Goal: Task Accomplishment & Management: Use online tool/utility

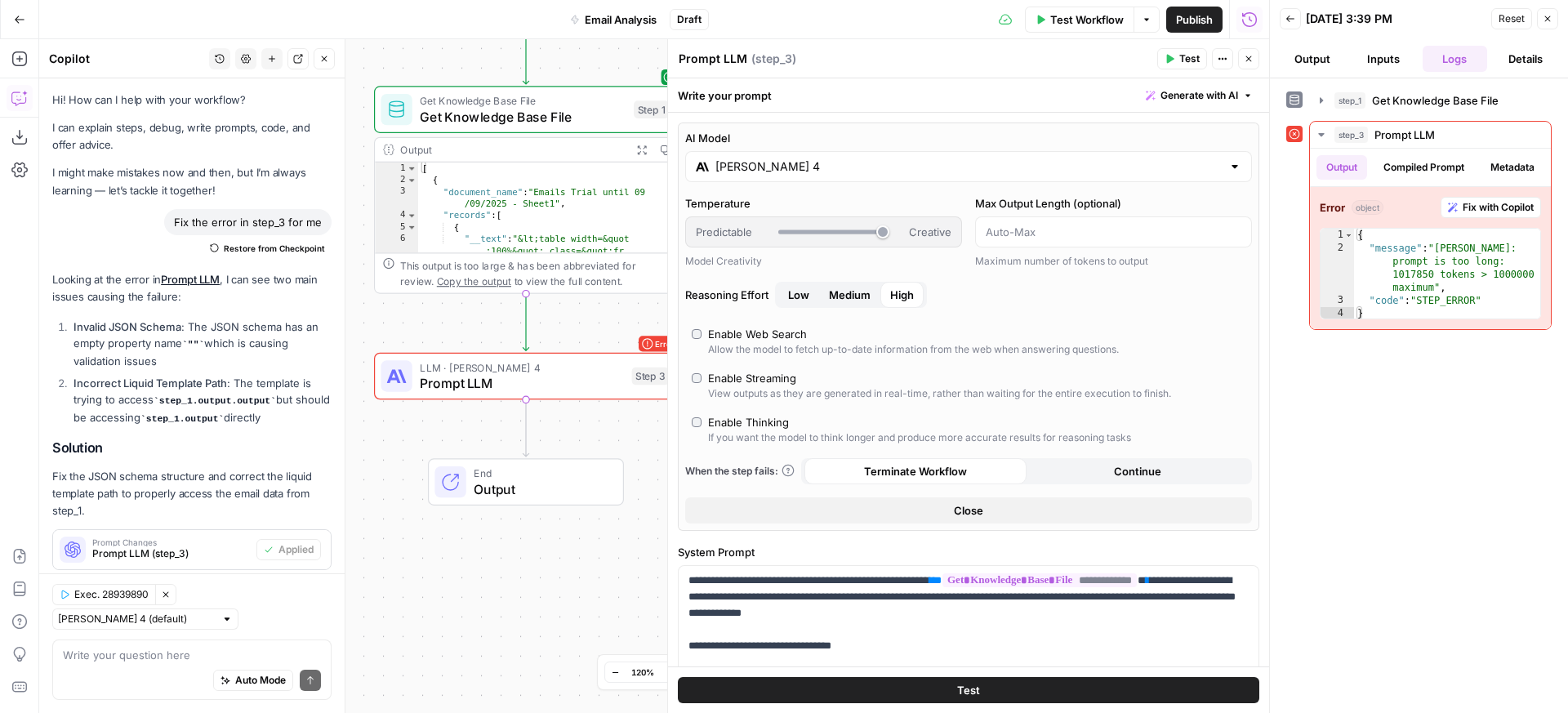
scroll to position [34, 0]
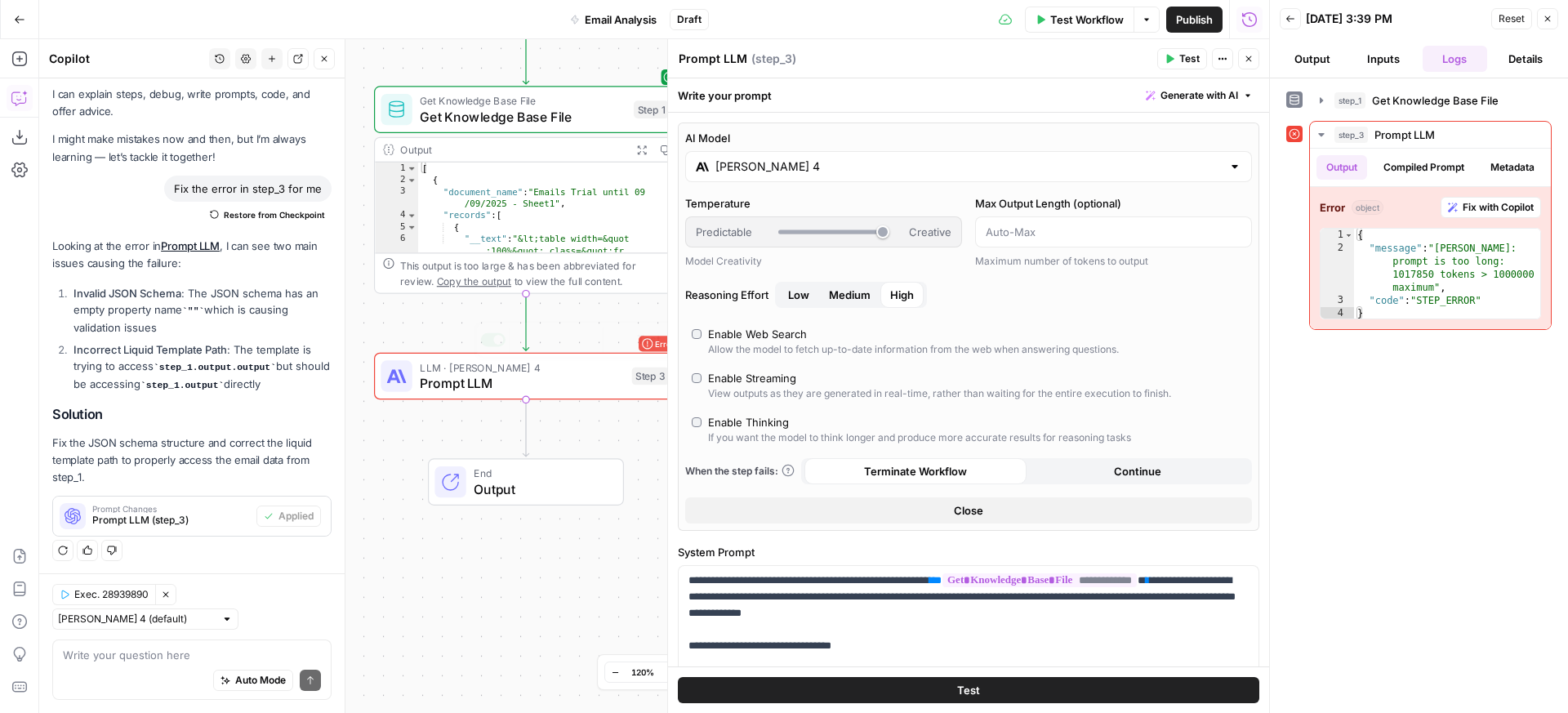
type textarea "**********"
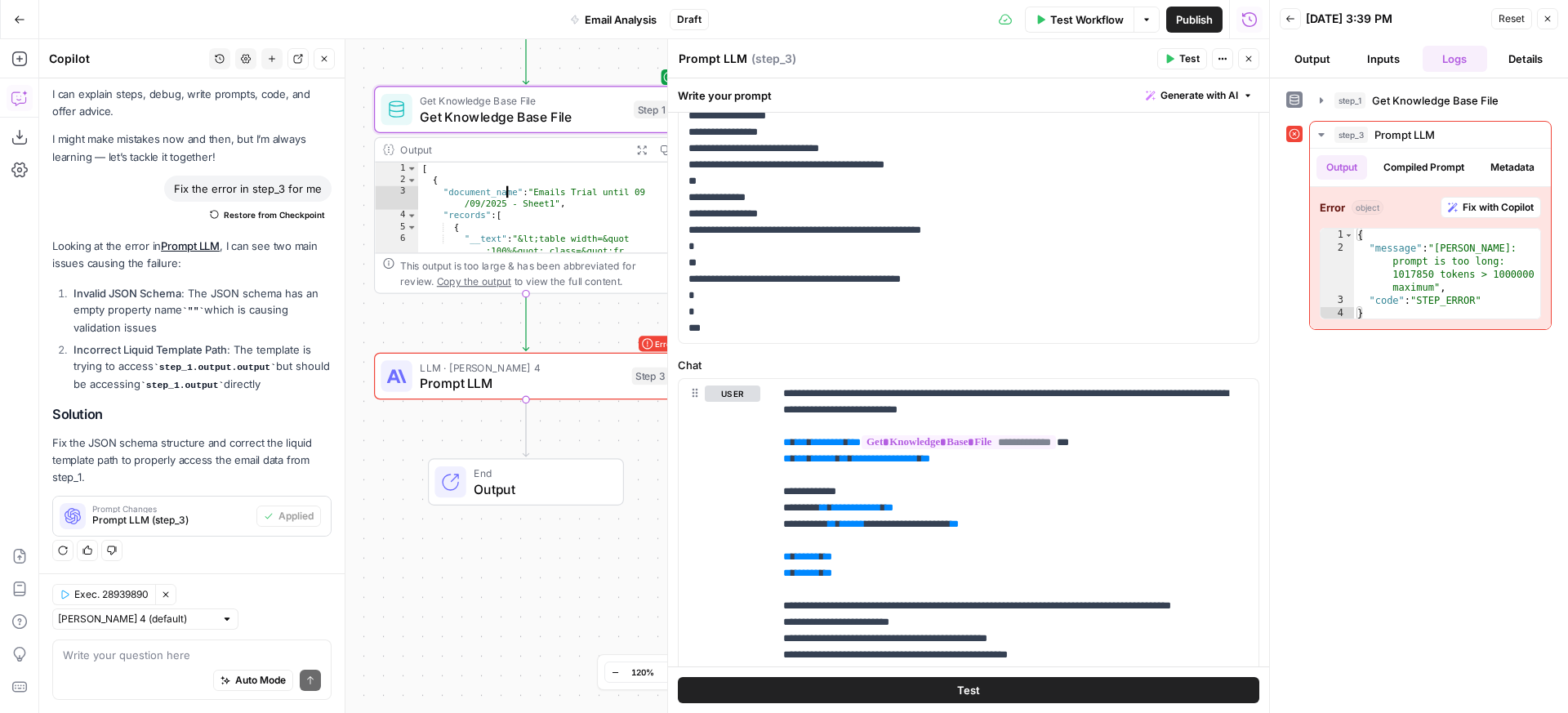
scroll to position [931, 0]
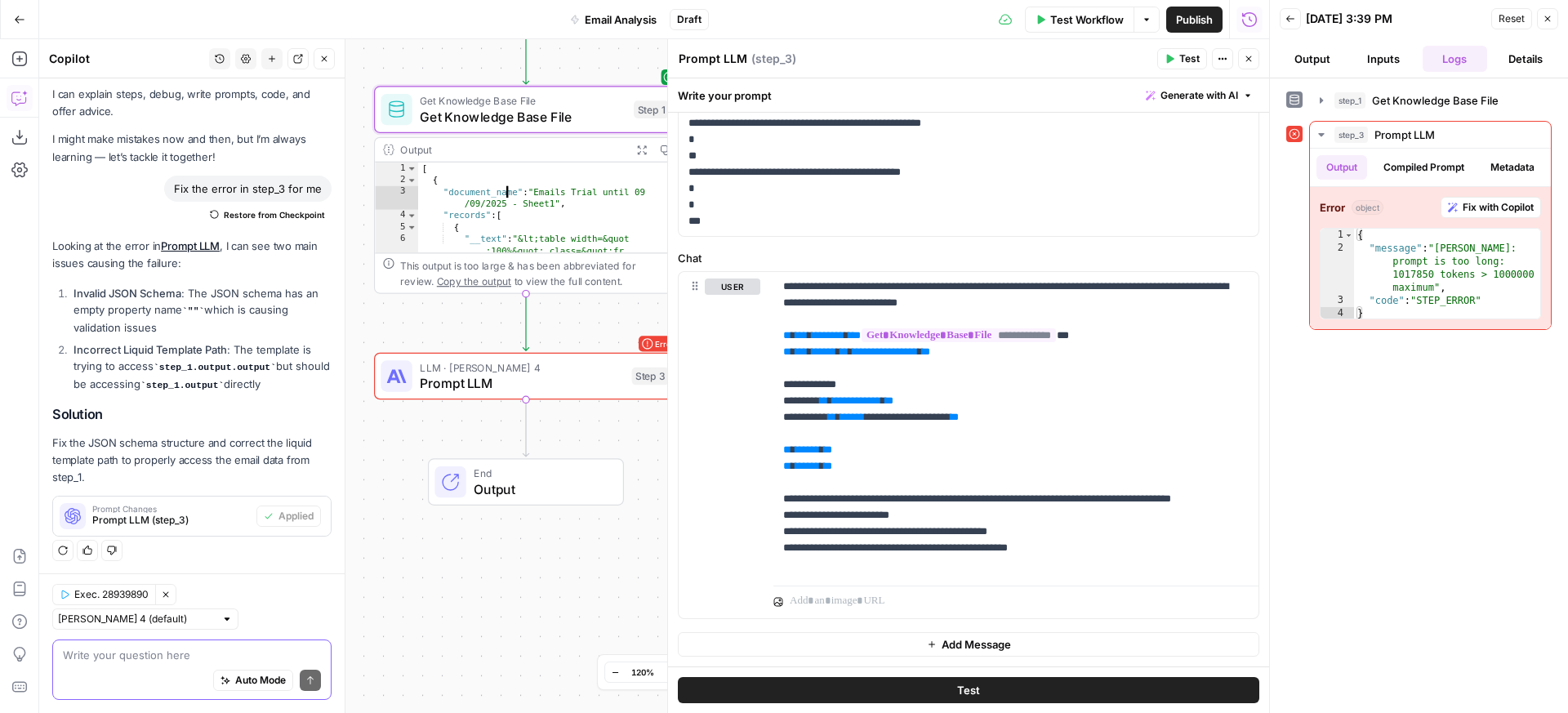
click at [164, 650] on textarea at bounding box center [192, 655] width 258 height 17
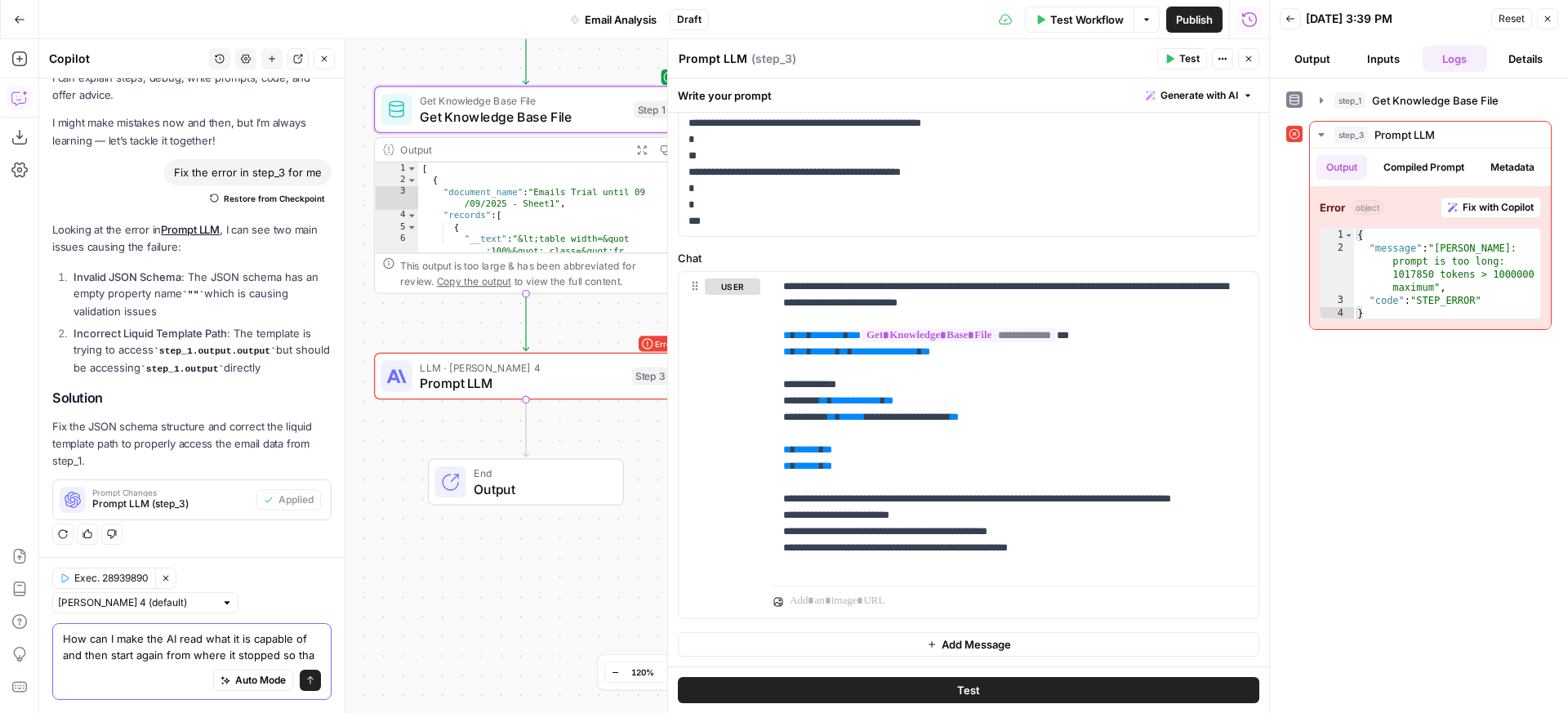
scroll to position [66, 0]
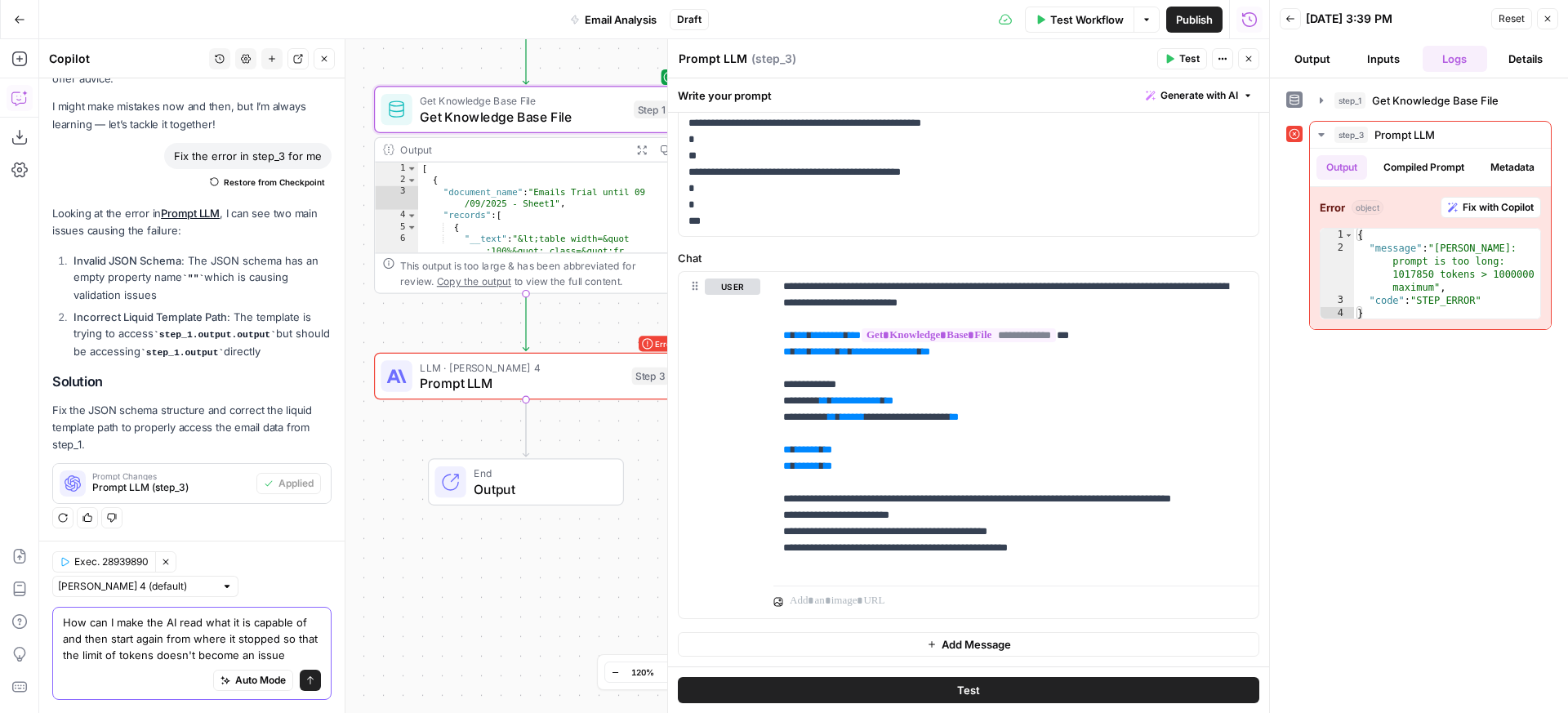
type textarea "How can I make the AI read what it is capable of and then start again from wher…"
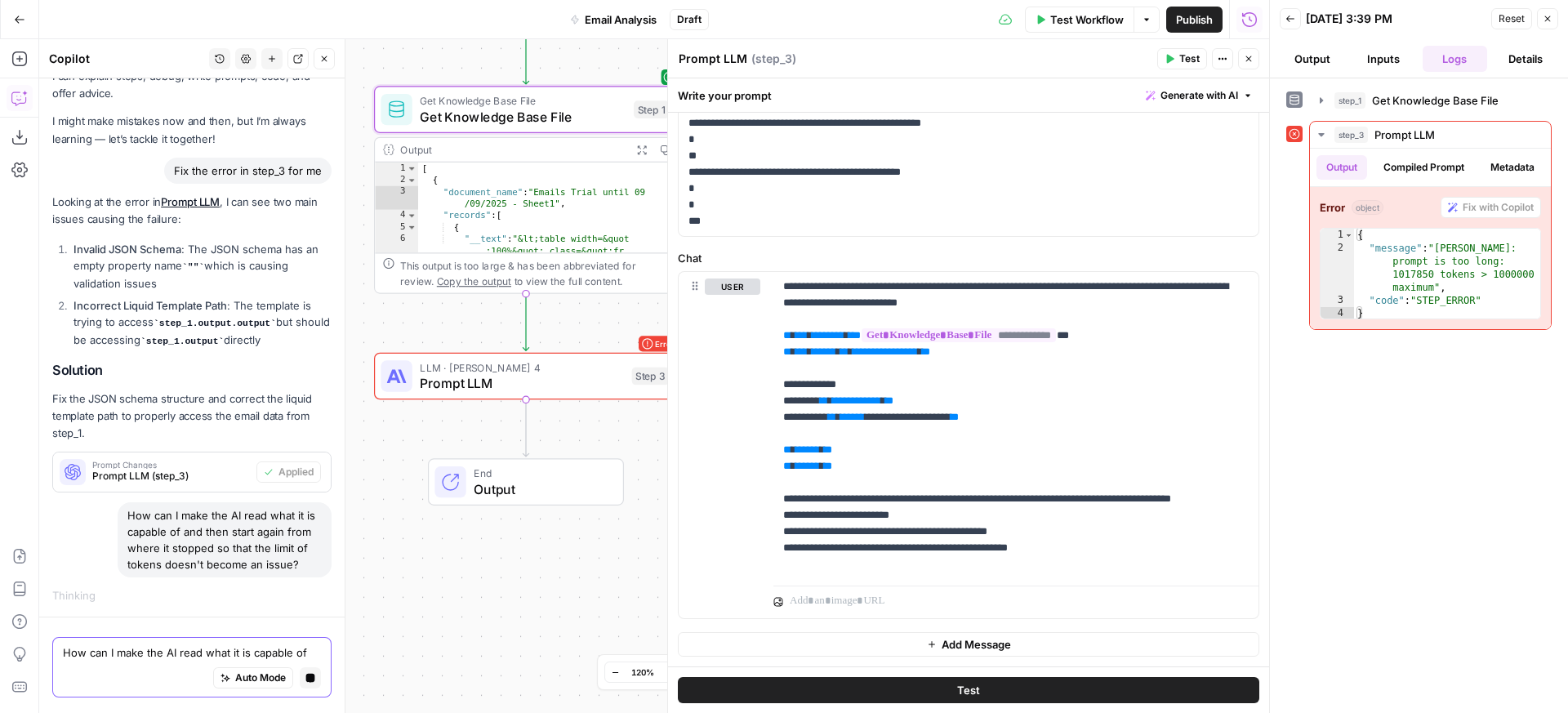
scroll to position [63, 0]
click at [236, 685] on span "Auto Mode" at bounding box center [260, 680] width 50 height 15
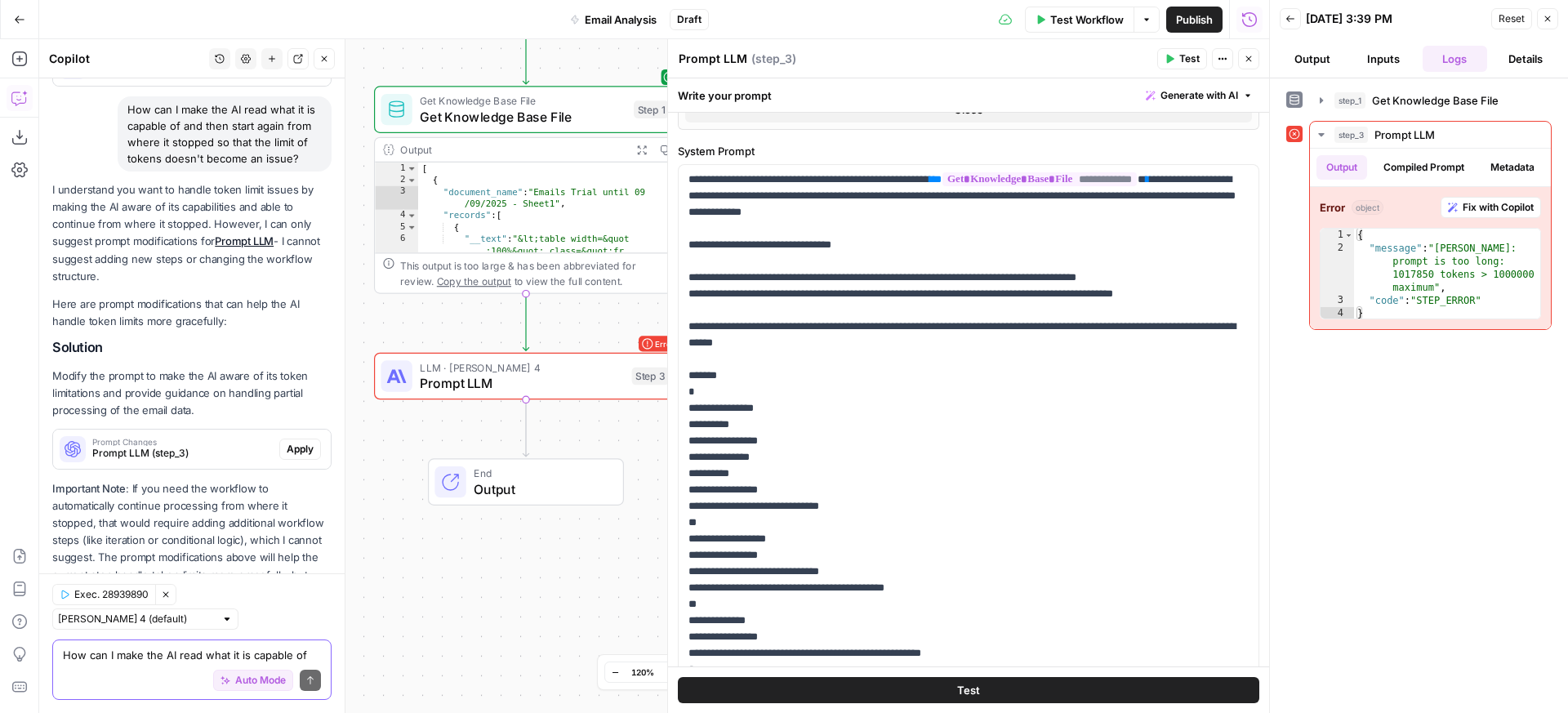
scroll to position [582, 0]
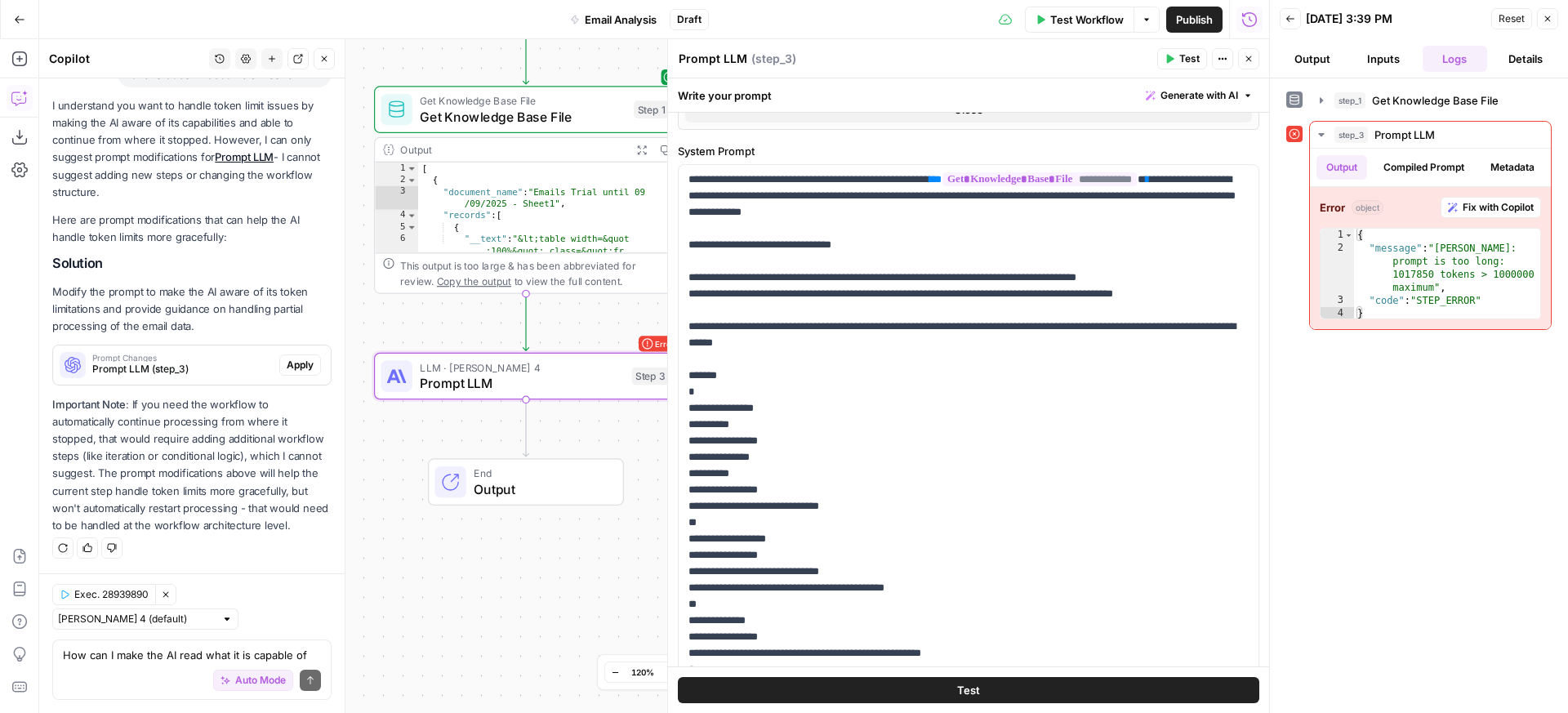
click at [288, 364] on span "Apply" at bounding box center [300, 365] width 27 height 15
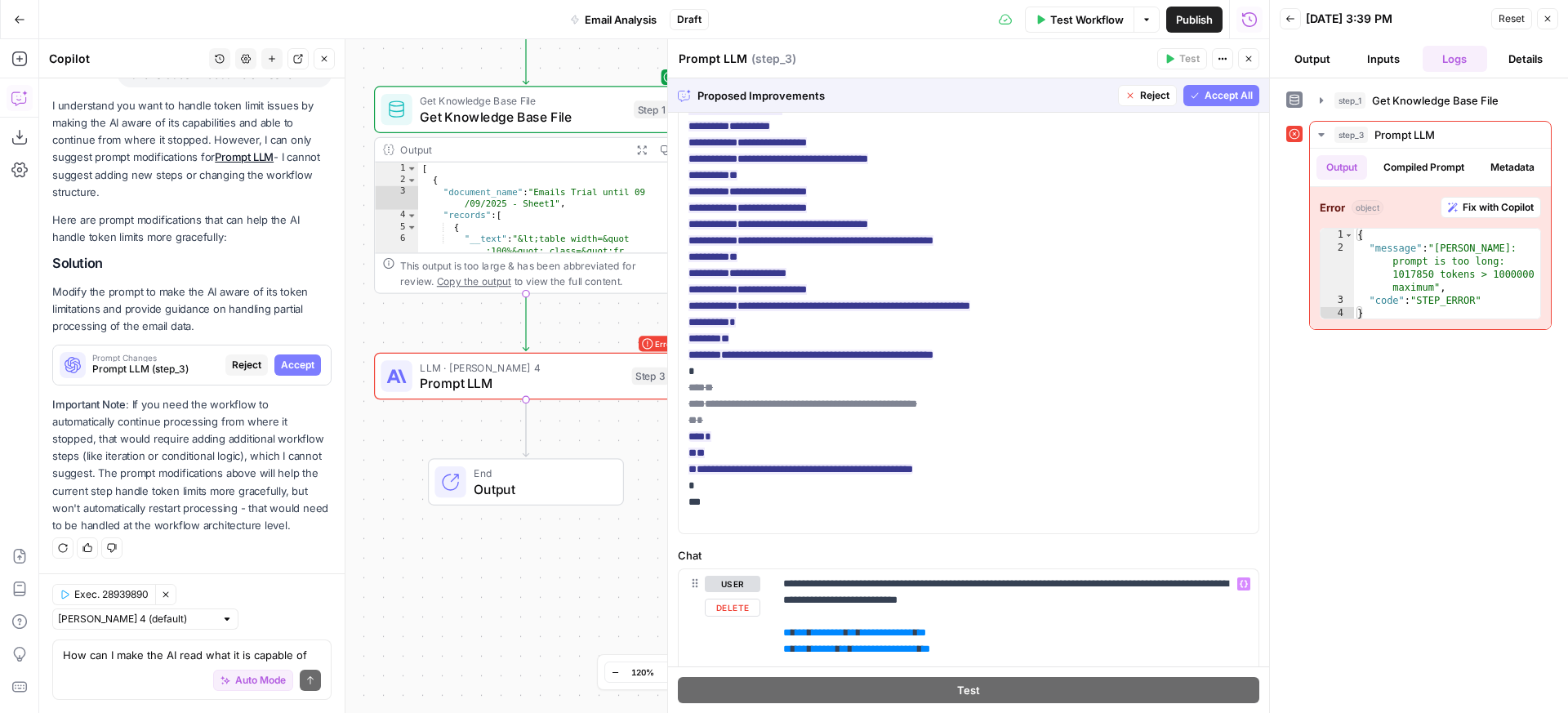
scroll to position [992, 0]
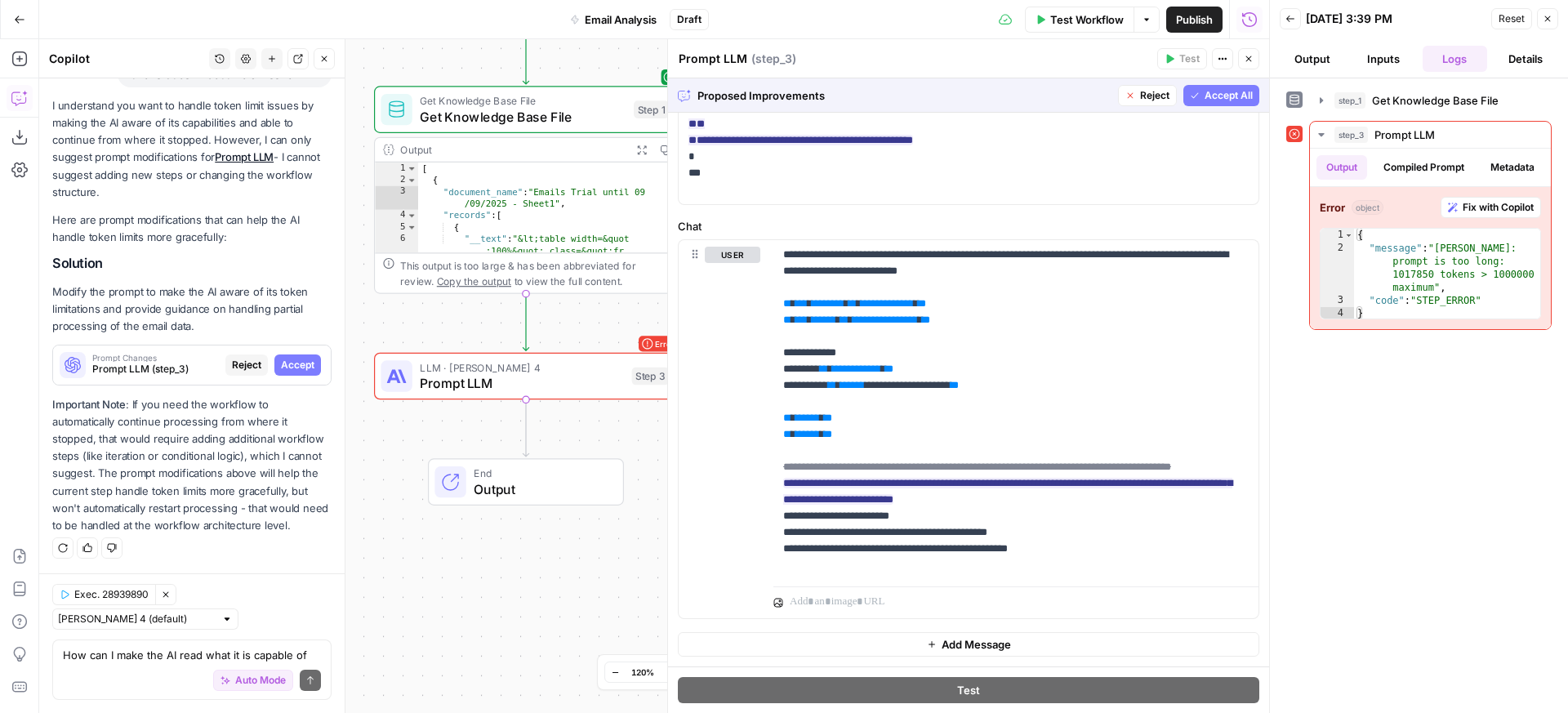
click at [1205, 98] on span "Accept All" at bounding box center [1229, 95] width 48 height 15
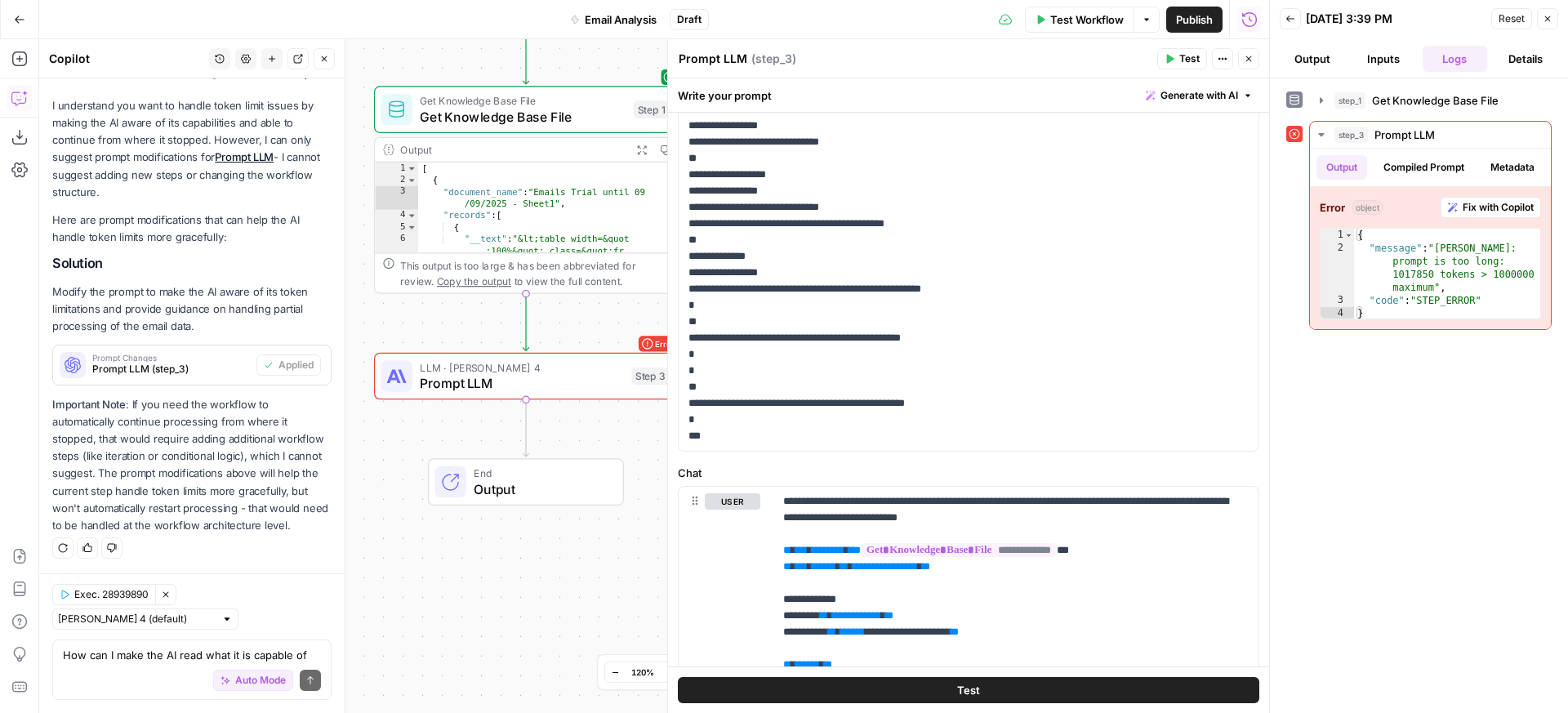
scroll to position [788, 0]
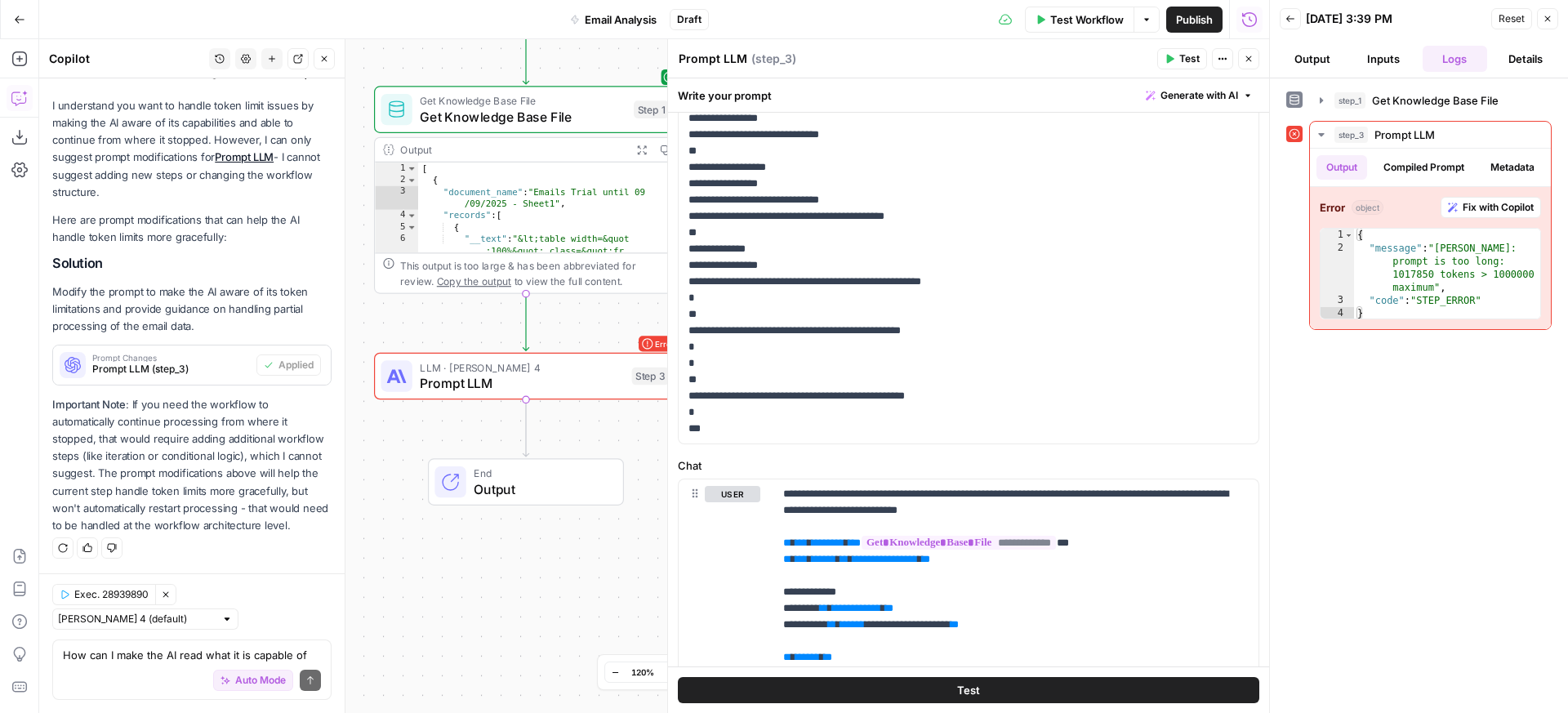
click at [1080, 679] on button "Test" at bounding box center [968, 690] width 582 height 27
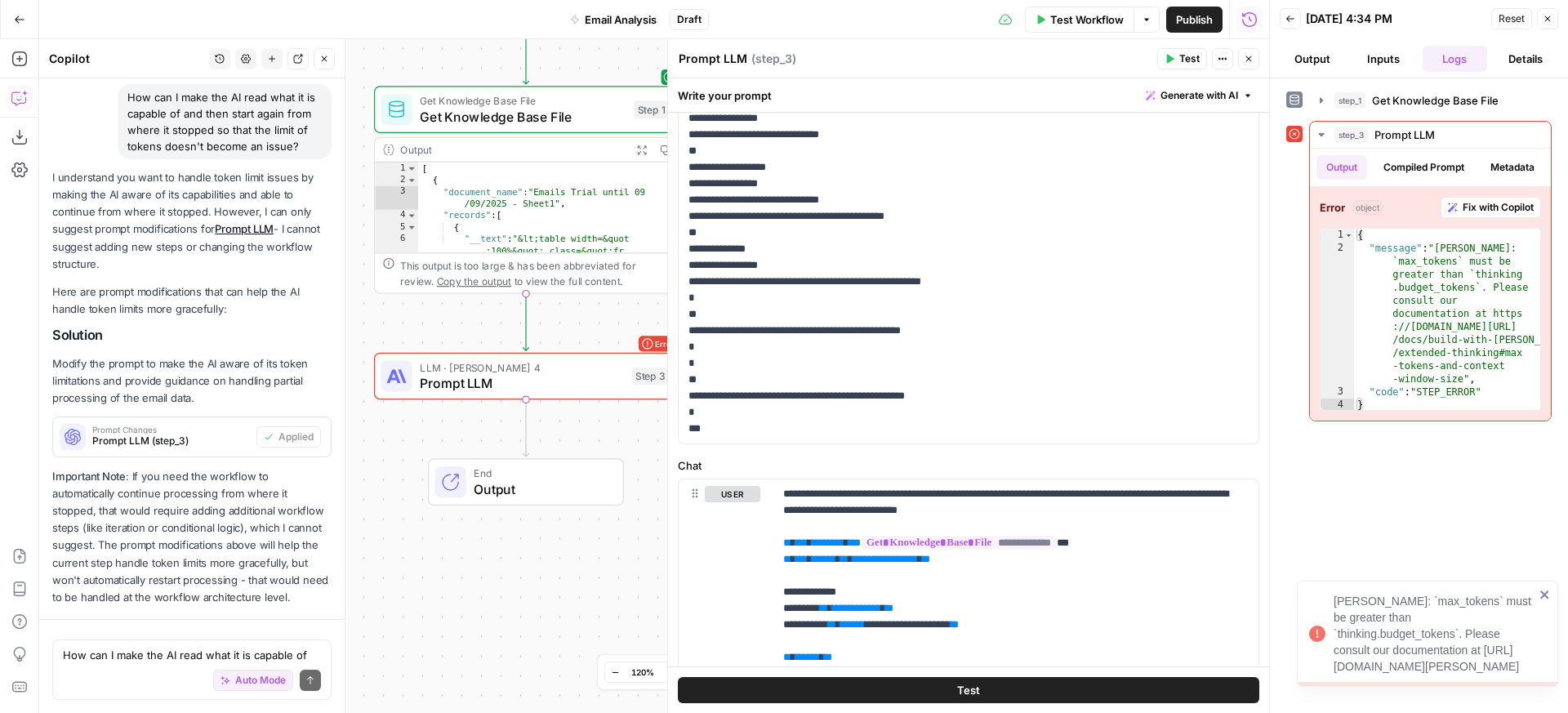
scroll to position [607, 0]
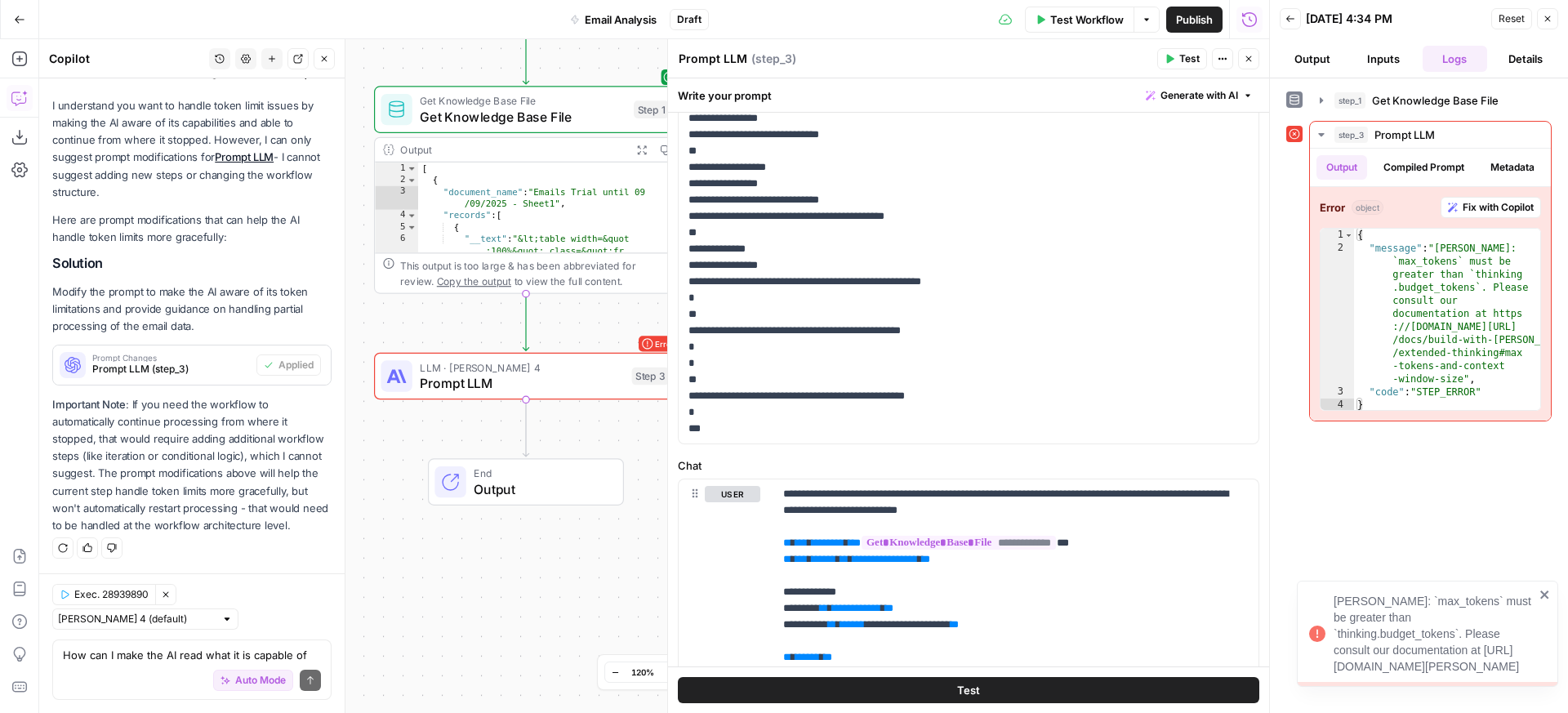
click at [1431, 593] on div "Claude Error: `max_tokens` must be greater than `thinking.budget_tokens`. Pleas…" at bounding box center [1435, 633] width 201 height 82
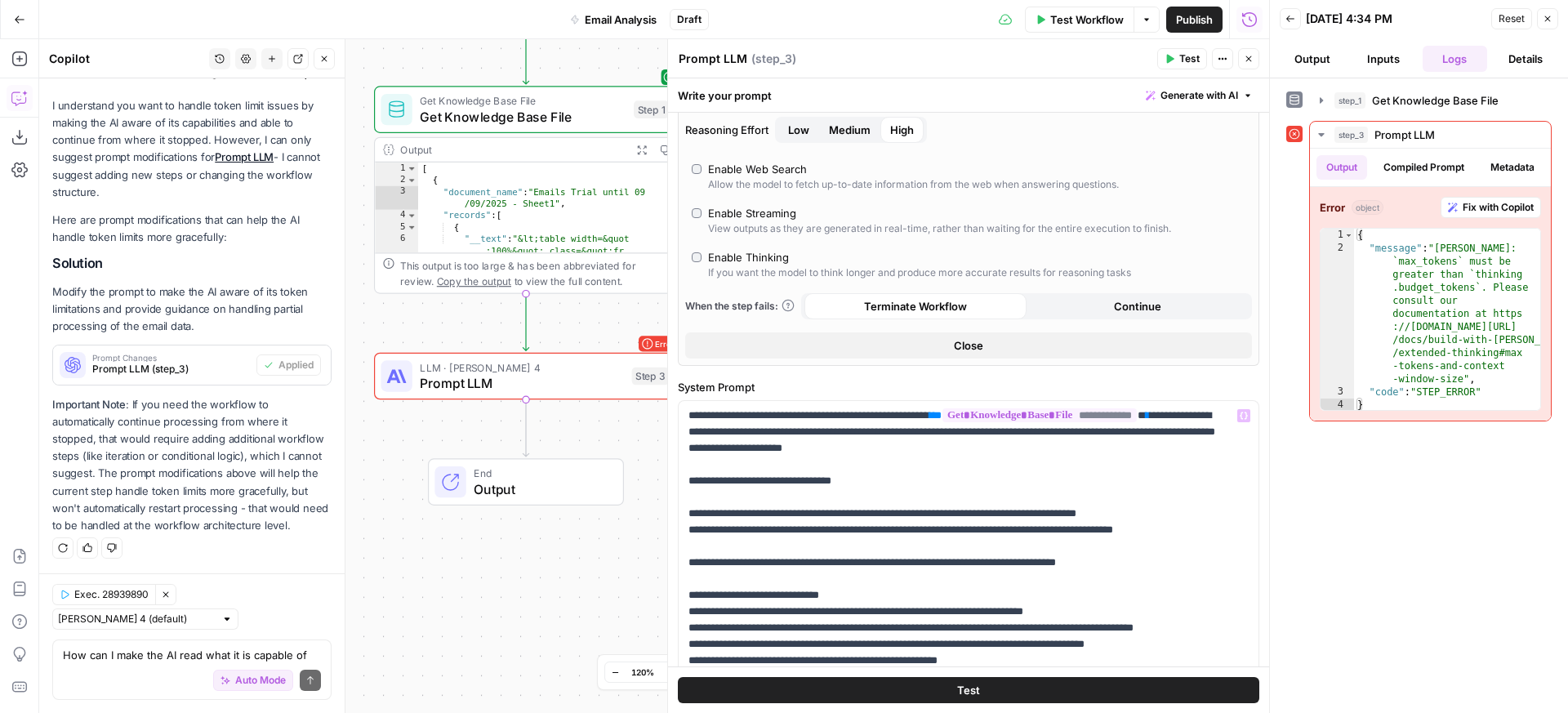
scroll to position [0, 0]
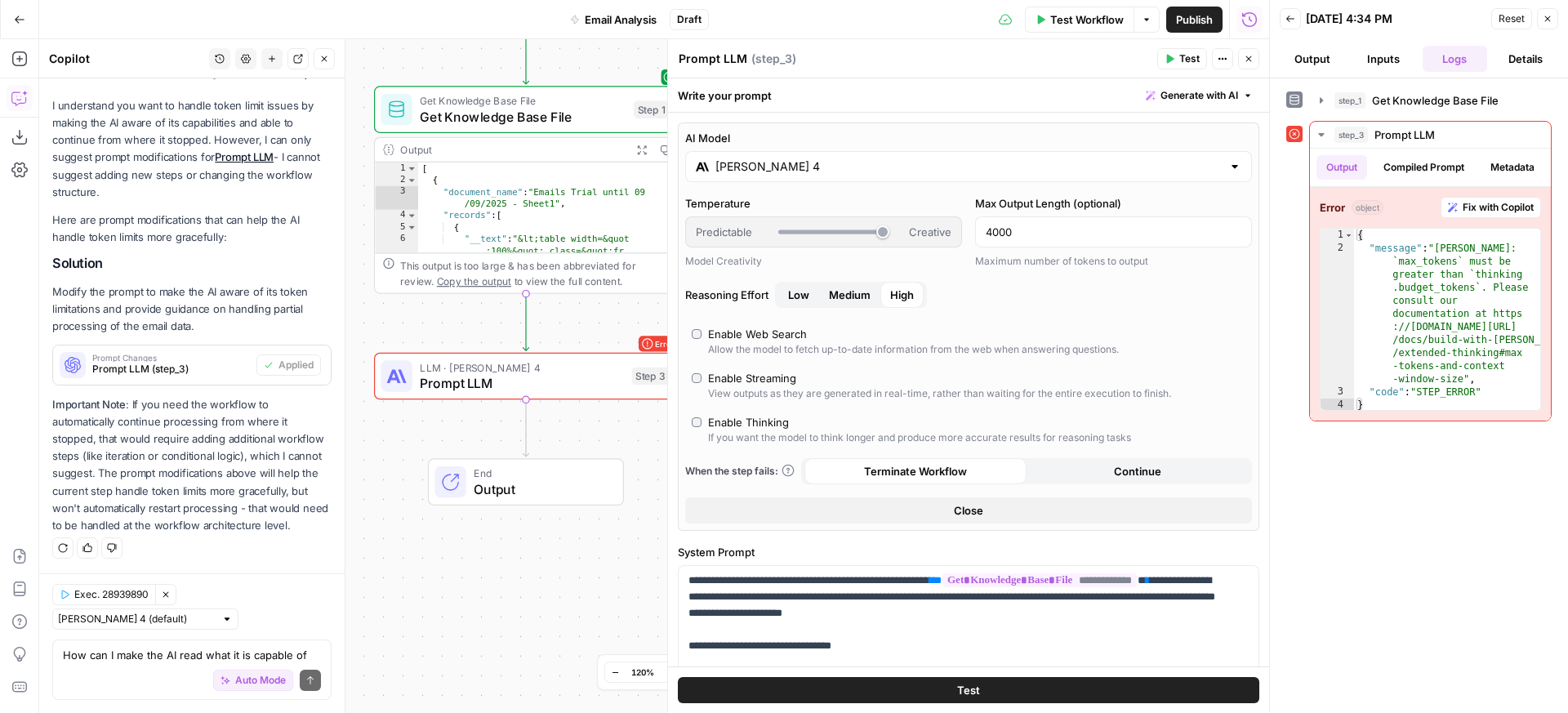
click at [782, 168] on input "[PERSON_NAME] 4" at bounding box center [969, 167] width 507 height 17
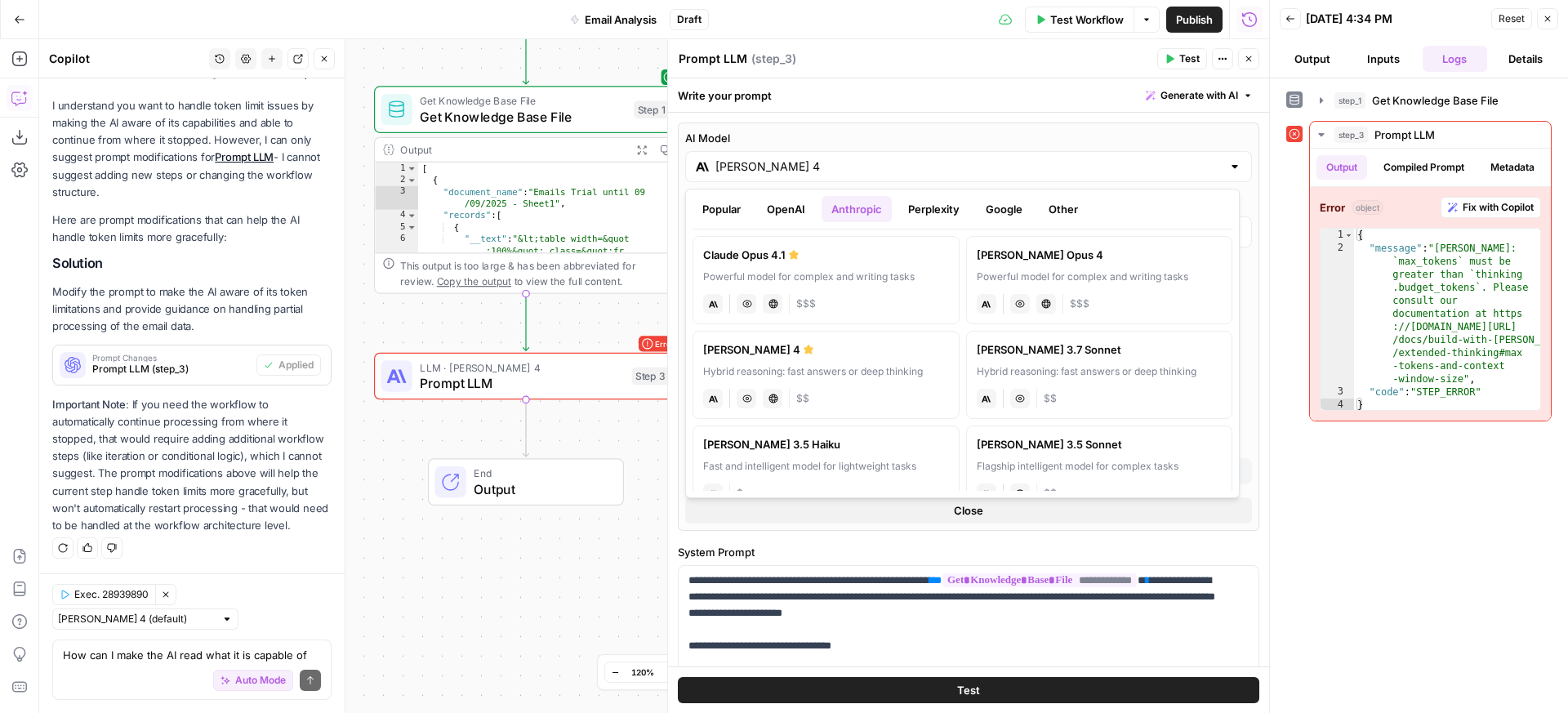
click at [779, 216] on button "OpenAI" at bounding box center [786, 209] width 58 height 27
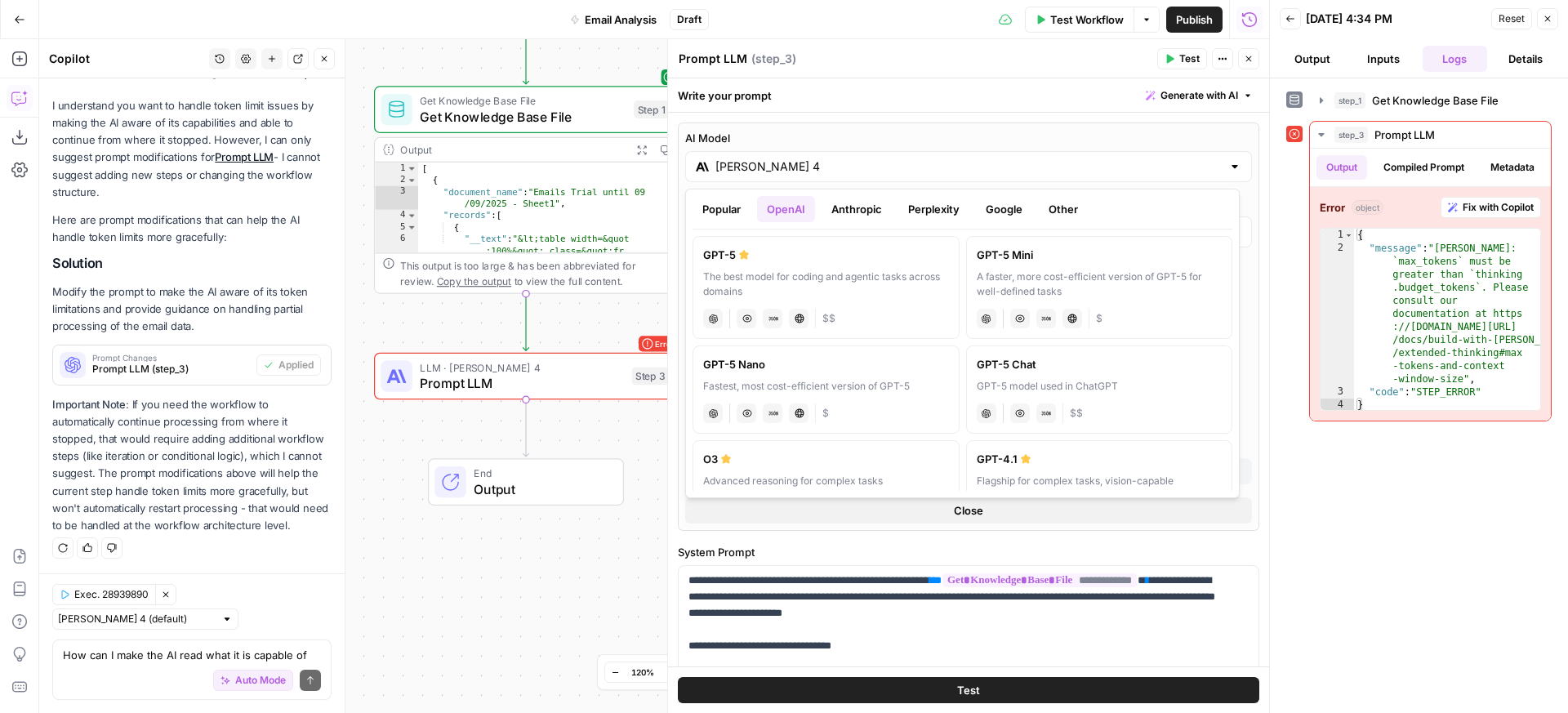
click at [774, 259] on div "GPT-5" at bounding box center [825, 254] width 246 height 17
type input "GPT-5"
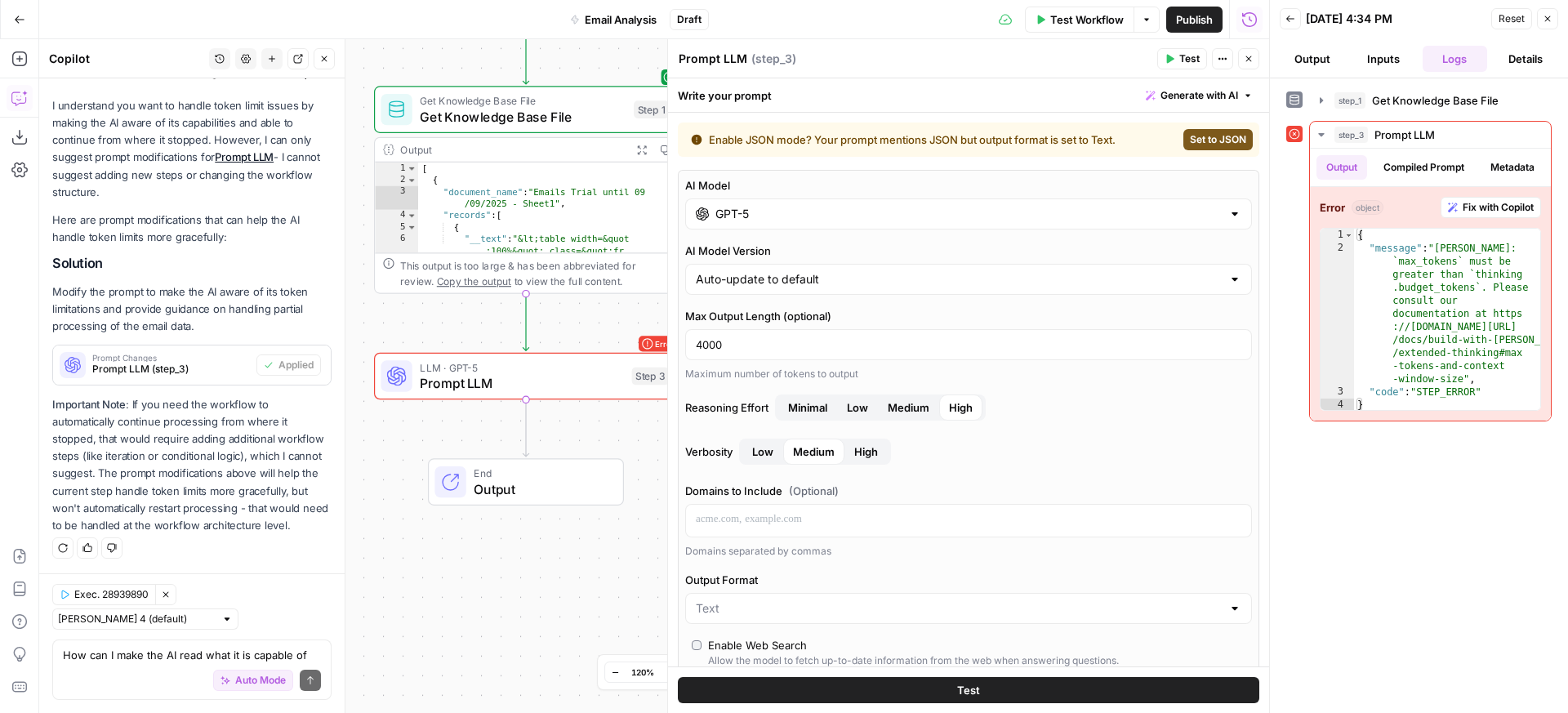
click at [1196, 140] on span "Set to JSON" at bounding box center [1218, 139] width 56 height 15
type input "JSON"
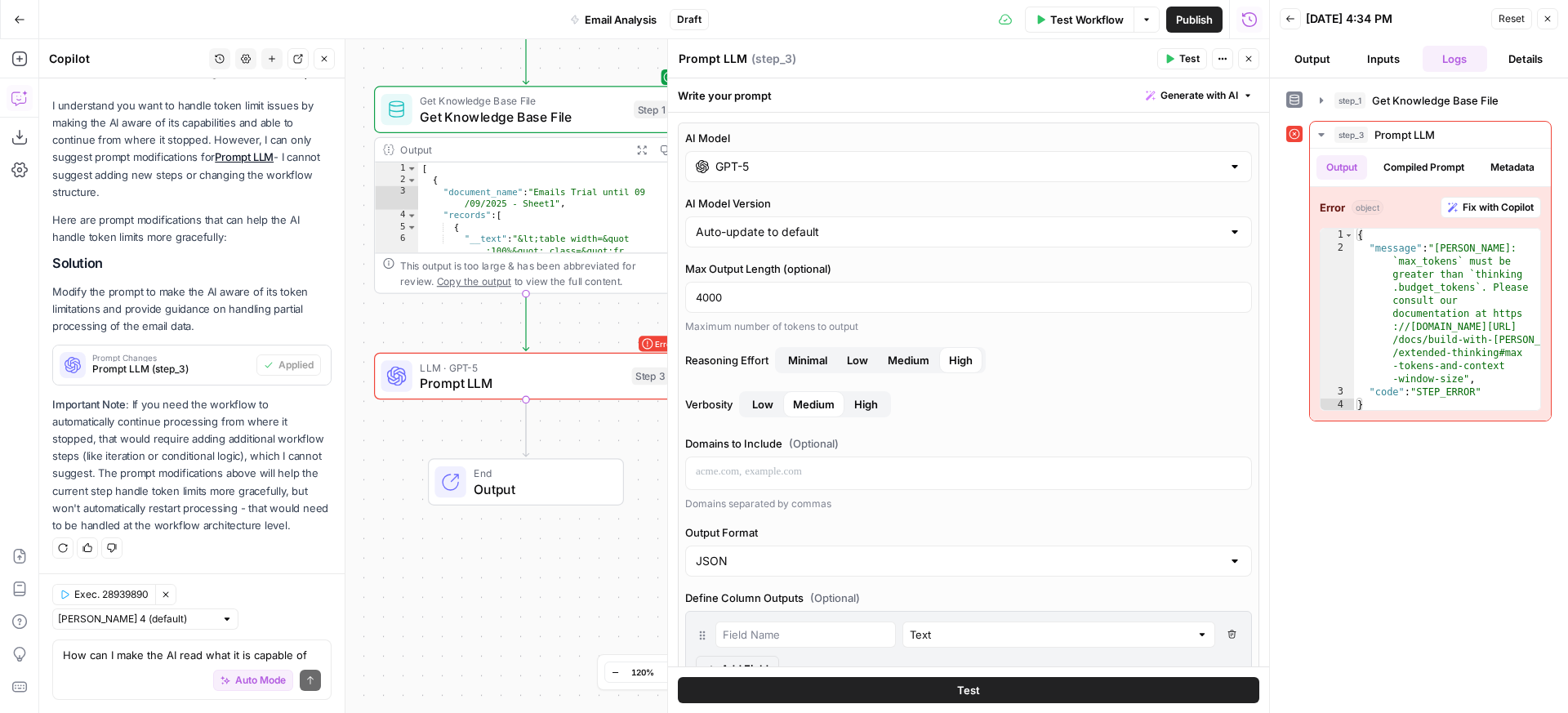
click at [958, 686] on span "Test" at bounding box center [968, 690] width 23 height 17
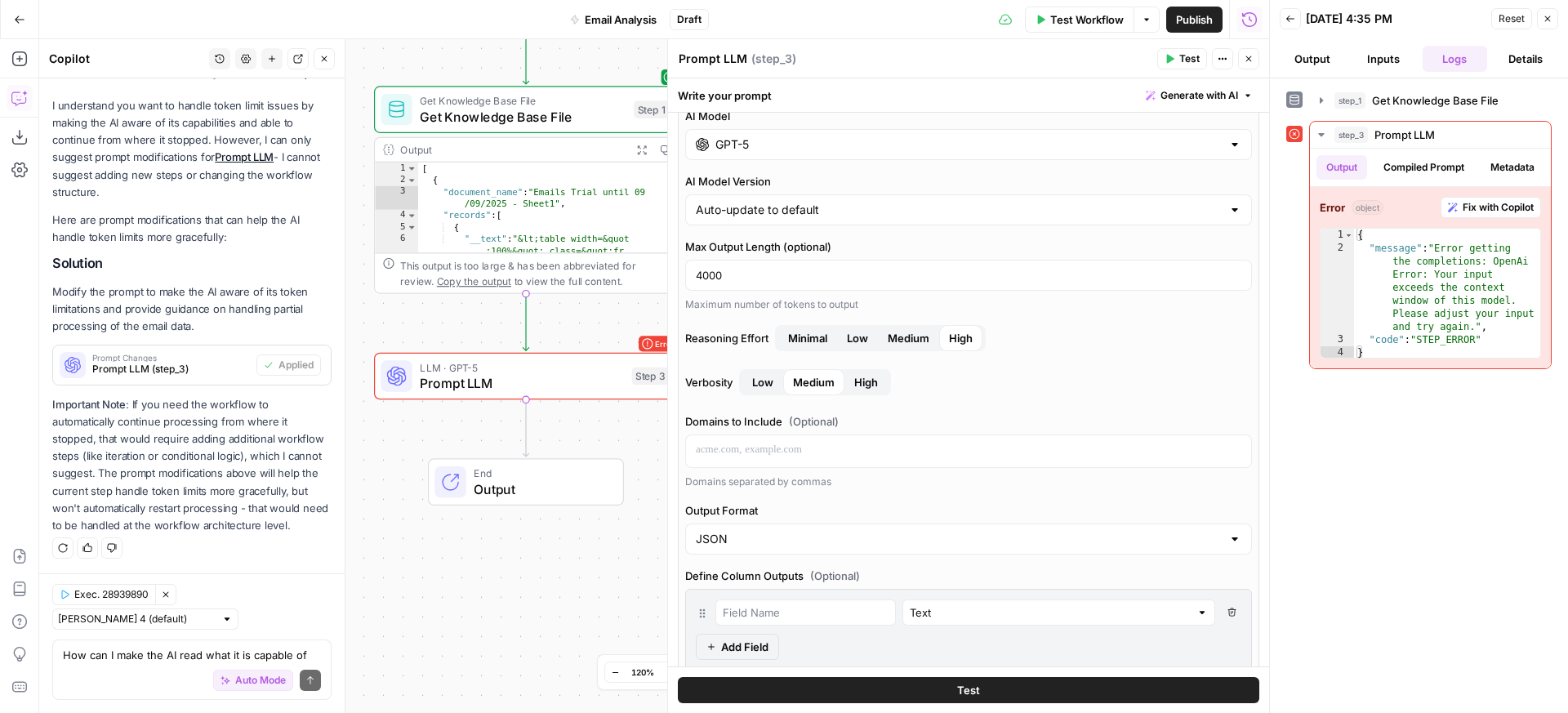
scroll to position [20, 0]
drag, startPoint x: 800, startPoint y: 275, endPoint x: 671, endPoint y: 261, distance: 129.8
click at [671, 261] on div "**********" at bounding box center [968, 376] width 602 height 674
click at [961, 690] on span "Test" at bounding box center [968, 690] width 23 height 17
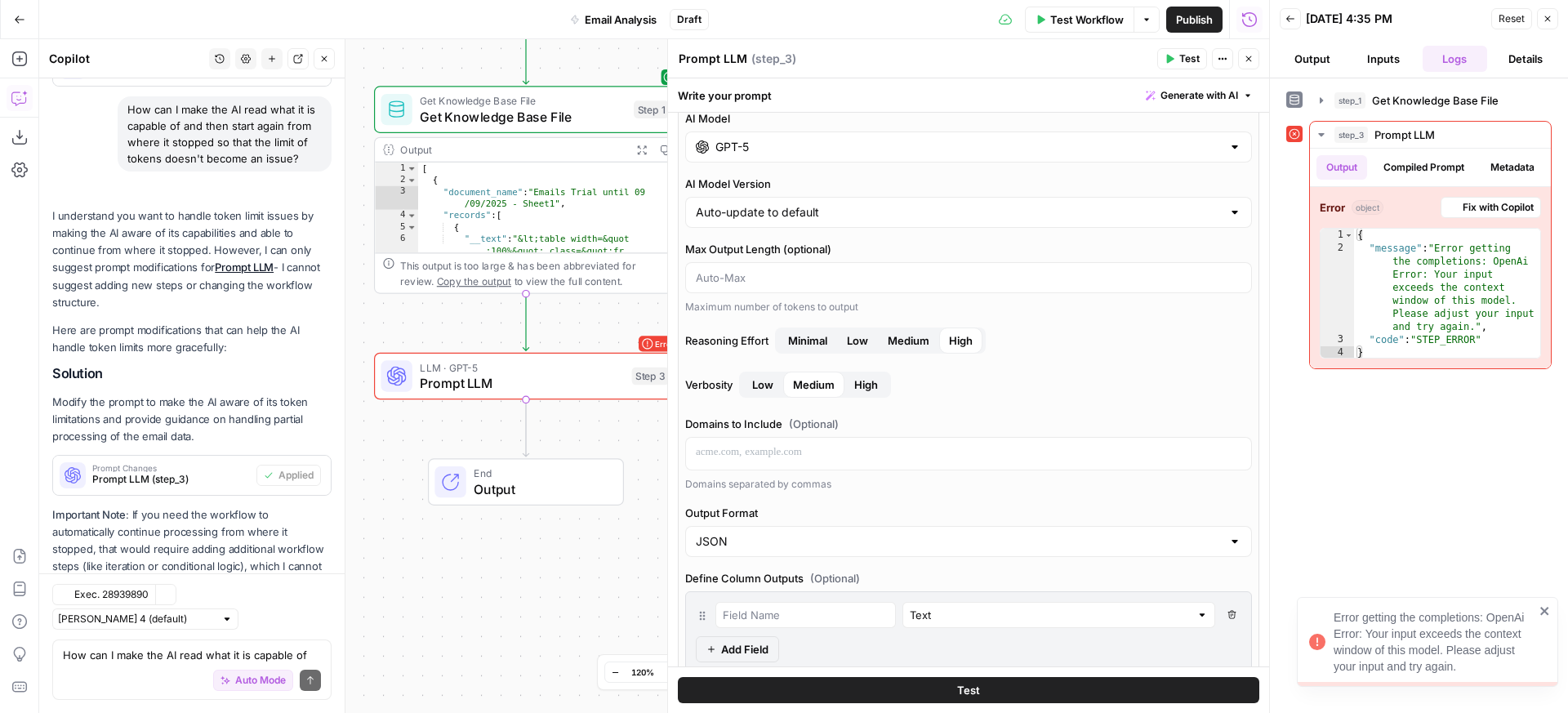
scroll to position [607, 0]
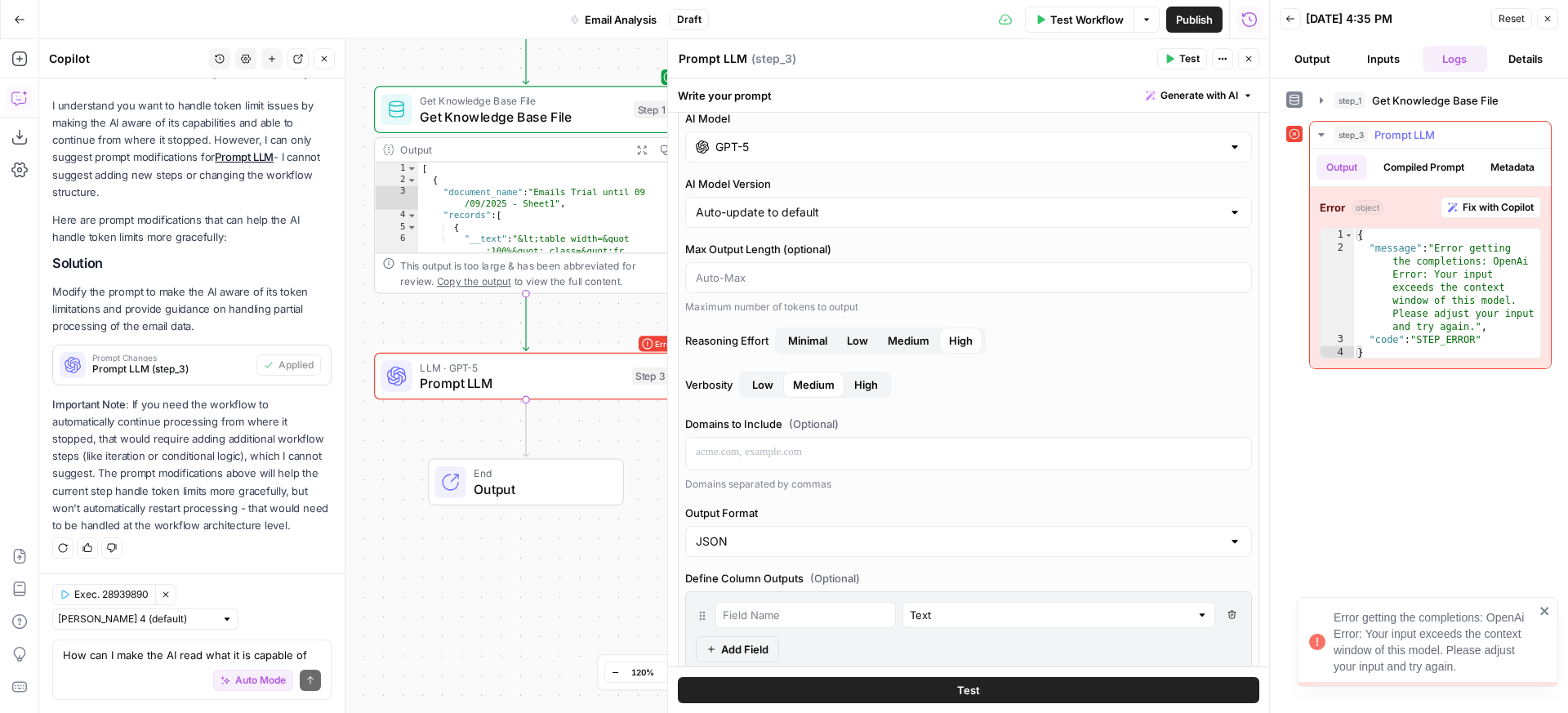
click at [1483, 218] on button "Fix with Copilot" at bounding box center [1491, 208] width 101 height 22
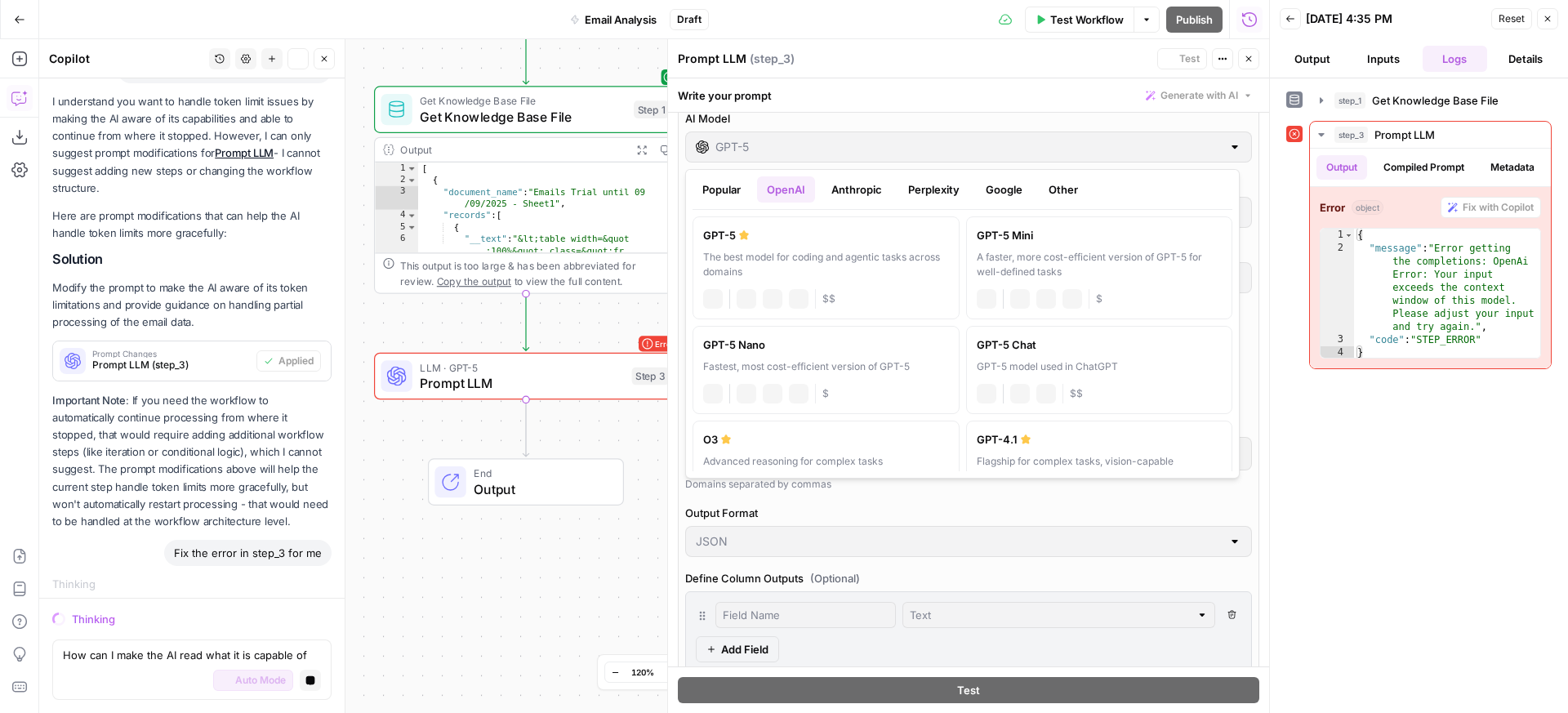
scroll to position [567, 0]
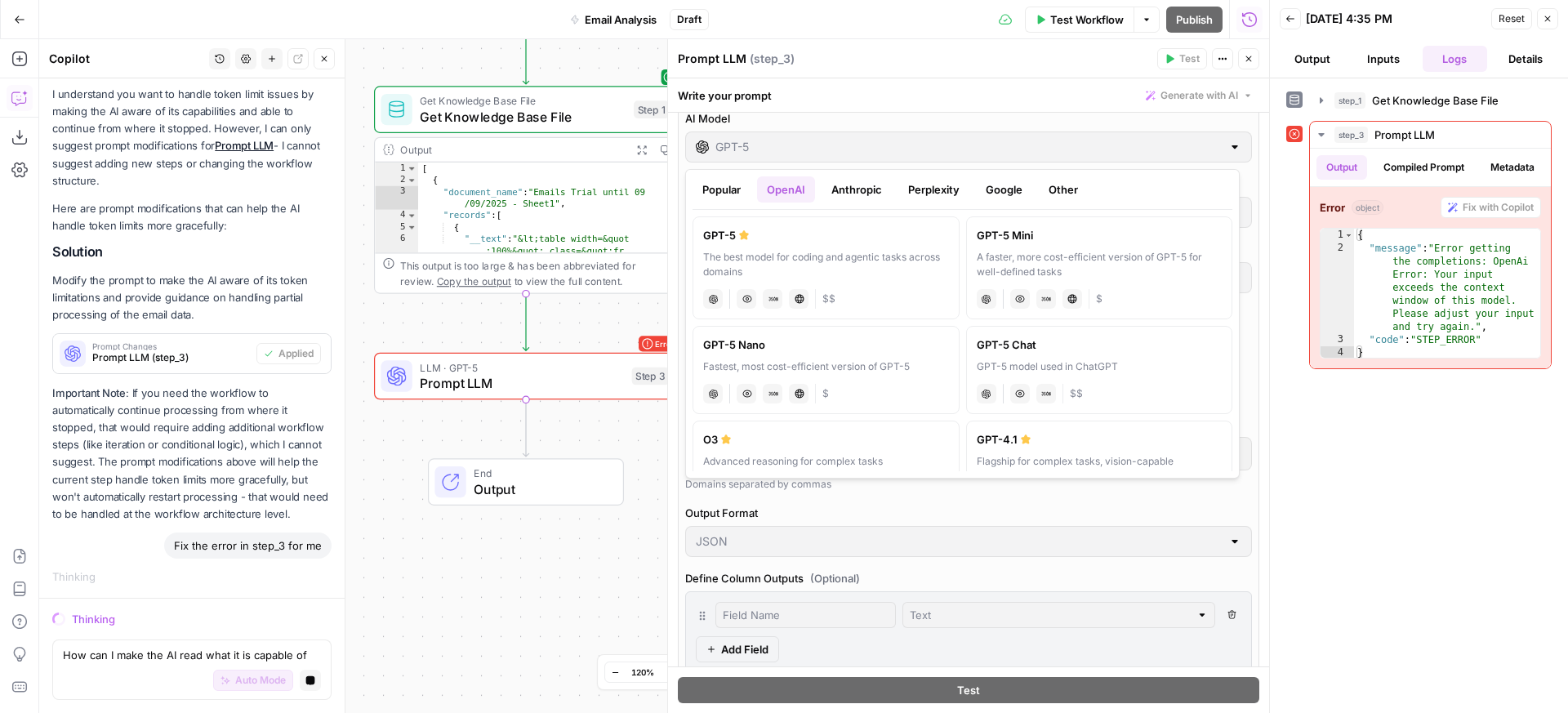
click at [728, 188] on button "Popular" at bounding box center [721, 189] width 58 height 27
click at [1025, 250] on div "Advanced reasoning for complex tasks" at bounding box center [1100, 264] width 246 height 30
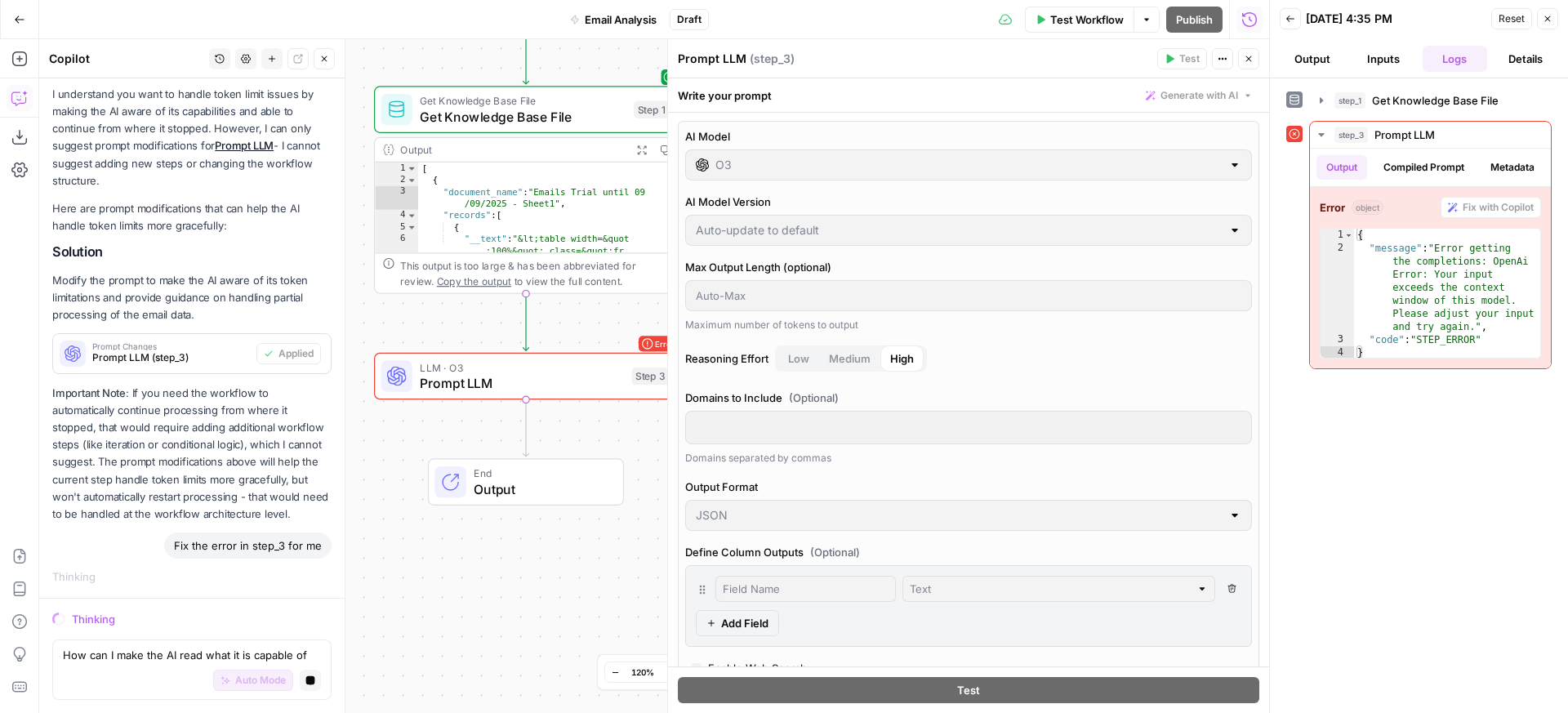
scroll to position [0, 0]
click at [303, 683] on button "Stop generating" at bounding box center [311, 680] width 22 height 22
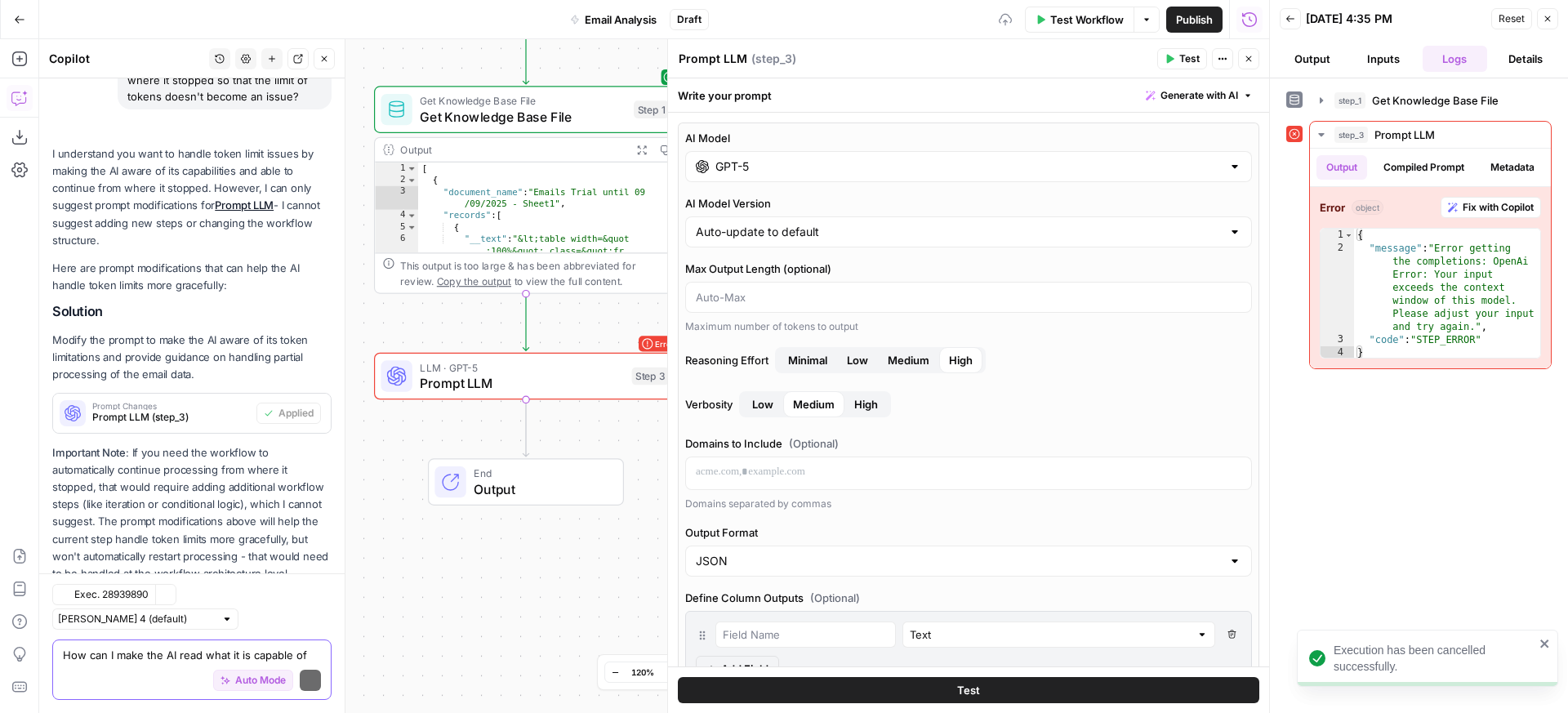
scroll to position [644, 0]
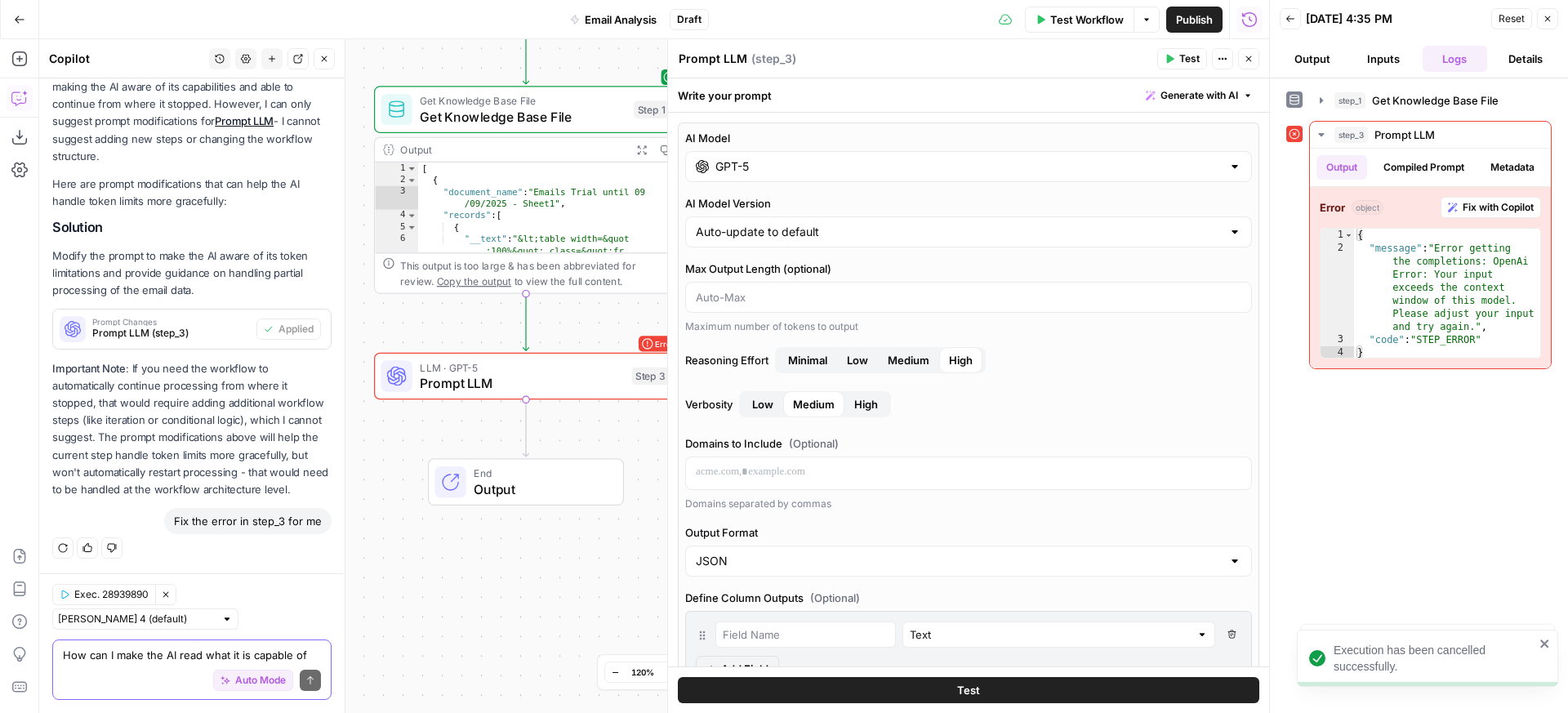
click at [1000, 695] on button "Test" at bounding box center [968, 690] width 582 height 27
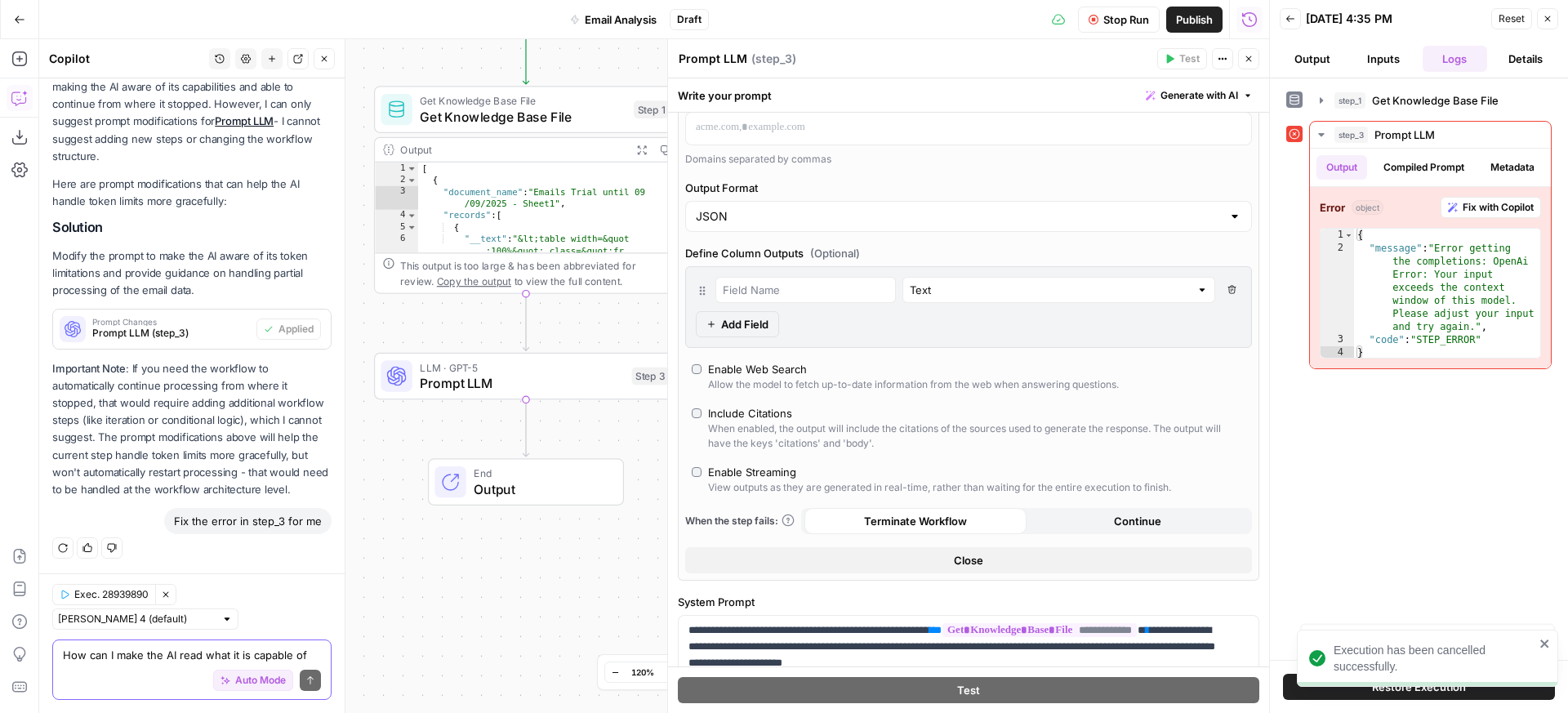
scroll to position [0, 0]
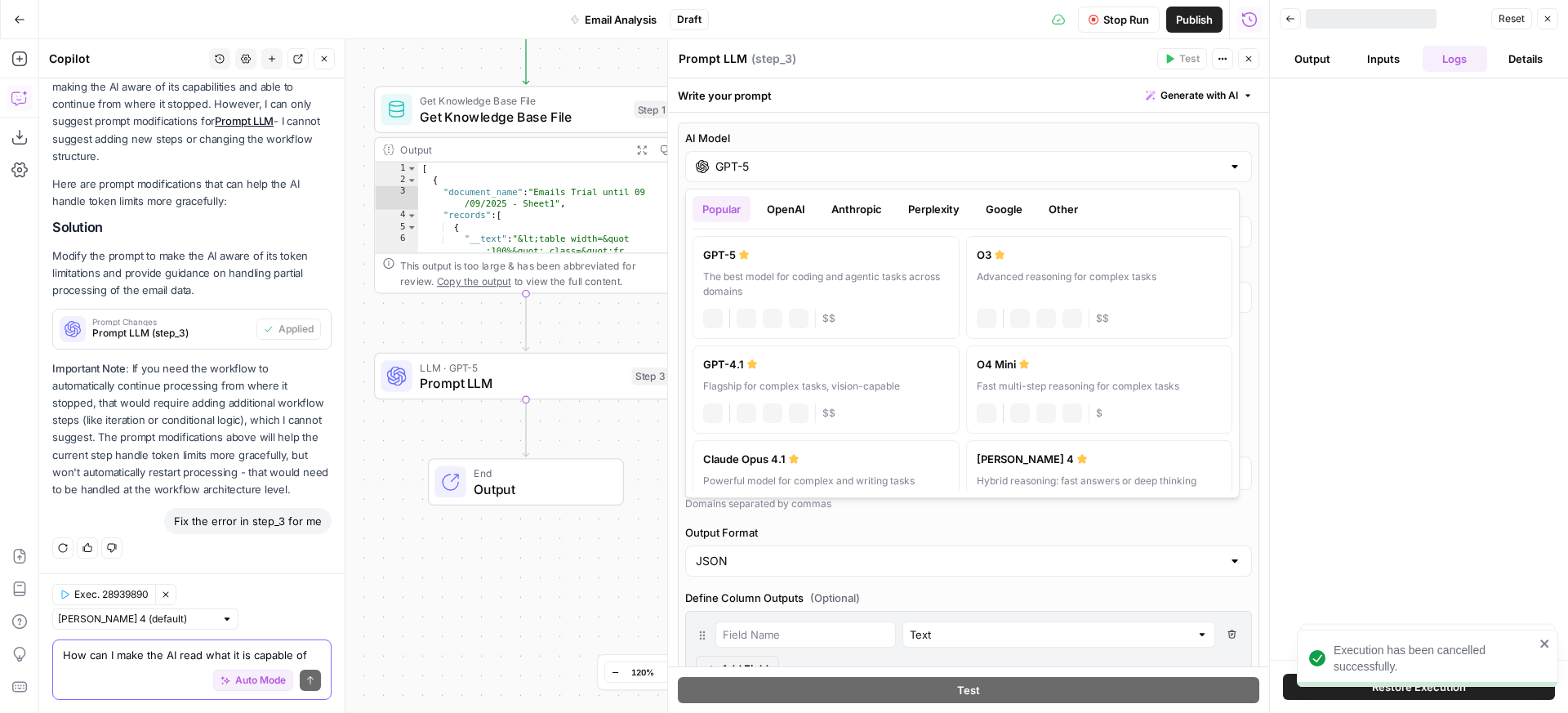
click at [769, 174] on input "GPT-5" at bounding box center [969, 167] width 507 height 17
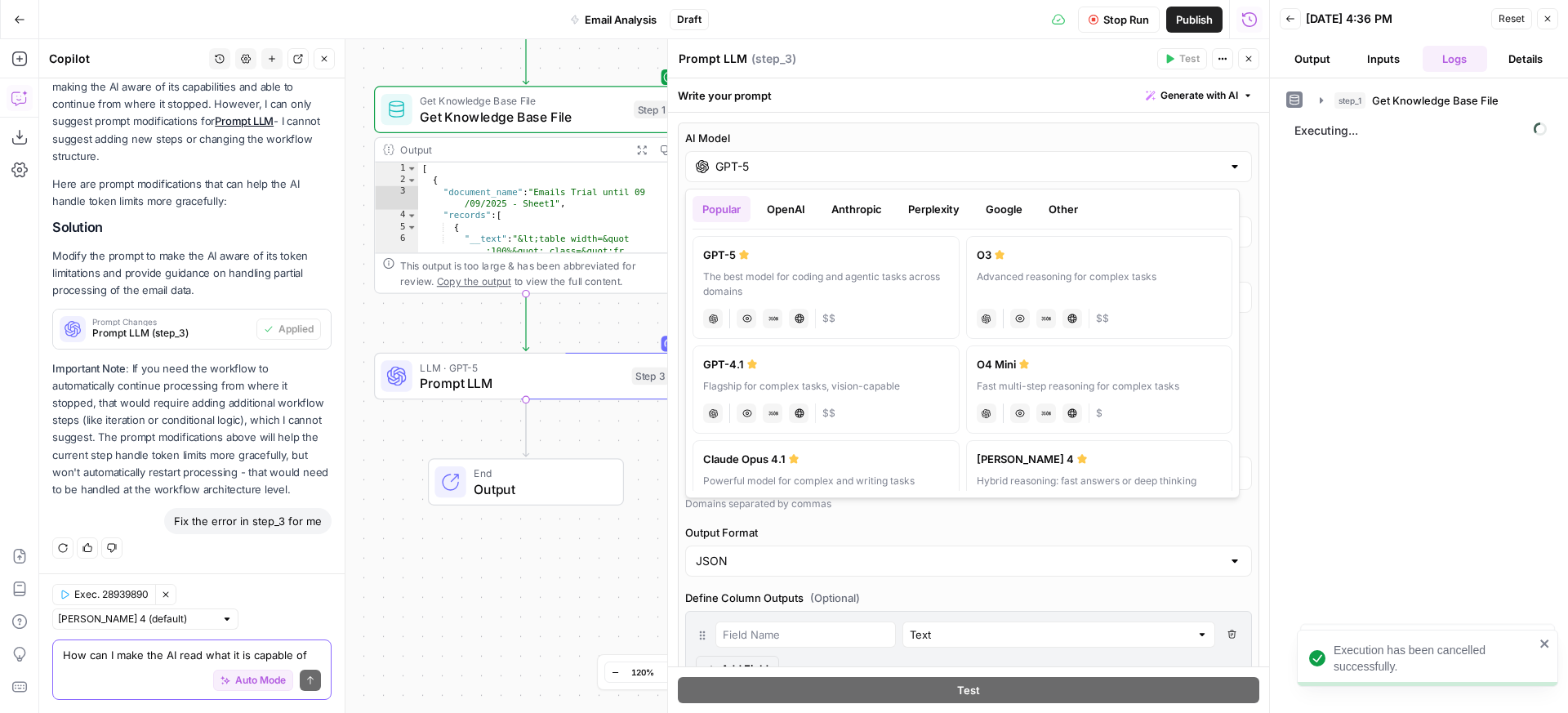
click at [1016, 253] on div "O3" at bounding box center [1100, 254] width 246 height 17
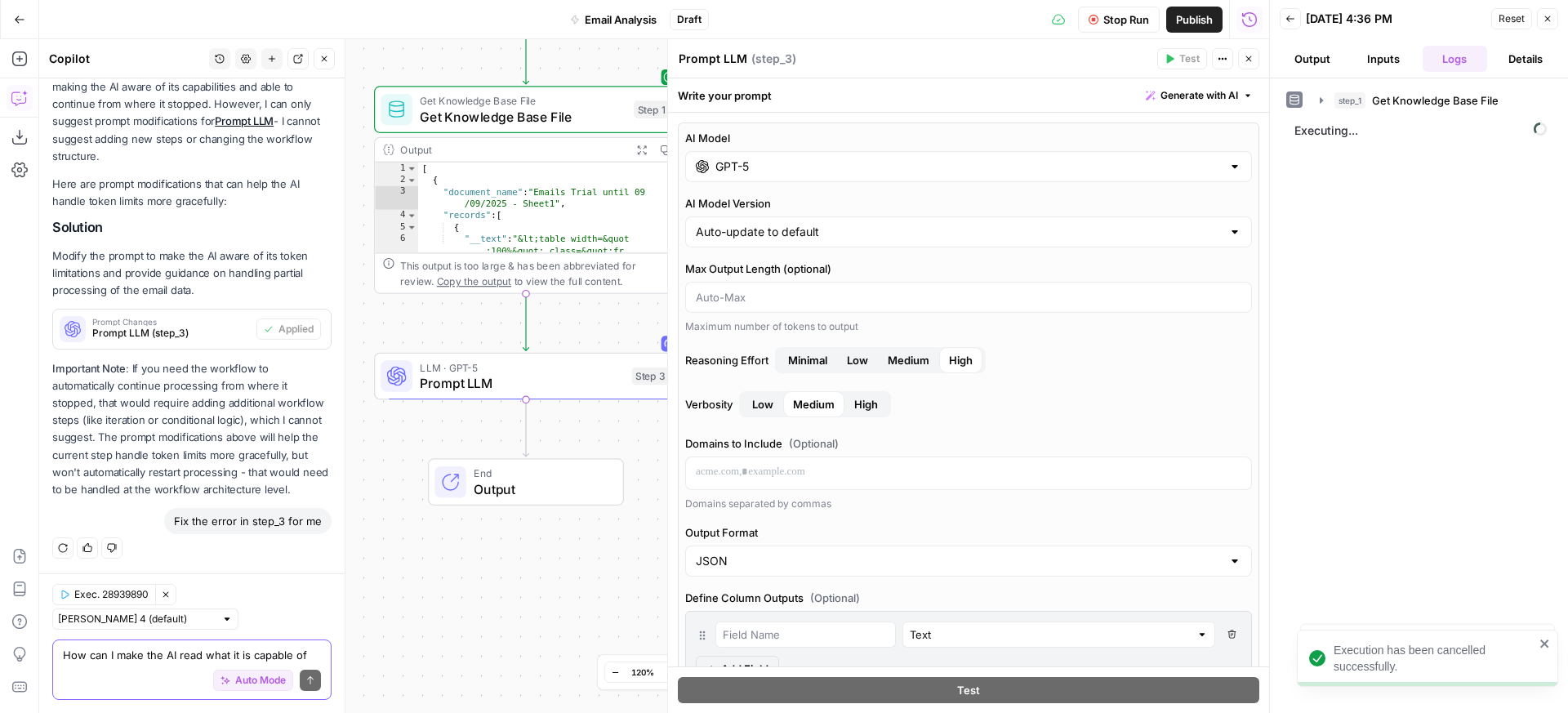
type input "O3"
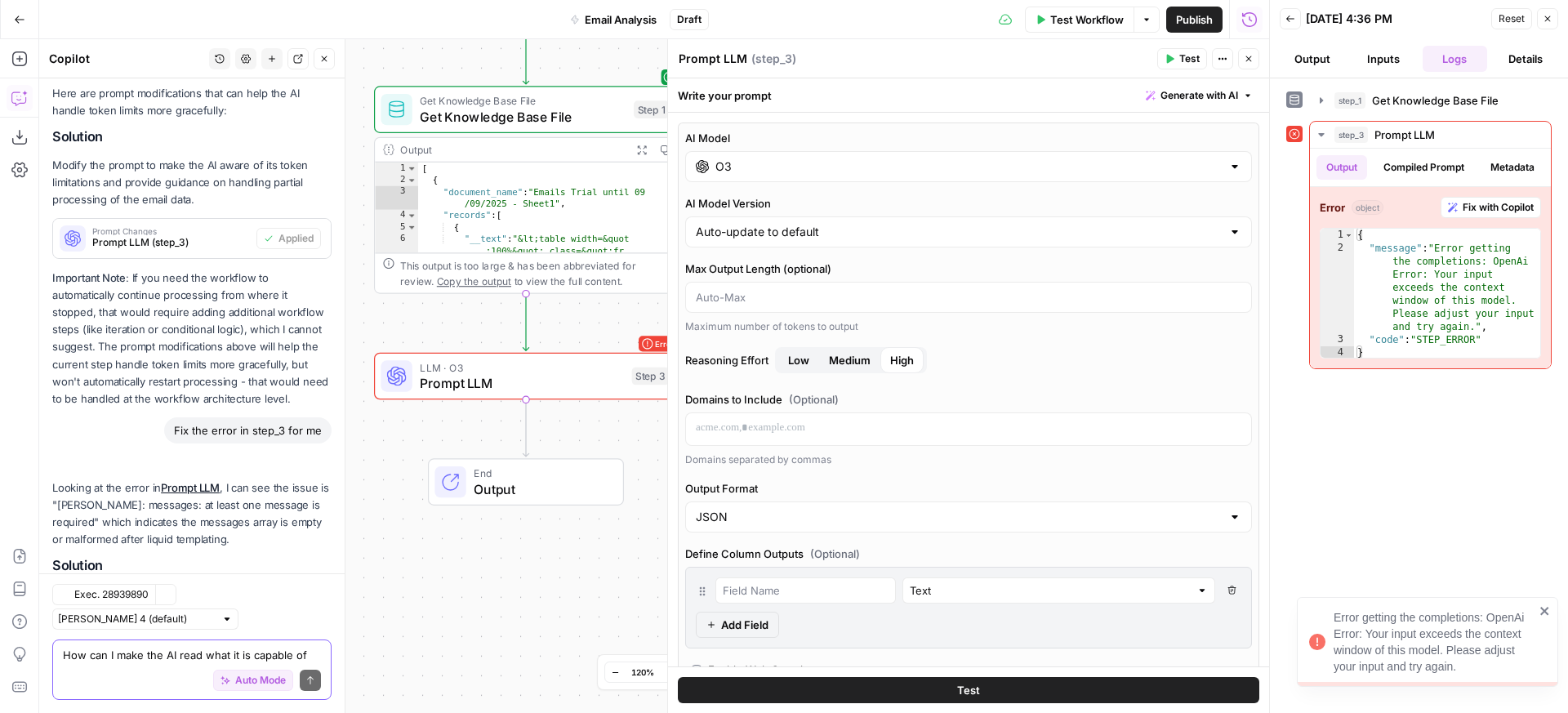
scroll to position [871, 0]
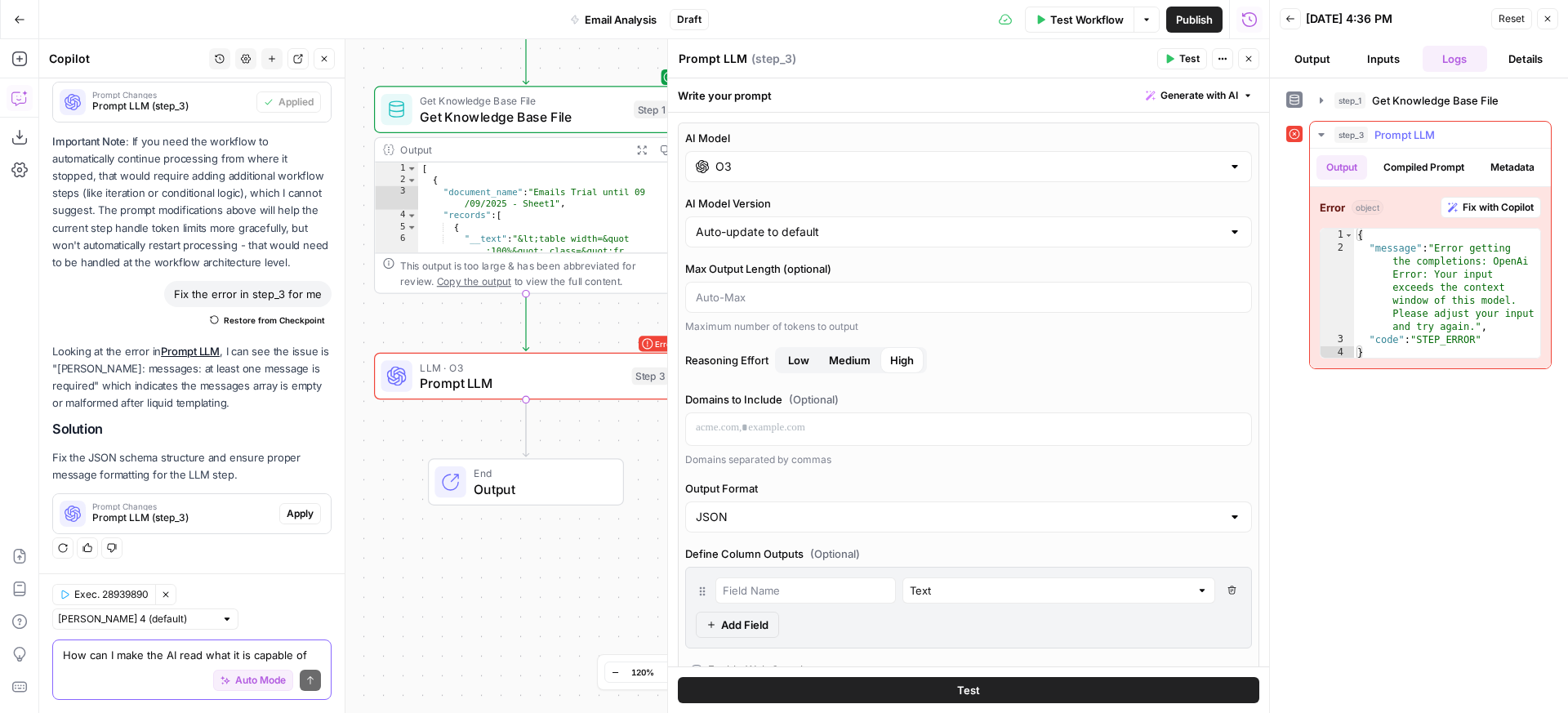
type textarea "**********"
drag, startPoint x: 1445, startPoint y: 293, endPoint x: 1437, endPoint y: 313, distance: 21.5
click at [1437, 313] on div "{ "message" : "Error getting the completions: OpenAi Error: Your input exceeds …" at bounding box center [1447, 307] width 186 height 157
click at [784, 166] on input "O3" at bounding box center [969, 167] width 507 height 17
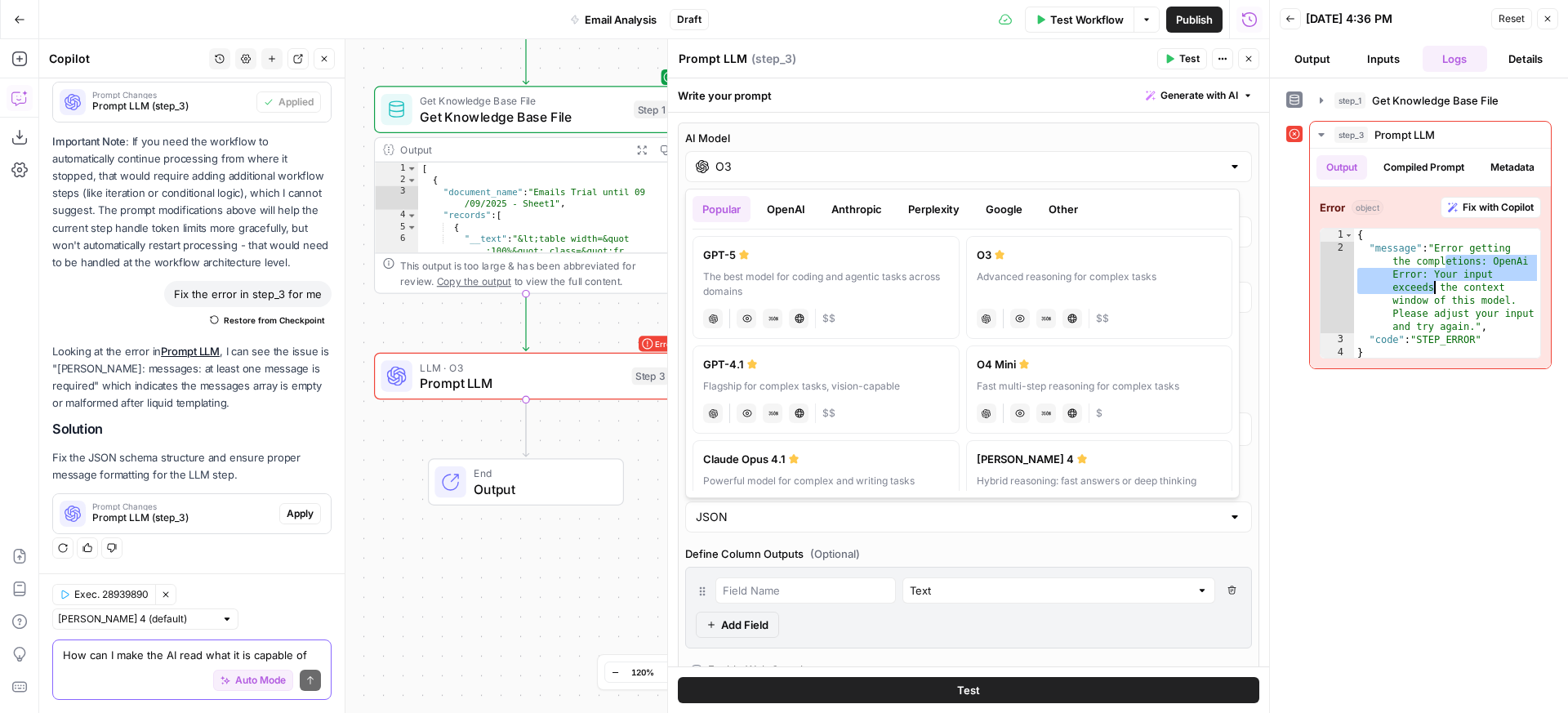
click at [872, 194] on div "Popular OpenAI Anthropic Perplexity Google Other GPT-5 The best model for codin…" at bounding box center [962, 343] width 554 height 310
click at [869, 202] on button "Anthropic" at bounding box center [856, 209] width 70 height 27
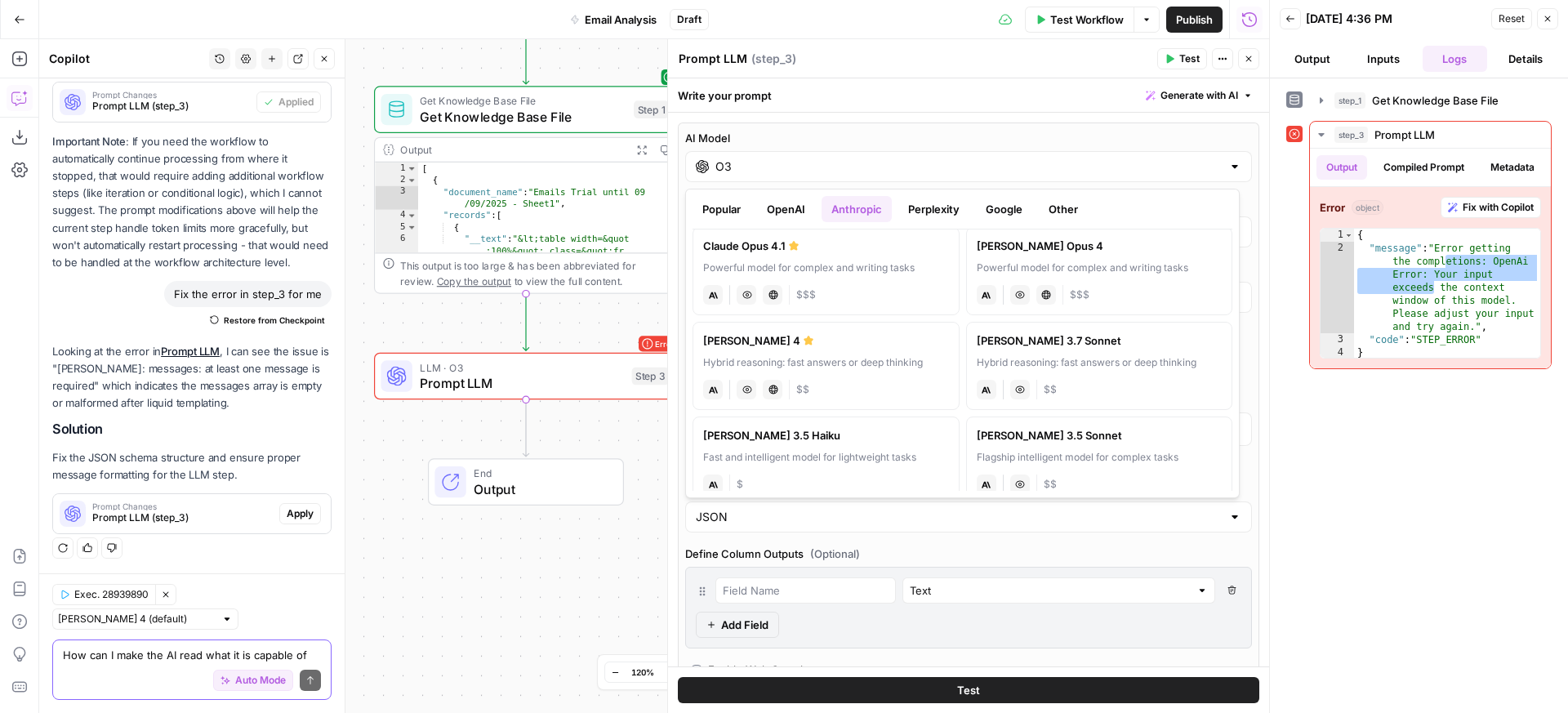
scroll to position [0, 0]
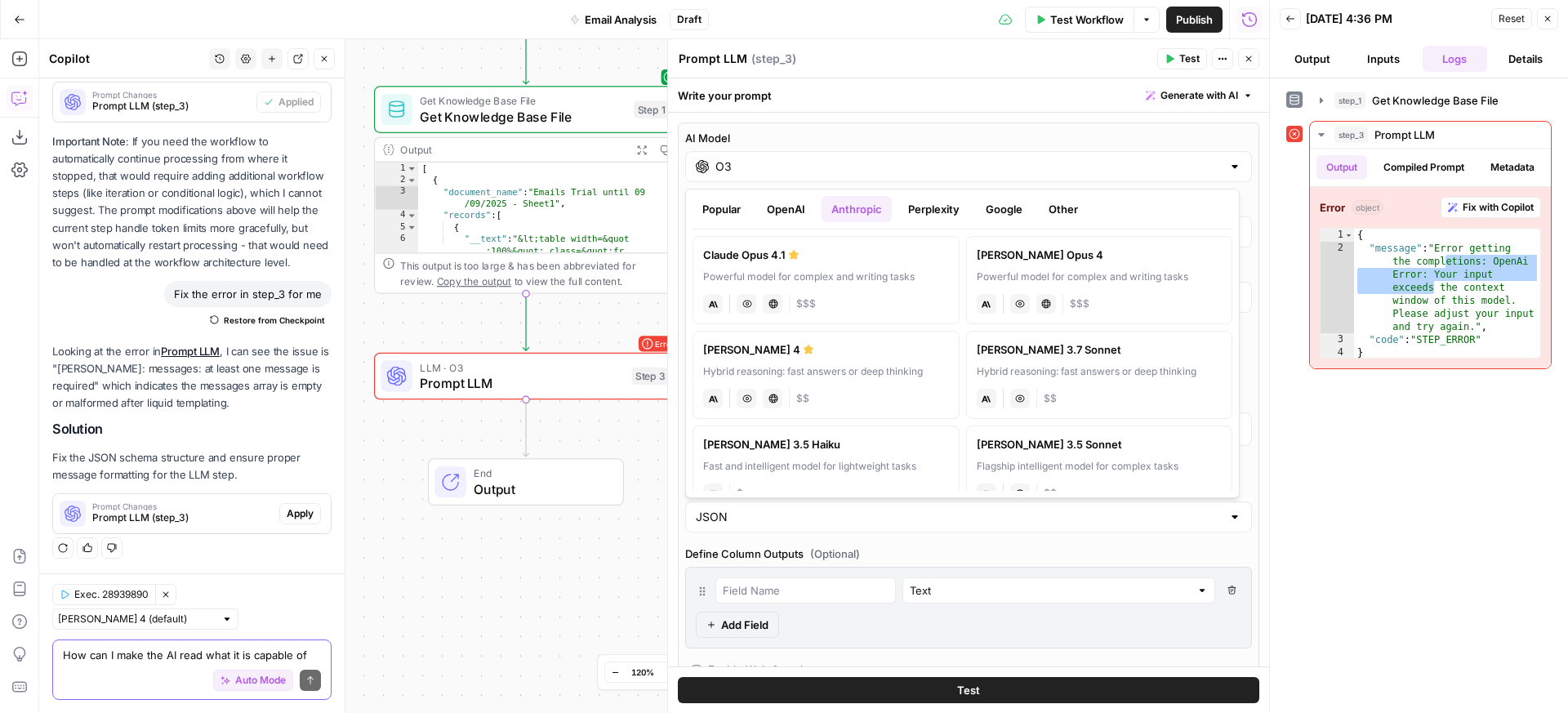
click at [878, 264] on label "Claude Opus 4.1 Powerful model for complex and writing tasks anthropic Vision C…" at bounding box center [825, 279] width 267 height 88
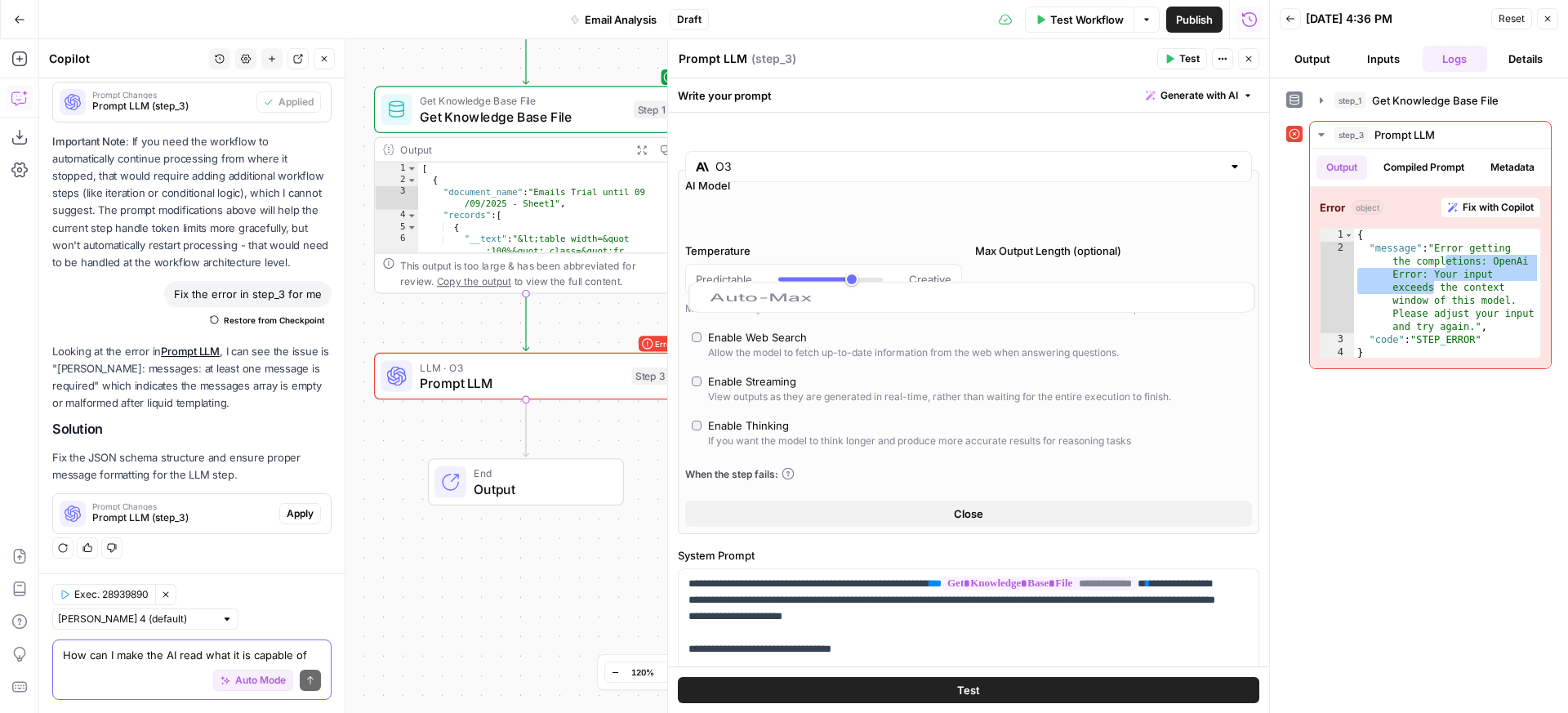
type input "Claude Opus 4.1"
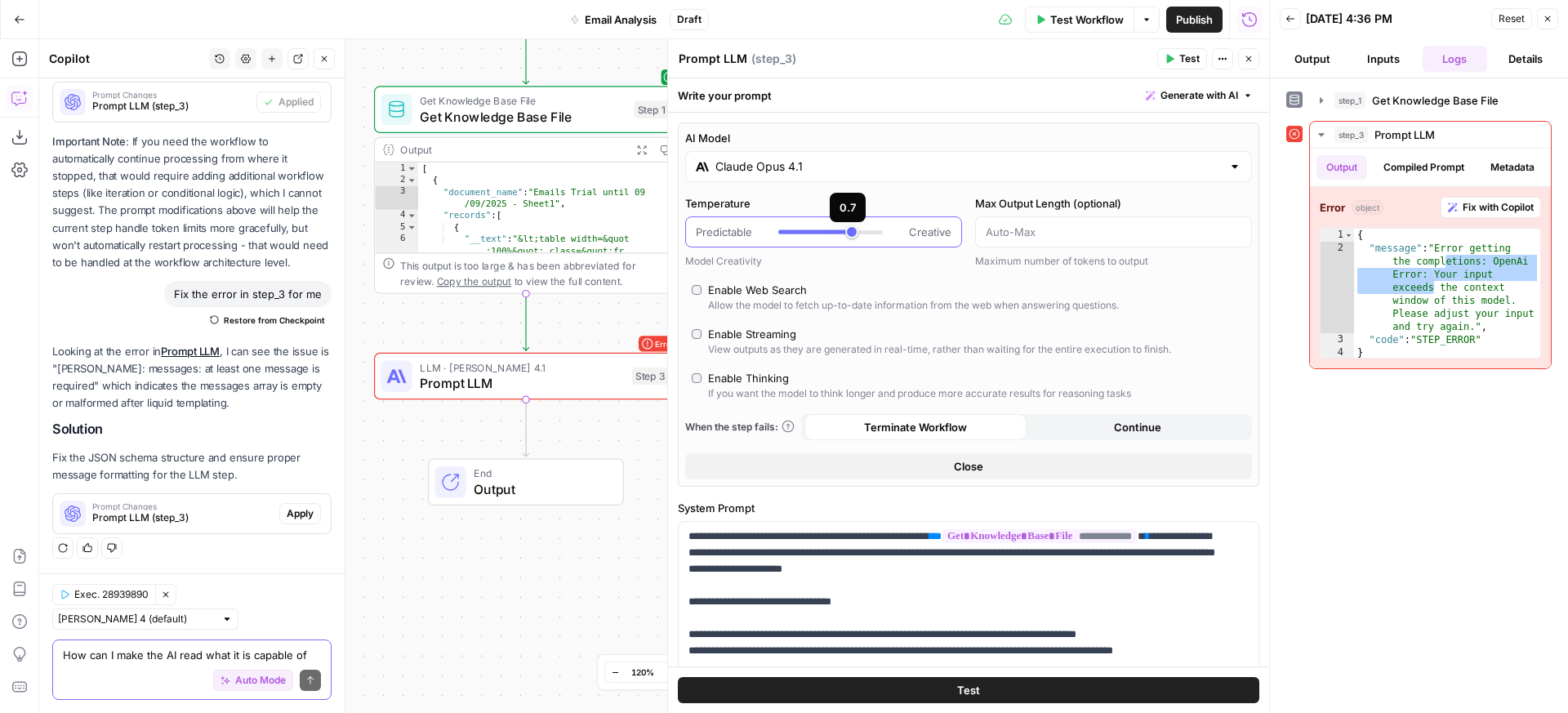
type input "*"
drag, startPoint x: 844, startPoint y: 235, endPoint x: 840, endPoint y: 257, distance: 22.4
click at [750, 228] on div "Predictable Creative" at bounding box center [823, 232] width 255 height 17
click at [769, 332] on div "Enable Streaming" at bounding box center [751, 333] width 88 height 17
click at [972, 684] on span "Test" at bounding box center [968, 690] width 23 height 17
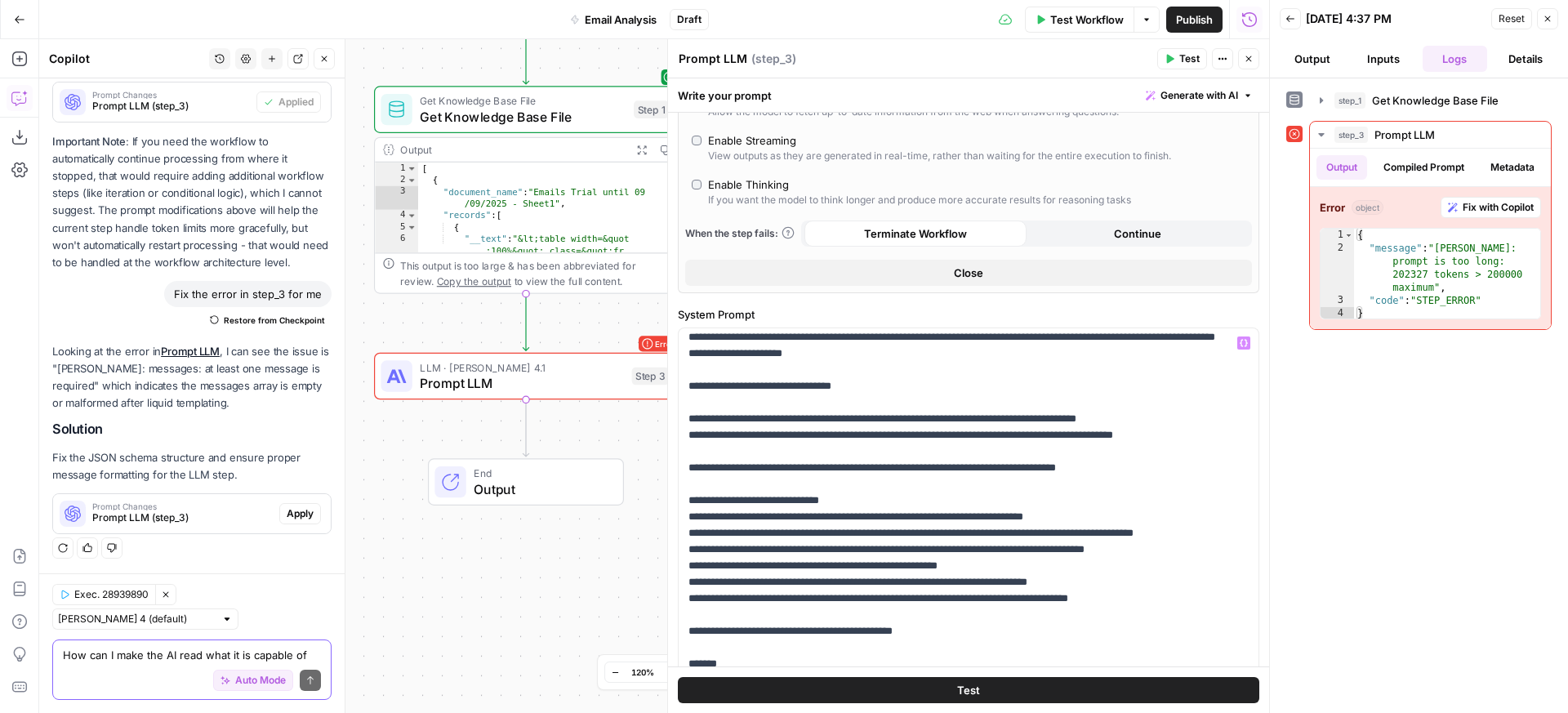
scroll to position [27, 0]
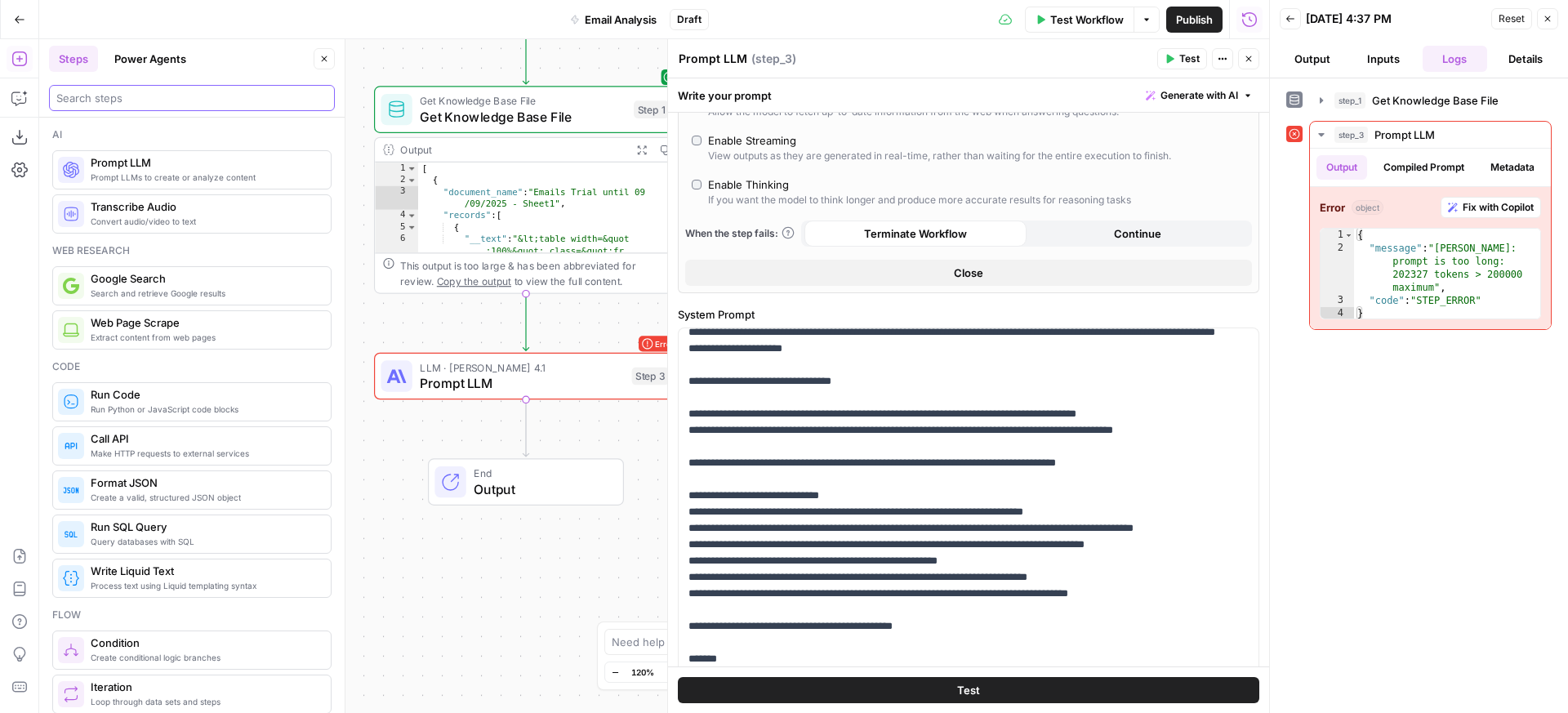
click at [137, 103] on input "search" at bounding box center [191, 98] width 271 height 17
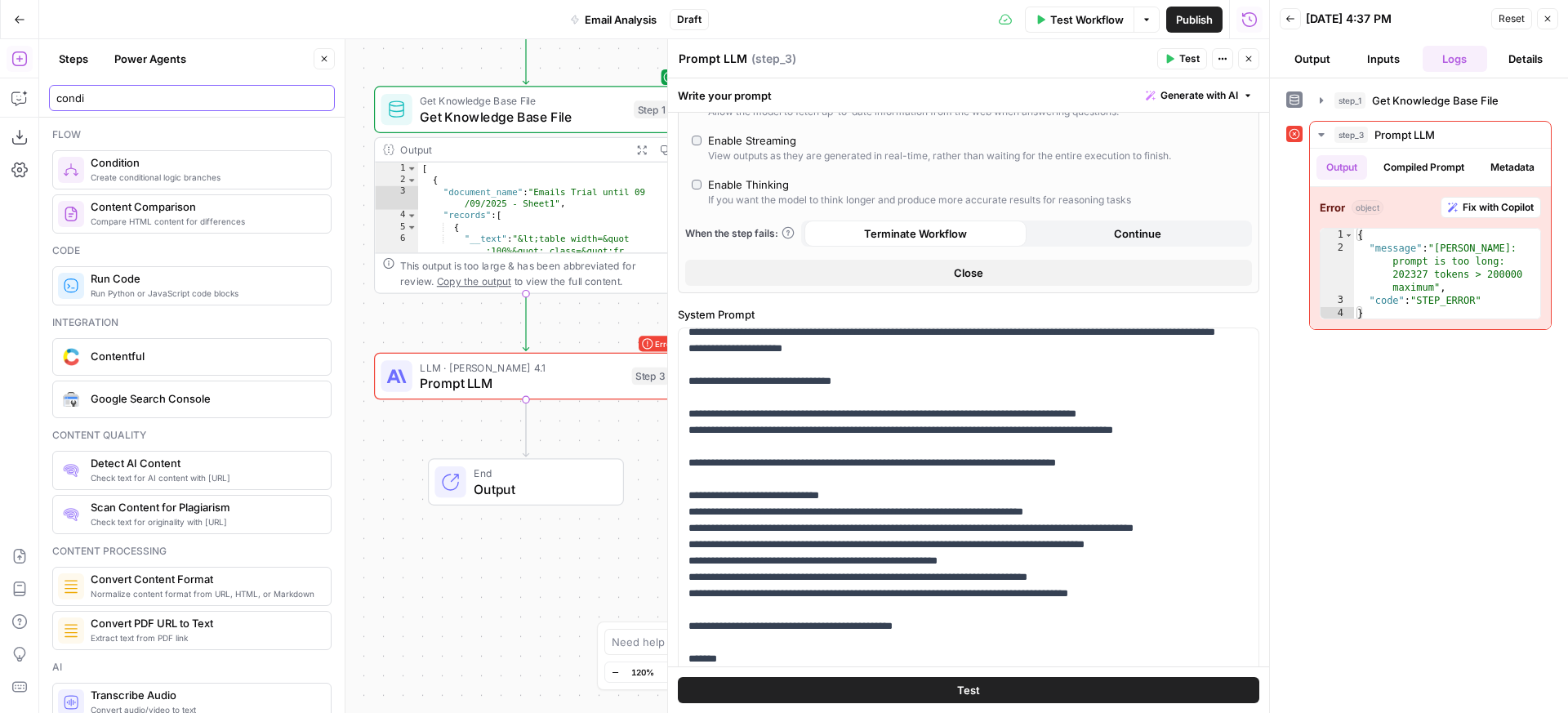
type input "condi"
click at [133, 168] on span "Condition" at bounding box center [204, 163] width 227 height 17
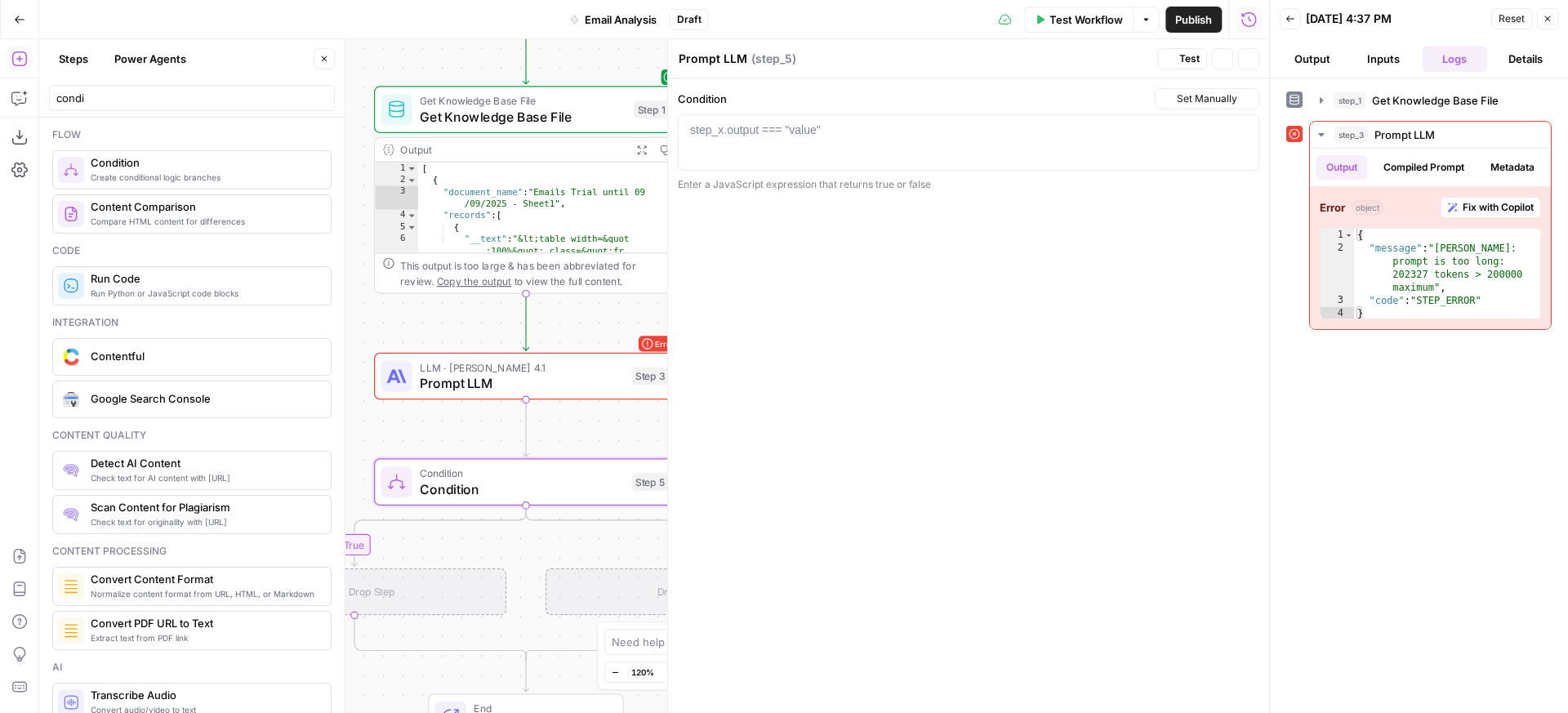
type textarea "Condition"
click at [821, 142] on div at bounding box center [968, 156] width 567 height 69
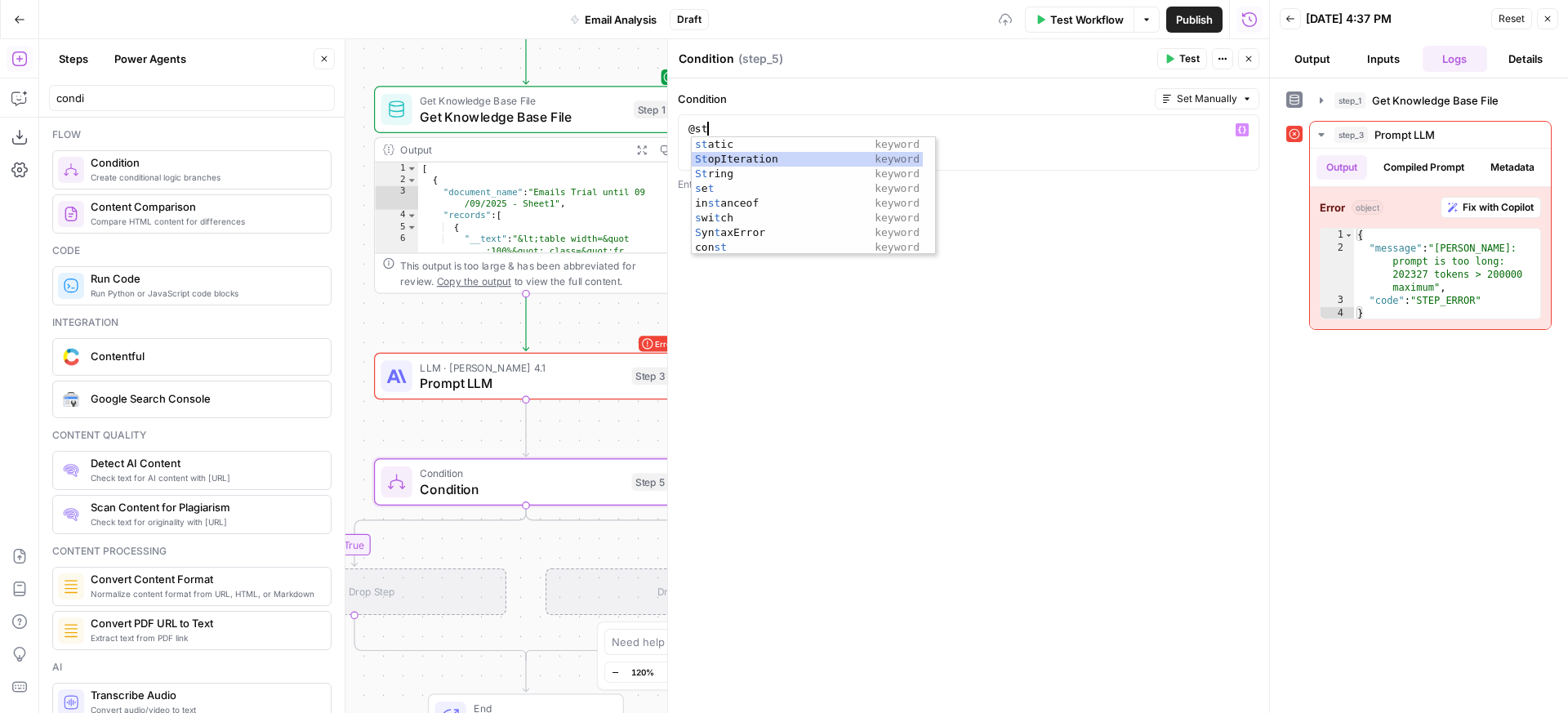
scroll to position [0, 0]
type textarea "*"
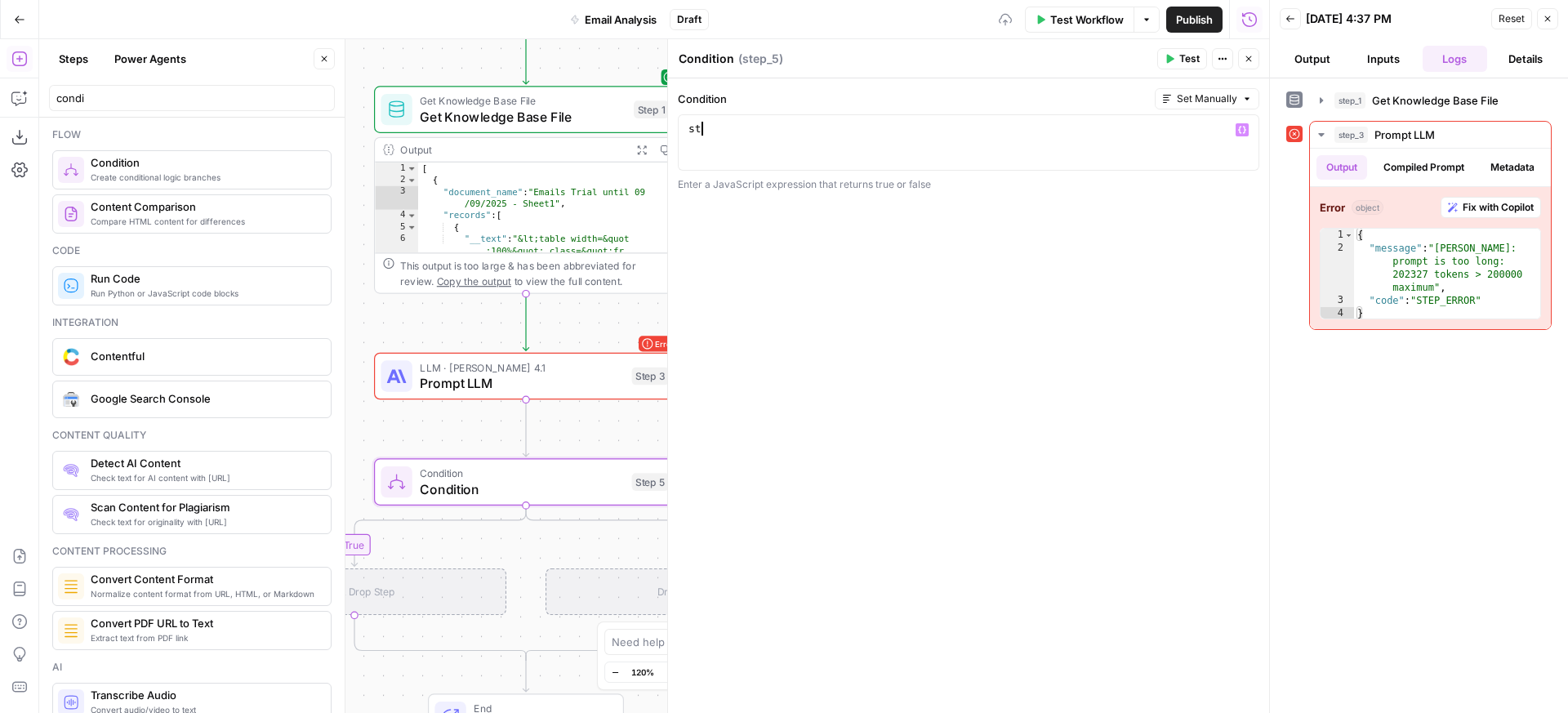
type textarea "*"
click at [1239, 132] on icon "button" at bounding box center [1243, 130] width 8 height 8
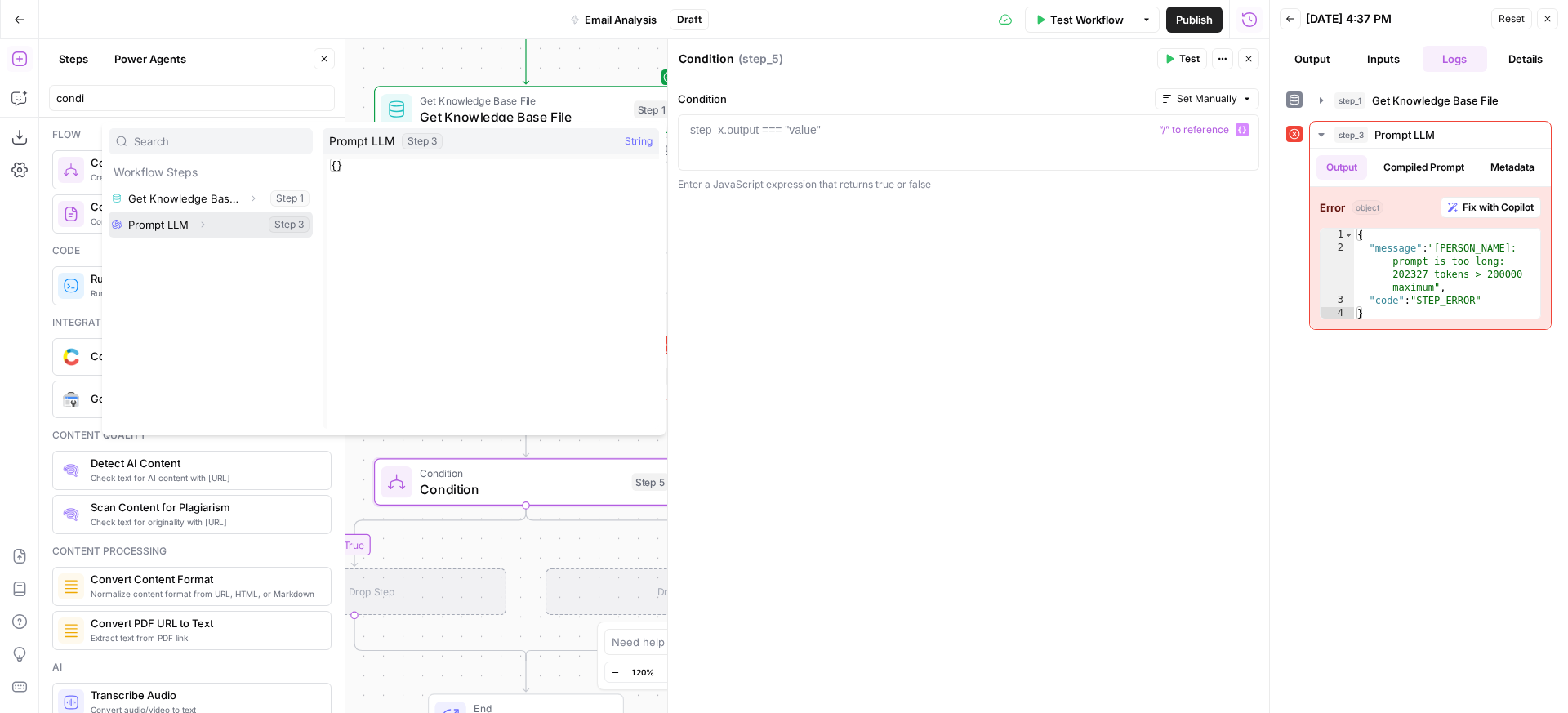
click at [136, 216] on button "Select variable Prompt LLM" at bounding box center [210, 225] width 204 height 27
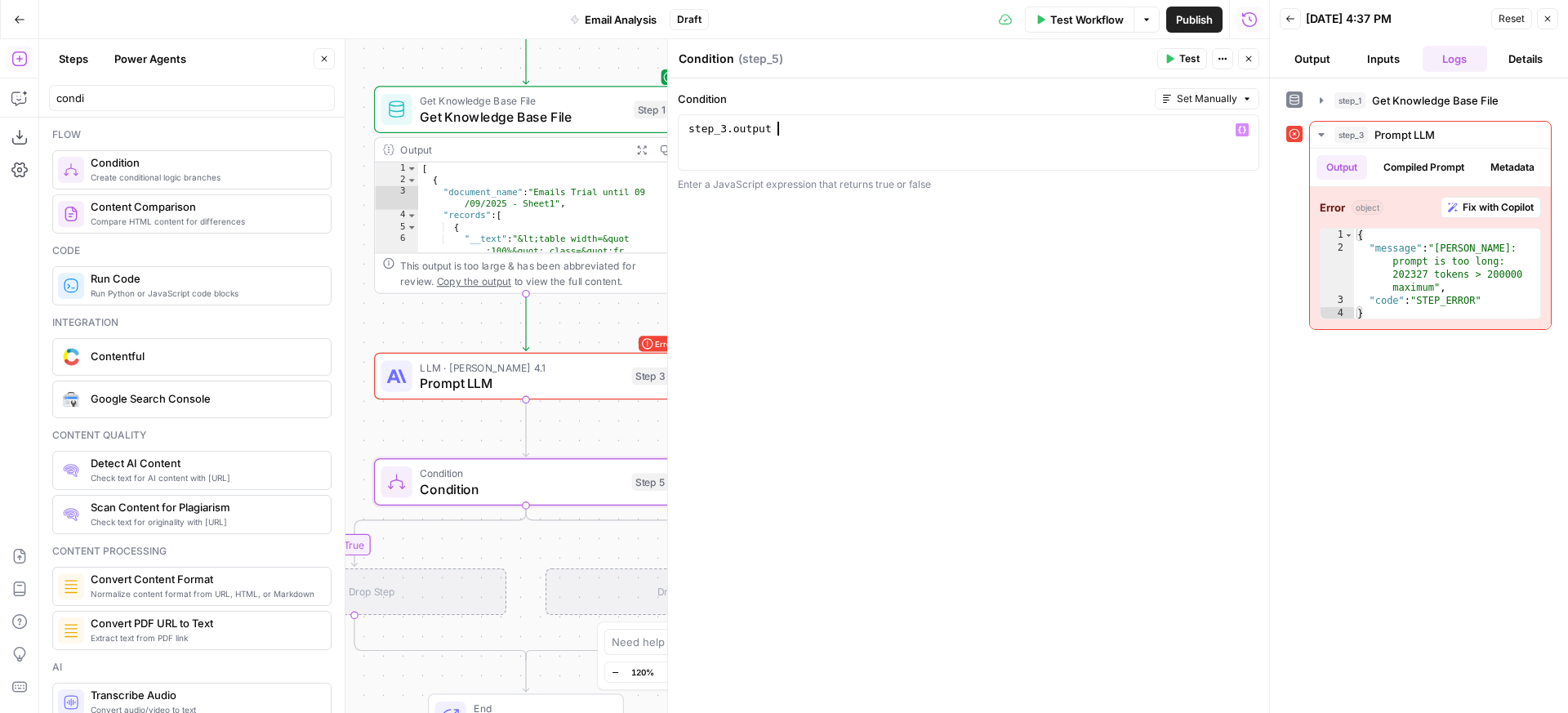
scroll to position [0, 6]
drag, startPoint x: 811, startPoint y: 133, endPoint x: 622, endPoint y: 133, distance: 189.0
click at [622, 133] on body "**********" at bounding box center [784, 356] width 1568 height 713
click at [825, 147] on div "step_3 . output" at bounding box center [968, 156] width 567 height 69
paste textarea
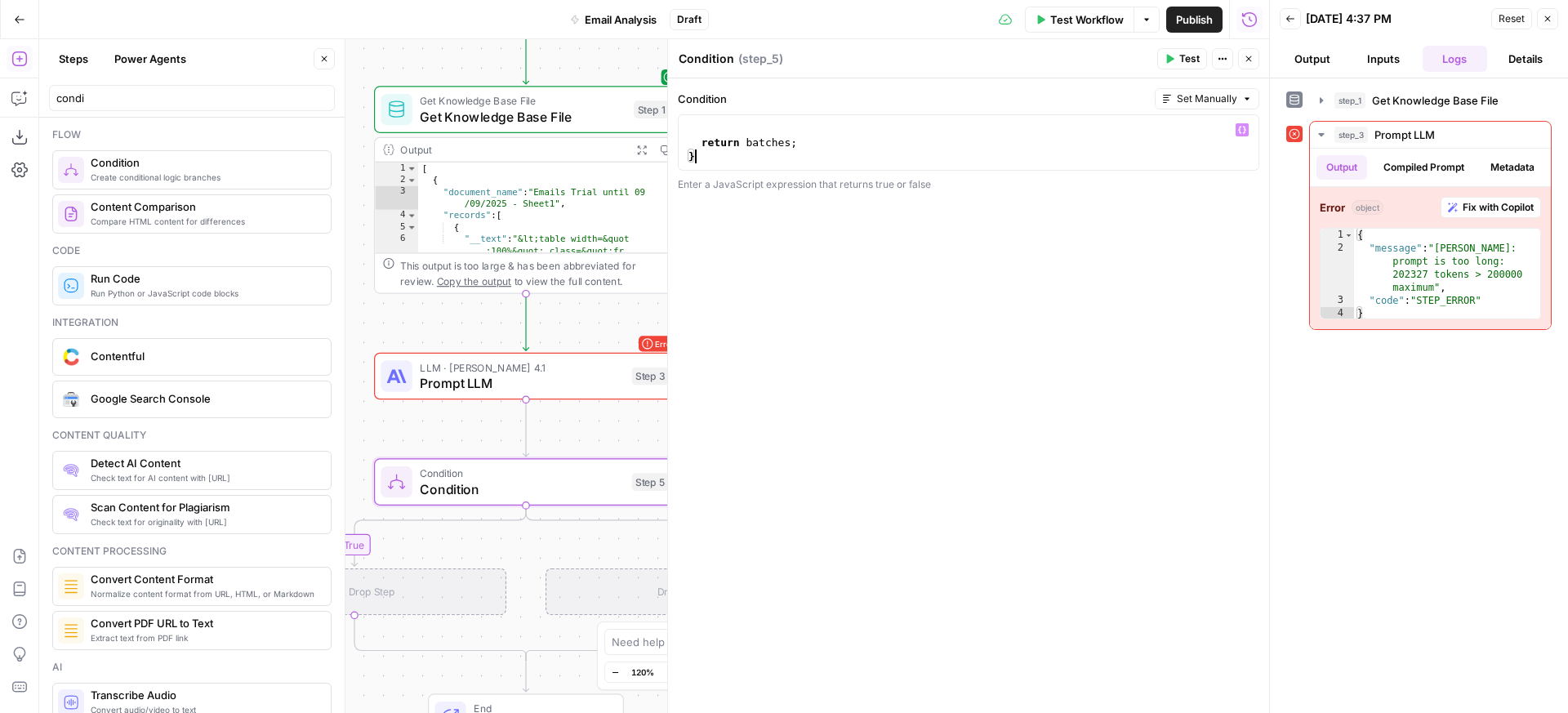
scroll to position [2202, 0]
click at [1197, 100] on span "Set Manually" at bounding box center [1207, 99] width 60 height 15
click at [1038, 138] on div "batches . push ( currentBatch ) ; } return batches ;" at bounding box center [962, 148] width 554 height 69
type textarea "**********"
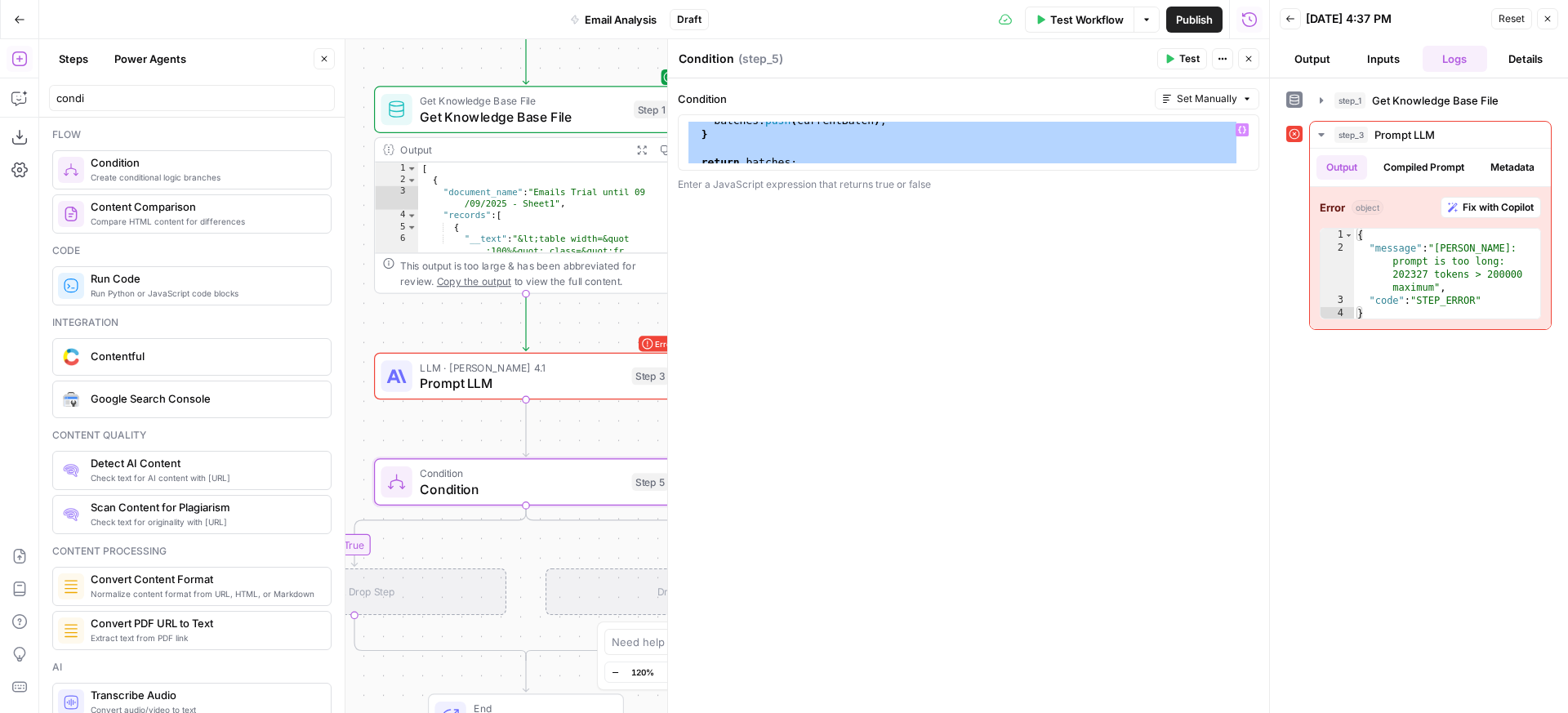
click at [1220, 98] on span "Set Manually" at bounding box center [1207, 99] width 60 height 15
click at [1213, 177] on span "Prompt AI" at bounding box center [1244, 171] width 113 height 17
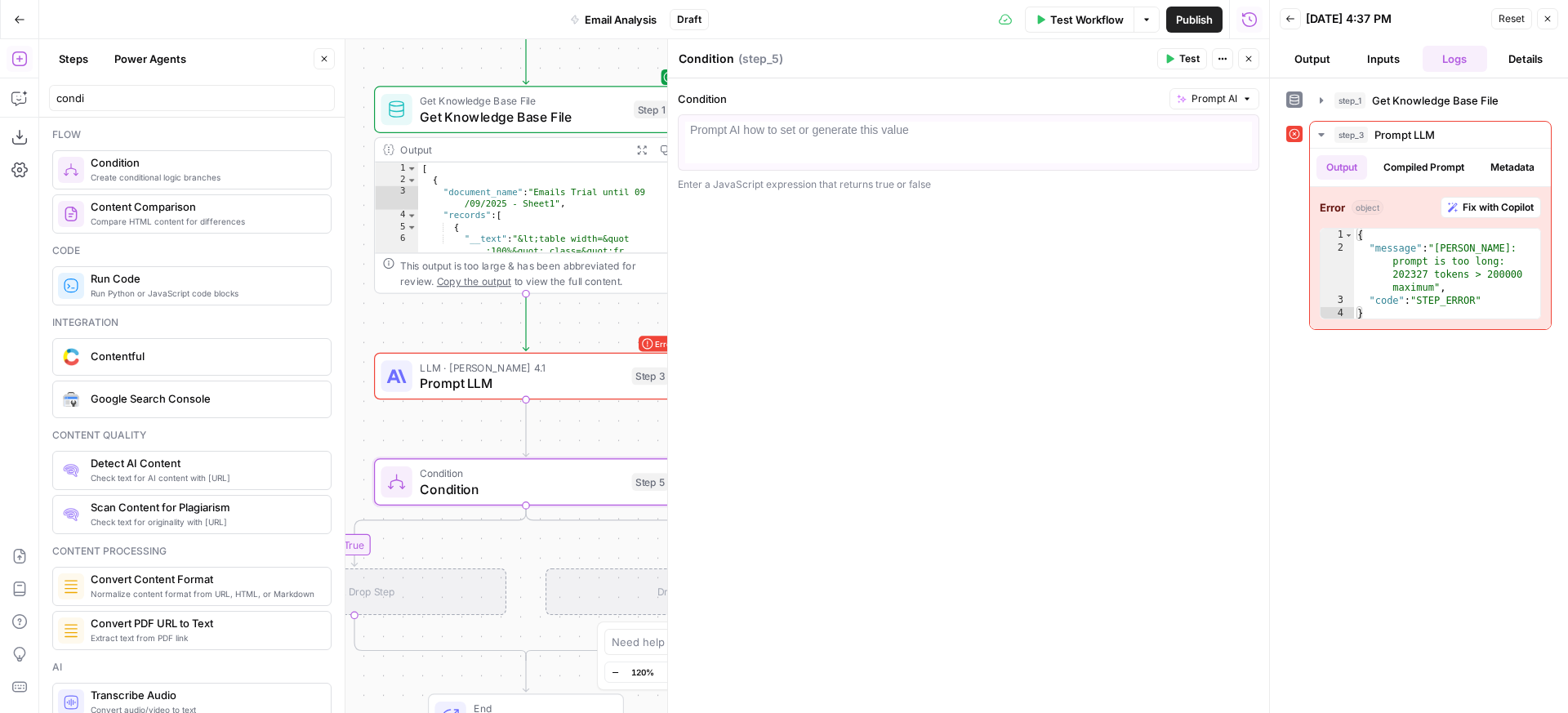
click at [899, 148] on div at bounding box center [968, 156] width 567 height 69
paste textarea "**********"
type textarea "**********"
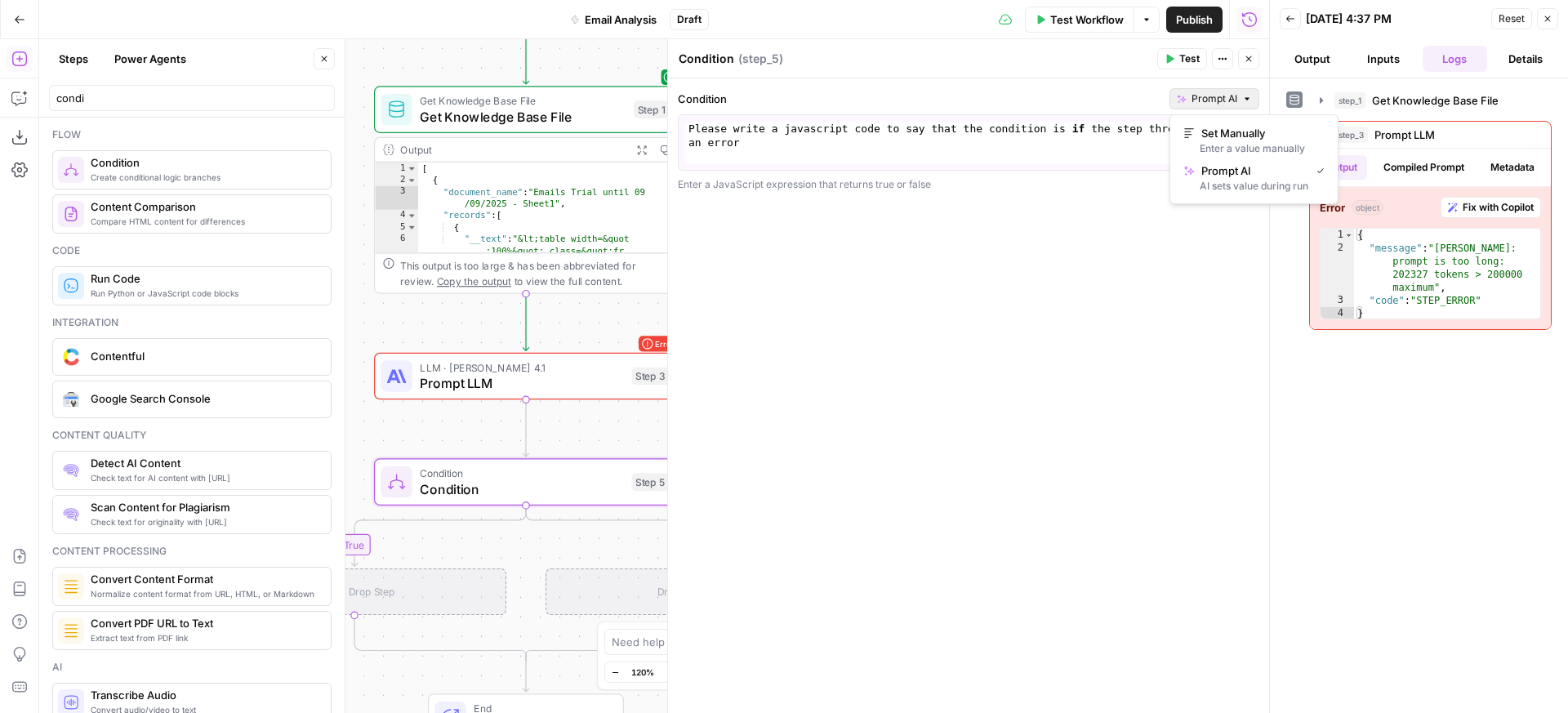
click at [1224, 92] on span "Prompt AI" at bounding box center [1214, 99] width 45 height 15
click at [1204, 192] on div "AI sets value during run" at bounding box center [1253, 185] width 141 height 15
click at [965, 148] on div "Please write a javascript code to say that the condition is if the step three r…" at bounding box center [968, 170] width 567 height 98
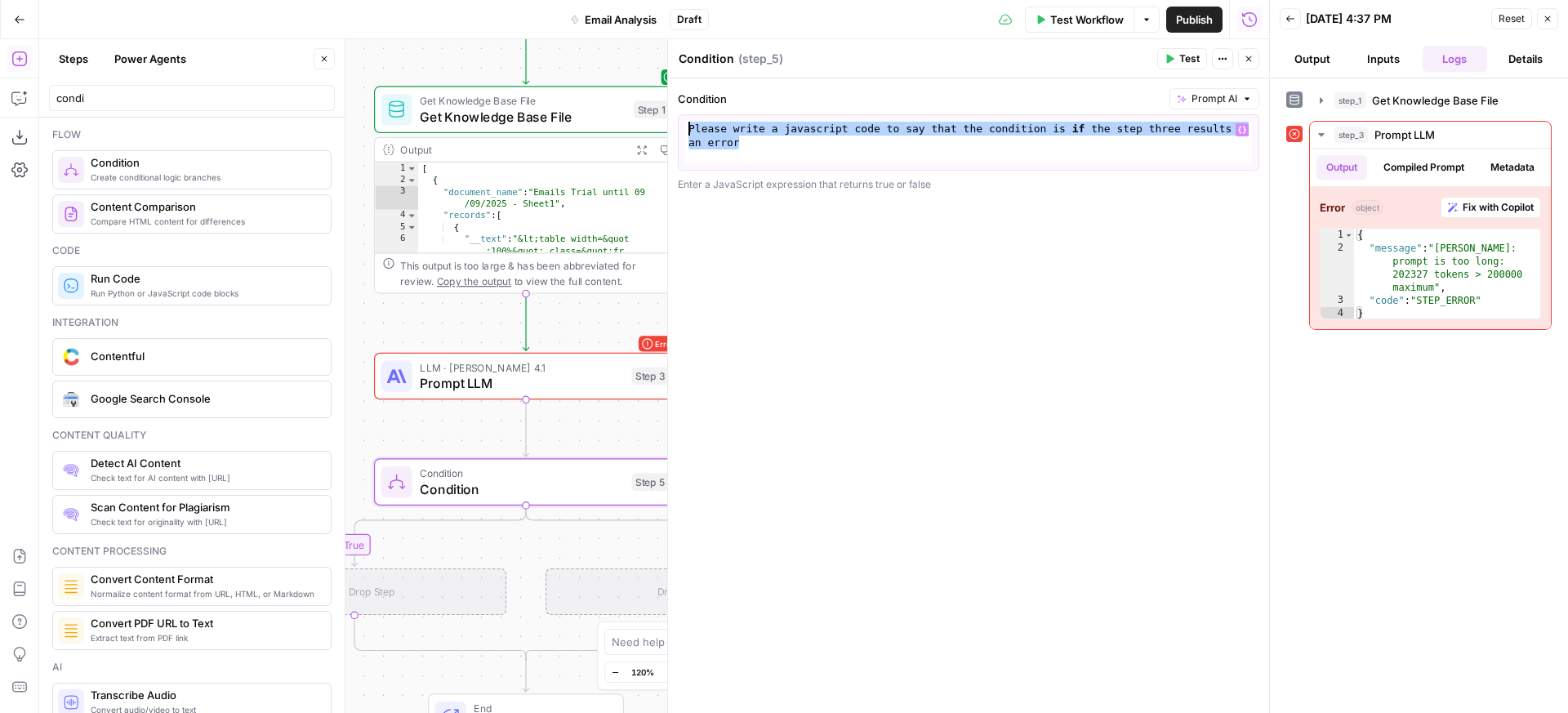
drag, startPoint x: 808, startPoint y: 145, endPoint x: 658, endPoint y: 123, distance: 151.6
click at [658, 123] on body "**********" at bounding box center [784, 356] width 1568 height 713
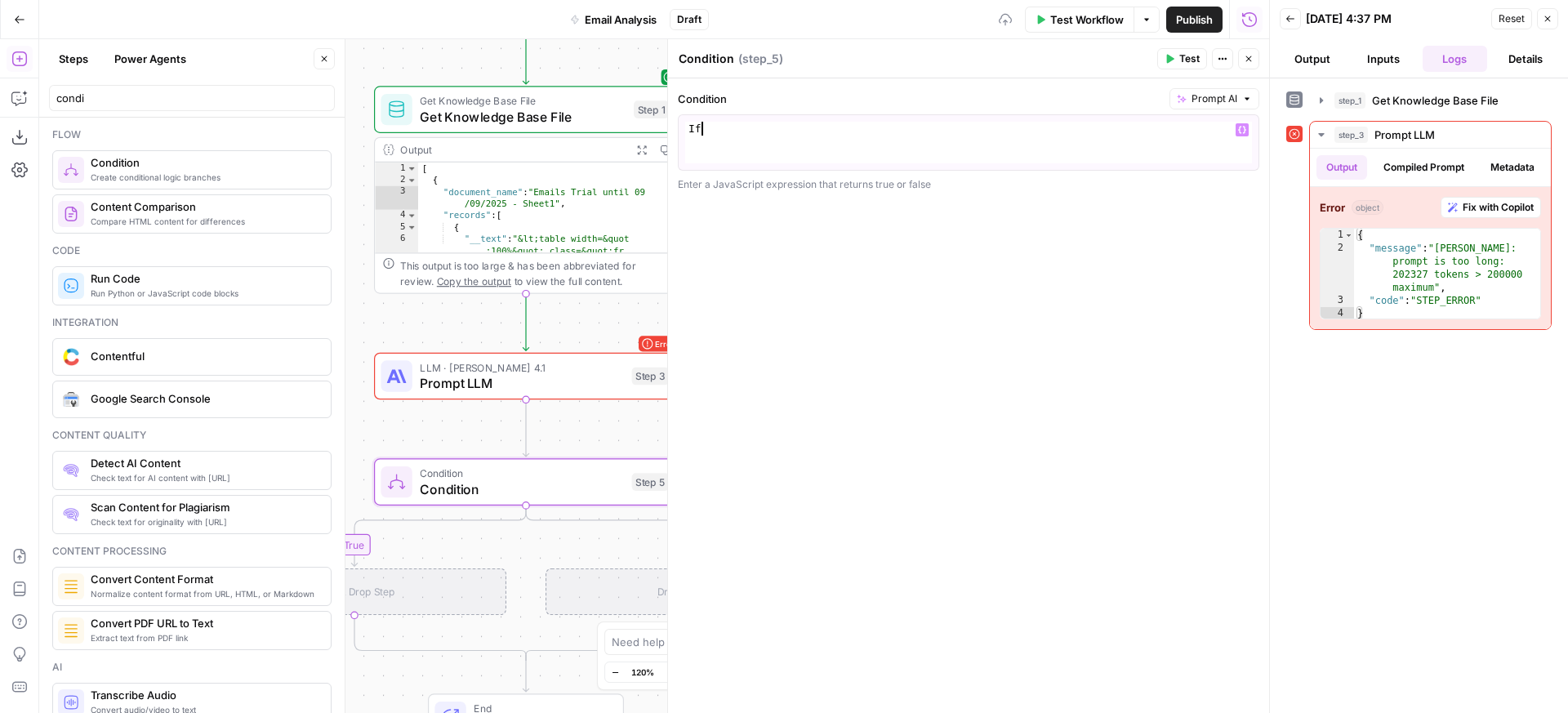
type textarea "*"
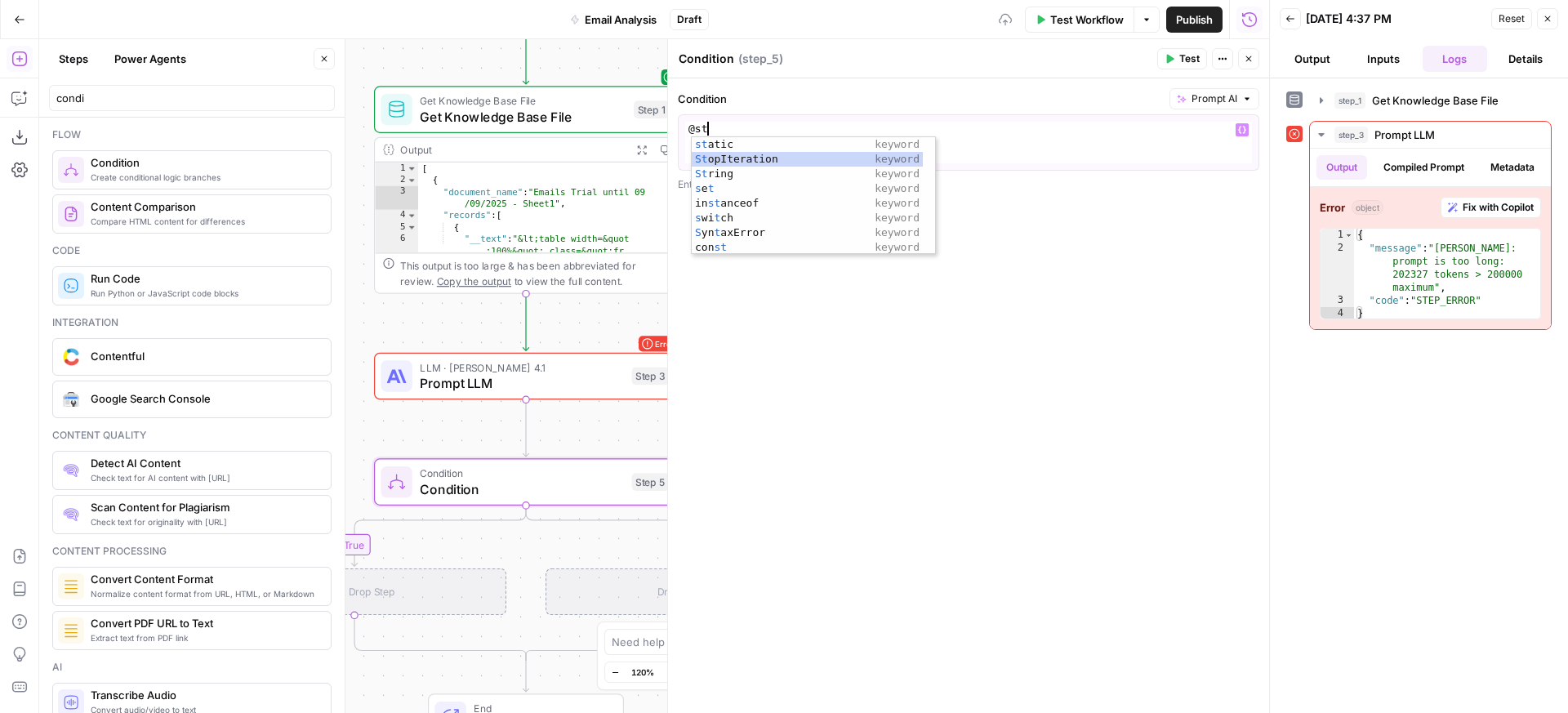
scroll to position [0, 0]
type textarea "*"
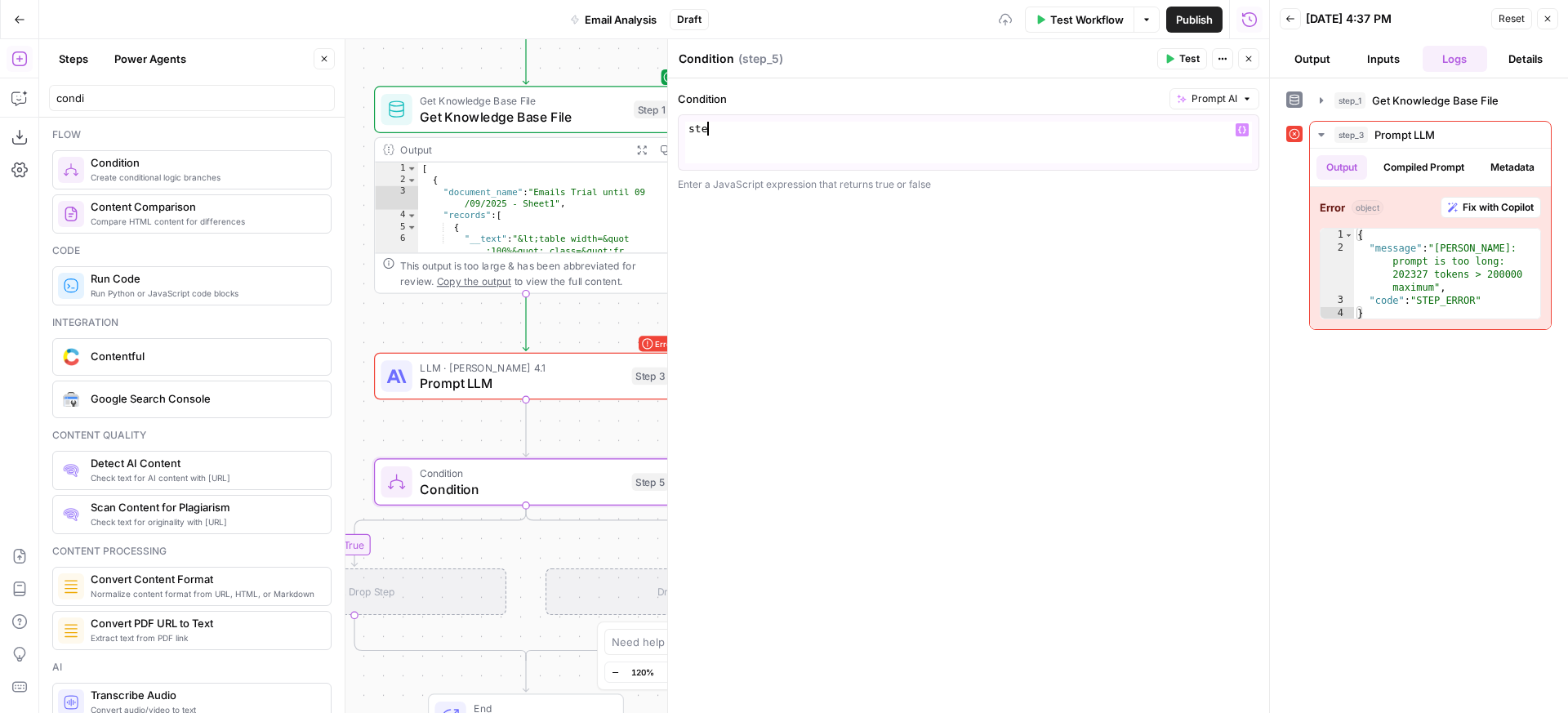
type textarea "*"
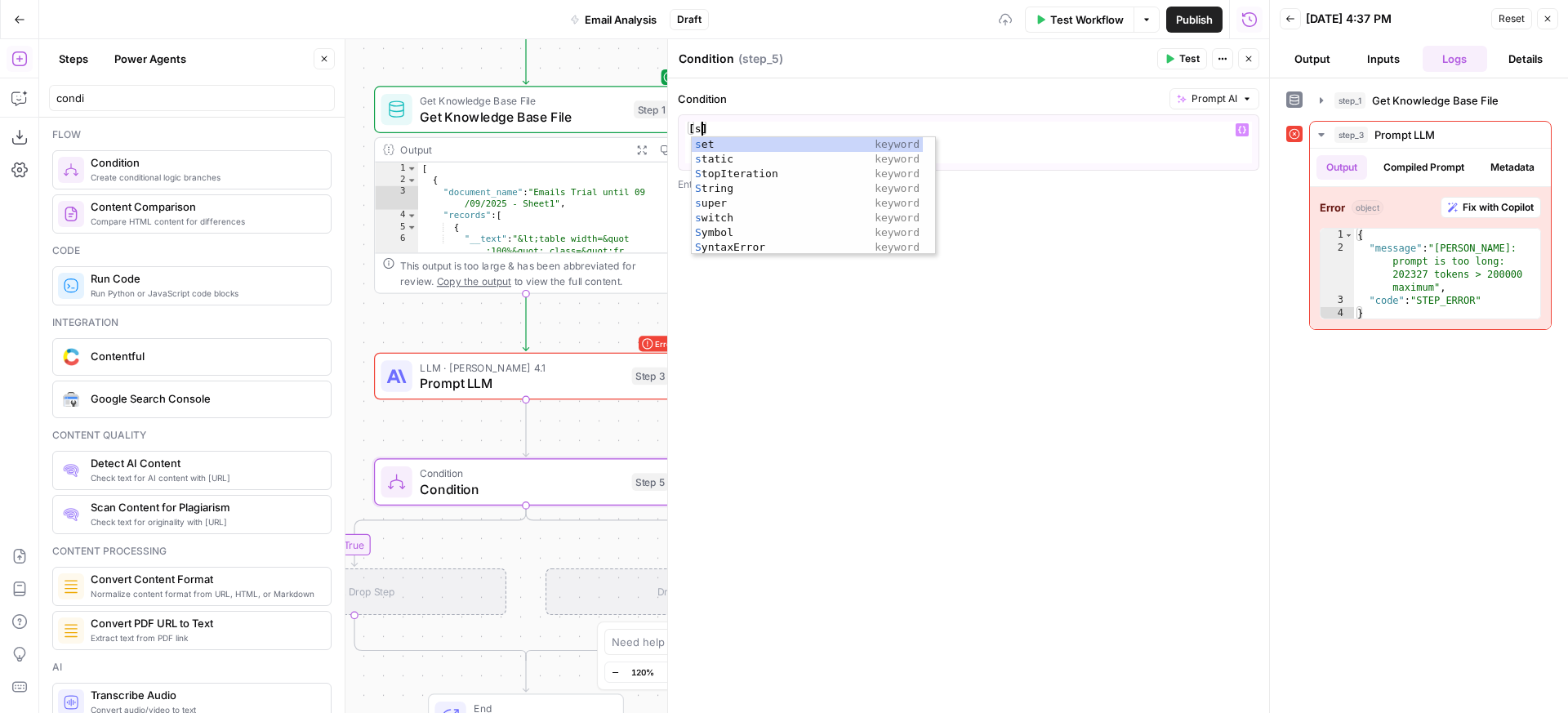
scroll to position [0, 2]
type textarea "*"
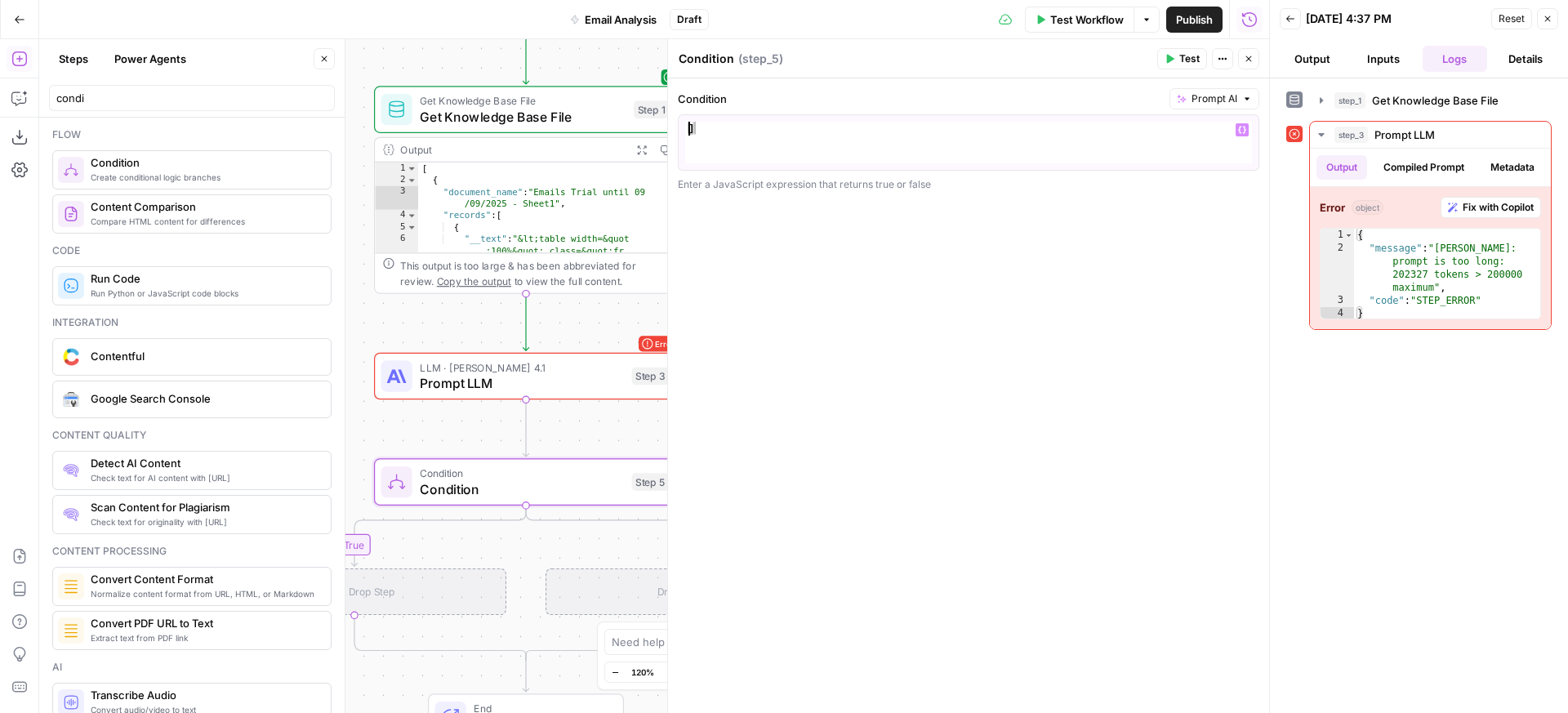
scroll to position [0, 0]
type textarea "*"
click at [1244, 131] on icon "button" at bounding box center [1243, 130] width 8 height 8
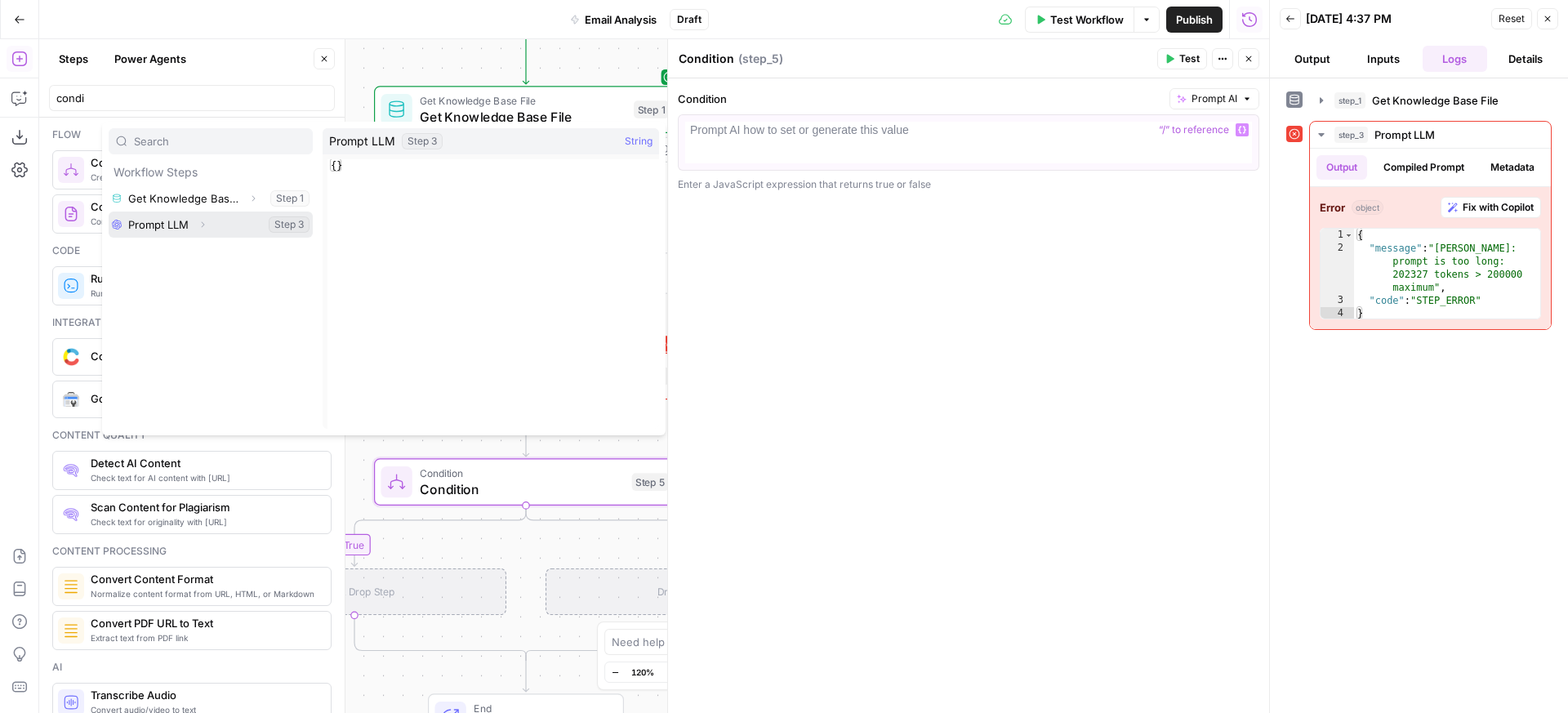
click at [176, 221] on button "Select variable Prompt LLM" at bounding box center [210, 225] width 204 height 27
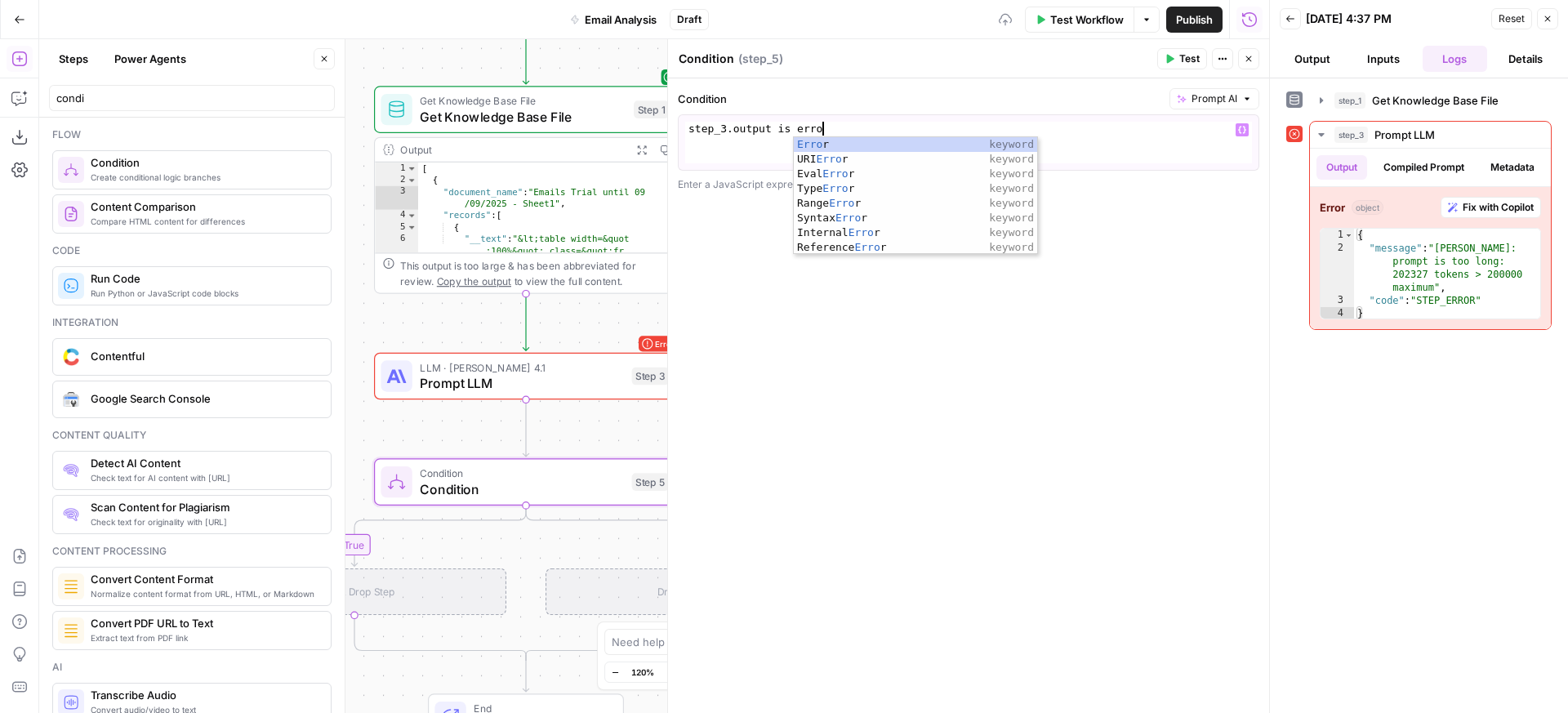
scroll to position [0, 10]
type textarea "**********"
click at [1197, 202] on div "**********" at bounding box center [969, 396] width 602 height 635
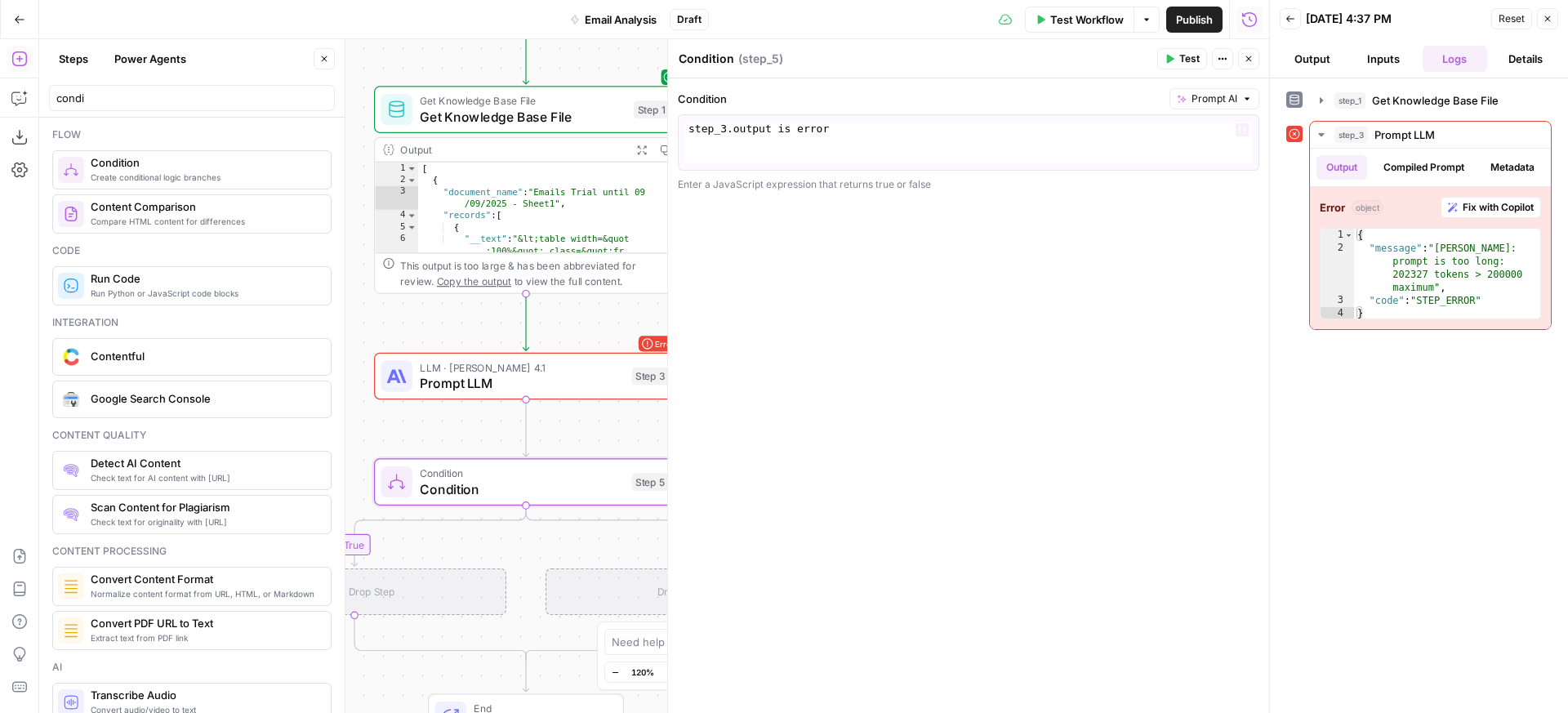
click at [1191, 58] on span "Test" at bounding box center [1189, 58] width 21 height 15
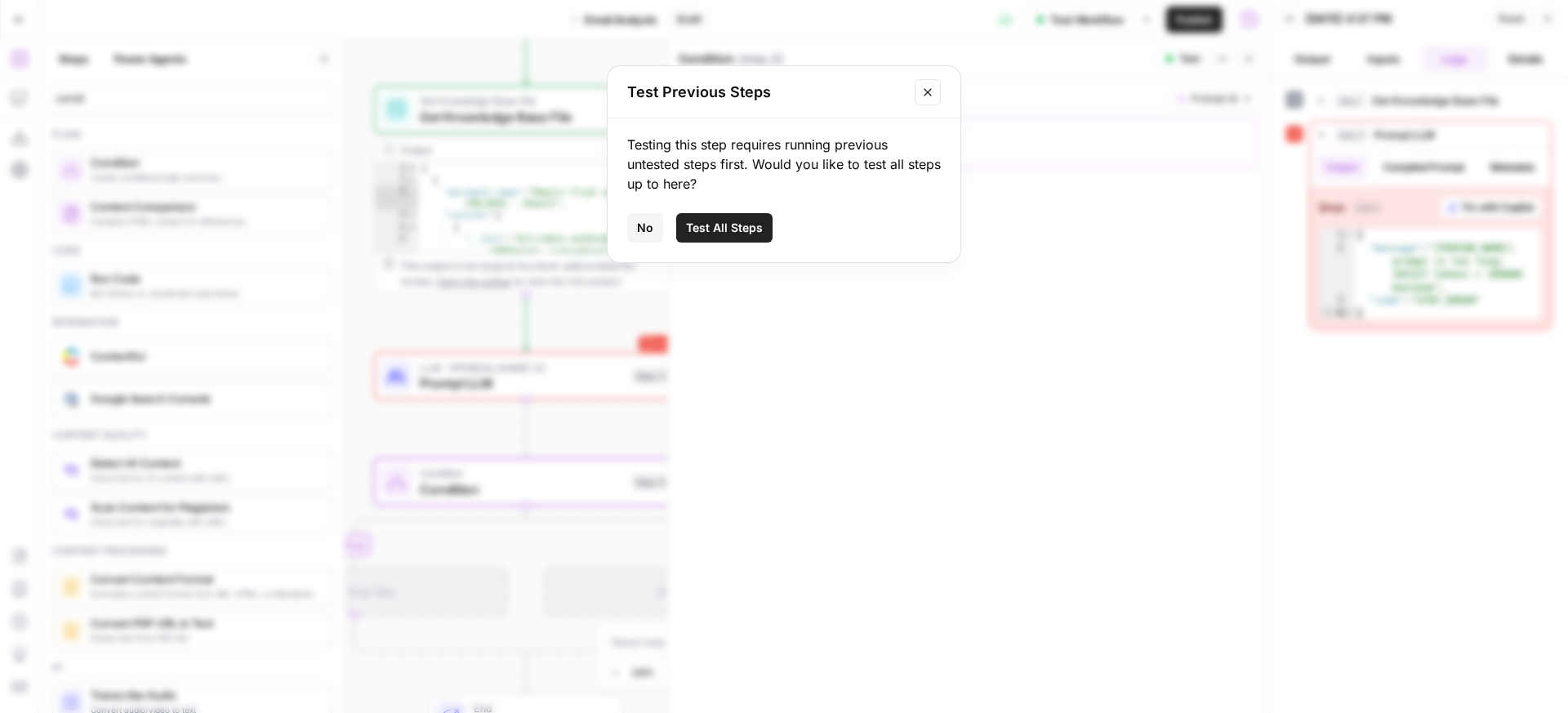
click at [707, 232] on span "Test All Steps" at bounding box center [725, 228] width 77 height 17
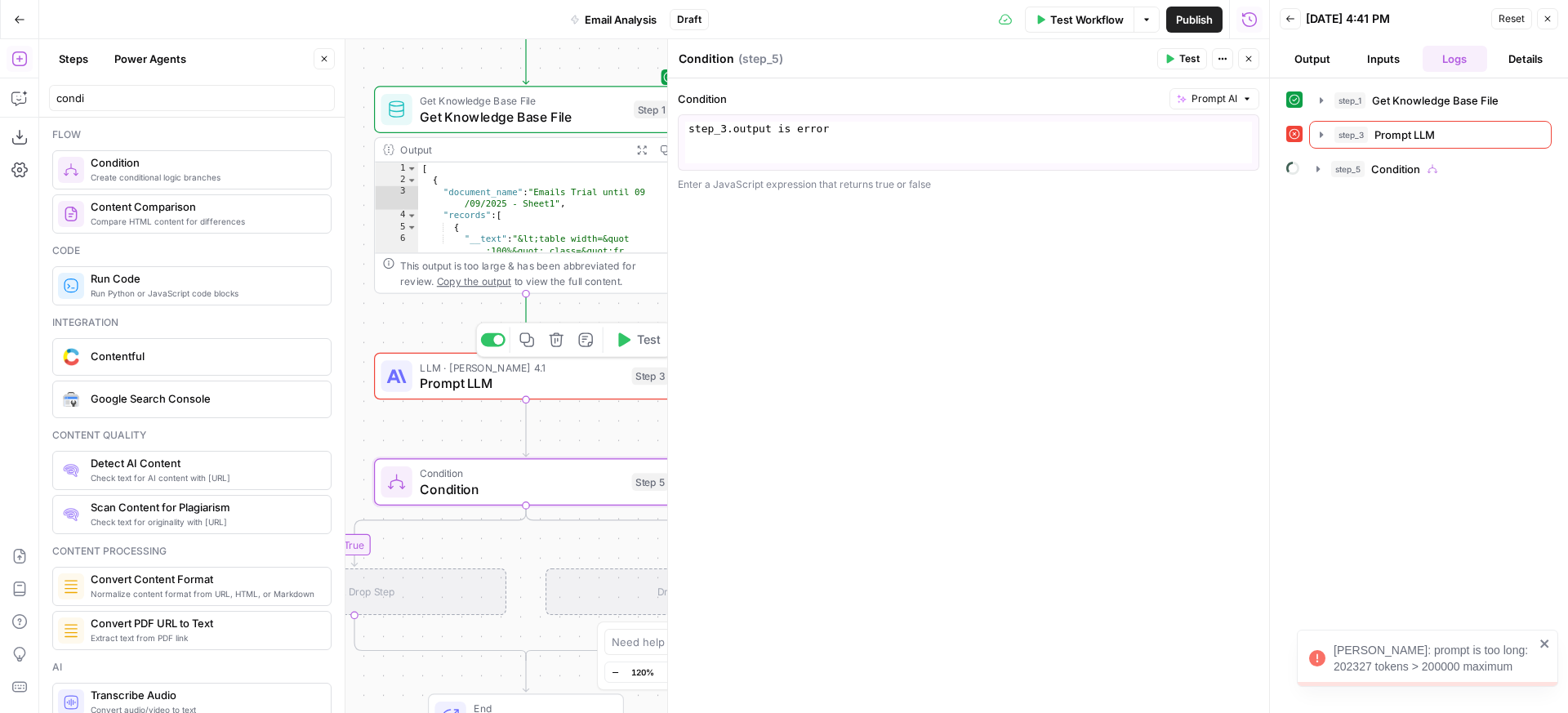
click at [511, 386] on span "Prompt LLM" at bounding box center [522, 384] width 204 height 20
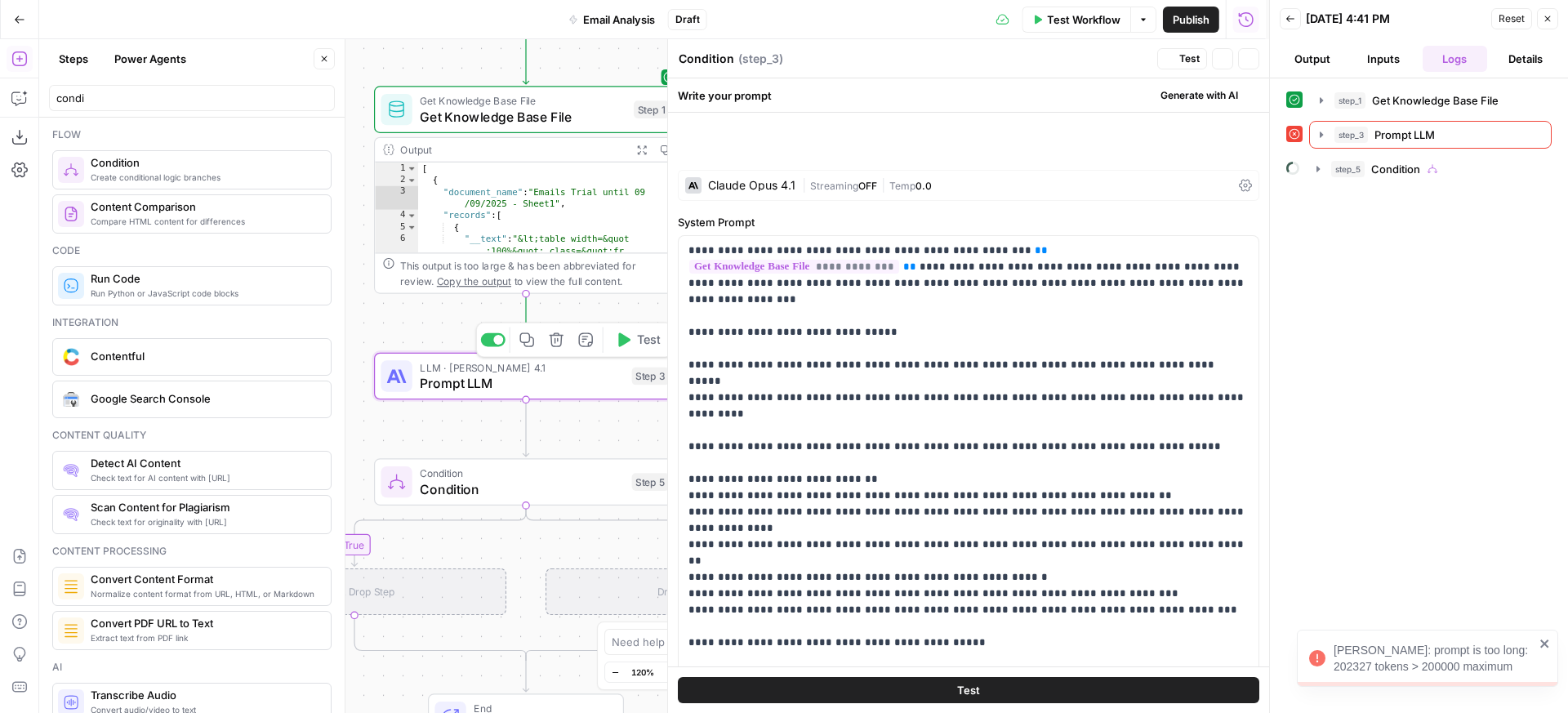
type textarea "Prompt LLM"
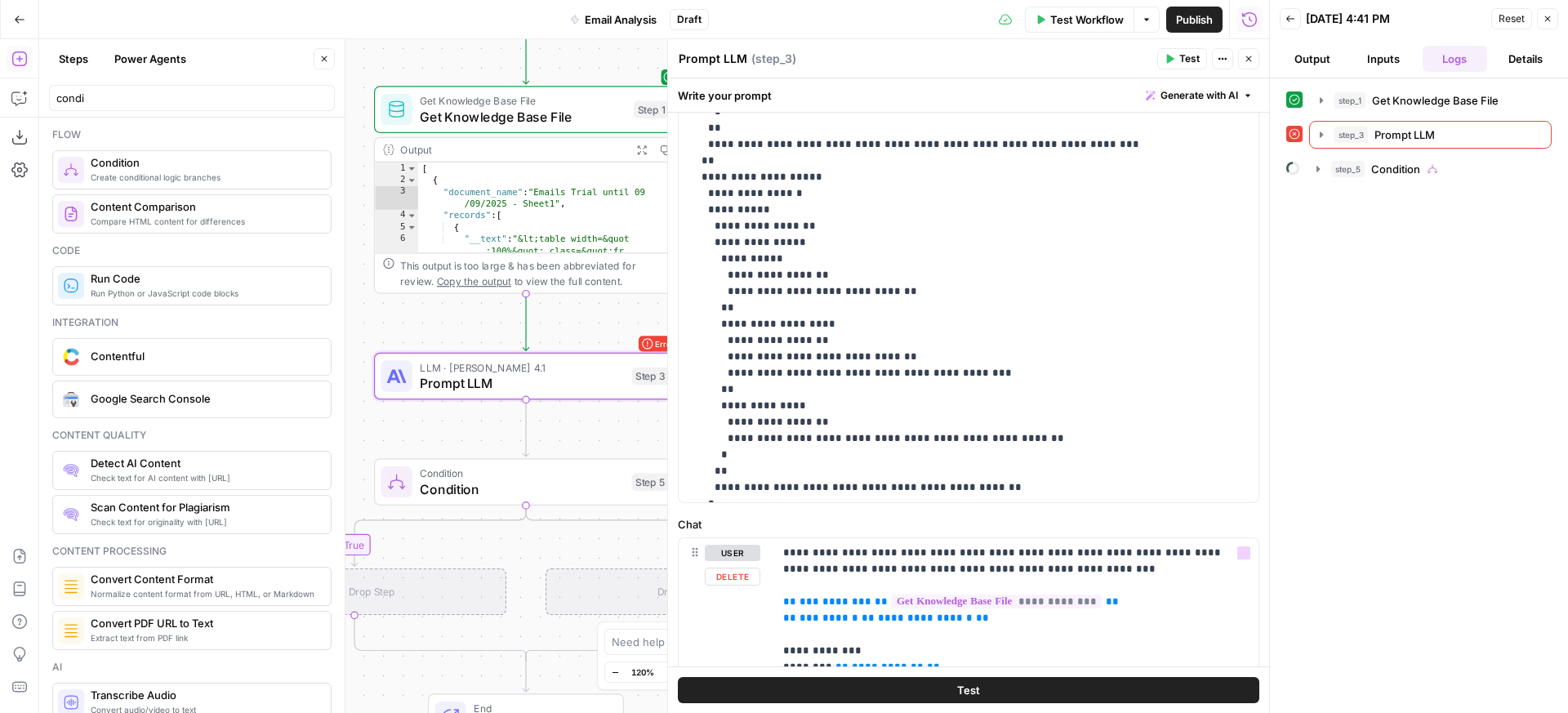
scroll to position [0, 0]
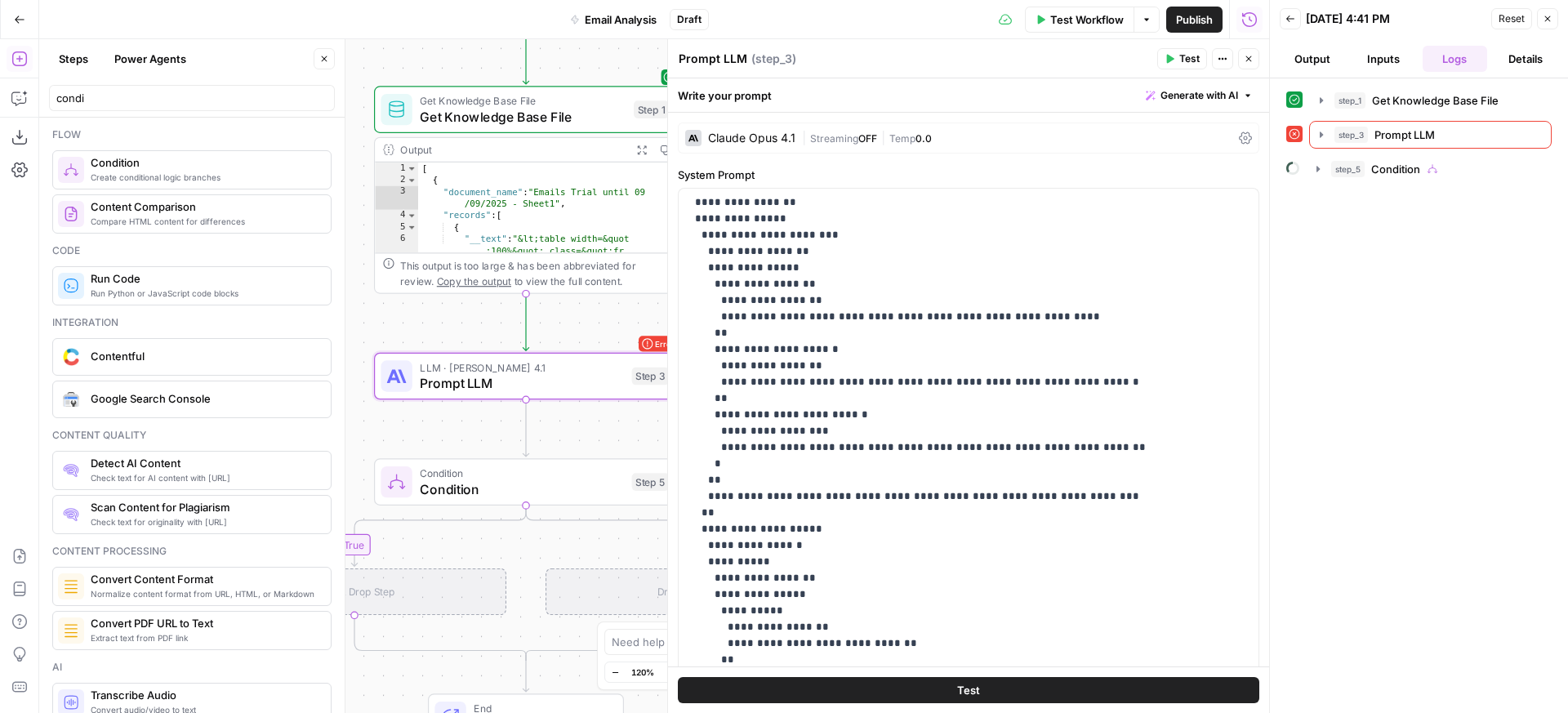
click at [1230, 61] on button "Actions" at bounding box center [1223, 59] width 22 height 22
click at [1055, 63] on div "Prompt LLM Prompt LLM ( step_3 )" at bounding box center [914, 59] width 474 height 18
click at [1530, 63] on button "Details" at bounding box center [1526, 58] width 64 height 27
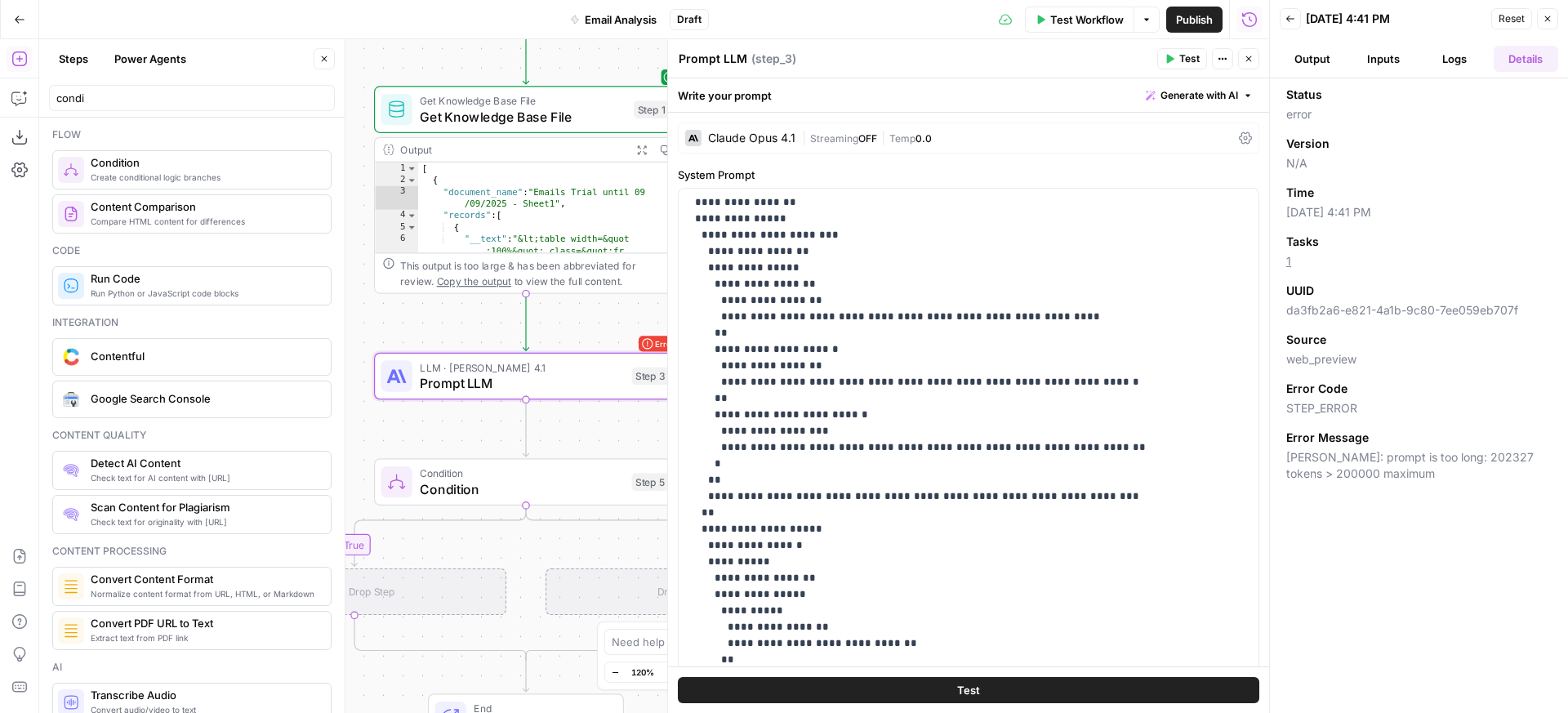
click at [1413, 58] on button "Inputs" at bounding box center [1383, 58] width 64 height 27
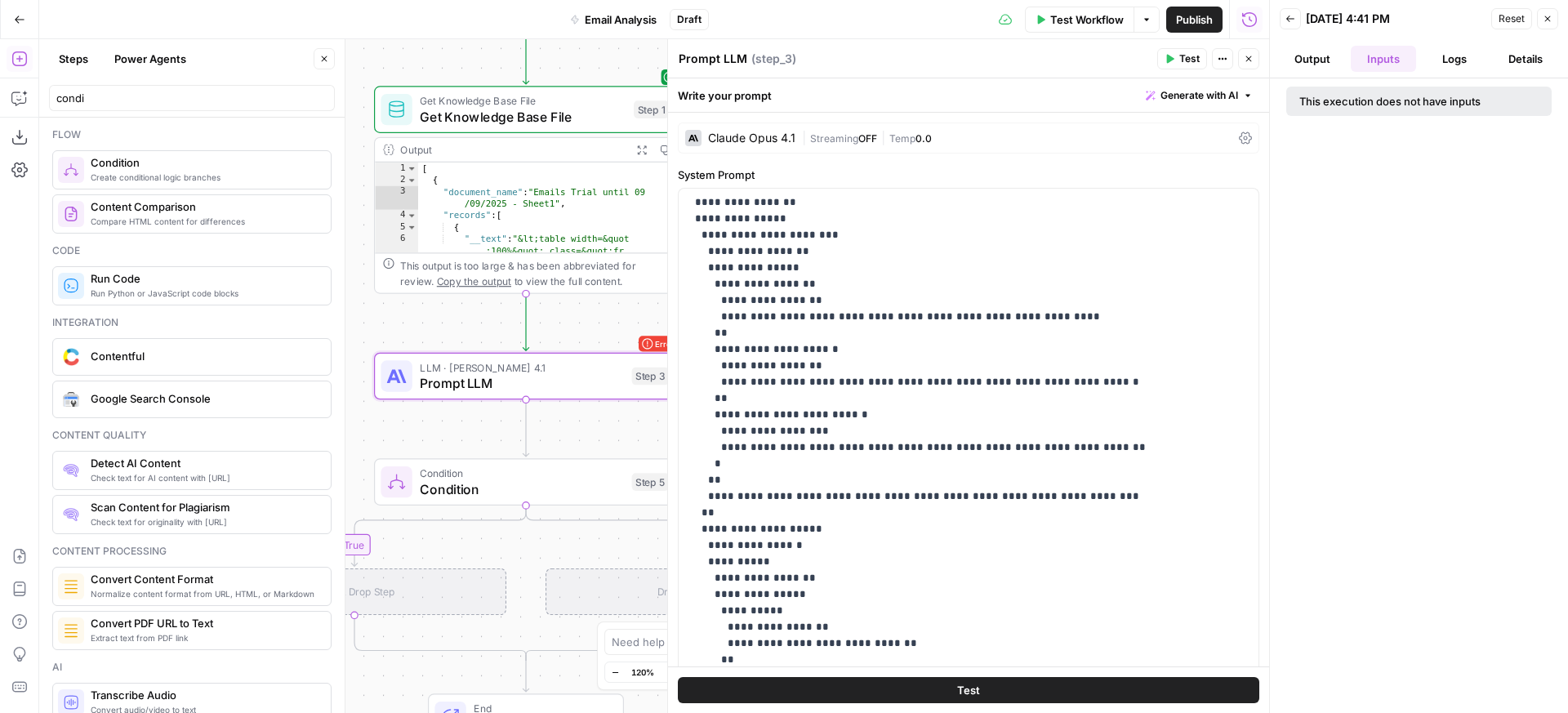
click at [1316, 60] on button "Output" at bounding box center [1312, 58] width 64 height 27
click at [1546, 20] on icon "button" at bounding box center [1548, 20] width 6 height 6
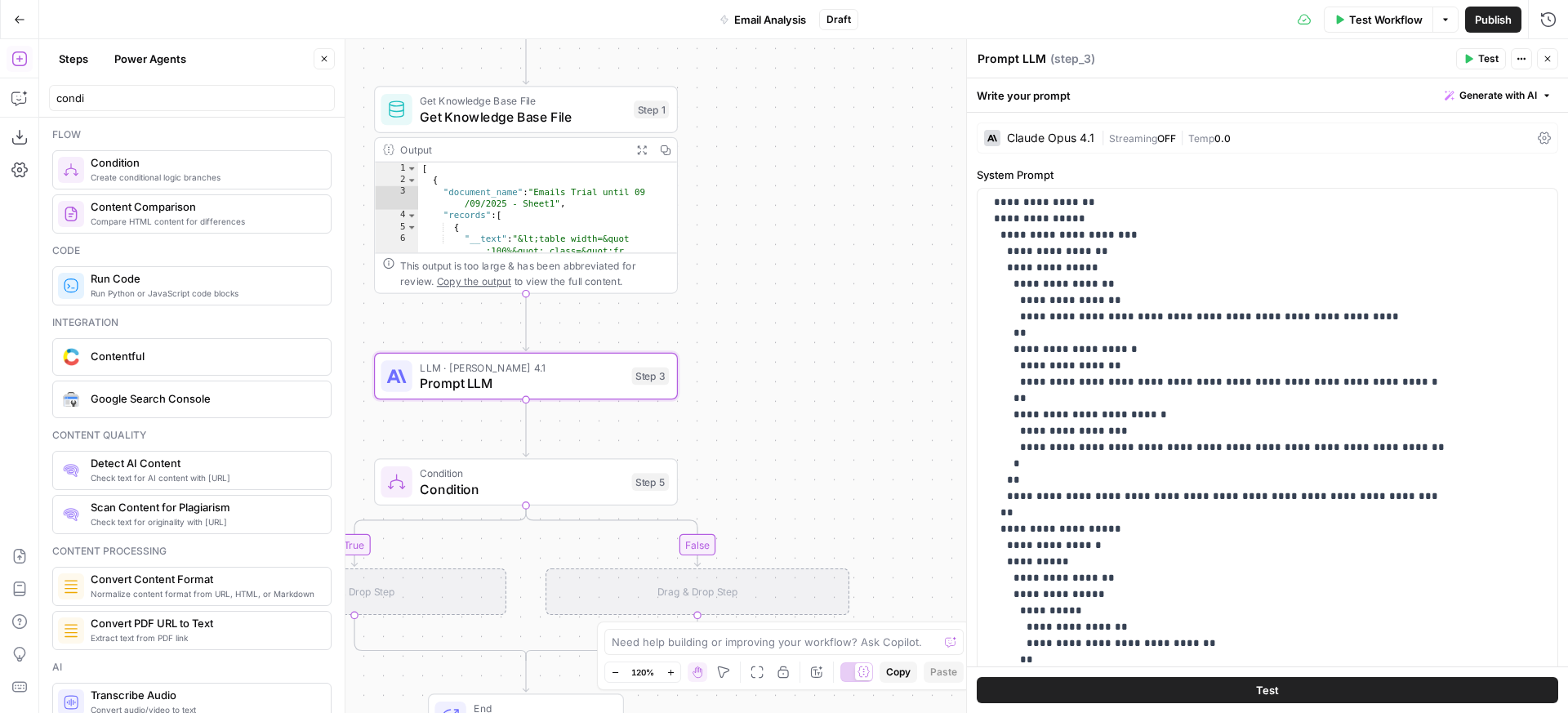
click at [1530, 129] on div "Claude Opus 4.1 | Streaming OFF | Temp 0.0" at bounding box center [1268, 137] width 582 height 31
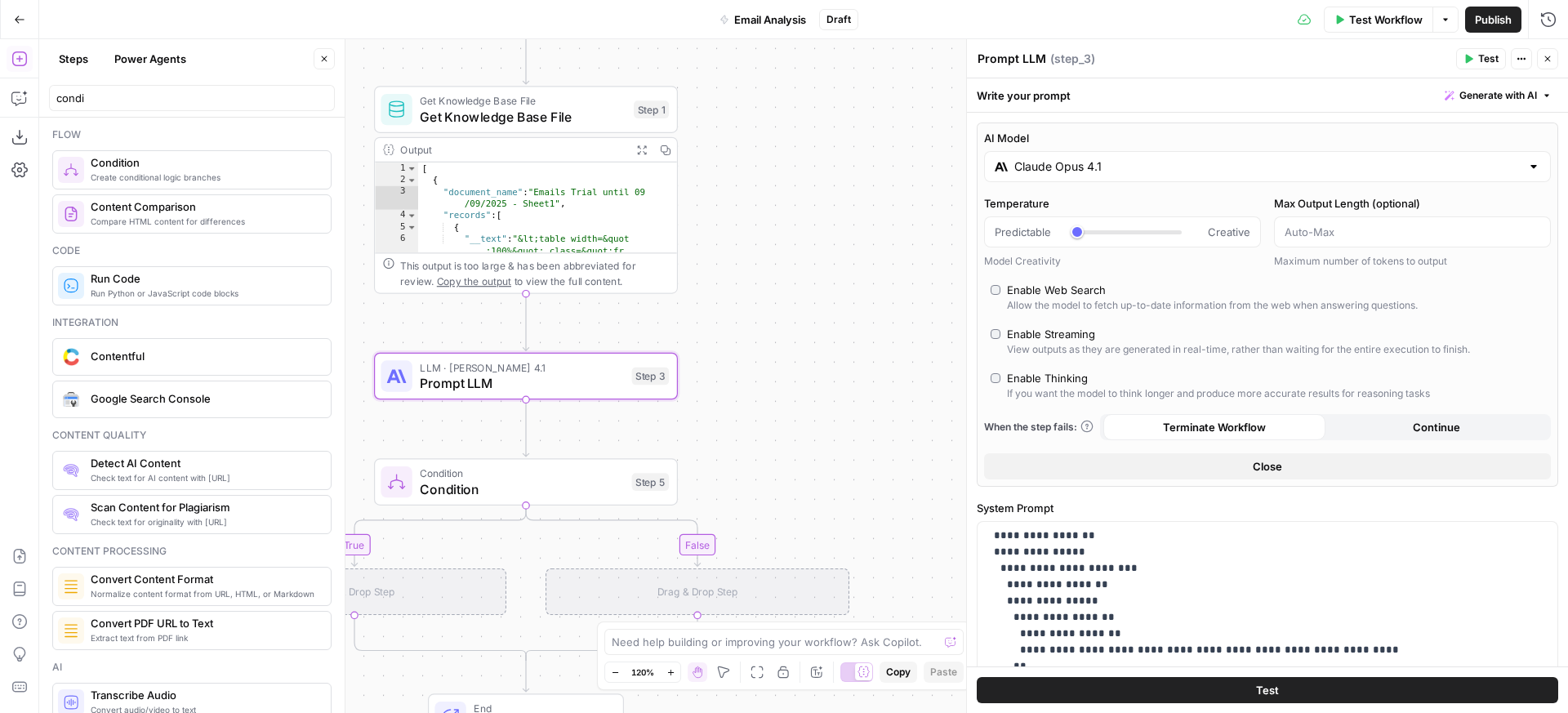
click at [1379, 426] on button "Continue" at bounding box center [1436, 427] width 222 height 27
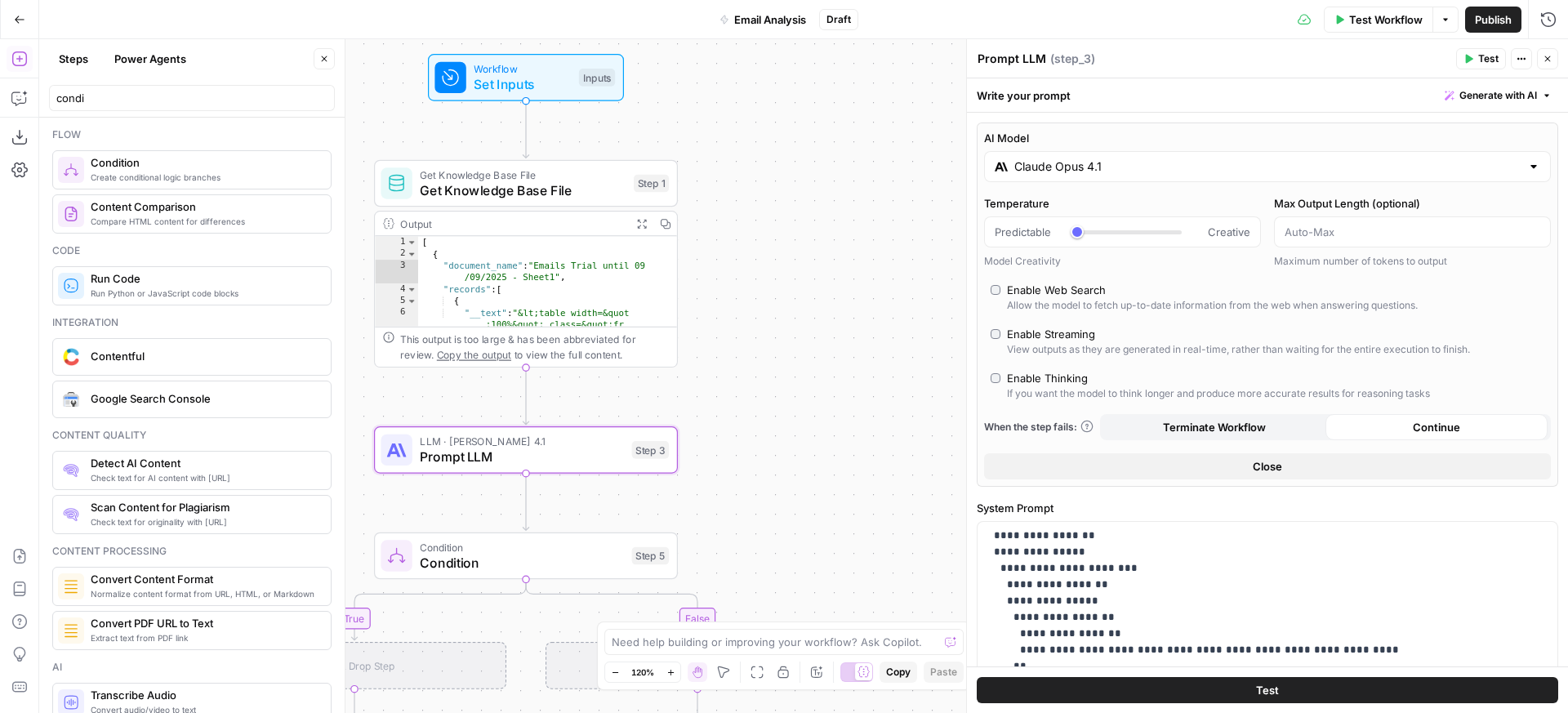
click at [1368, 27] on span "Test Workflow" at bounding box center [1386, 20] width 74 height 17
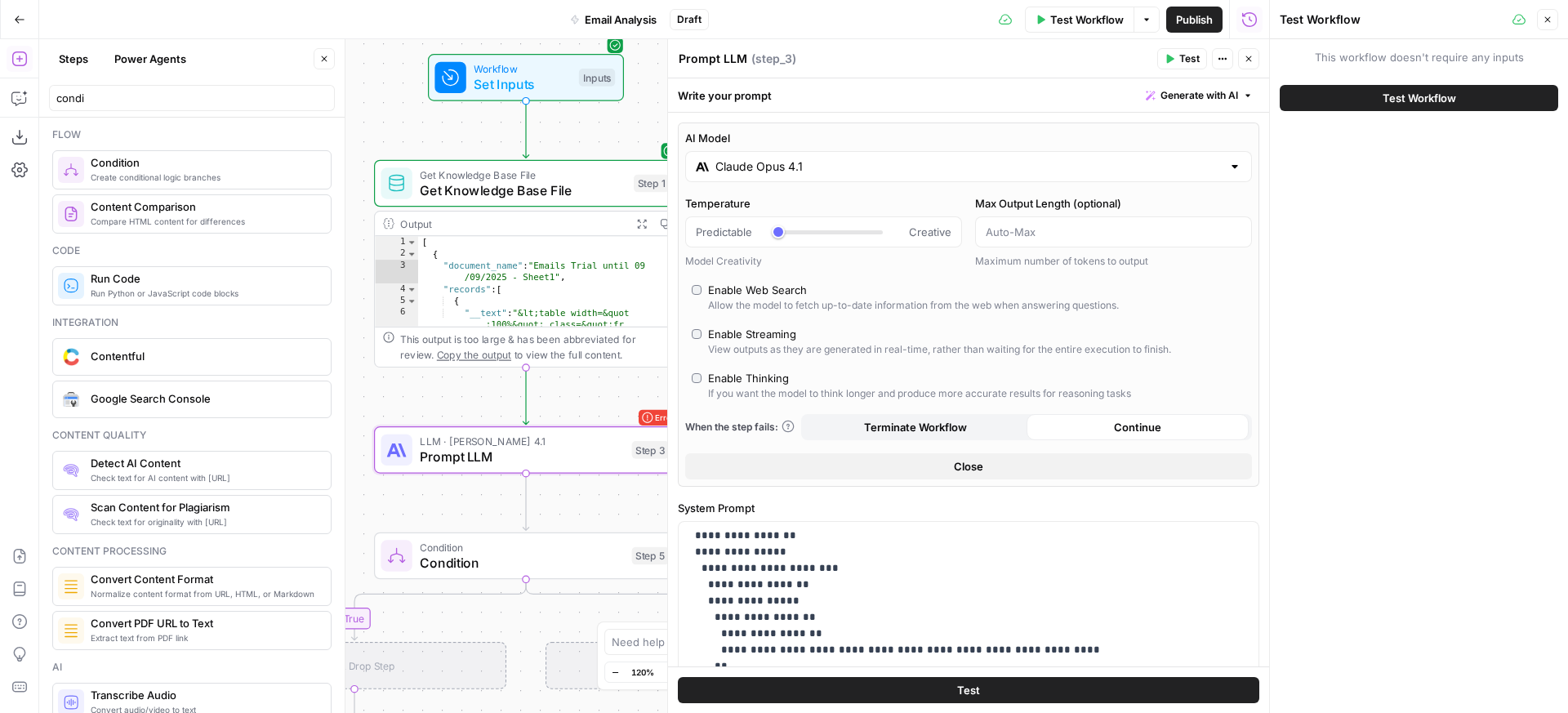
click at [1397, 96] on span "Test Workflow" at bounding box center [1419, 98] width 74 height 17
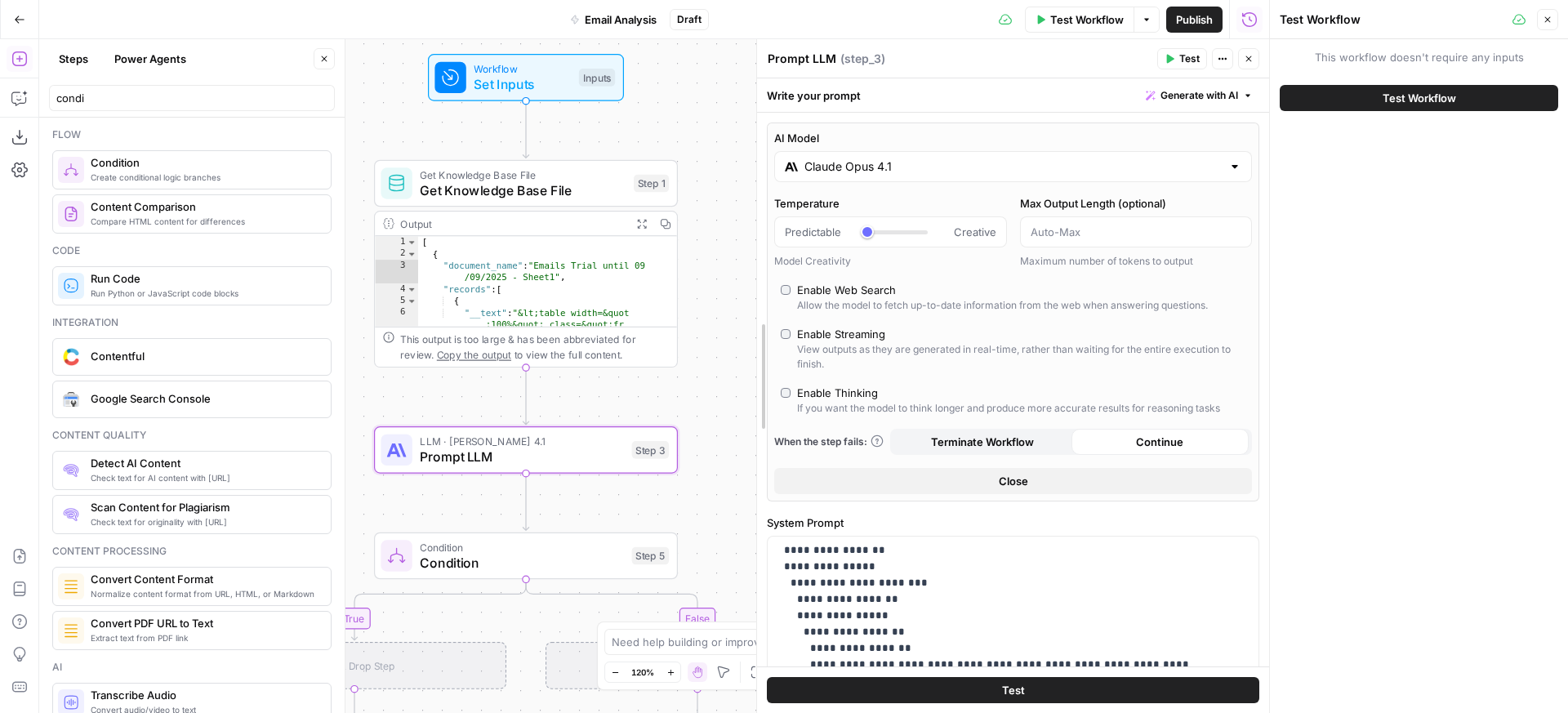
drag, startPoint x: 674, startPoint y: 288, endPoint x: 762, endPoint y: 289, distance: 88.0
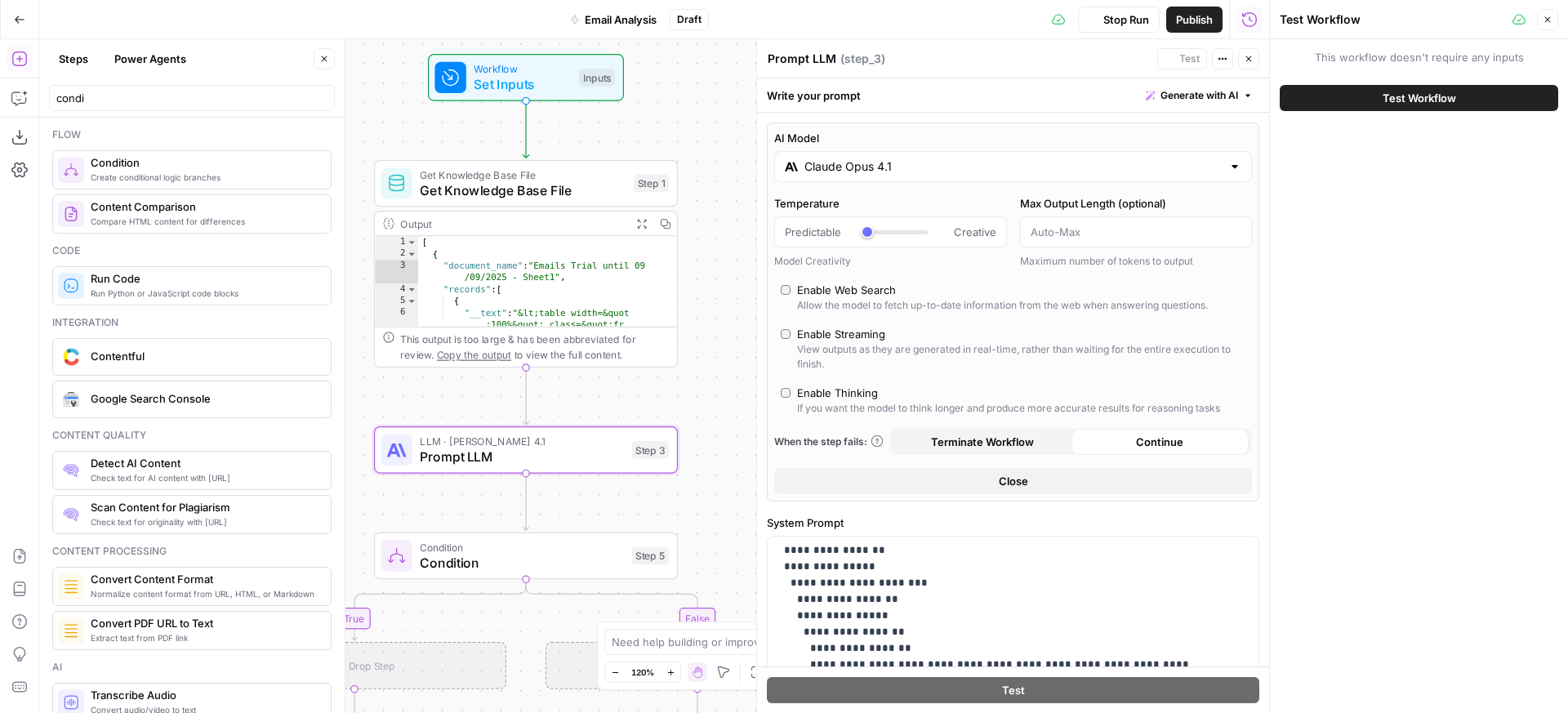
scroll to position [589, 0]
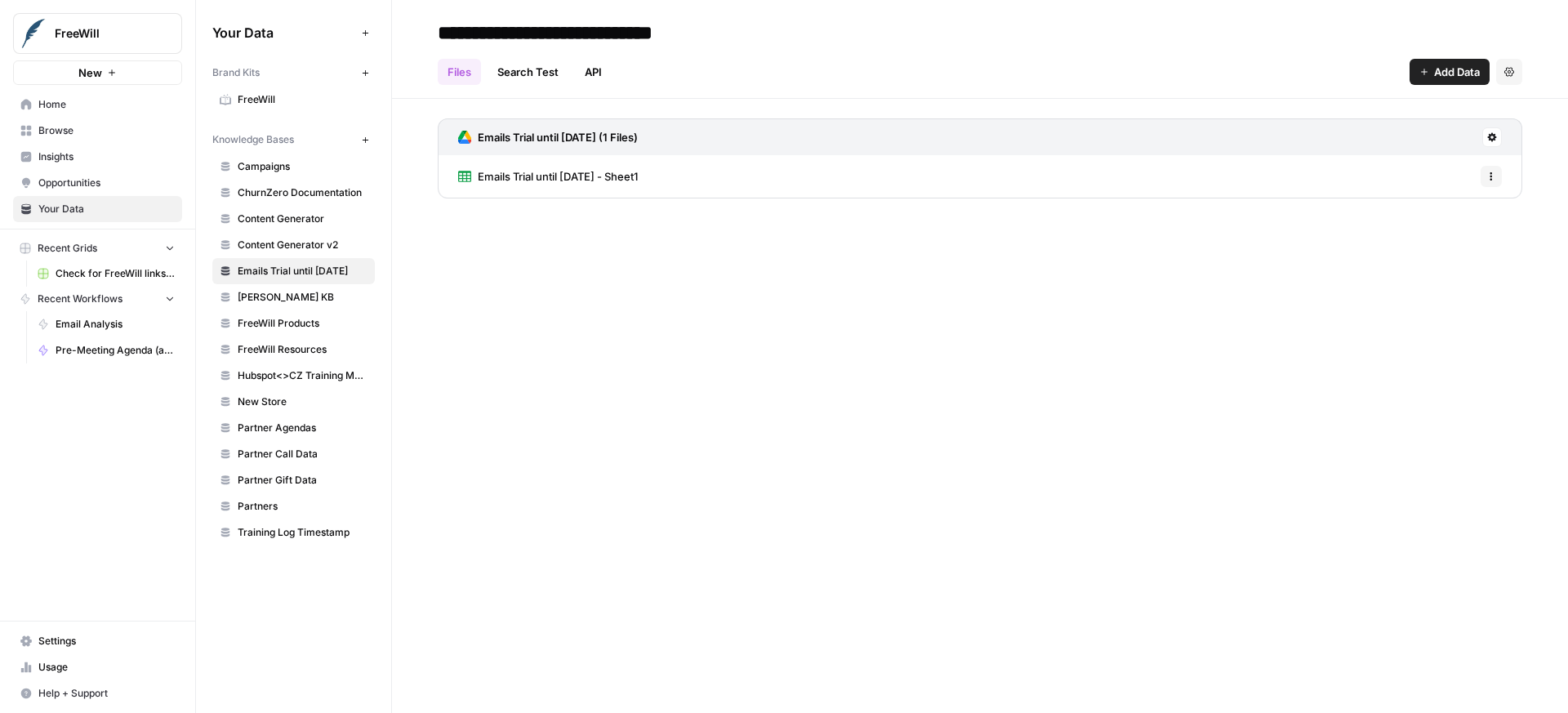
click at [611, 184] on link "Emails Trial until 09/09/2025 - Sheet1" at bounding box center [548, 176] width 179 height 42
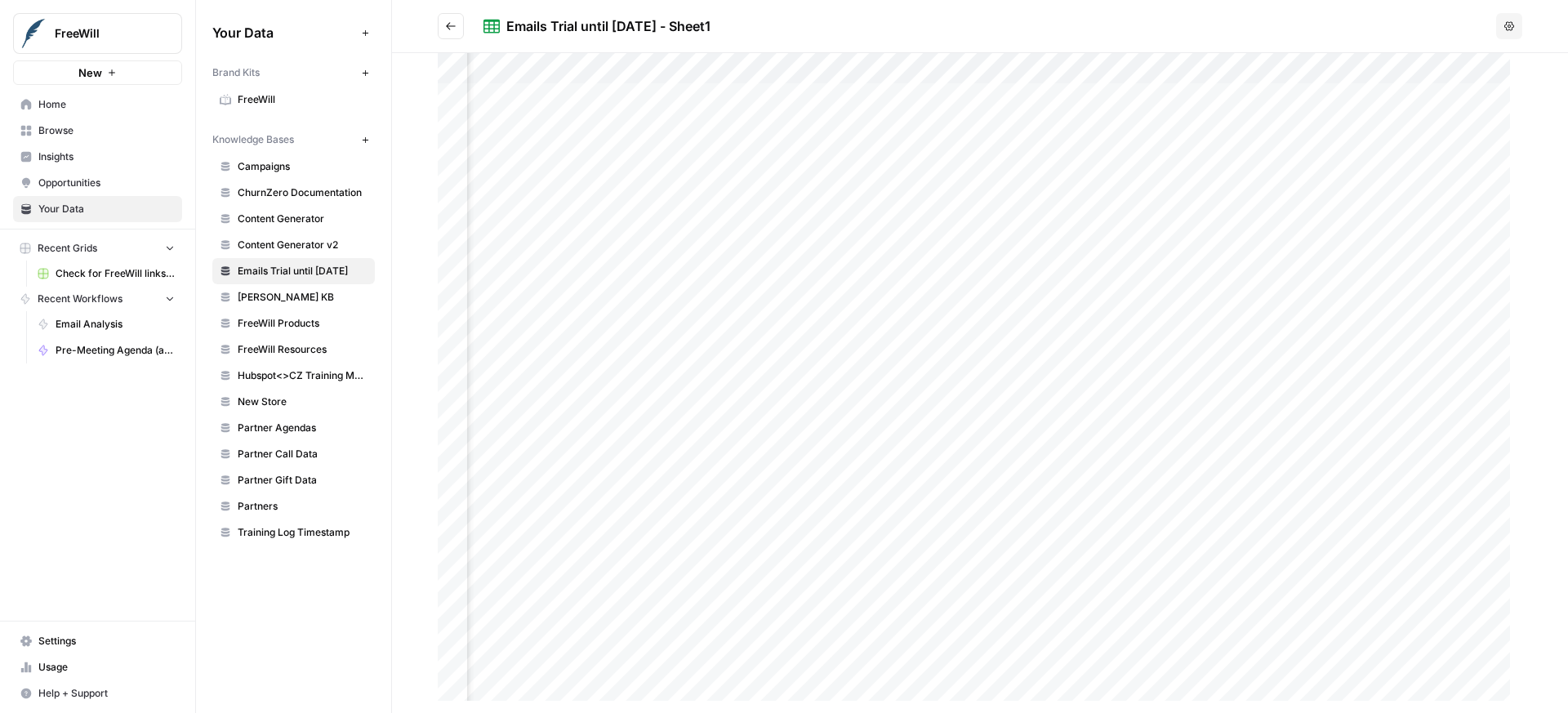
scroll to position [0, 1748]
click at [1031, 50] on header "Emails Trial until 09/09/2025 - Sheet1 Options" at bounding box center [980, 27] width 1176 height 53
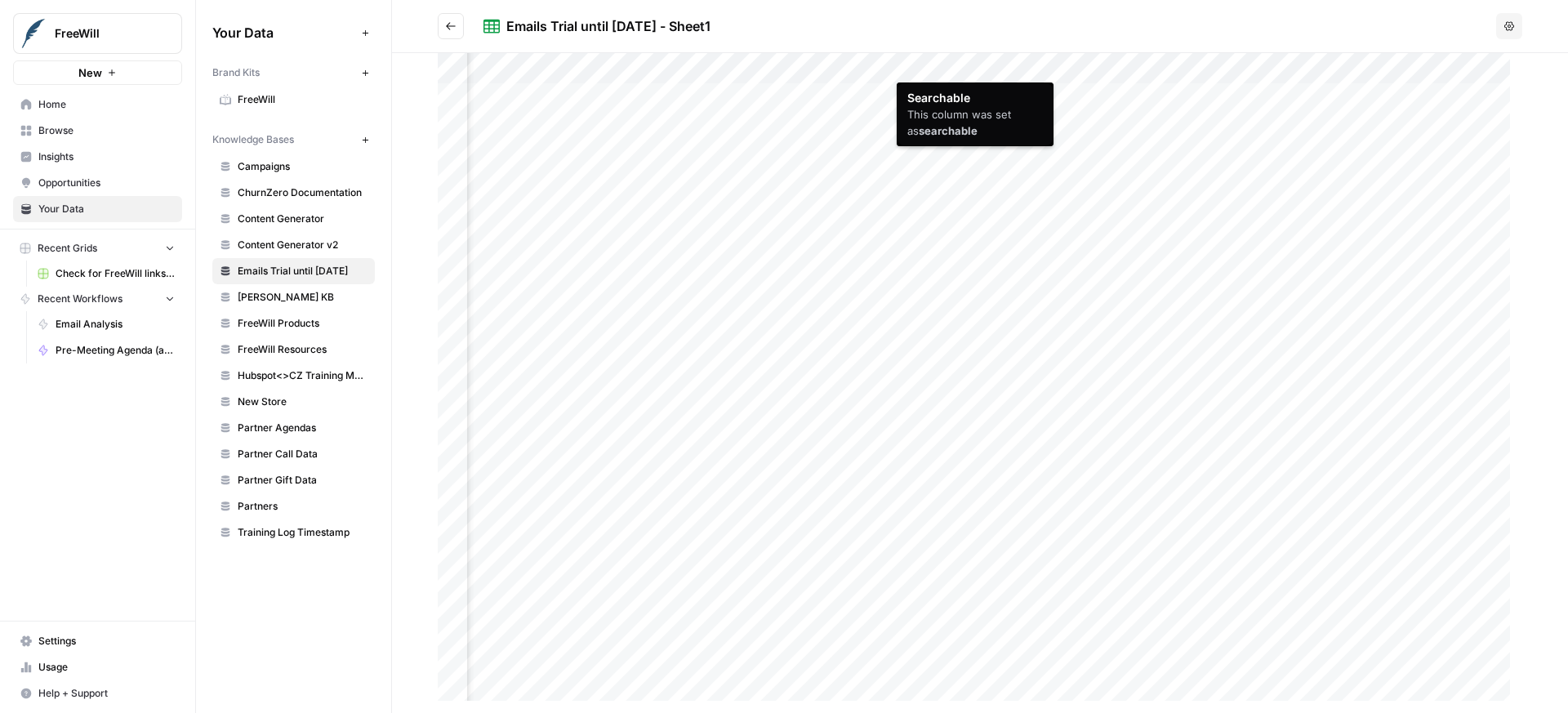
drag, startPoint x: 1030, startPoint y: 64, endPoint x: 972, endPoint y: 69, distance: 58.2
click at [978, 69] on div at bounding box center [980, 383] width 1085 height 660
drag, startPoint x: 928, startPoint y: 67, endPoint x: 981, endPoint y: 68, distance: 53.0
click at [981, 68] on div at bounding box center [980, 383] width 1085 height 660
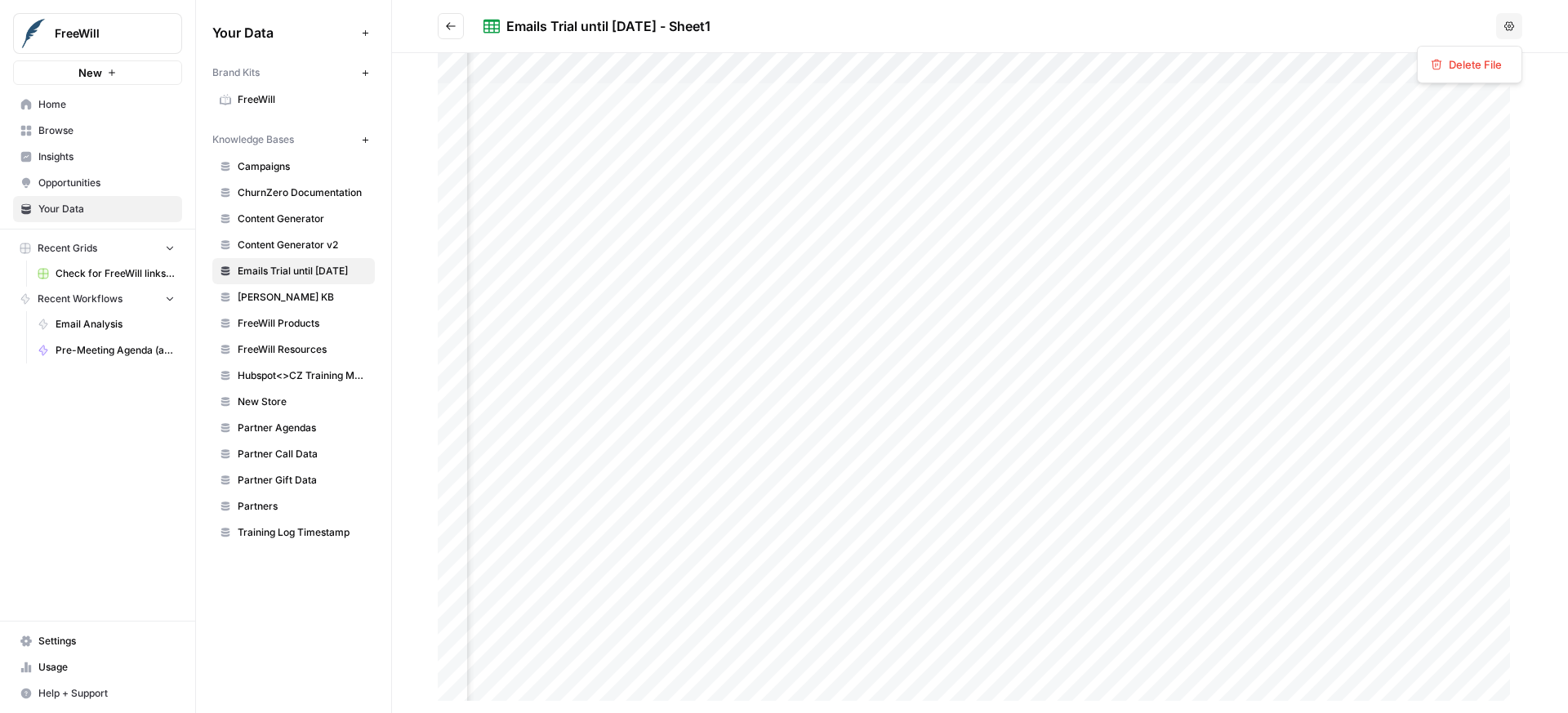
click at [1506, 26] on icon "button" at bounding box center [1510, 27] width 10 height 10
click at [1462, 60] on span "Delete File" at bounding box center [1475, 64] width 53 height 17
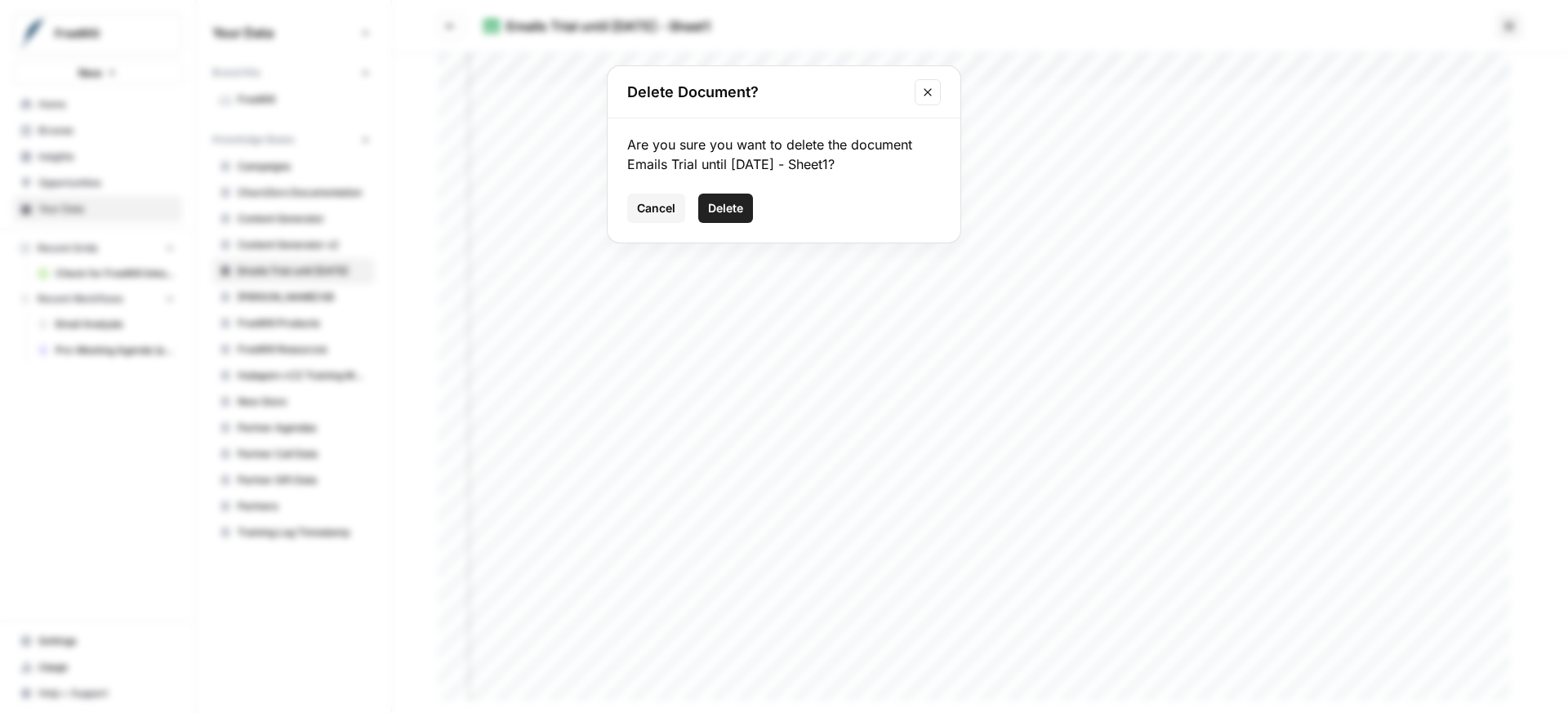
click at [926, 96] on icon "Close modal" at bounding box center [927, 92] width 13 height 13
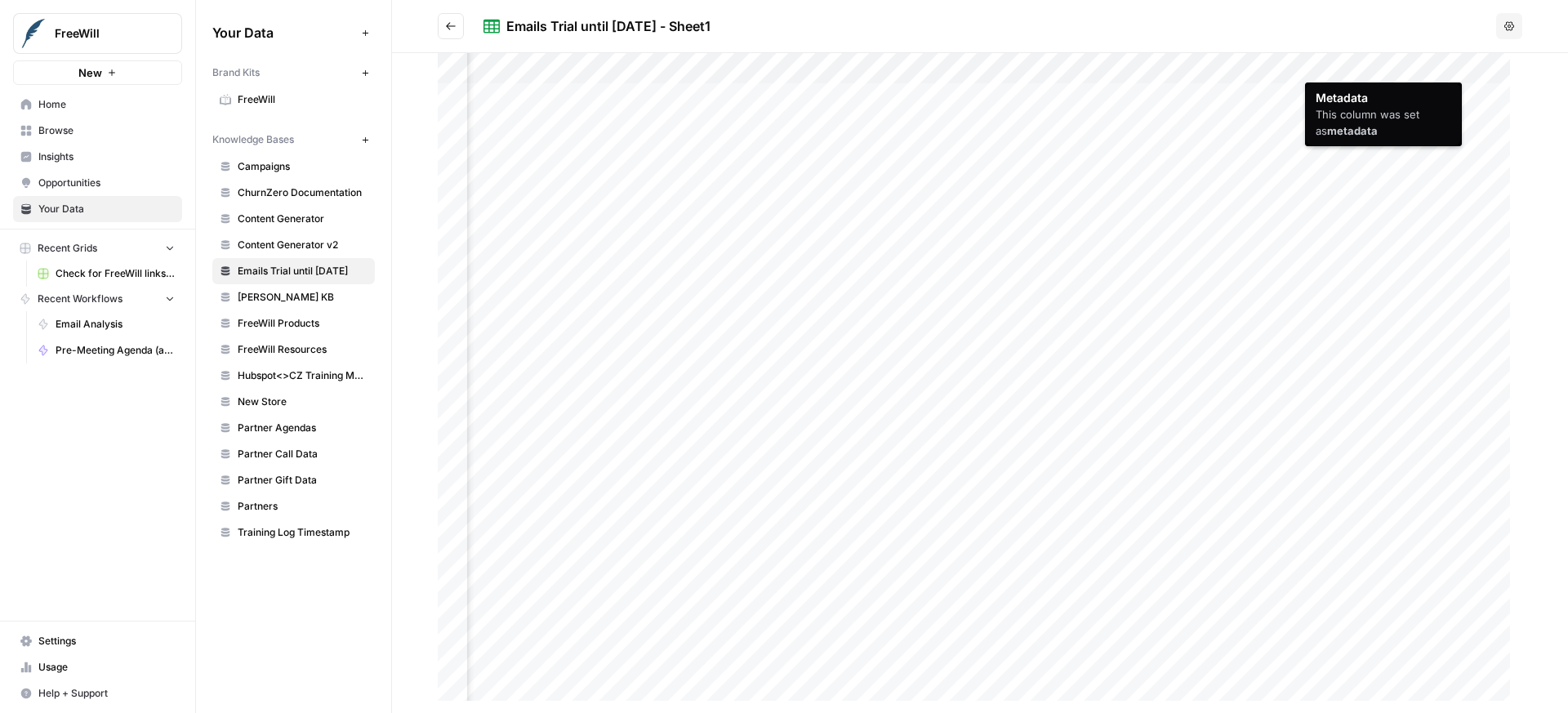
drag, startPoint x: 1453, startPoint y: 72, endPoint x: 1340, endPoint y: 69, distance: 113.0
click at [1340, 69] on div at bounding box center [980, 383] width 1085 height 660
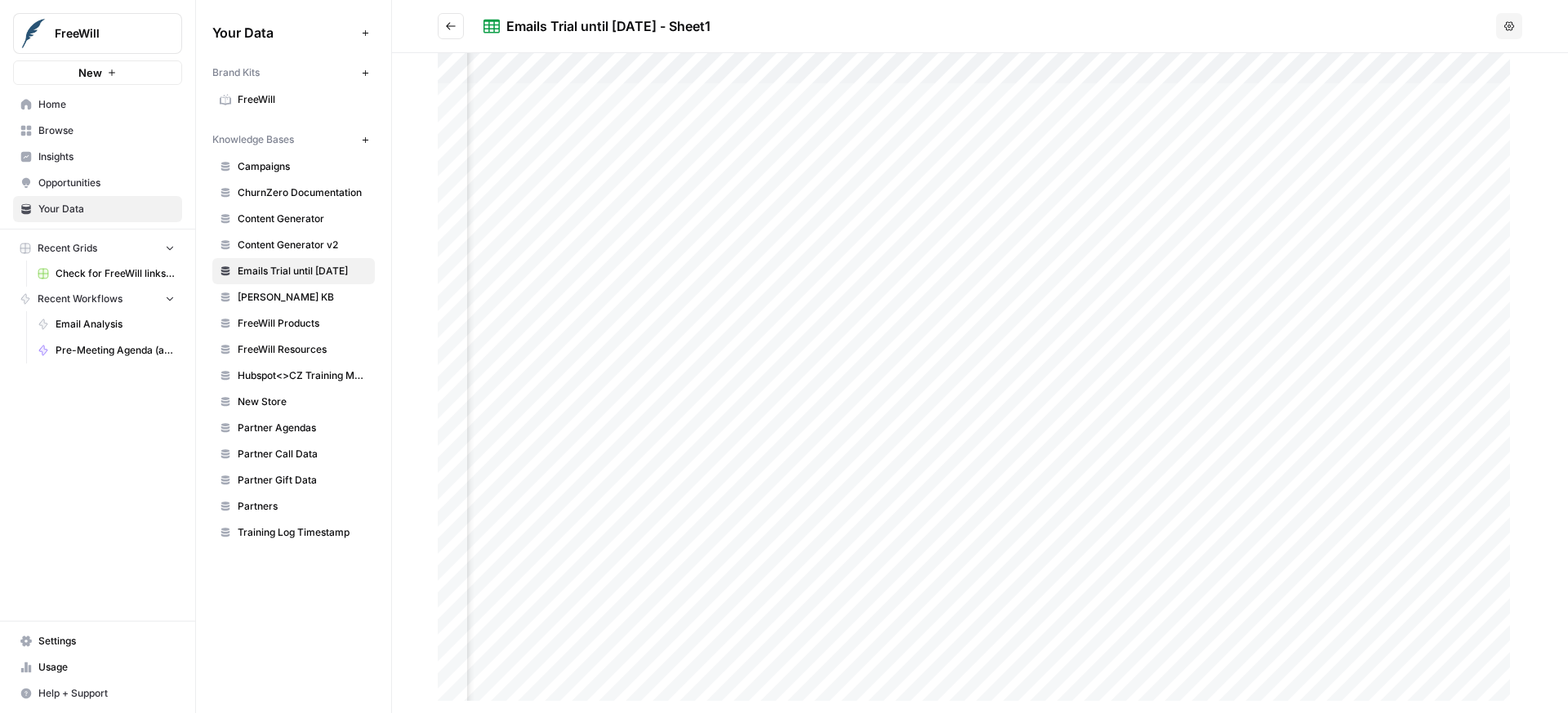
drag, startPoint x: 1327, startPoint y: 34, endPoint x: 1364, endPoint y: 88, distance: 65.5
click at [1364, 88] on div "Emails Trial until 09/09/2025 - Sheet1 Options Cell Content" at bounding box center [980, 356] width 1176 height 713
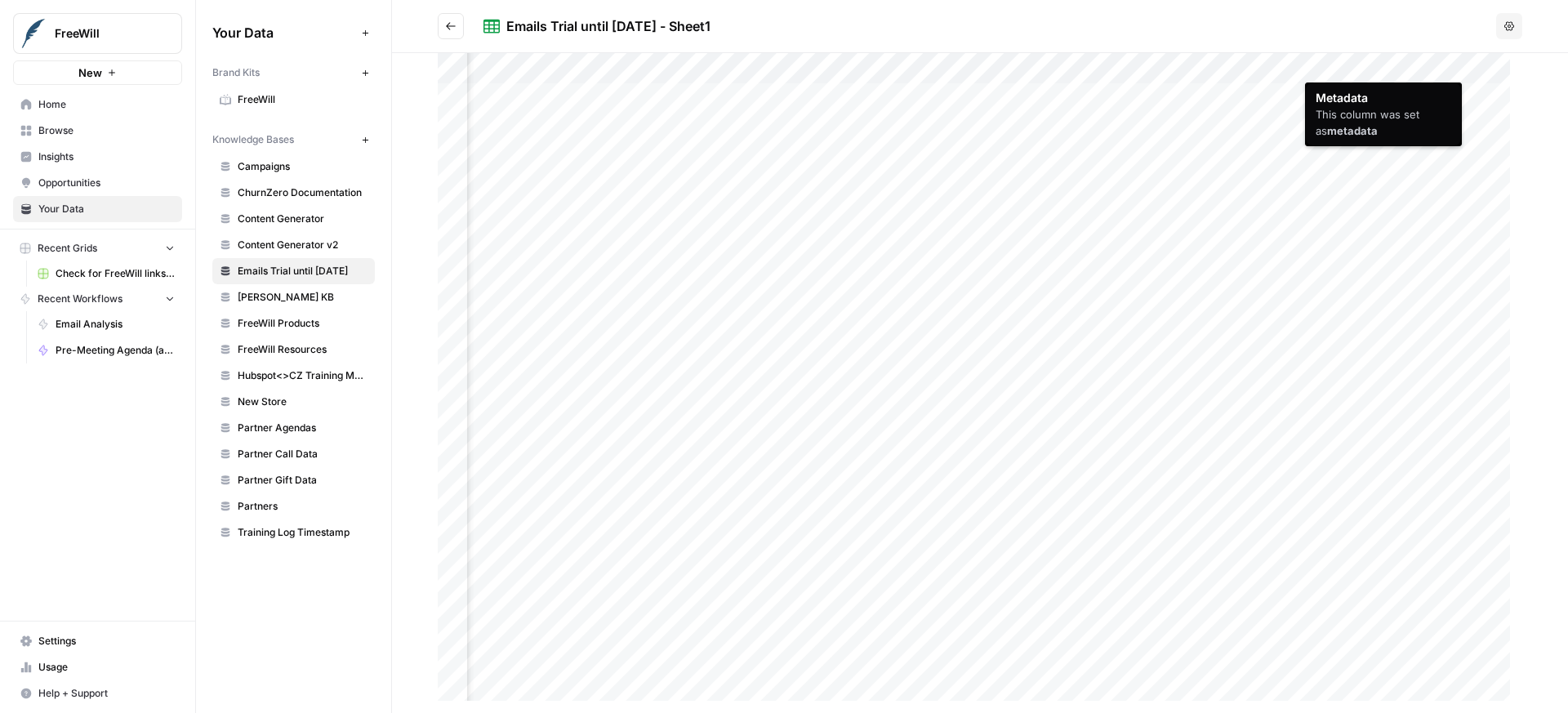
click at [1363, 72] on div at bounding box center [980, 383] width 1085 height 660
click at [1353, 70] on div at bounding box center [980, 383] width 1085 height 660
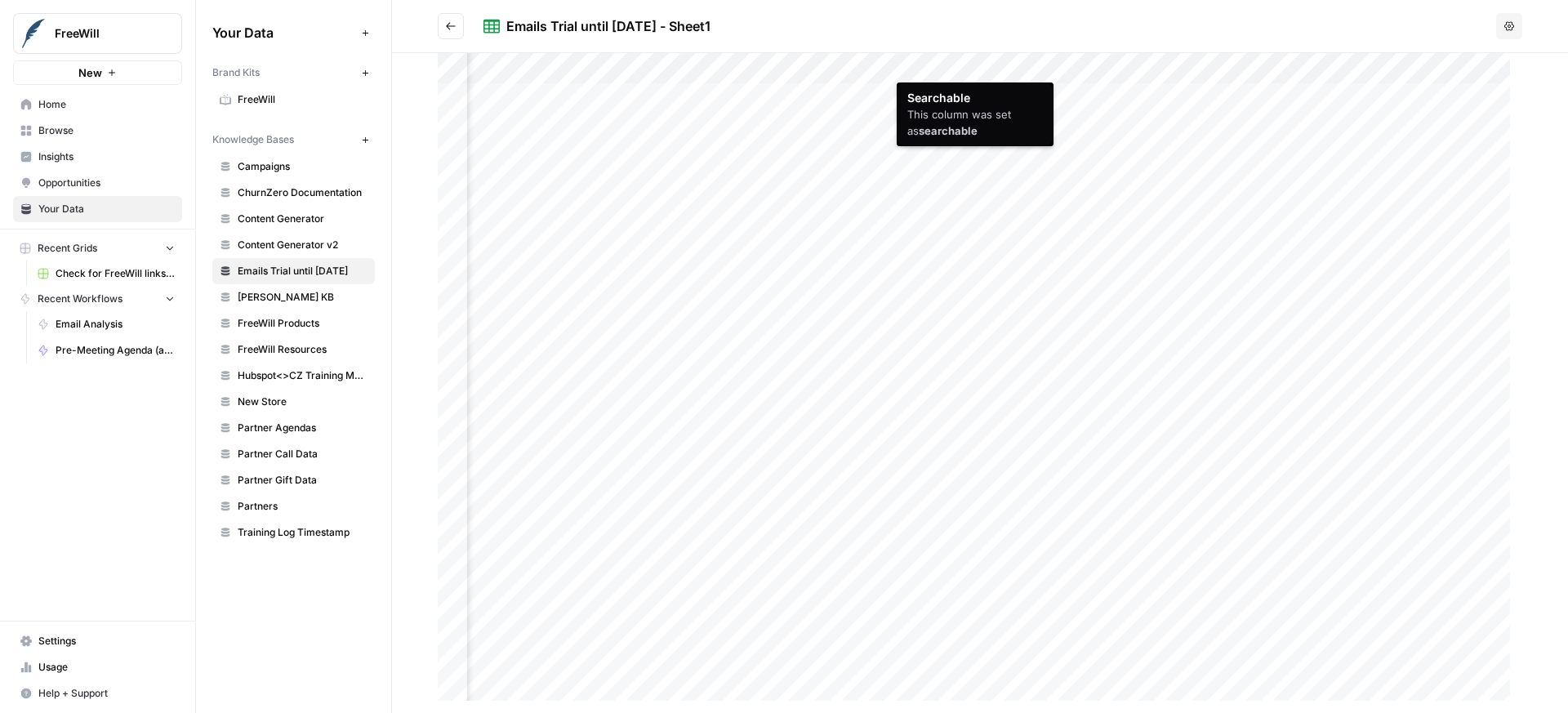
click at [1015, 71] on div at bounding box center [980, 383] width 1085 height 660
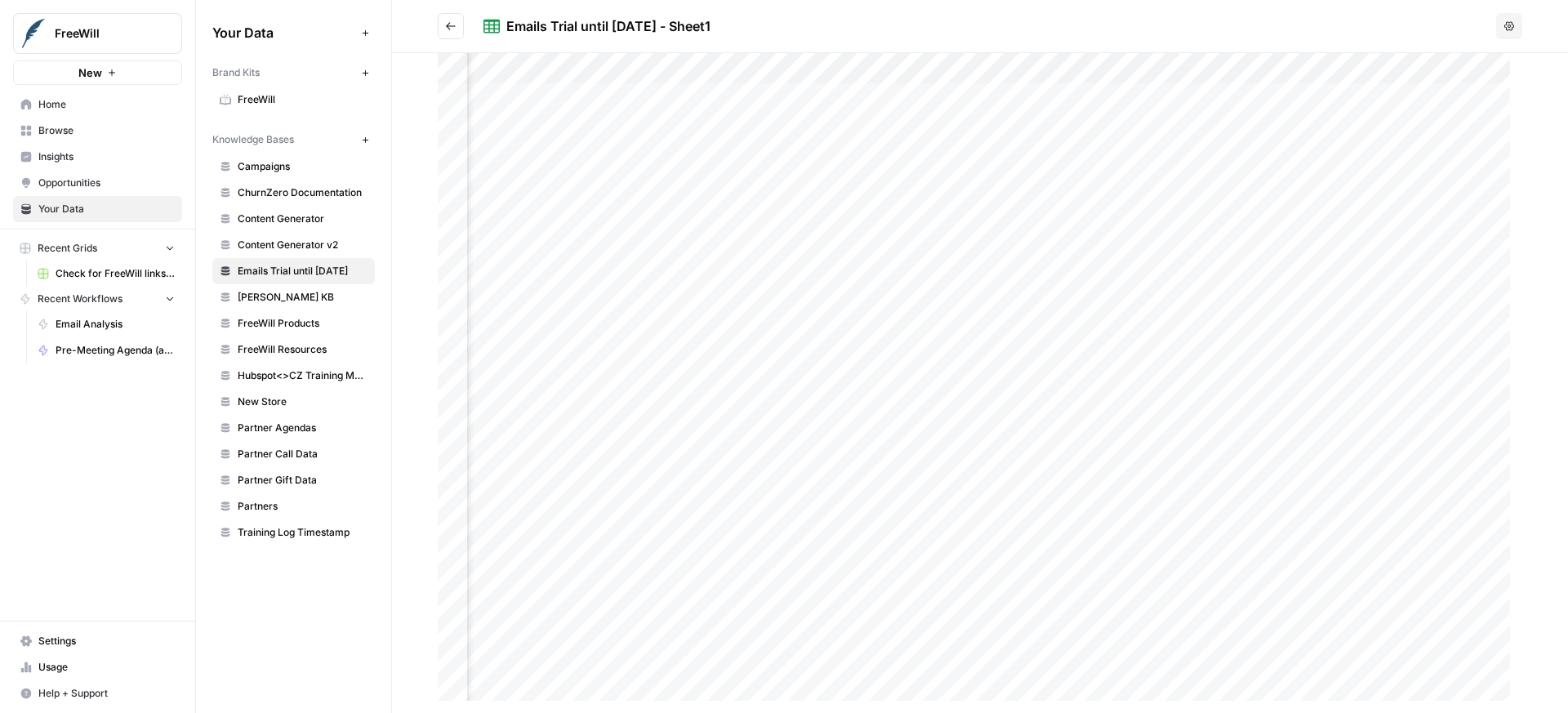
scroll to position [0, 1854]
click at [1501, 27] on button "Options" at bounding box center [1509, 26] width 27 height 27
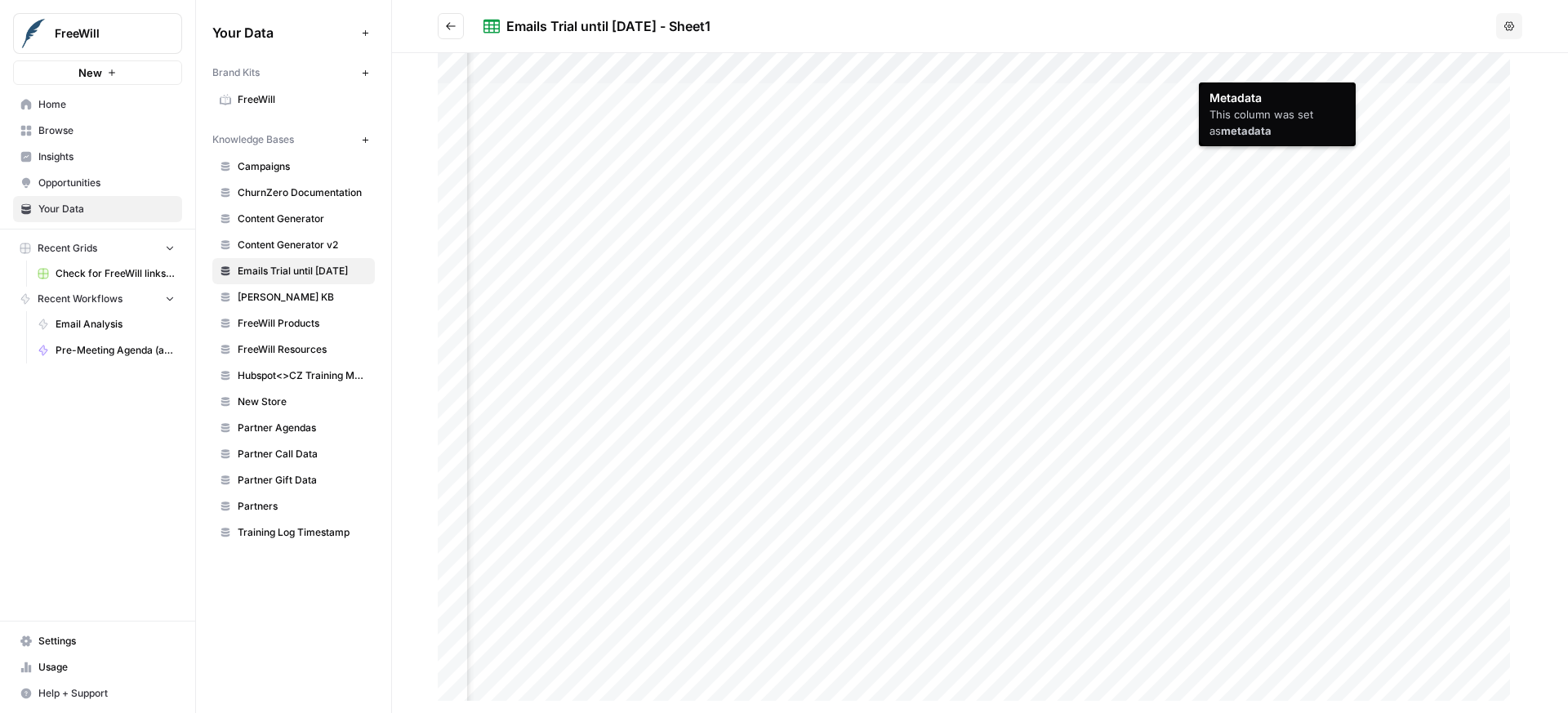
drag, startPoint x: 1267, startPoint y: 64, endPoint x: 1235, endPoint y: 59, distance: 32.4
click at [1244, 62] on div at bounding box center [980, 383] width 1085 height 660
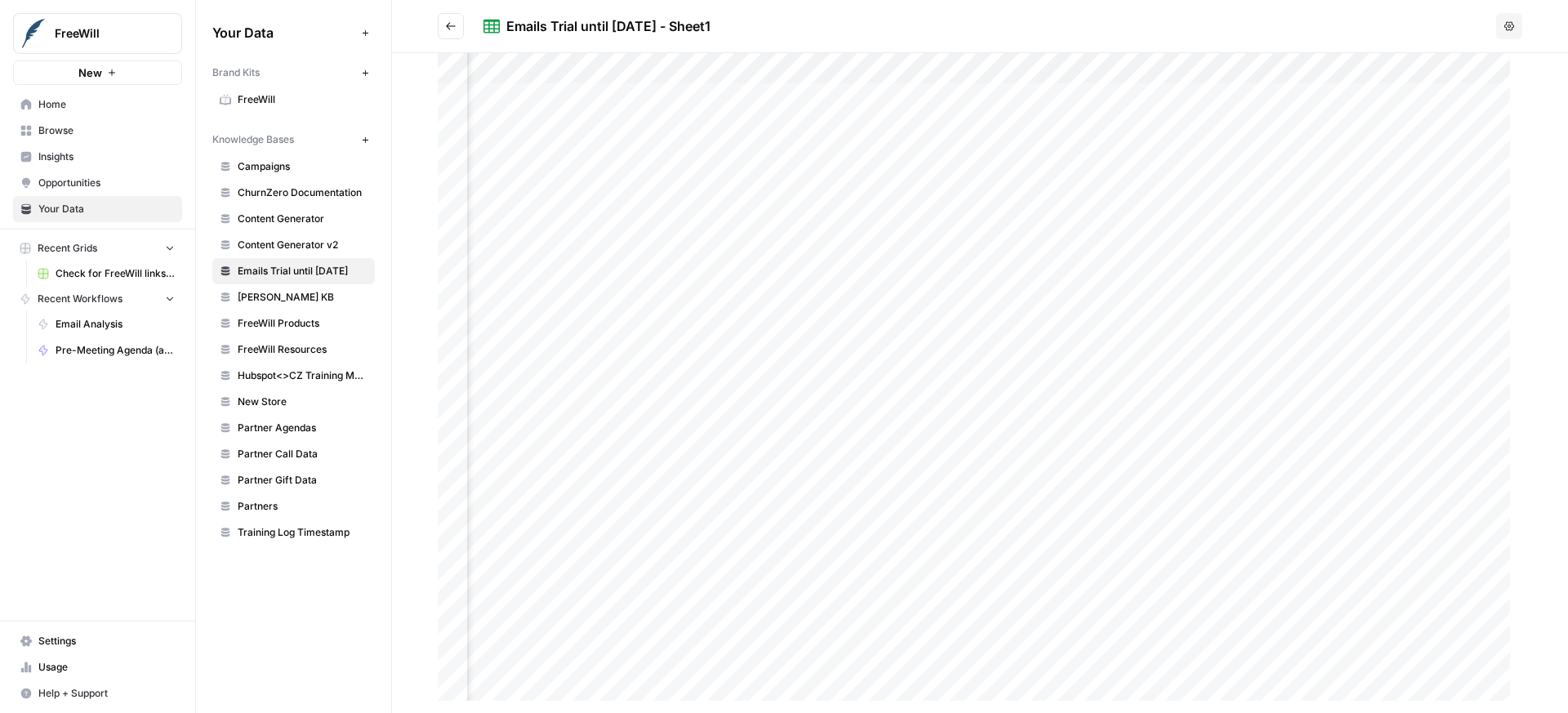
click at [440, 31] on button "Go back" at bounding box center [451, 26] width 27 height 27
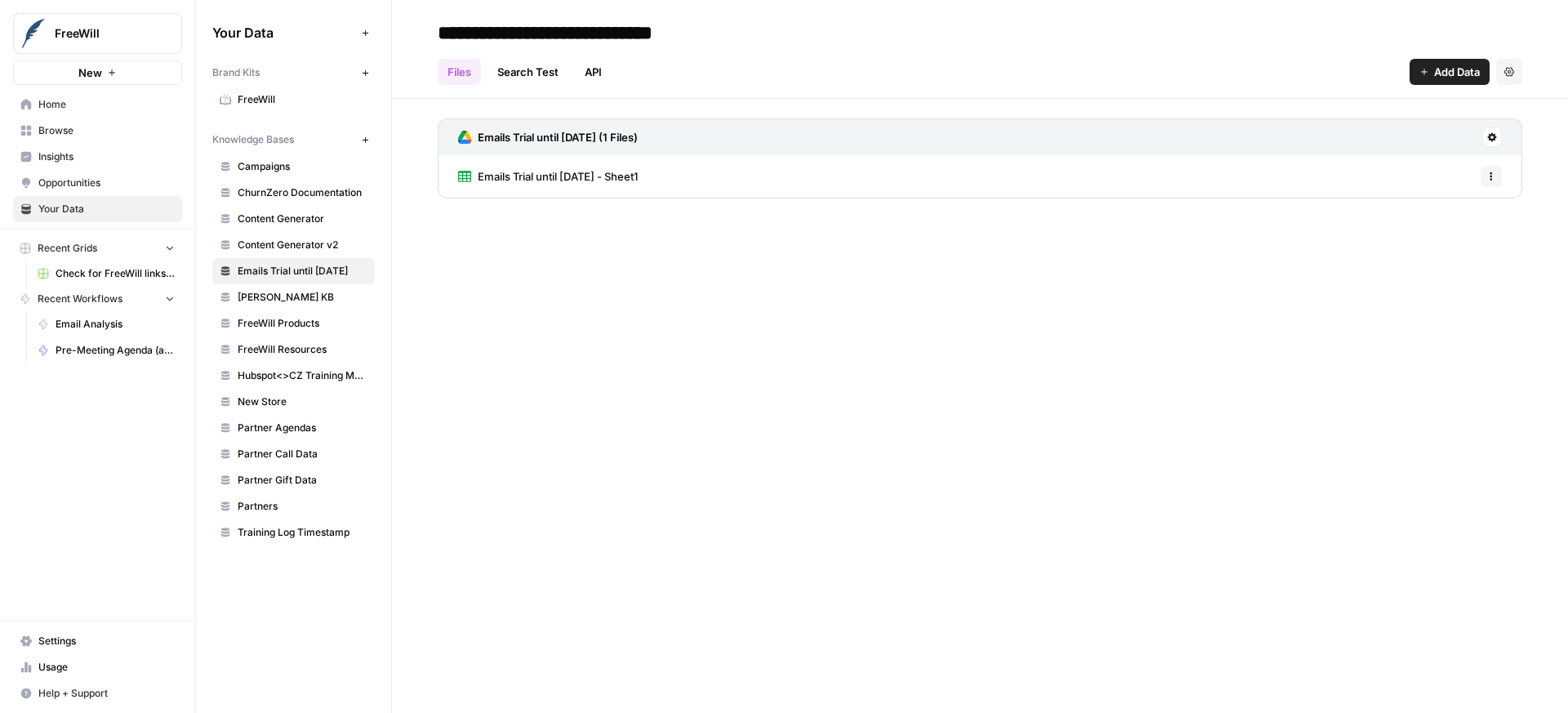
click at [1492, 136] on icon at bounding box center [1492, 137] width 10 height 10
click at [1473, 169] on span "Sync Data" at bounding box center [1430, 172] width 101 height 17
click at [691, 190] on div "Emails Trial until 09/09/2025 - Sheet1 Options" at bounding box center [980, 176] width 1085 height 42
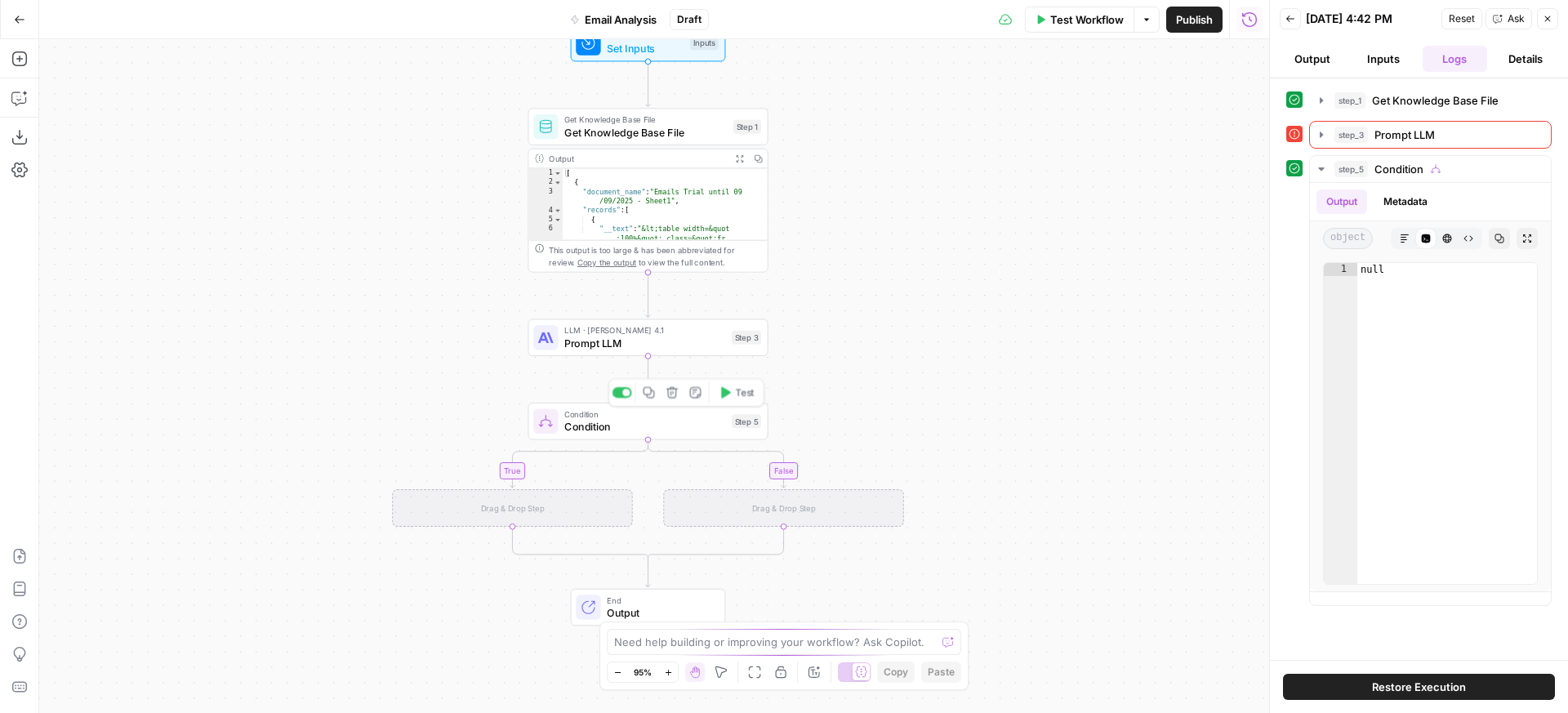
click at [629, 431] on span "Condition" at bounding box center [644, 427] width 161 height 16
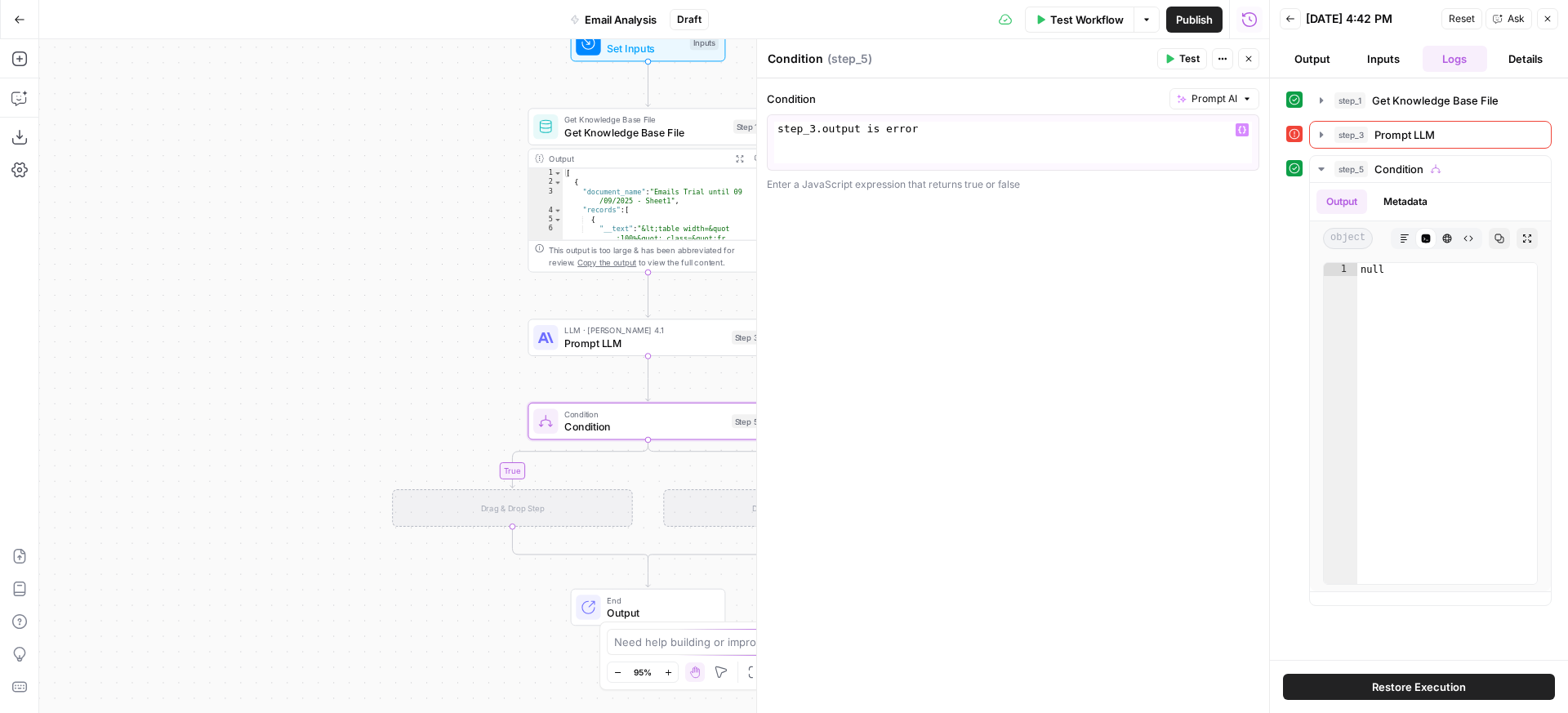
click at [891, 131] on div "step_3 . output is error" at bounding box center [1013, 156] width 478 height 69
click at [1025, 146] on div "step_3 . output is error" at bounding box center [1013, 156] width 478 height 69
click at [1244, 102] on icon "button" at bounding box center [1247, 99] width 10 height 10
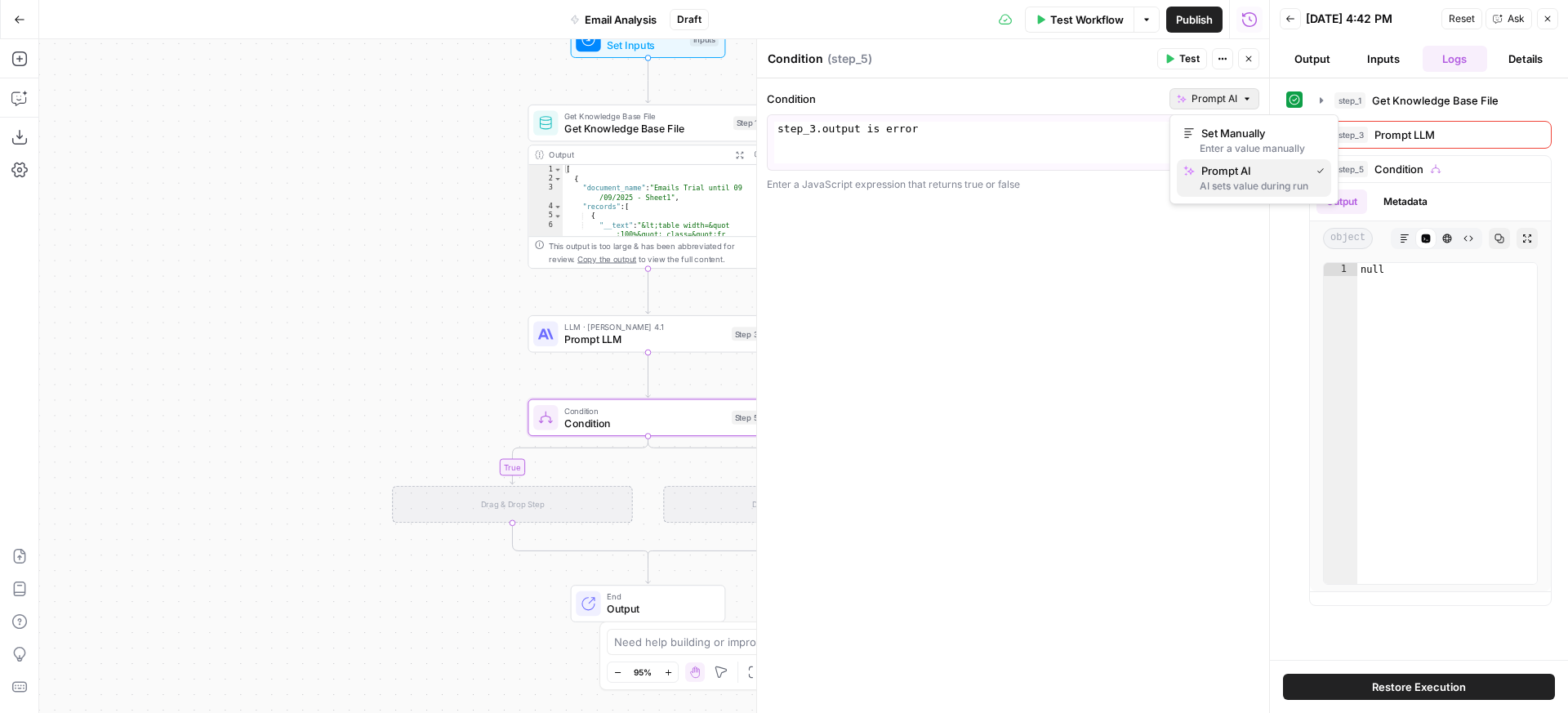
click at [1244, 169] on span "Prompt AI" at bounding box center [1252, 171] width 103 height 17
drag, startPoint x: 985, startPoint y: 139, endPoint x: 868, endPoint y: 128, distance: 117.5
click at [868, 128] on div "step_3 . output is error" at bounding box center [1013, 156] width 478 height 69
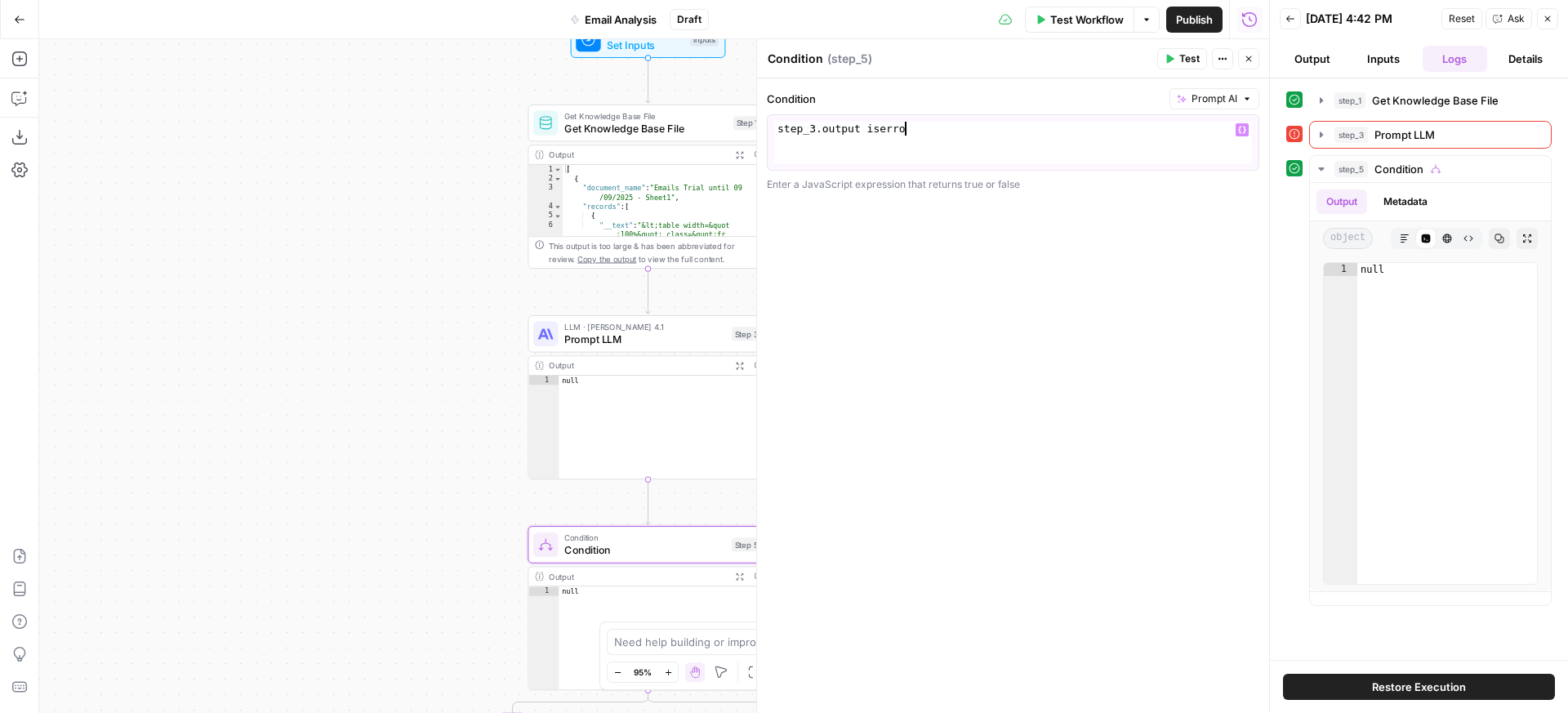
scroll to position [0, 9]
type textarea "**********"
click at [987, 146] on div "step_3 . output iserror" at bounding box center [1013, 156] width 478 height 69
click at [1201, 93] on span "Prompt AI" at bounding box center [1214, 99] width 45 height 15
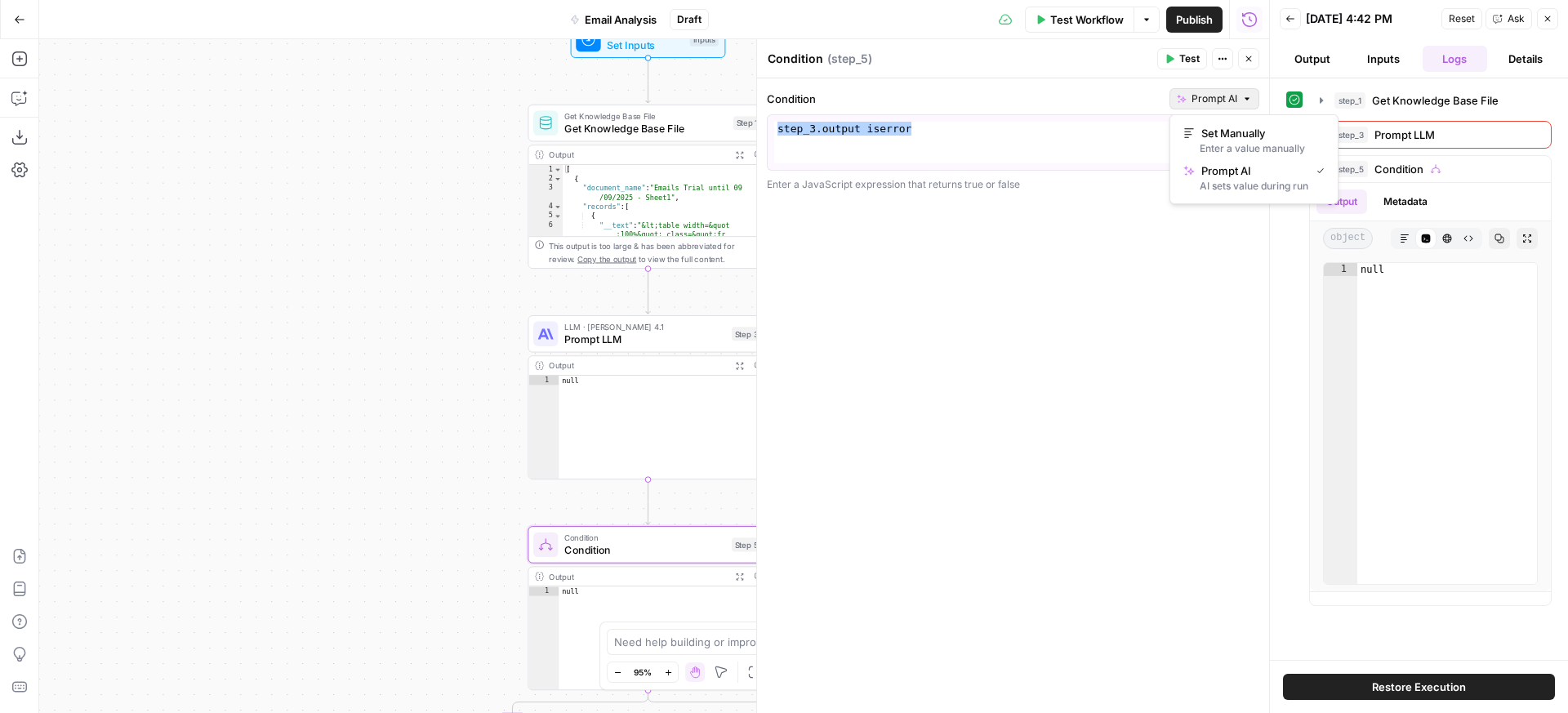
click at [1200, 119] on div "Set Manually Enter a value manually Prompt AI AI sets value during run" at bounding box center [1253, 159] width 169 height 90
click at [1198, 125] on div "Set Manually" at bounding box center [1253, 133] width 141 height 17
type textarea "**********"
click at [1049, 138] on div "// Airops workflow condition to handle token limit errors in step 3 // This cod…" at bounding box center [1007, 156] width 465 height 69
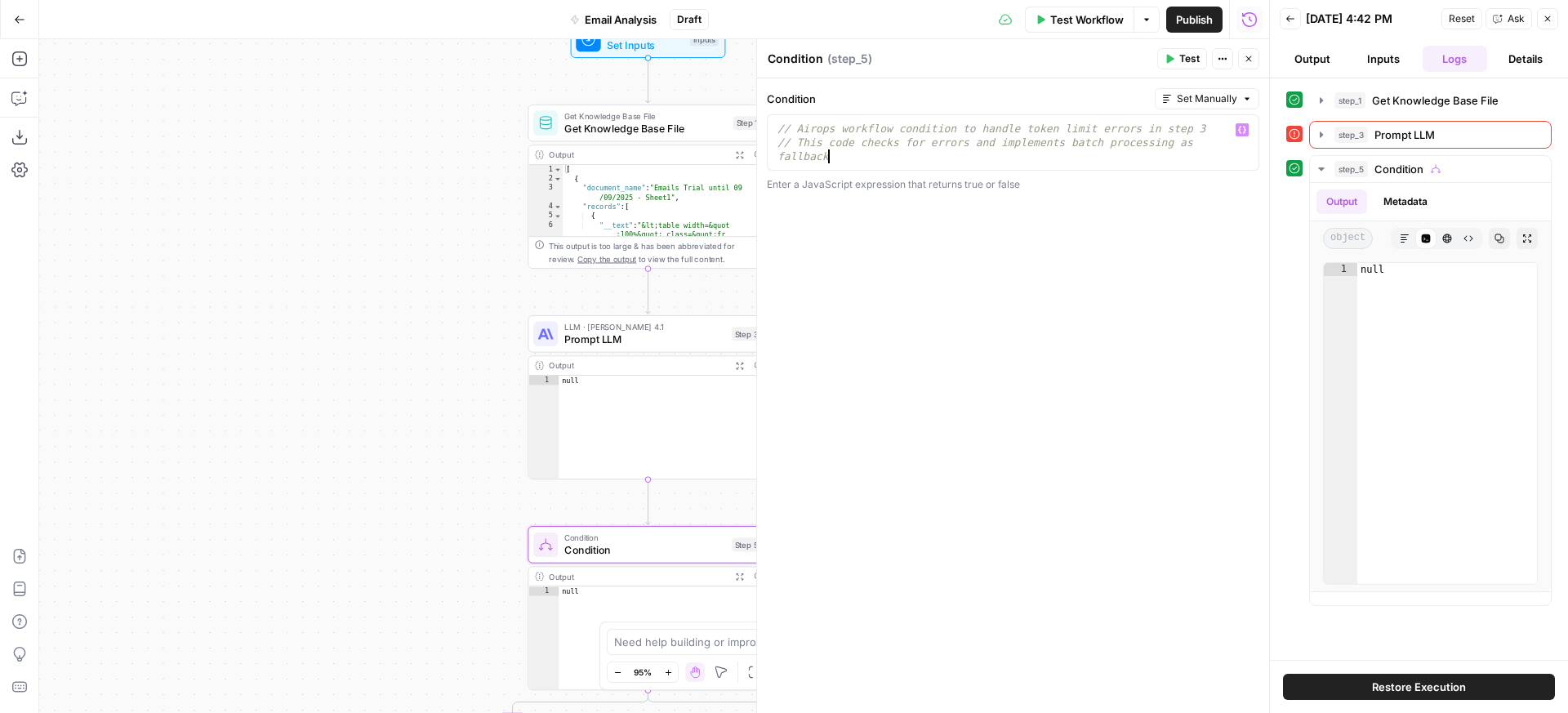
click at [1024, 158] on div "// Airops workflow condition to handle token limit errors in step 3 // This cod…" at bounding box center [1007, 156] width 465 height 69
paste textarea "*"
click at [1091, 205] on div "Condition Set Manually * 4 5 6 7 function isStep3OutputError ( step_3 ) { retur…" at bounding box center [1013, 396] width 512 height 635
click at [906, 127] on div "function isStep3OutputError ( step_3 ) { return step_3 . output instanceof Erro…" at bounding box center [1007, 156] width 465 height 69
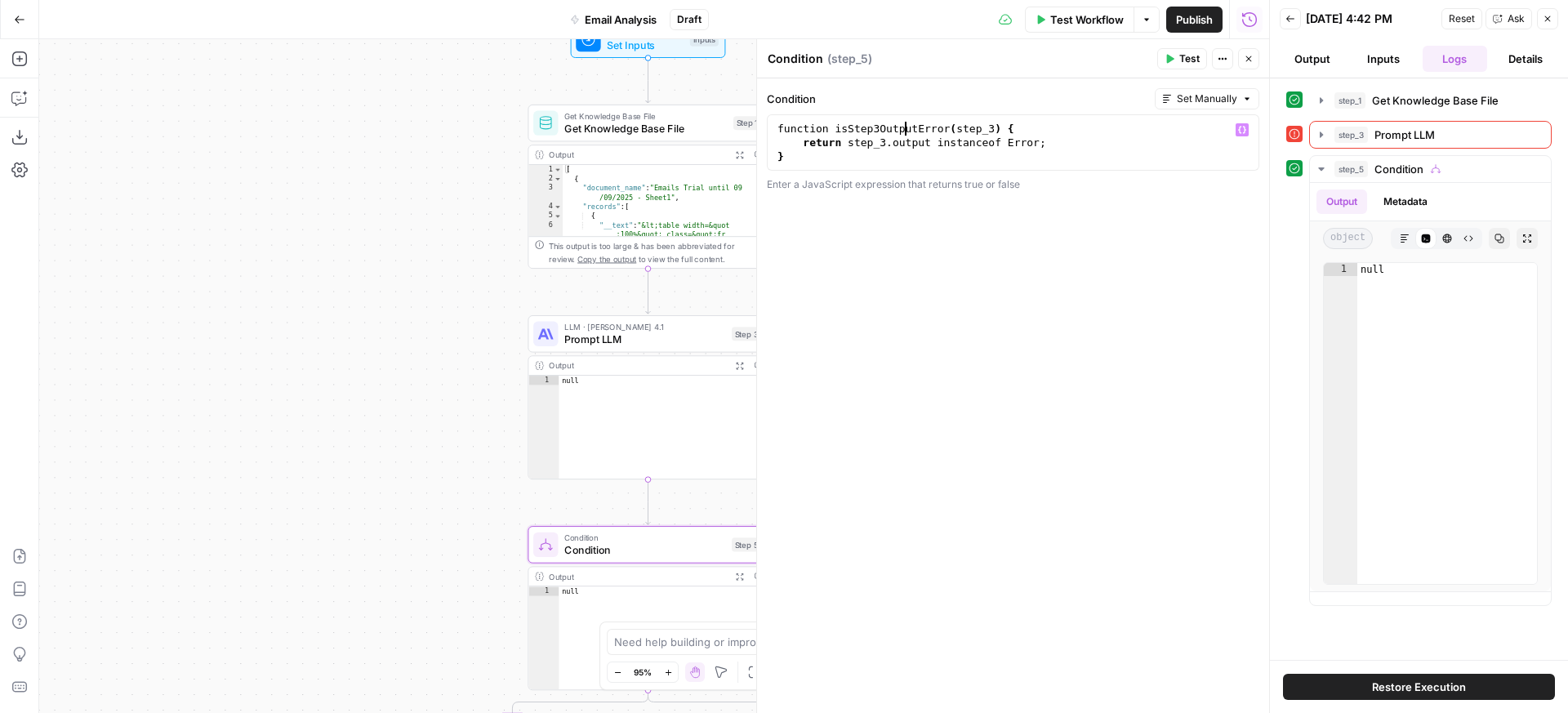
click at [781, 129] on div "function isStep3OutputError ( step_3 ) { return step_3 . output instanceof Erro…" at bounding box center [1007, 156] width 465 height 69
click at [830, 127] on div "function isStep3OutputError ( step_3 ) { return step_3 . output instanceof Erro…" at bounding box center [1007, 156] width 465 height 69
click at [836, 128] on div "function isStep3OutputError ( step_3 ) { return step_3 . output instanceof Erro…" at bounding box center [1007, 156] width 465 height 69
click at [998, 153] on div "function isStep3OutputError ( step_3 ) { return step_3 . output instanceof Erro…" at bounding box center [1007, 156] width 465 height 69
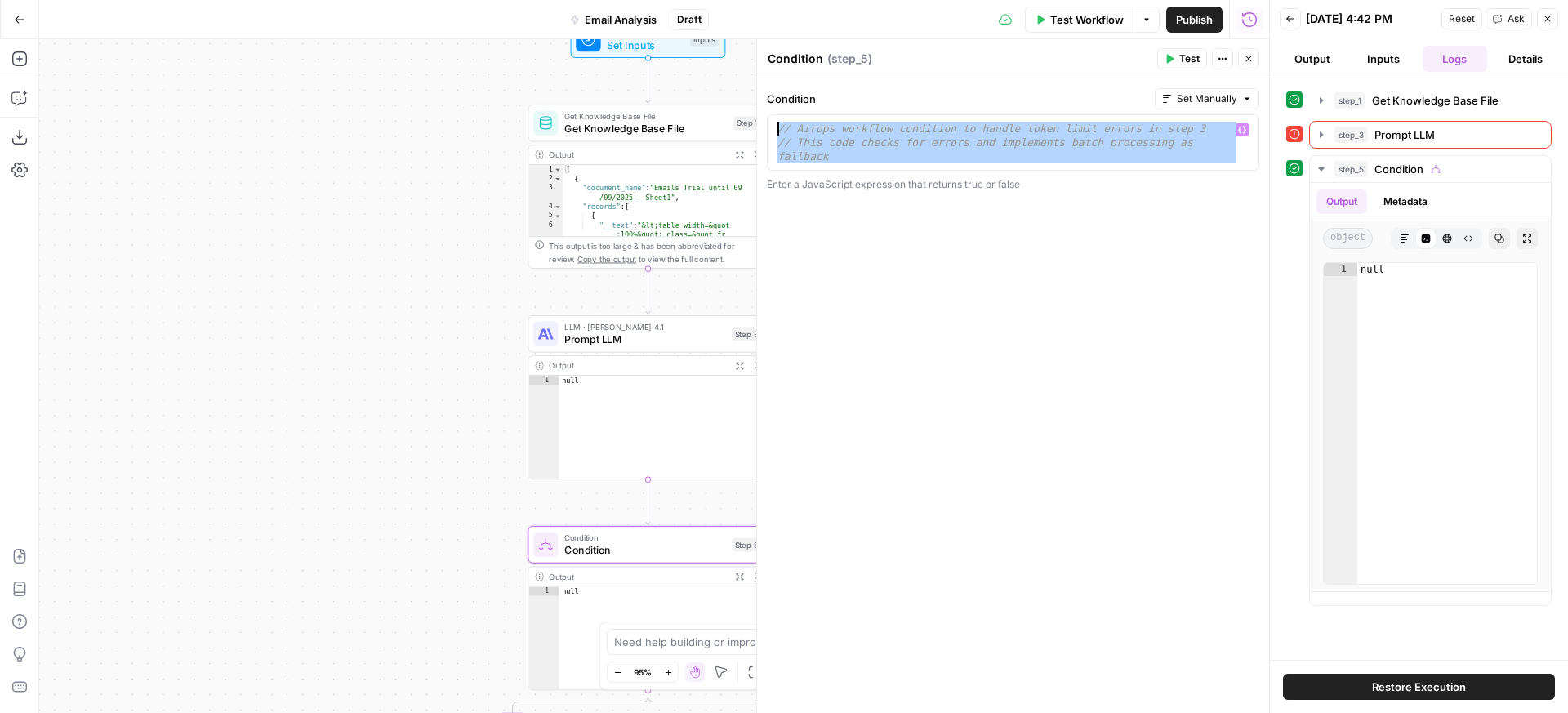
drag, startPoint x: 849, startPoint y: 143, endPoint x: 706, endPoint y: 111, distance: 146.5
click at [706, 111] on body "FreeWill New Home Browse Insights Opportunities Your Data Recent Grids Check fo…" at bounding box center [784, 356] width 1568 height 713
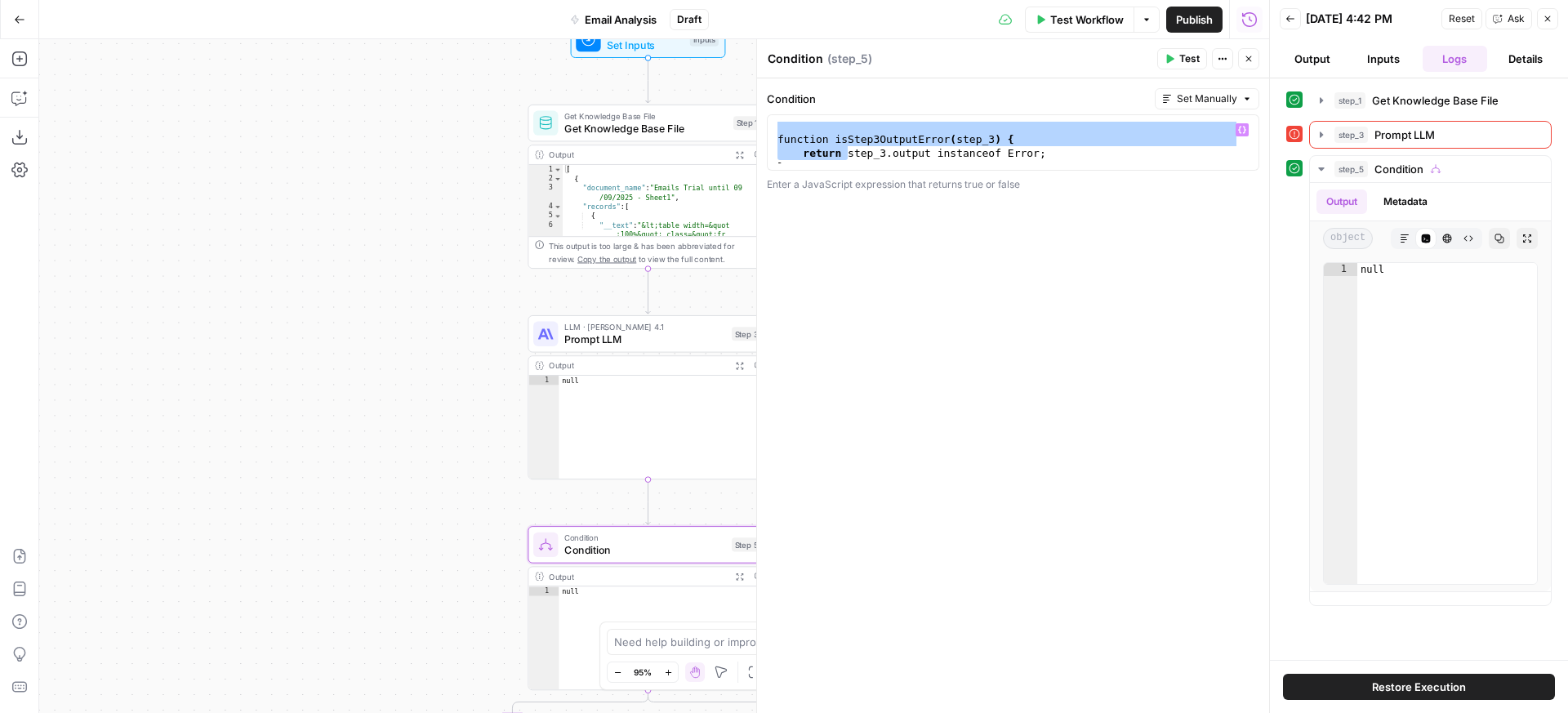
scroll to position [46, 0]
click at [825, 145] on div "function isStep3OutputError ( step_3 ) { return step_3 . output instanceof Erro…" at bounding box center [1007, 151] width 465 height 69
drag, startPoint x: 846, startPoint y: 151, endPoint x: 743, endPoint y: 135, distance: 104.2
click at [743, 135] on body "FreeWill New Home Browse Insights Opportunities Your Data Recent Grids Check fo…" at bounding box center [784, 356] width 1568 height 713
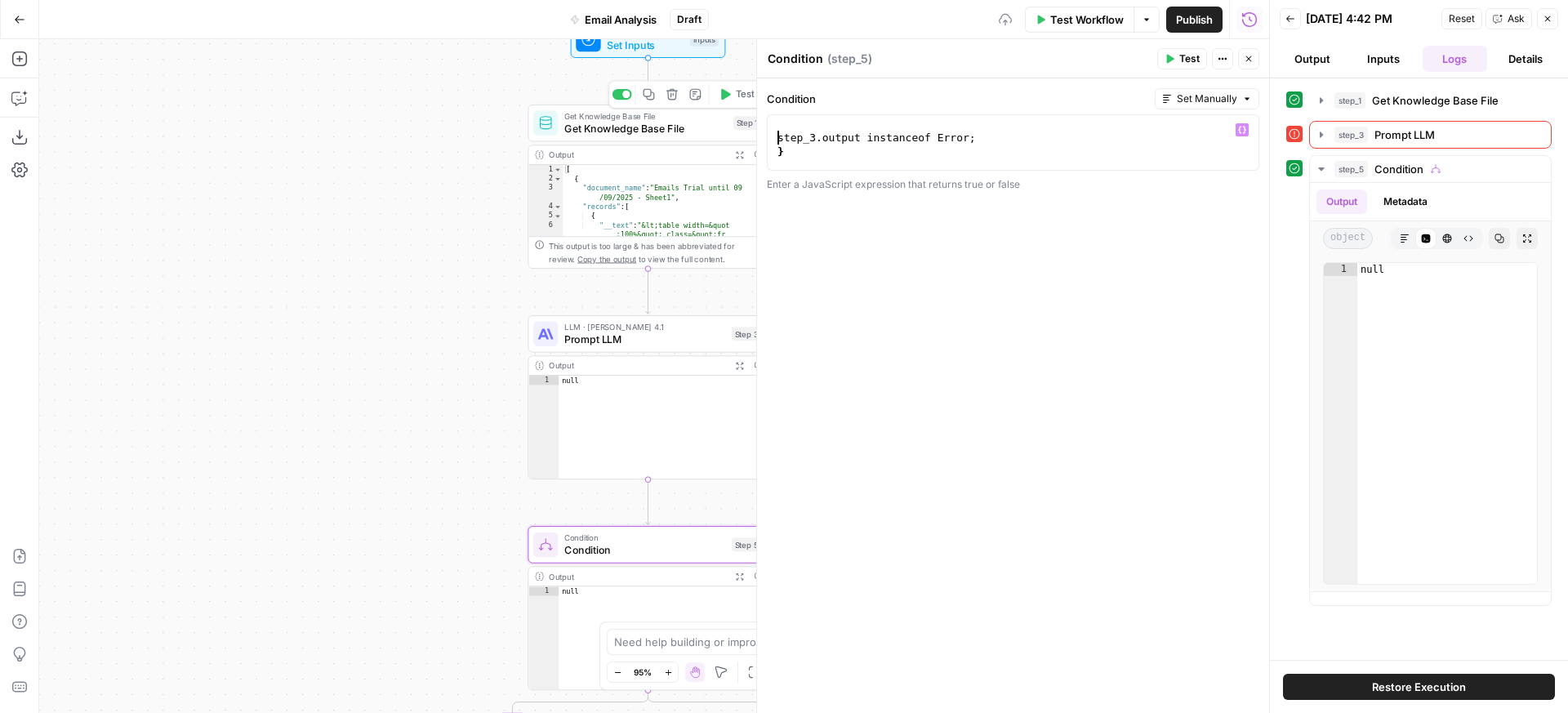
type textarea "*"
click at [1022, 154] on div "return batches ; }" at bounding box center [1007, 156] width 465 height 69
type textarea "**********"
click at [885, 206] on div "Condition Set Manually 3 4 5 6 7 step_x.output === "value" XXXXXXXXXXXXXXXXXXXX…" at bounding box center [1013, 396] width 512 height 635
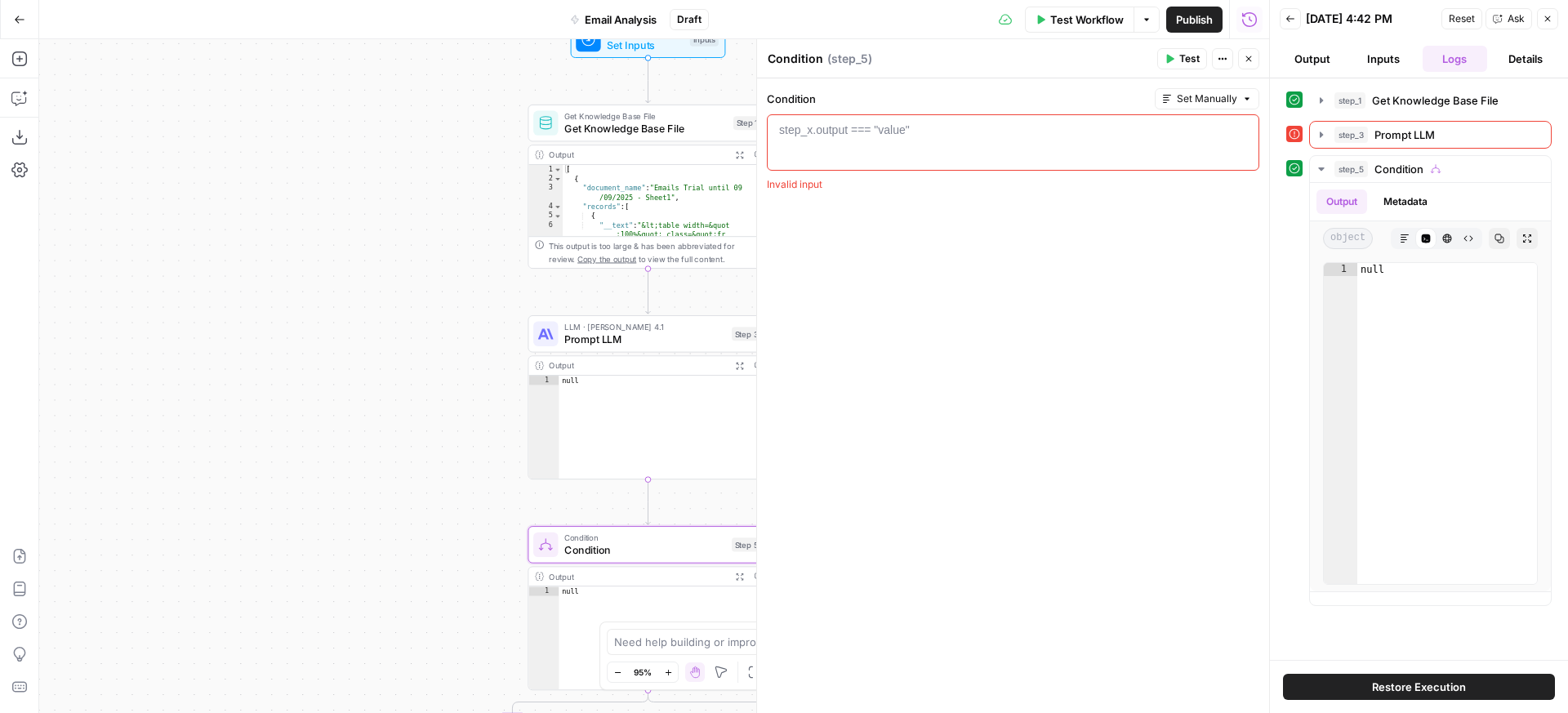
click at [889, 136] on div "step_x.output === "value"" at bounding box center [844, 129] width 131 height 17
type textarea "*"
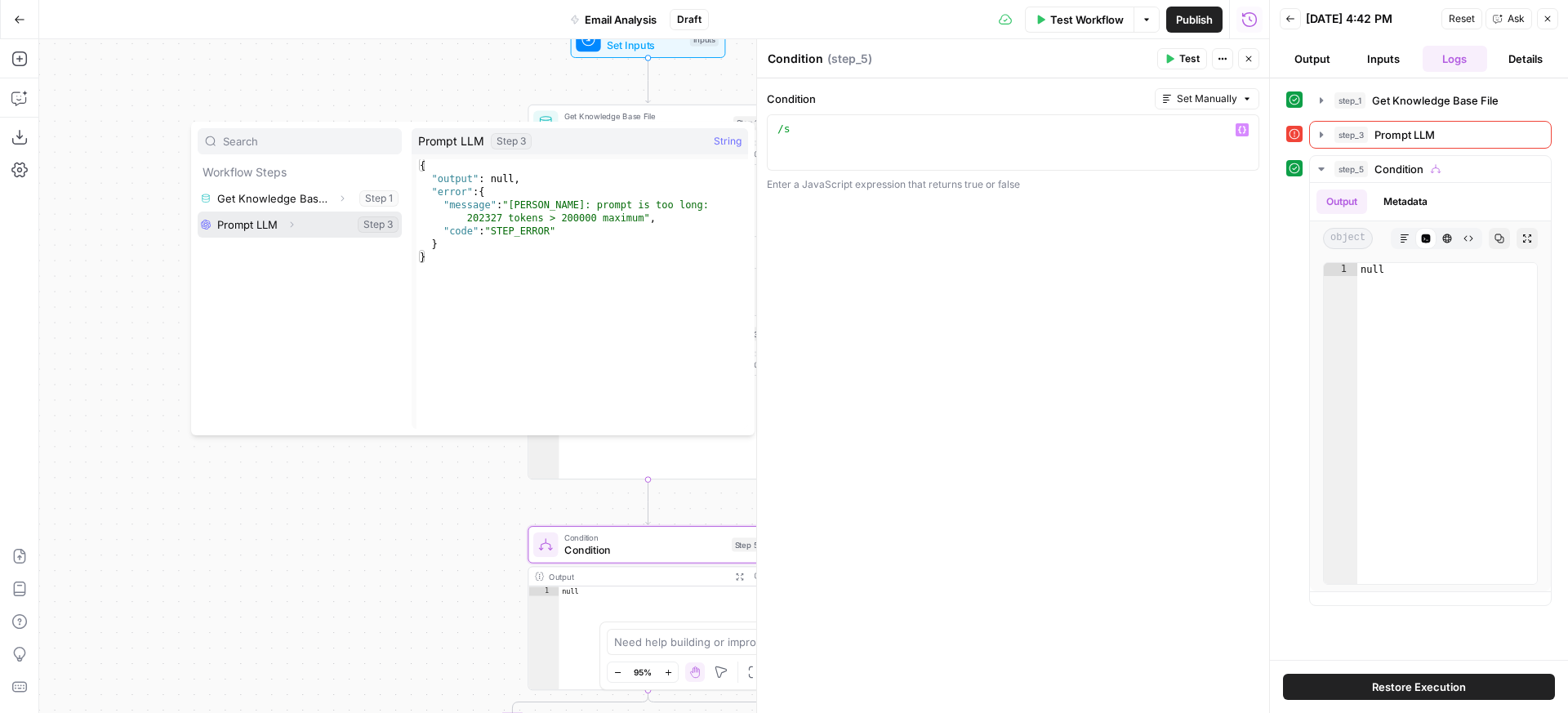
click at [272, 225] on button "Select variable Prompt LLM" at bounding box center [299, 225] width 204 height 27
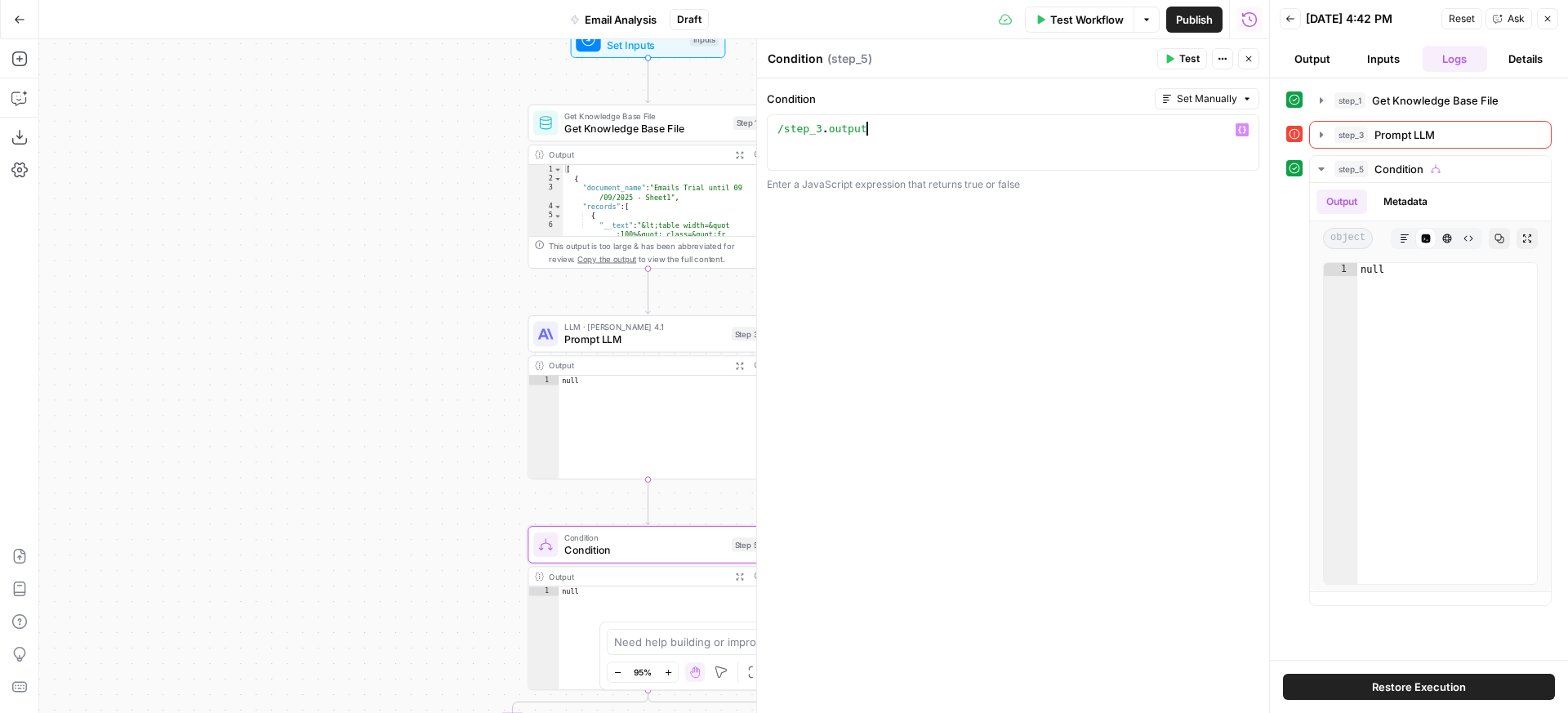
click at [785, 127] on div "/step_3 . output" at bounding box center [1013, 156] width 478 height 69
type textarea "**********"
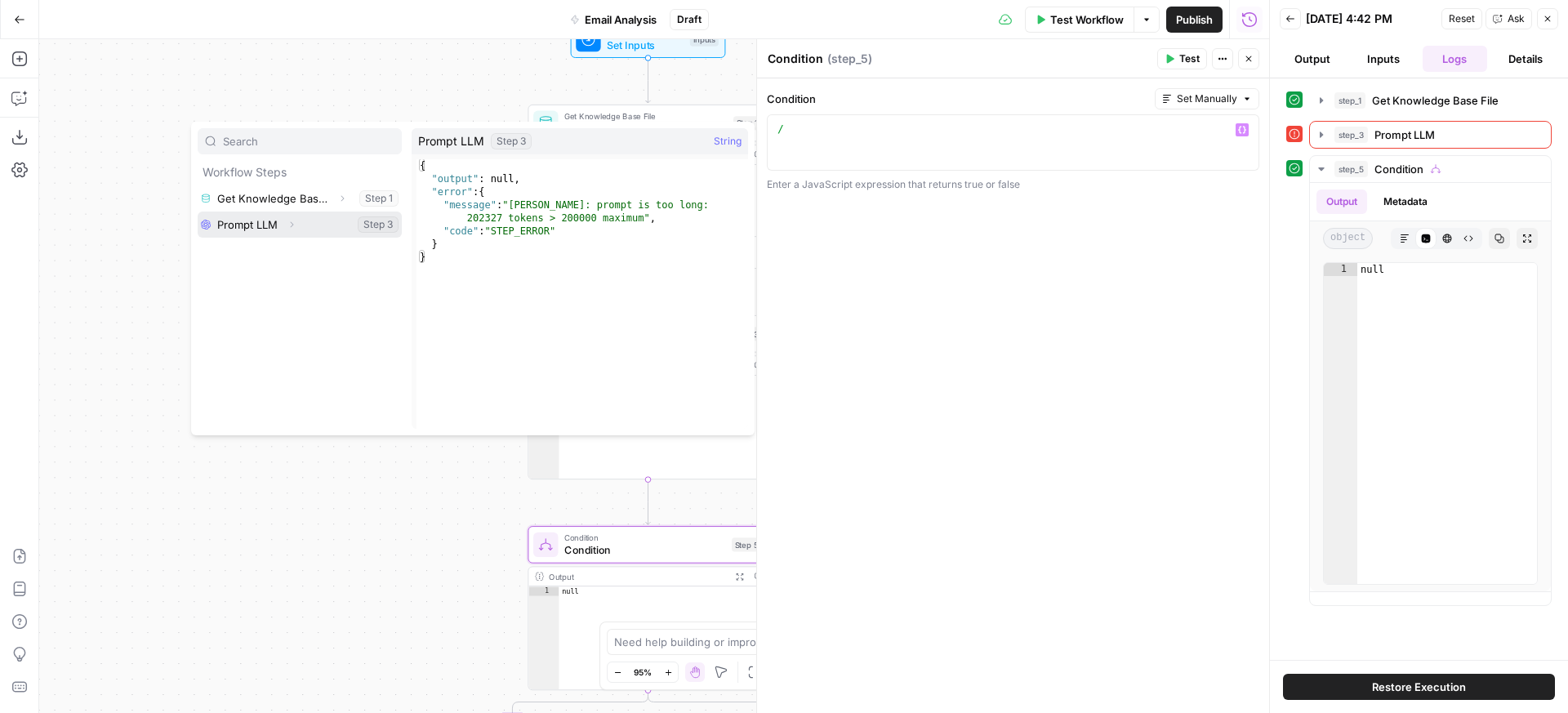
click at [277, 227] on button "Select variable Prompt LLM" at bounding box center [299, 225] width 204 height 27
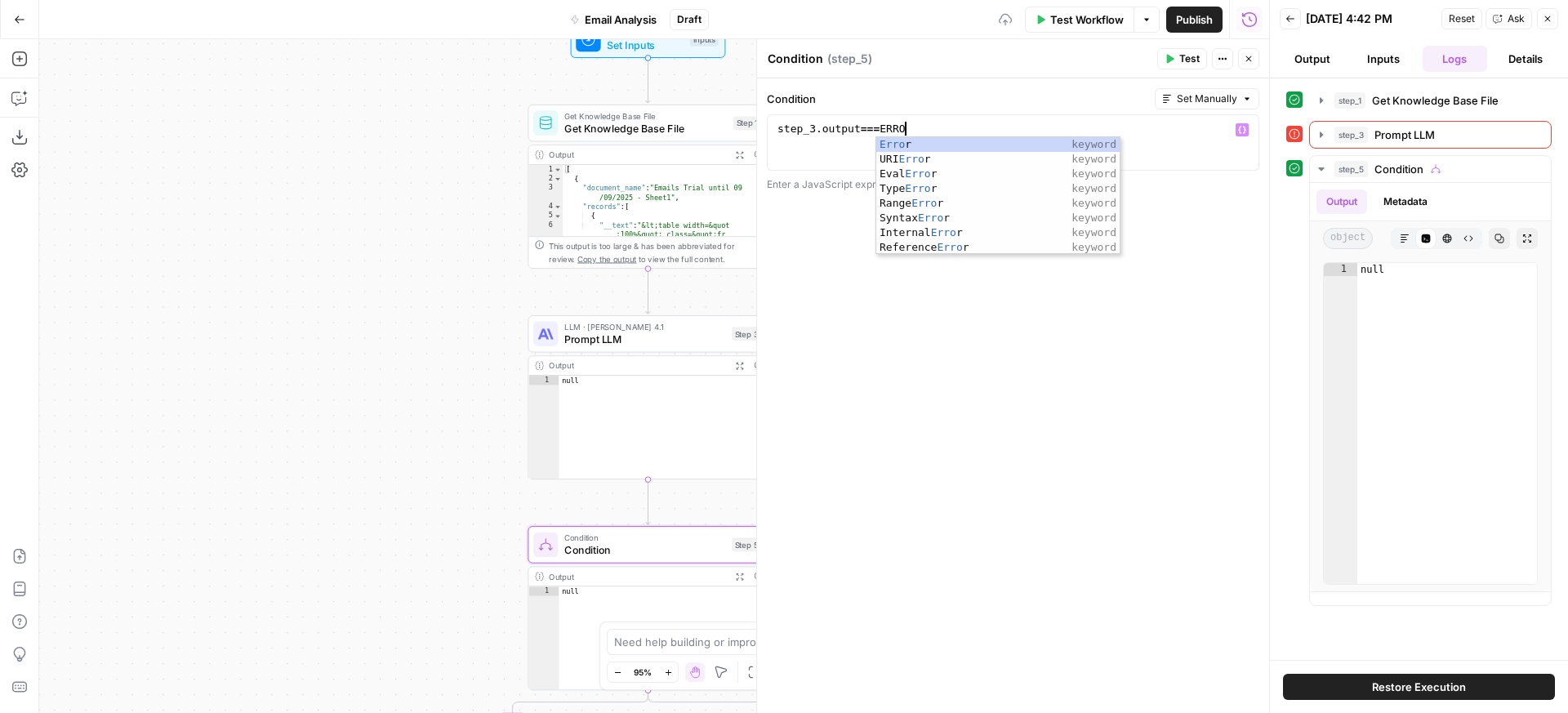
scroll to position [0, 9]
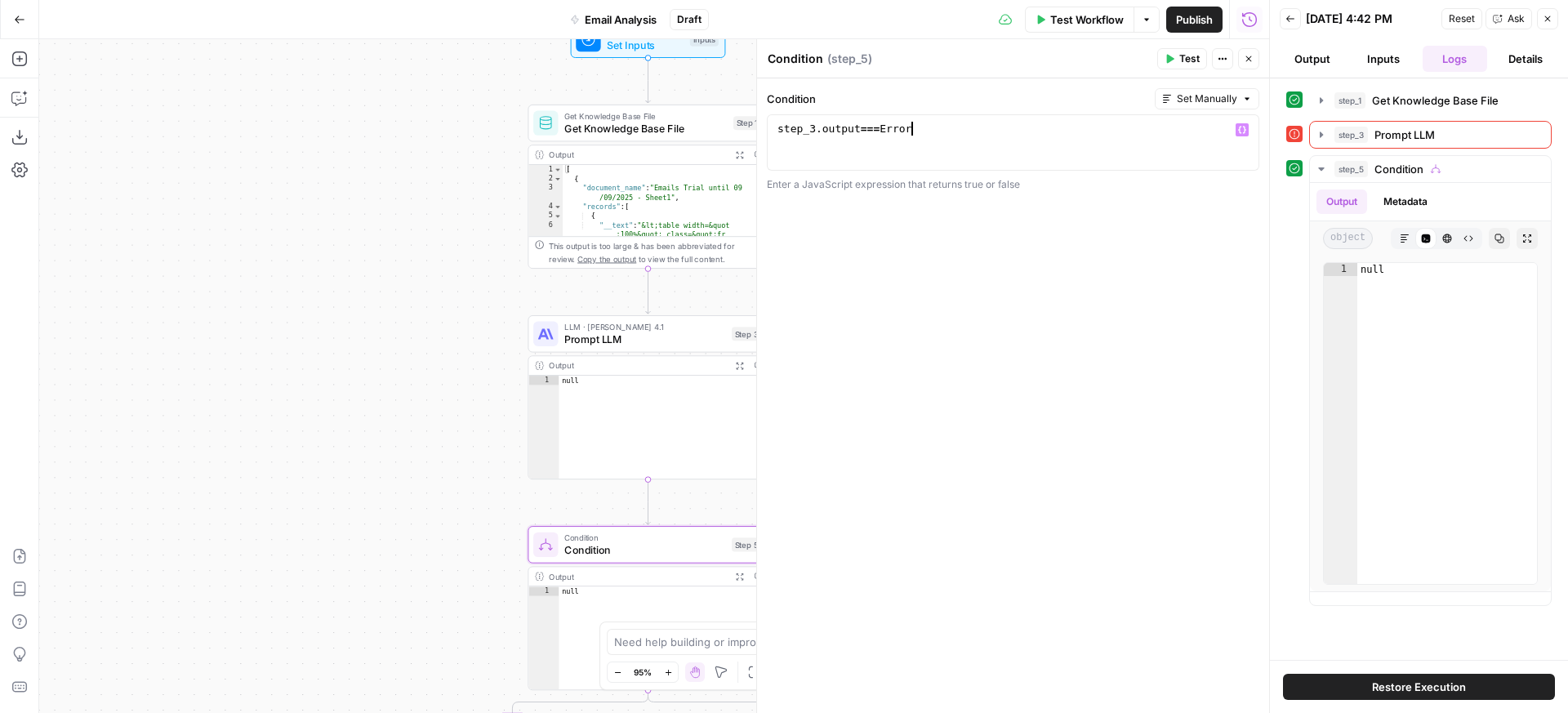
click at [1176, 64] on button "Test" at bounding box center [1182, 59] width 50 height 22
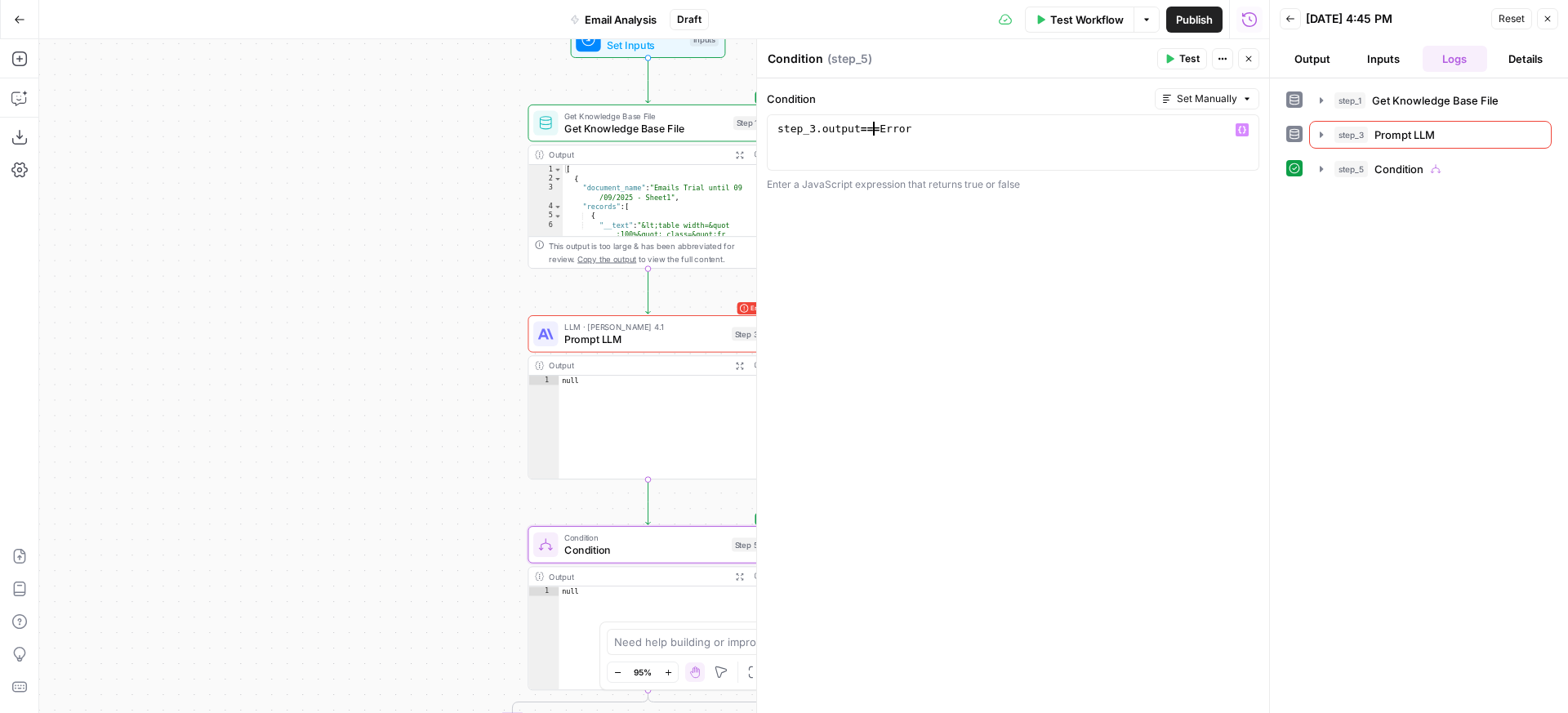
click at [875, 135] on div "step_3 . output === Error" at bounding box center [1013, 156] width 478 height 69
type textarea "**********"
click at [1191, 51] on span "Test" at bounding box center [1189, 58] width 21 height 15
click at [1296, 172] on icon at bounding box center [1295, 169] width 12 height 12
click at [1316, 171] on icon "button" at bounding box center [1321, 169] width 13 height 13
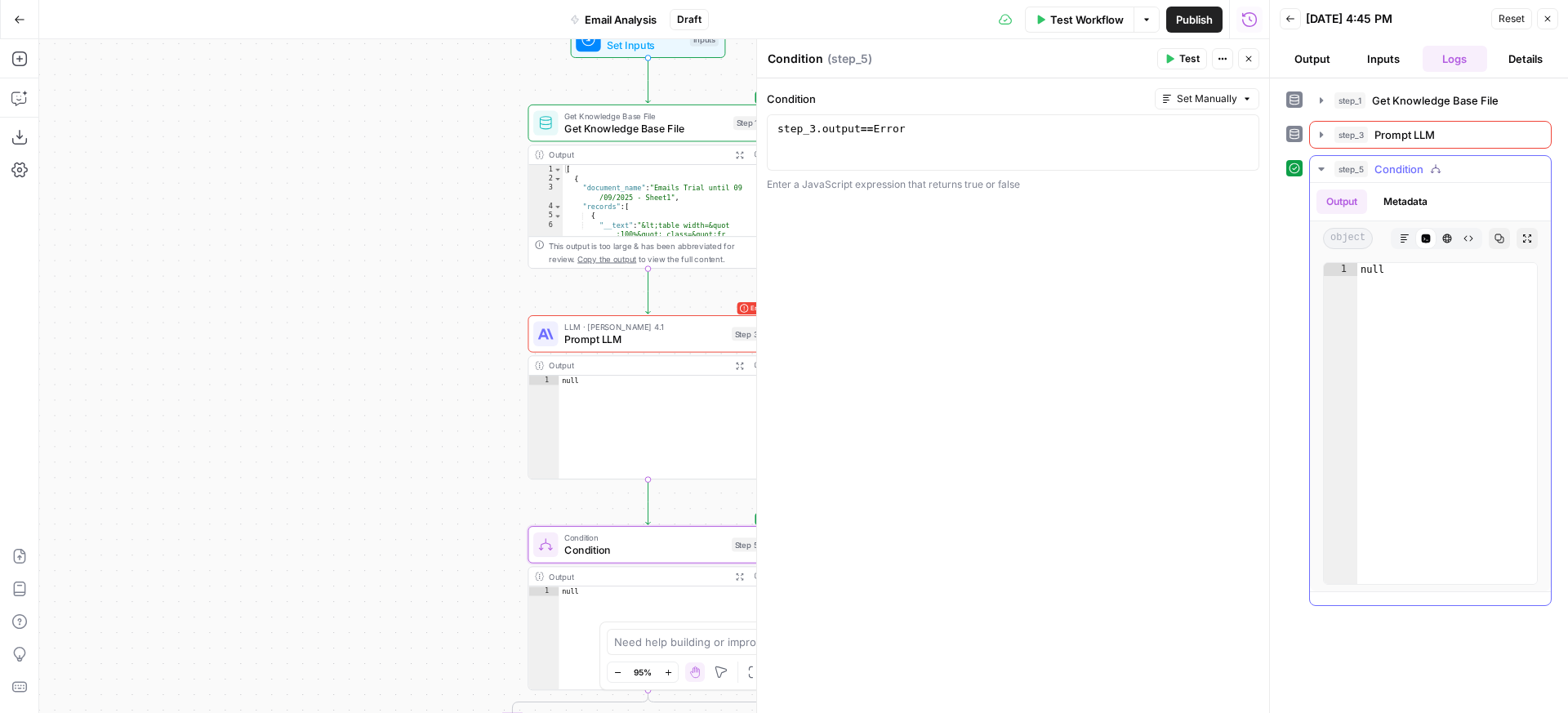
type textarea "****"
click at [1406, 279] on div "null" at bounding box center [1448, 437] width 179 height 347
click at [1033, 158] on div "step_3 . output == Error" at bounding box center [1013, 156] width 478 height 69
click at [1162, 128] on div "step_3 . output == Error" at bounding box center [1013, 156] width 478 height 69
paste textarea
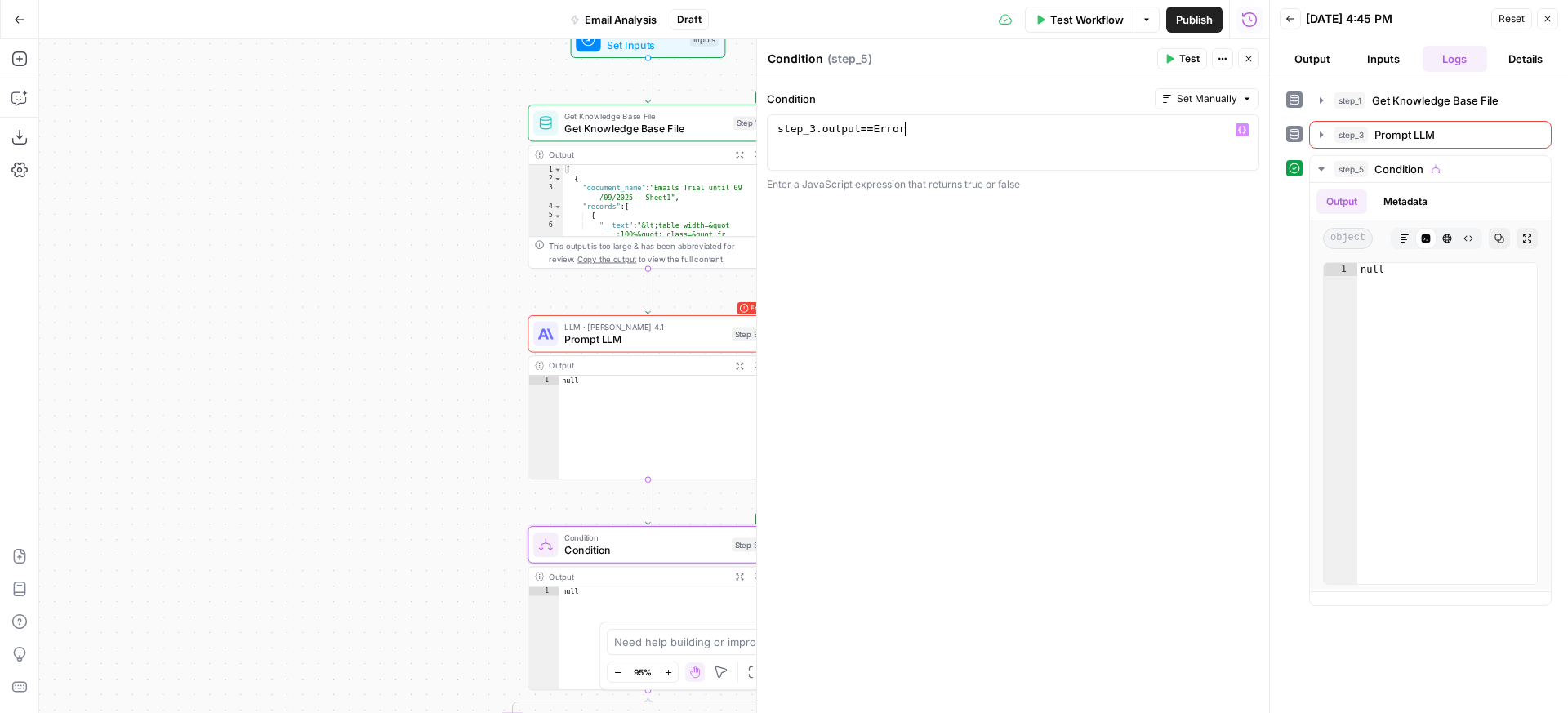
type textarea "*"
click at [1185, 61] on span "Test" at bounding box center [1189, 58] width 21 height 15
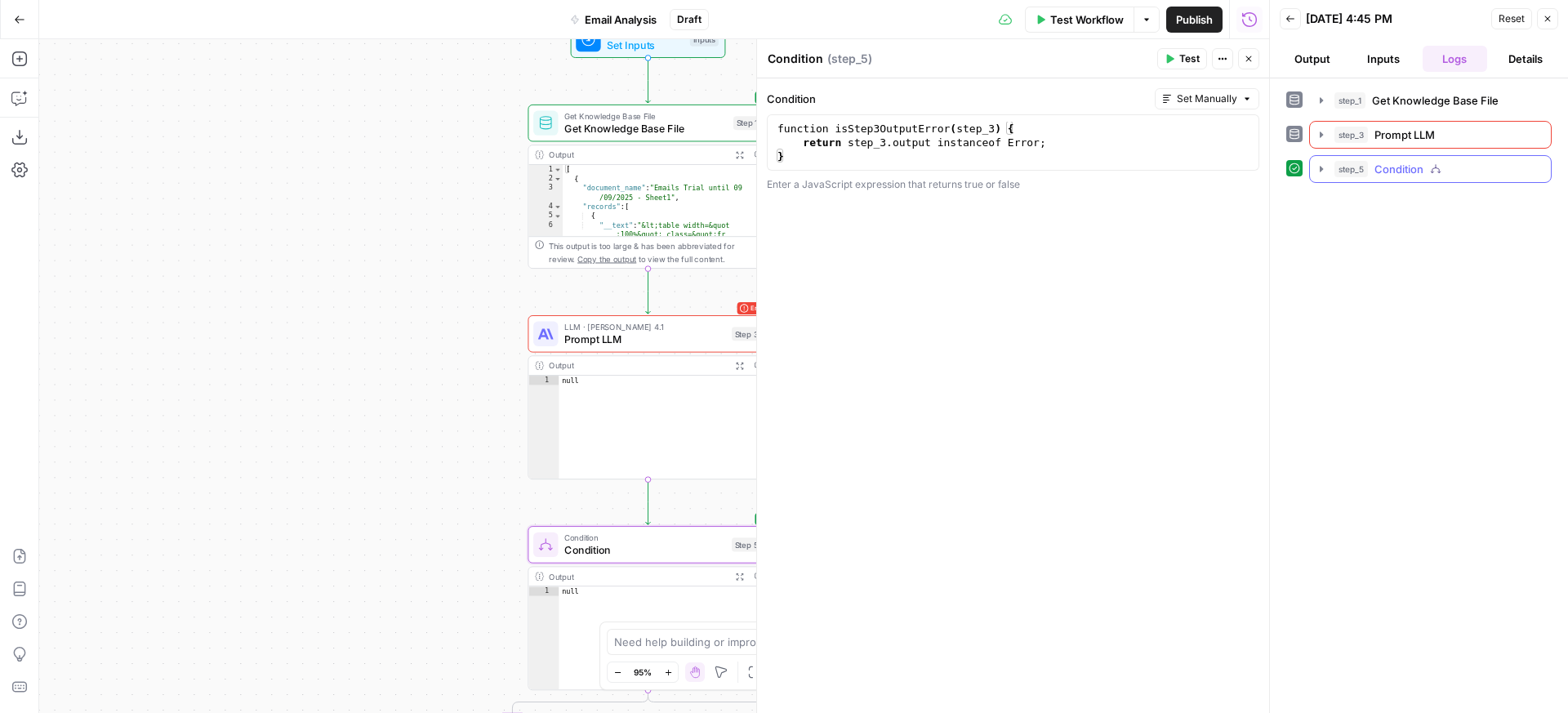
click at [1329, 164] on button "step_5 Condition 0 ms" at bounding box center [1431, 169] width 241 height 27
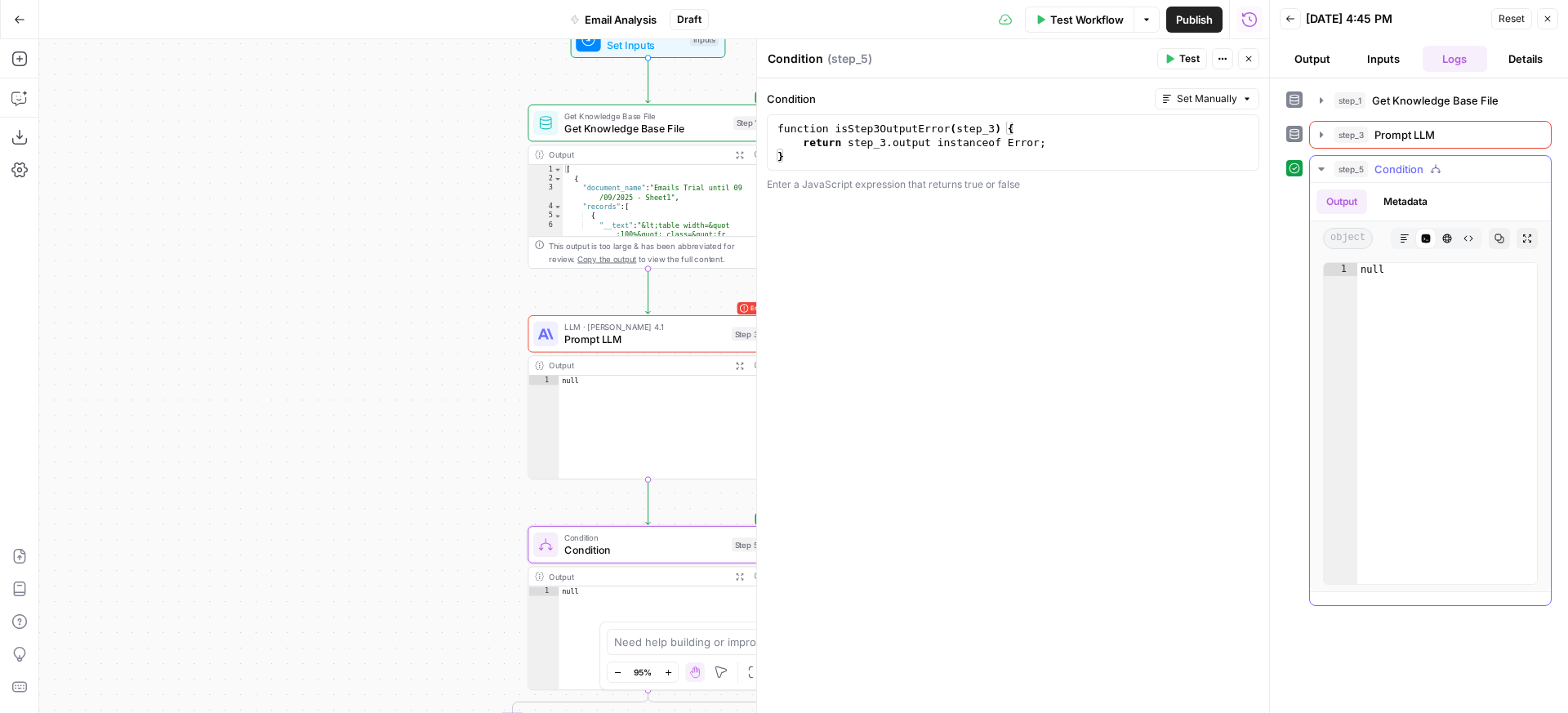
type textarea "****"
click at [1404, 276] on div "null" at bounding box center [1448, 437] width 179 height 347
click at [1411, 239] on button "Markdown" at bounding box center [1405, 239] width 22 height 22
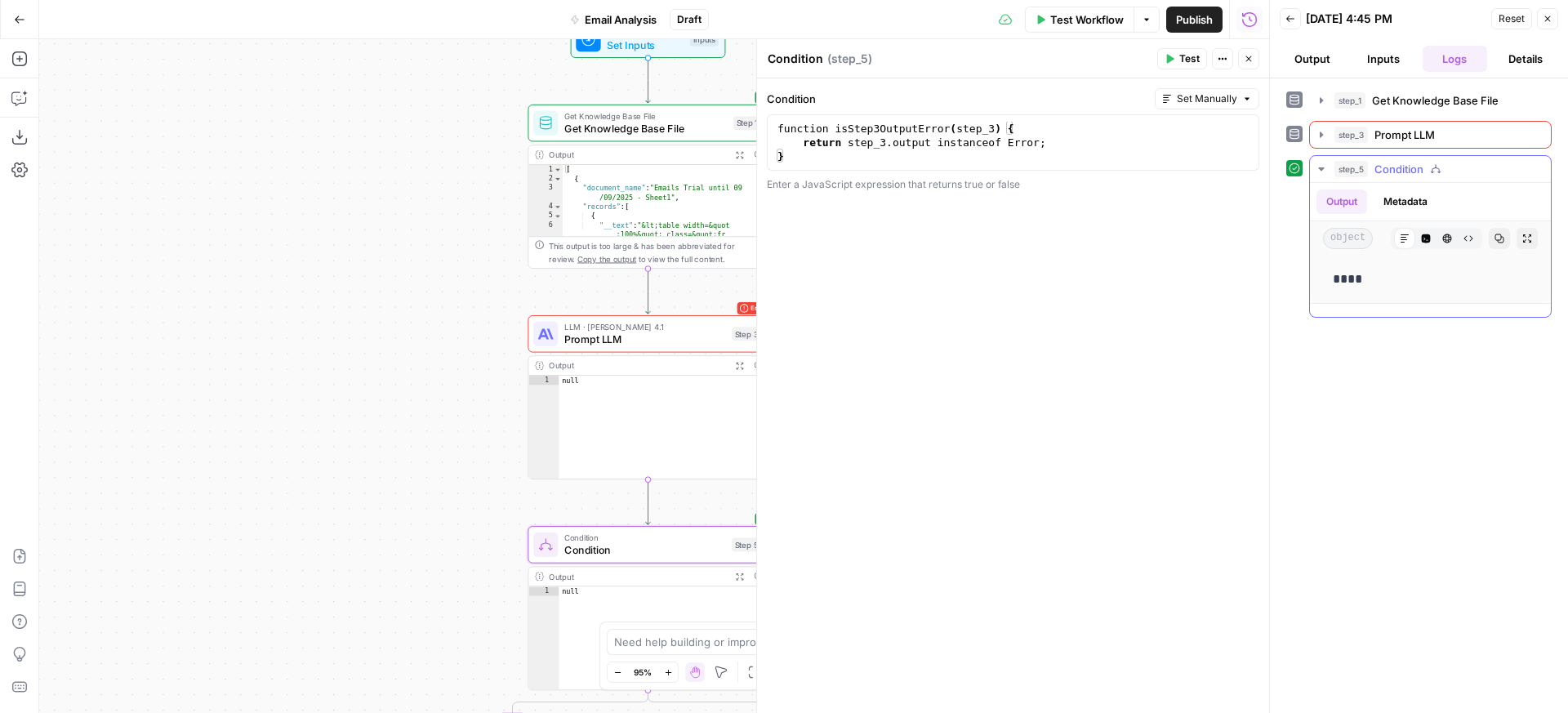
click at [1426, 239] on icon "button" at bounding box center [1426, 239] width 9 height 9
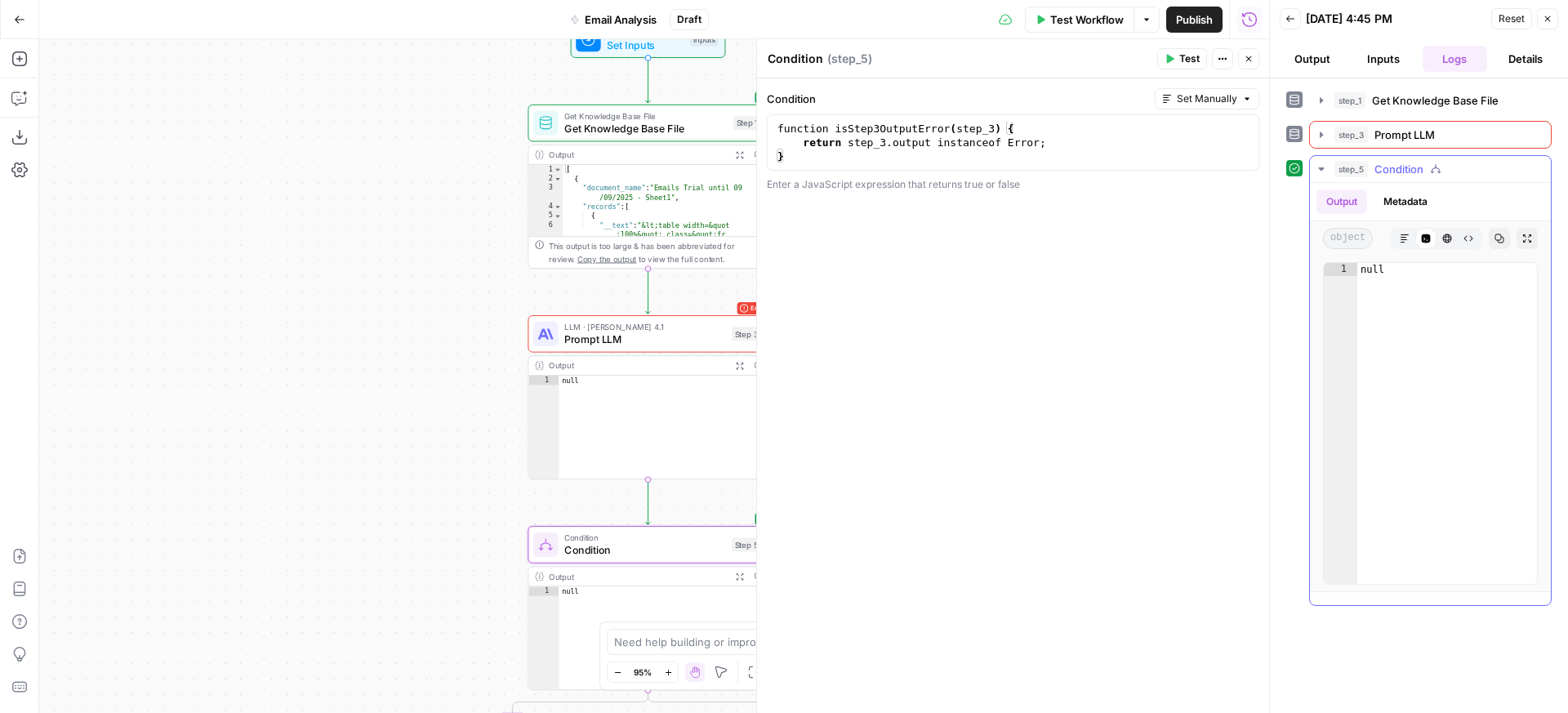
click at [1446, 239] on icon "button" at bounding box center [1448, 239] width 10 height 10
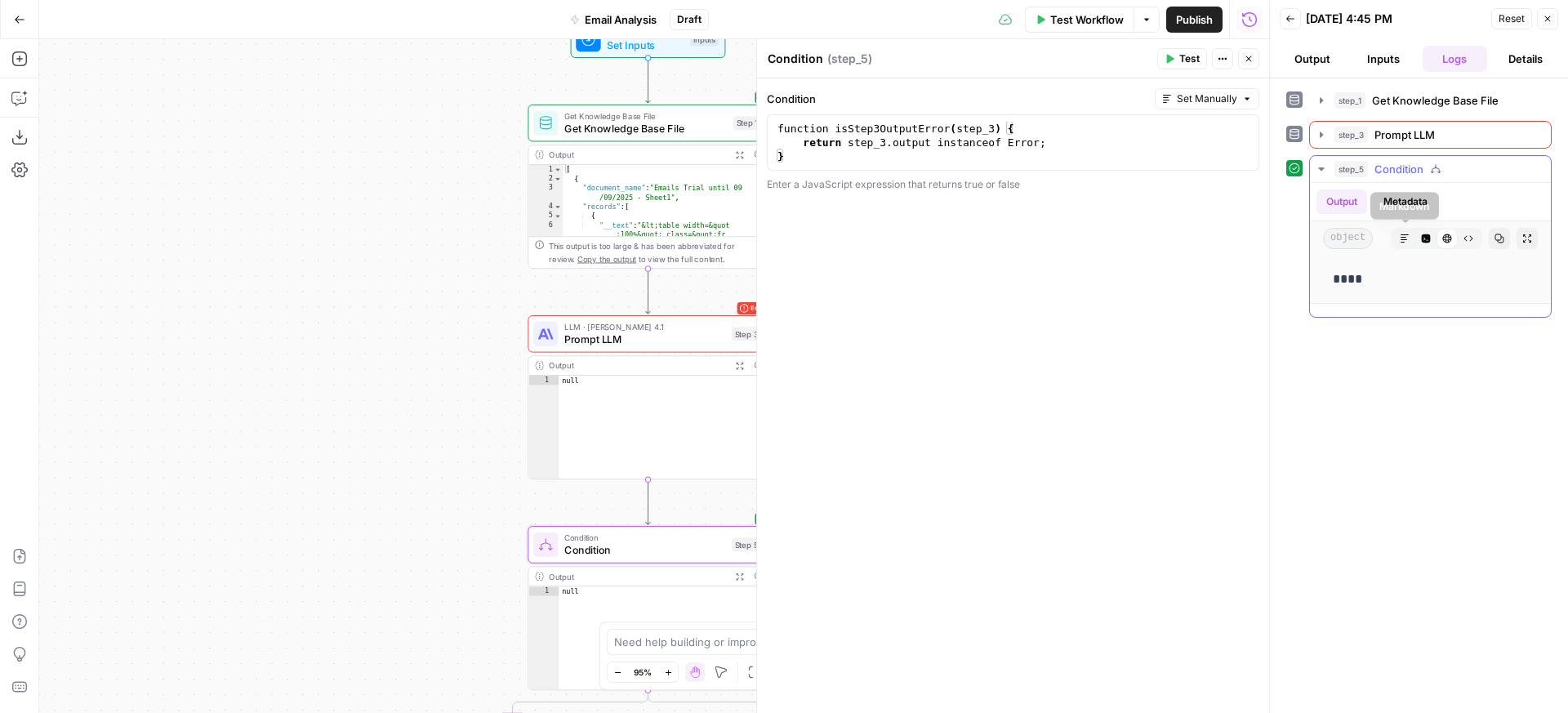
click at [1403, 241] on icon "button" at bounding box center [1405, 239] width 10 height 10
click at [1356, 232] on span "object" at bounding box center [1348, 239] width 50 height 22
click at [1401, 193] on button "Metadata" at bounding box center [1405, 201] width 64 height 25
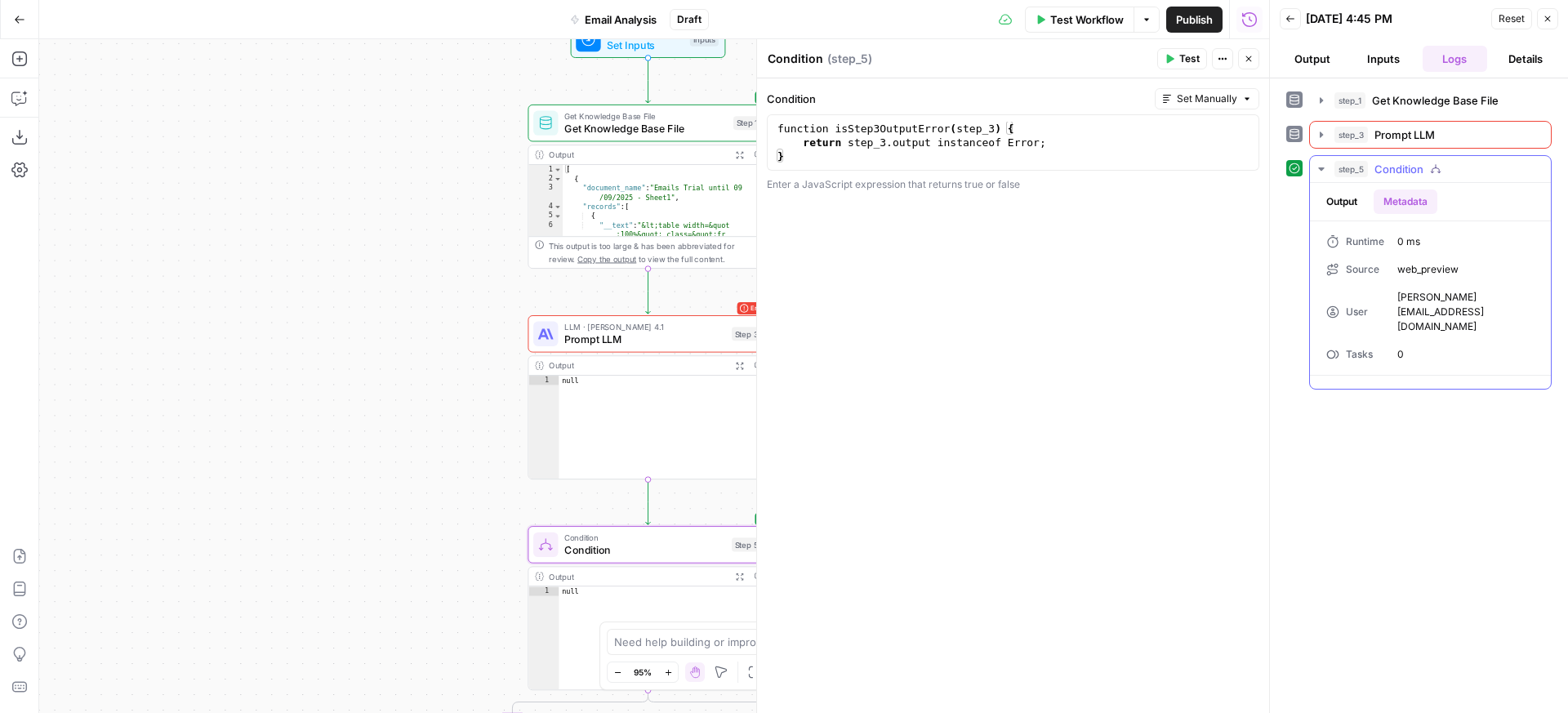
click at [1355, 203] on button "Output" at bounding box center [1341, 201] width 50 height 25
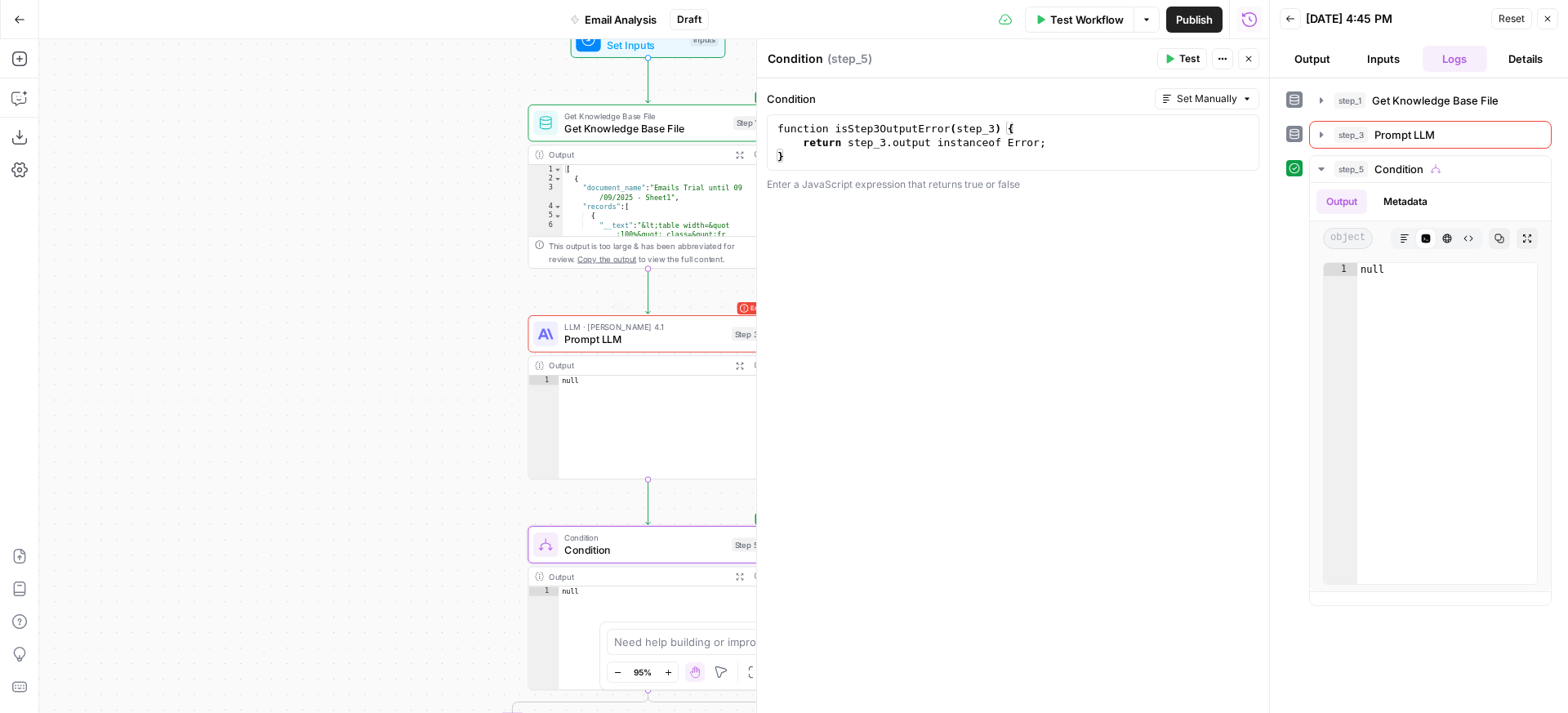
click at [695, 330] on span "LLM · [PERSON_NAME] 4.1" at bounding box center [644, 327] width 161 height 12
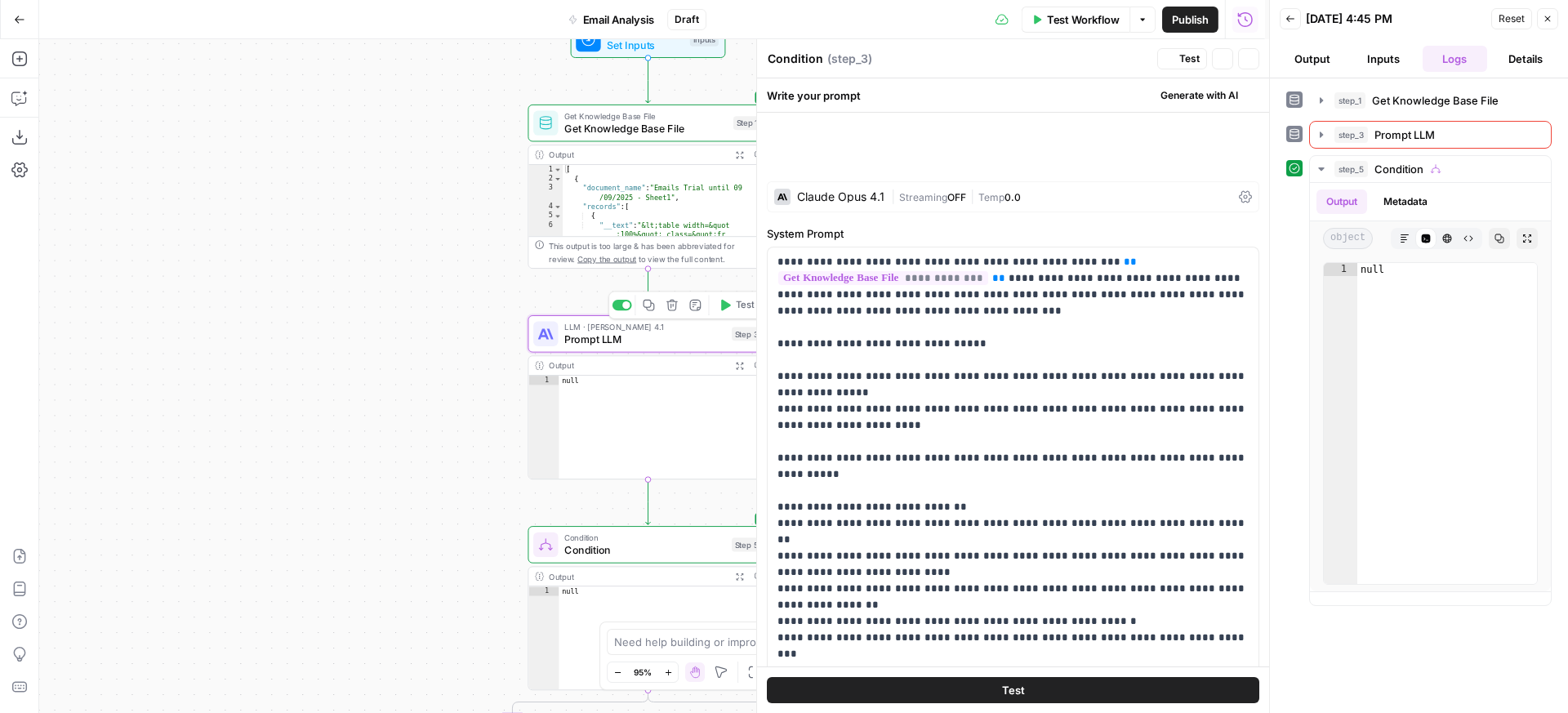
type textarea "Prompt LLM"
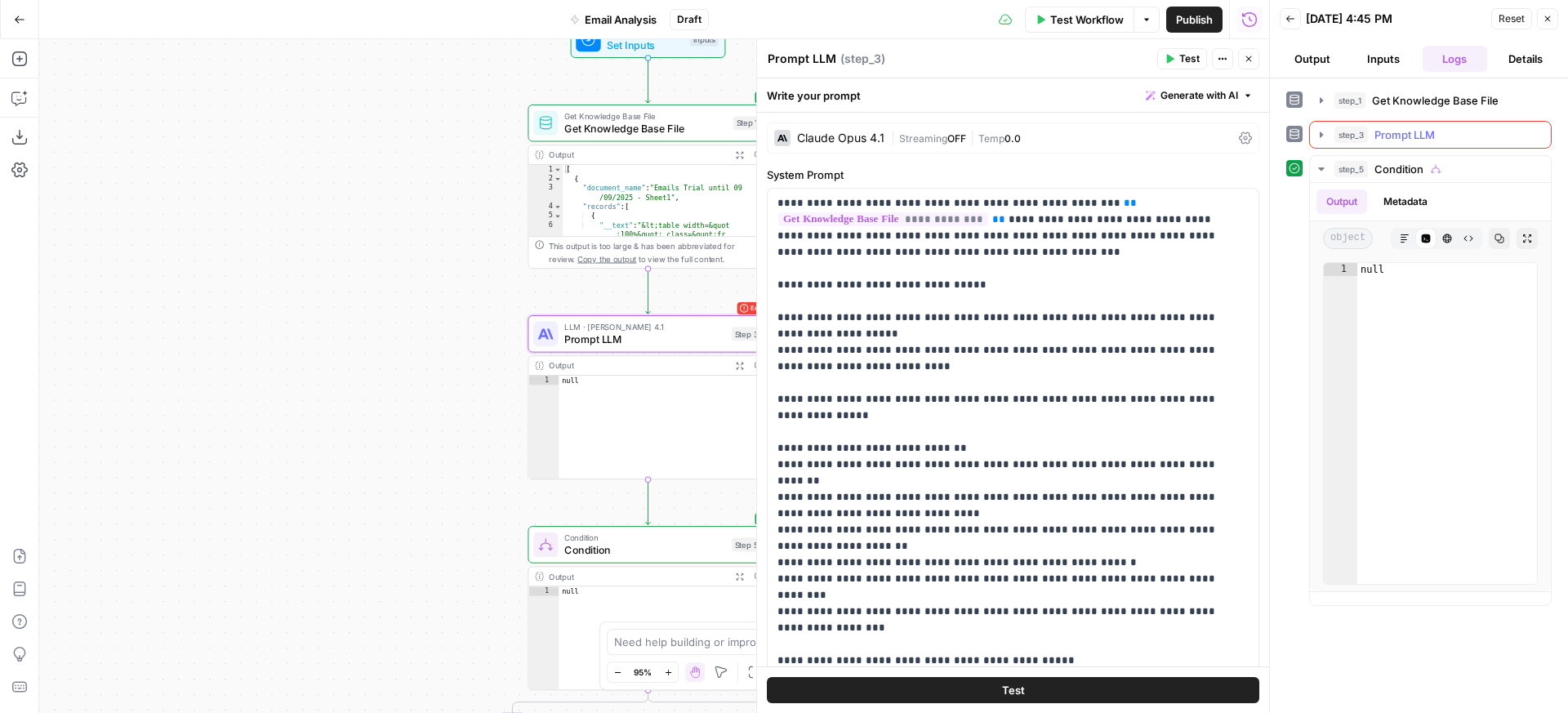
click at [1321, 133] on icon "button" at bounding box center [1321, 134] width 3 height 6
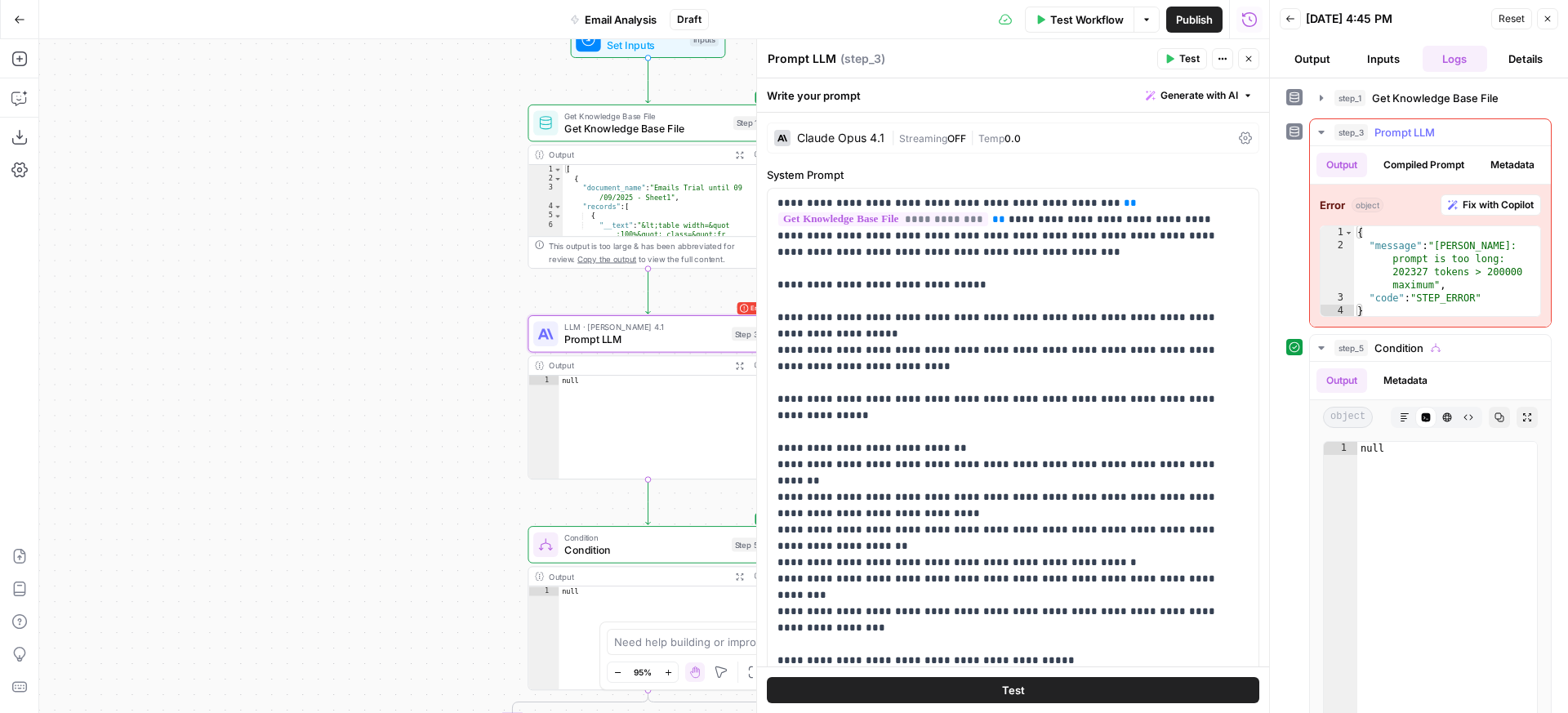
scroll to position [3, 0]
drag, startPoint x: 1486, startPoint y: 326, endPoint x: 1370, endPoint y: 324, distance: 116.0
click at [1370, 324] on div "{ "message" : "Claude Error: prompt is too long: 202327 tokens > 200000 maximum…" at bounding box center [1447, 284] width 186 height 117
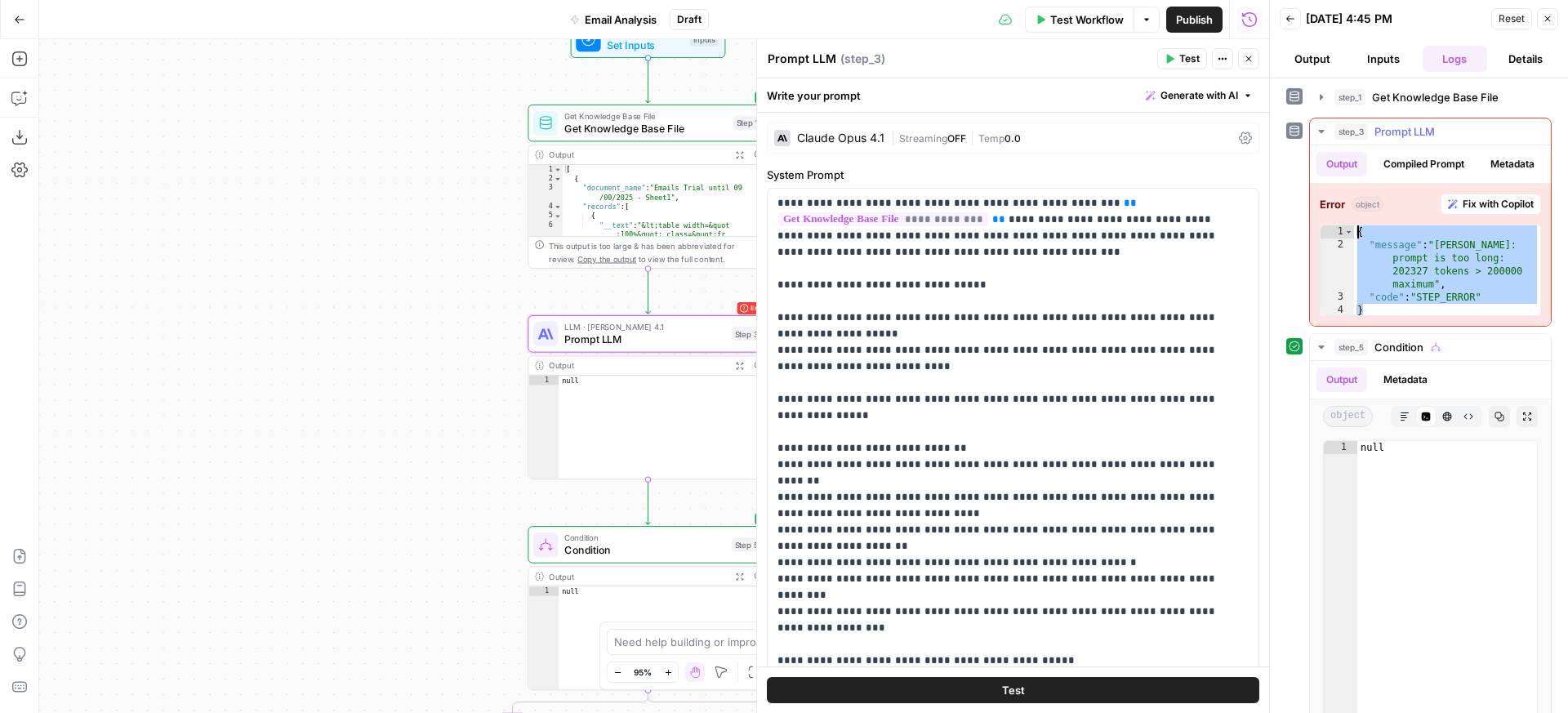
drag, startPoint x: 1375, startPoint y: 343, endPoint x: 1333, endPoint y: 236, distance: 114.9
click at [1333, 236] on div "**********" at bounding box center [1431, 254] width 241 height 142
type textarea "**********"
click at [672, 551] on span "Condition" at bounding box center [644, 550] width 161 height 16
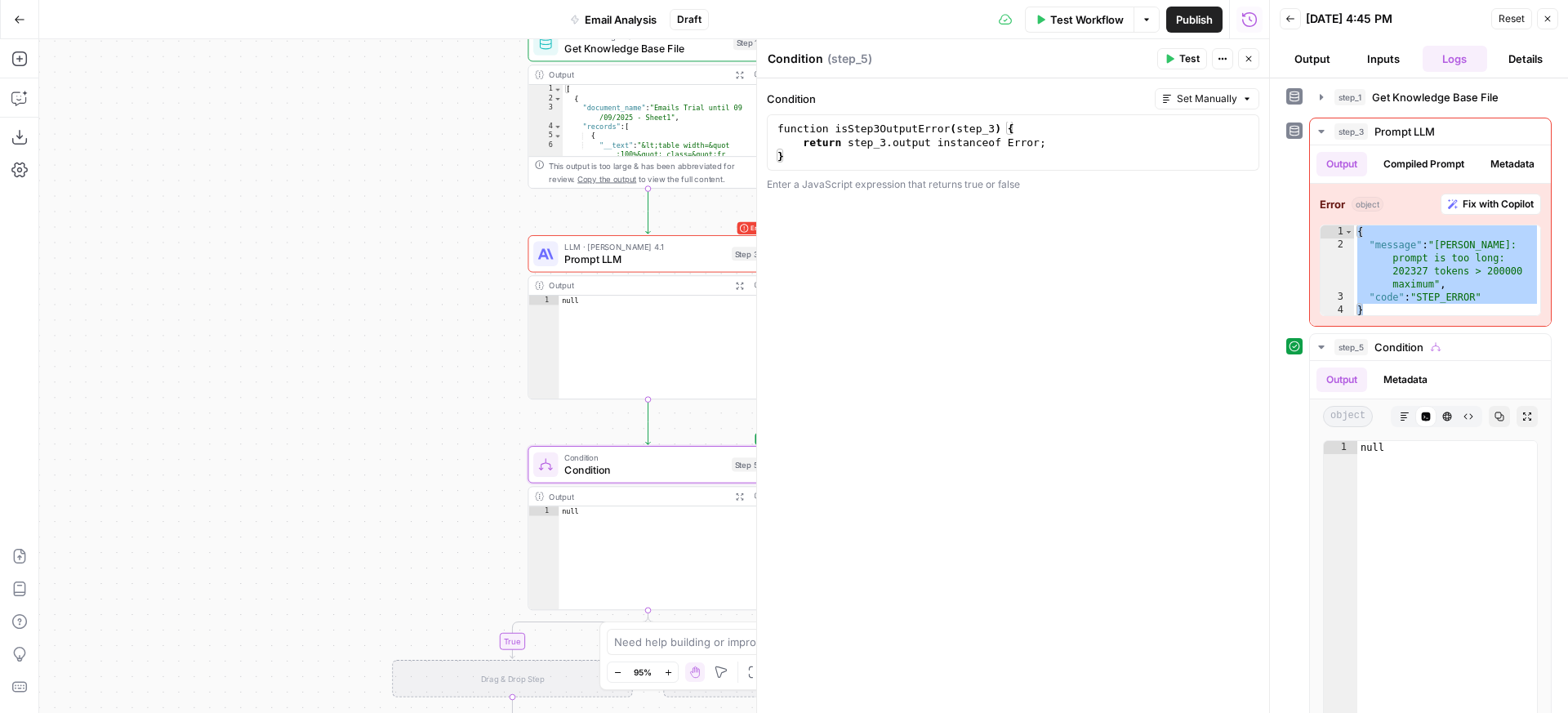
click at [1005, 151] on div "function isStep3OutputError ( step_3 ) { return step_3 . output instanceof Erro…" at bounding box center [1013, 156] width 478 height 69
paste textarea
type textarea "*"
click at [1196, 63] on span "Test" at bounding box center [1189, 58] width 21 height 15
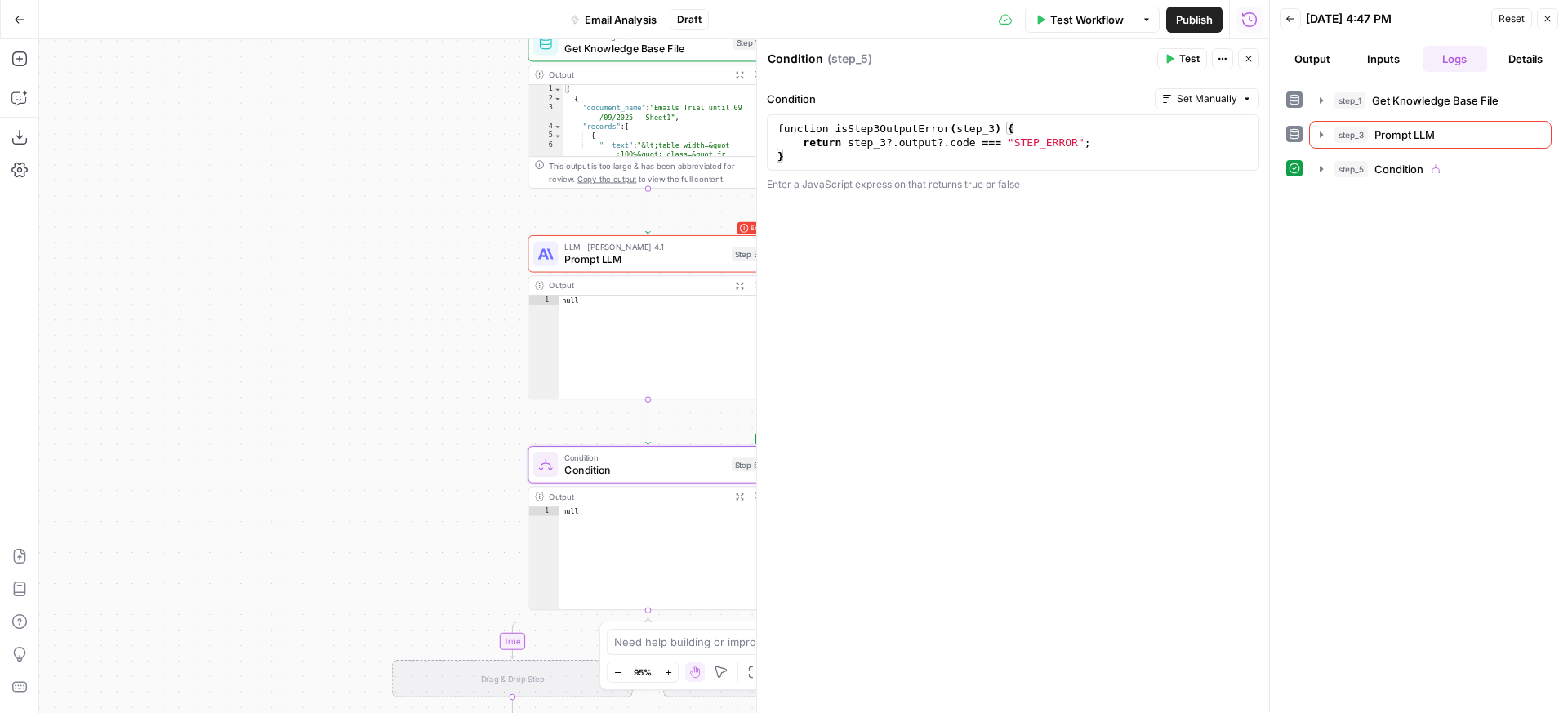
click at [1285, 164] on div "step_1 Get Knowledge Base File 0 ms step_3 Prompt LLM 0 ms step_5 Condition 0 ms" at bounding box center [1419, 396] width 298 height 635
click at [1290, 169] on icon at bounding box center [1295, 169] width 12 height 12
click at [1318, 175] on icon "button" at bounding box center [1321, 169] width 13 height 13
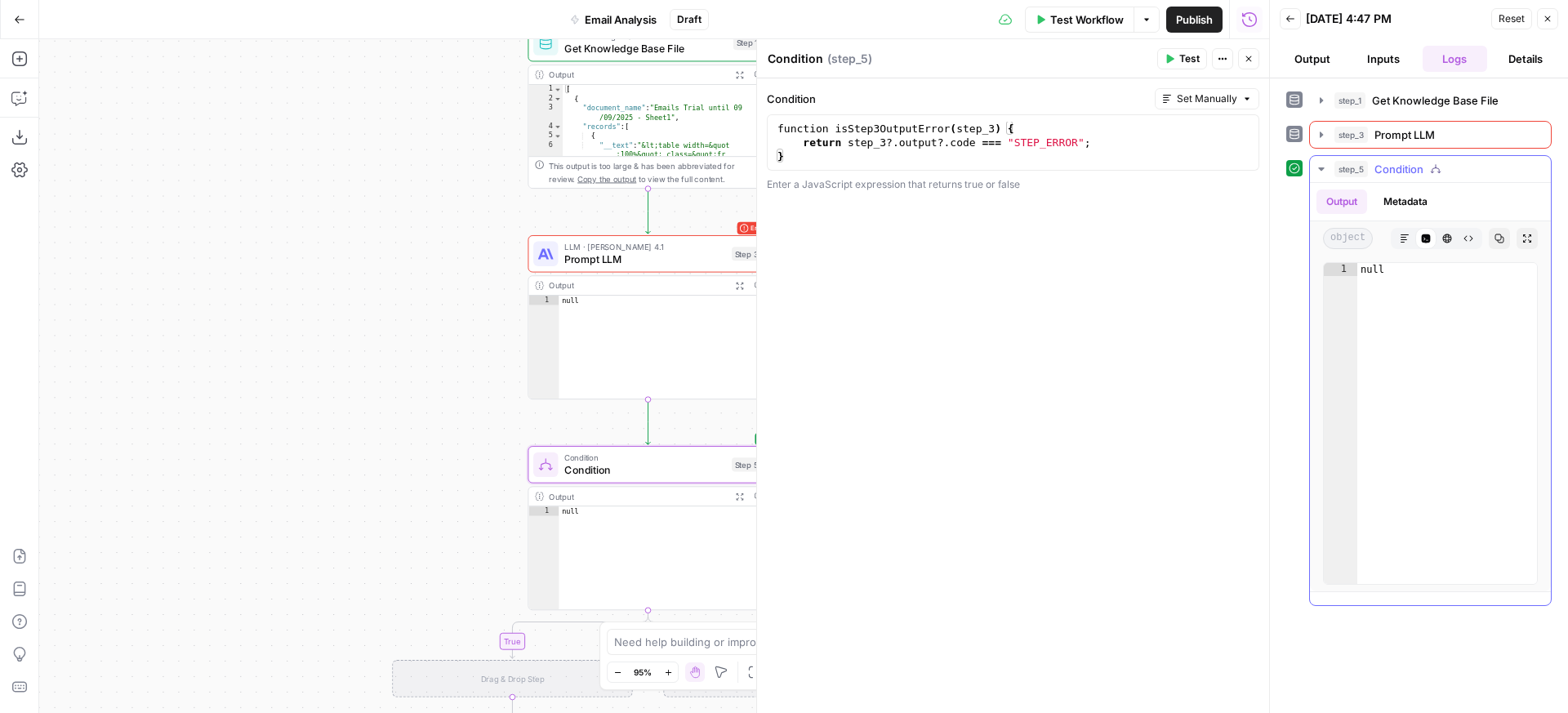
type textarea "****"
click at [1385, 285] on div "null" at bounding box center [1448, 437] width 179 height 347
click at [1404, 194] on button "Metadata" at bounding box center [1405, 201] width 64 height 25
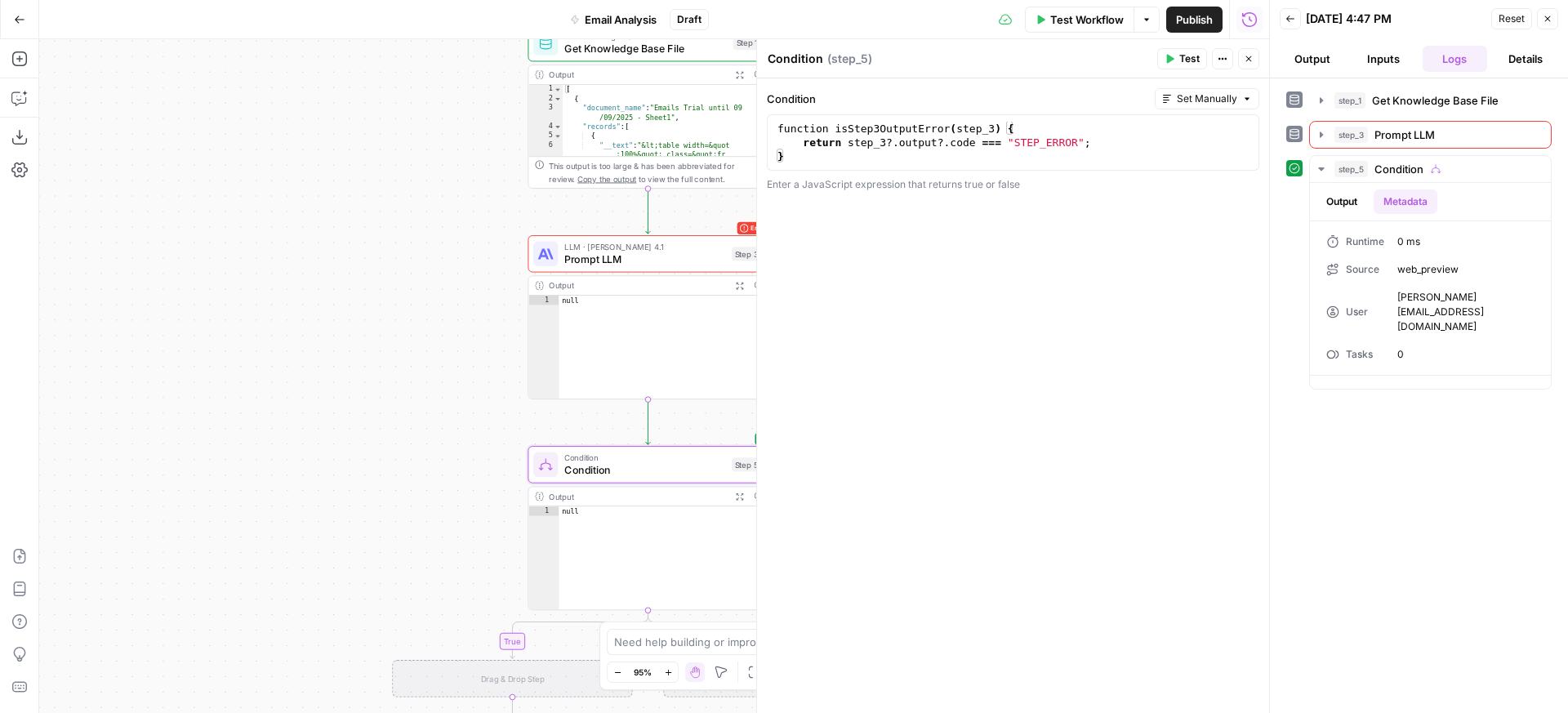
click at [1204, 95] on span "Set Manually" at bounding box center [1207, 99] width 60 height 15
click at [1203, 165] on span "Prompt AI" at bounding box center [1244, 171] width 113 height 17
click at [1029, 132] on div "step_3 . output iserror" at bounding box center [1013, 156] width 478 height 69
click at [880, 126] on div "step_3 . output iserror" at bounding box center [1013, 156] width 478 height 69
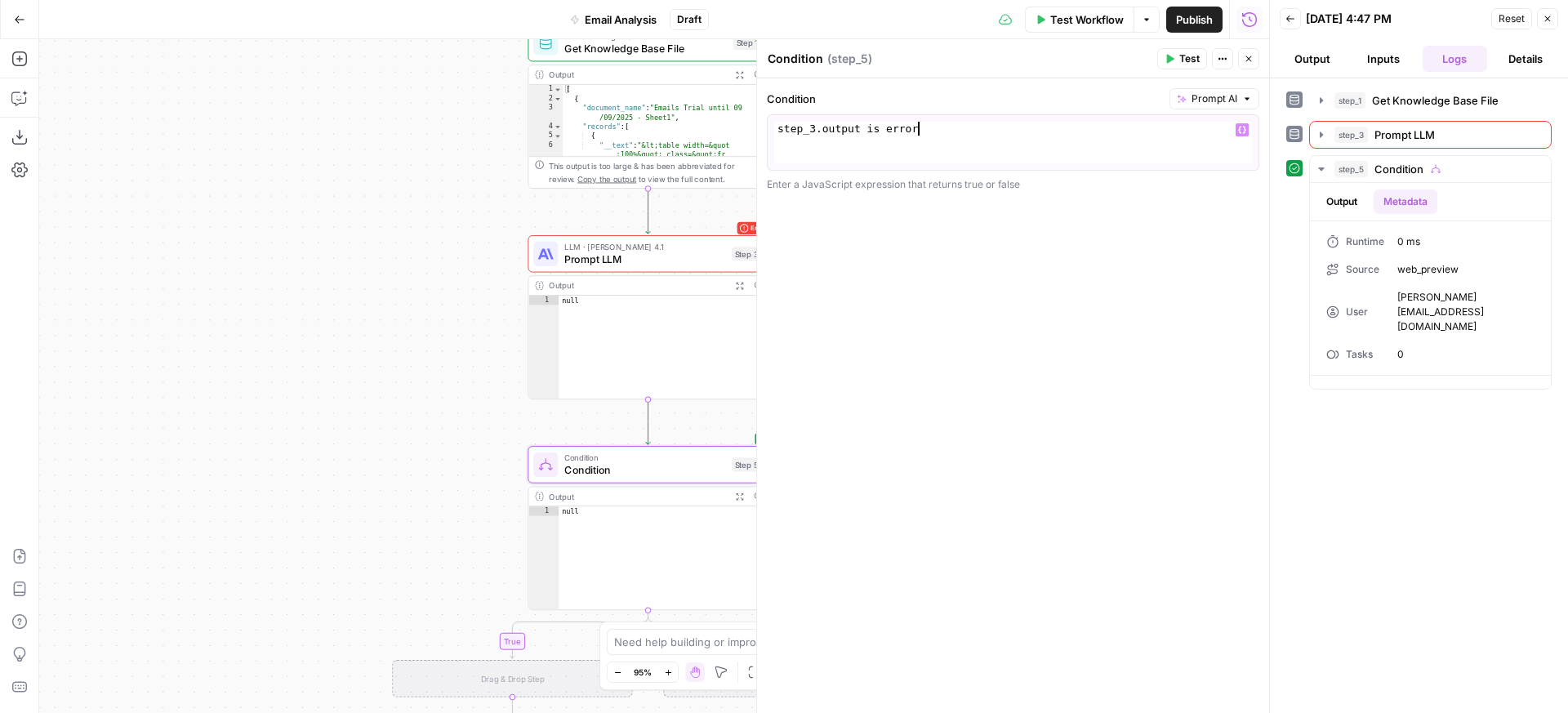
click at [957, 145] on div "step_3 . output is error" at bounding box center [1013, 156] width 478 height 69
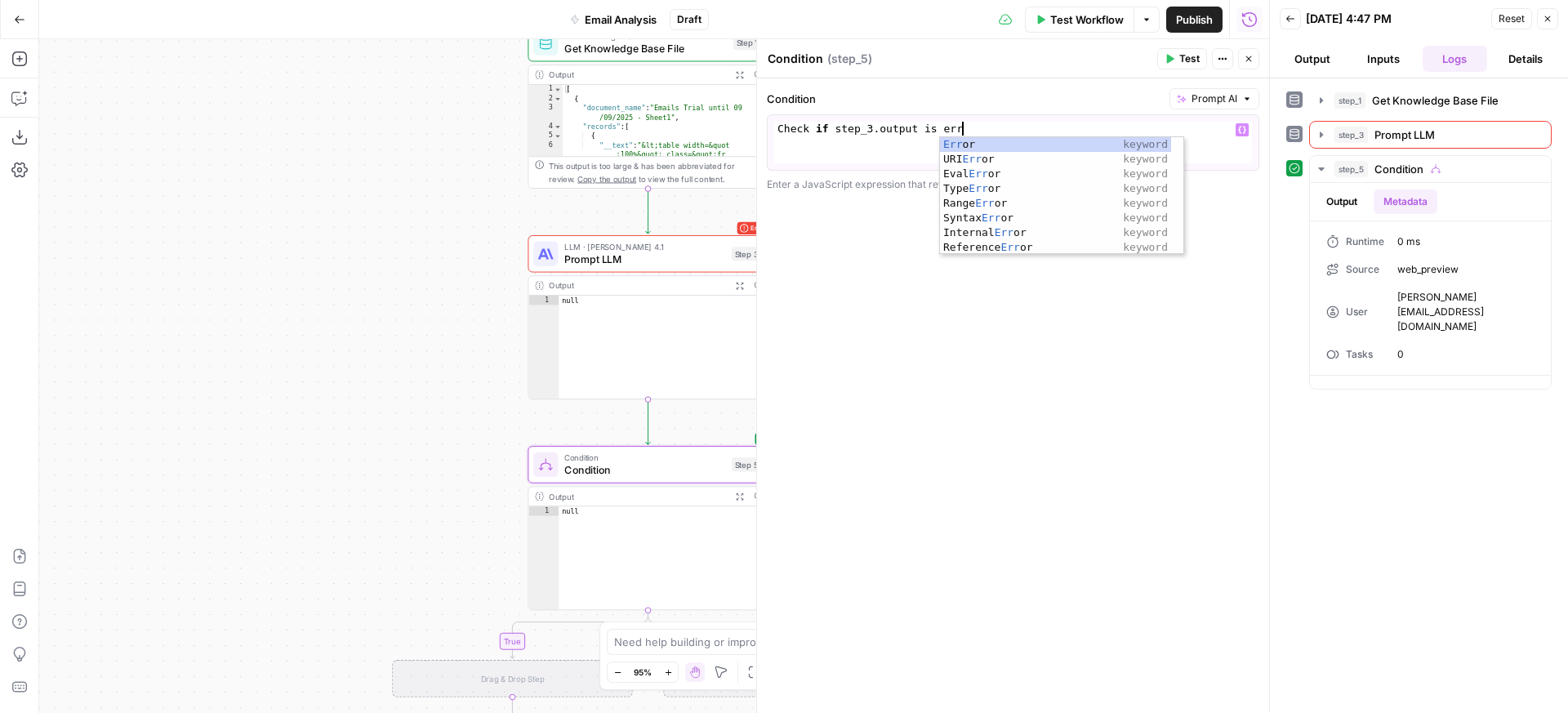
scroll to position [0, 14]
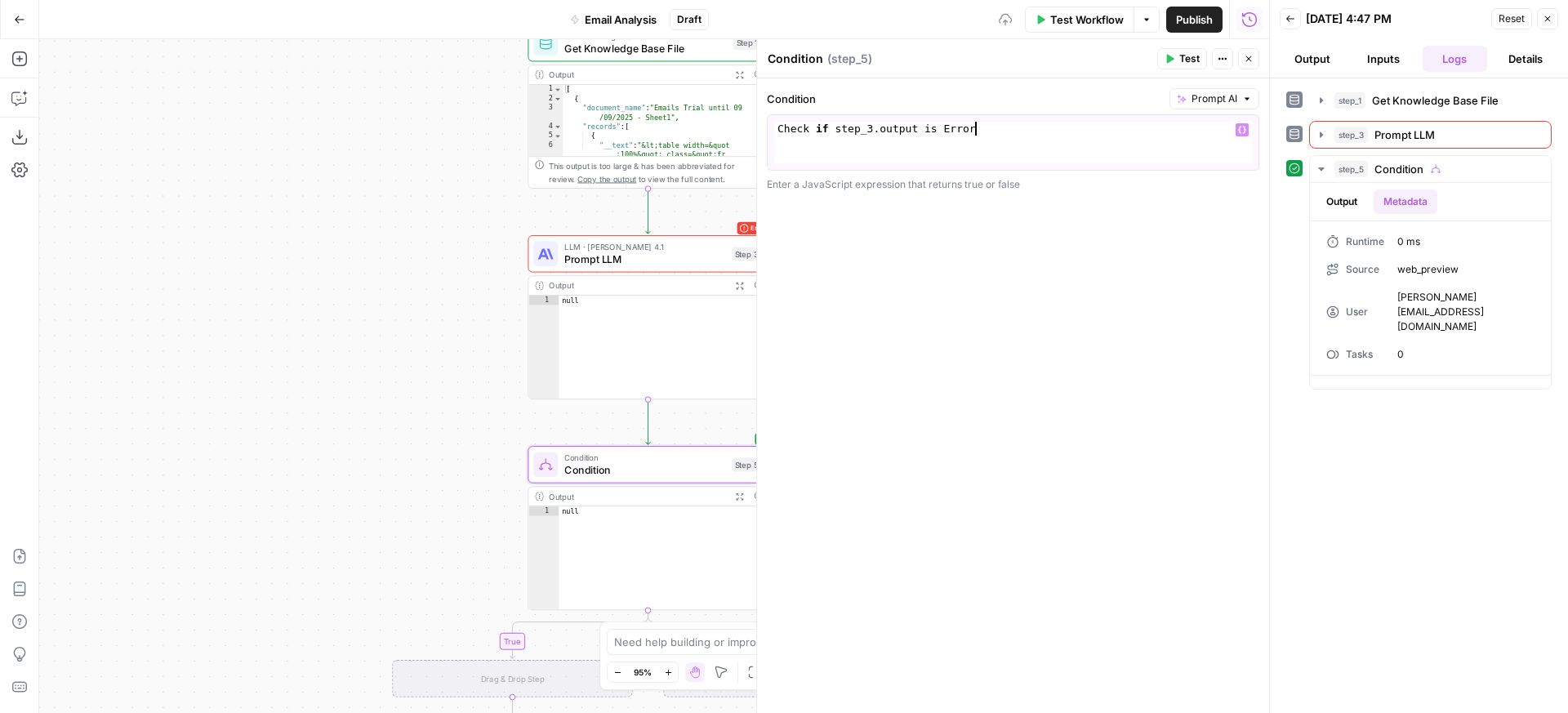
click at [1104, 246] on div "**********" at bounding box center [1013, 396] width 512 height 635
click at [1171, 57] on icon "button" at bounding box center [1171, 58] width 7 height 9
click at [1292, 169] on icon at bounding box center [1295, 169] width 11 height 11
click at [1347, 176] on span "step_5" at bounding box center [1351, 169] width 34 height 17
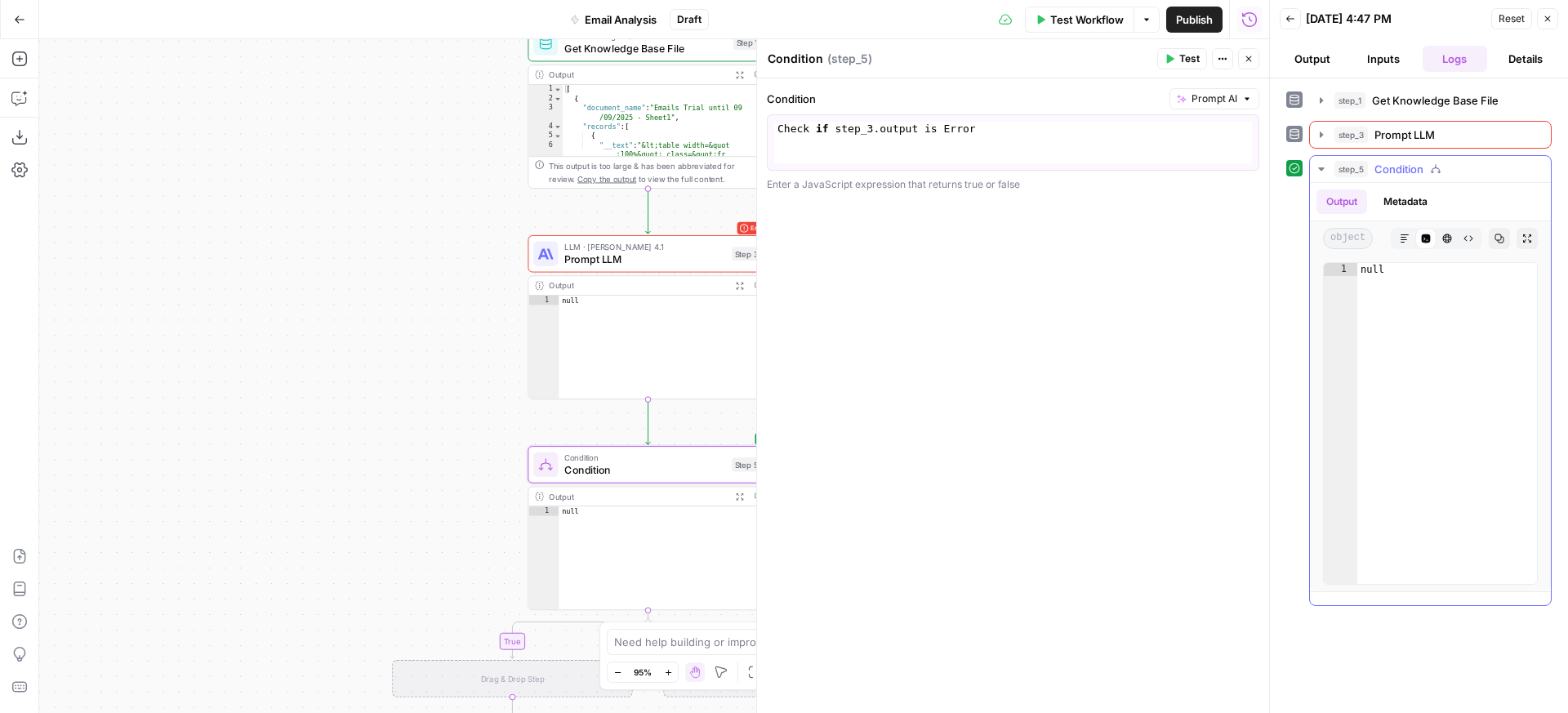
click at [1347, 176] on span "step_5" at bounding box center [1351, 169] width 34 height 17
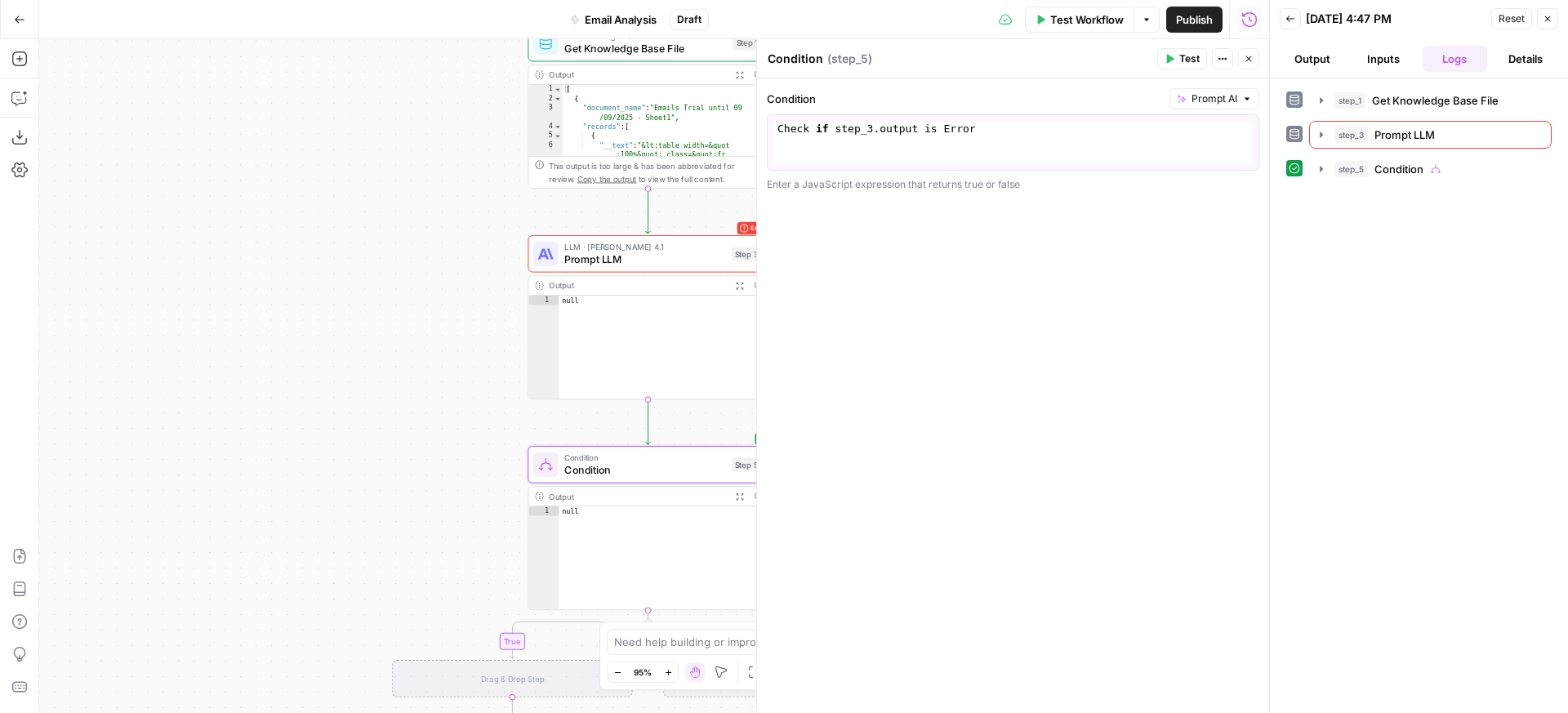
click at [1076, 150] on div "Check if step_3 . output is Error" at bounding box center [1013, 156] width 478 height 69
drag, startPoint x: 818, startPoint y: 130, endPoint x: 744, endPoint y: 130, distance: 74.0
click at [744, 130] on body "FreeWill New Home Browse Insights Opportunities Your Data Recent Grids Check fo…" at bounding box center [784, 356] width 1568 height 713
click at [1172, 54] on icon "button" at bounding box center [1170, 59] width 10 height 10
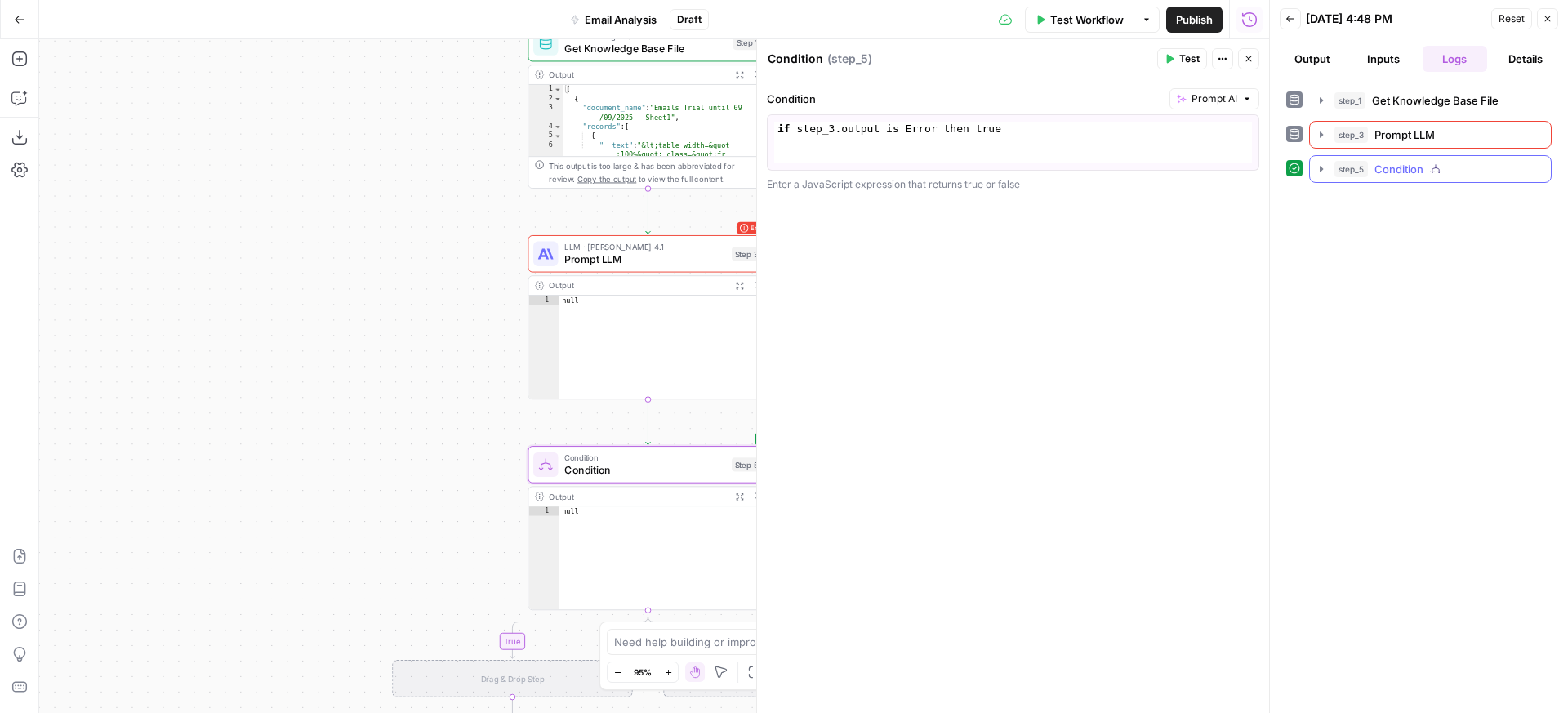
click at [1321, 175] on icon "button" at bounding box center [1321, 169] width 13 height 13
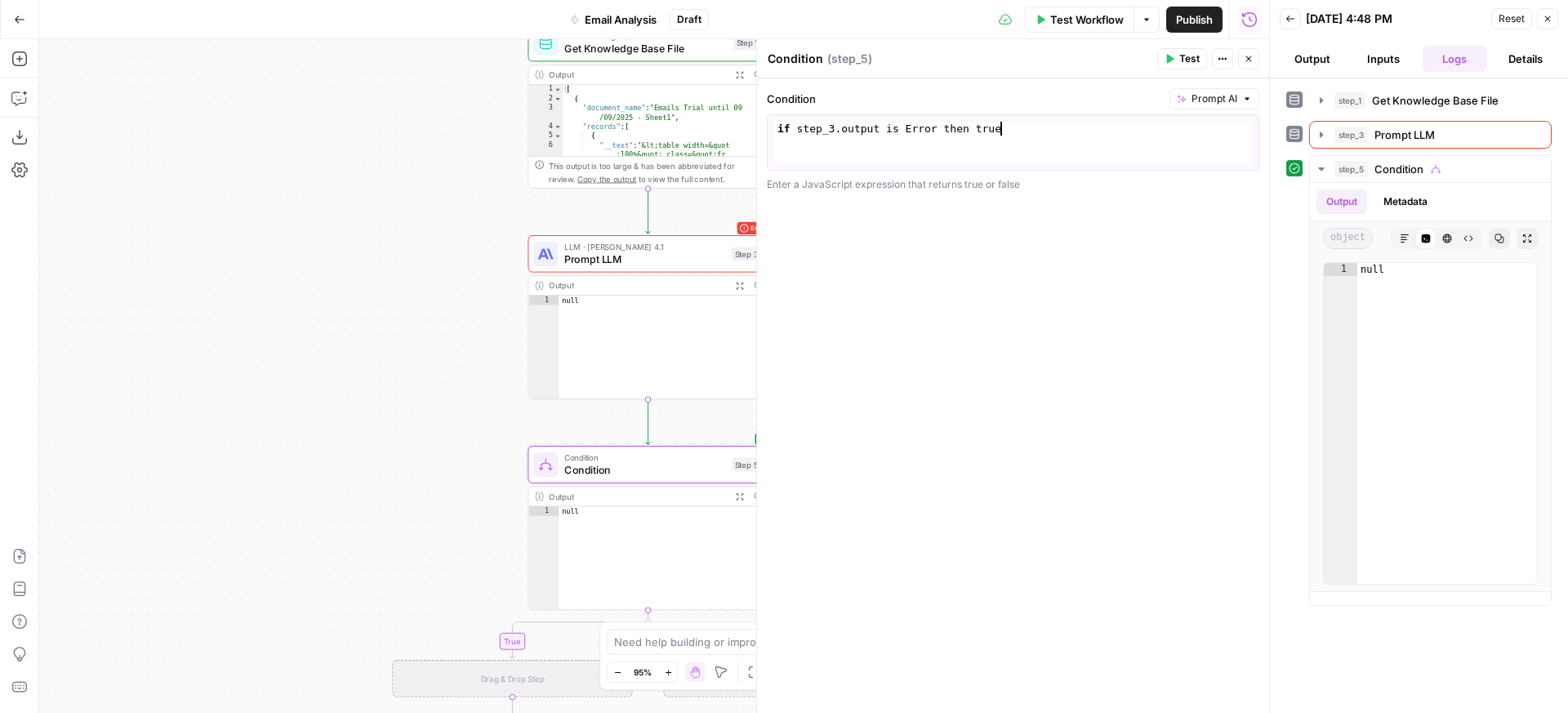
click at [1018, 149] on div "if step_3 . output is Error then true" at bounding box center [1013, 156] width 478 height 69
click at [974, 128] on div "if step_3 . output is Error then true" at bounding box center [1013, 156] width 478 height 69
click at [987, 127] on div "if step_3 . output is Error then true" at bounding box center [1013, 156] width 478 height 69
click at [979, 129] on div "if step_3 . output is Error then true" at bounding box center [1013, 156] width 478 height 69
click at [972, 133] on div "if step_3 . output is Error then true" at bounding box center [1013, 156] width 478 height 69
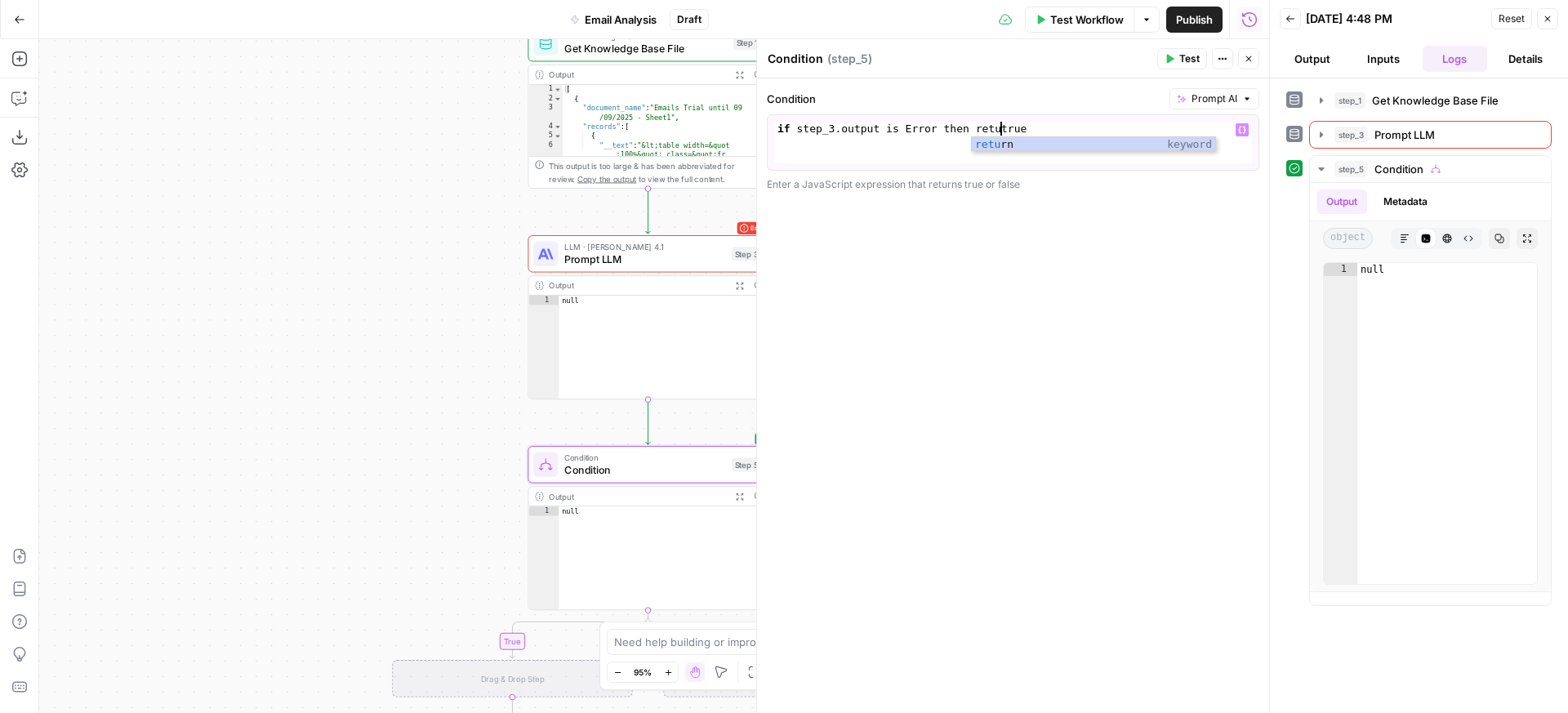
scroll to position [0, 18]
type textarea "**********"
click at [1167, 64] on button "Test" at bounding box center [1182, 59] width 50 height 22
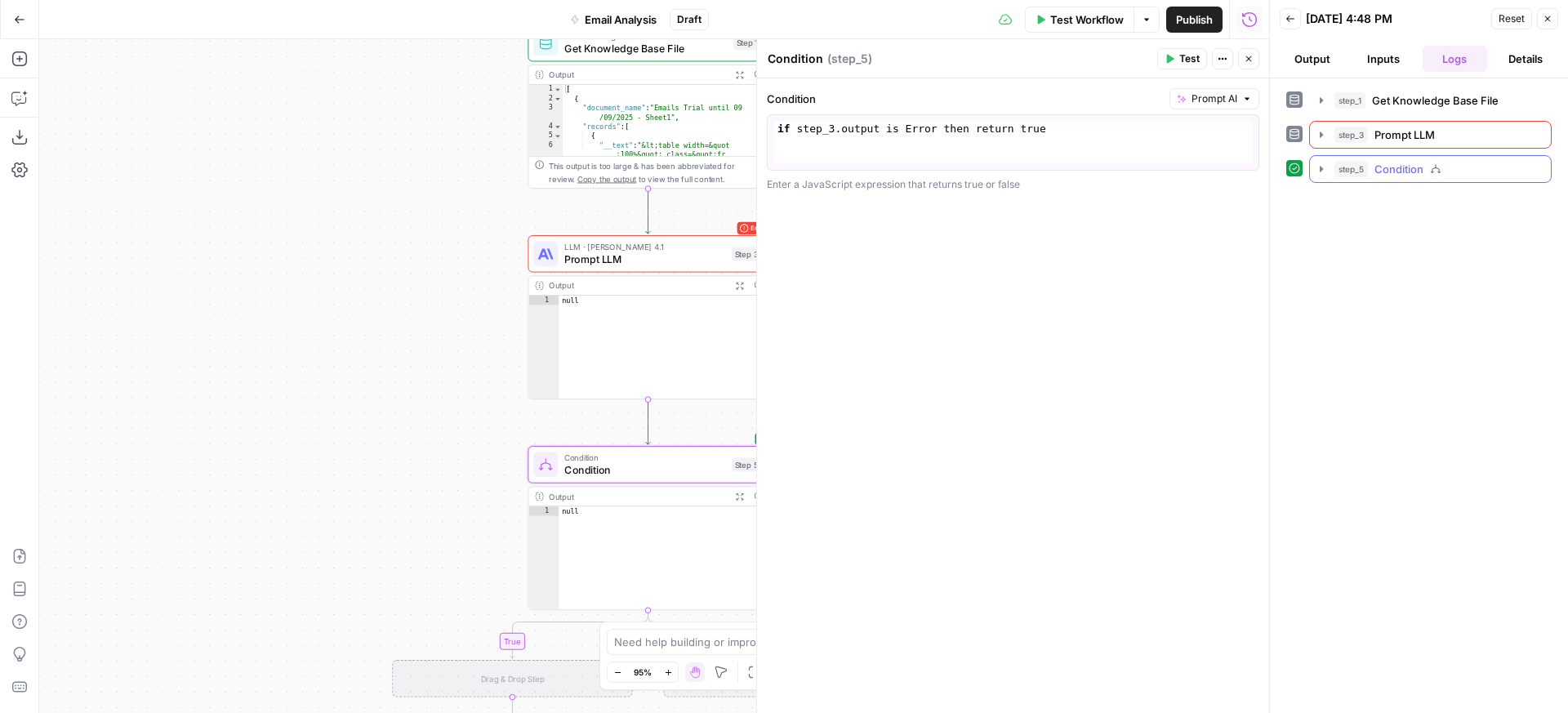
click at [1319, 165] on icon "button" at bounding box center [1321, 169] width 13 height 13
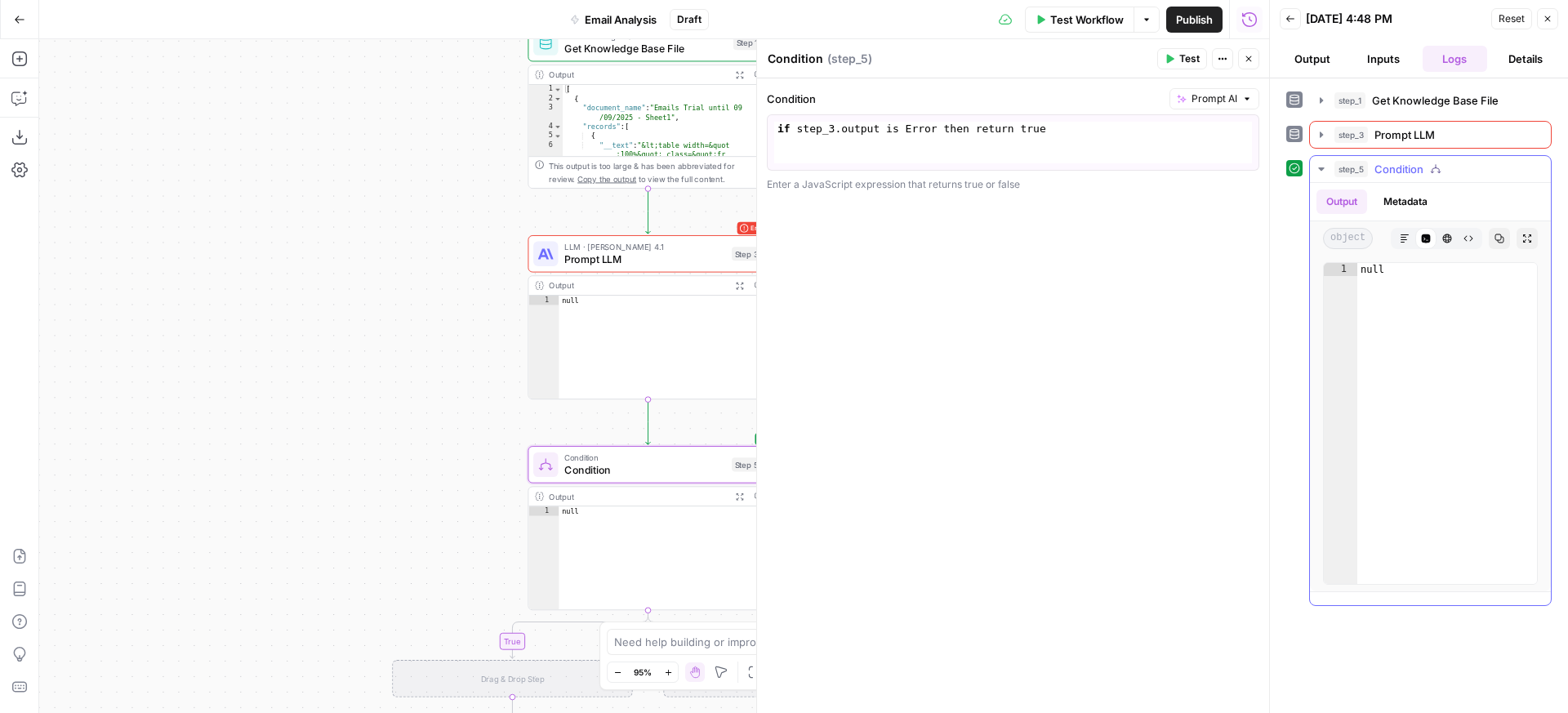
type textarea "****"
click at [1388, 269] on div "null" at bounding box center [1448, 437] width 179 height 347
drag, startPoint x: 1416, startPoint y: 272, endPoint x: 901, endPoint y: 129, distance: 534.5
click at [901, 129] on body "FreeWill New Home Browse Insights Opportunities Your Data Recent Grids Check fo…" at bounding box center [784, 356] width 1568 height 713
click at [1225, 64] on button "Actions" at bounding box center [1223, 59] width 22 height 22
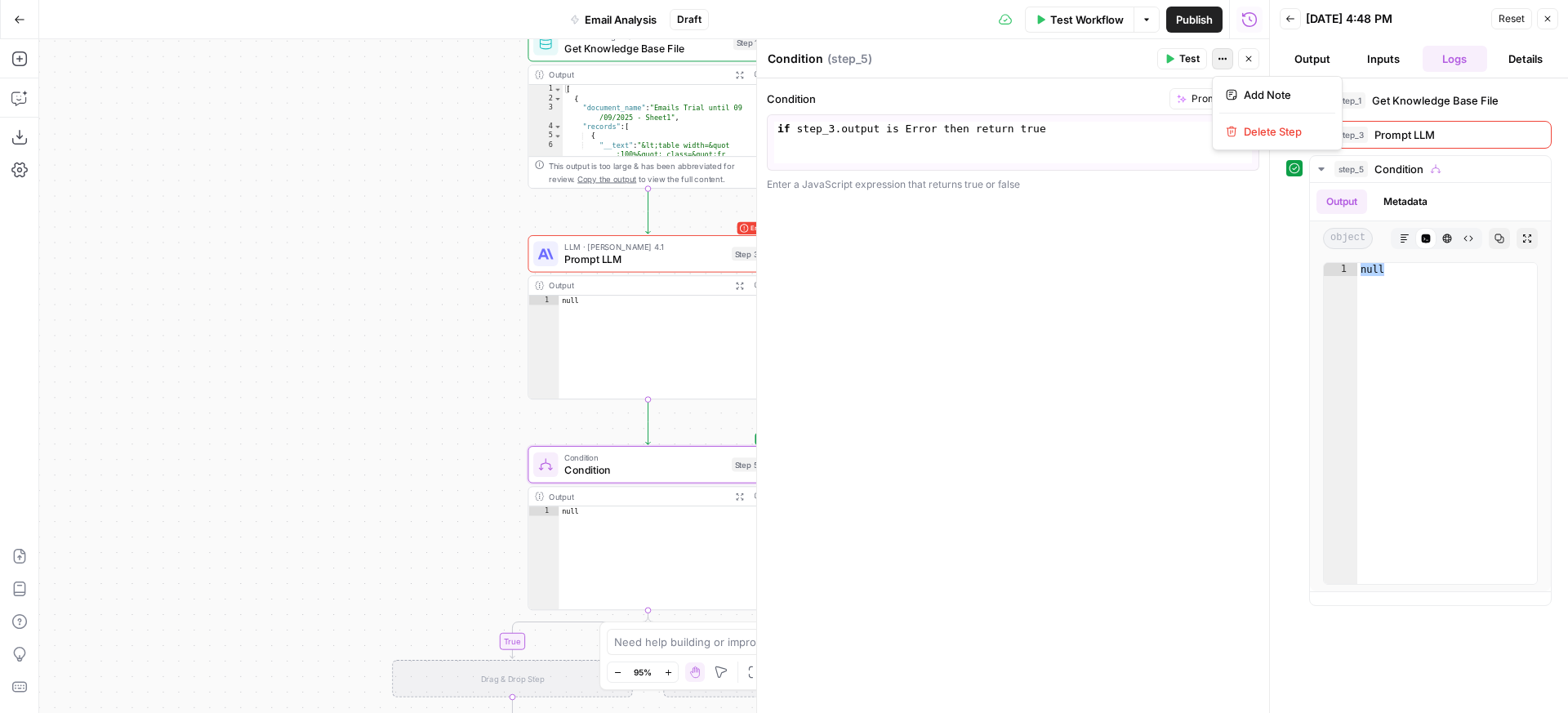
click at [1225, 64] on button "Actions" at bounding box center [1223, 59] width 22 height 22
click at [1526, 52] on button "Details" at bounding box center [1526, 58] width 64 height 27
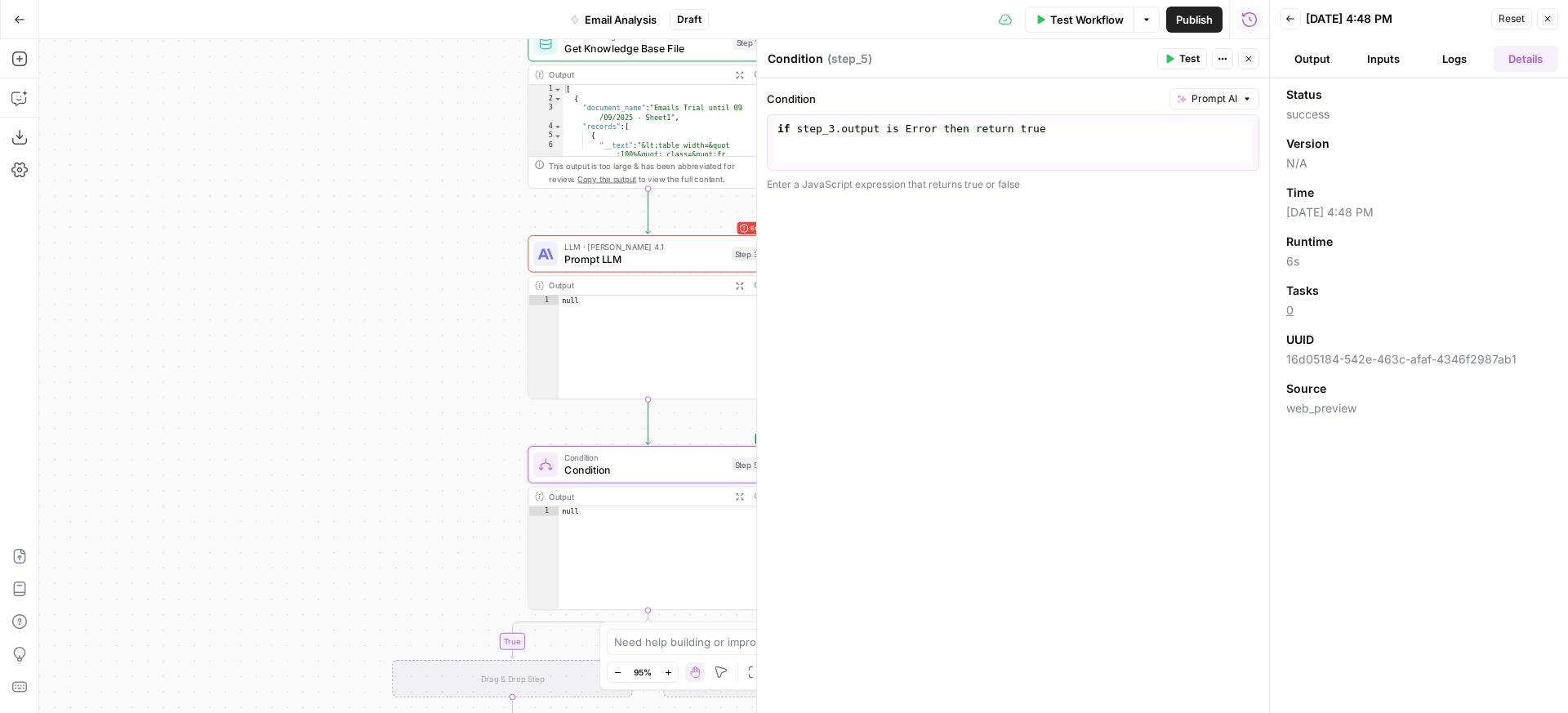
click at [1463, 52] on button "Logs" at bounding box center [1455, 58] width 64 height 27
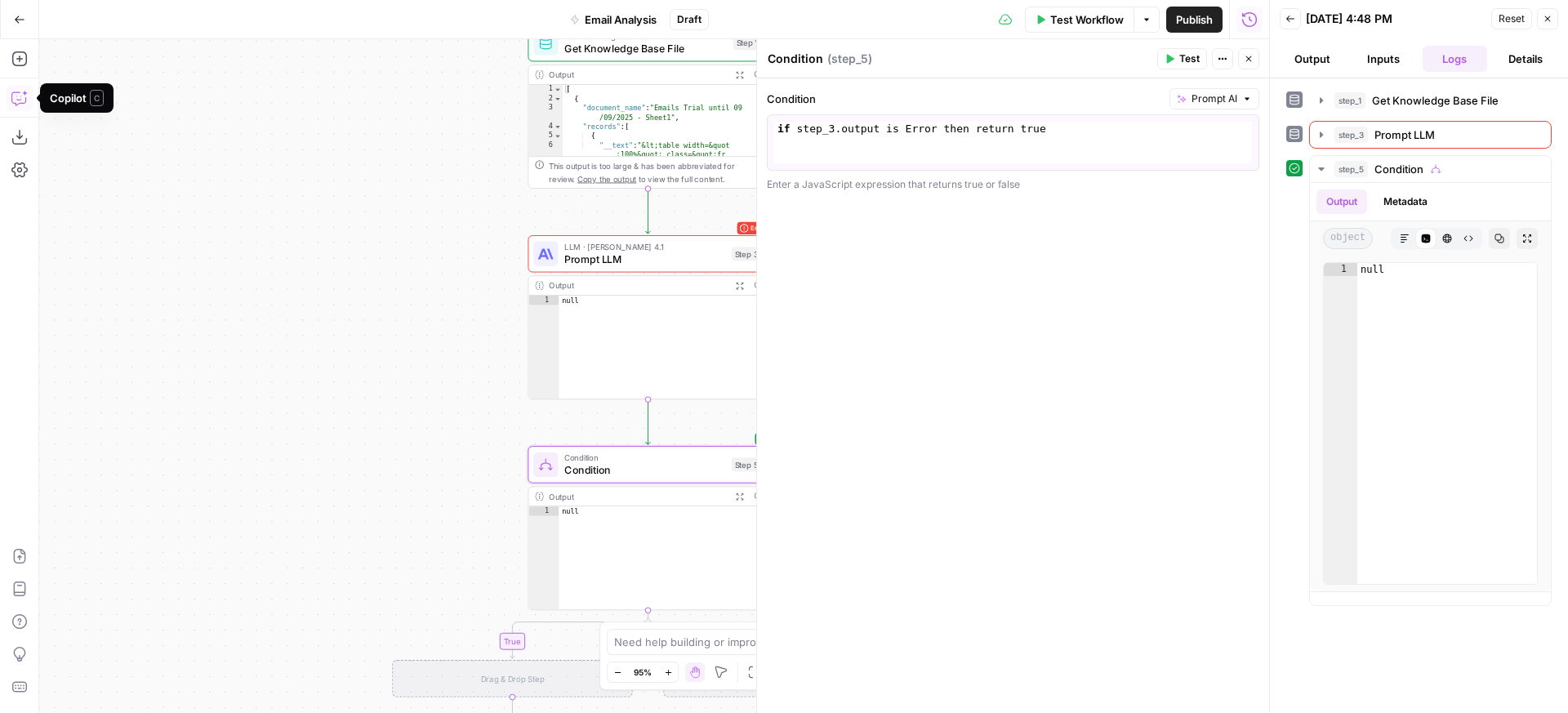
click at [17, 96] on icon "button" at bounding box center [20, 98] width 17 height 17
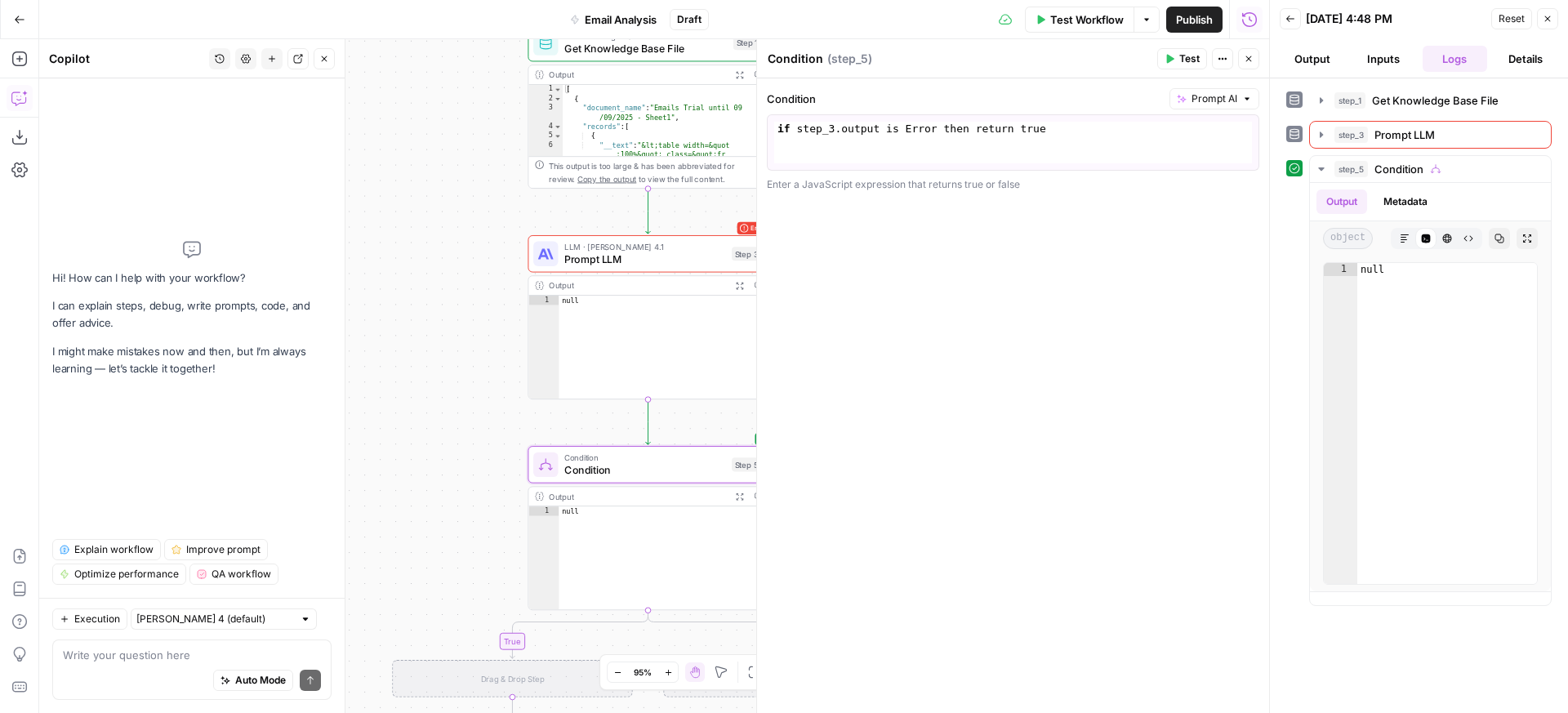
click at [175, 648] on textarea at bounding box center [192, 655] width 258 height 17
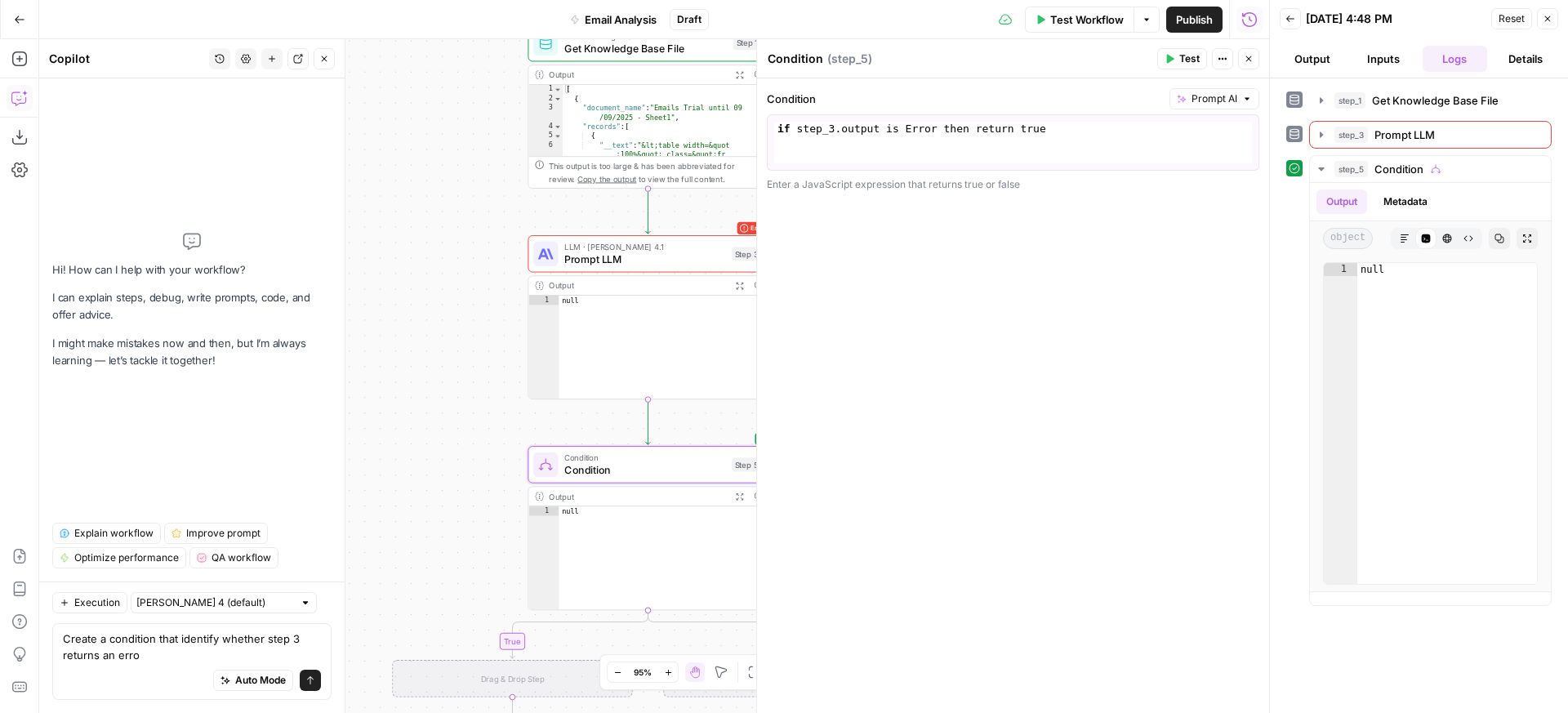
type textarea "Create a condition that identify whether step 3 returns an error"
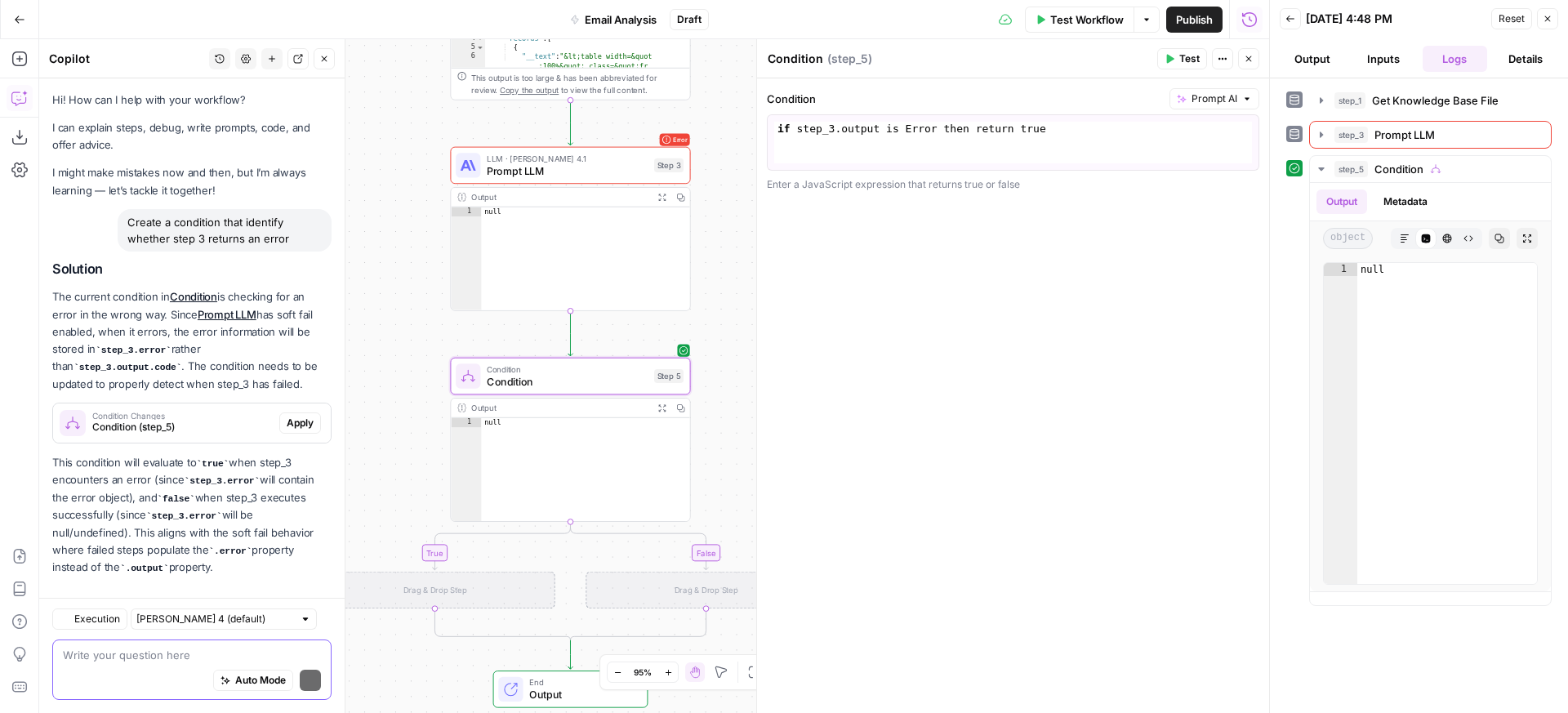
scroll to position [16, 0]
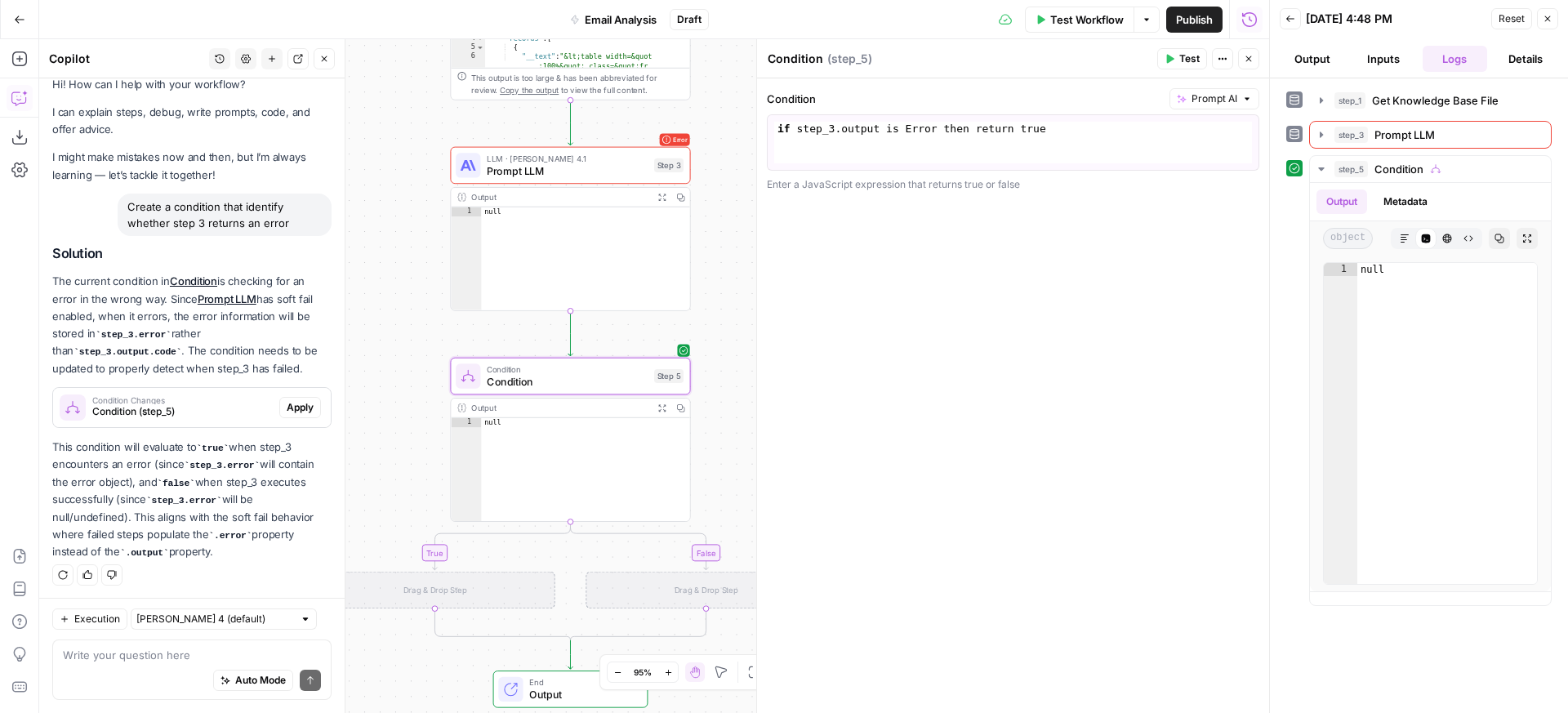
click at [293, 413] on span "Apply" at bounding box center [300, 407] width 27 height 15
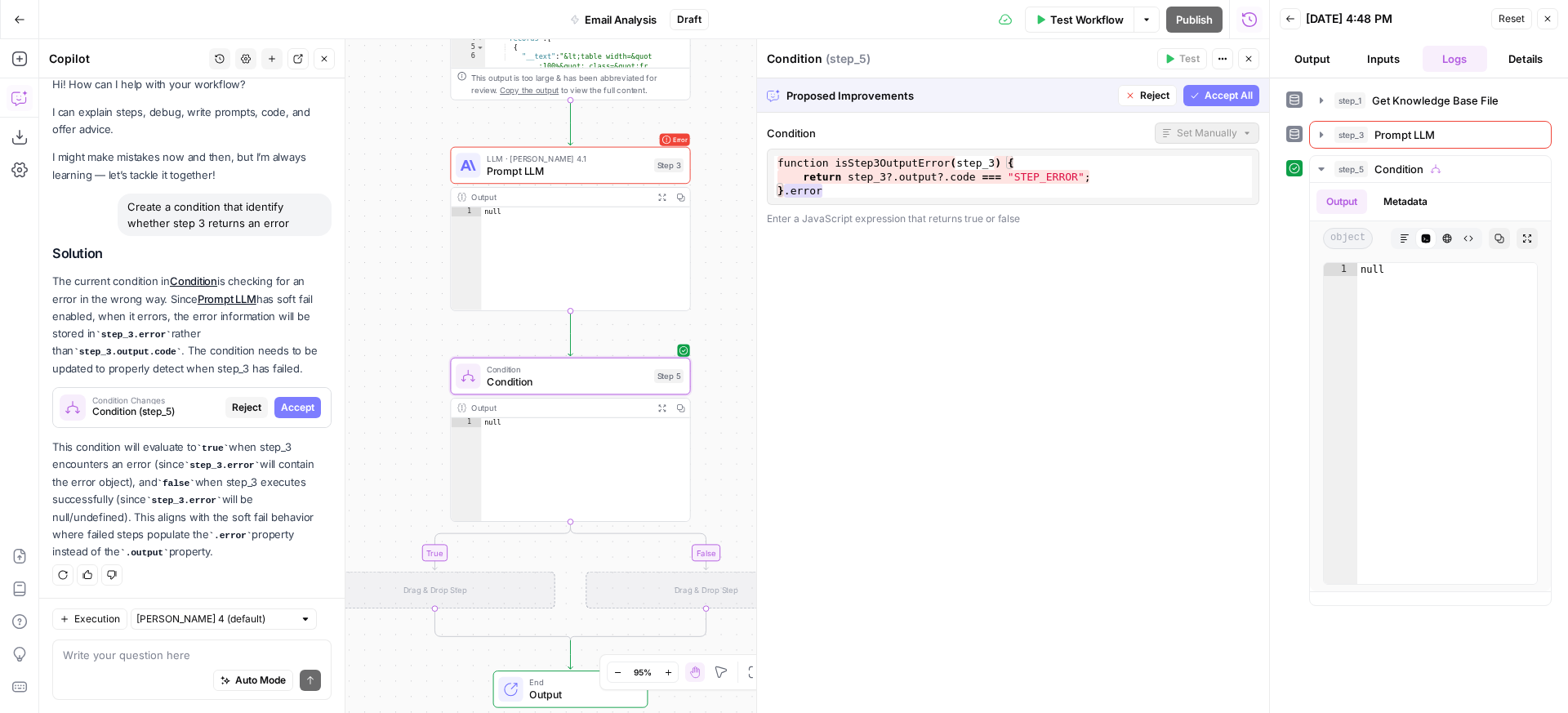
click at [285, 408] on span "Accept" at bounding box center [298, 407] width 34 height 15
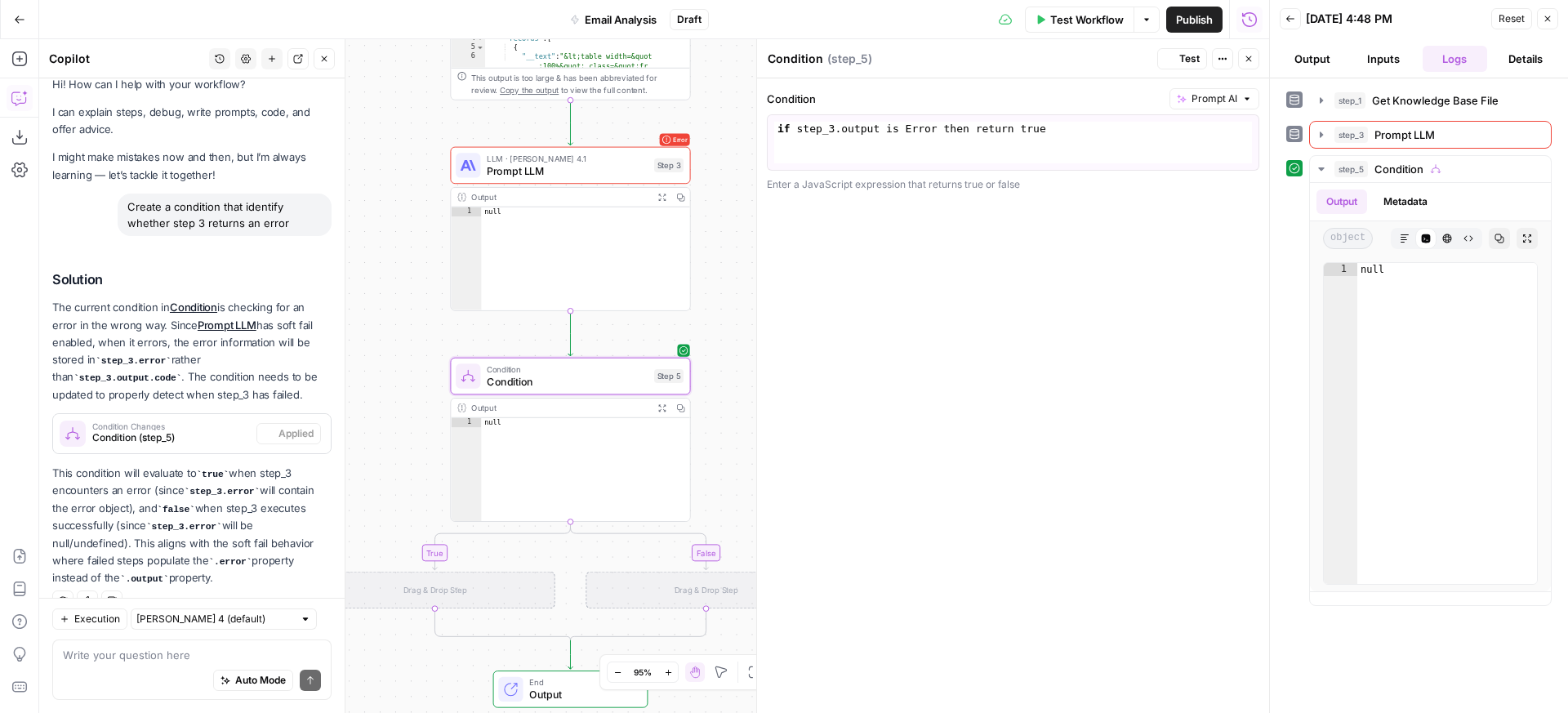
scroll to position [41, 0]
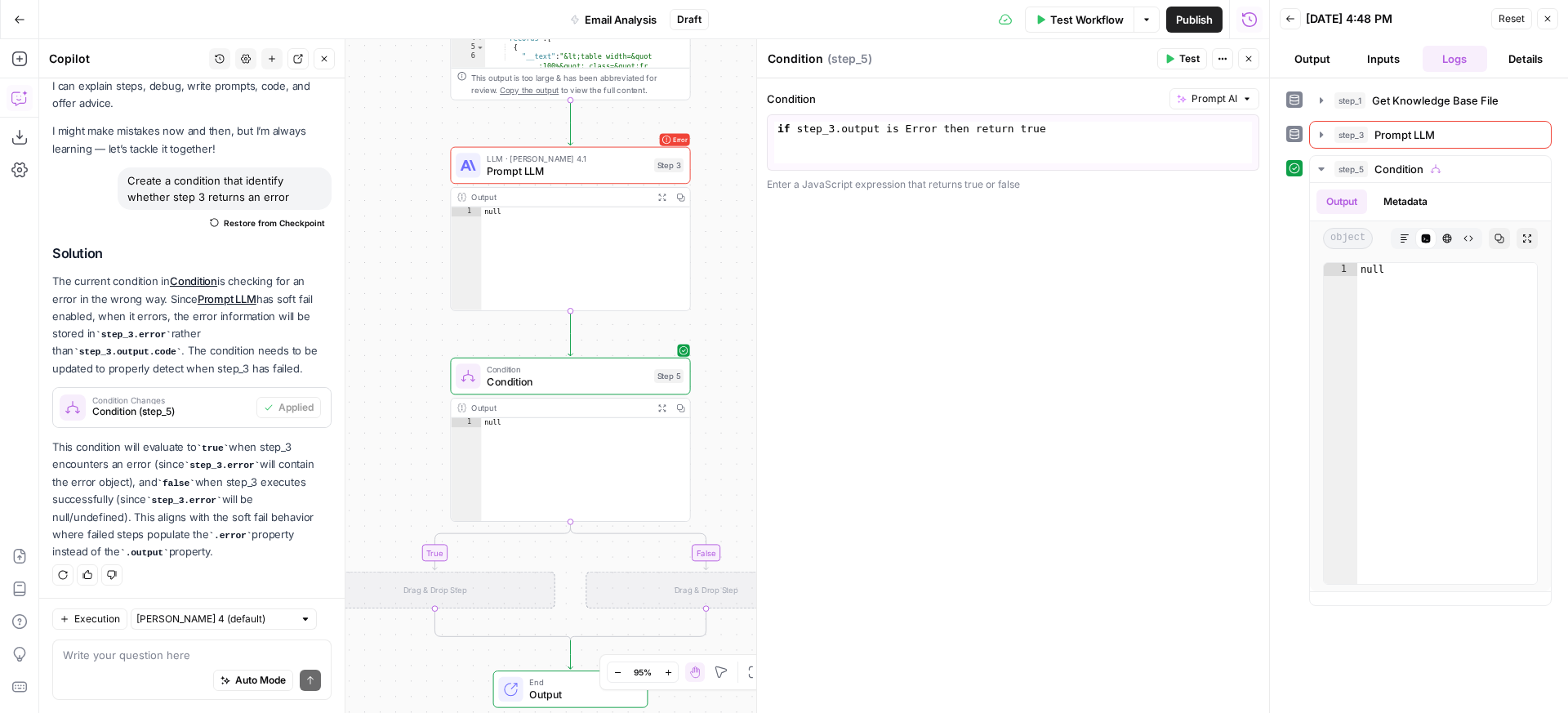
click at [1193, 95] on span "Prompt AI" at bounding box center [1214, 99] width 45 height 15
click at [1197, 132] on div "Set Manually" at bounding box center [1253, 133] width 141 height 17
click at [1216, 103] on span "Set Manually" at bounding box center [1207, 99] width 60 height 15
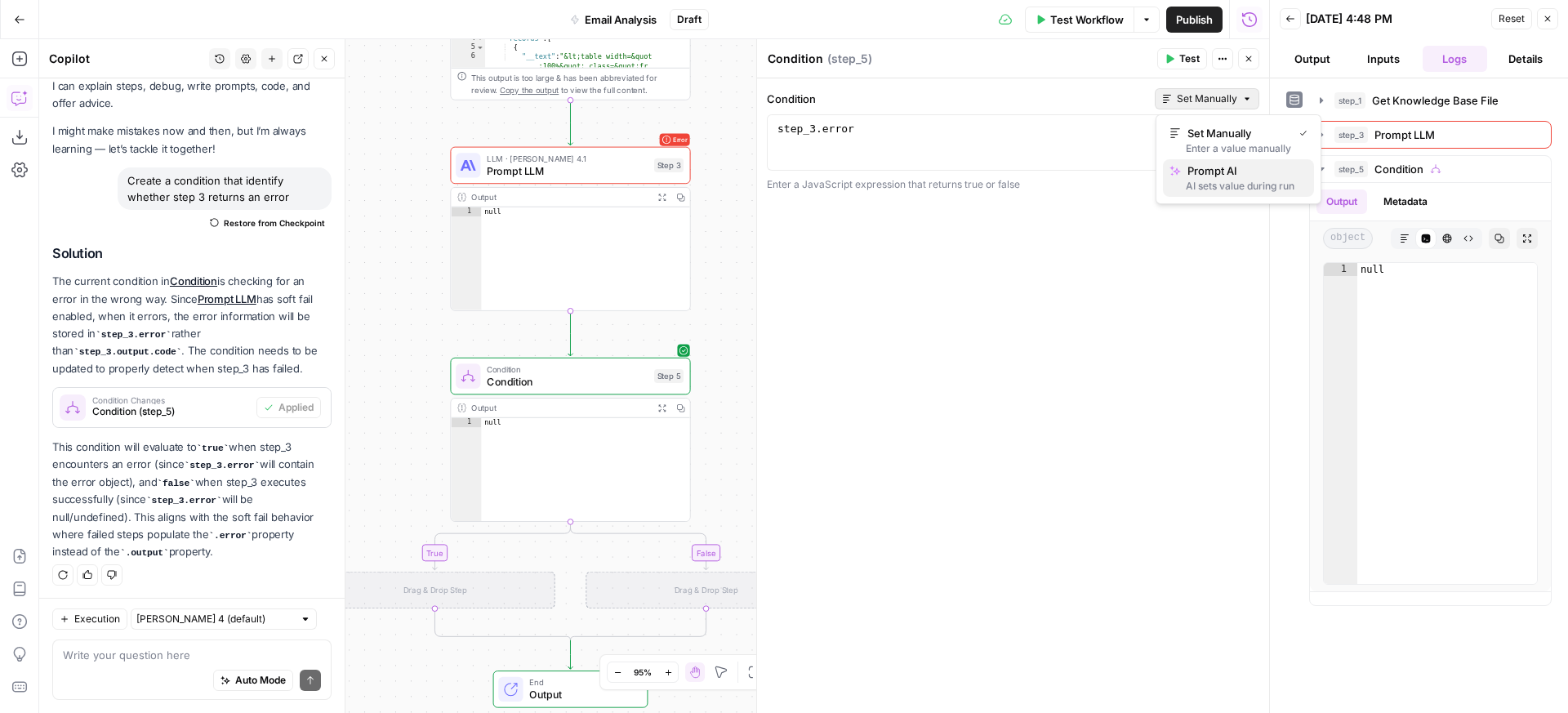
click at [1211, 171] on span "Prompt AI" at bounding box center [1244, 171] width 113 height 17
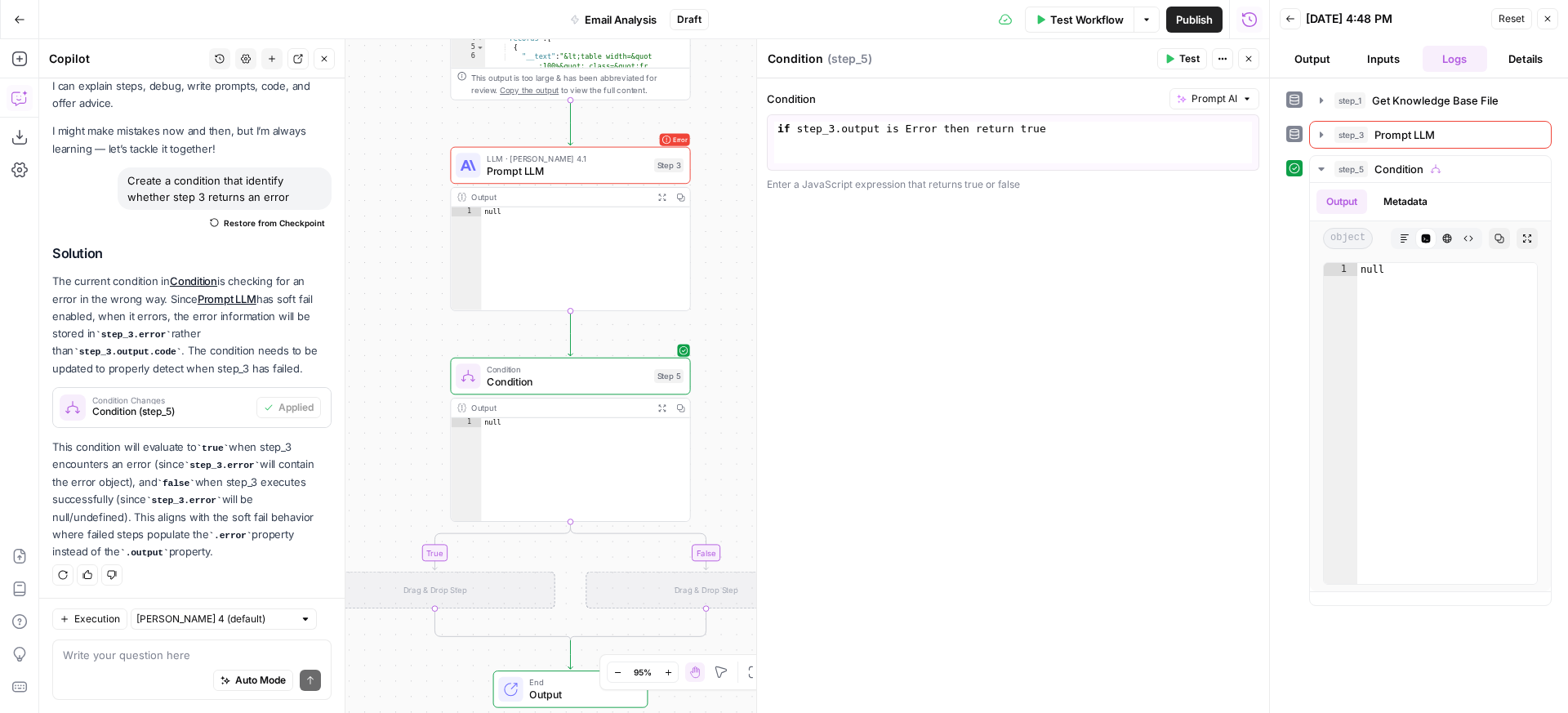
click at [1192, 62] on span "Test" at bounding box center [1189, 58] width 21 height 15
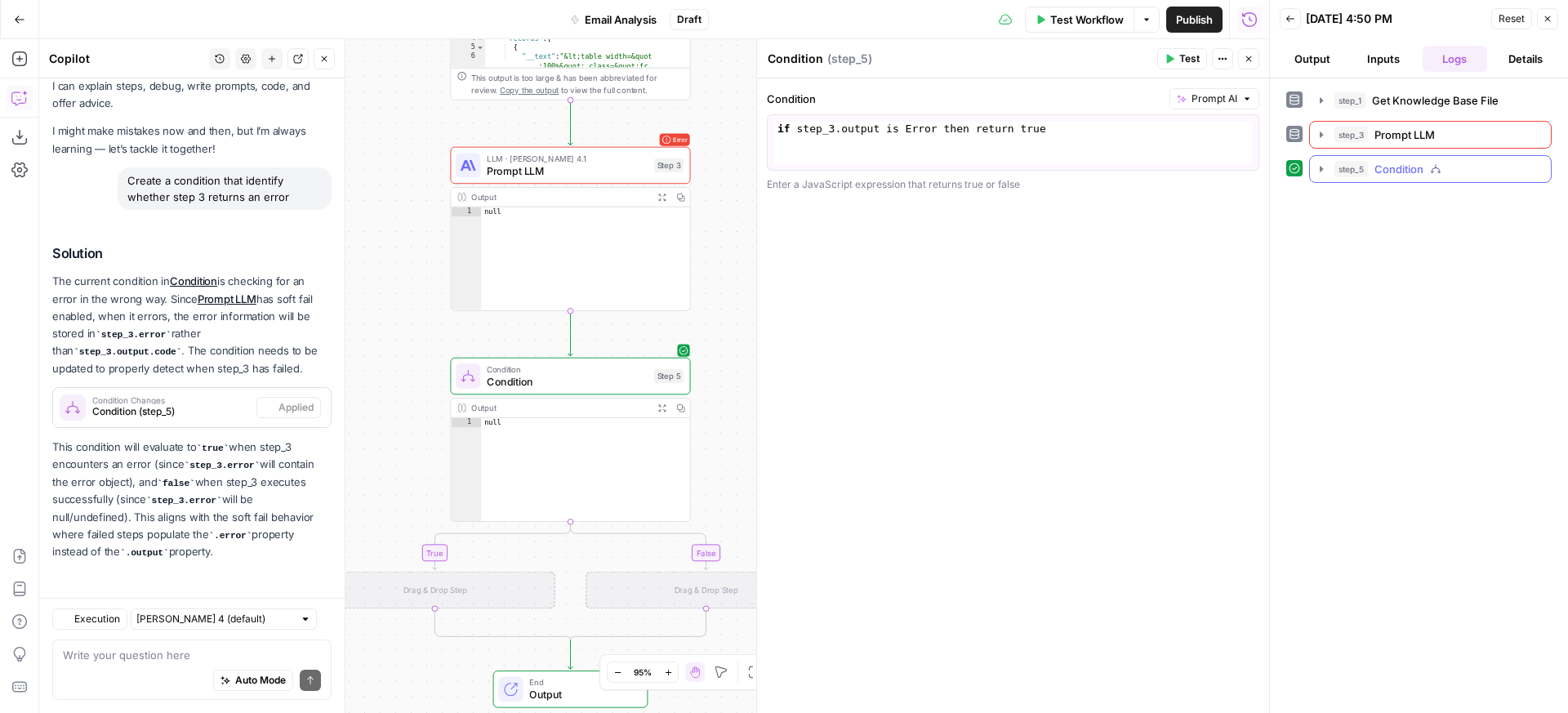
click at [1311, 171] on button "step_5 Condition 7 seconds" at bounding box center [1431, 169] width 241 height 27
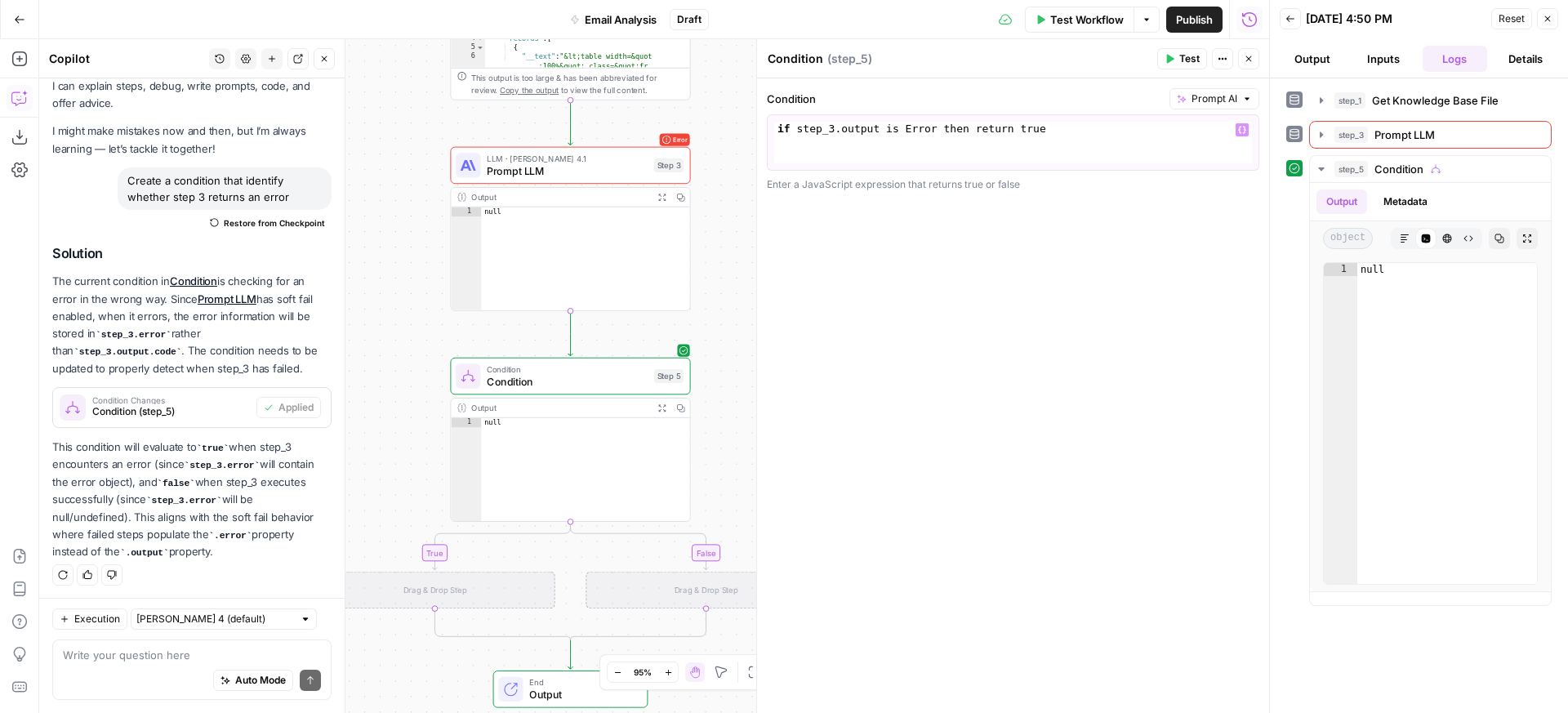
click at [1229, 94] on span "Prompt AI" at bounding box center [1214, 99] width 45 height 15
click at [1225, 143] on div "Enter a value manually" at bounding box center [1253, 148] width 141 height 15
click at [435, 580] on div "Drag & Drop Step" at bounding box center [435, 591] width 241 height 37
click at [634, 572] on div "Drag & Drop Step" at bounding box center [706, 591] width 241 height 37
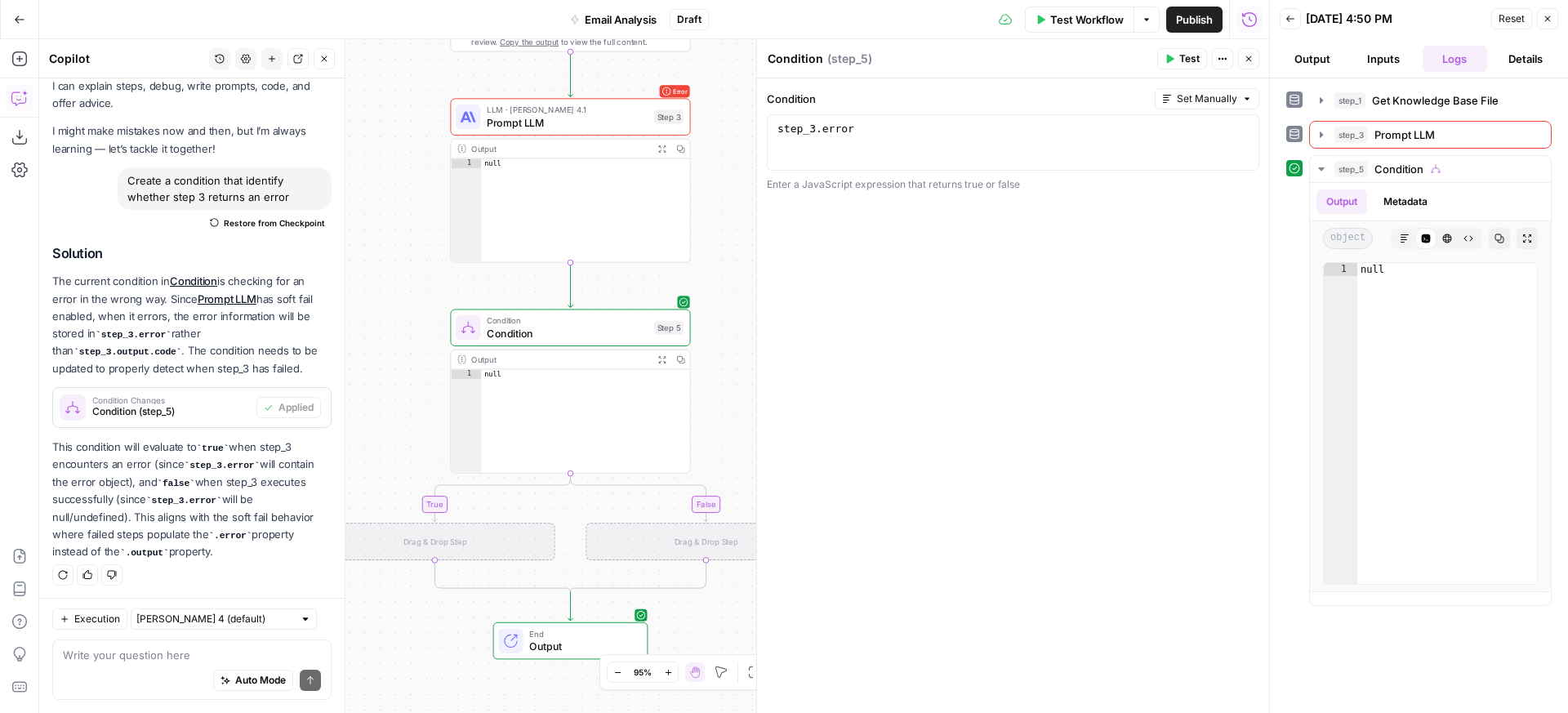
click at [444, 539] on div "Drag & Drop Step" at bounding box center [435, 541] width 241 height 37
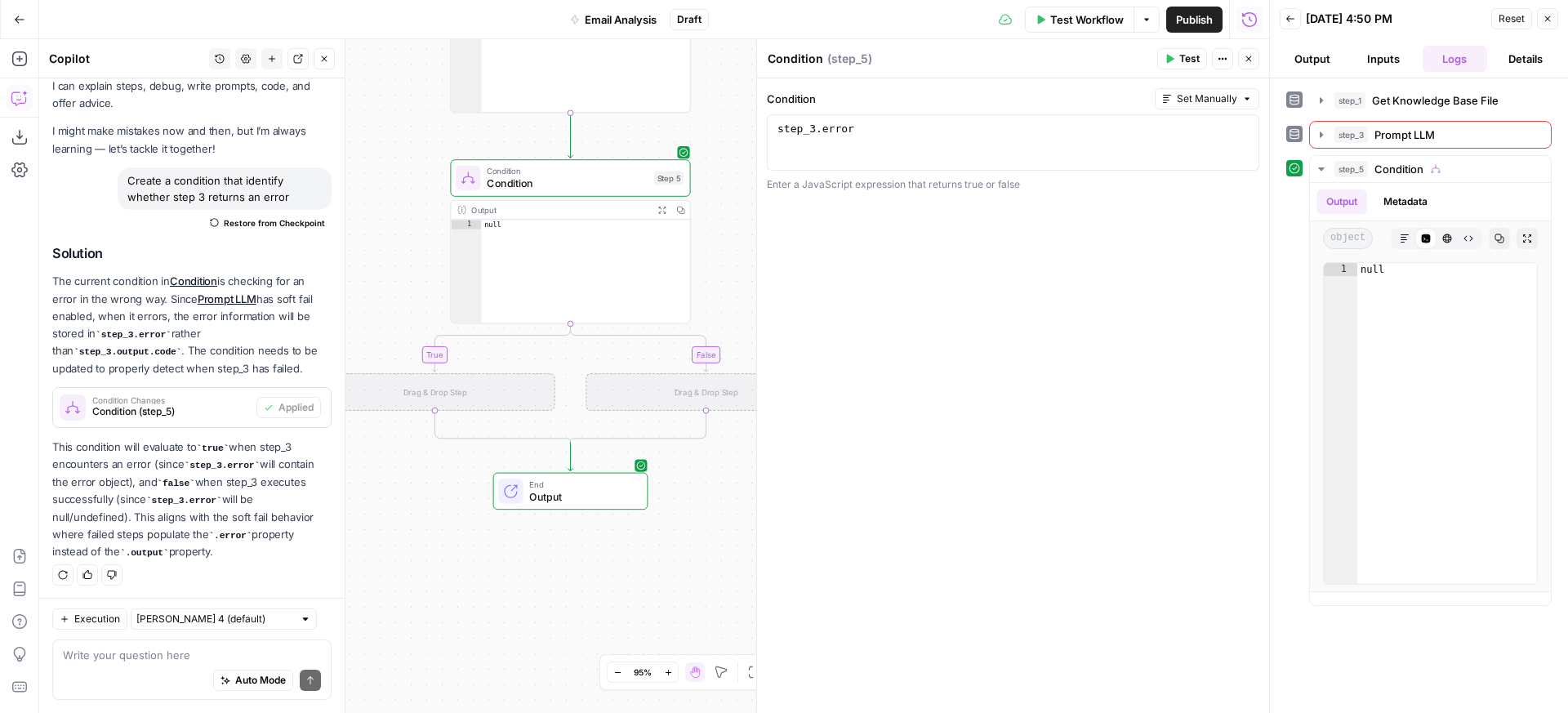
click at [464, 394] on div "Drag & Drop Step" at bounding box center [435, 392] width 241 height 37
click at [571, 324] on icon "Edge from step_5 to step_5-else-ghost" at bounding box center [640, 347] width 138 height 48
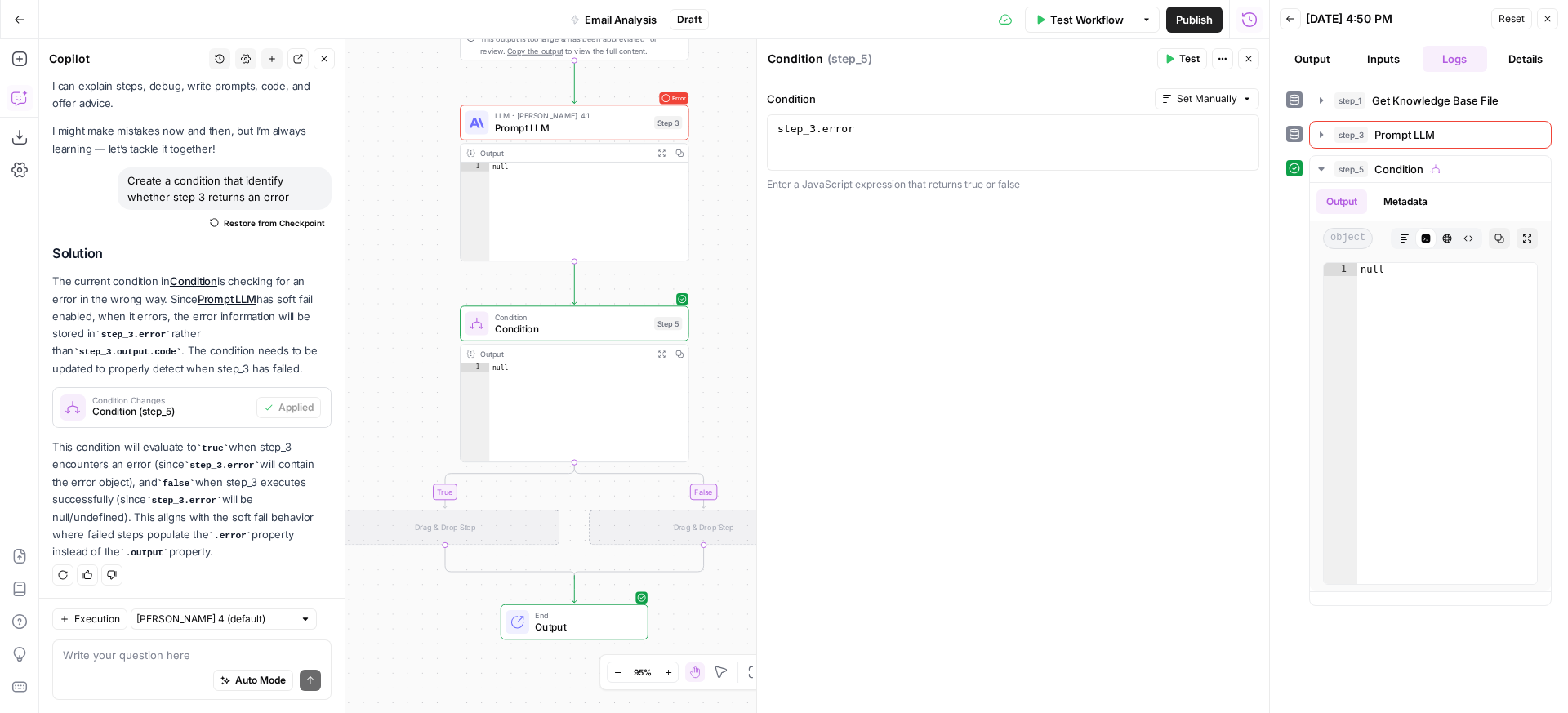
click at [426, 394] on div "true false Workflow Set Inputs Inputs Get Knowledge Base File Get Knowledge Bas…" at bounding box center [654, 376] width 1230 height 674
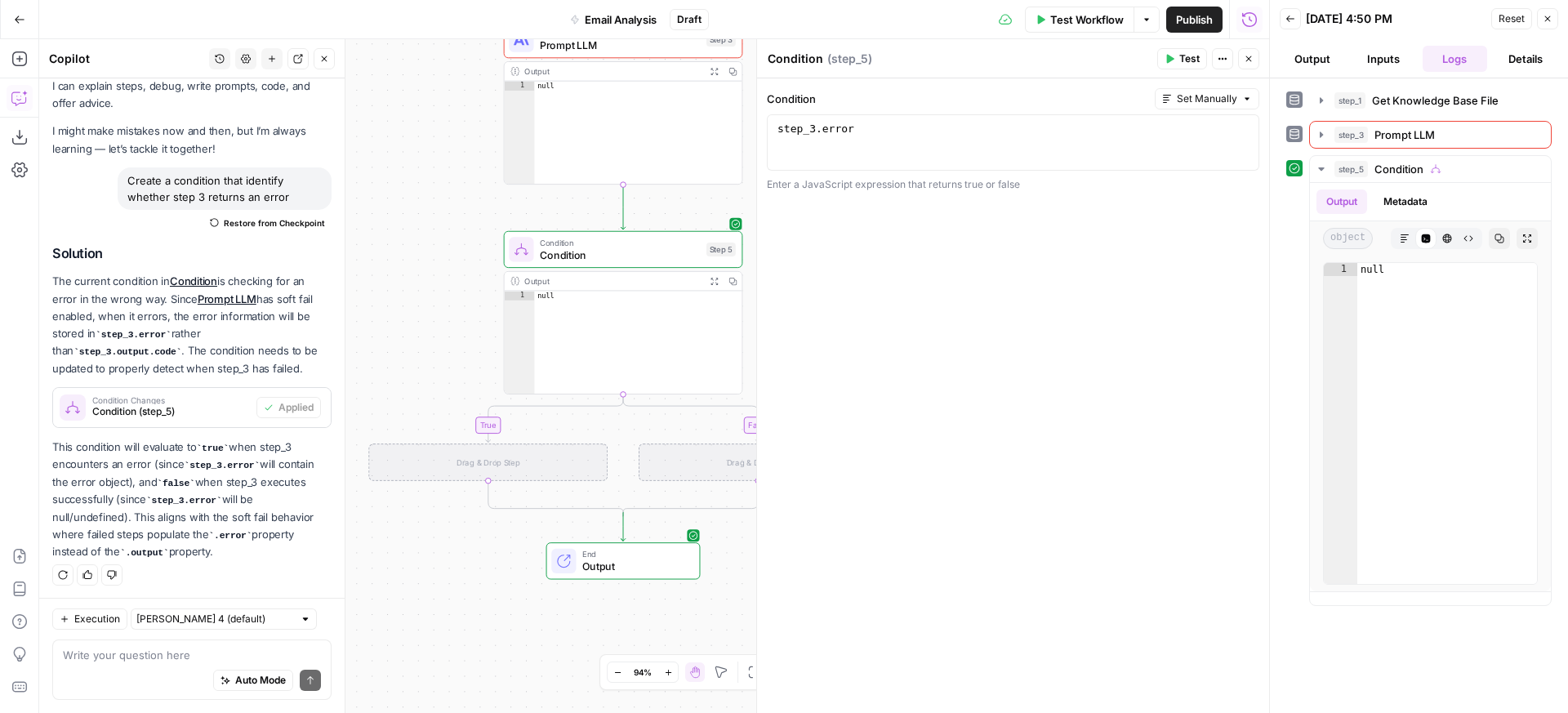
drag, startPoint x: 385, startPoint y: 555, endPoint x: 437, endPoint y: 215, distance: 344.0
click at [437, 214] on div "true false Workflow Set Inputs Inputs Get Knowledge Base File Get Knowledge Bas…" at bounding box center [654, 376] width 1230 height 674
click at [496, 477] on div "true false Workflow Set Inputs Inputs Get Knowledge Base File Get Knowledge Bas…" at bounding box center [654, 376] width 1230 height 674
click at [492, 468] on div "Drag & Drop Step" at bounding box center [488, 458] width 240 height 36
click at [445, 461] on div "Drag & Drop Step" at bounding box center [488, 458] width 240 height 36
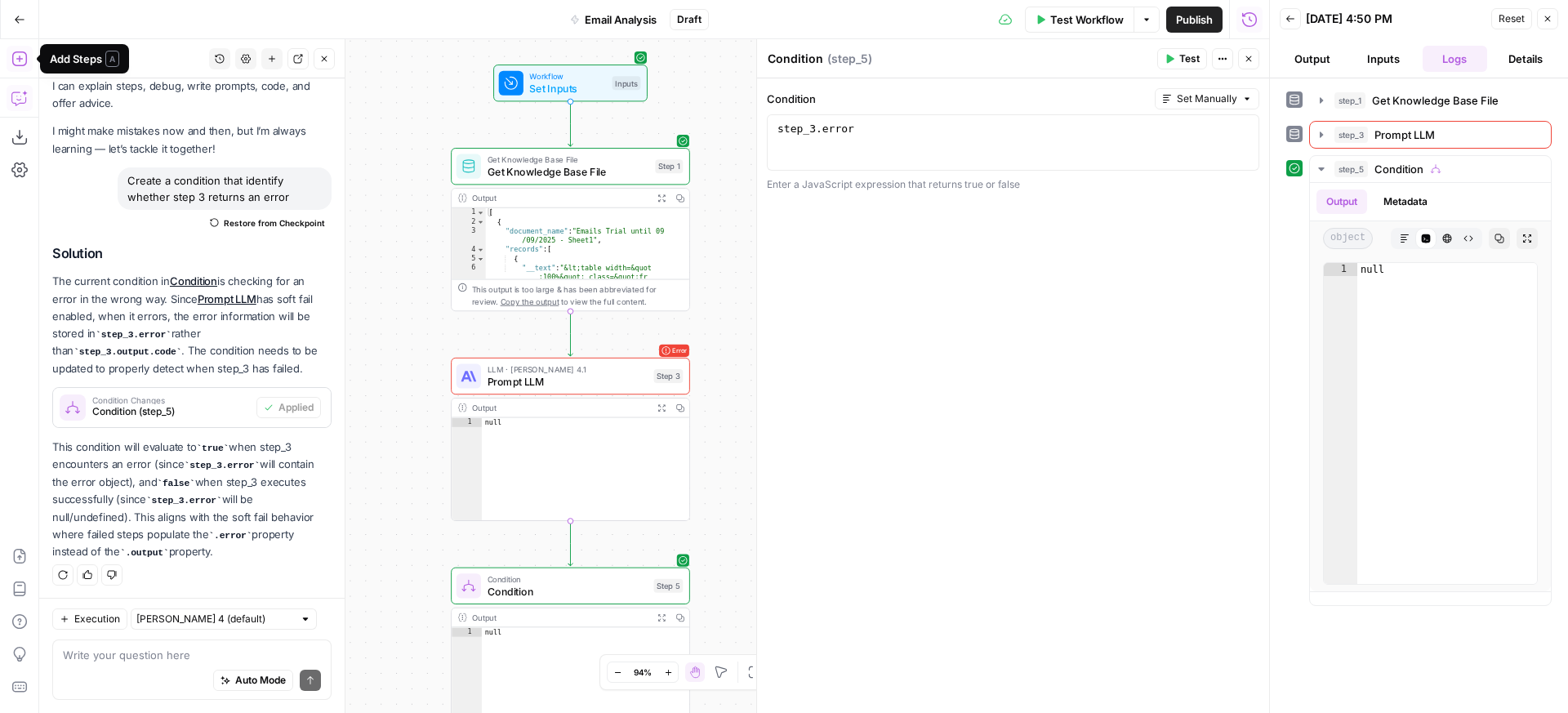
click at [19, 61] on icon "button" at bounding box center [19, 58] width 15 height 15
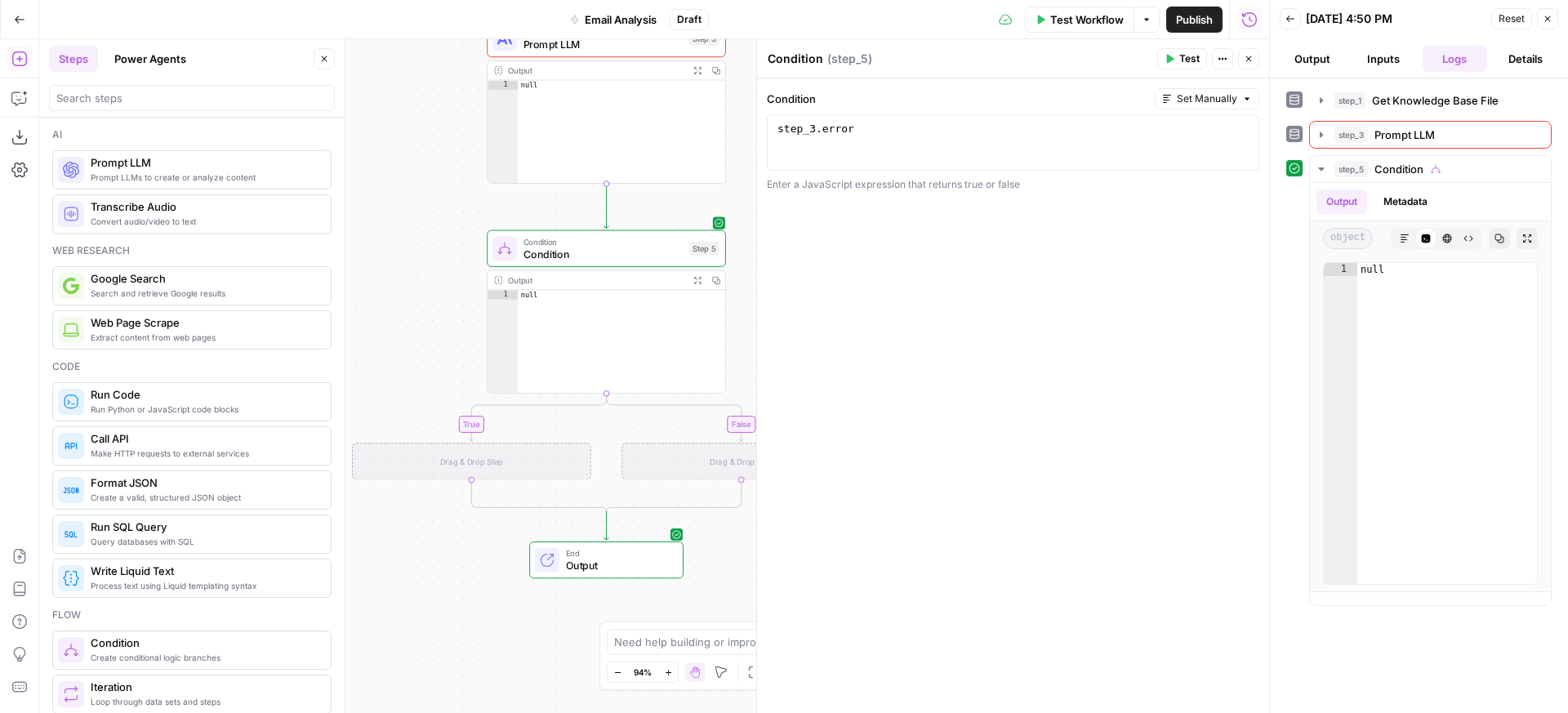
scroll to position [3, 0]
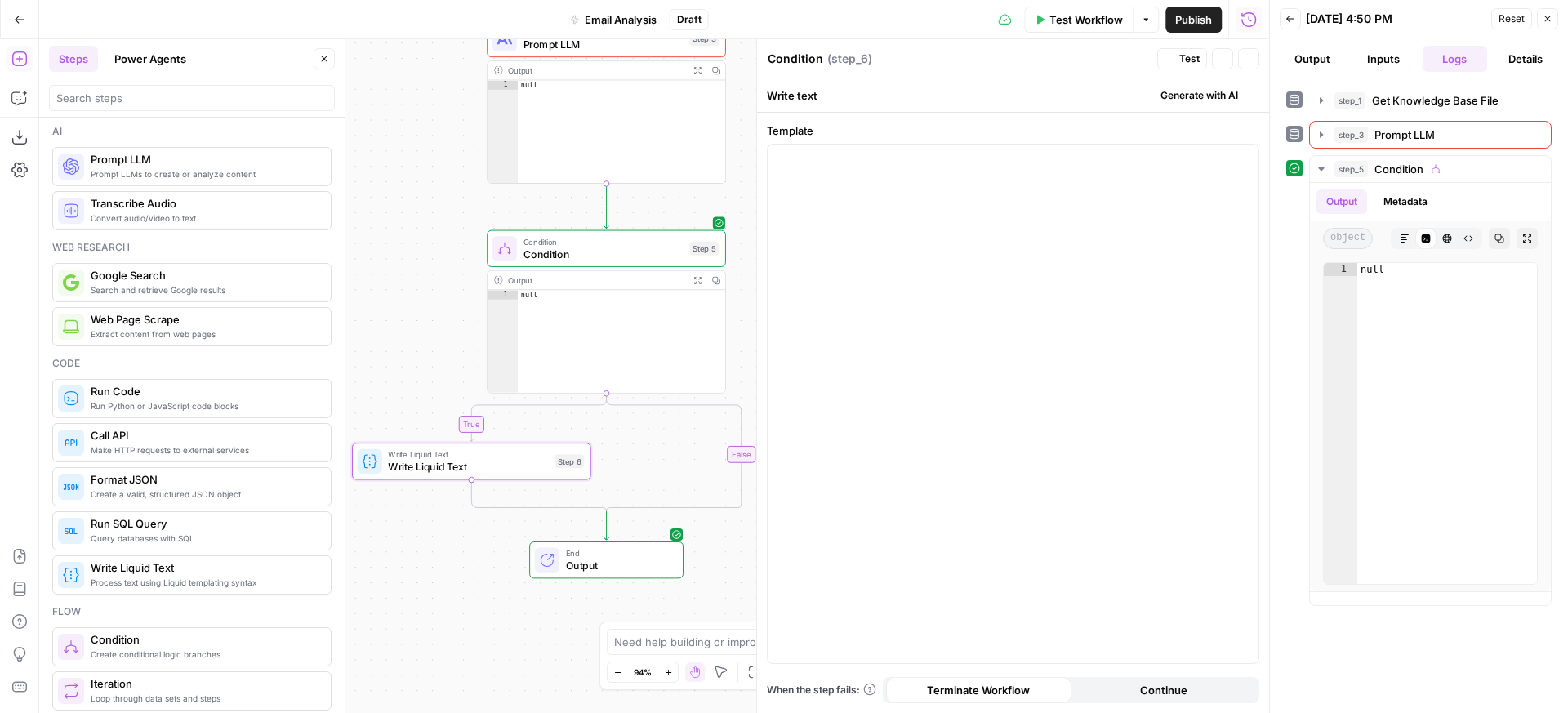
type textarea "Write Liquid Text"
click at [972, 207] on div at bounding box center [1014, 404] width 491 height 519
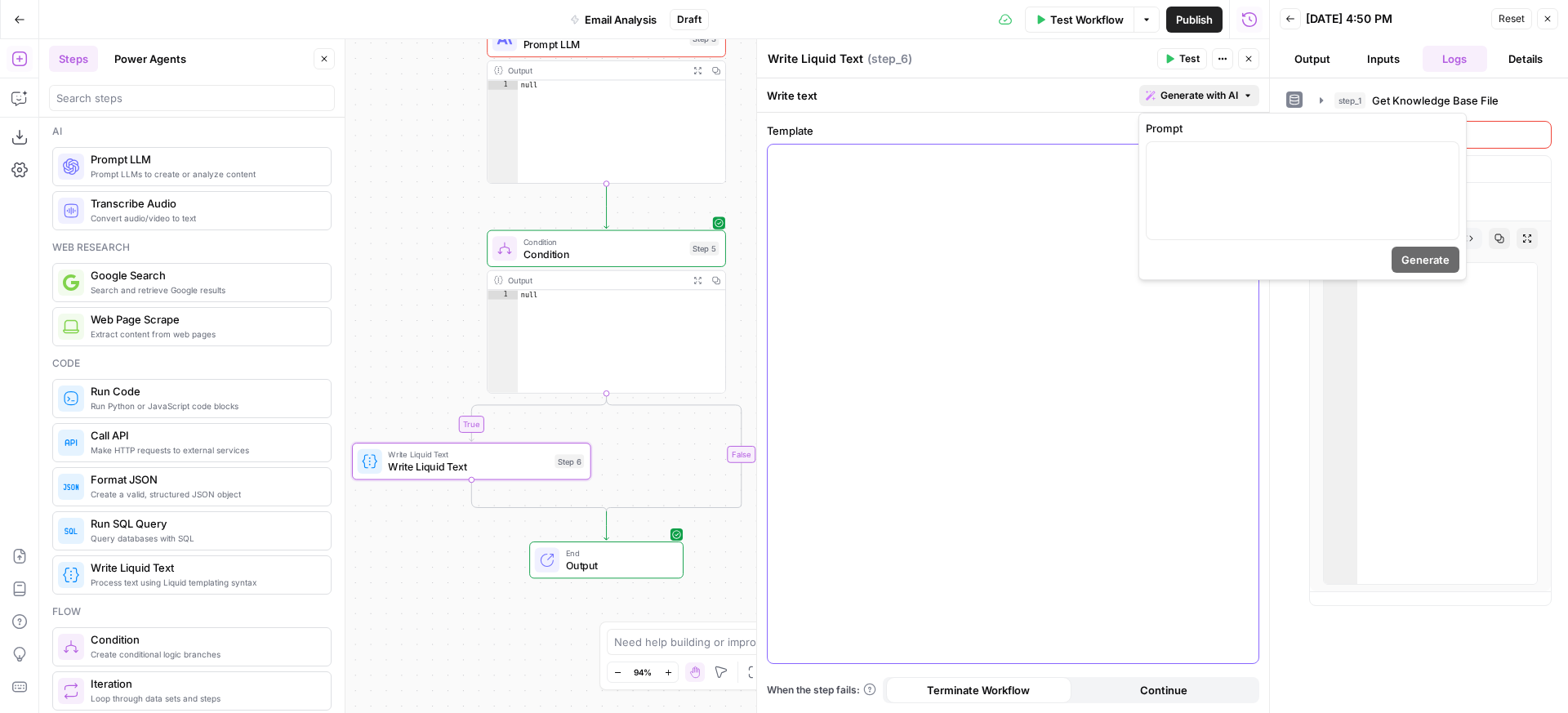
click at [1223, 100] on span "Generate with AI" at bounding box center [1199, 95] width 78 height 15
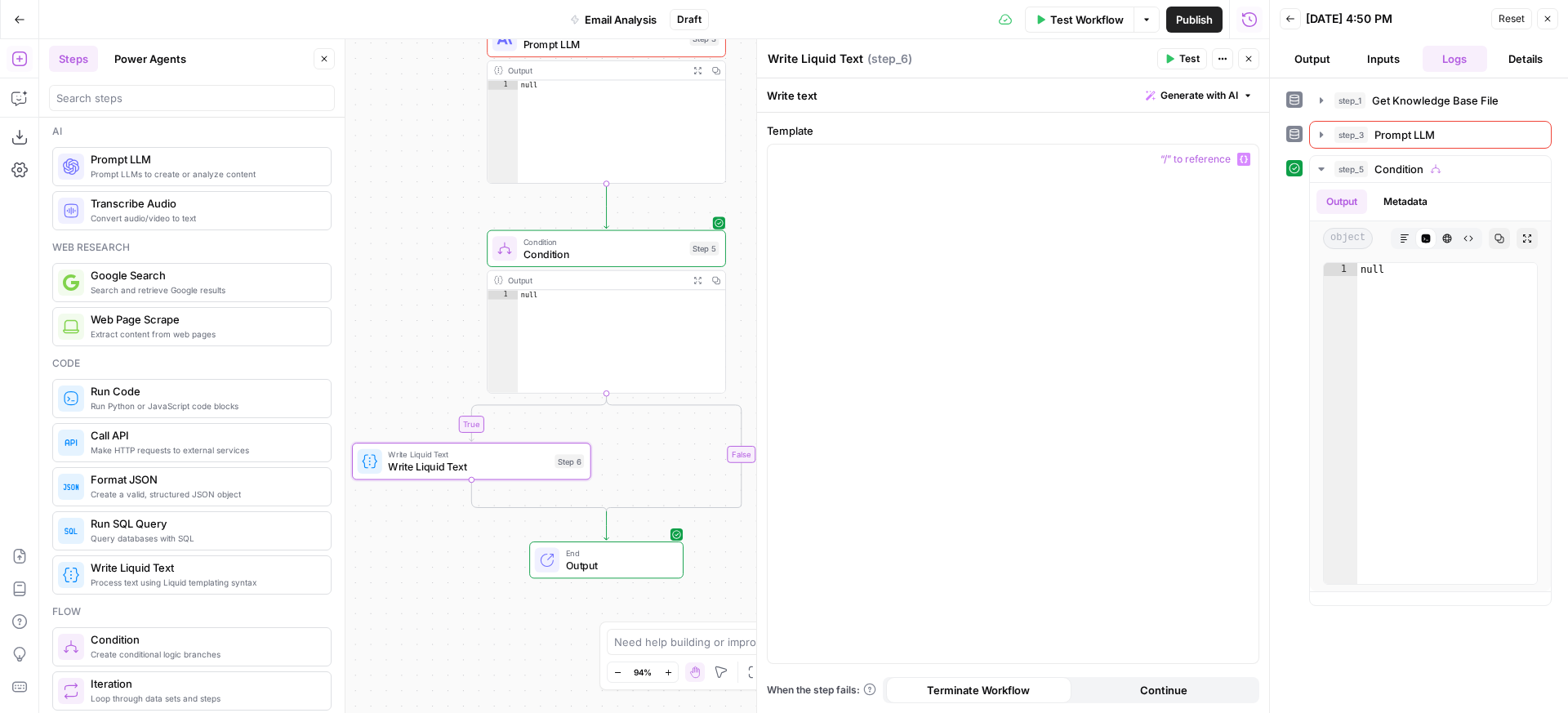
click at [1214, 97] on span "Generate with AI" at bounding box center [1199, 95] width 78 height 15
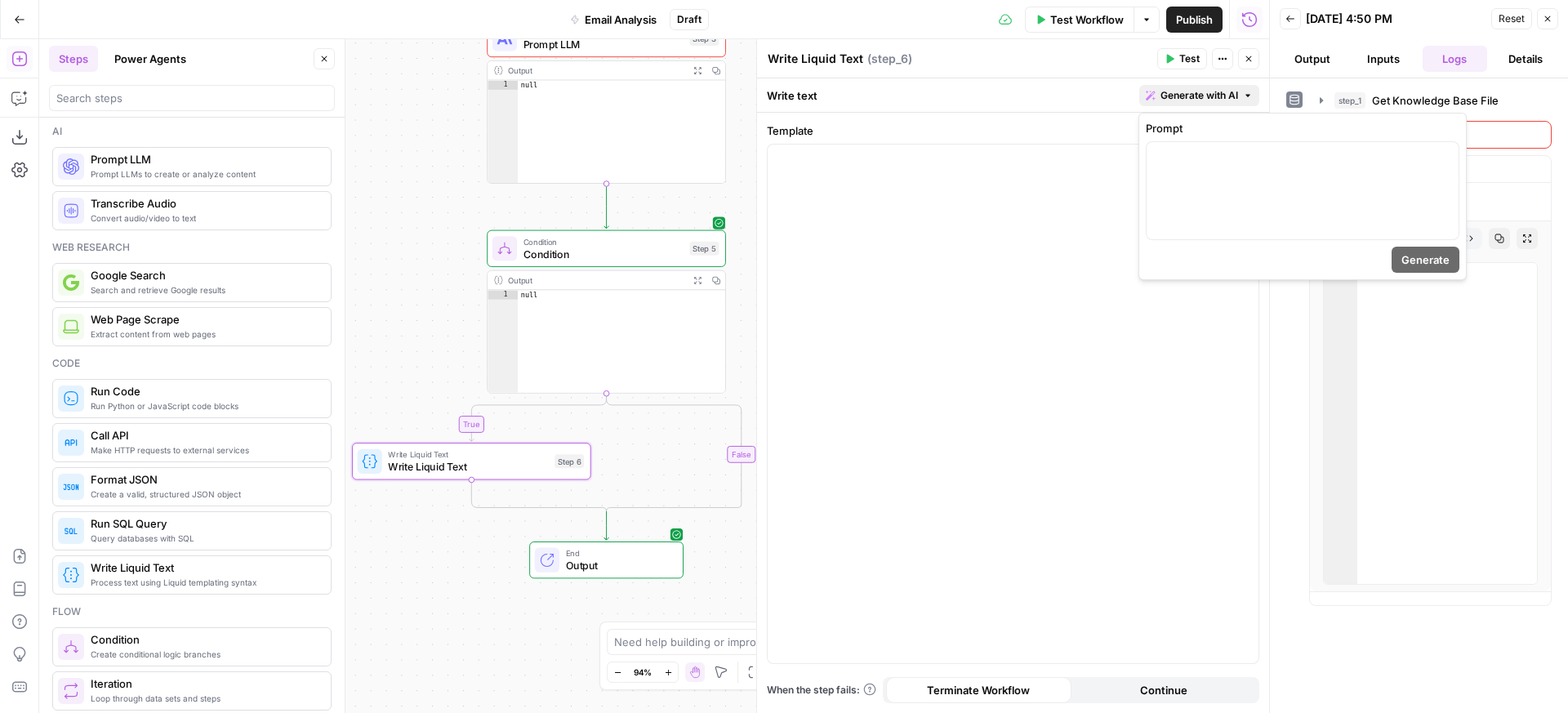
click at [1214, 97] on span "Generate with AI" at bounding box center [1199, 95] width 78 height 15
click at [1219, 156] on p at bounding box center [1303, 157] width 293 height 17
click at [982, 142] on div "Template “/” to reference Variables Menu" at bounding box center [1013, 392] width 492 height 541
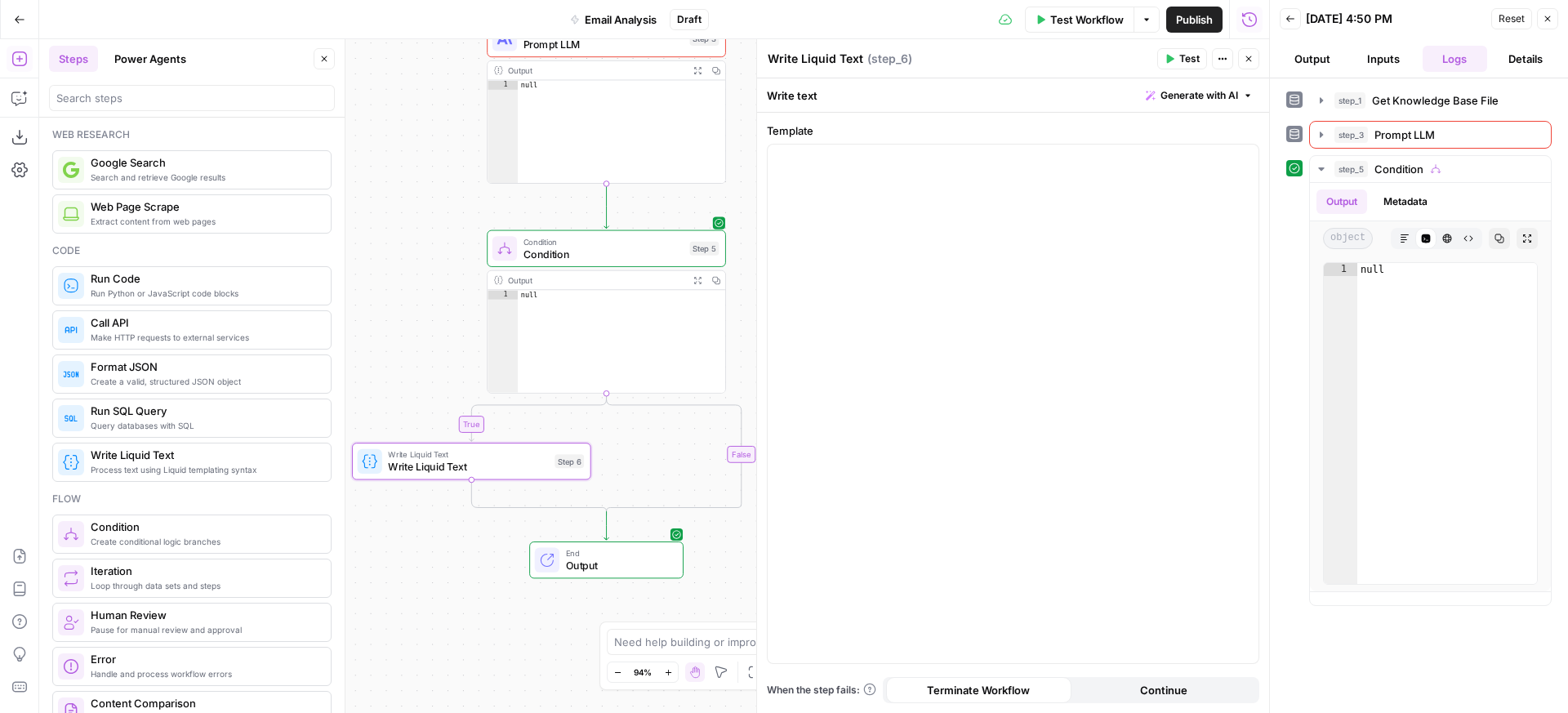
scroll to position [135, 0]
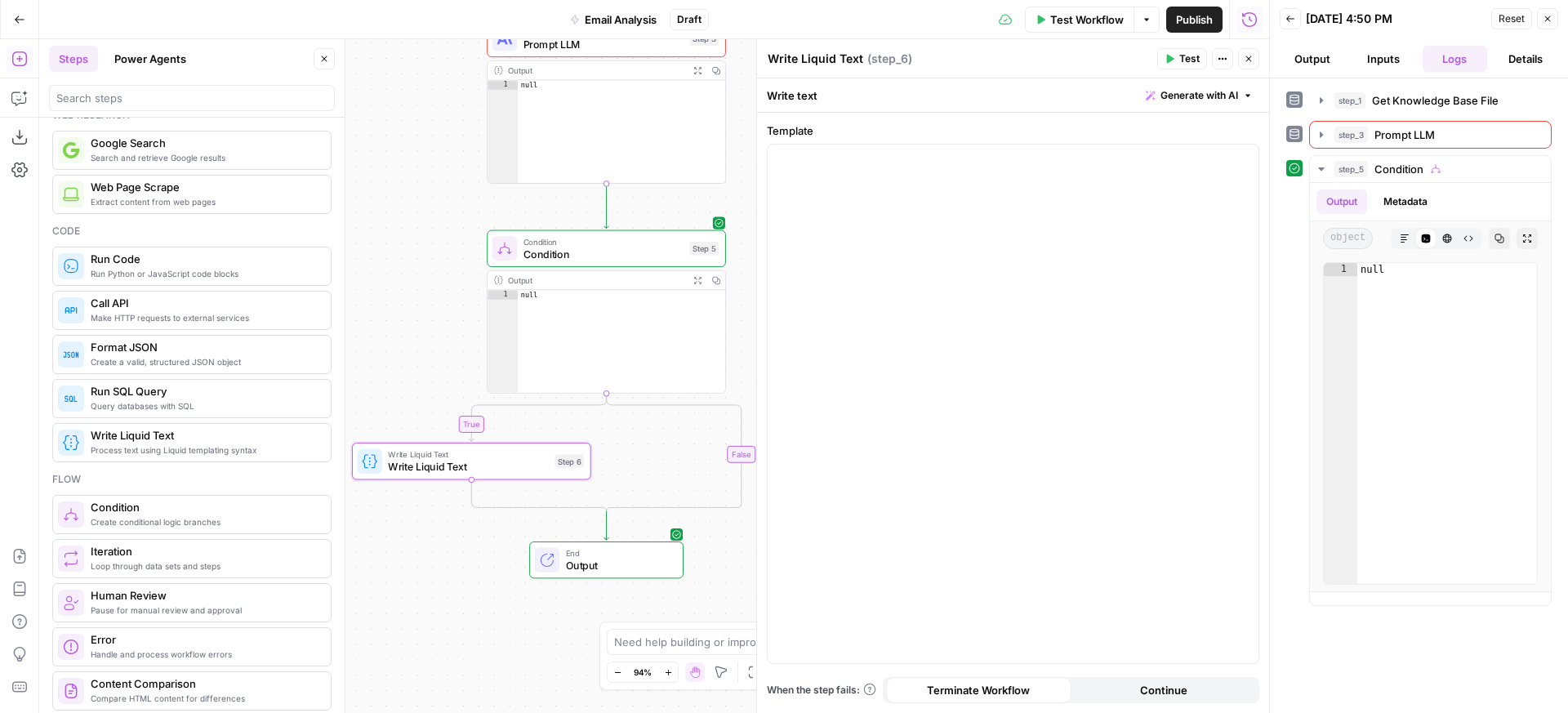
click at [198, 369] on div "Create a valid, structured JSON object Format JSON" at bounding box center [191, 355] width 279 height 39
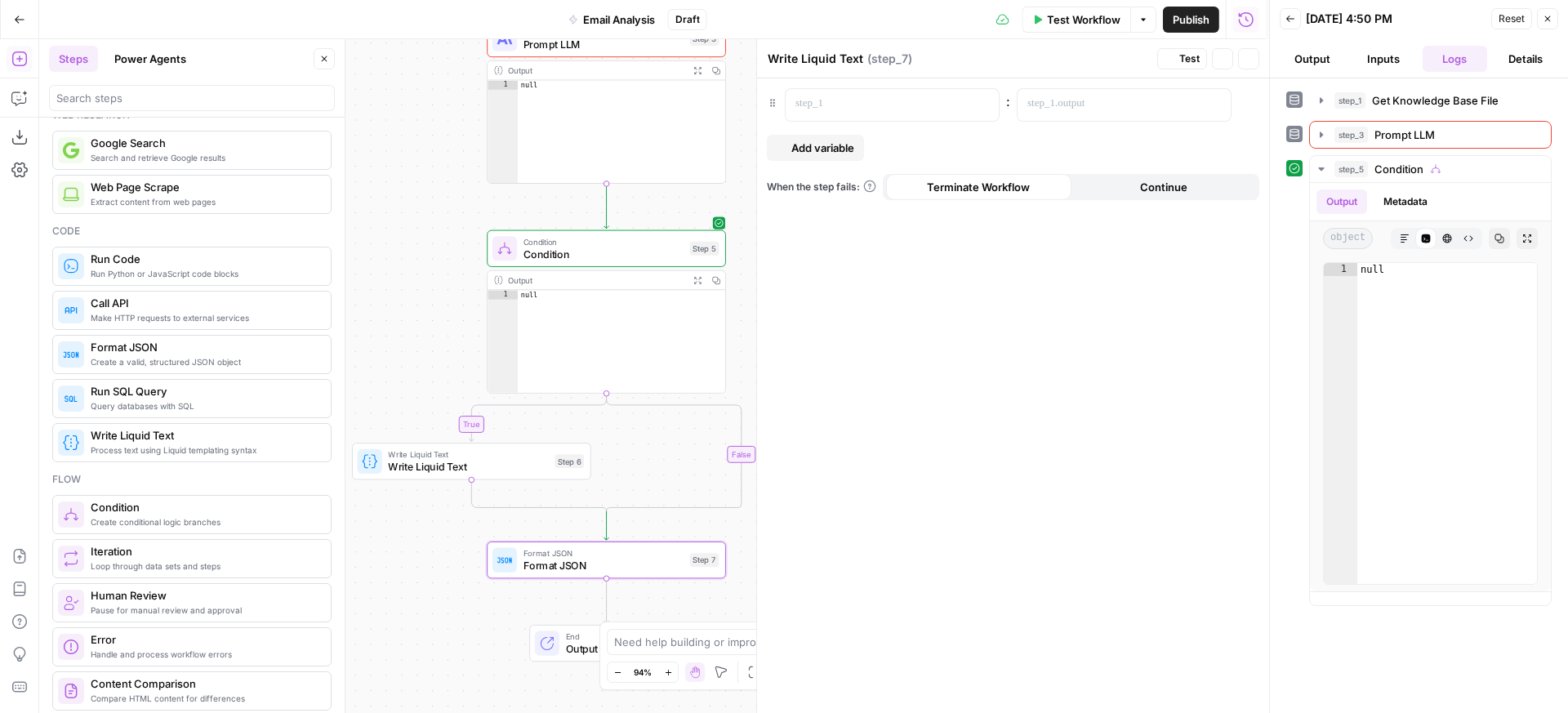
type textarea "Format JSON"
click at [635, 534] on icon "button" at bounding box center [630, 532] width 12 height 12
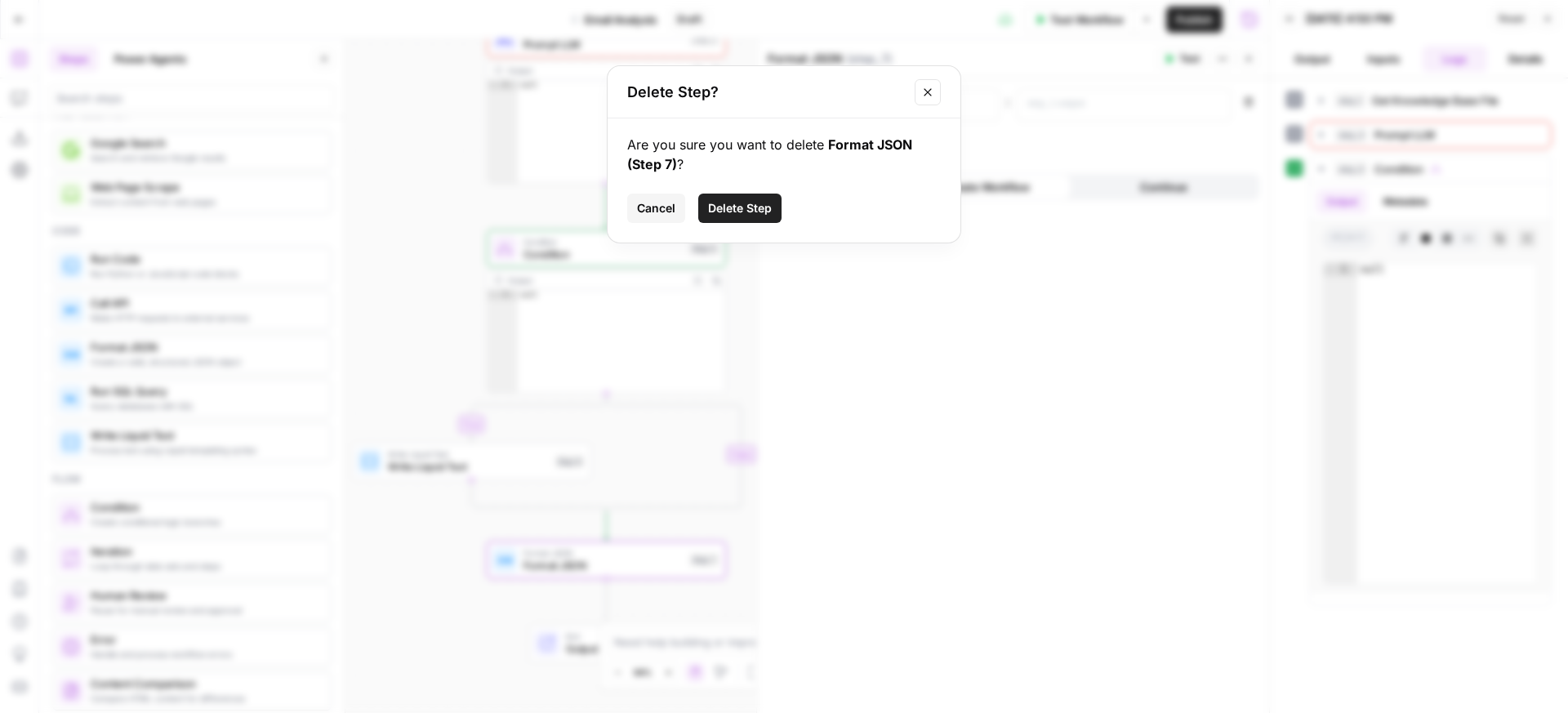
click at [719, 214] on span "Delete Step" at bounding box center [740, 208] width 64 height 17
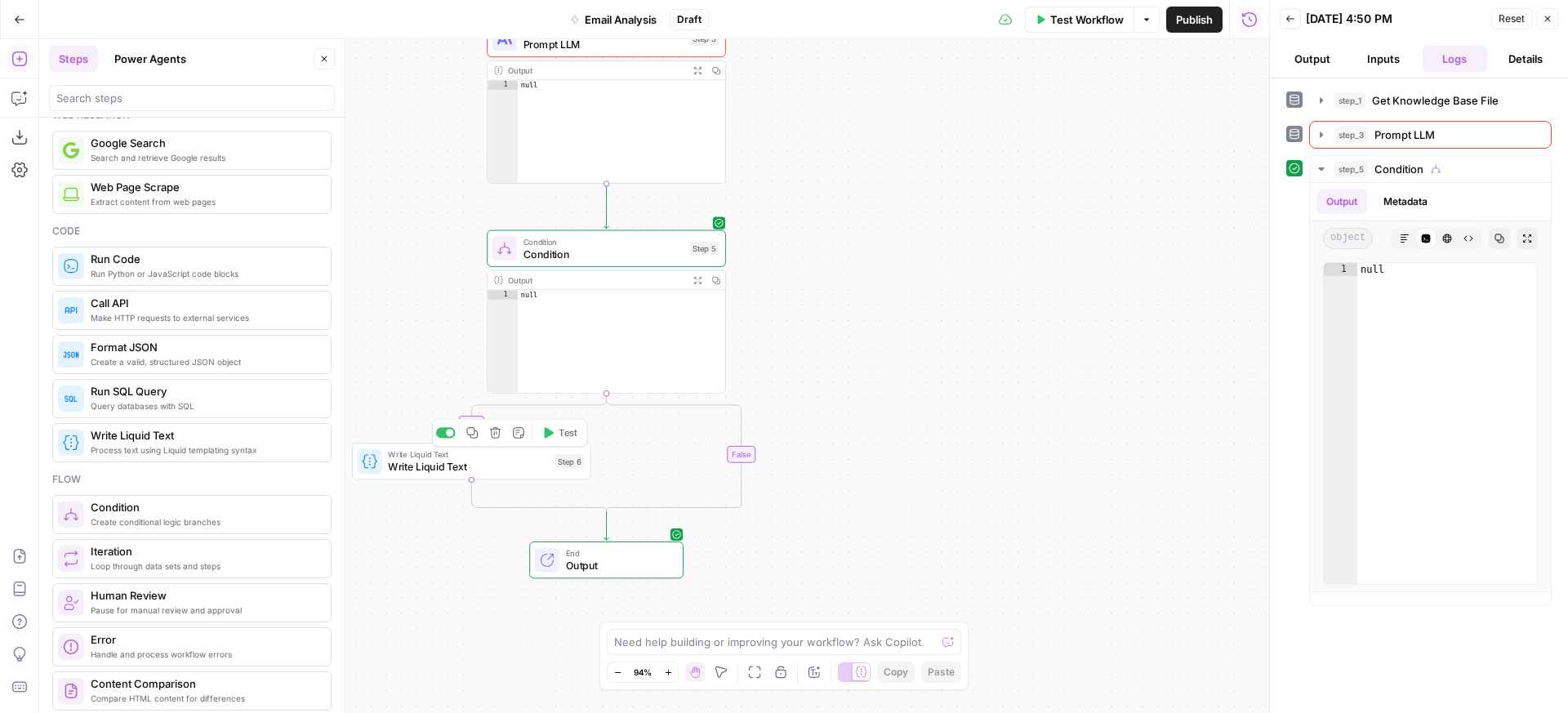
click at [498, 434] on icon "button" at bounding box center [496, 433] width 12 height 12
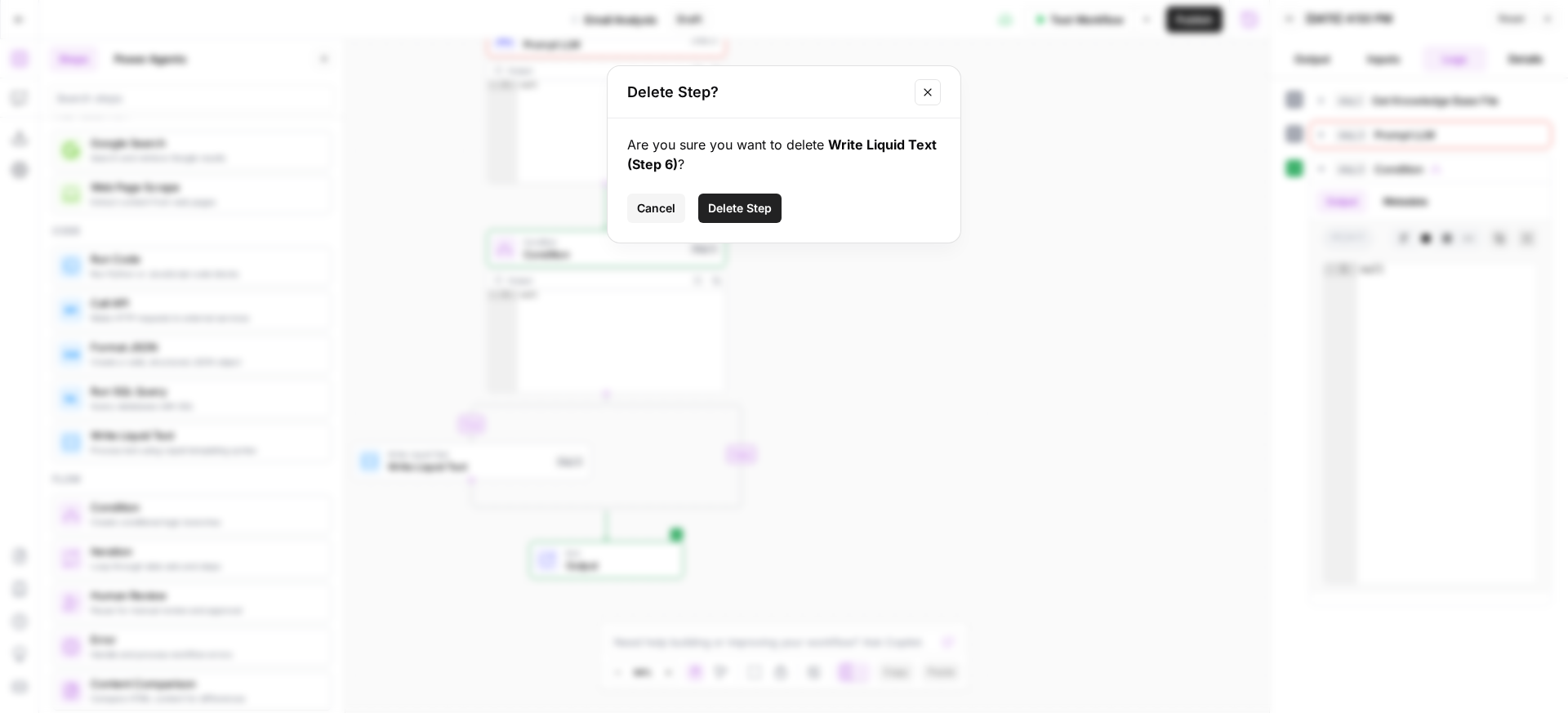
click at [732, 213] on span "Delete Step" at bounding box center [740, 208] width 64 height 17
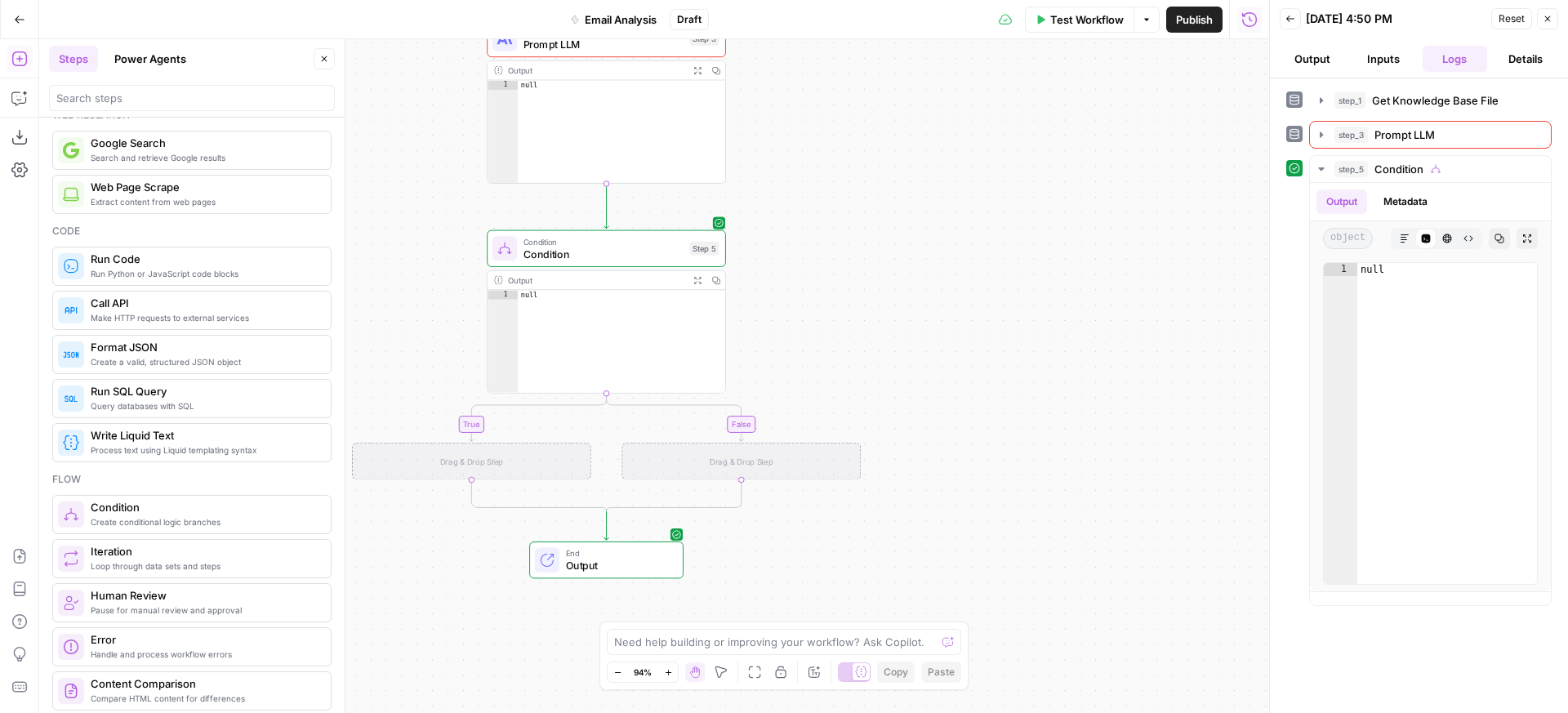
click at [459, 457] on div "Drag & Drop Step" at bounding box center [471, 461] width 240 height 36
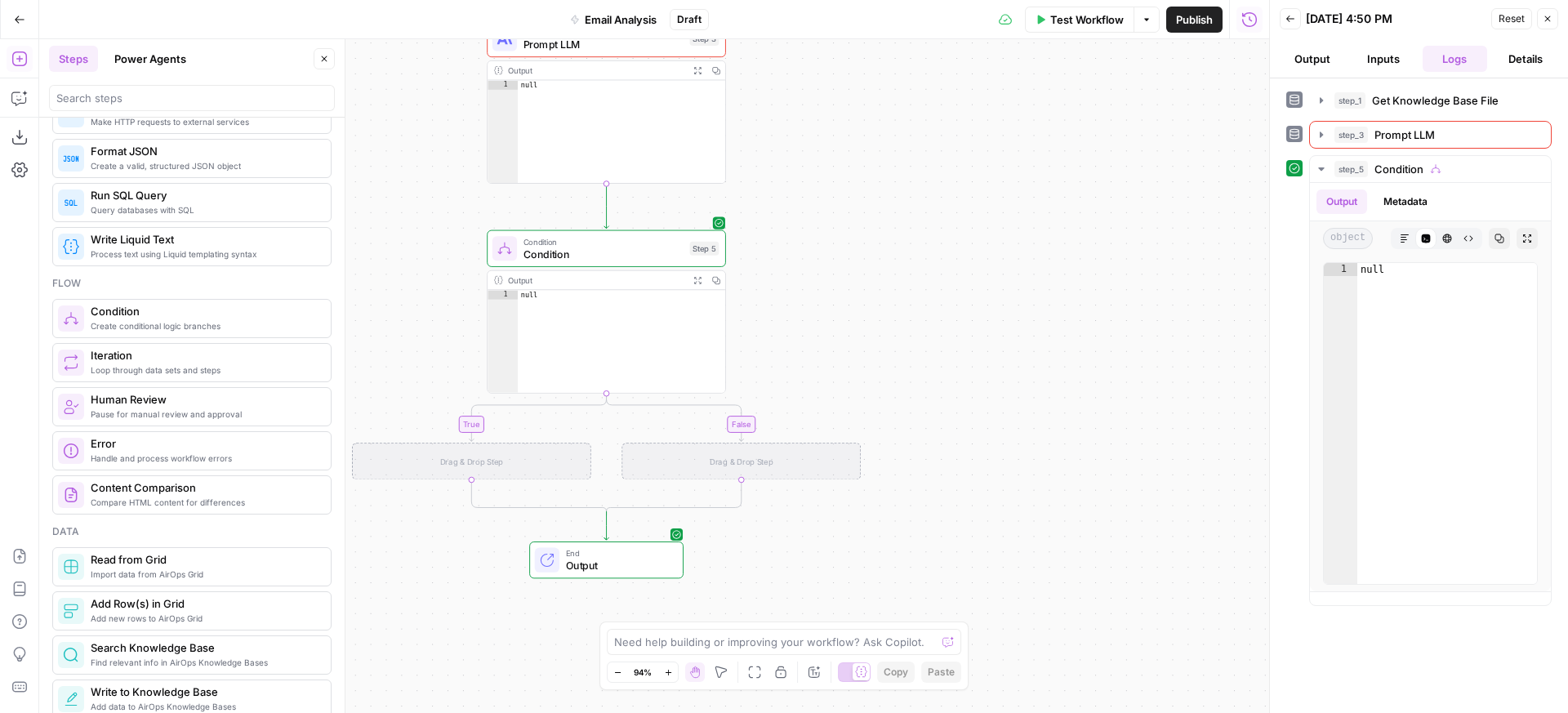
scroll to position [366, 0]
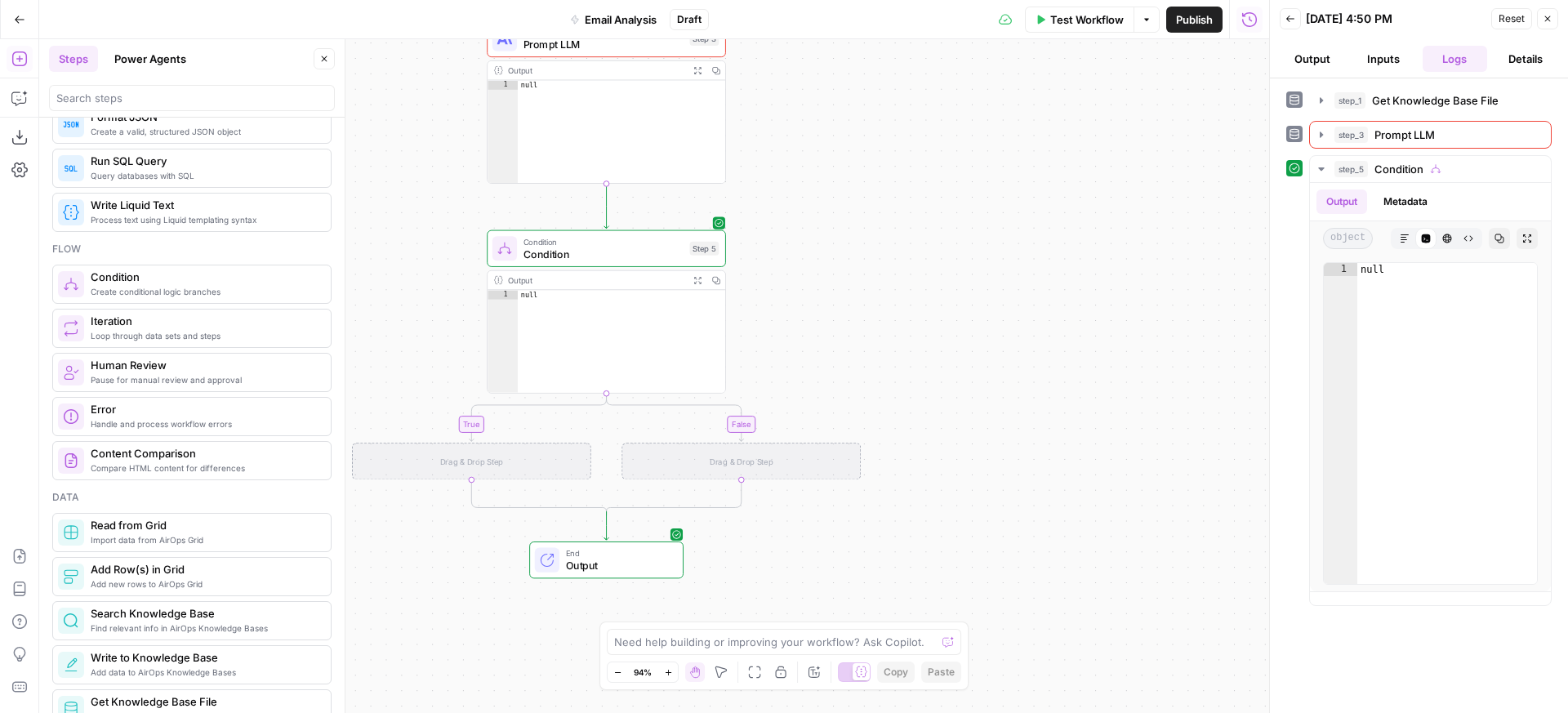
click at [173, 419] on span "Handle and process workflow errors" at bounding box center [204, 423] width 227 height 13
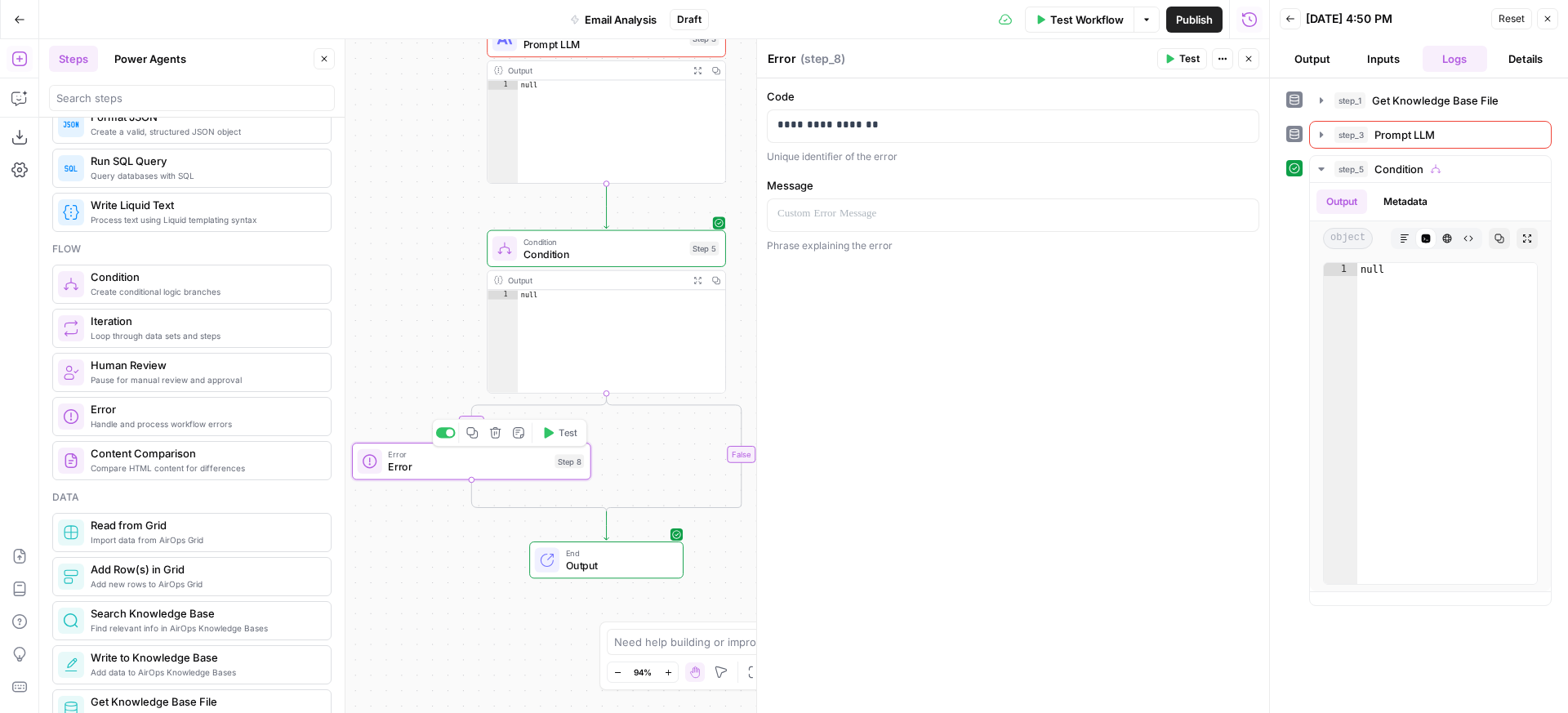
click at [484, 471] on span "Error" at bounding box center [467, 466] width 160 height 16
click at [492, 439] on icon "button" at bounding box center [495, 432] width 12 height 12
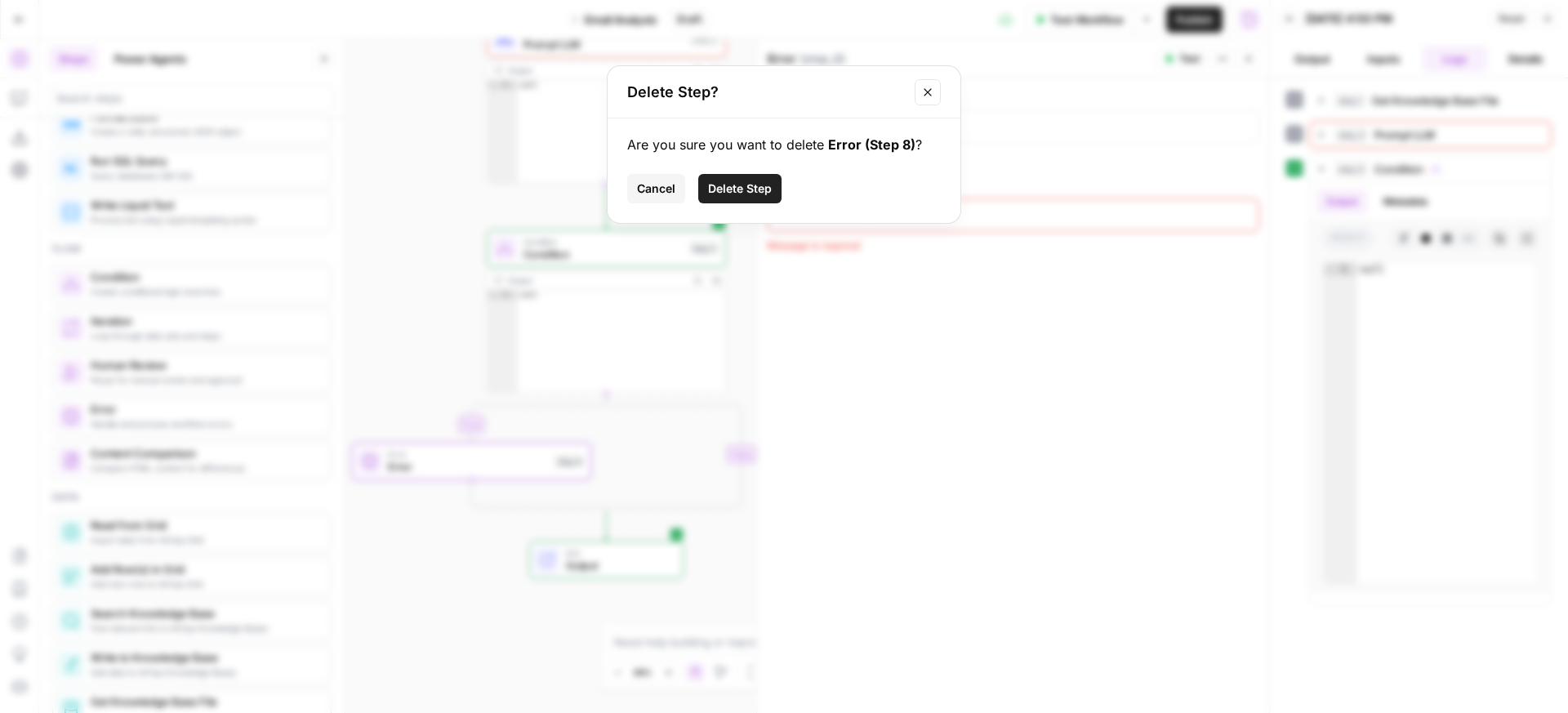
click at [755, 187] on span "Delete Step" at bounding box center [740, 188] width 64 height 17
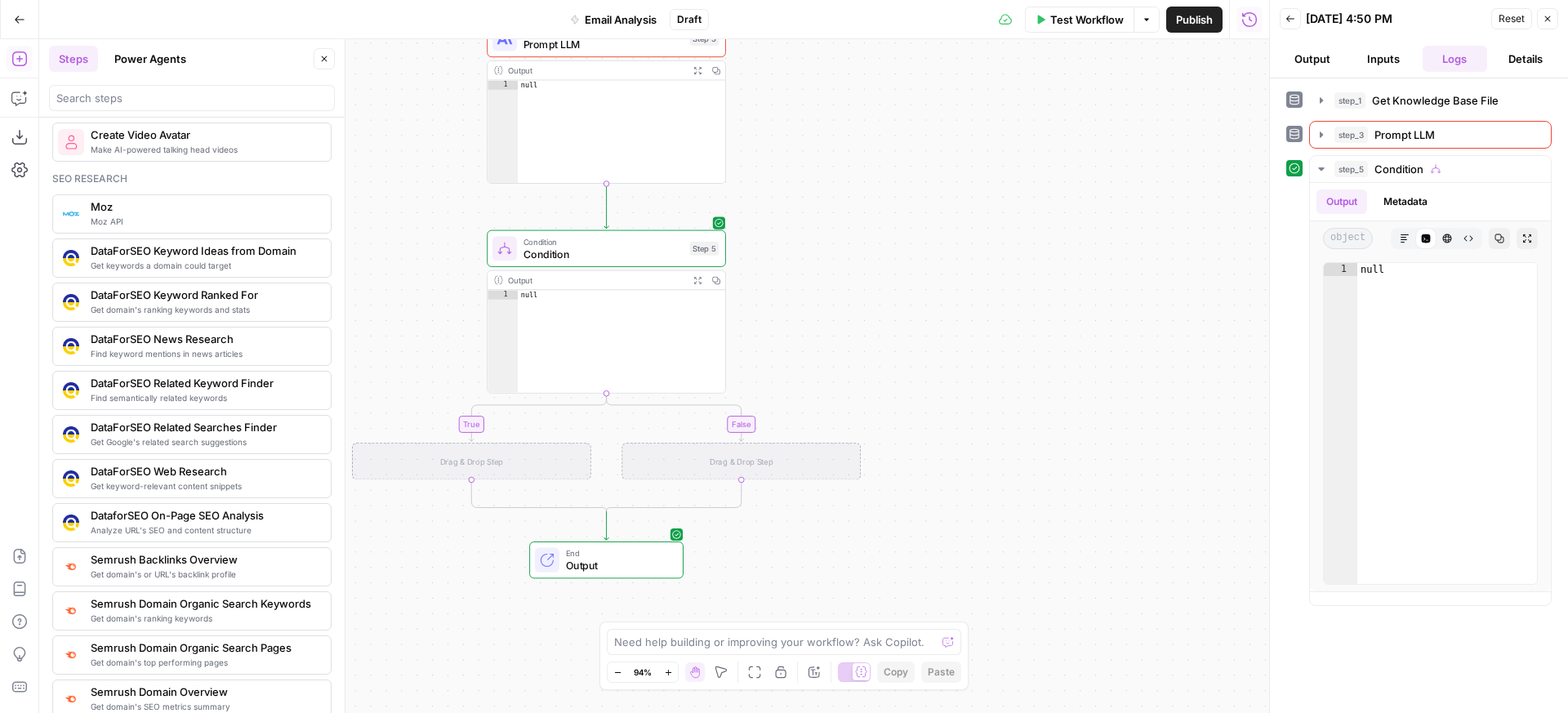
scroll to position [0, 0]
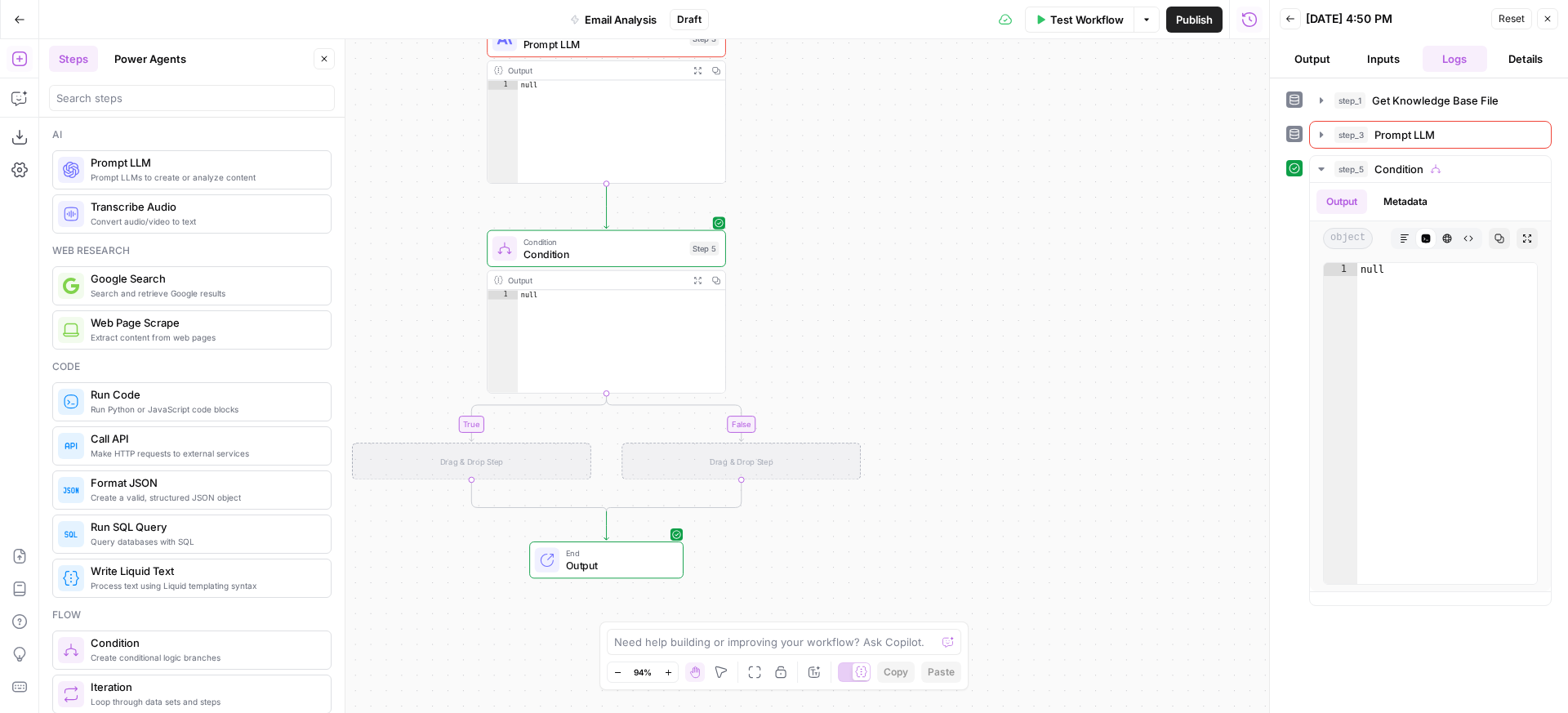
click at [199, 177] on span "Prompt LLMs to create or analyze content" at bounding box center [204, 177] width 227 height 13
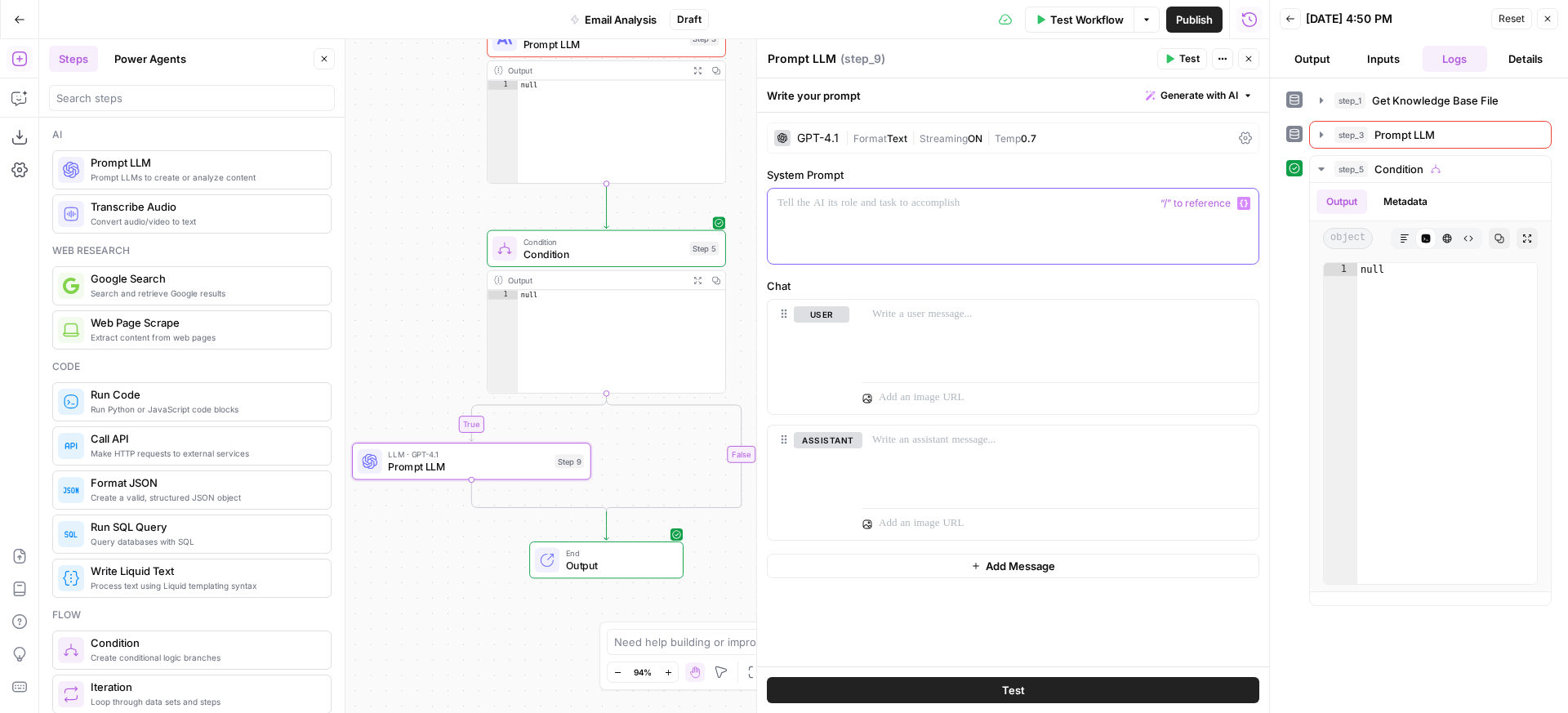
click at [875, 226] on div at bounding box center [1014, 226] width 491 height 75
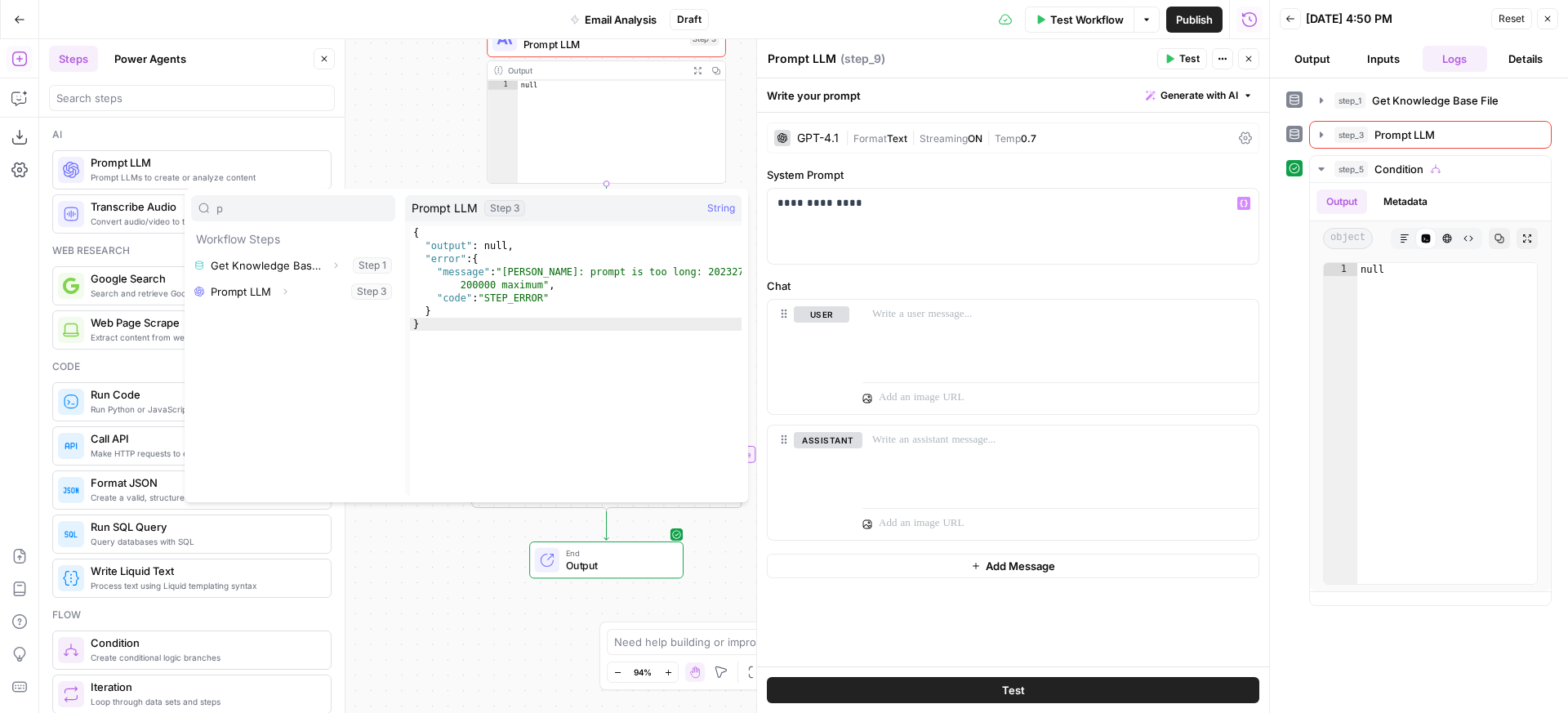
type input "p"
click at [320, 290] on button "Select variable Prompt LLM" at bounding box center [293, 291] width 204 height 27
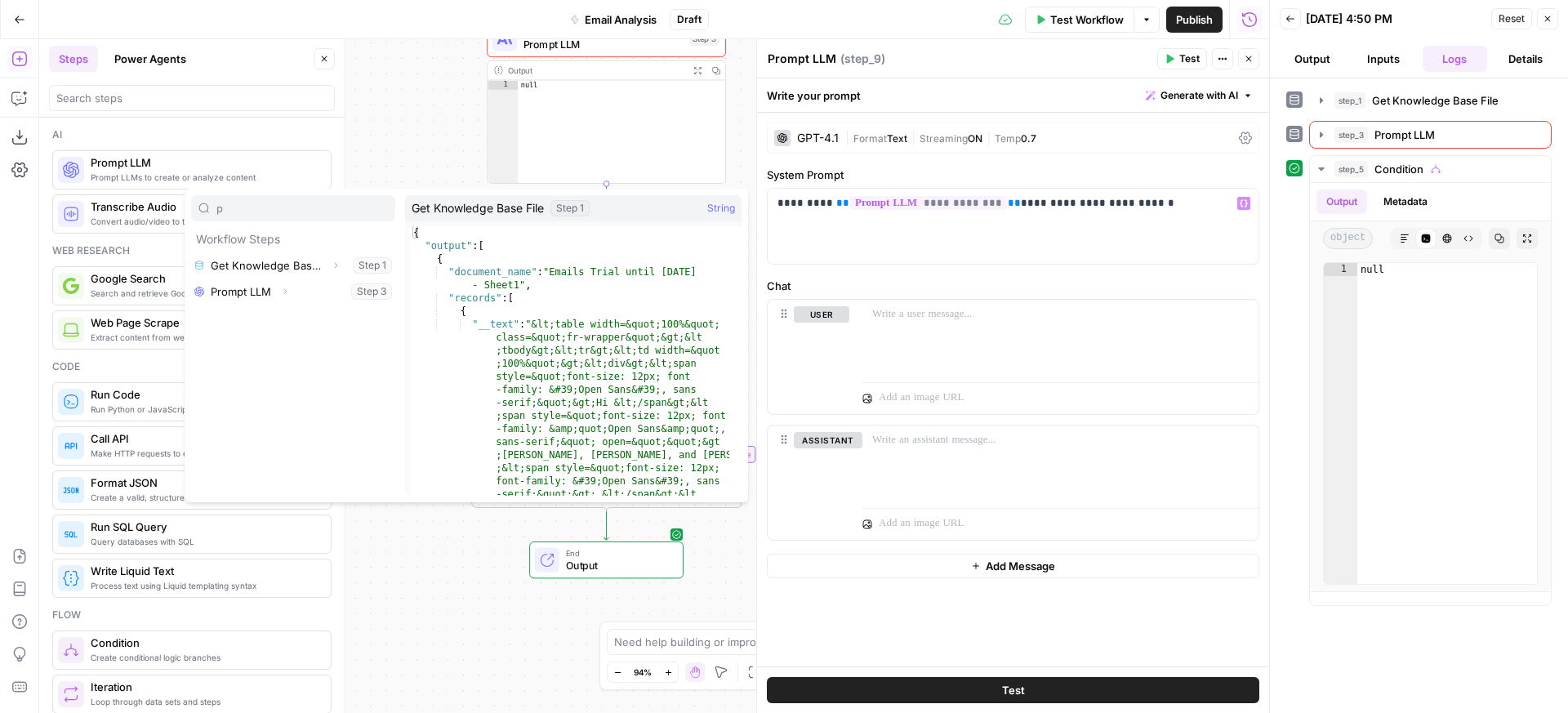
type input "p"
type textarea "*"
click at [321, 271] on button "Select variable Get Knowledge Base File" at bounding box center [293, 265] width 204 height 27
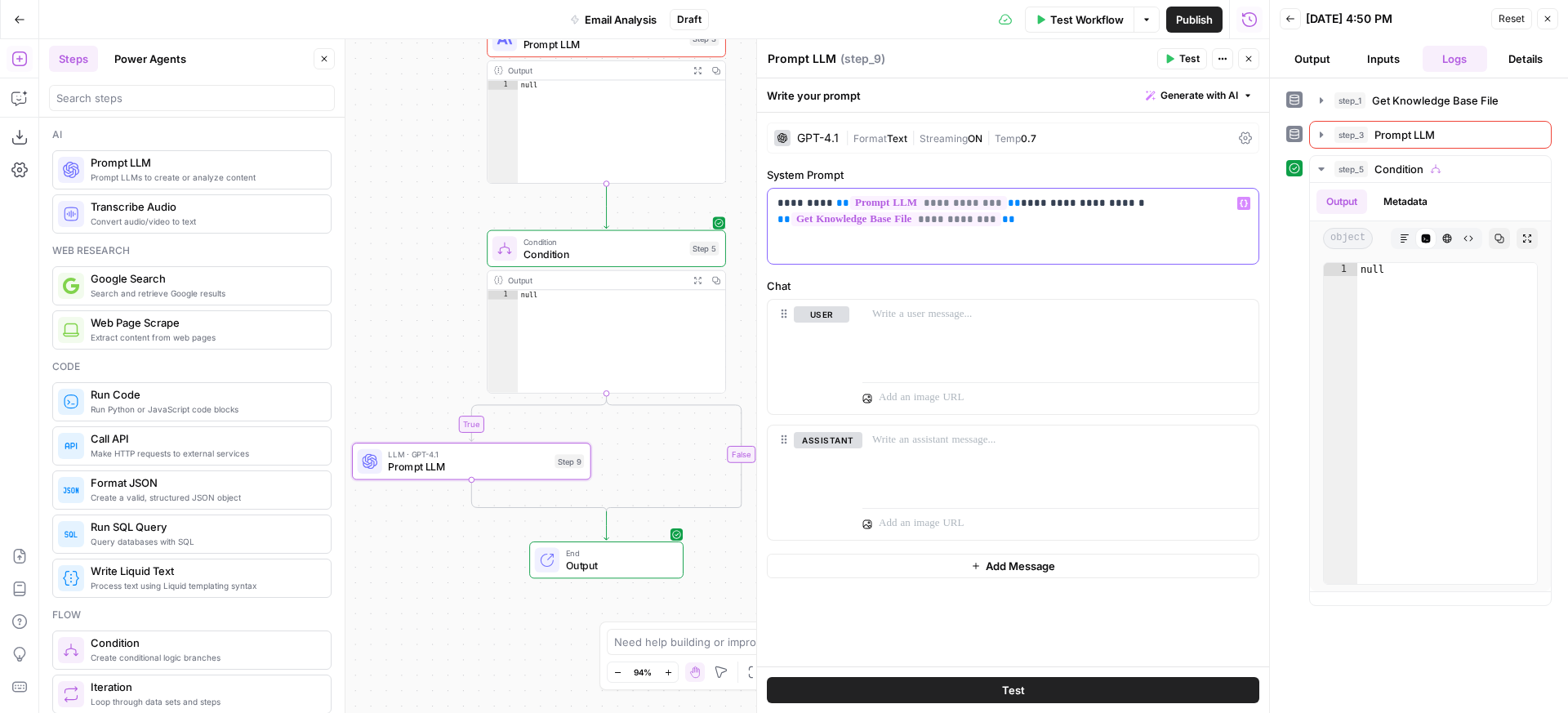
click at [1142, 210] on p "**********" at bounding box center [1014, 211] width 471 height 33
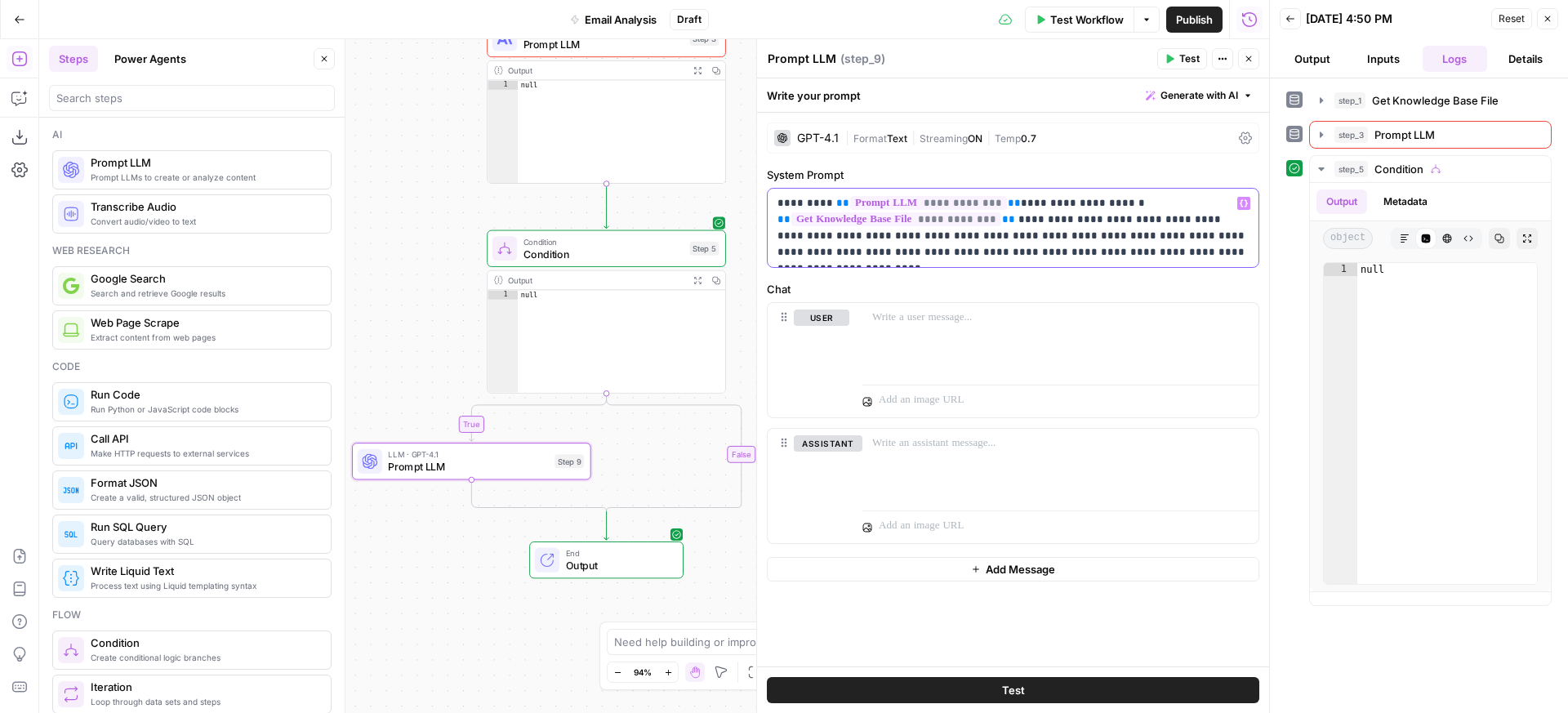
click at [1201, 225] on p "**********" at bounding box center [1014, 228] width 471 height 65
click at [1210, 98] on span "Generate with AI" at bounding box center [1199, 95] width 78 height 15
click at [1196, 178] on div "Improve your existing prompt" at bounding box center [1176, 184] width 136 height 15
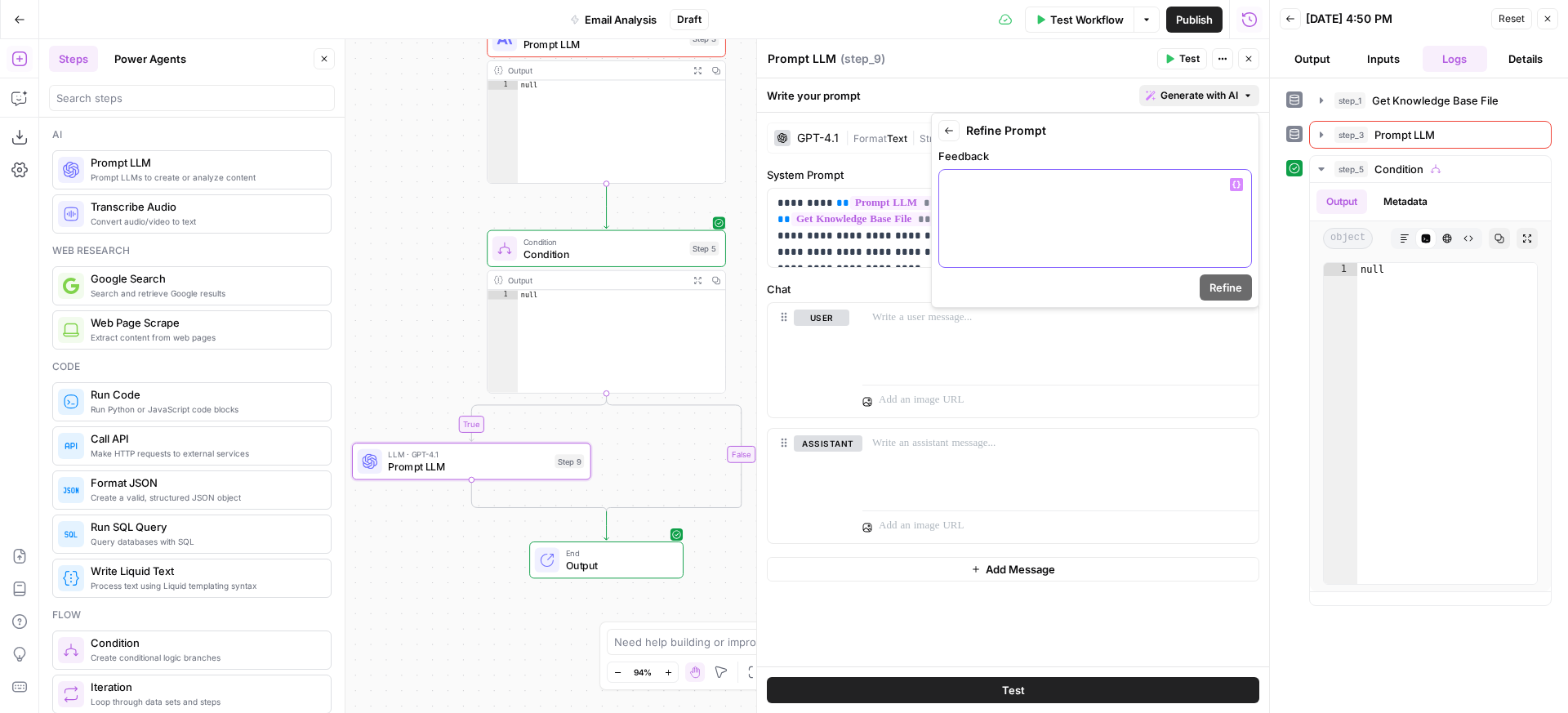
click at [1186, 226] on div at bounding box center [1096, 218] width 312 height 98
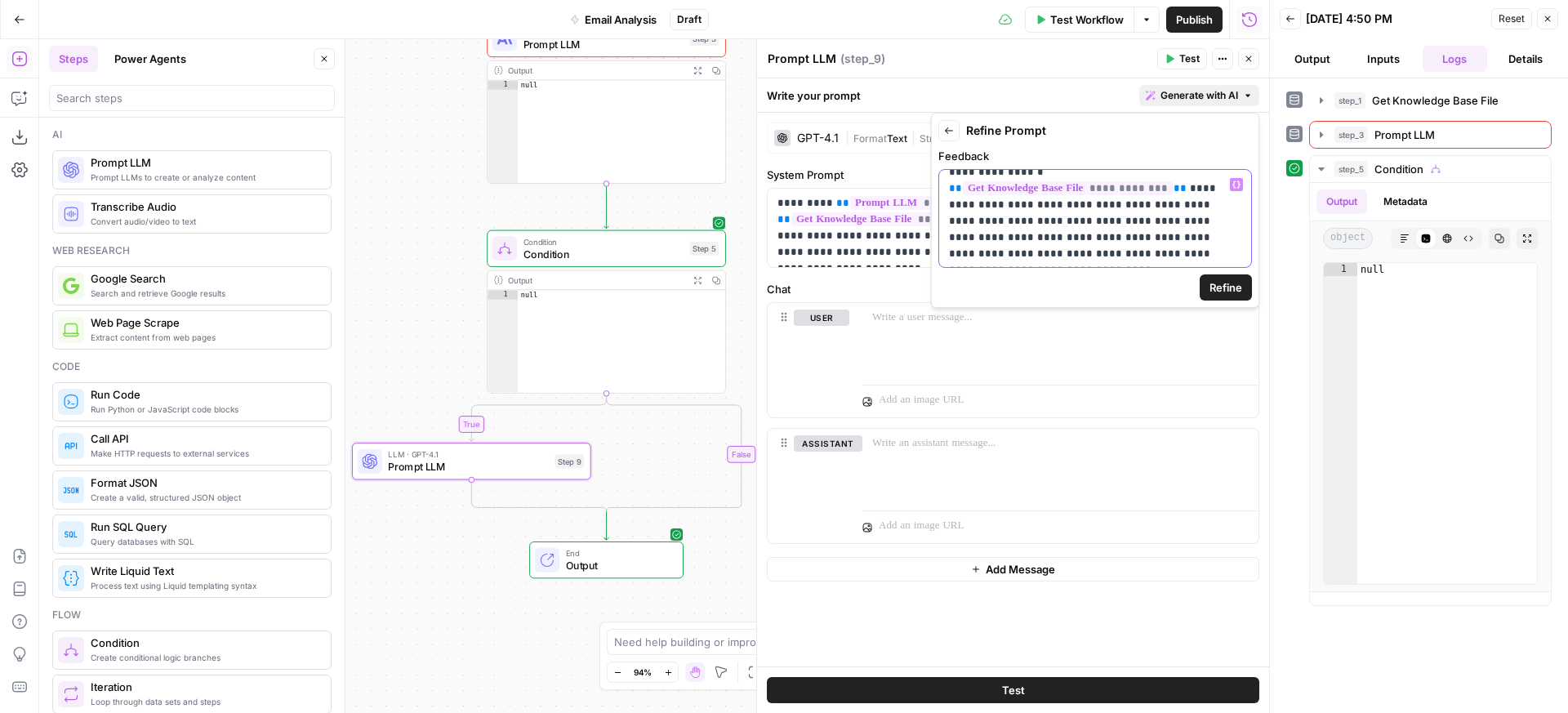
scroll to position [31, 0]
click at [1243, 290] on button "Refine" at bounding box center [1226, 287] width 52 height 27
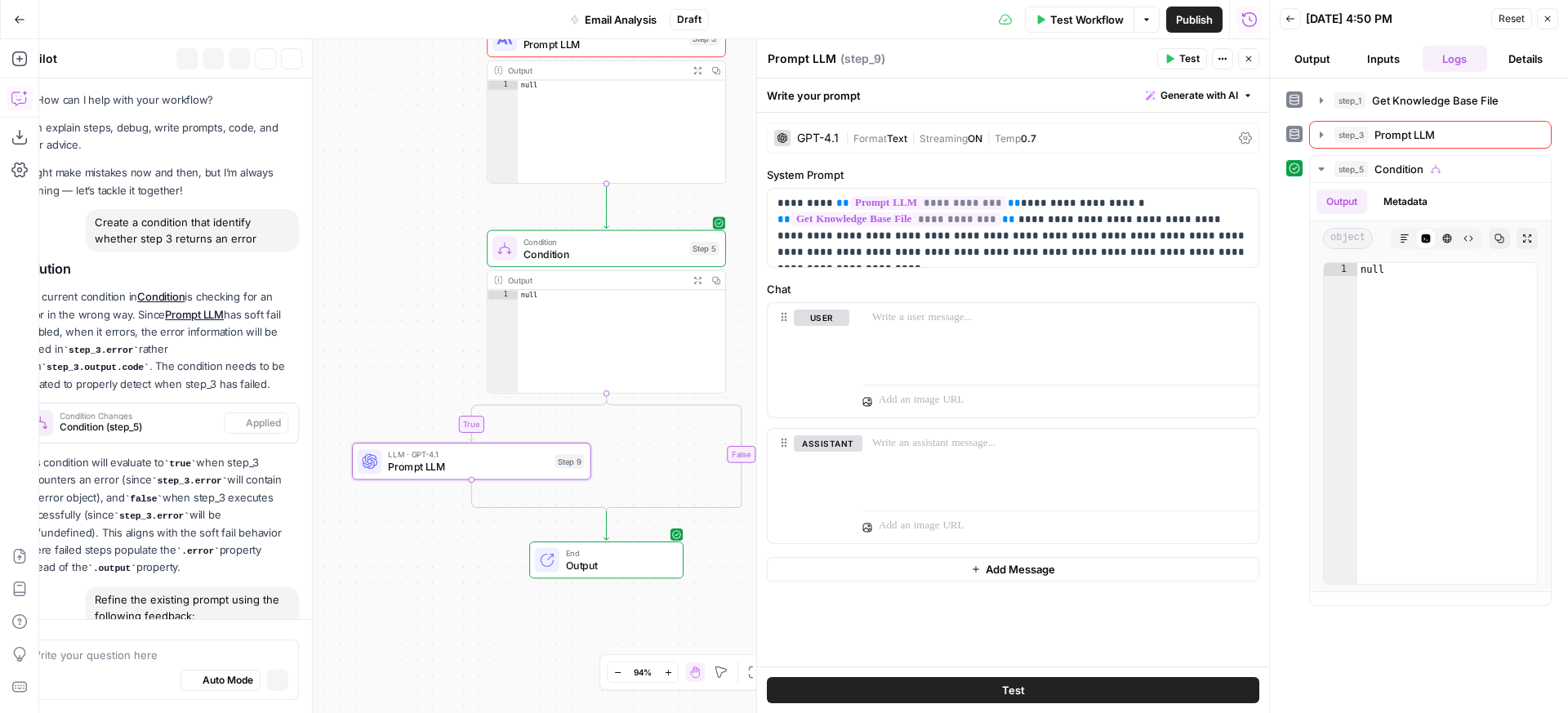
scroll to position [226, 0]
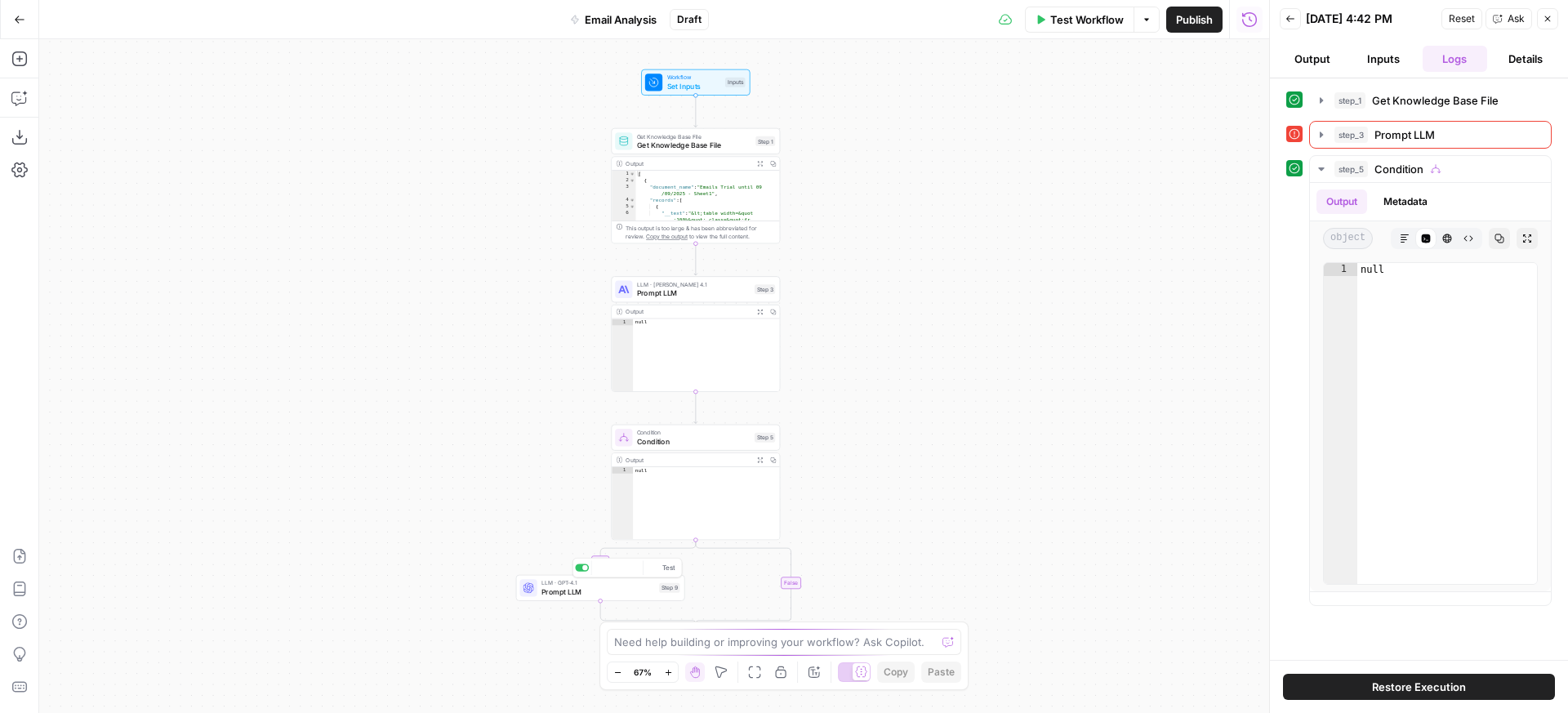
click at [562, 594] on span "Prompt LLM" at bounding box center [598, 592] width 113 height 11
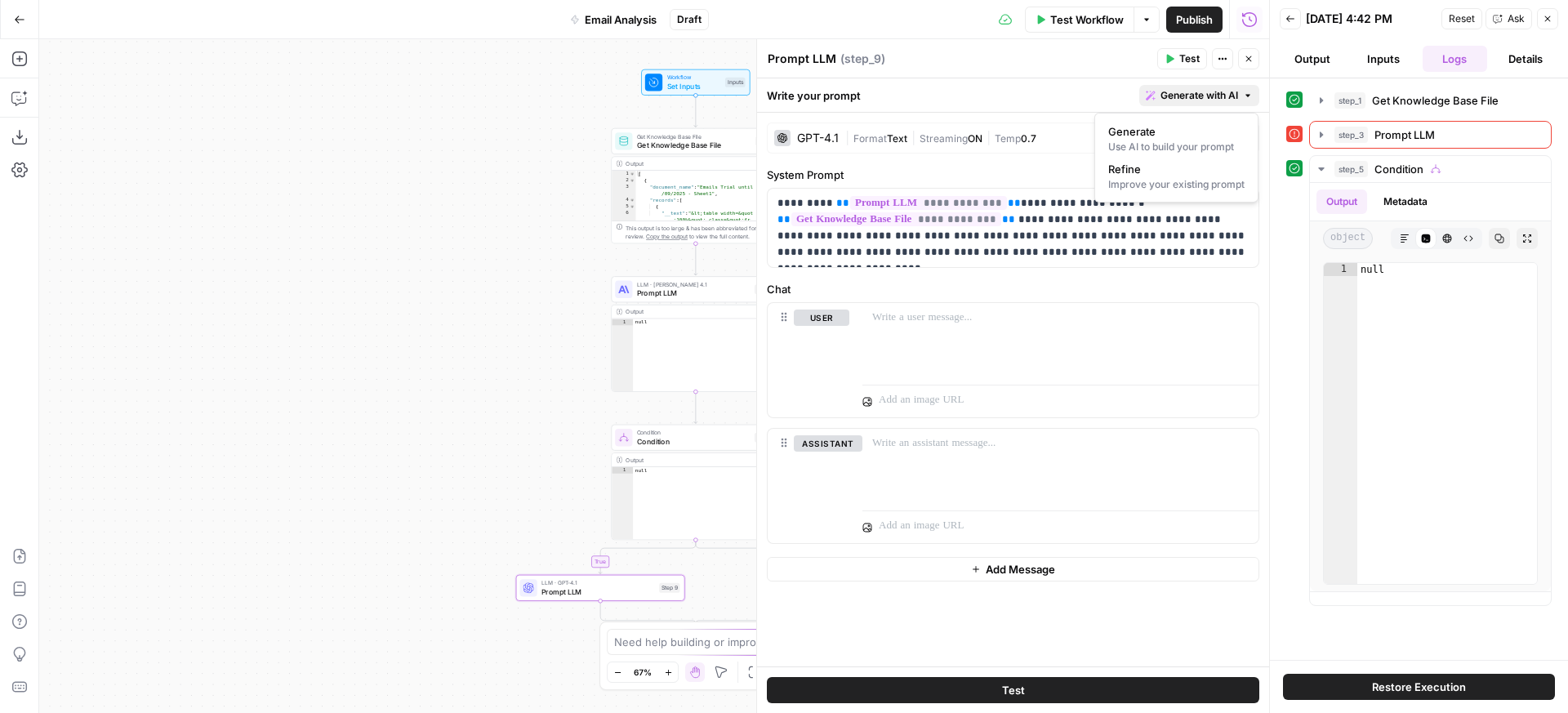
click at [1222, 103] on button "Generate with AI" at bounding box center [1199, 96] width 120 height 22
click at [1194, 172] on span "Refine" at bounding box center [1174, 169] width 130 height 17
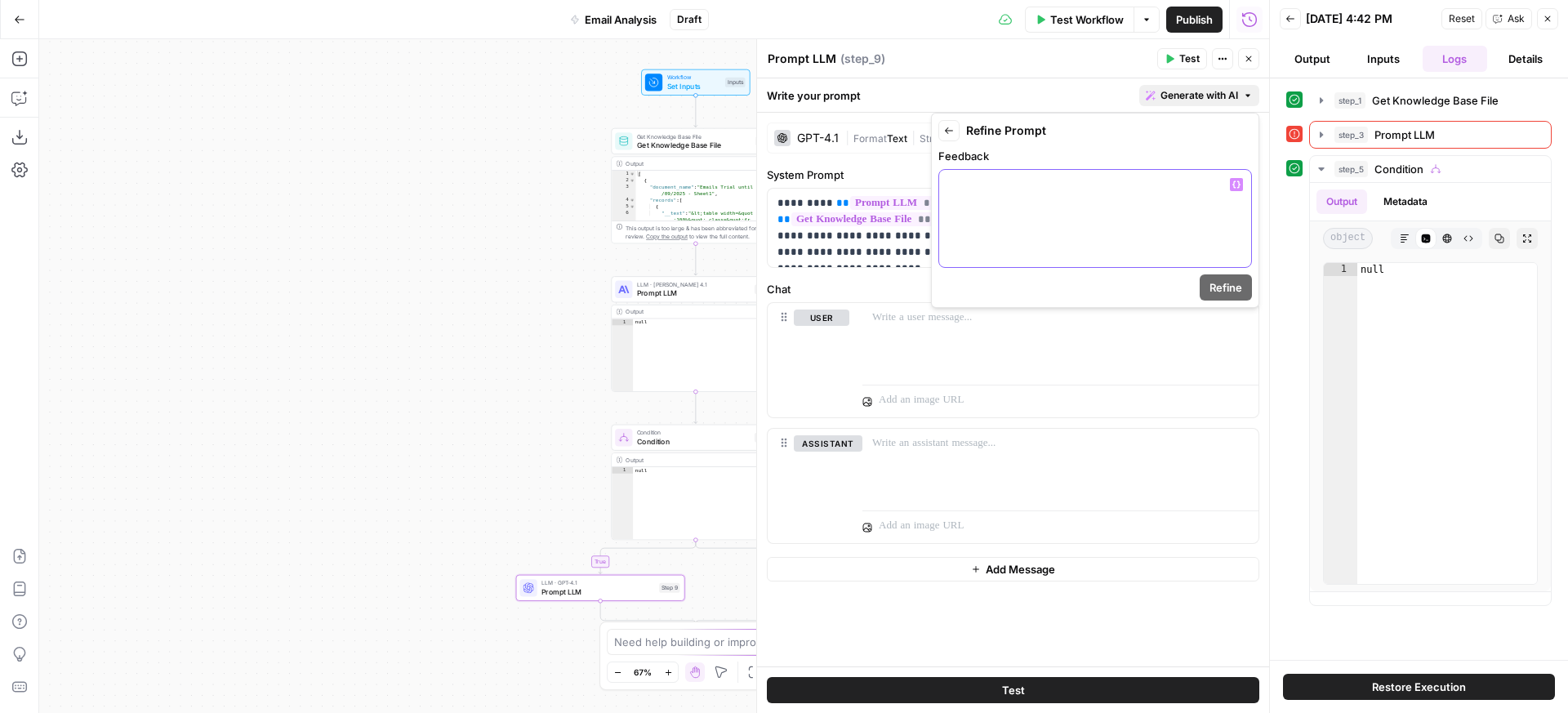
click at [1100, 249] on div at bounding box center [1096, 218] width 312 height 98
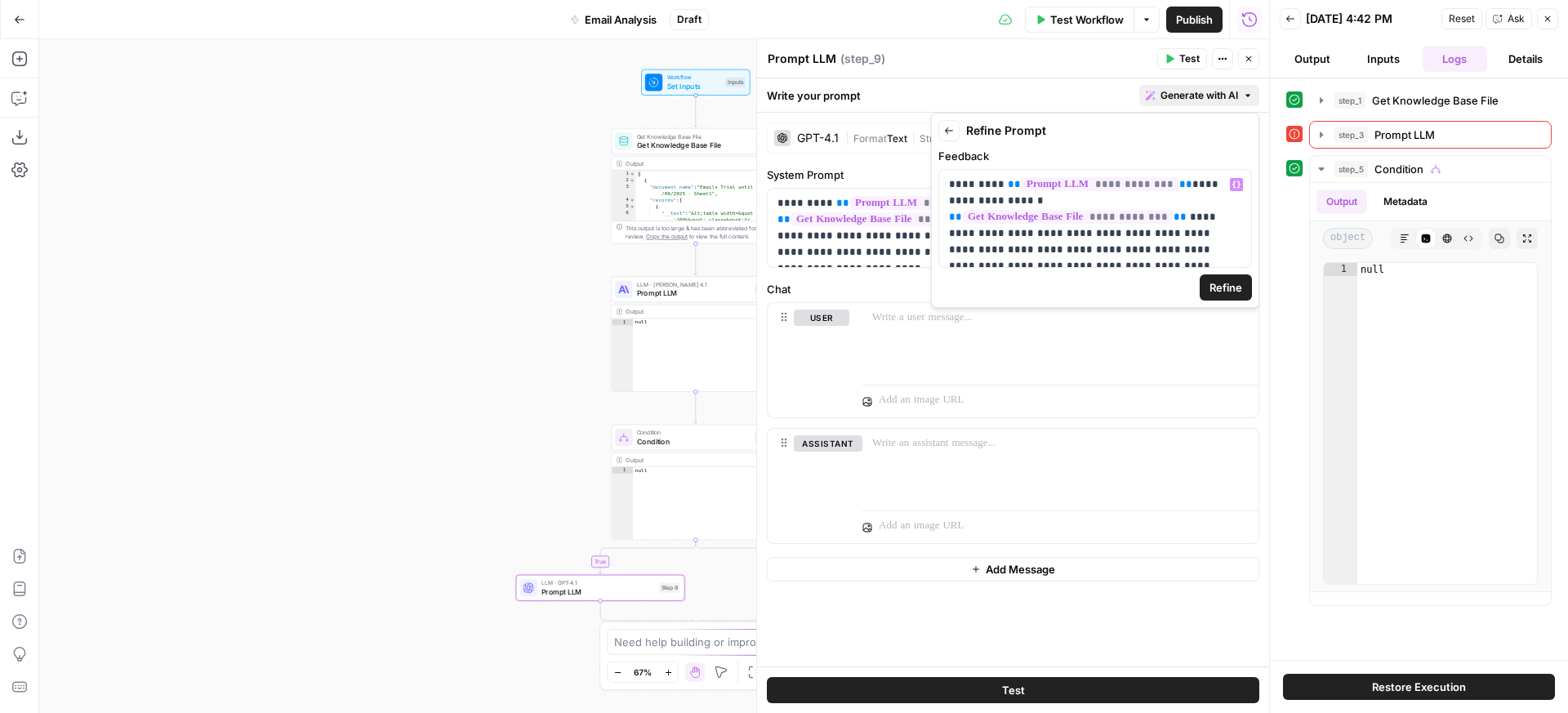
click at [1235, 279] on span "Refine" at bounding box center [1226, 287] width 33 height 17
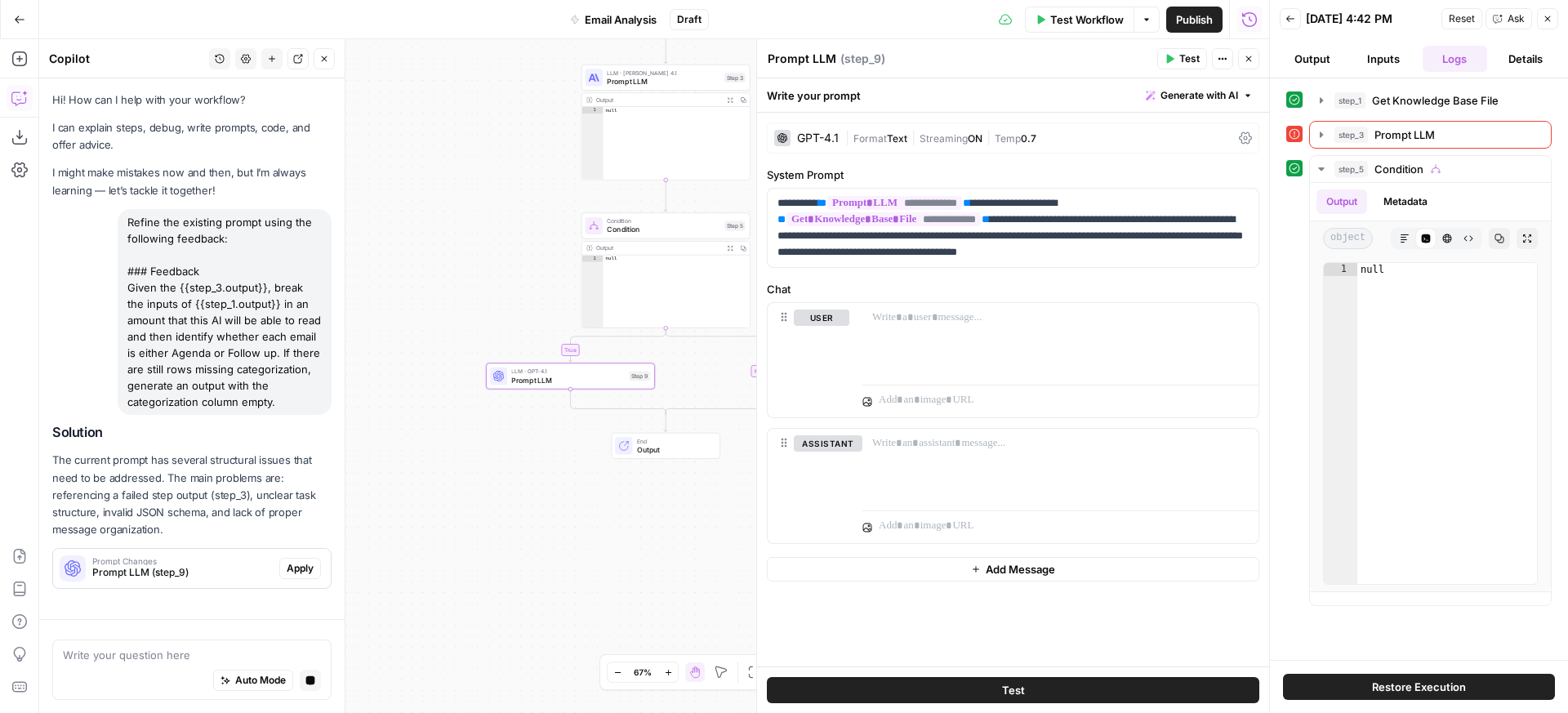
click at [303, 564] on span "Apply" at bounding box center [300, 568] width 27 height 15
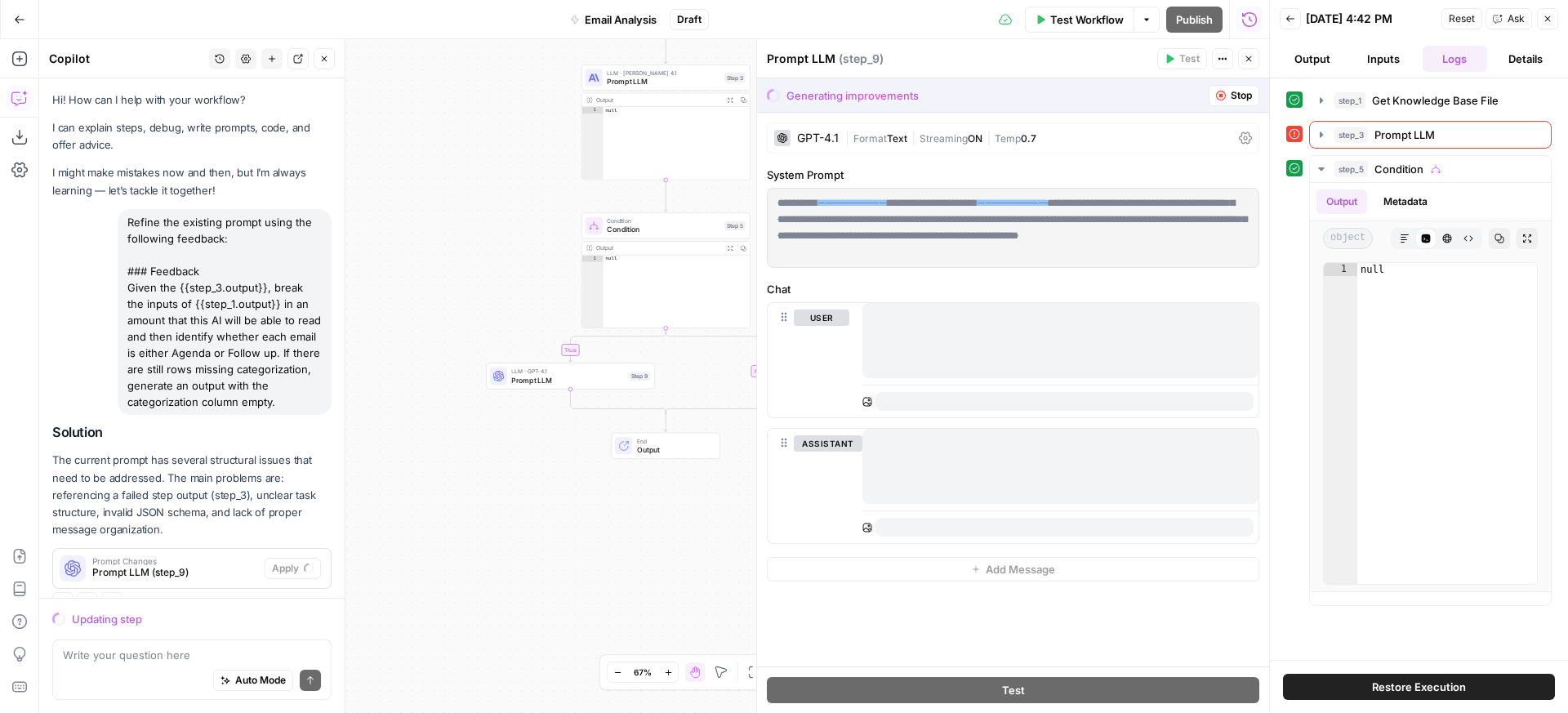
scroll to position [46, 0]
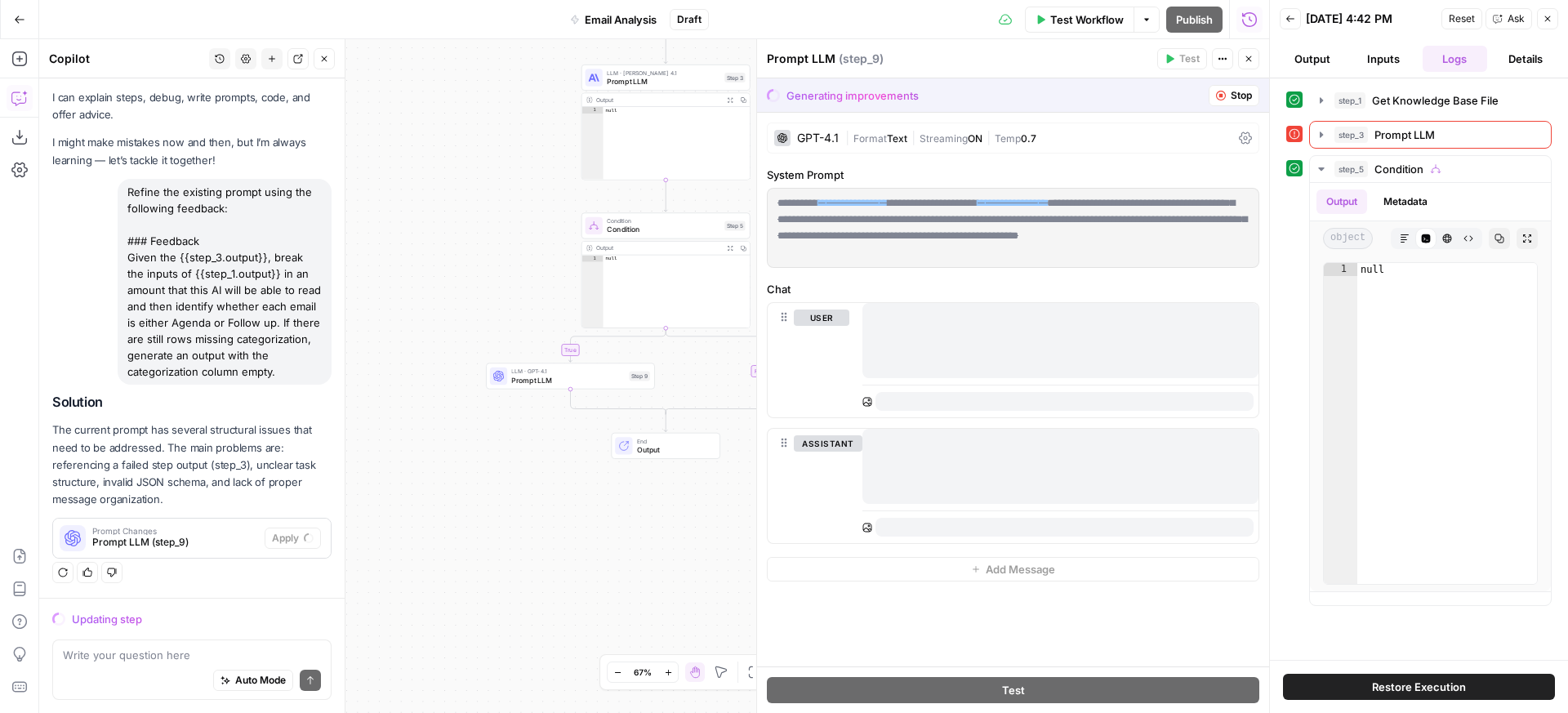
click at [459, 212] on div "true false Workflow Set Inputs Inputs Get Knowledge Base File Get Knowledge Bas…" at bounding box center [654, 376] width 1230 height 674
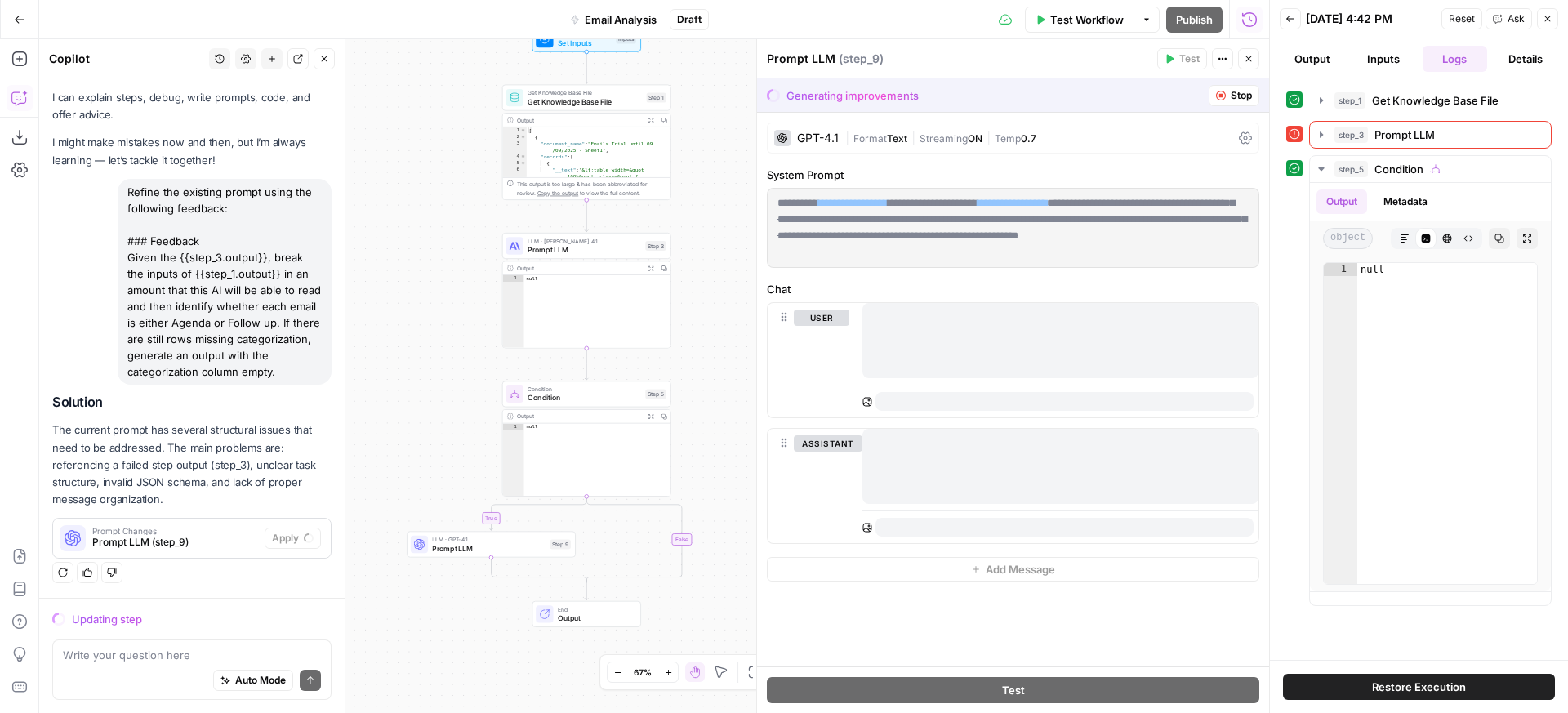
drag, startPoint x: 479, startPoint y: 199, endPoint x: 400, endPoint y: 368, distance: 186.6
click at [400, 368] on div "true false Workflow Set Inputs Inputs Get Knowledge Base File Get Knowledge Bas…" at bounding box center [654, 376] width 1230 height 674
click at [885, 140] on span "Format" at bounding box center [871, 138] width 34 height 12
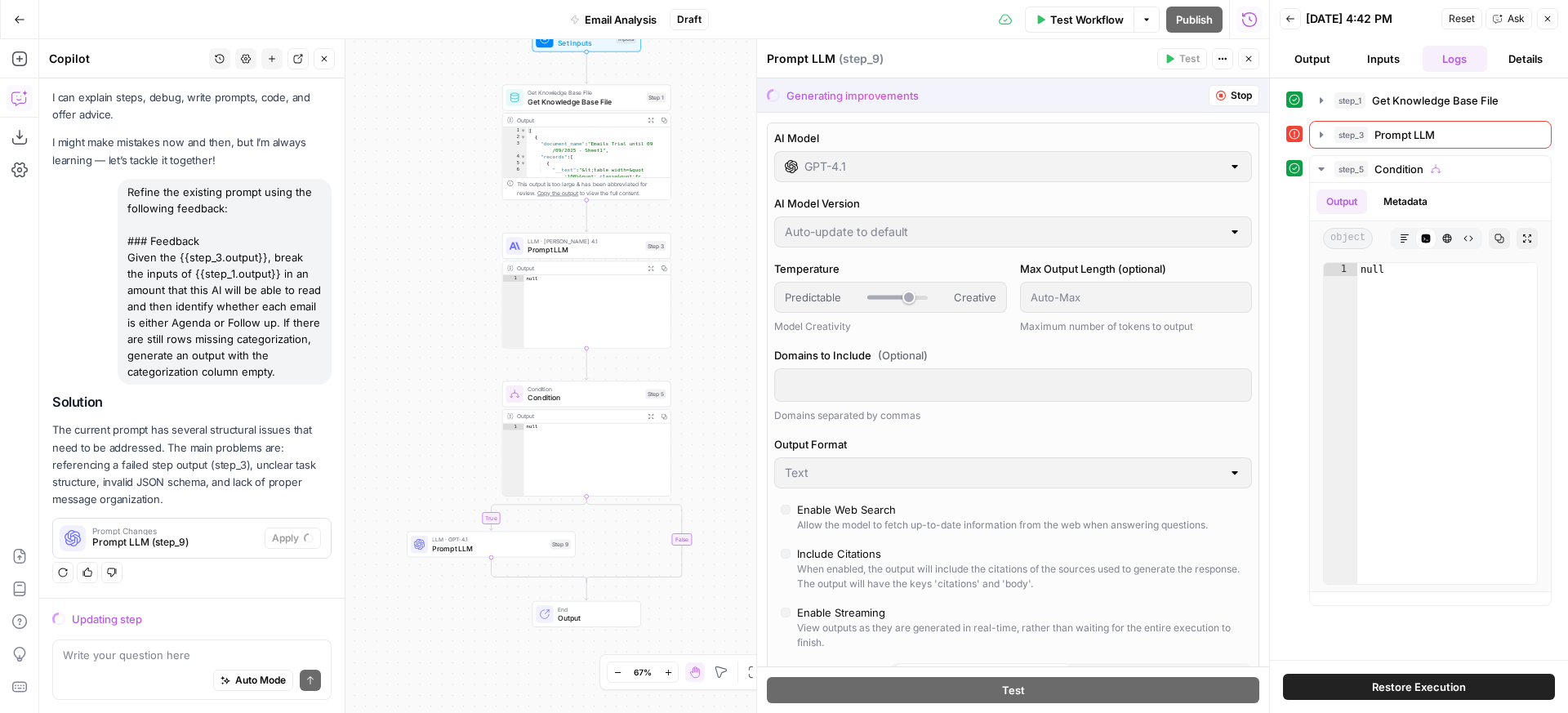
click at [1131, 131] on label "AI Model" at bounding box center [1013, 138] width 478 height 17
click at [992, 113] on div "**********" at bounding box center [1013, 643] width 512 height 1061
click at [606, 250] on span "Prompt LLM" at bounding box center [584, 250] width 113 height 11
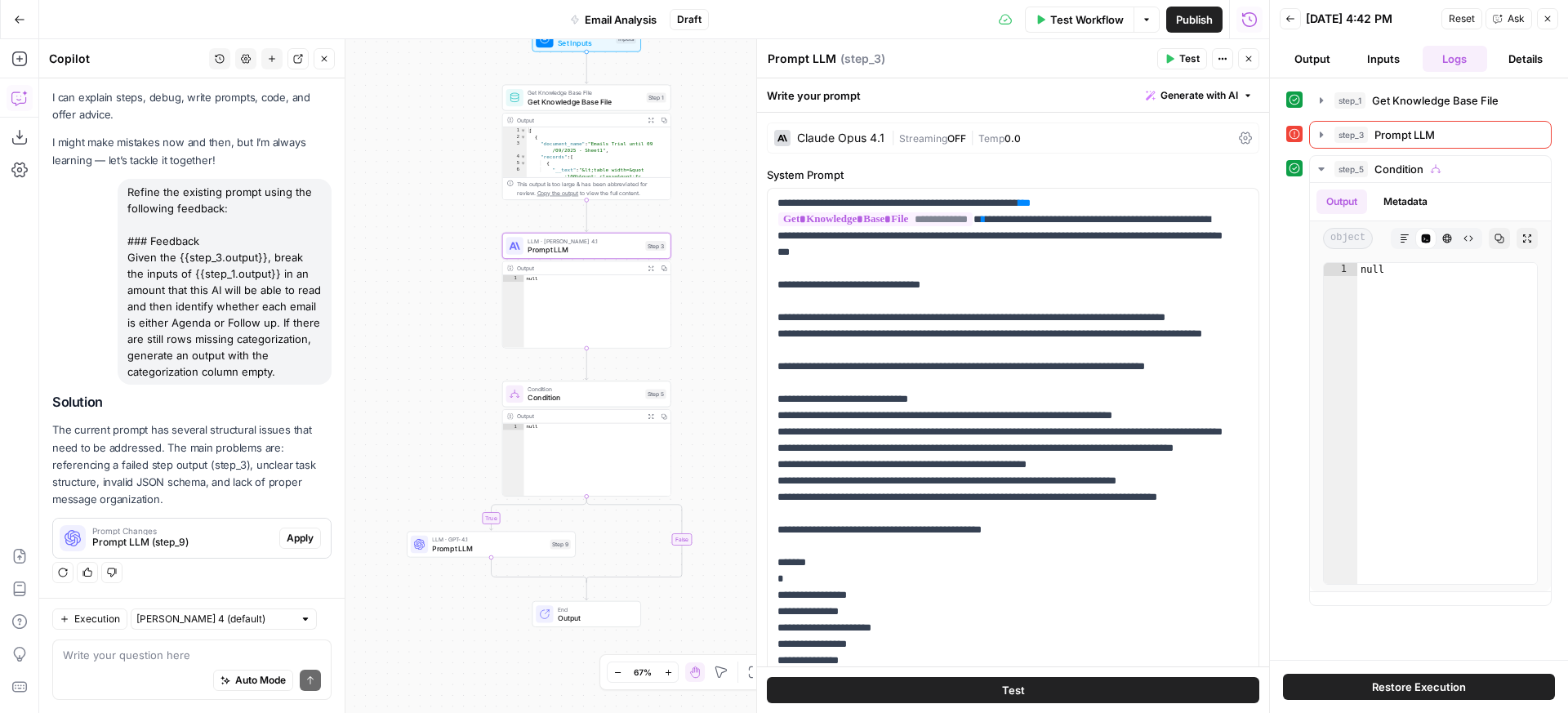
click at [920, 135] on span "Streaming" at bounding box center [923, 138] width 48 height 12
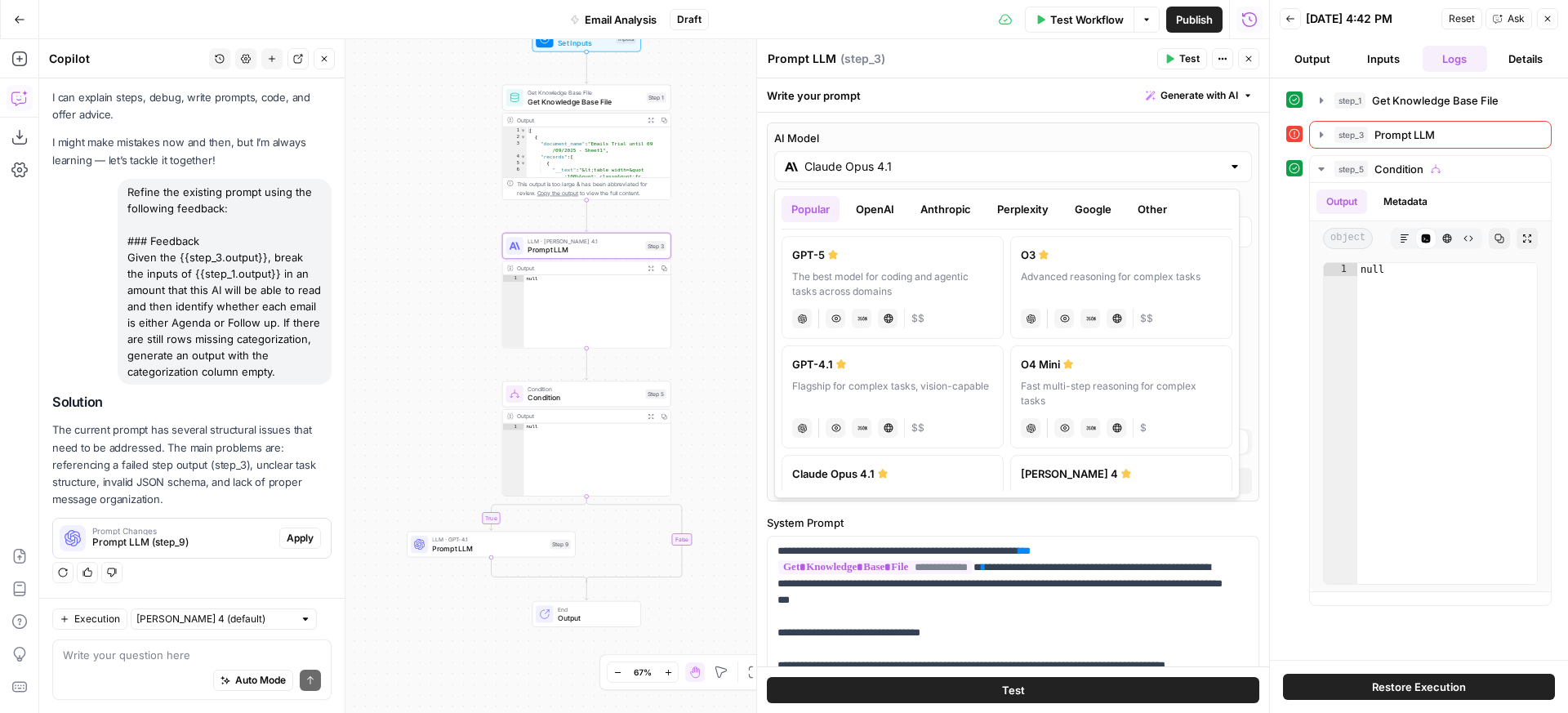
click at [850, 164] on input "Claude Opus 4.1" at bounding box center [1013, 167] width 417 height 17
click at [886, 206] on button "OpenAI" at bounding box center [875, 209] width 58 height 27
click at [891, 257] on div "GPT-5" at bounding box center [892, 254] width 201 height 17
type input "GPT-5"
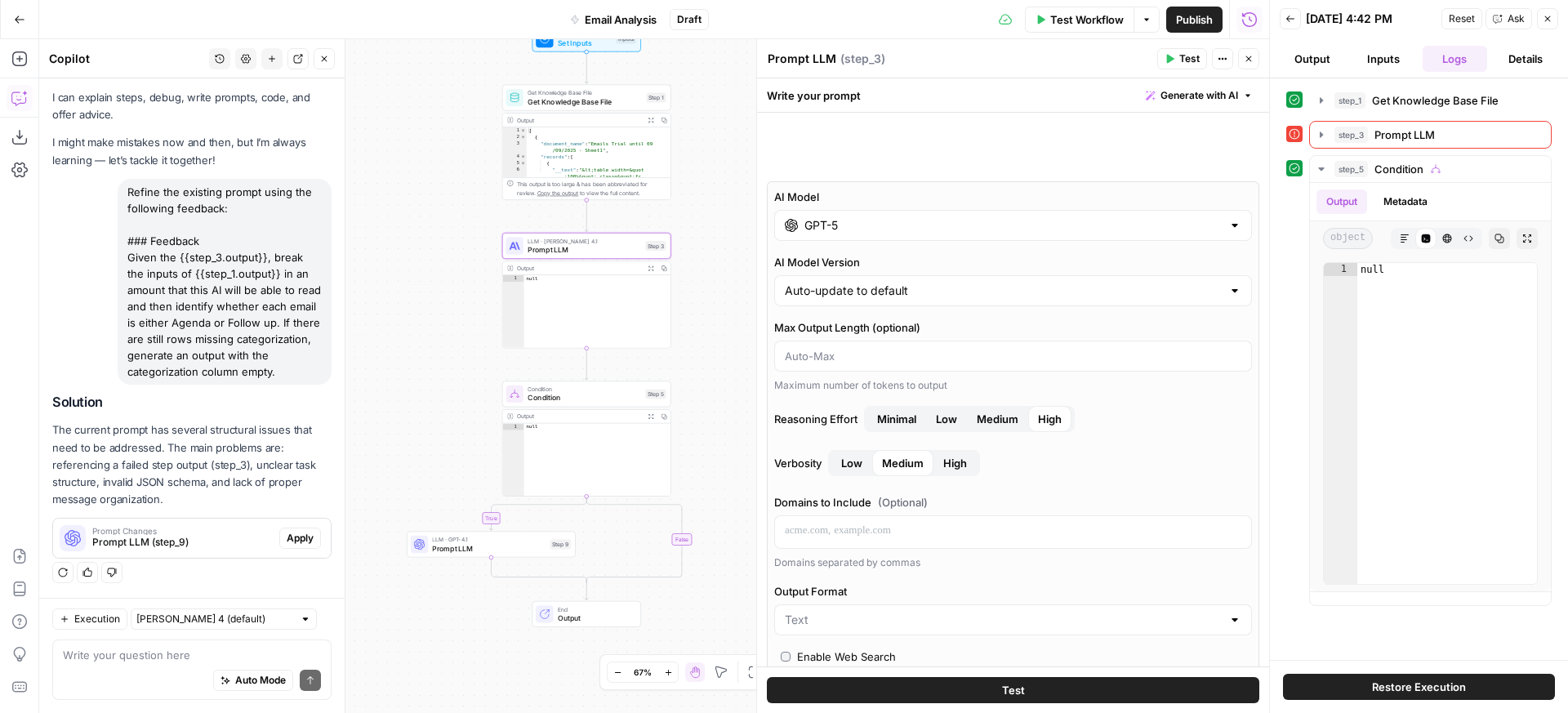
scroll to position [73, 0]
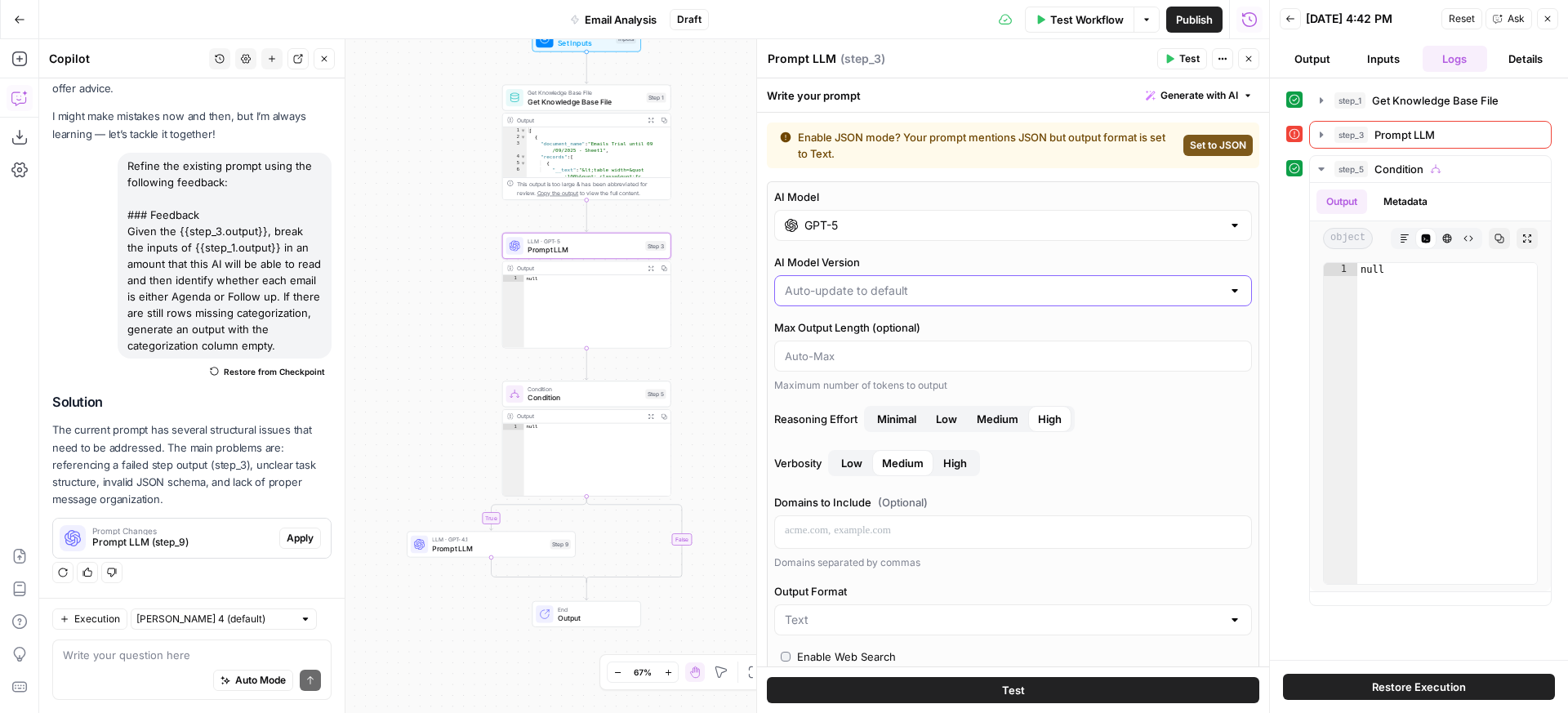
click at [950, 292] on input "AI Model Version" at bounding box center [1003, 291] width 437 height 17
type input "Auto-update to default"
click at [948, 269] on label "AI Model Version" at bounding box center [1013, 262] width 478 height 17
click at [948, 283] on input "Auto-update to default" at bounding box center [1003, 291] width 437 height 17
click at [1111, 334] on span "Auto-update to default" at bounding box center [996, 331] width 416 height 17
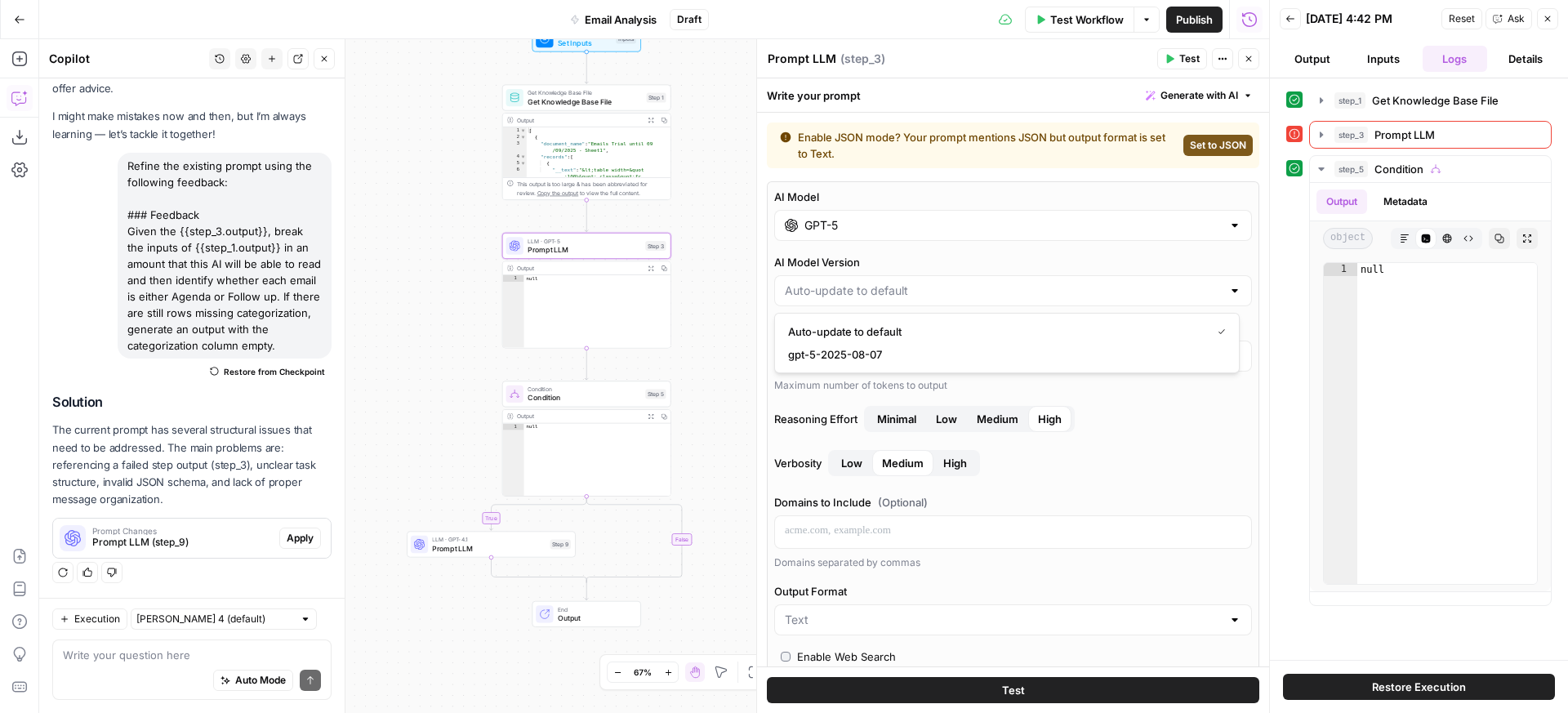
type input "Auto-update to default"
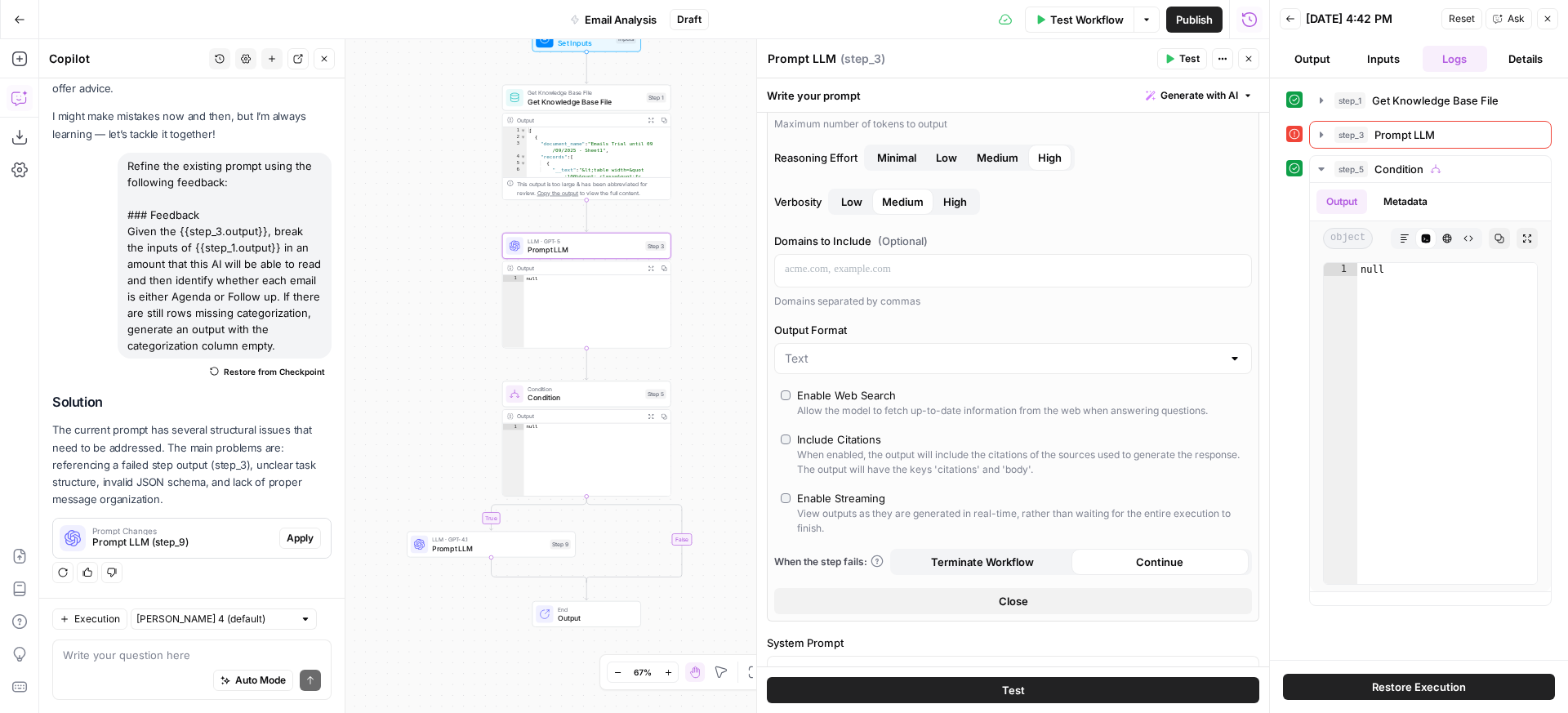
scroll to position [351, 0]
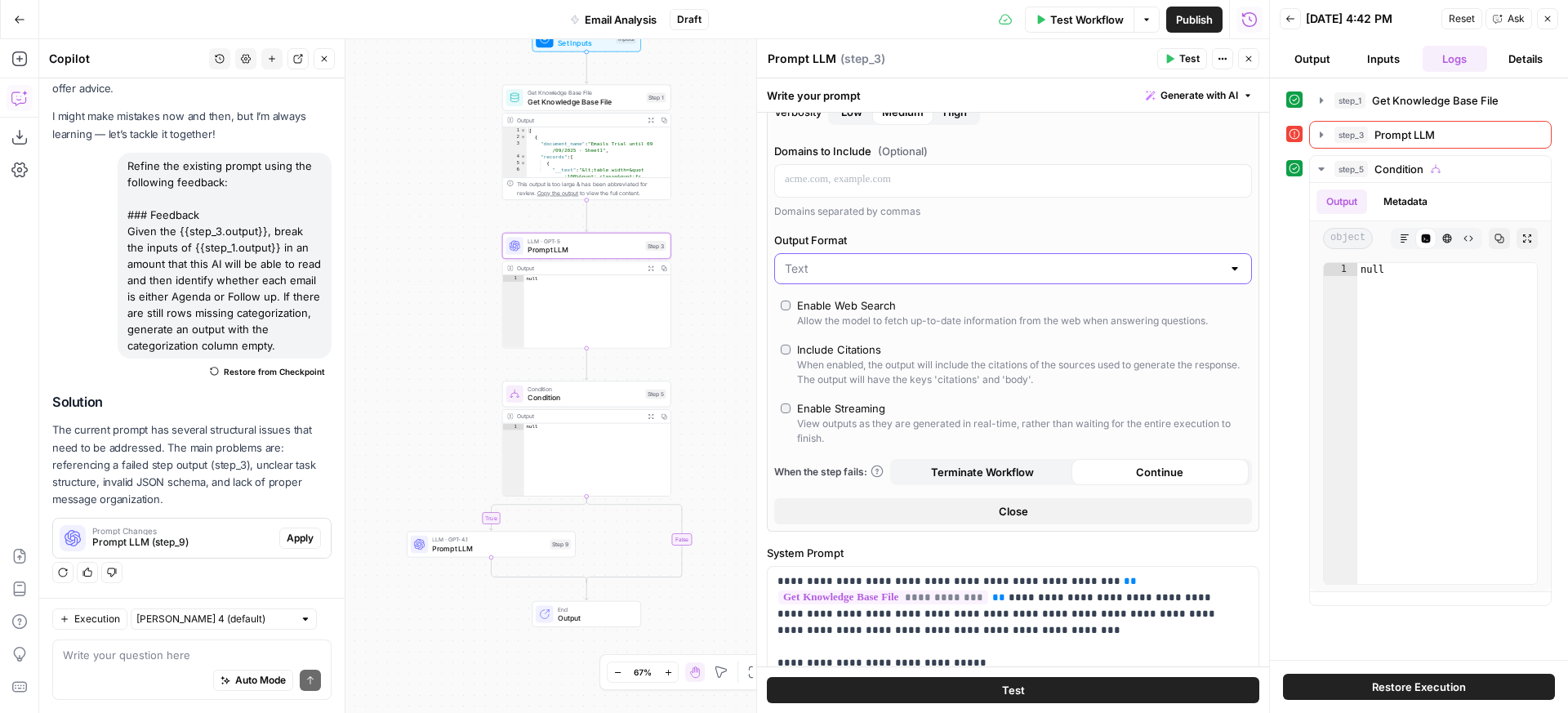
click at [915, 273] on input "Output Format" at bounding box center [1003, 268] width 437 height 17
click at [866, 324] on span "JSON" at bounding box center [1003, 332] width 431 height 17
type input "JSON"
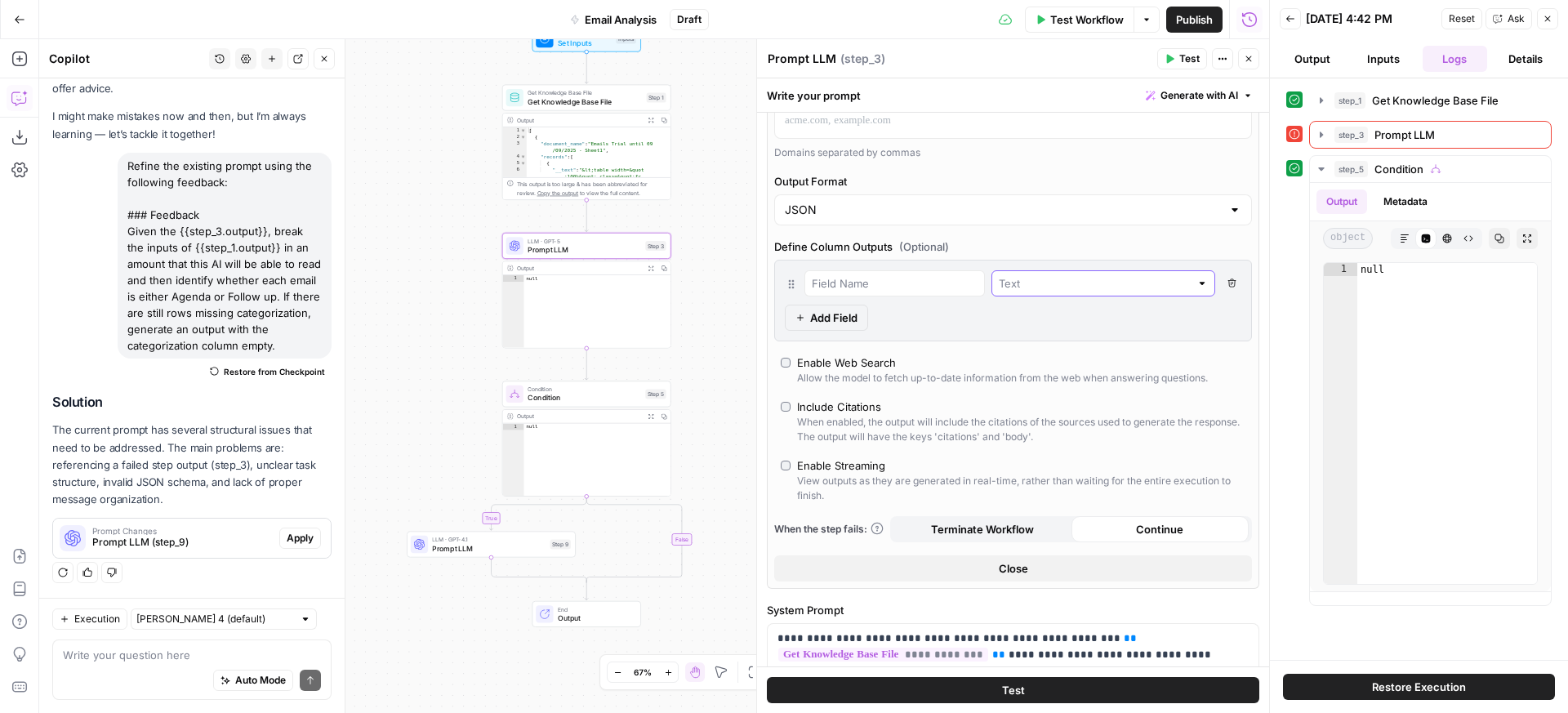
click at [999, 276] on input "text" at bounding box center [1095, 283] width 191 height 17
click at [1007, 321] on span "Text" at bounding box center [1064, 321] width 207 height 17
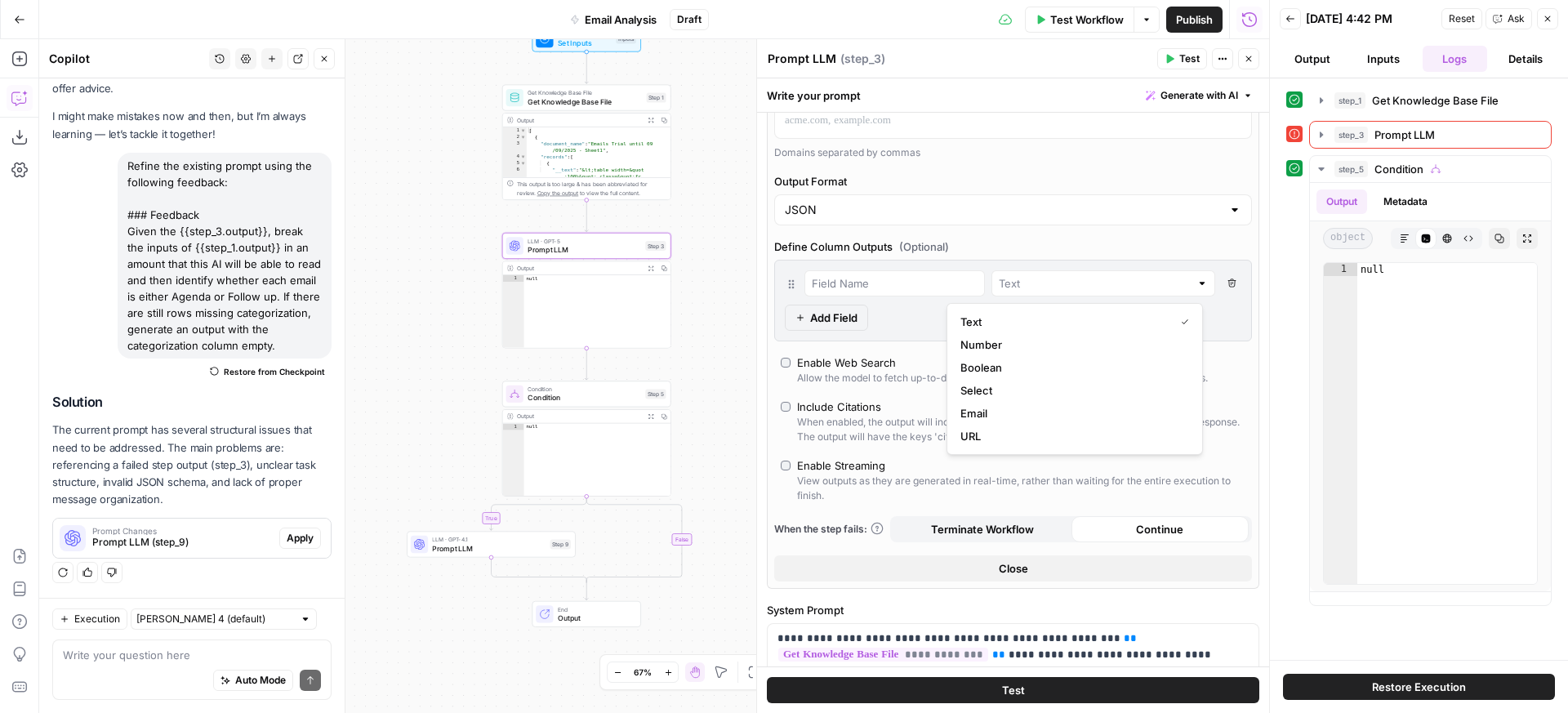
type input "Text"
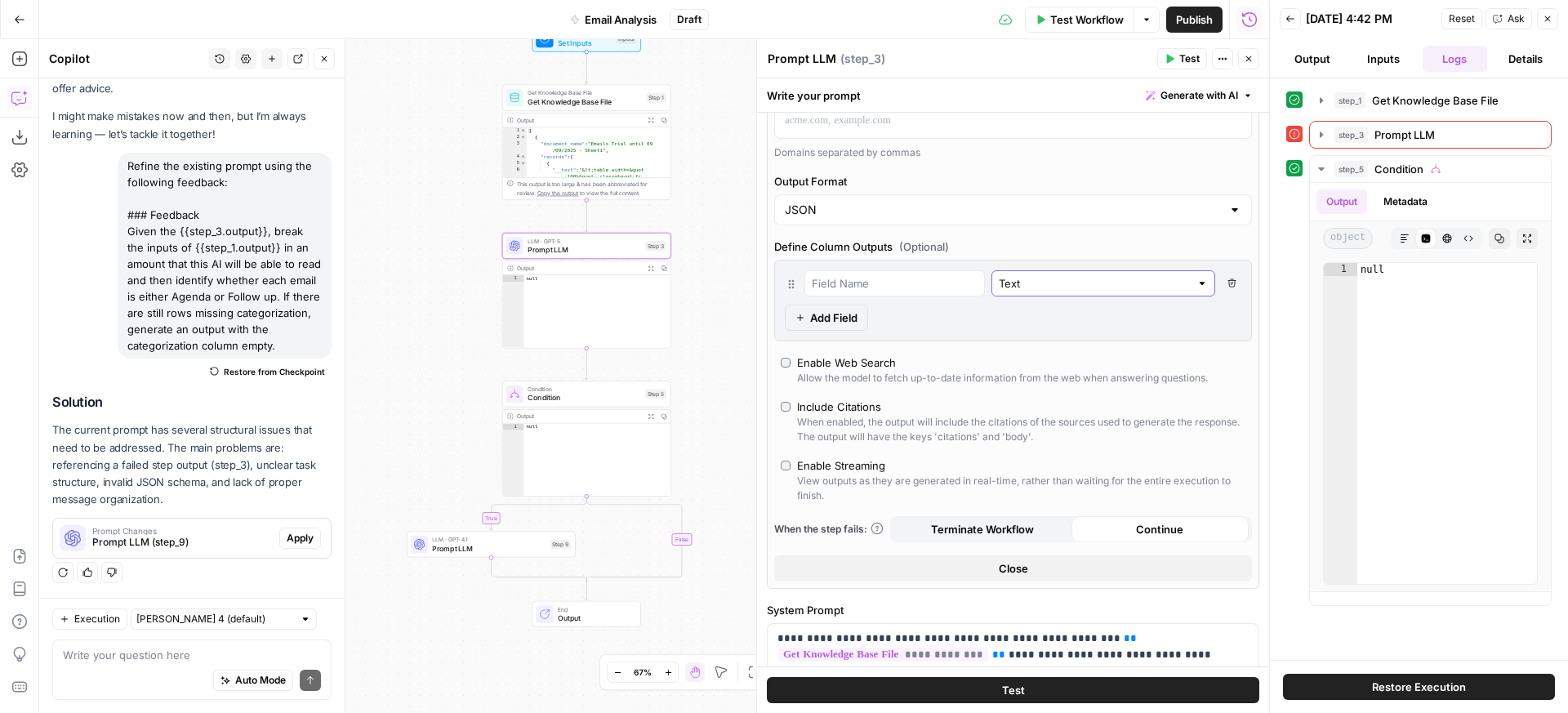
click at [1029, 289] on input "Text" at bounding box center [1095, 283] width 191 height 17
click at [1011, 323] on span "Text" at bounding box center [1064, 321] width 207 height 17
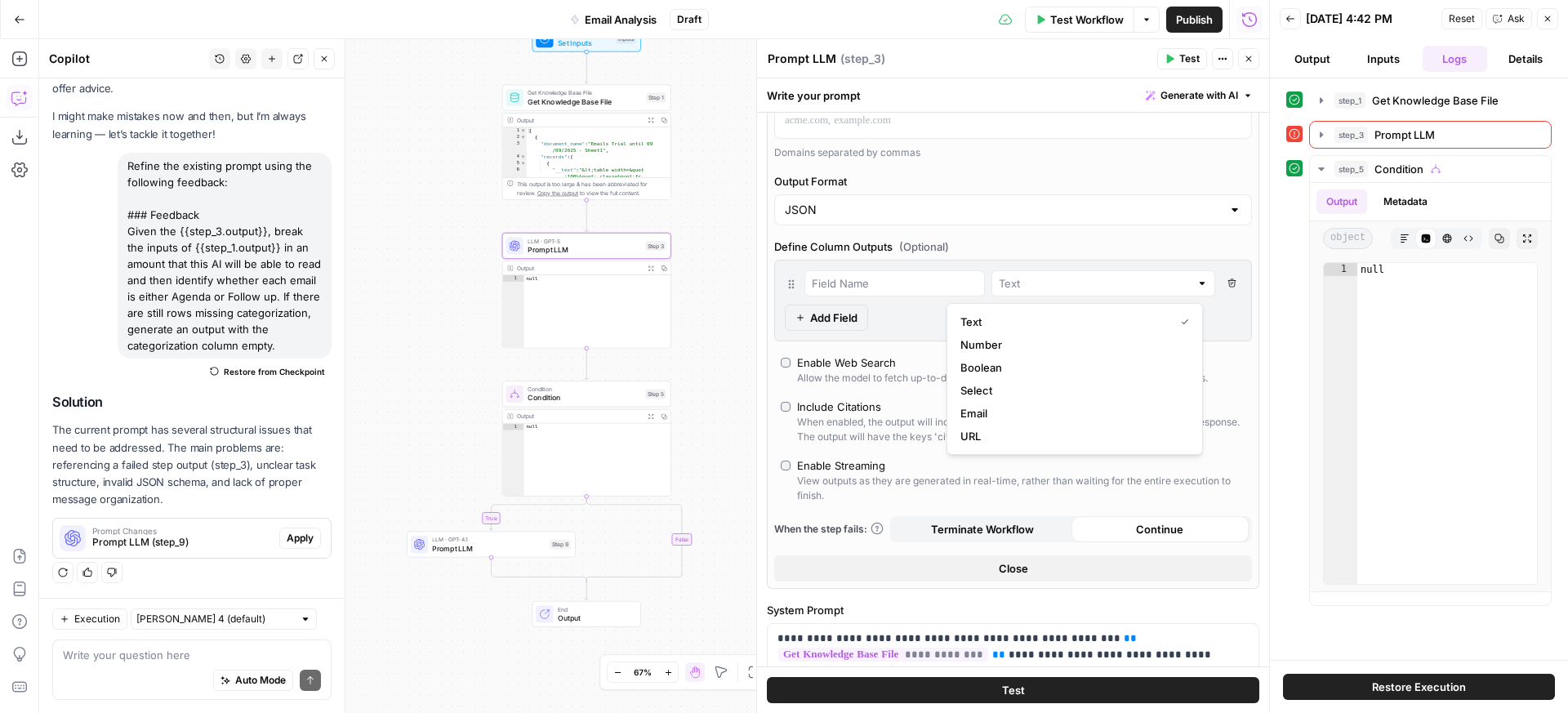
type input "Text"
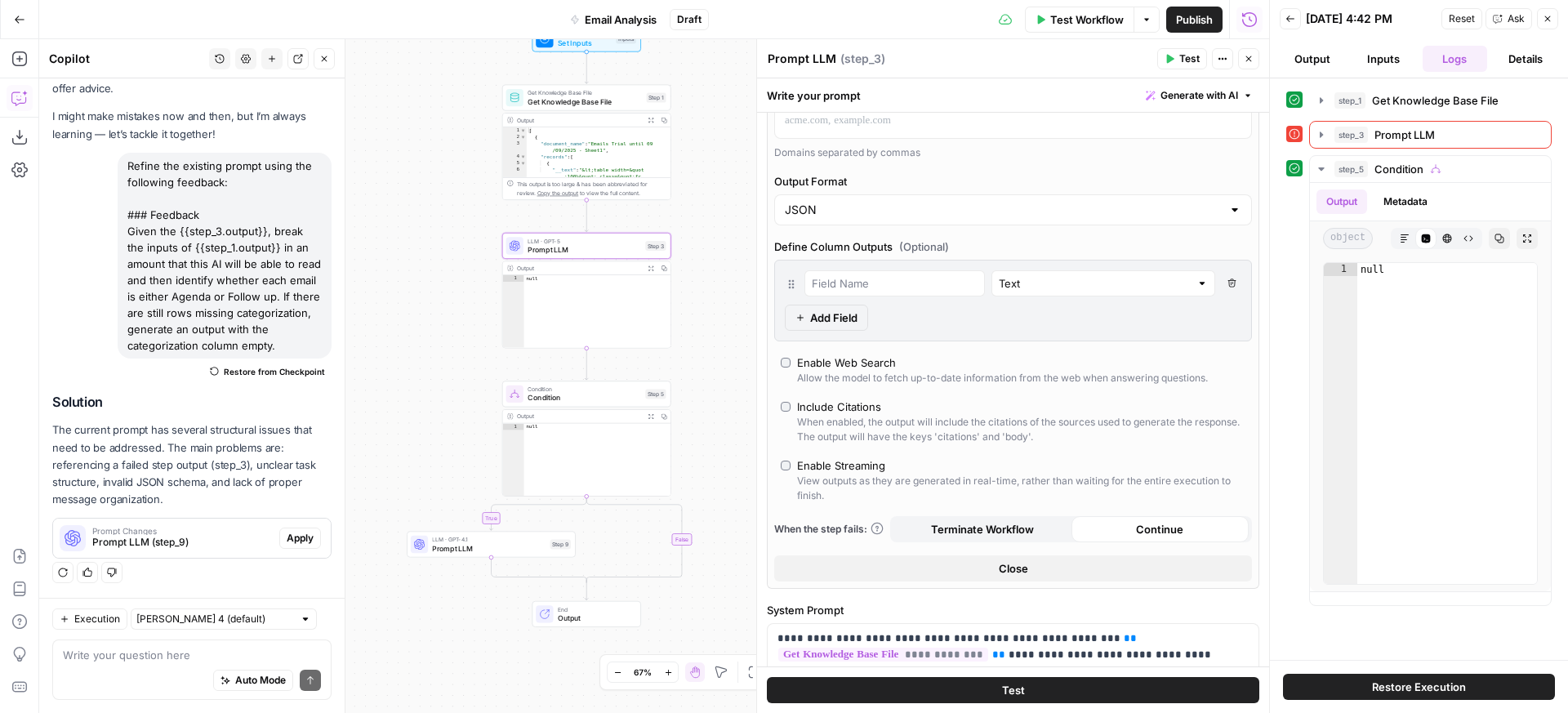
click at [896, 293] on div at bounding box center [894, 283] width 180 height 27
click at [1225, 281] on button "Delete Field" at bounding box center [1232, 283] width 20 height 27
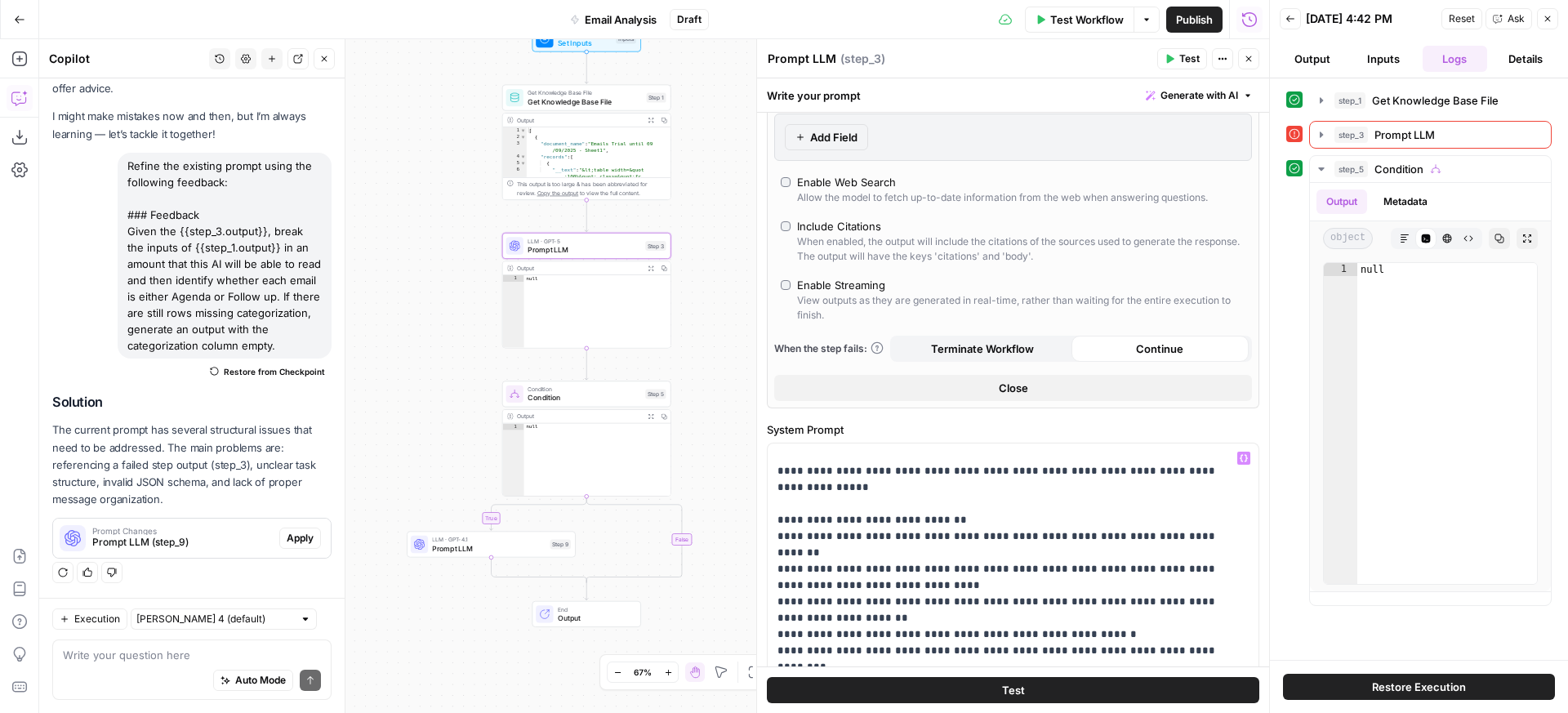
scroll to position [197, 0]
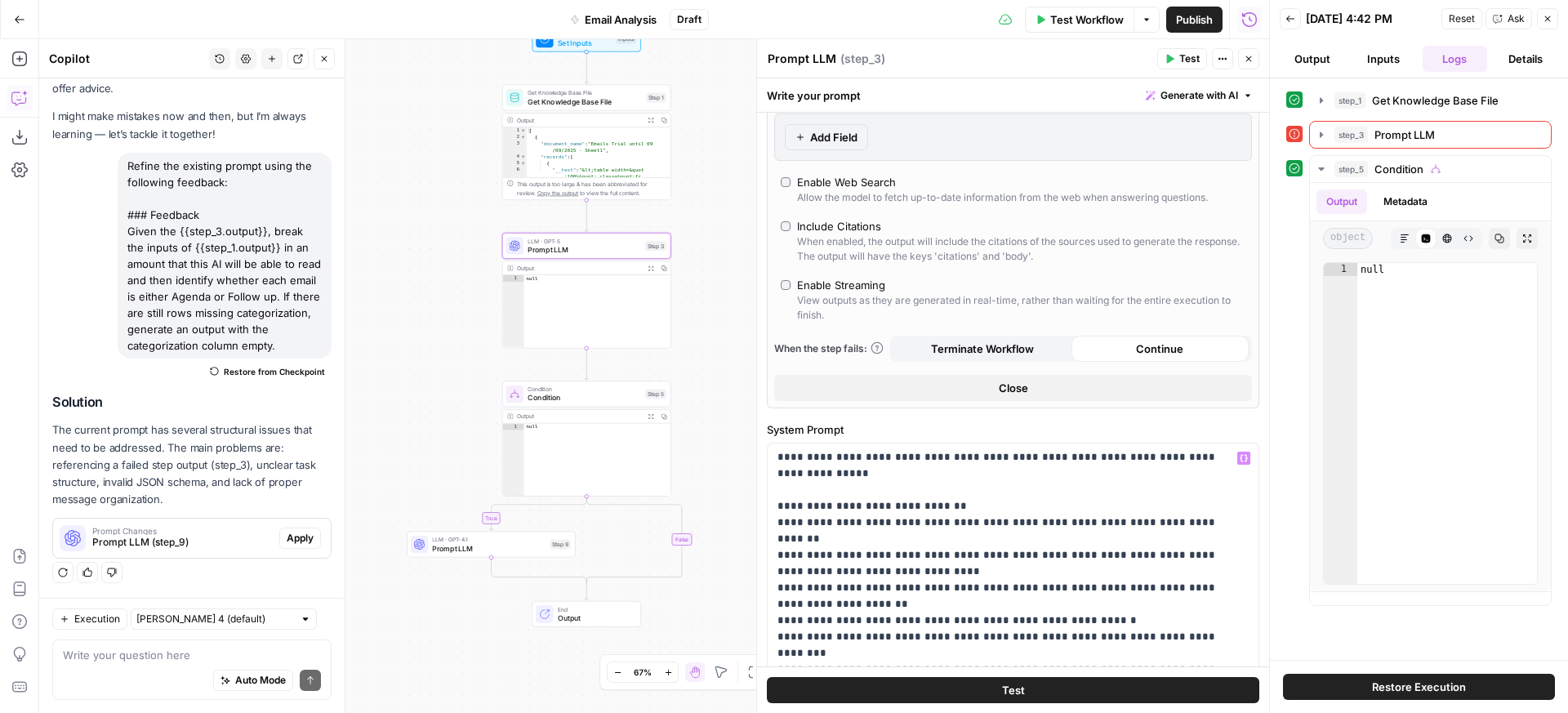
click at [1040, 690] on button "Test" at bounding box center [1013, 690] width 492 height 27
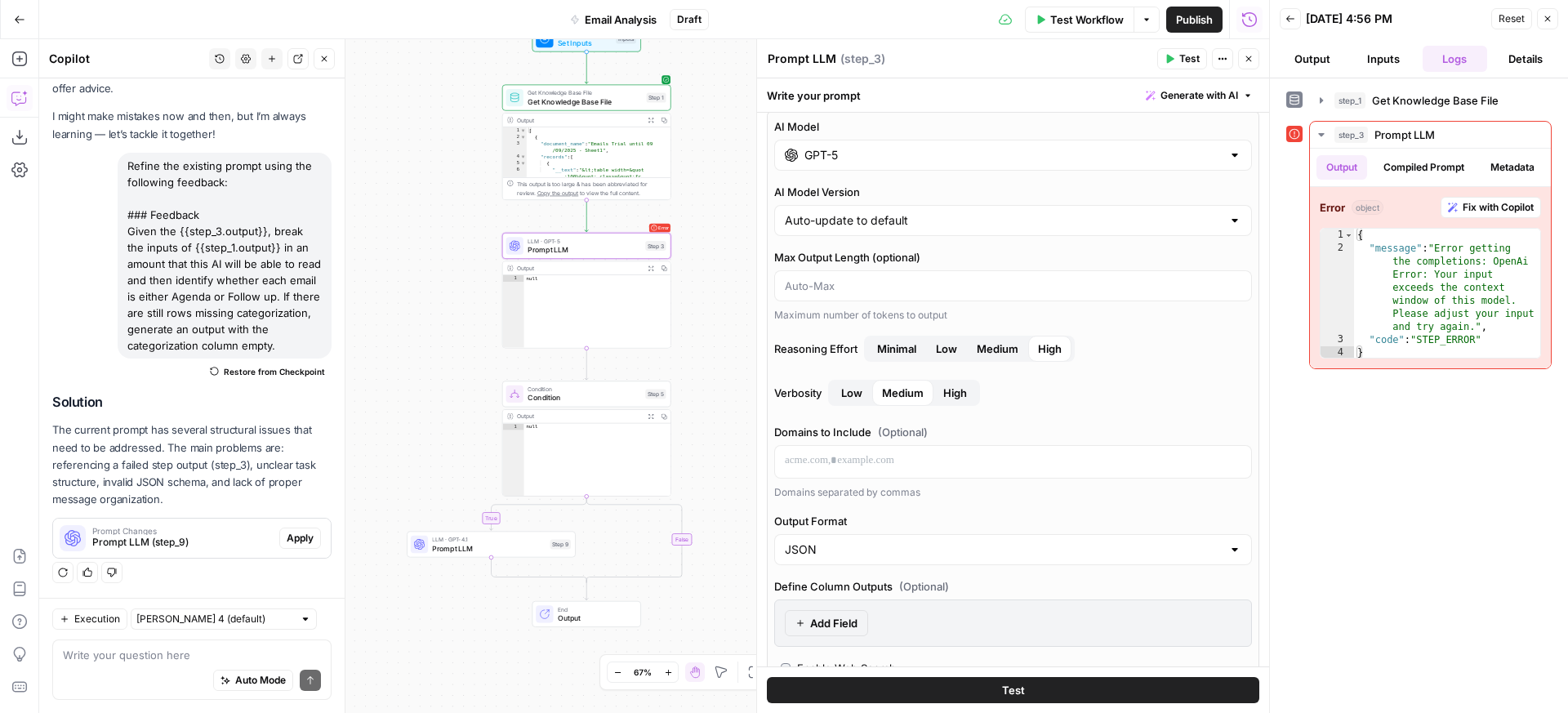
scroll to position [0, 0]
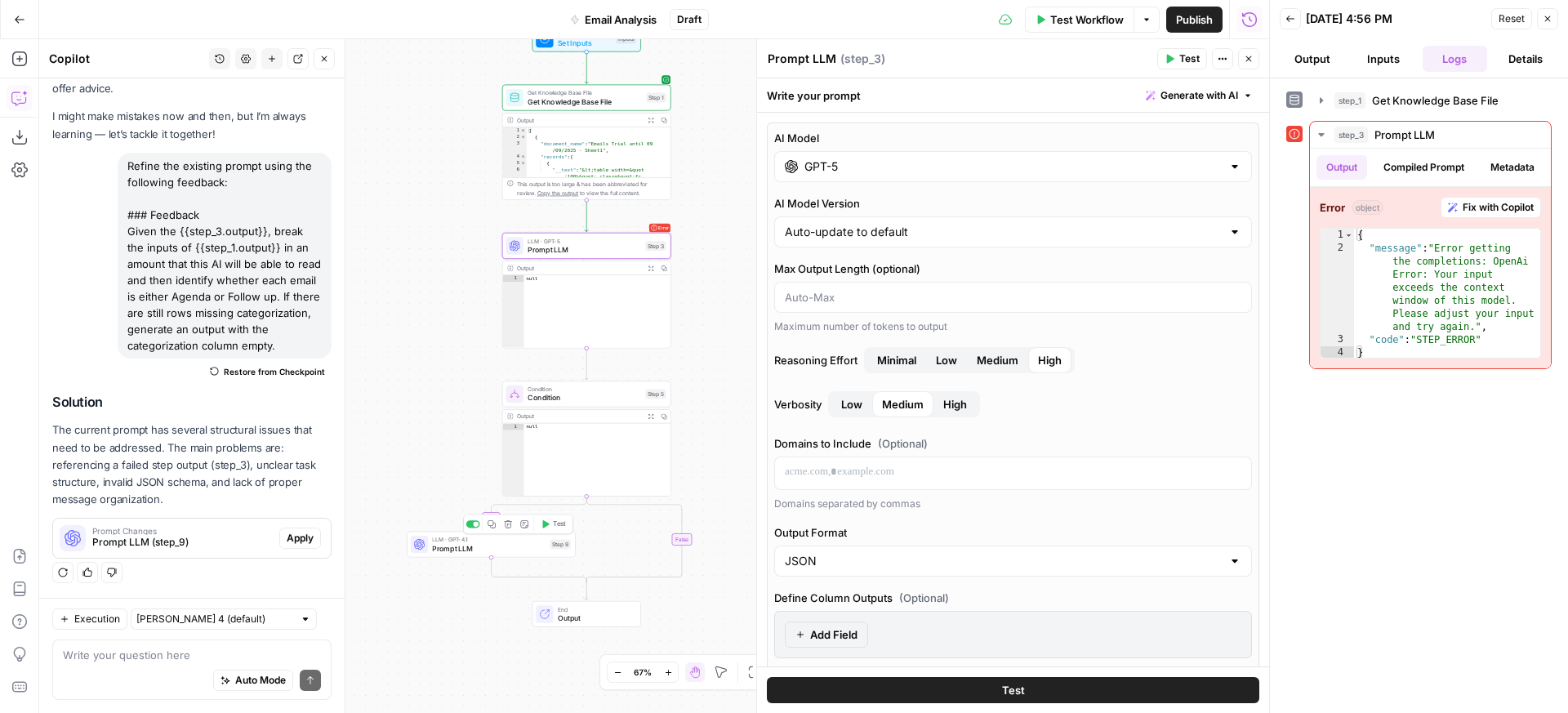
click at [517, 542] on span "Prompt LLM" at bounding box center [488, 547] width 113 height 11
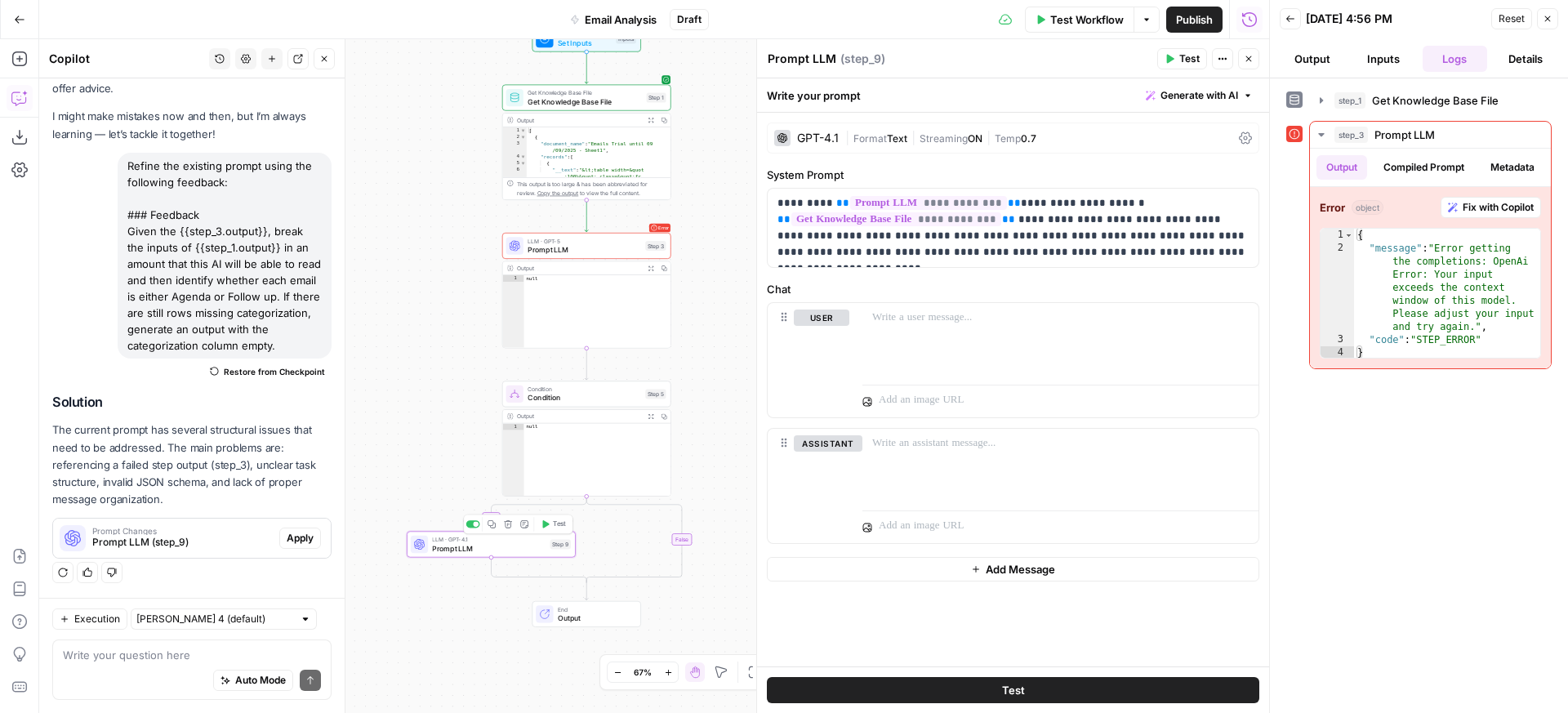
scroll to position [73, 0]
click at [526, 554] on div "LLM · GPT-4.1 Prompt LLM Step 9 Copy step Delete step Add Note Test" at bounding box center [490, 543] width 169 height 27
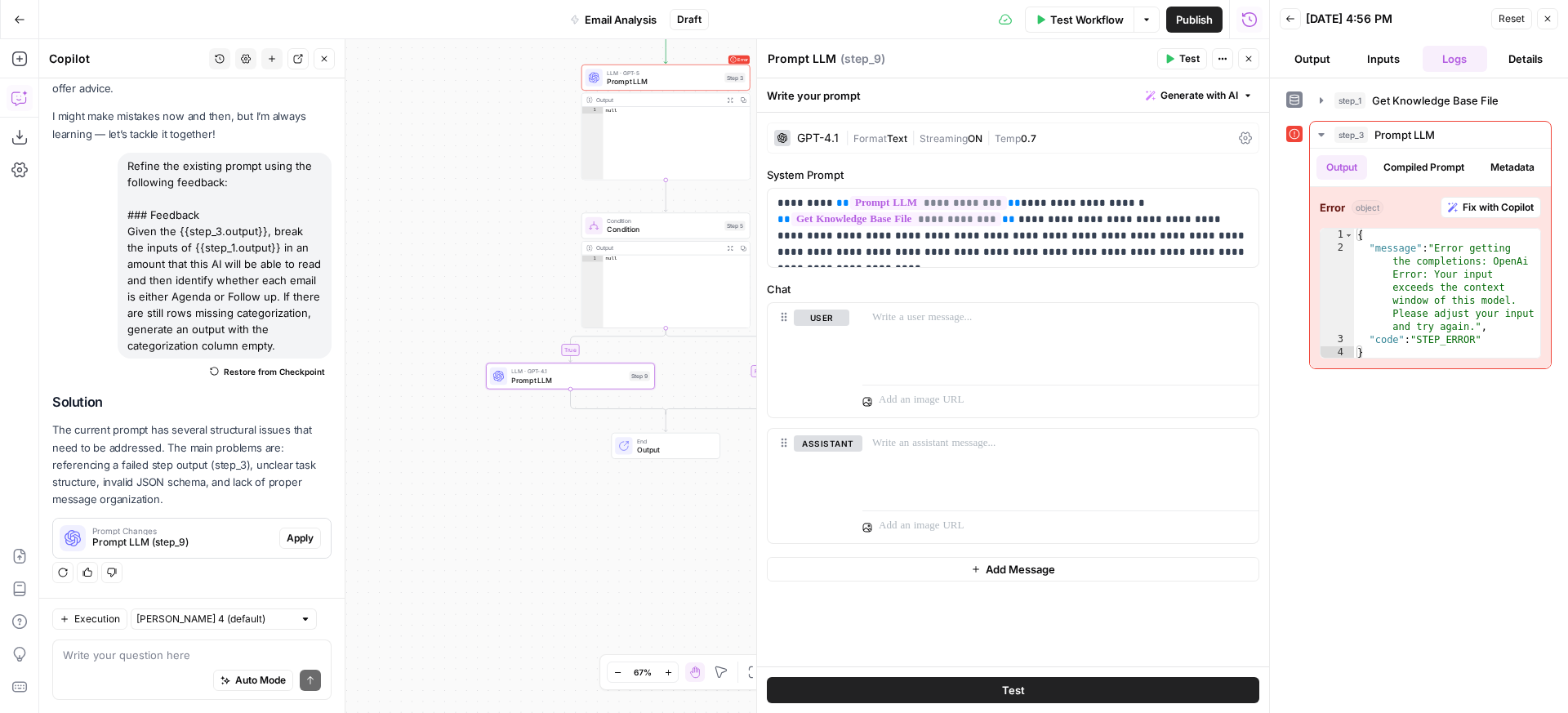
click at [287, 539] on span "Apply" at bounding box center [300, 537] width 27 height 15
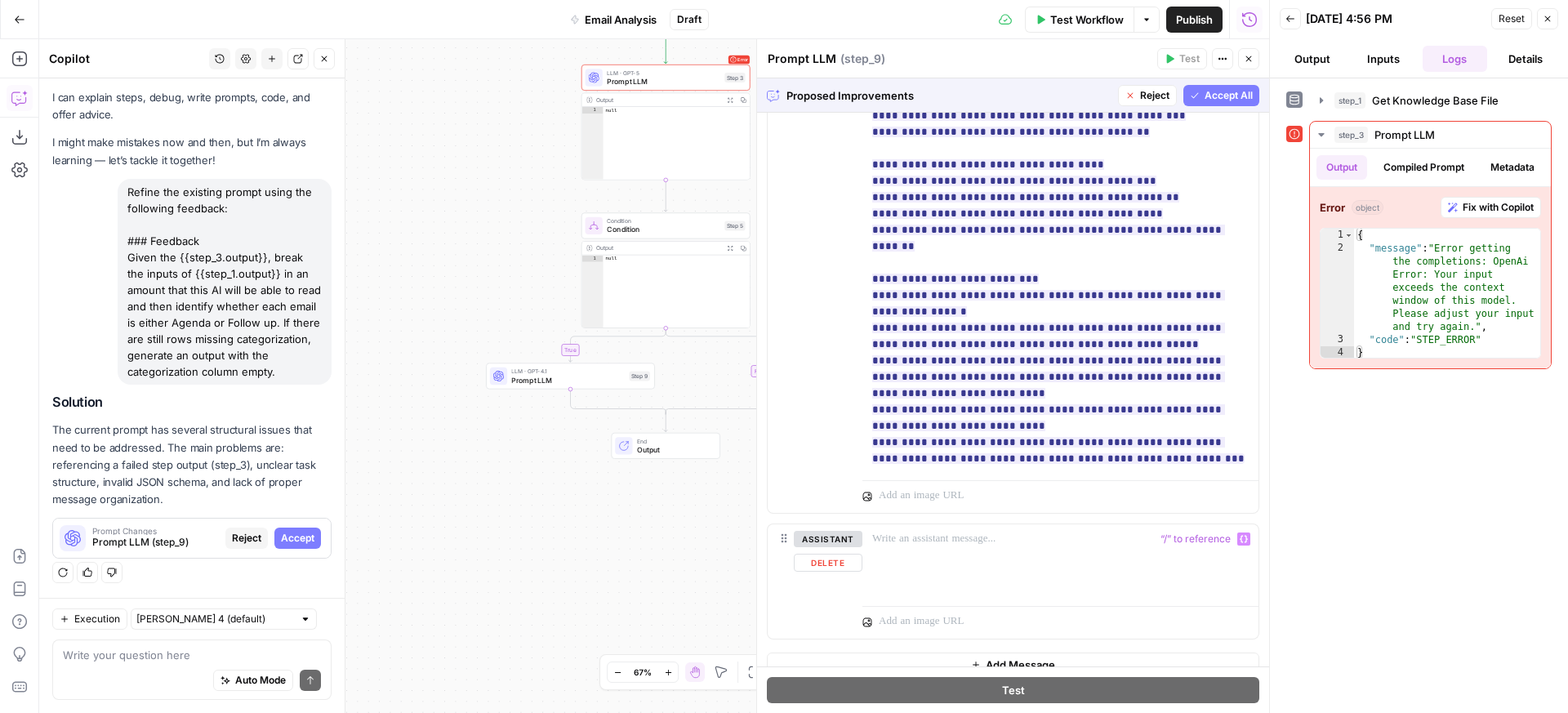
scroll to position [1014, 0]
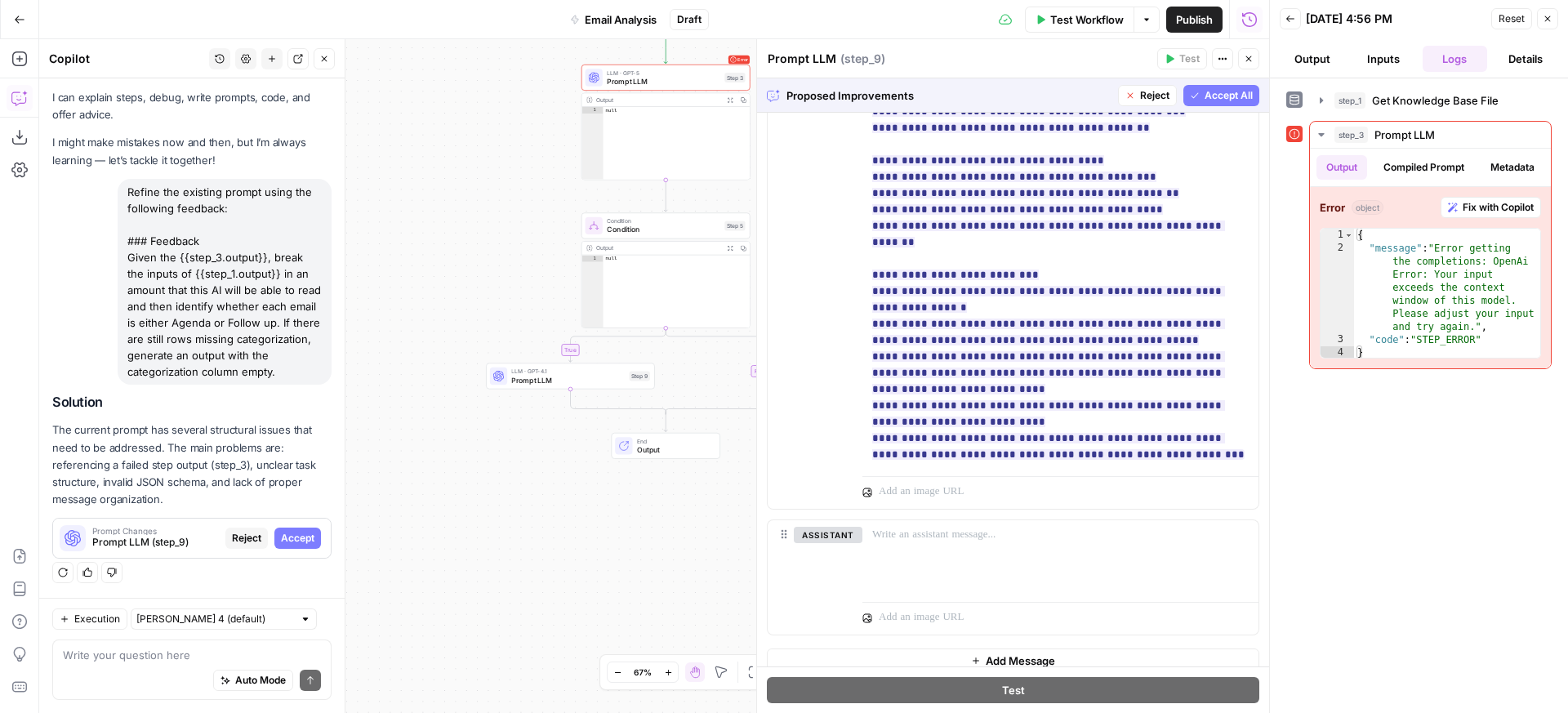
click at [1228, 96] on span "Accept All" at bounding box center [1229, 95] width 48 height 15
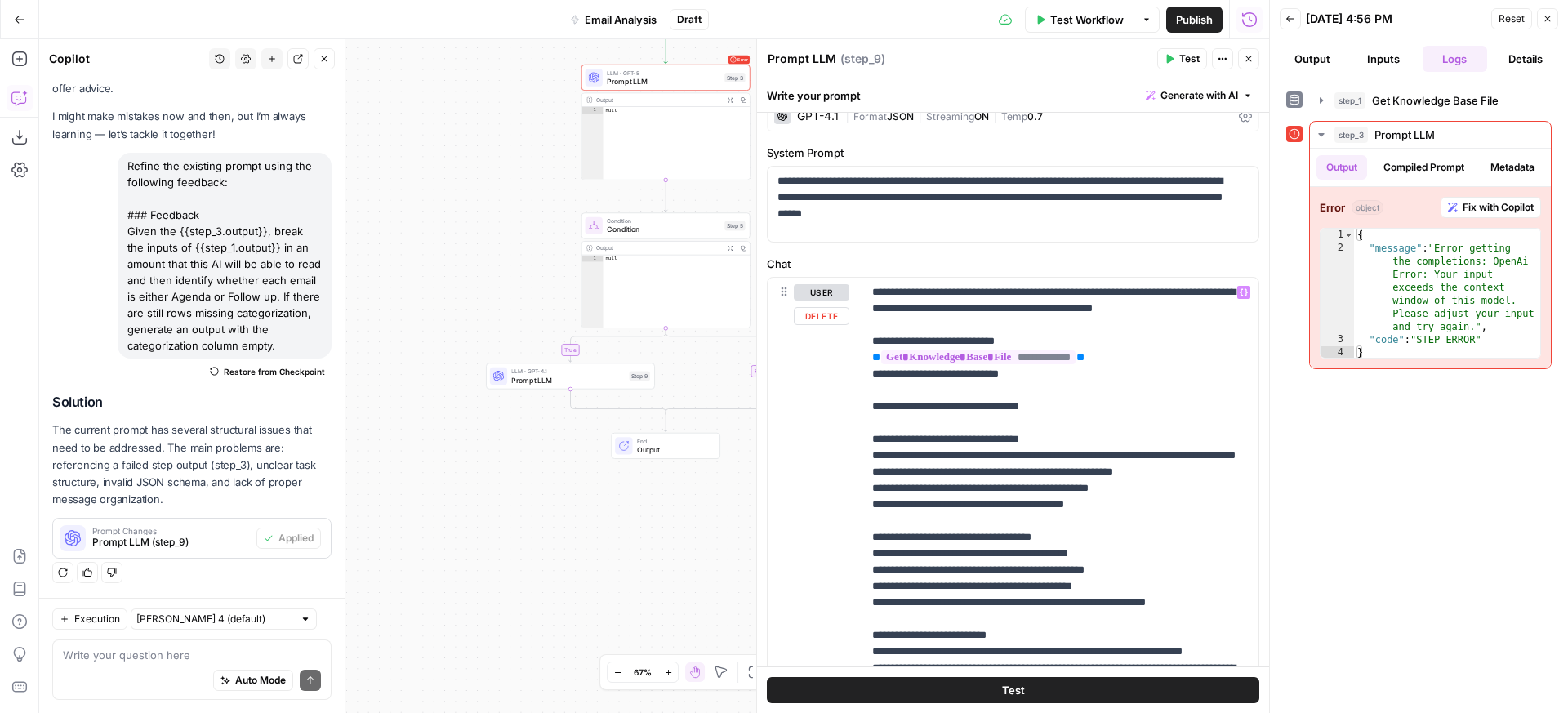
scroll to position [121, 0]
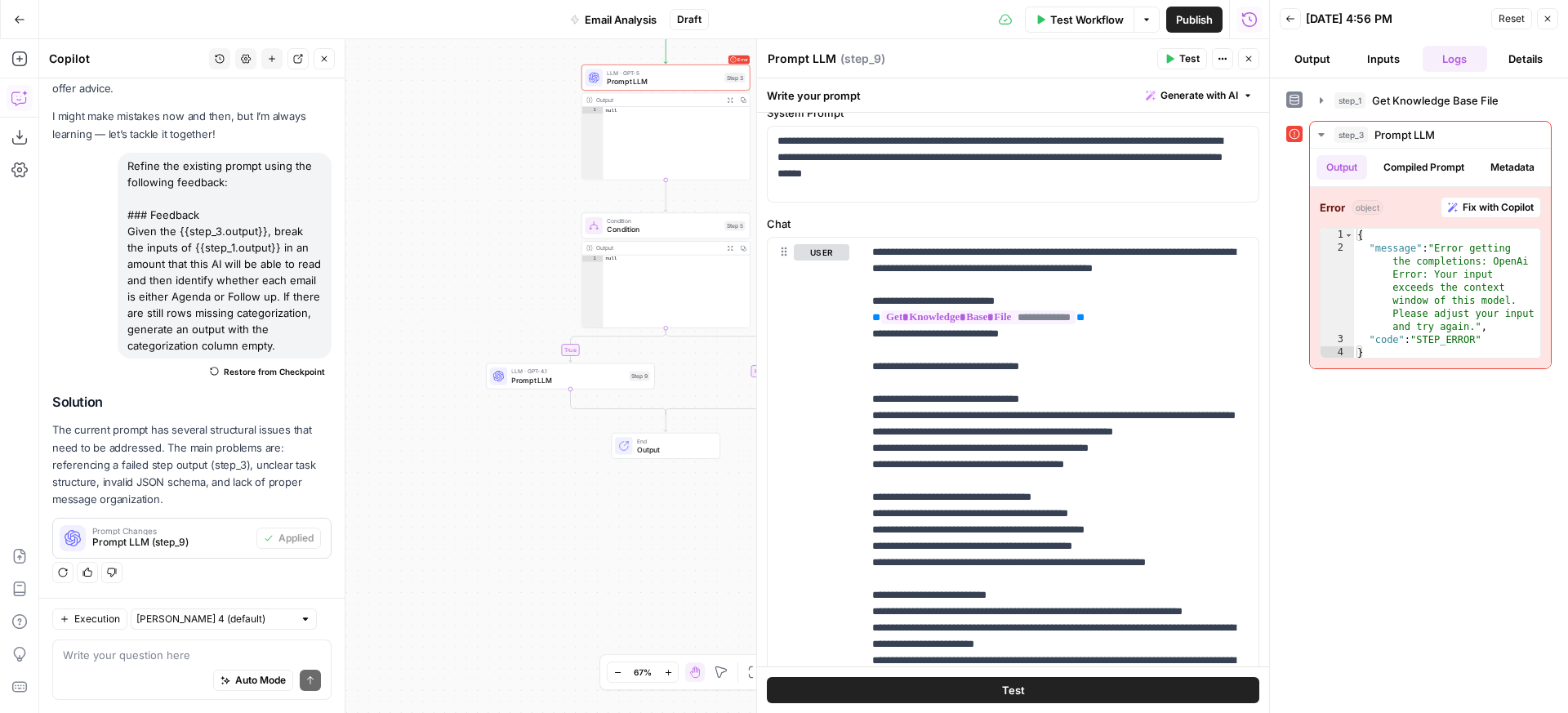
click at [1062, 689] on button "Test" at bounding box center [1013, 690] width 492 height 27
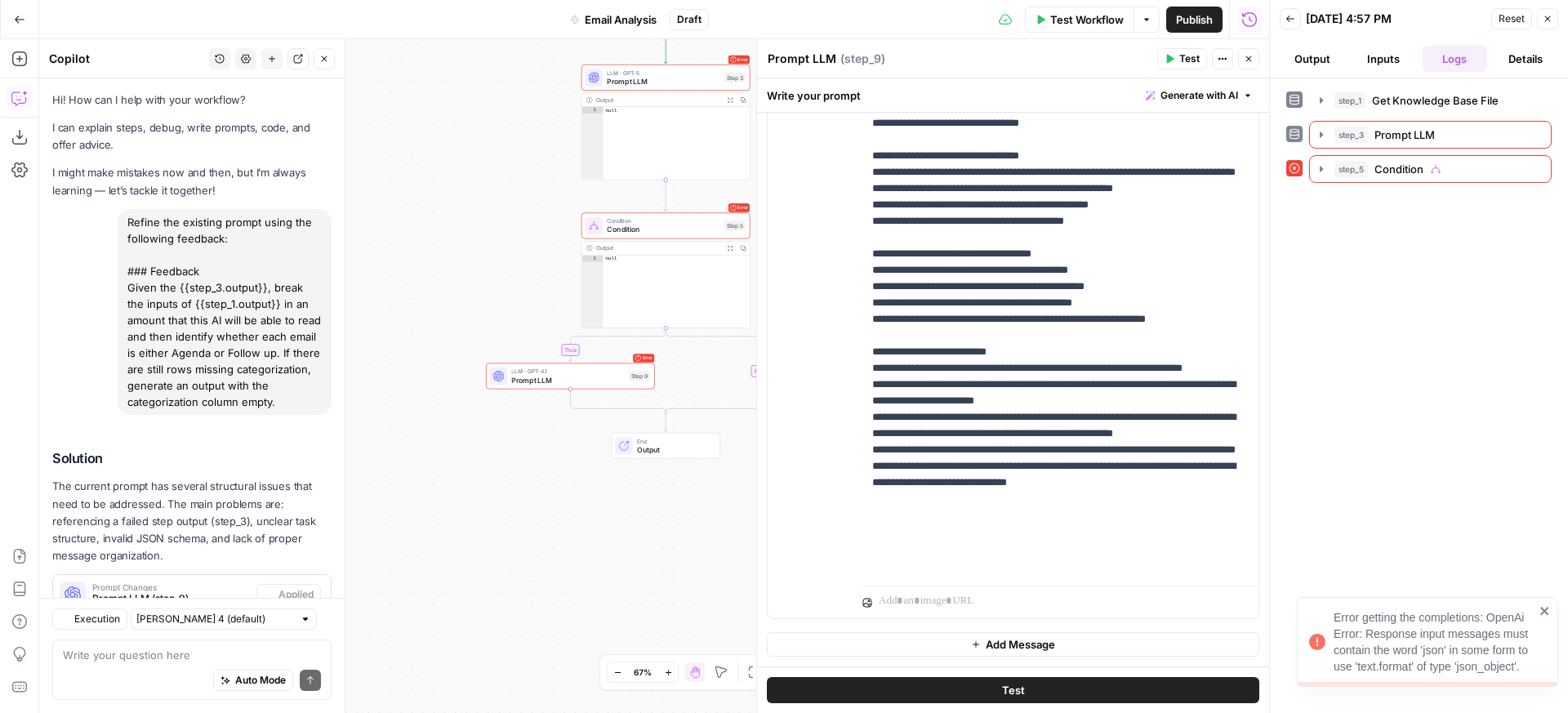
scroll to position [73, 0]
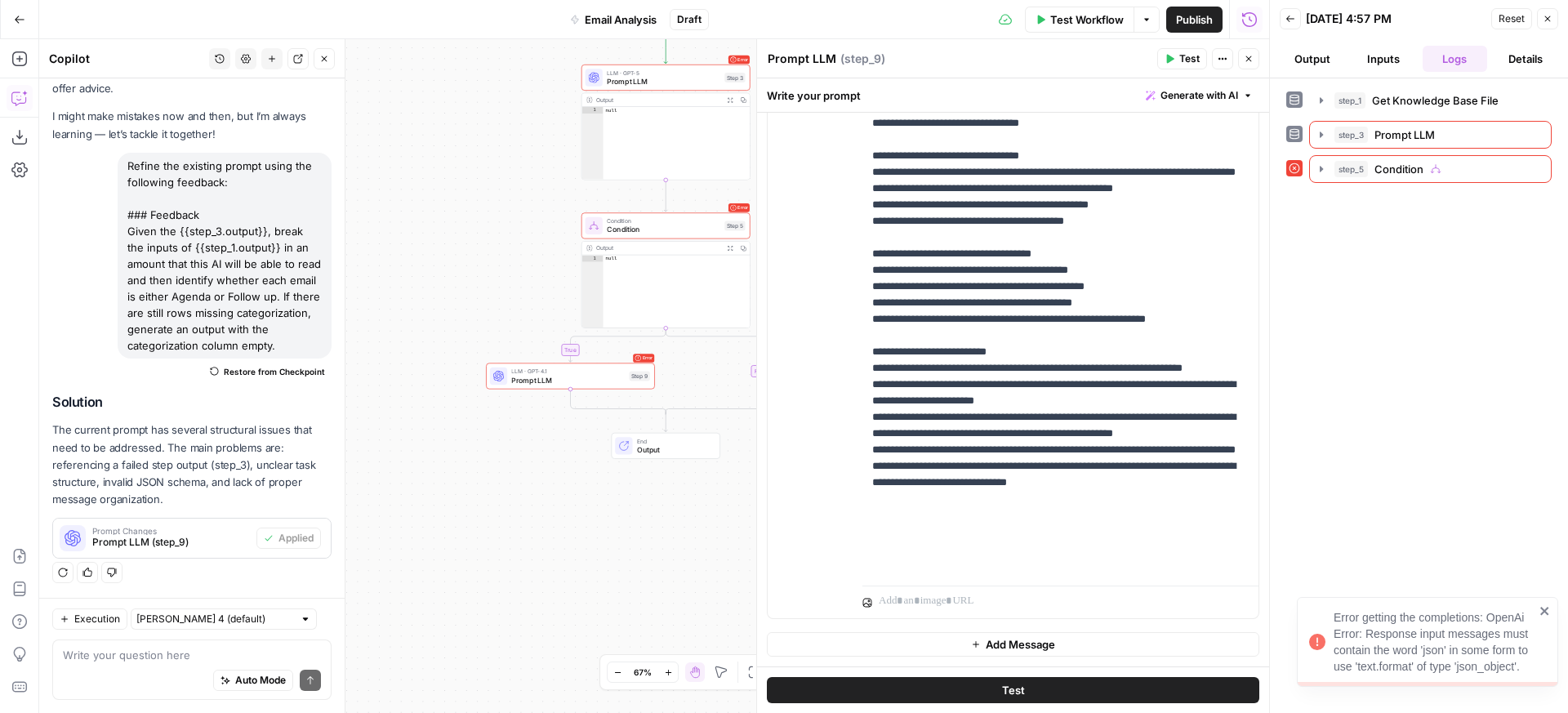
click at [1439, 639] on div "Error getting the completions: OpenAi Error: Response input messages must conta…" at bounding box center [1435, 642] width 201 height 65
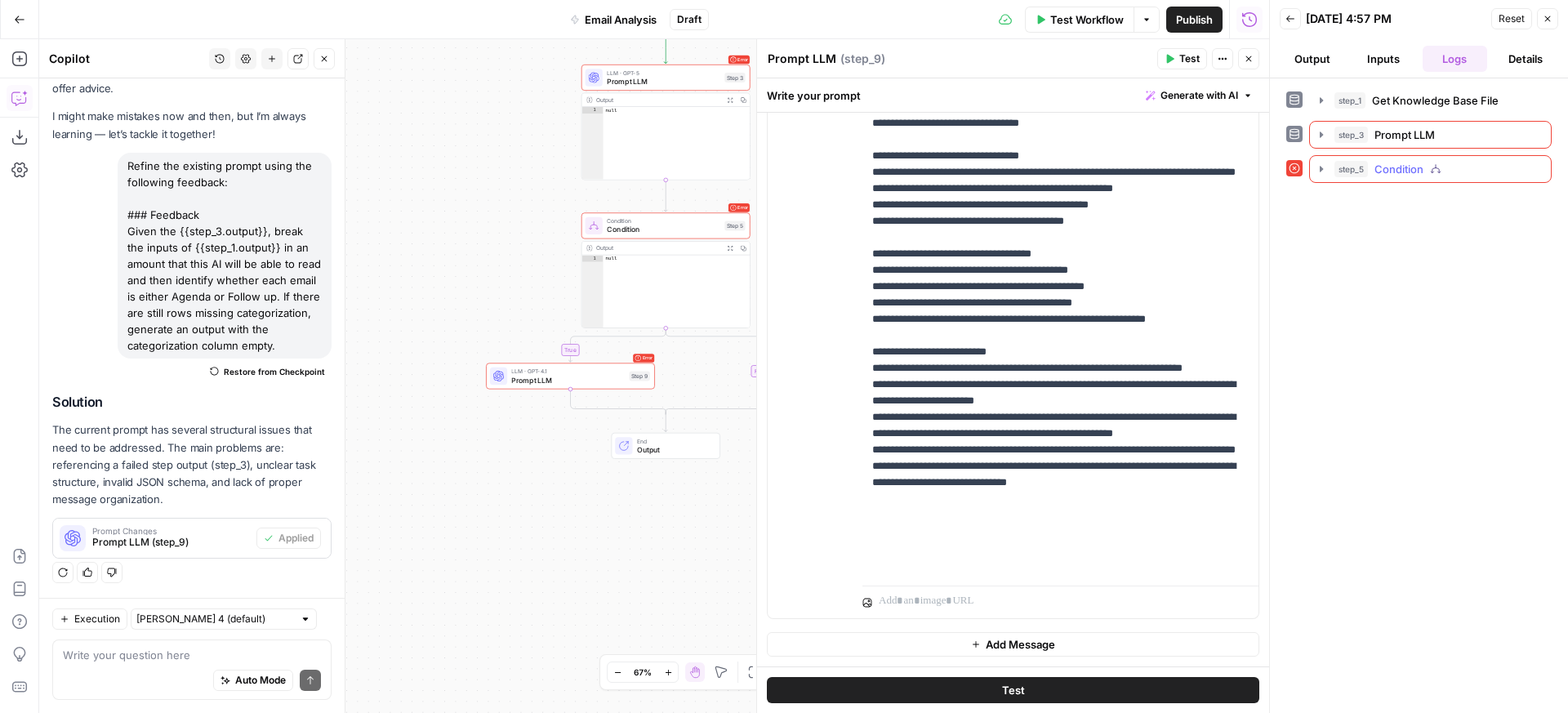
click at [1324, 168] on icon "button" at bounding box center [1321, 169] width 13 height 13
click at [1407, 207] on div "step_9 Prompt LLM 4 seconds" at bounding box center [1450, 203] width 156 height 17
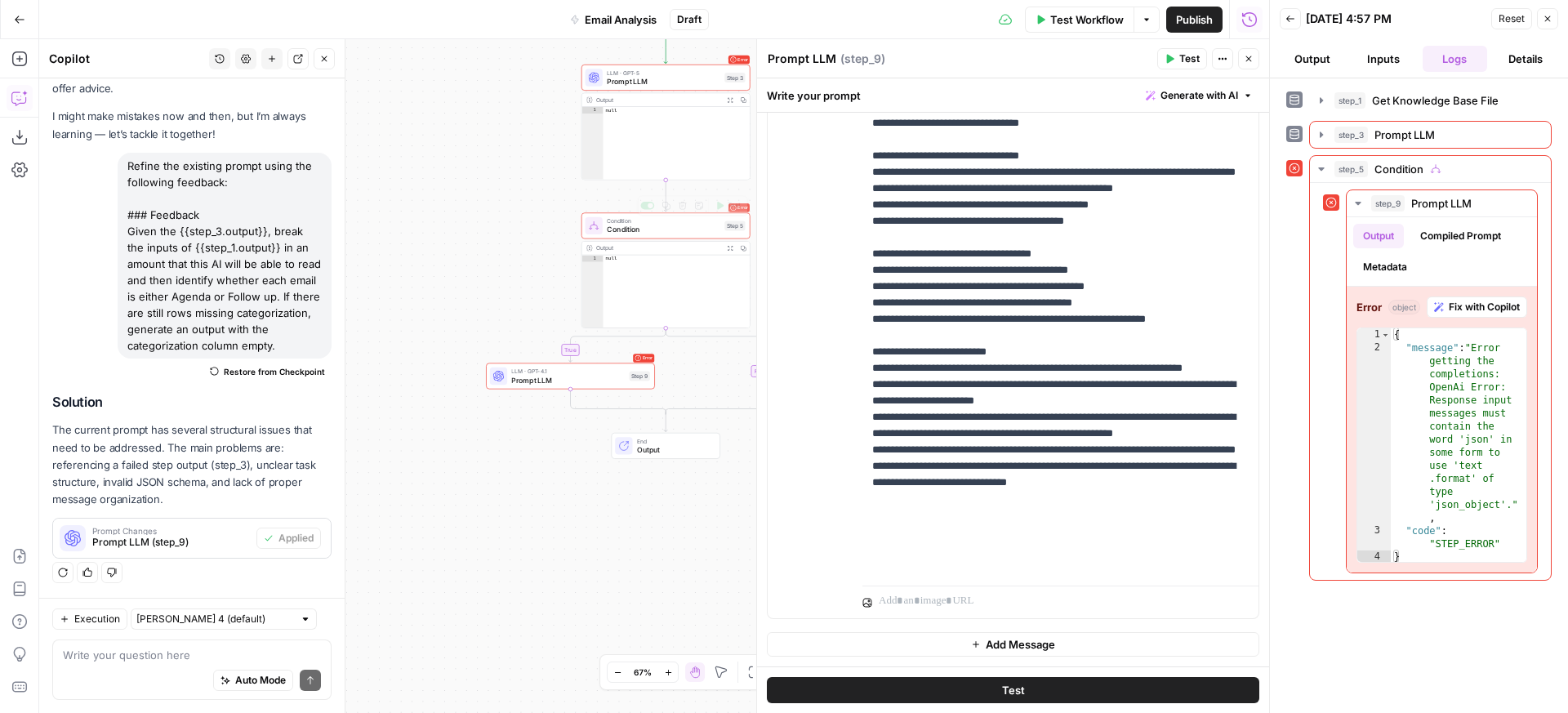
click at [691, 79] on span "Prompt LLM" at bounding box center [663, 81] width 113 height 11
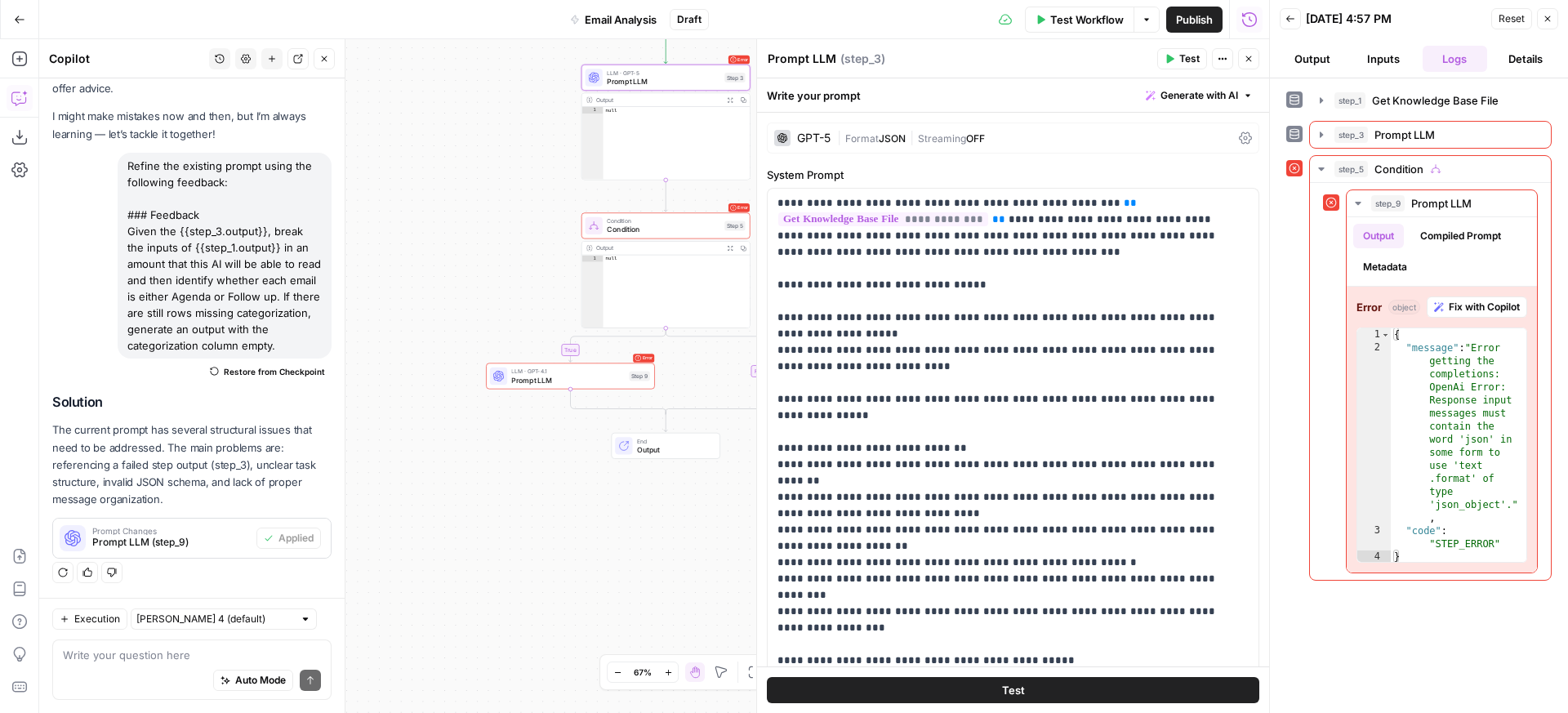
click at [1143, 94] on button "Generate with AI" at bounding box center [1199, 96] width 120 height 22
click at [1119, 163] on span "Refine" at bounding box center [1162, 169] width 130 height 17
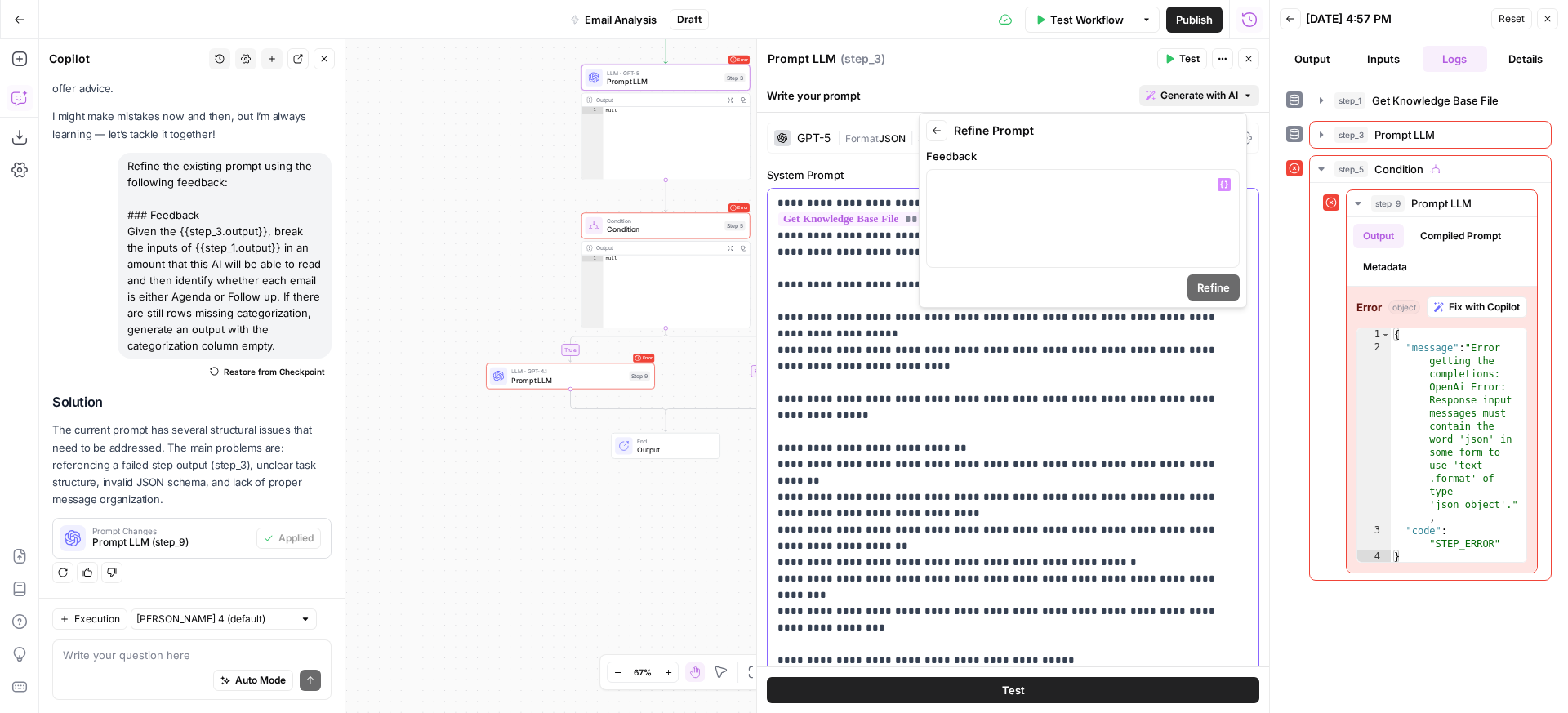
click at [1163, 98] on span "Generate with AI" at bounding box center [1199, 95] width 78 height 15
click at [1049, 193] on div at bounding box center [1083, 218] width 312 height 98
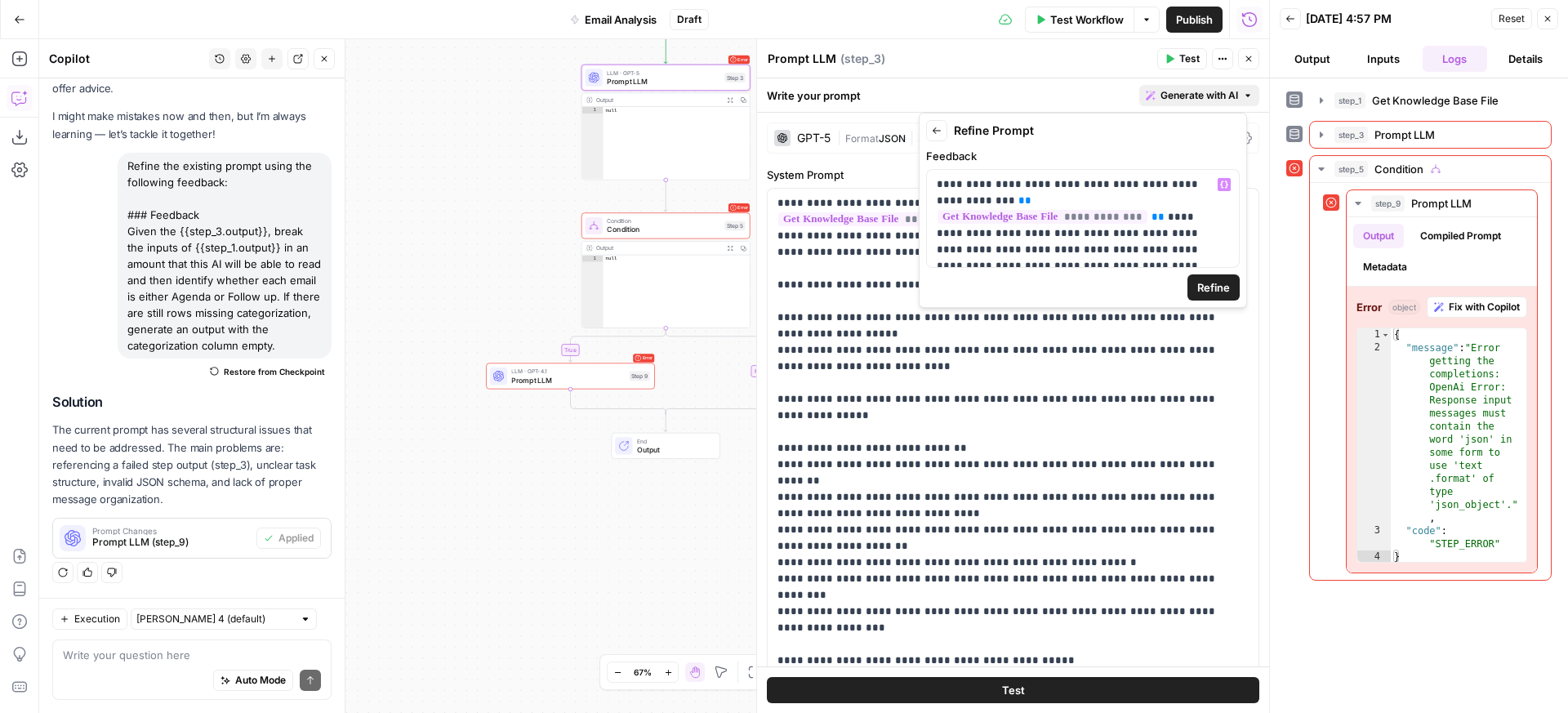
click at [1193, 280] on button "Refine" at bounding box center [1213, 287] width 52 height 27
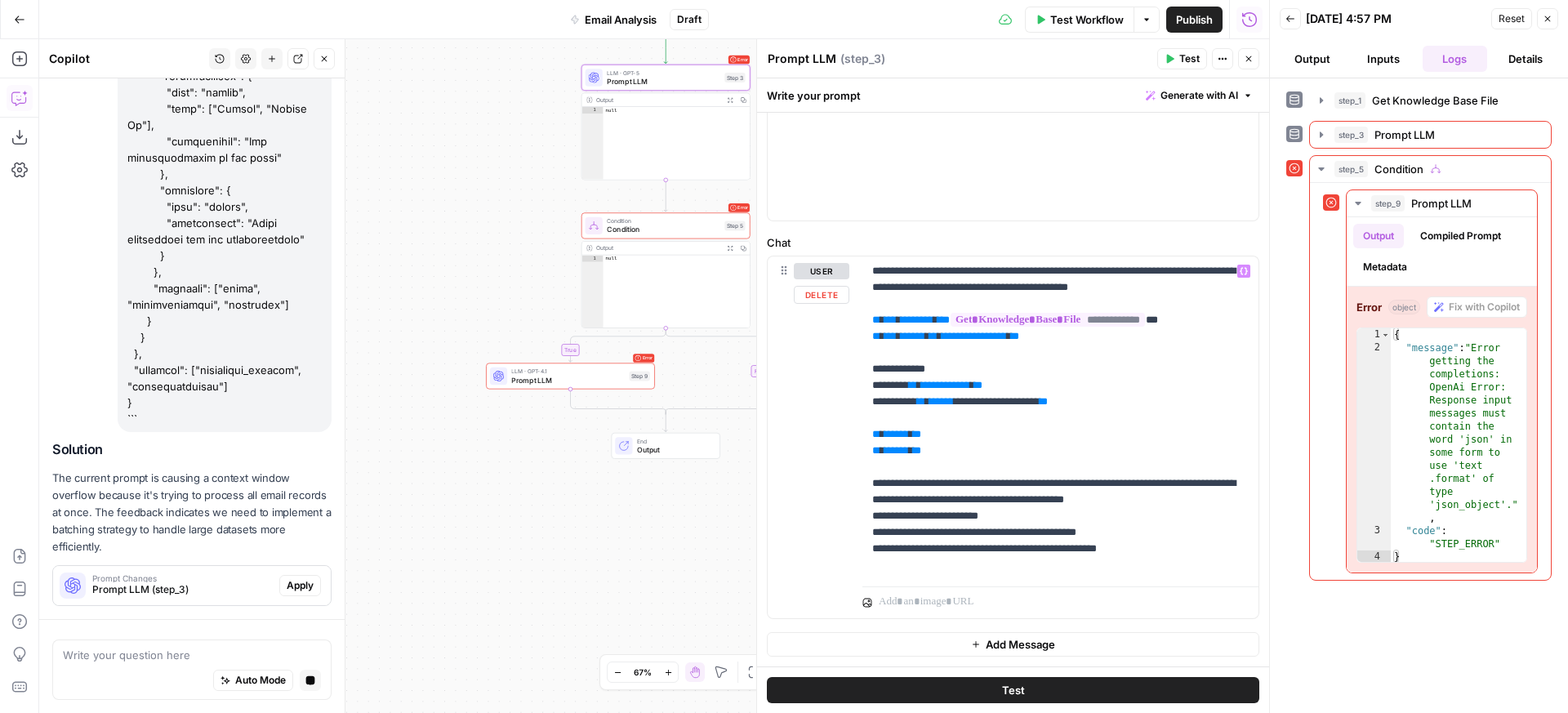
scroll to position [2006, 0]
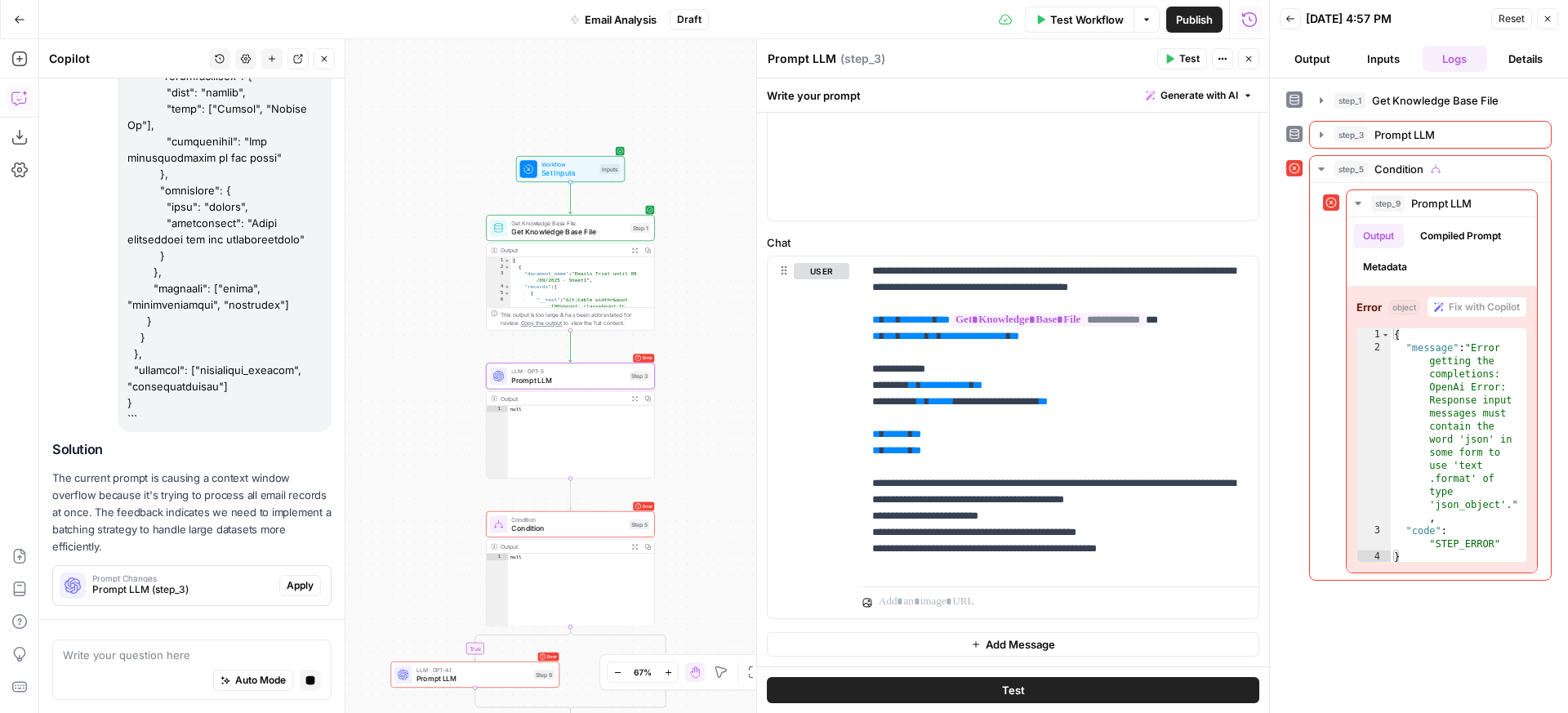
click at [287, 584] on span "Apply" at bounding box center [300, 585] width 27 height 15
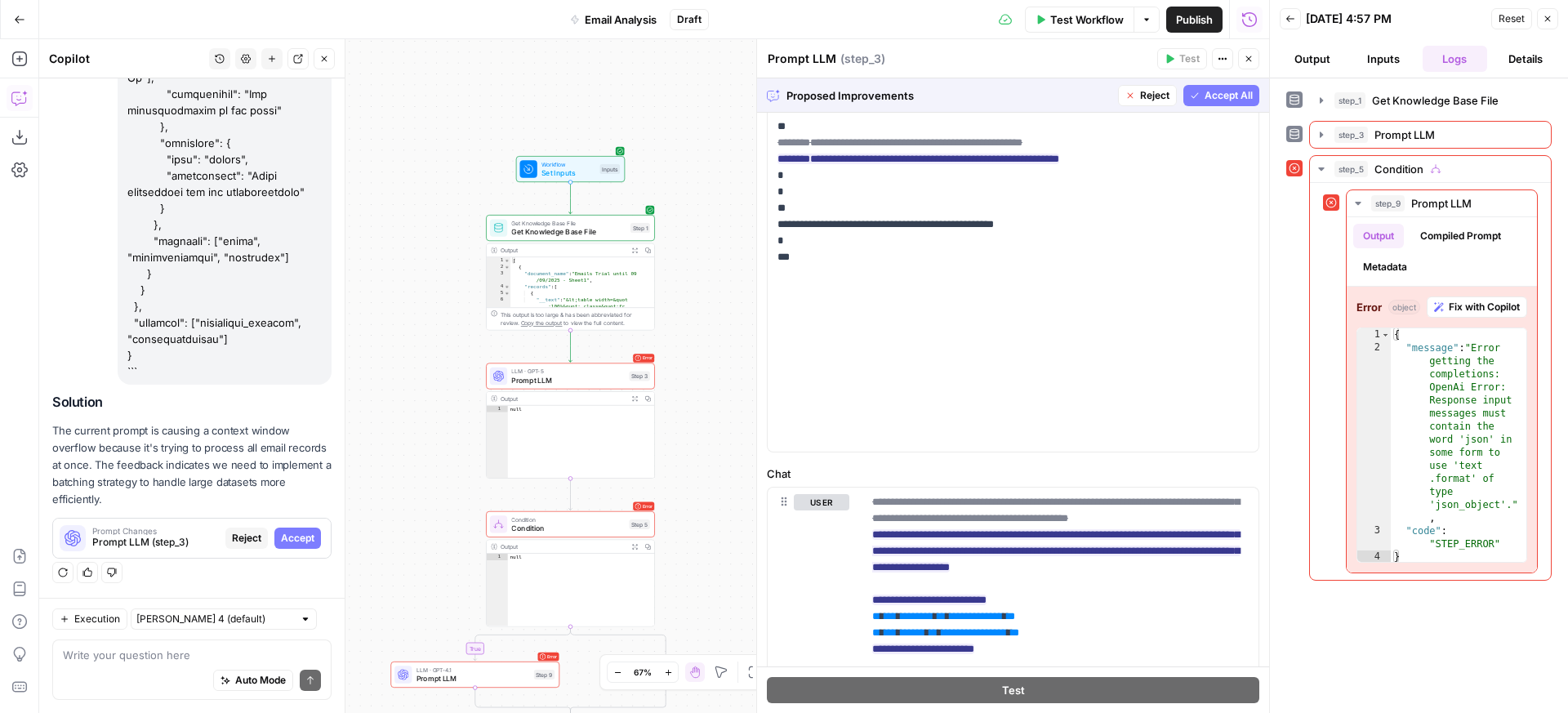
scroll to position [413, 0]
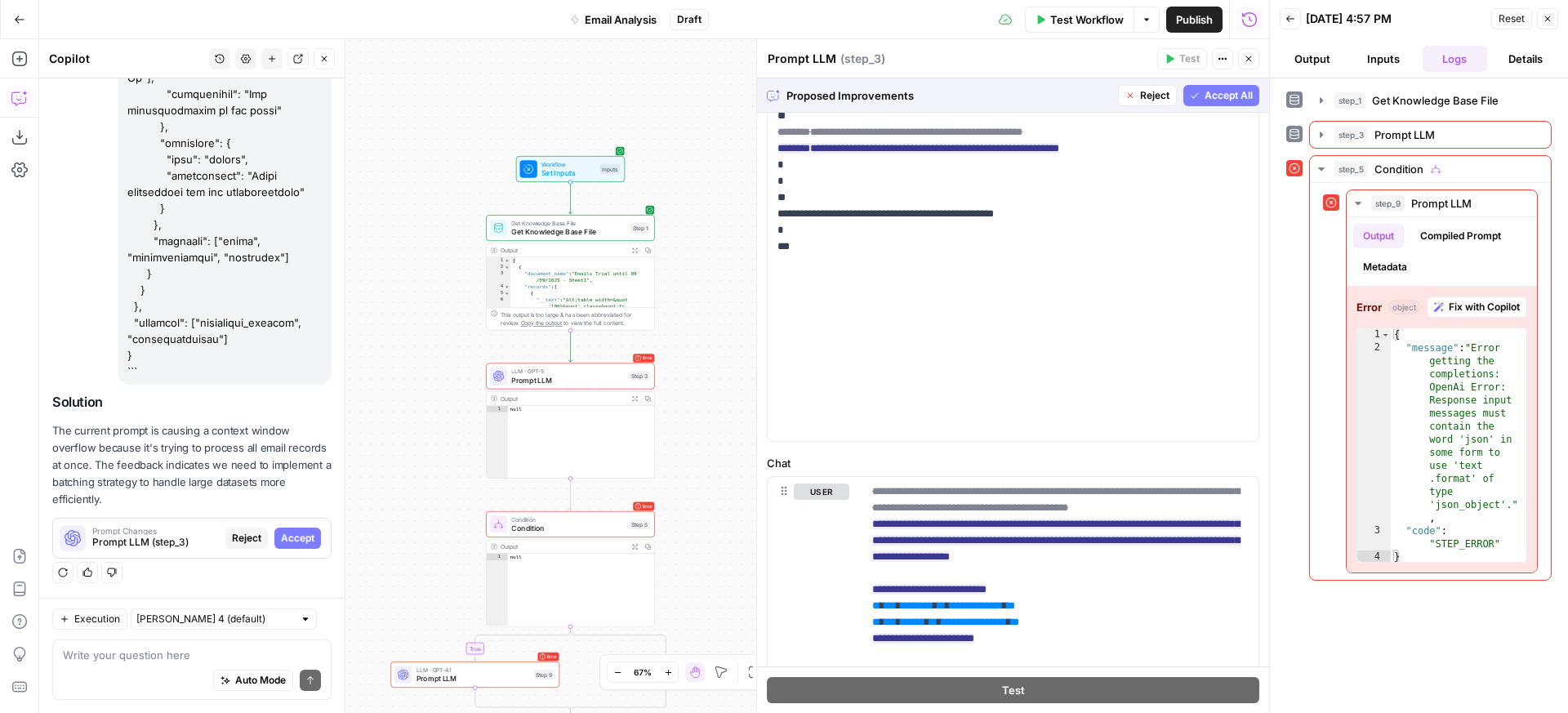
click at [1205, 98] on span "Accept All" at bounding box center [1229, 95] width 48 height 15
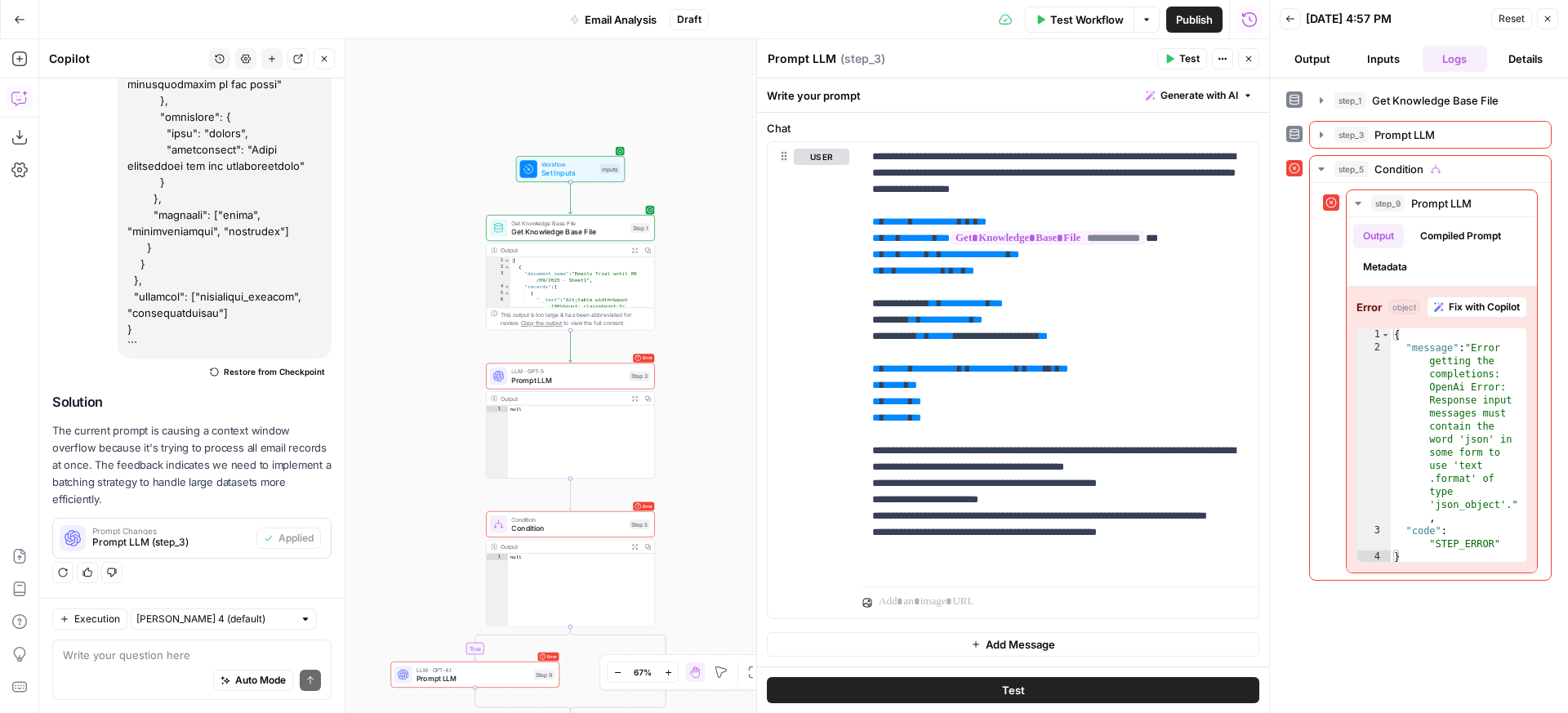
scroll to position [720, 0]
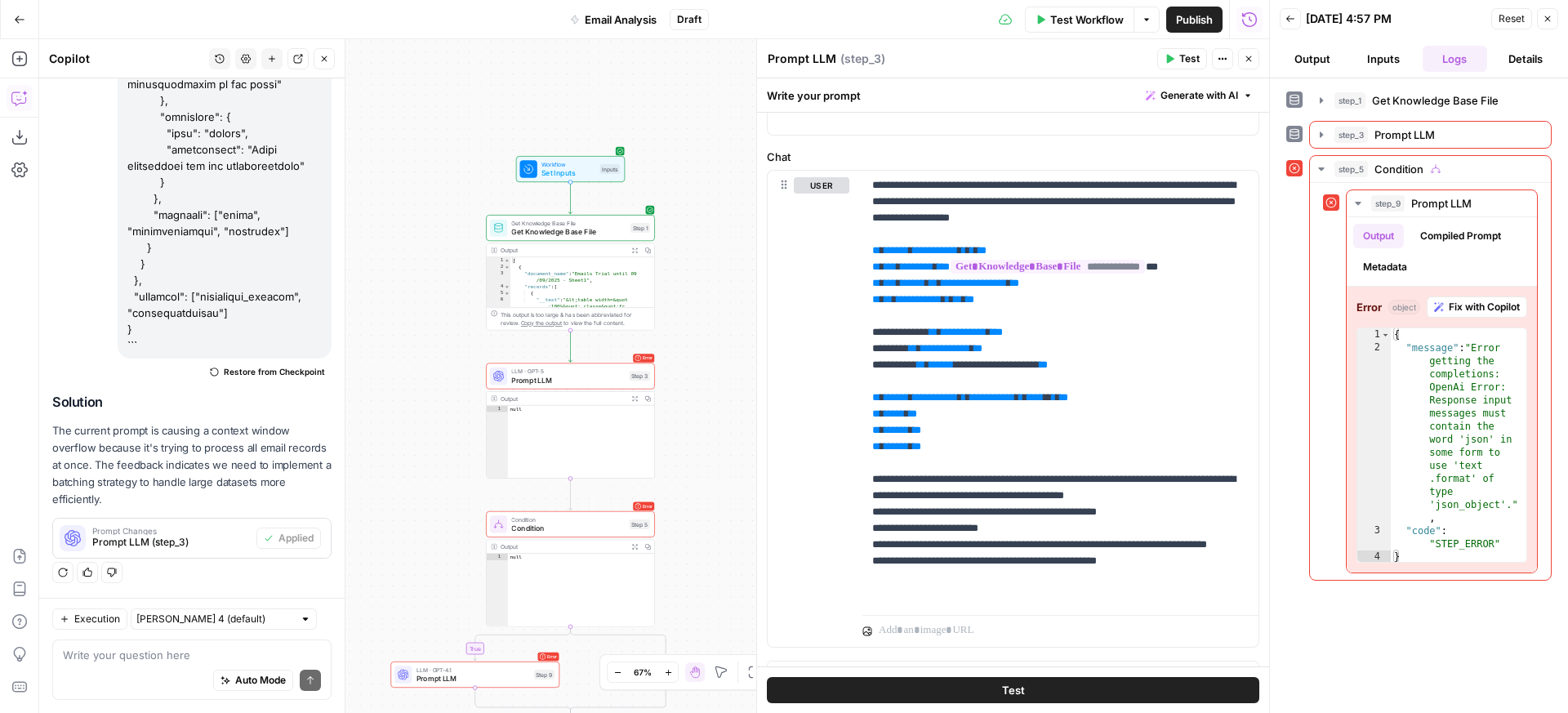
click at [1002, 684] on span "Test" at bounding box center [1013, 690] width 23 height 17
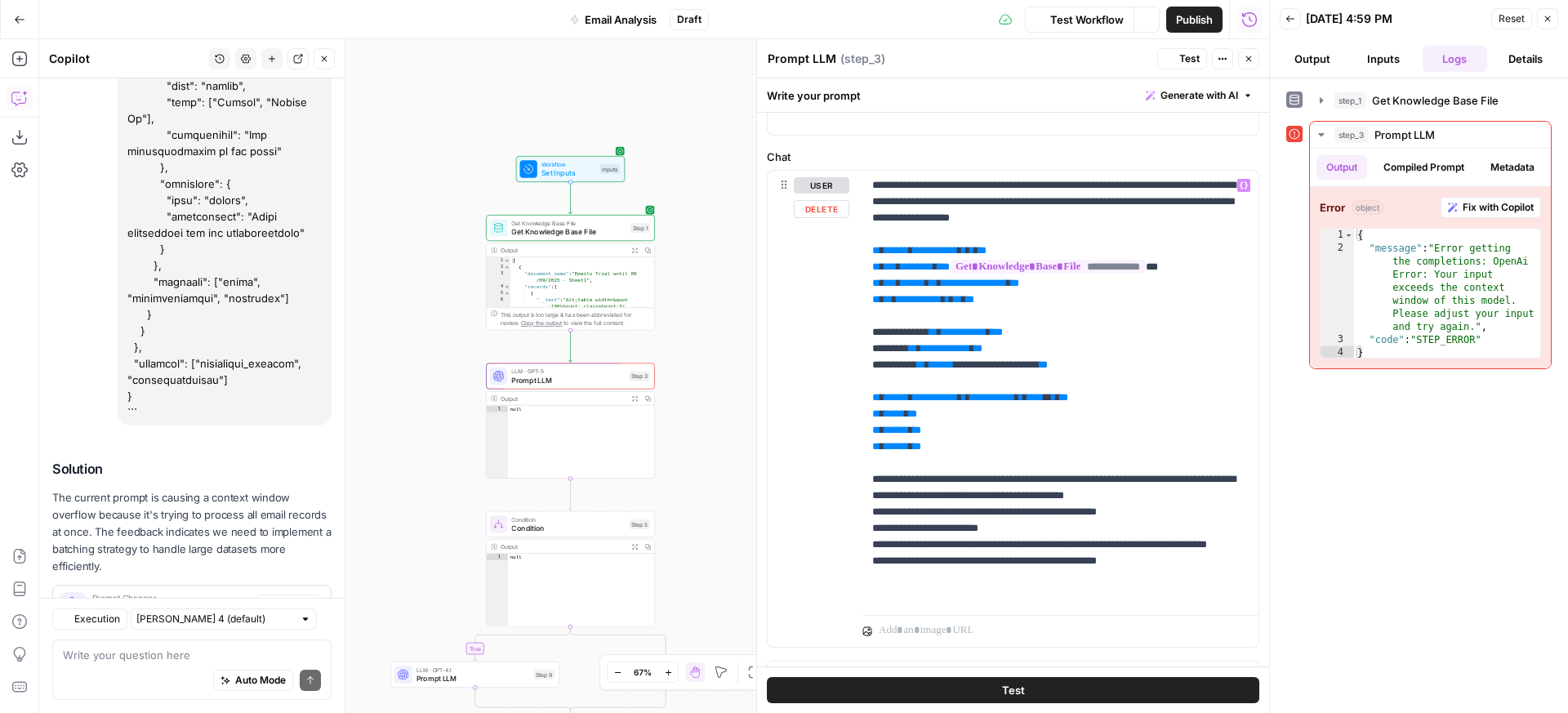
scroll to position [2105, 0]
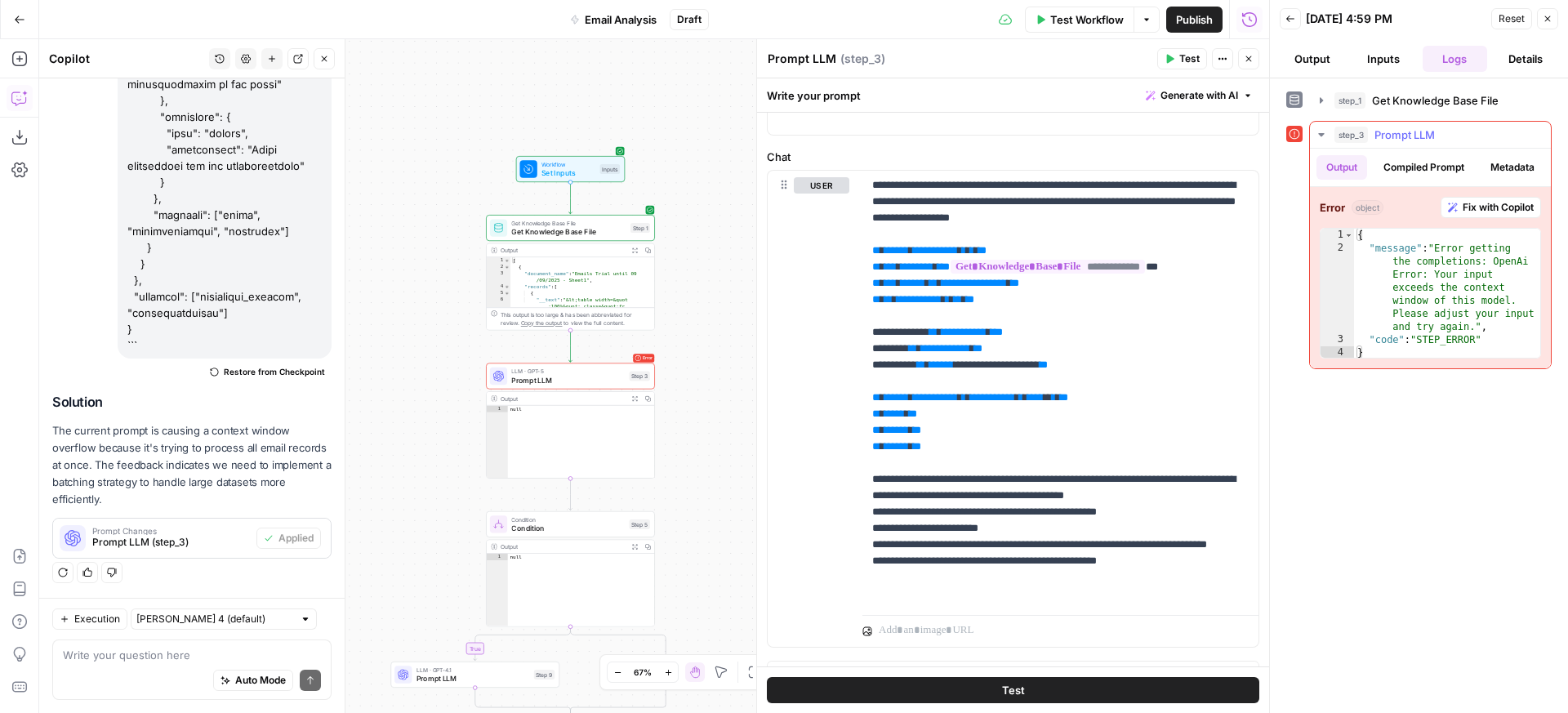
click at [1454, 212] on icon "button" at bounding box center [1454, 207] width 10 height 10
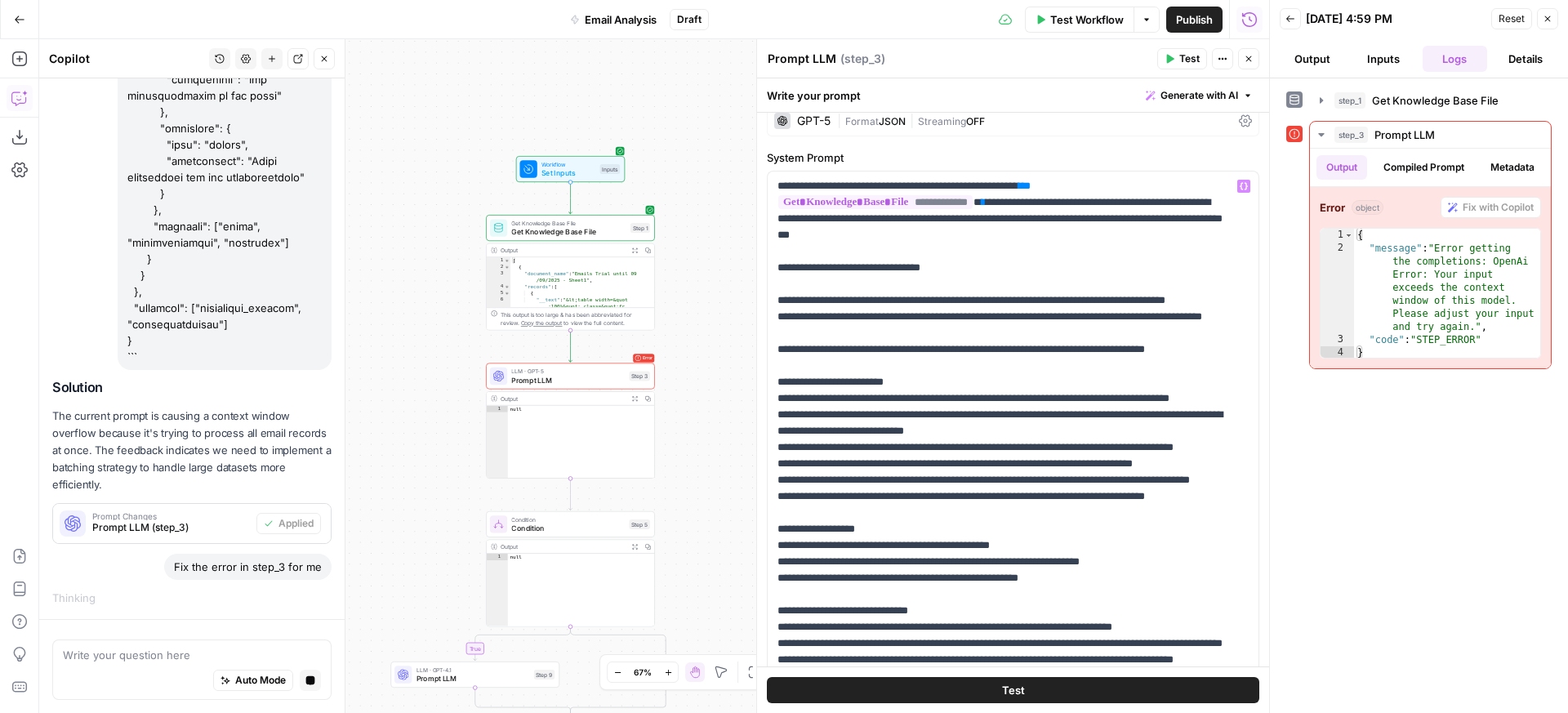
scroll to position [0, 0]
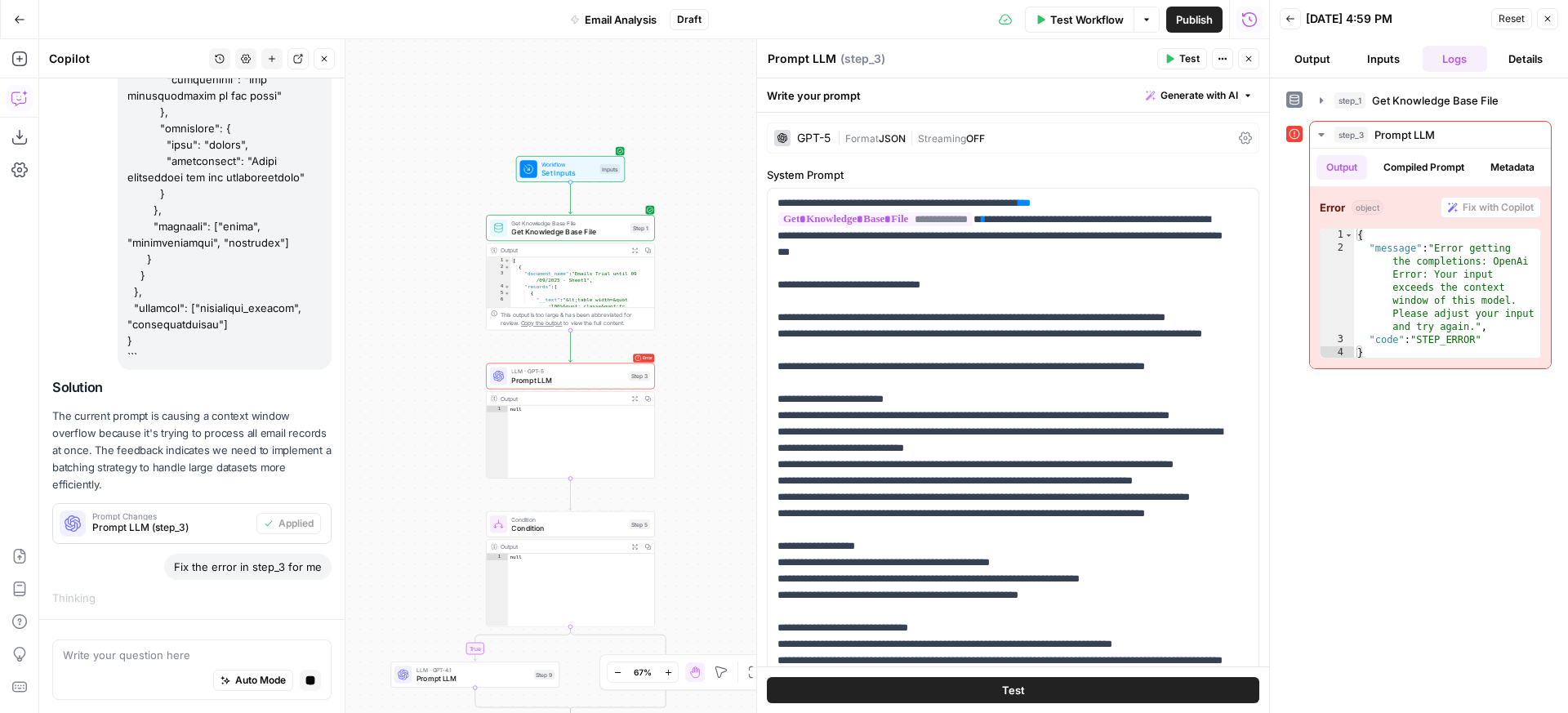
click at [825, 145] on div "GPT-5" at bounding box center [802, 138] width 56 height 17
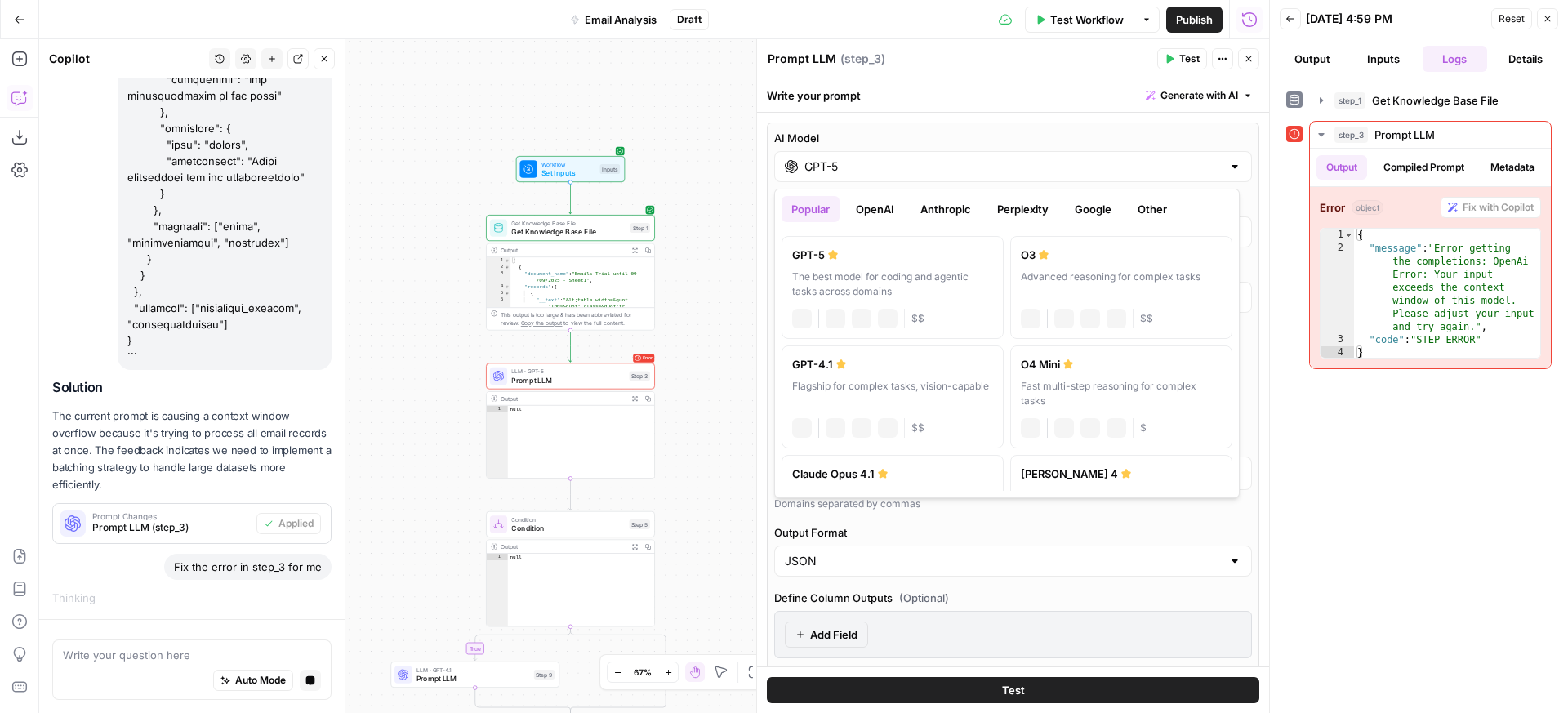
click at [847, 174] on input "GPT-5" at bounding box center [1013, 167] width 417 height 17
click at [954, 216] on button "Anthropic" at bounding box center [946, 209] width 70 height 27
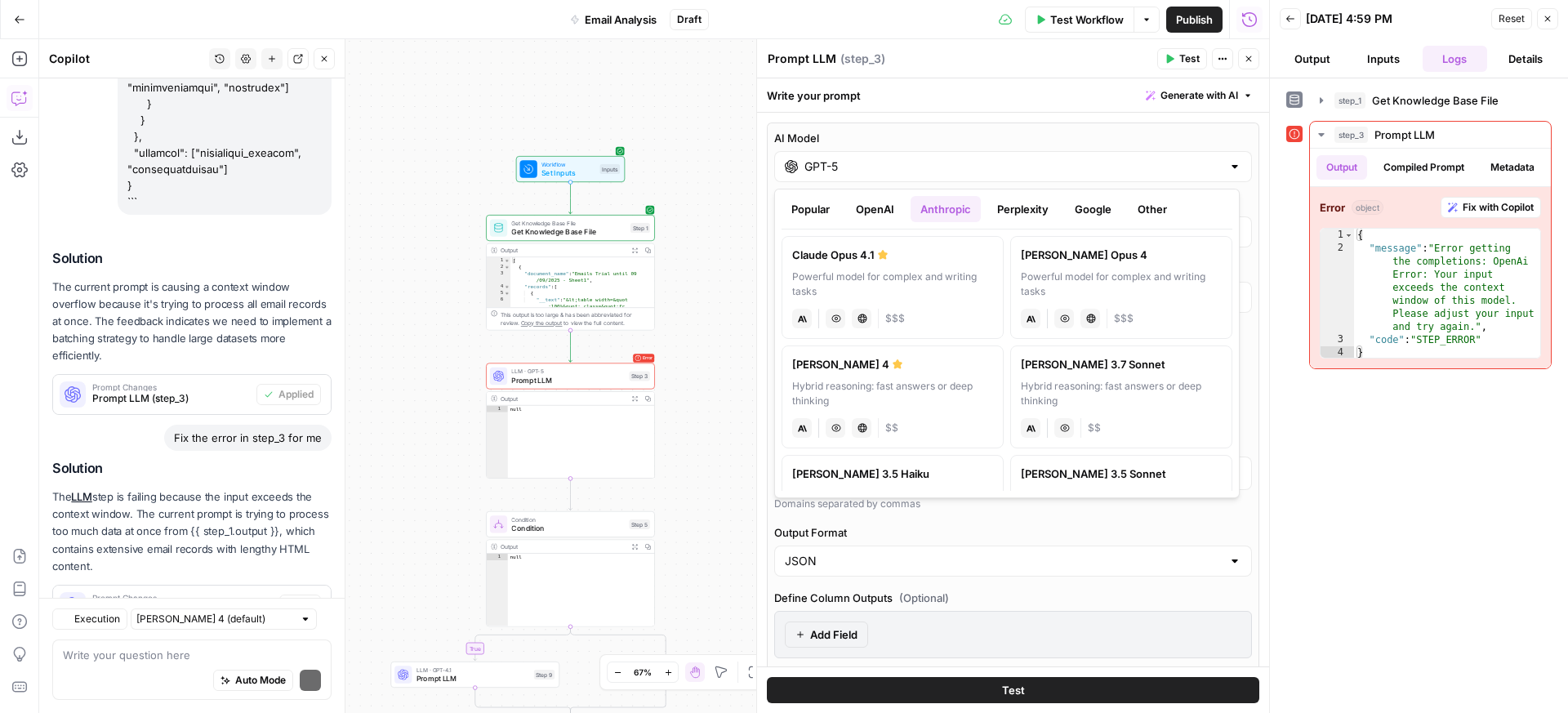
scroll to position [2317, 0]
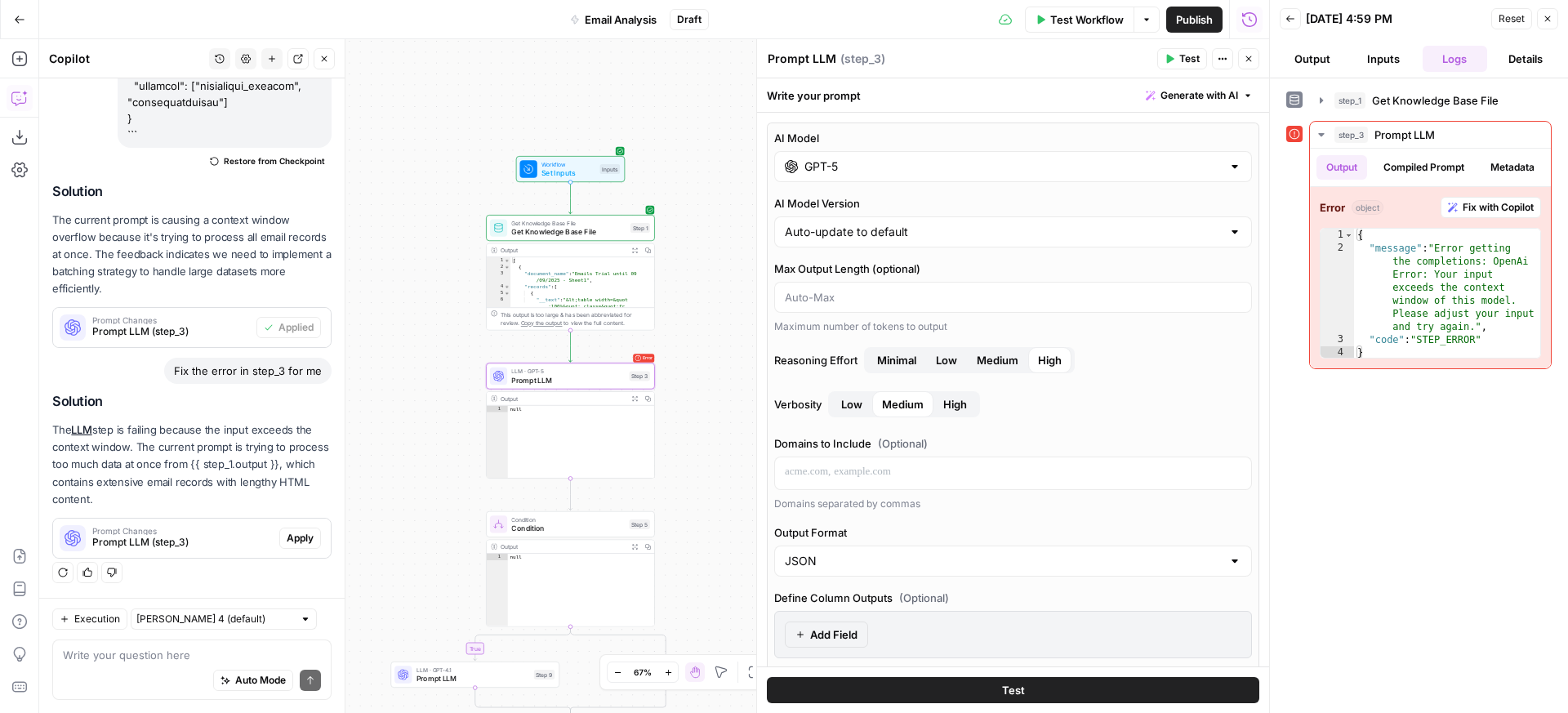
click at [221, 538] on span "Prompt LLM (step_3)" at bounding box center [182, 542] width 180 height 15
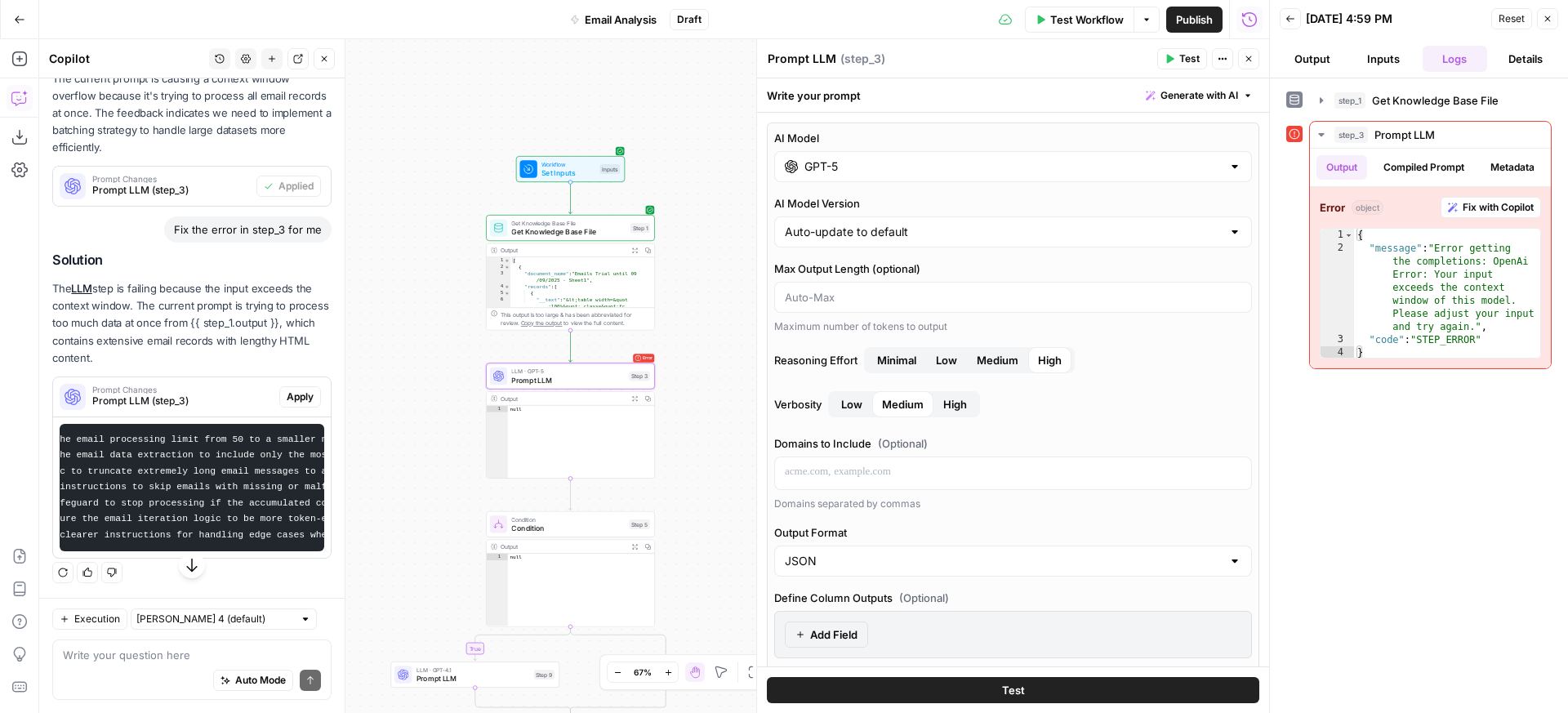
scroll to position [0, 67]
click at [291, 404] on span "Apply" at bounding box center [300, 396] width 27 height 15
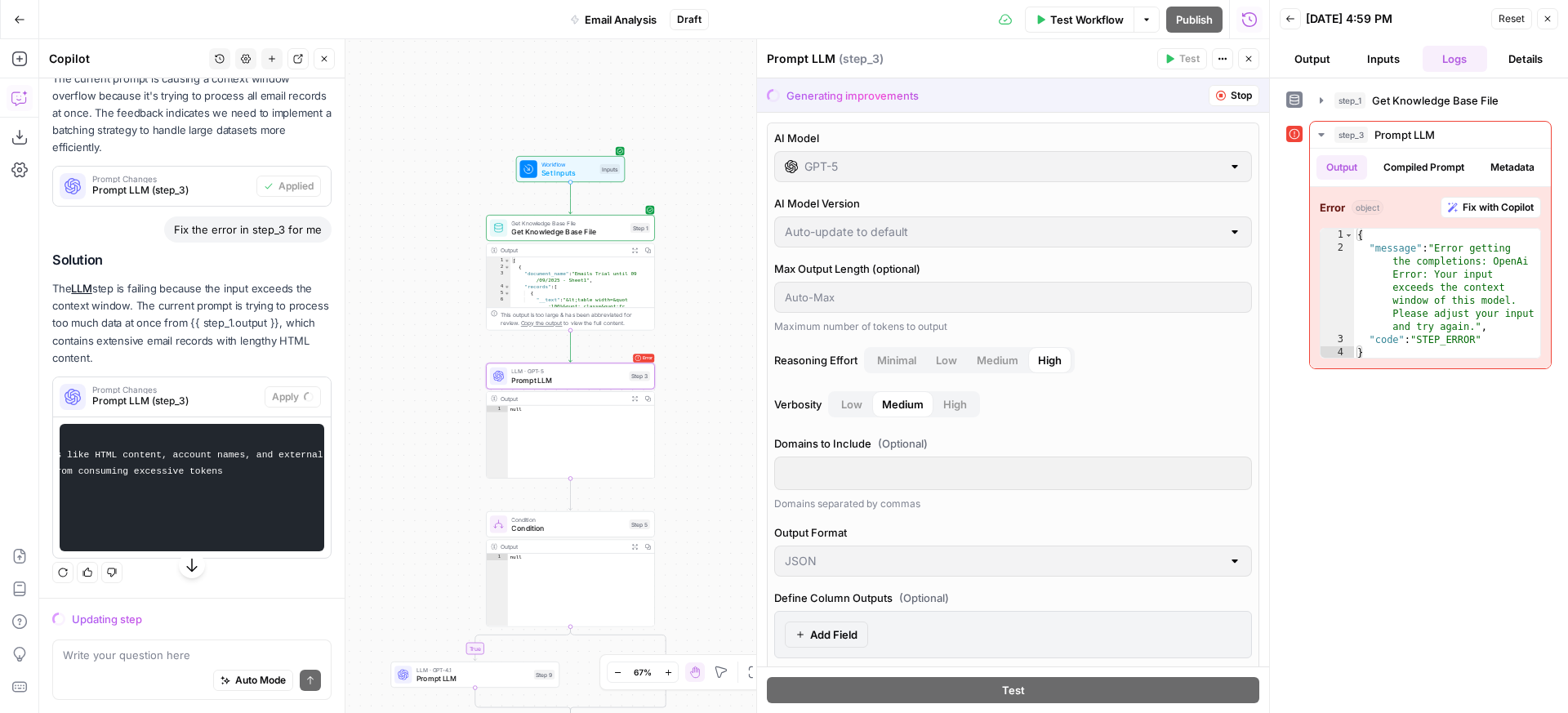
scroll to position [0, 871]
type textarea "**********"
click at [635, 250] on icon "button" at bounding box center [634, 250] width 5 height 5
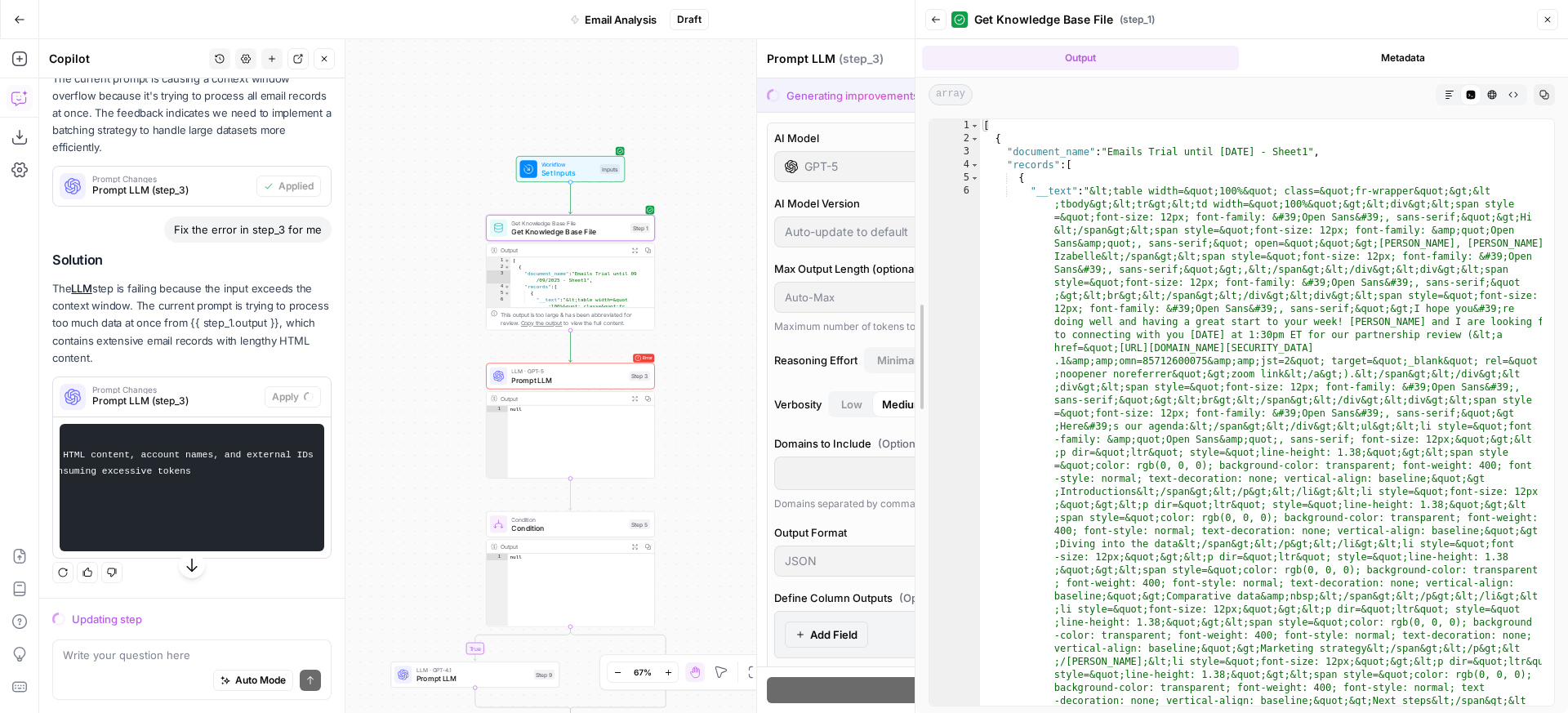
drag, startPoint x: 1272, startPoint y: 342, endPoint x: 800, endPoint y: 366, distance: 472.6
click at [800, 366] on body "**********" at bounding box center [784, 356] width 1568 height 713
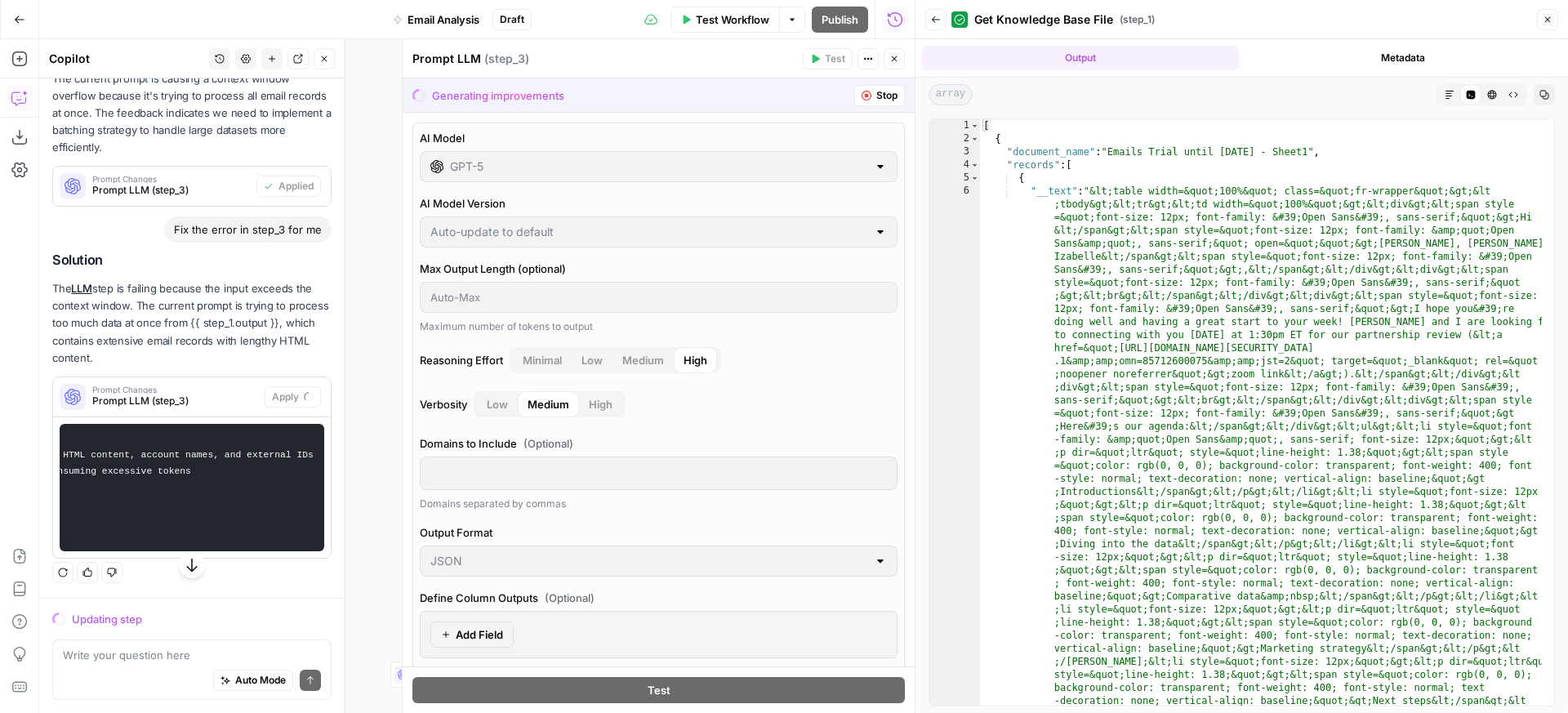
scroll to position [0, 0]
click at [1447, 97] on icon "button" at bounding box center [1450, 95] width 10 height 10
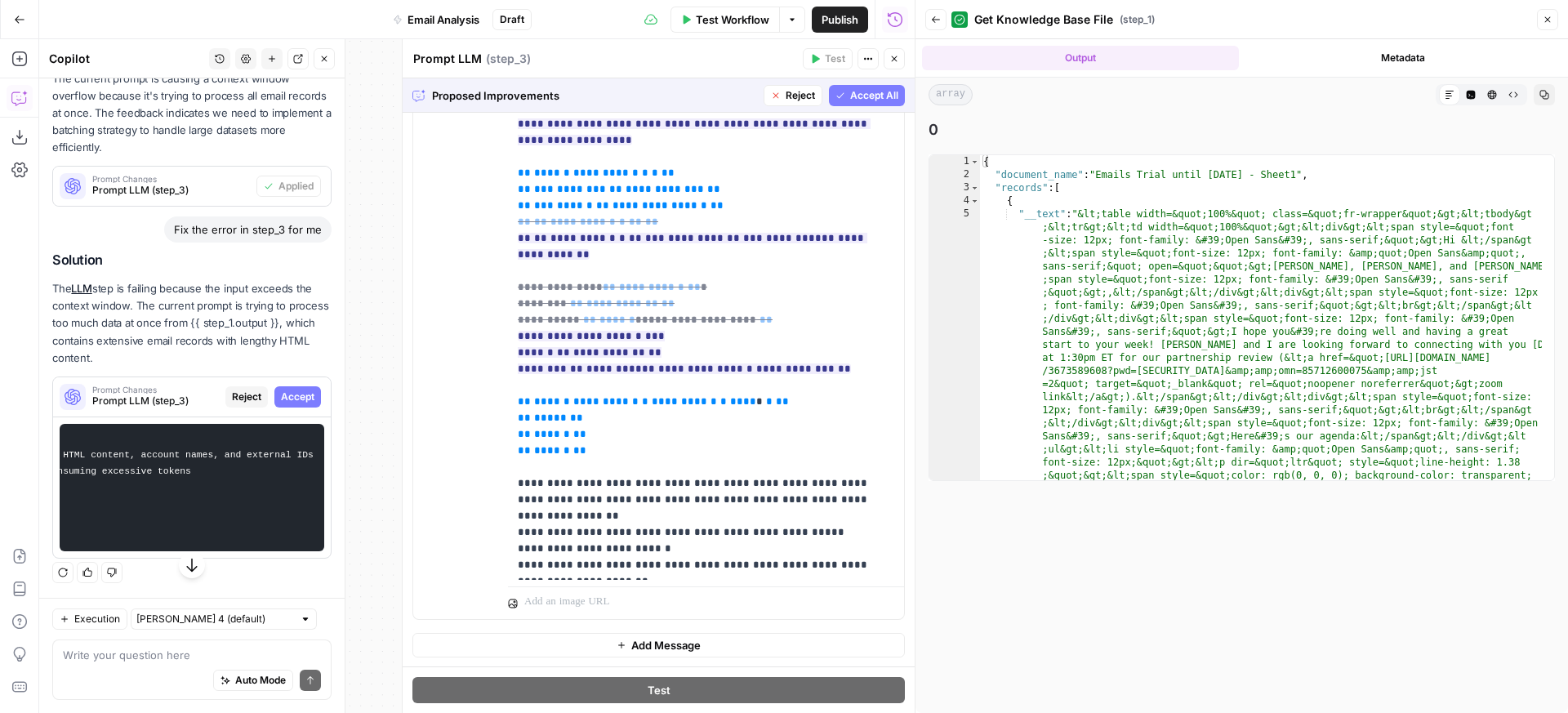
scroll to position [1631, 0]
click at [853, 98] on span "Accept All" at bounding box center [874, 95] width 48 height 15
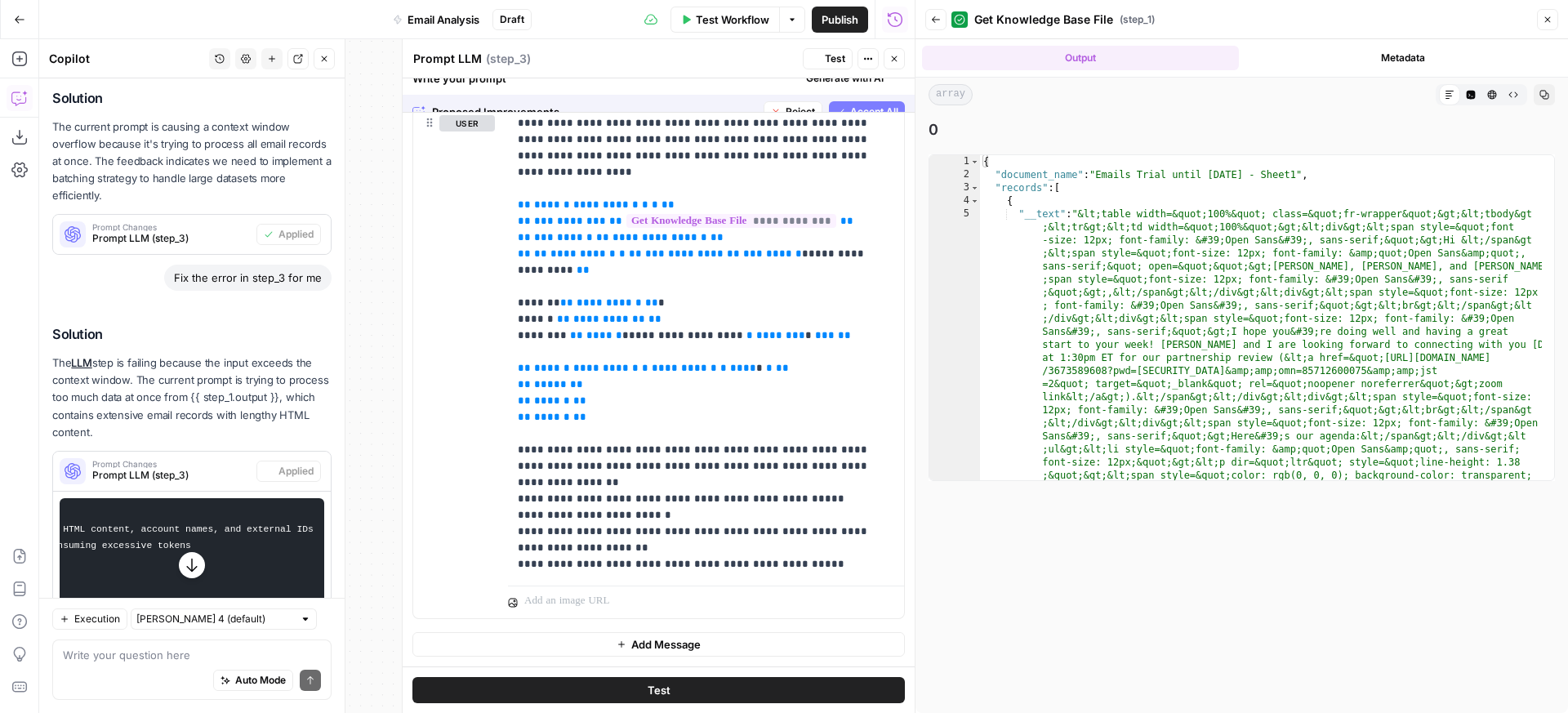
scroll to position [1517, 0]
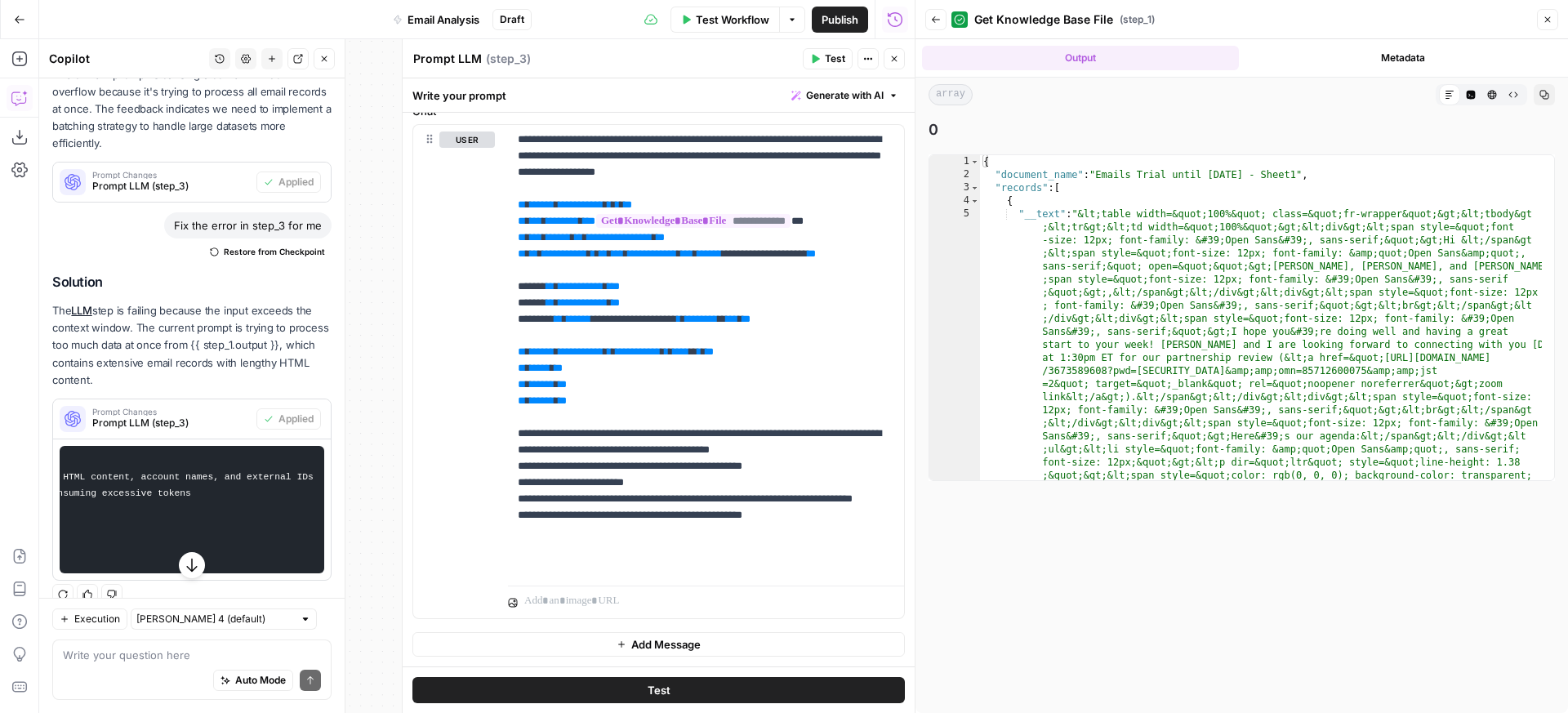
click at [830, 51] on span "Test" at bounding box center [835, 58] width 21 height 15
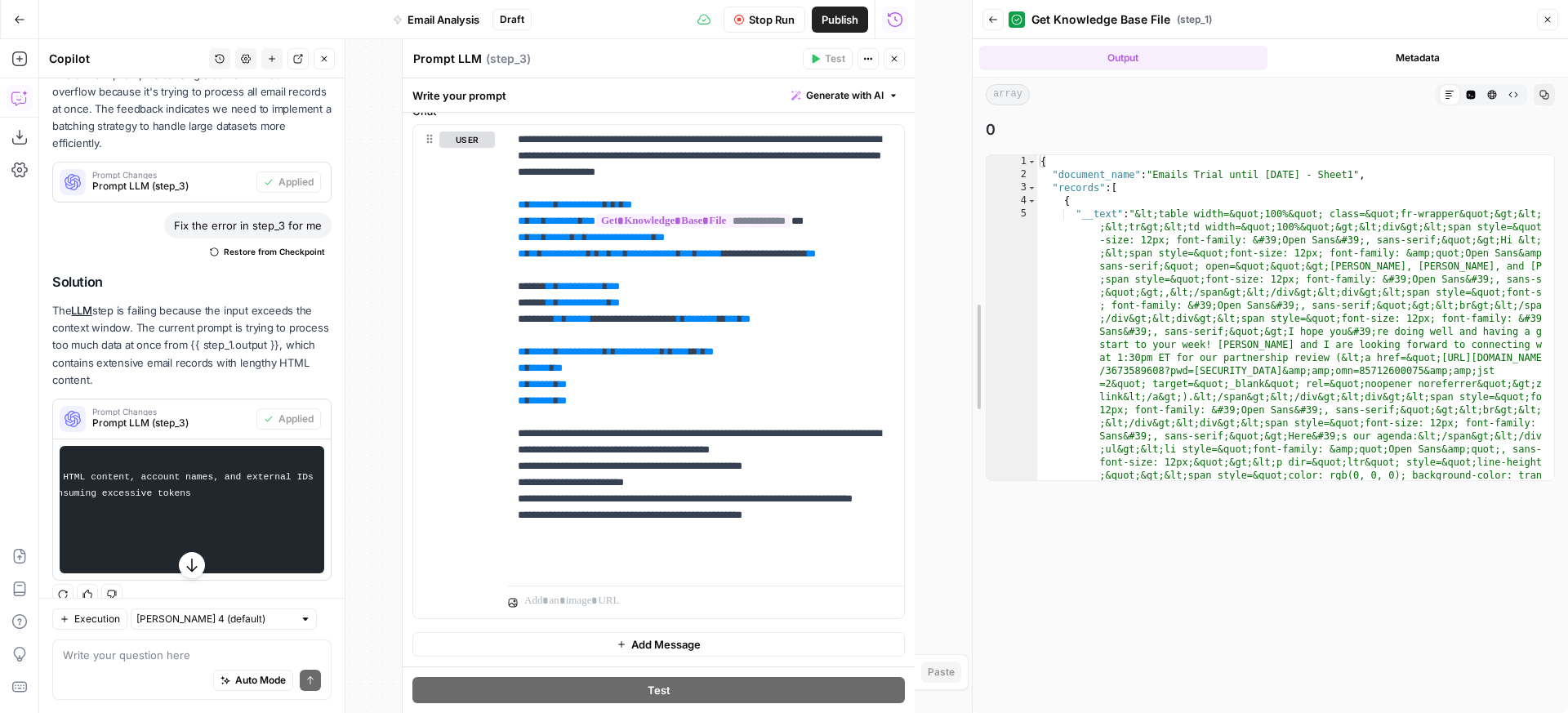
drag, startPoint x: 911, startPoint y: 202, endPoint x: 1096, endPoint y: 216, distance: 185.5
click at [981, 216] on div at bounding box center [972, 356] width 17 height 713
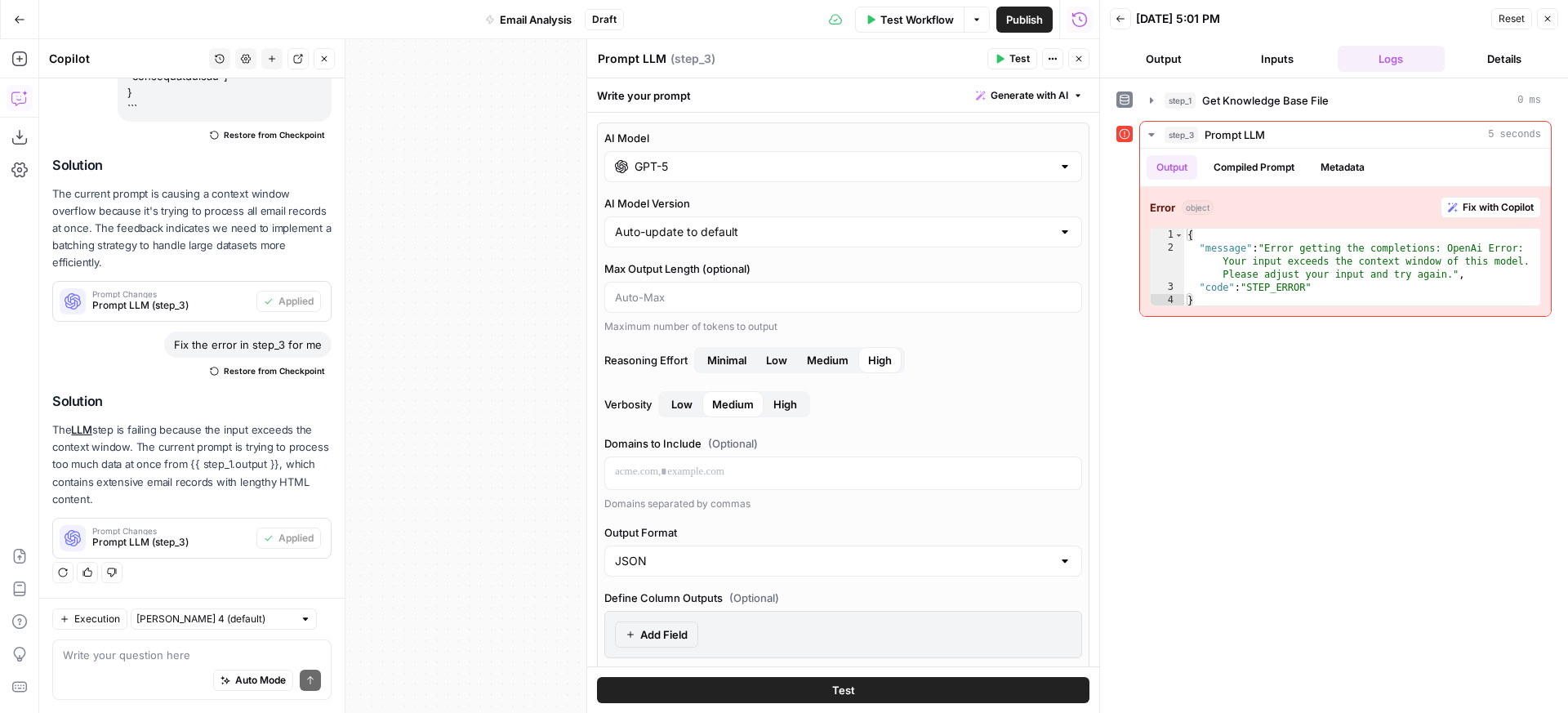
click at [728, 168] on input "GPT-5" at bounding box center [843, 167] width 417 height 17
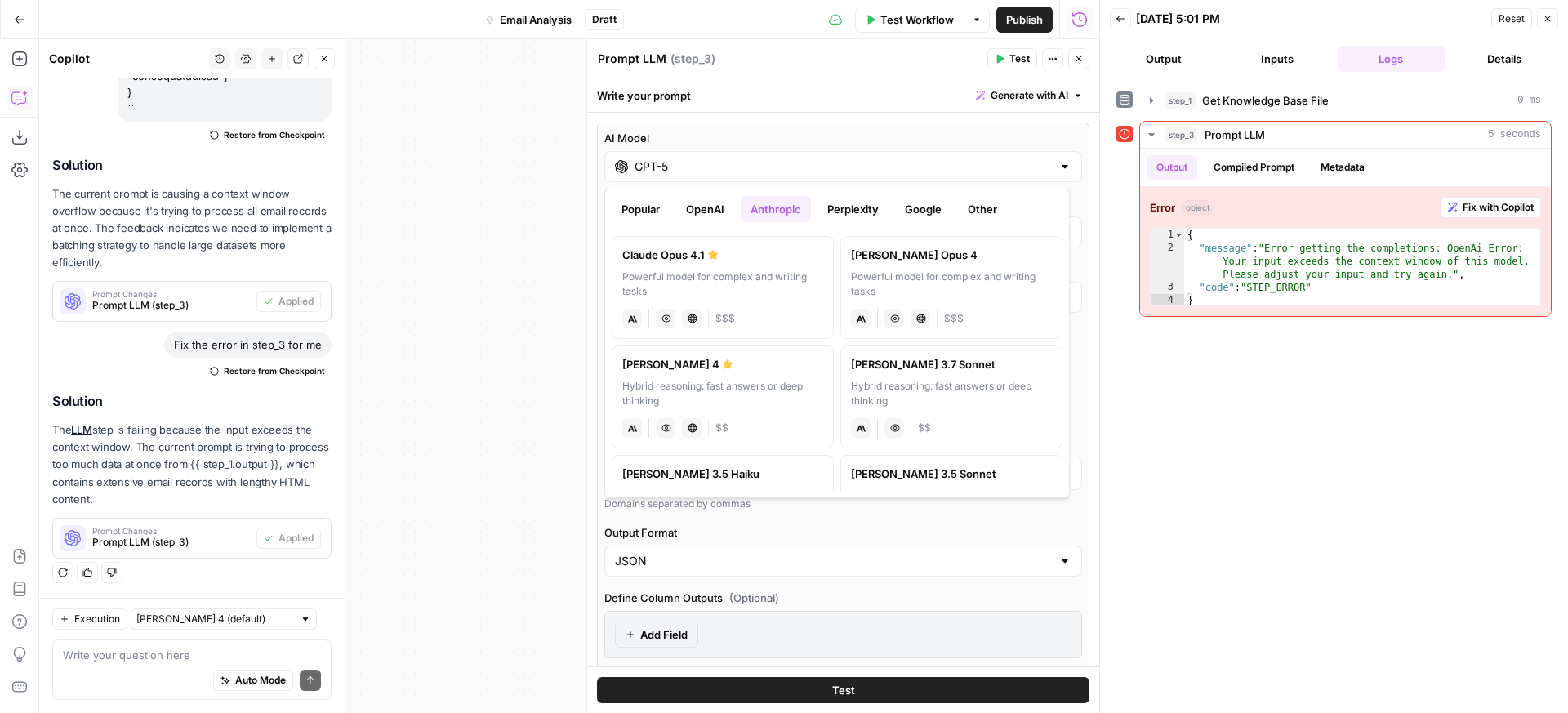
click at [755, 267] on label "Claude Opus 4.1 Powerful model for complex and writing tasks anthropic Vision C…" at bounding box center [722, 287] width 222 height 103
type input "Claude Opus 4.1"
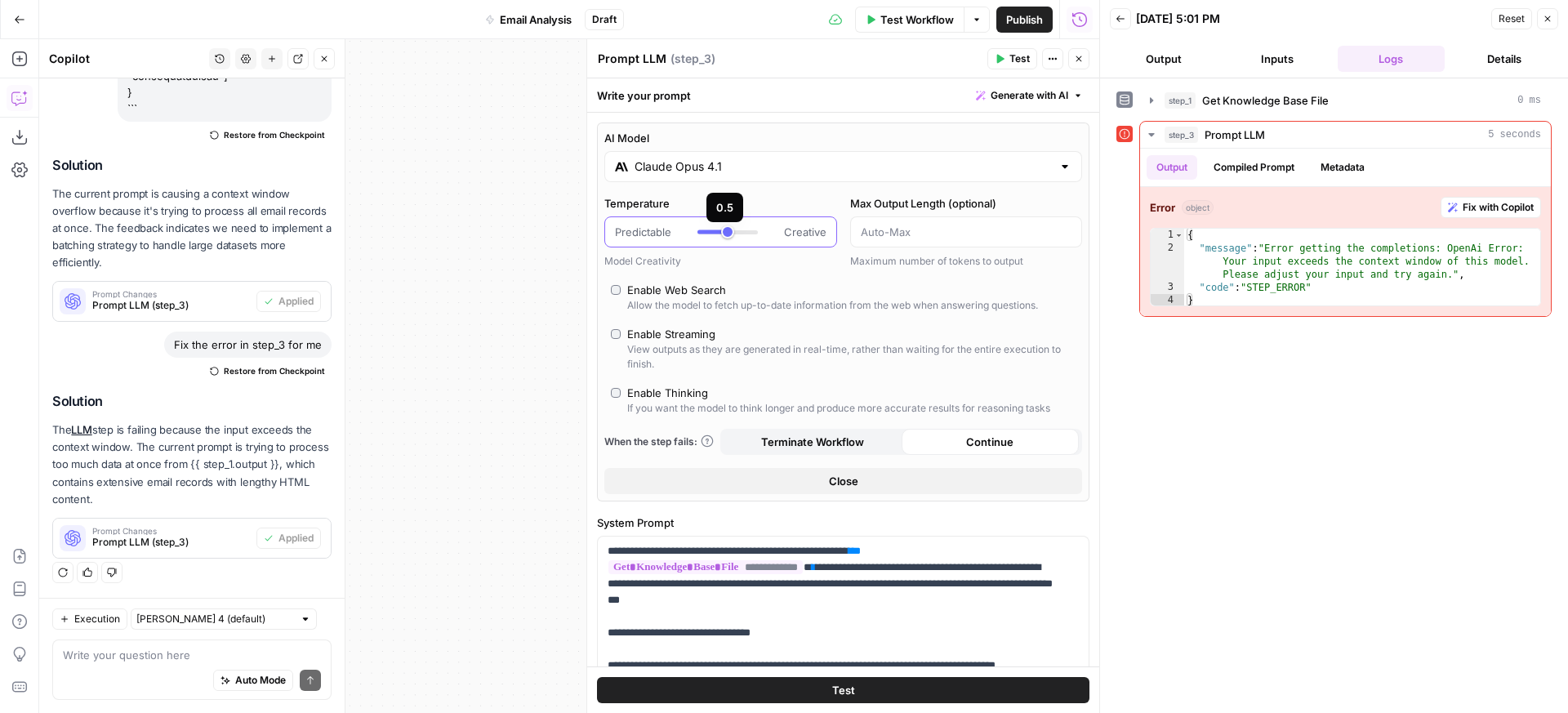
type input "***"
drag, startPoint x: 715, startPoint y: 232, endPoint x: 733, endPoint y: 233, distance: 18.0
click at [733, 233] on div at bounding box center [727, 233] width 60 height 4
click at [692, 329] on div "Enable Streaming" at bounding box center [671, 333] width 88 height 17
click at [870, 472] on button "Close" at bounding box center [843, 481] width 478 height 27
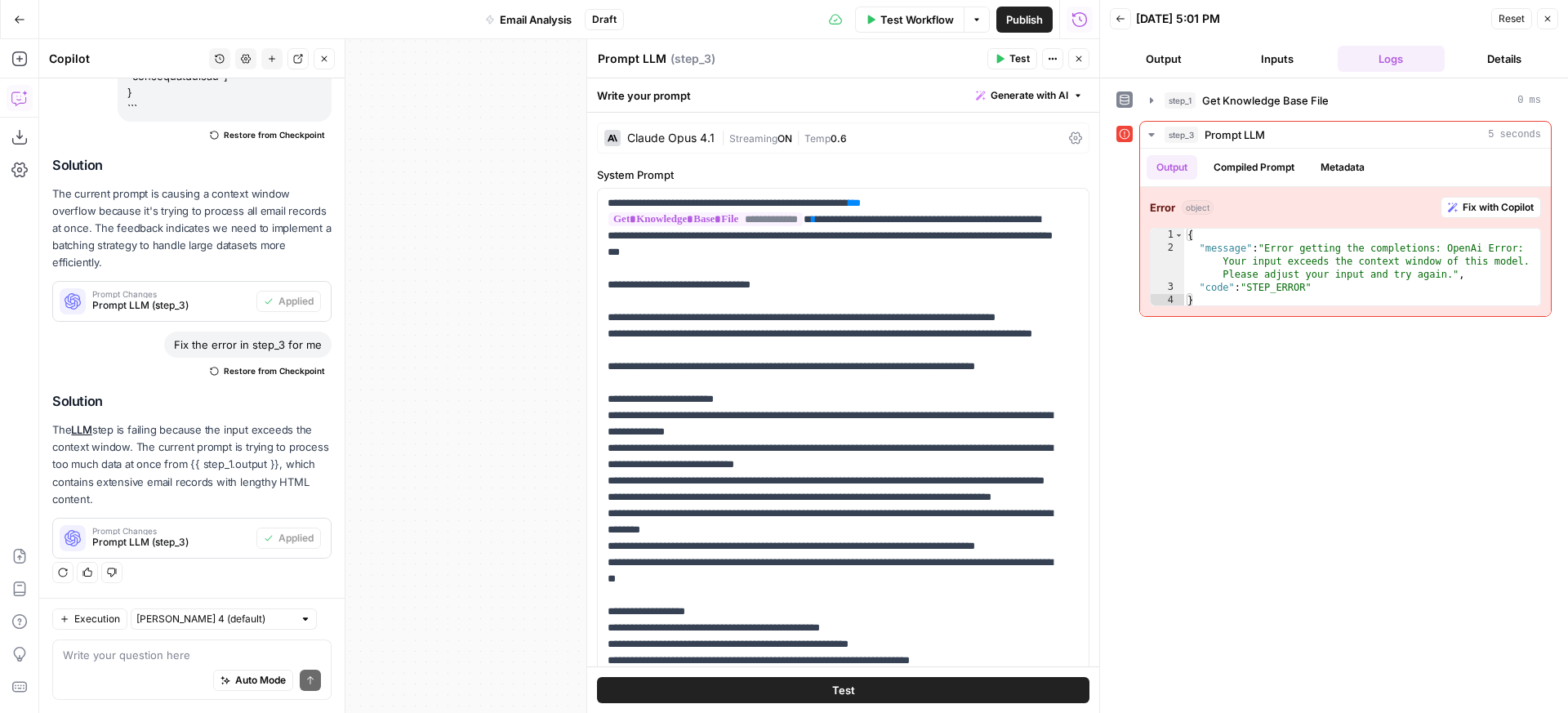
click at [868, 686] on button "Test" at bounding box center [842, 690] width 492 height 27
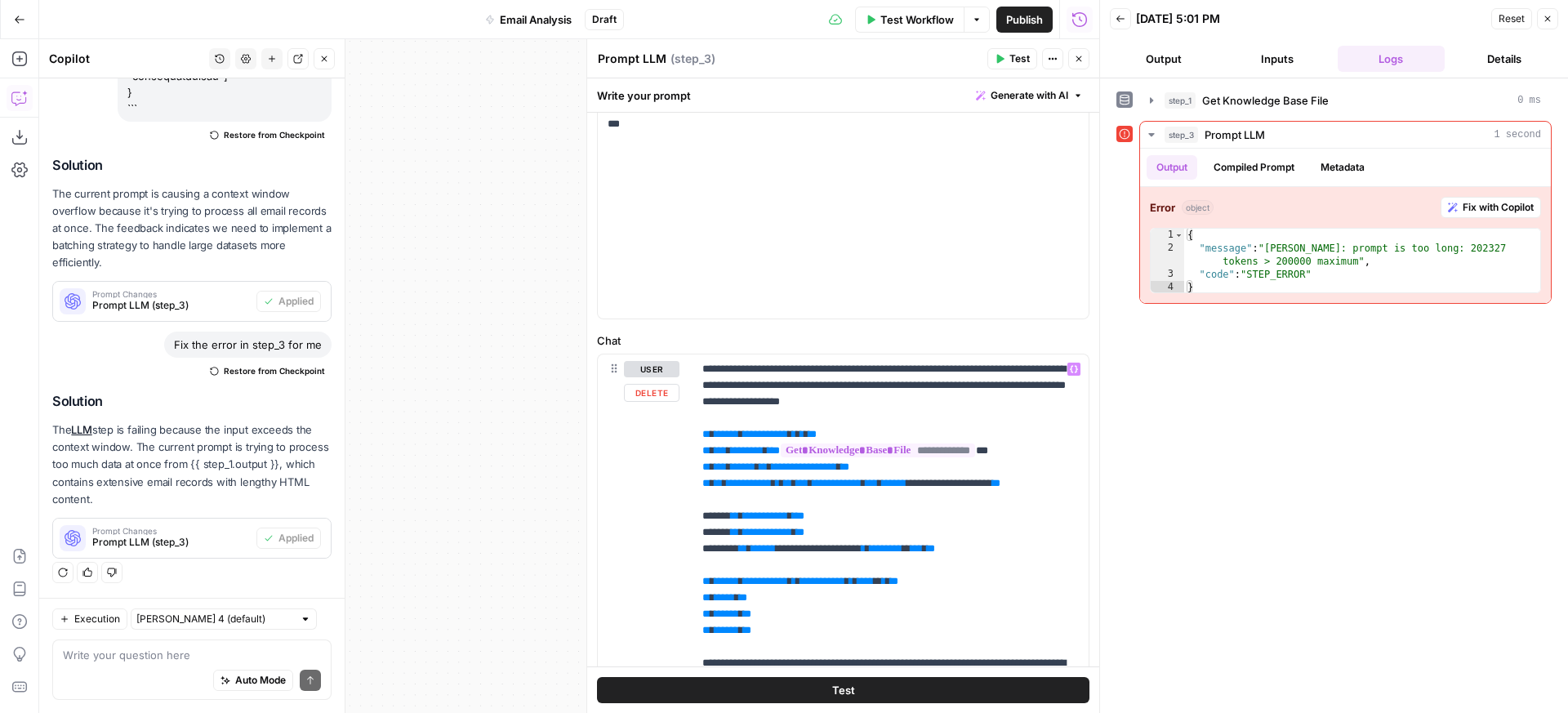
scroll to position [539, 0]
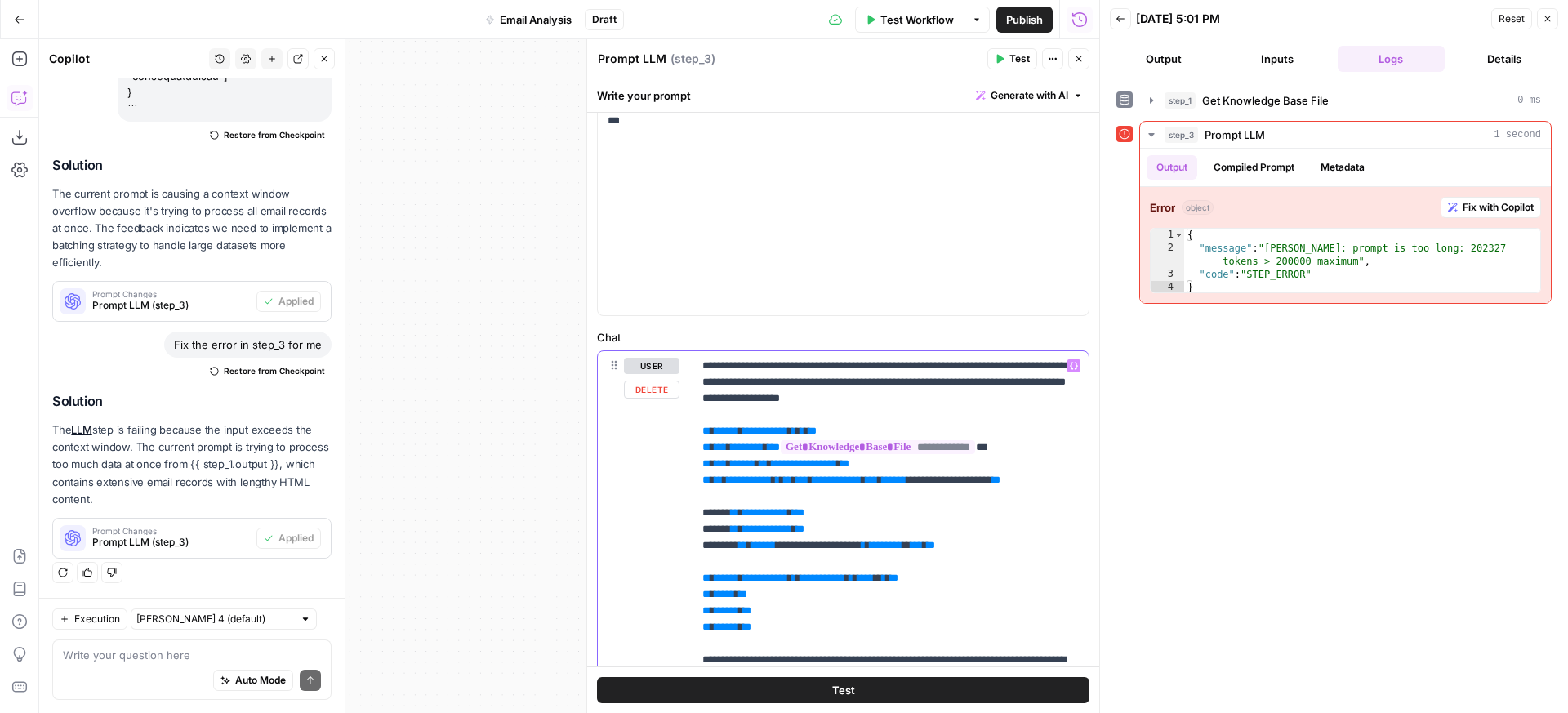
click at [780, 480] on span "*" at bounding box center [778, 479] width 4 height 11
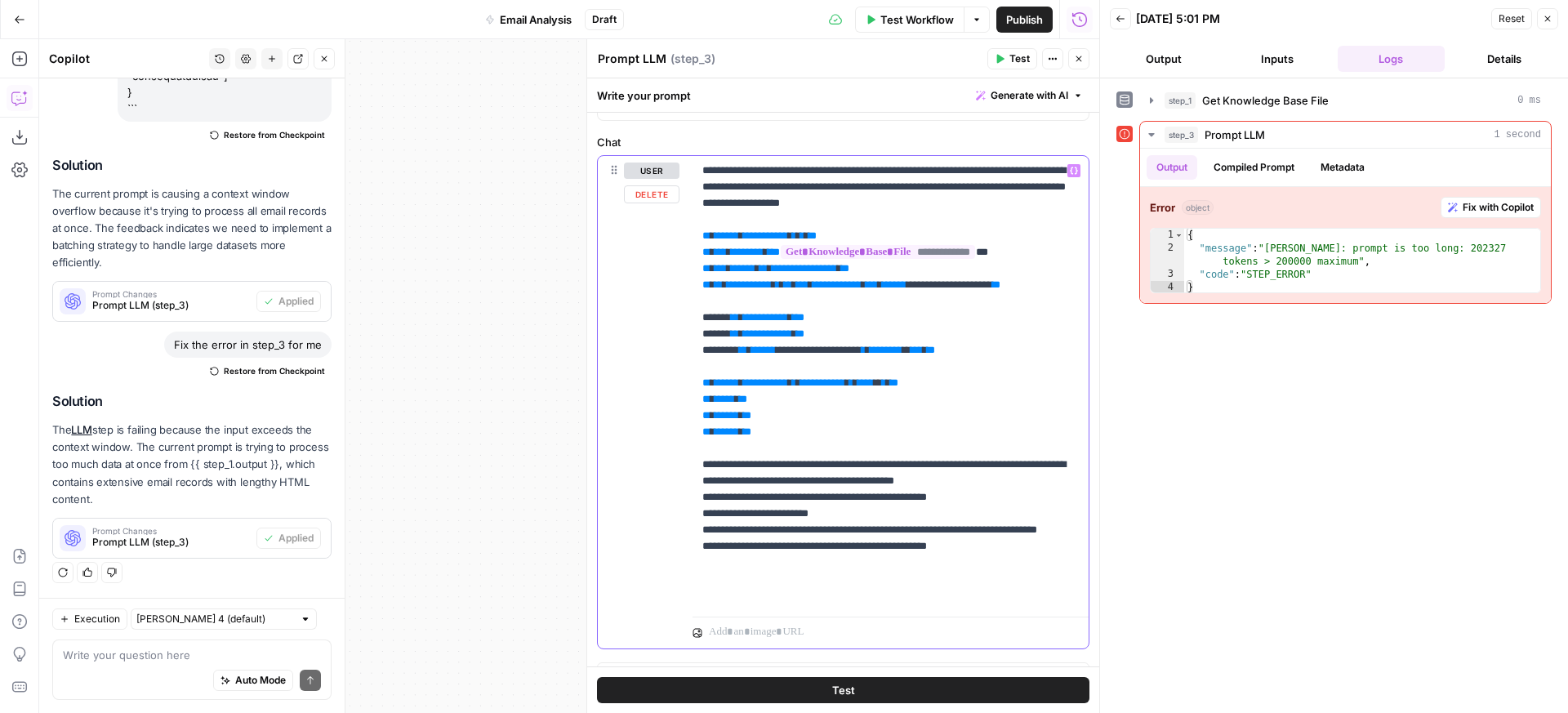
scroll to position [764, 0]
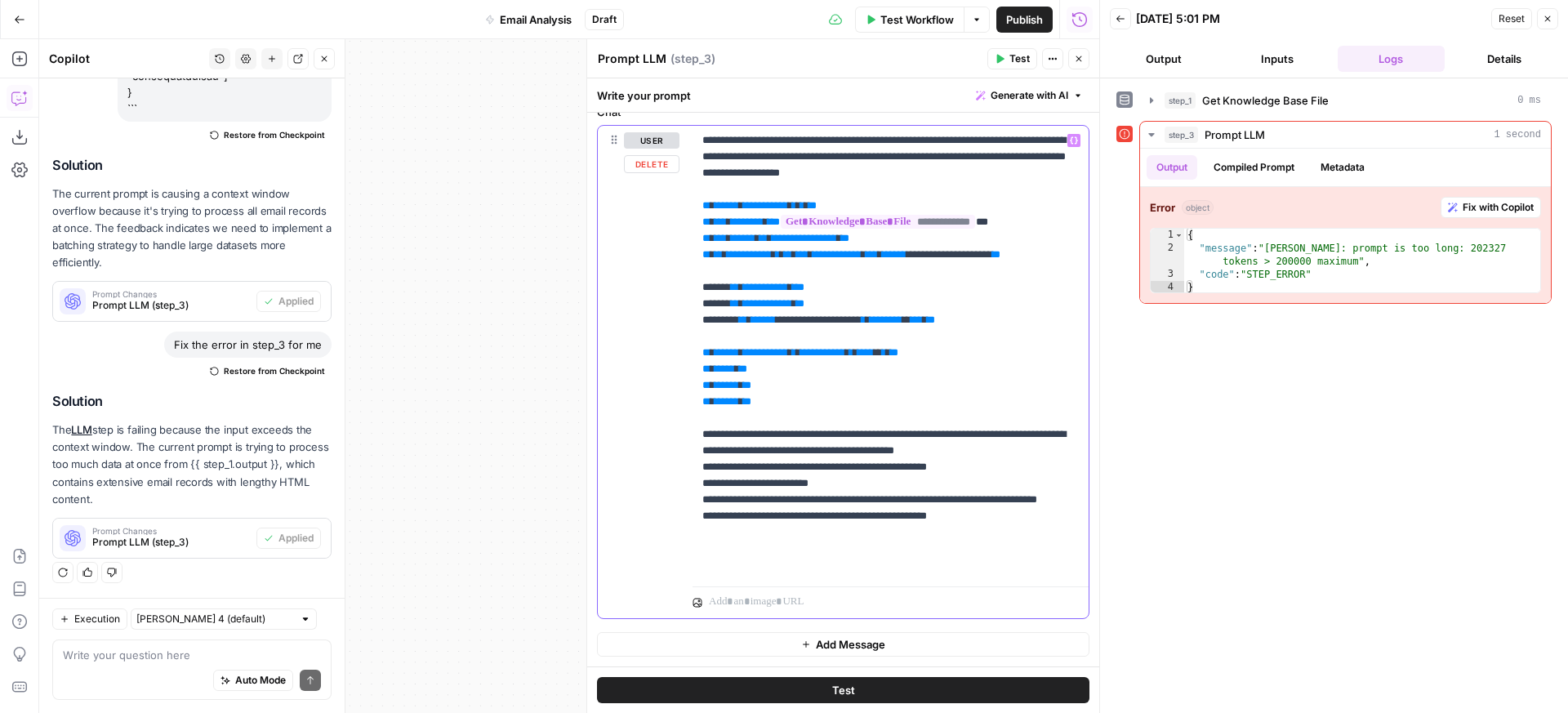
click at [792, 250] on span "**" at bounding box center [788, 254] width 8 height 11
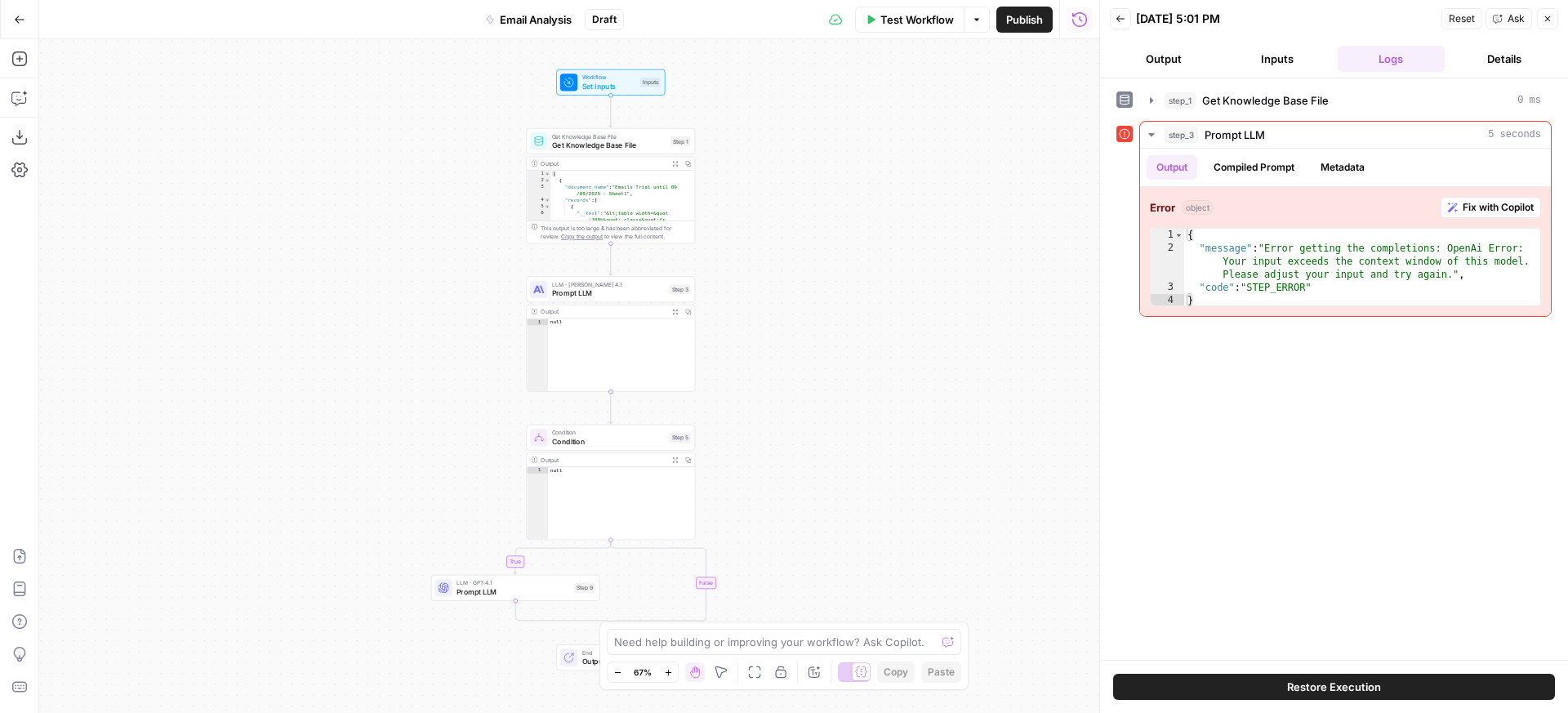
click at [1472, 19] on span "Reset" at bounding box center [1461, 19] width 27 height 15
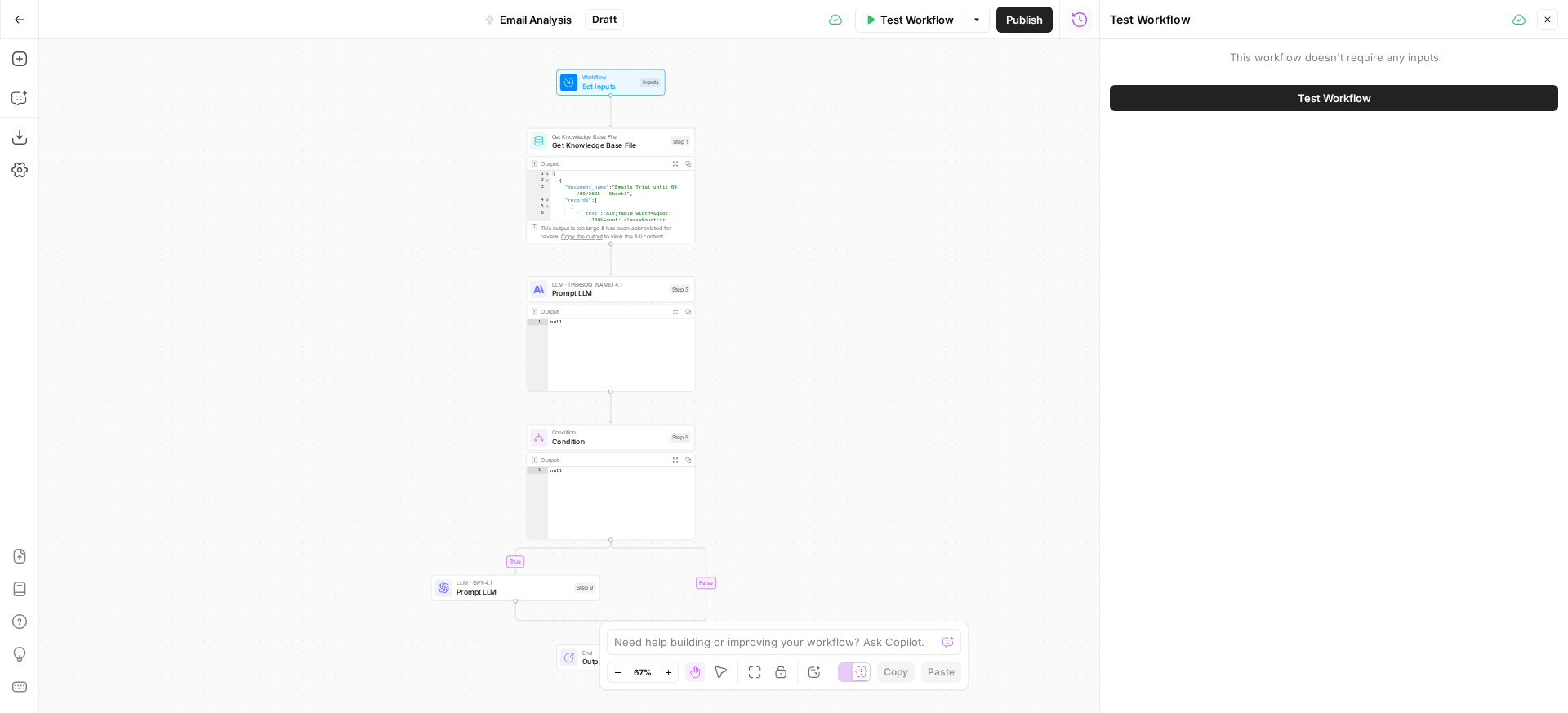
click at [907, 162] on div "true false Workflow Set Inputs Inputs Get Knowledge Base File Get Knowledge Bas…" at bounding box center [569, 376] width 1060 height 674
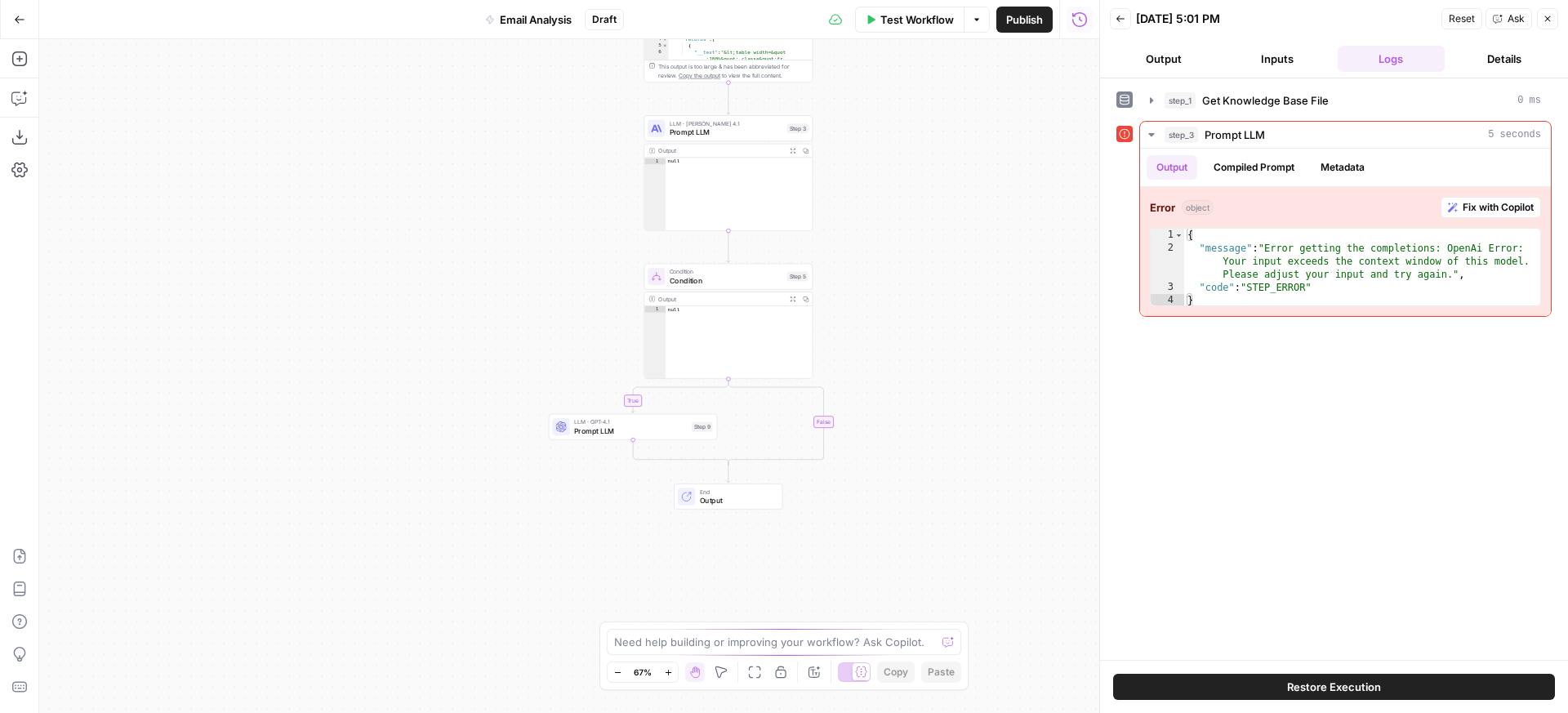
drag, startPoint x: 449, startPoint y: 180, endPoint x: 567, endPoint y: 265, distance: 145.4
click at [567, 265] on div "true false Workflow Set Inputs Inputs Get Knowledge Base File Get Knowledge Bas…" at bounding box center [569, 376] width 1060 height 674
click at [701, 301] on div "Output" at bounding box center [721, 301] width 124 height 9
click at [749, 257] on button "Delete step" at bounding box center [747, 257] width 14 height 14
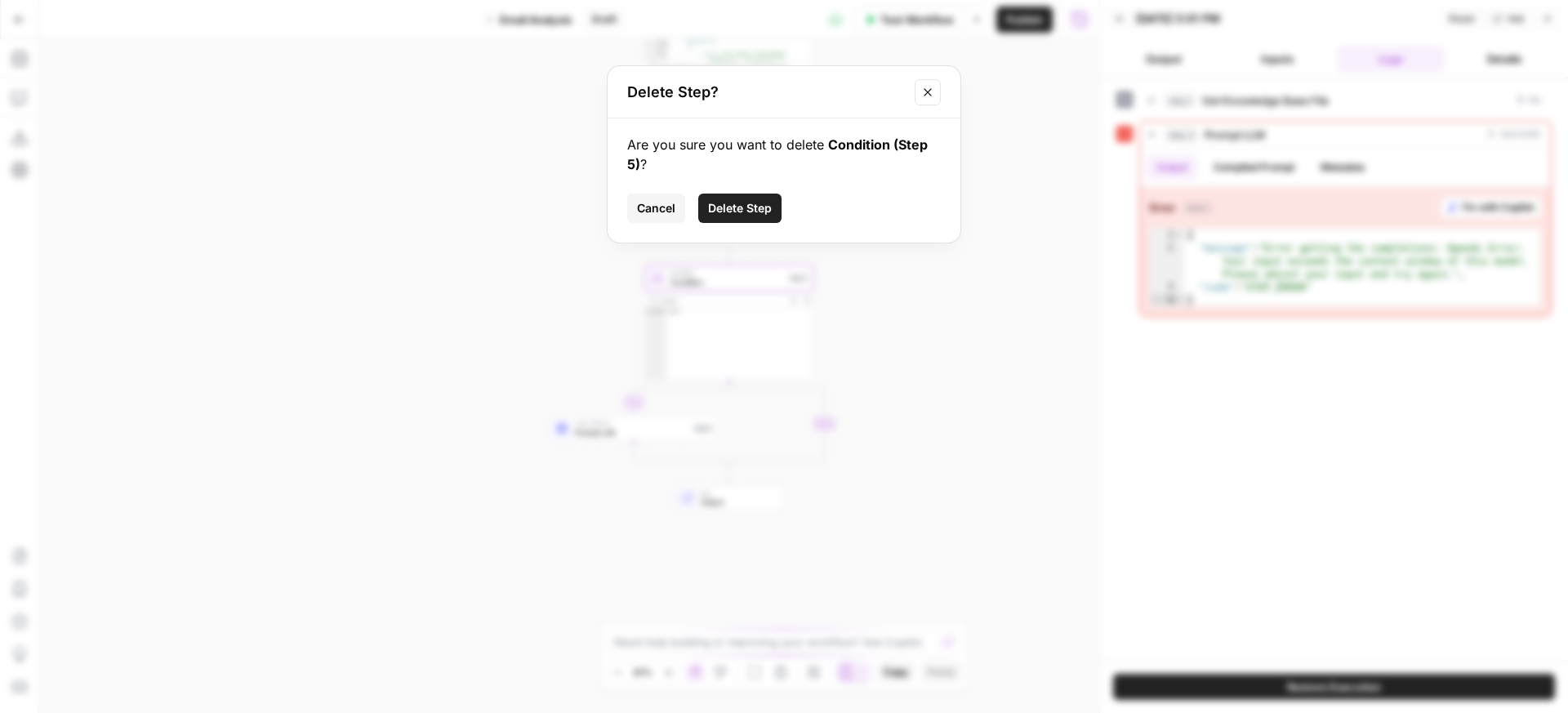
click at [752, 213] on span "Delete Step" at bounding box center [740, 208] width 64 height 17
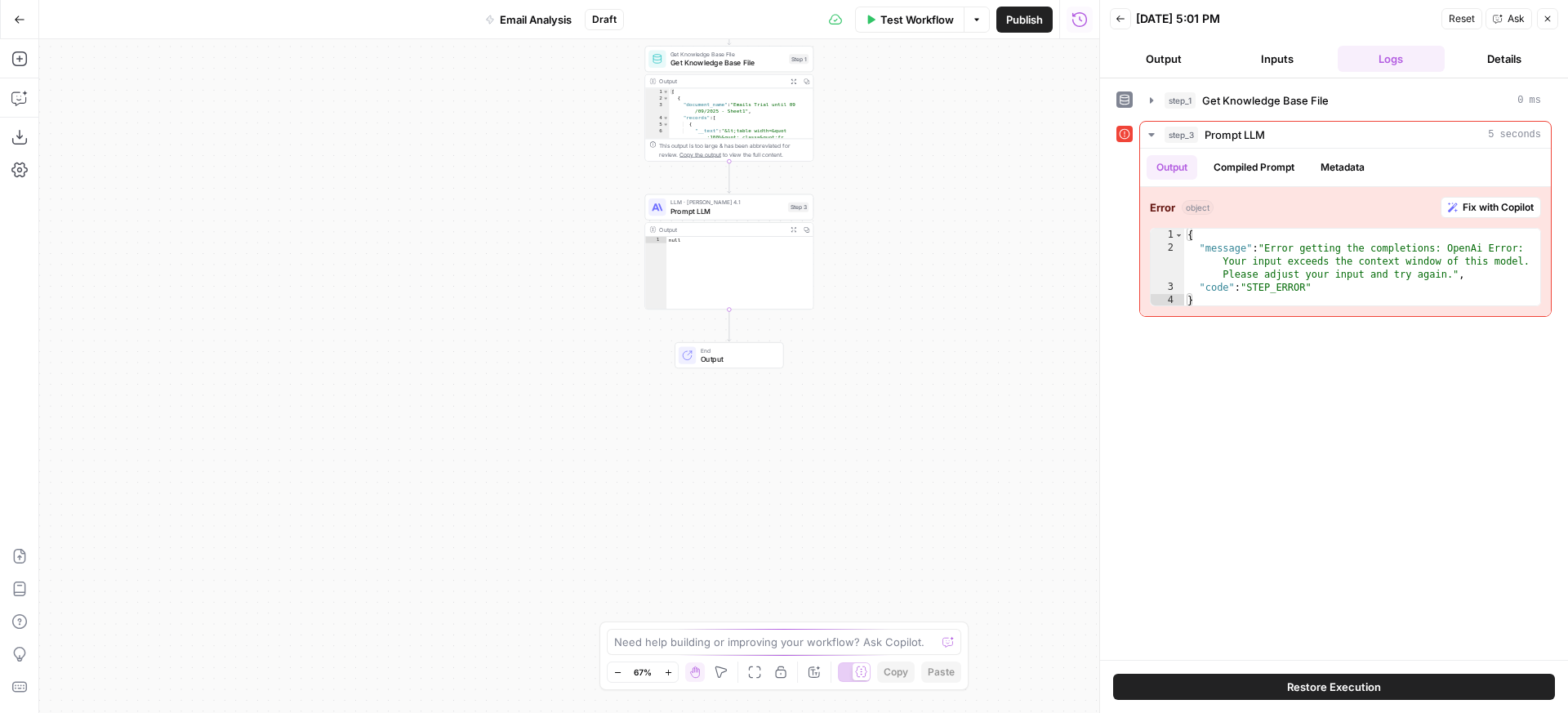
type textarea "****"
click at [791, 290] on div "null" at bounding box center [740, 279] width 146 height 86
click at [810, 230] on span "Copy" at bounding box center [810, 230] width 1 height 1
click at [753, 231] on div "Output" at bounding box center [721, 230] width 124 height 9
click at [734, 206] on span "Prompt LLM" at bounding box center [727, 211] width 113 height 11
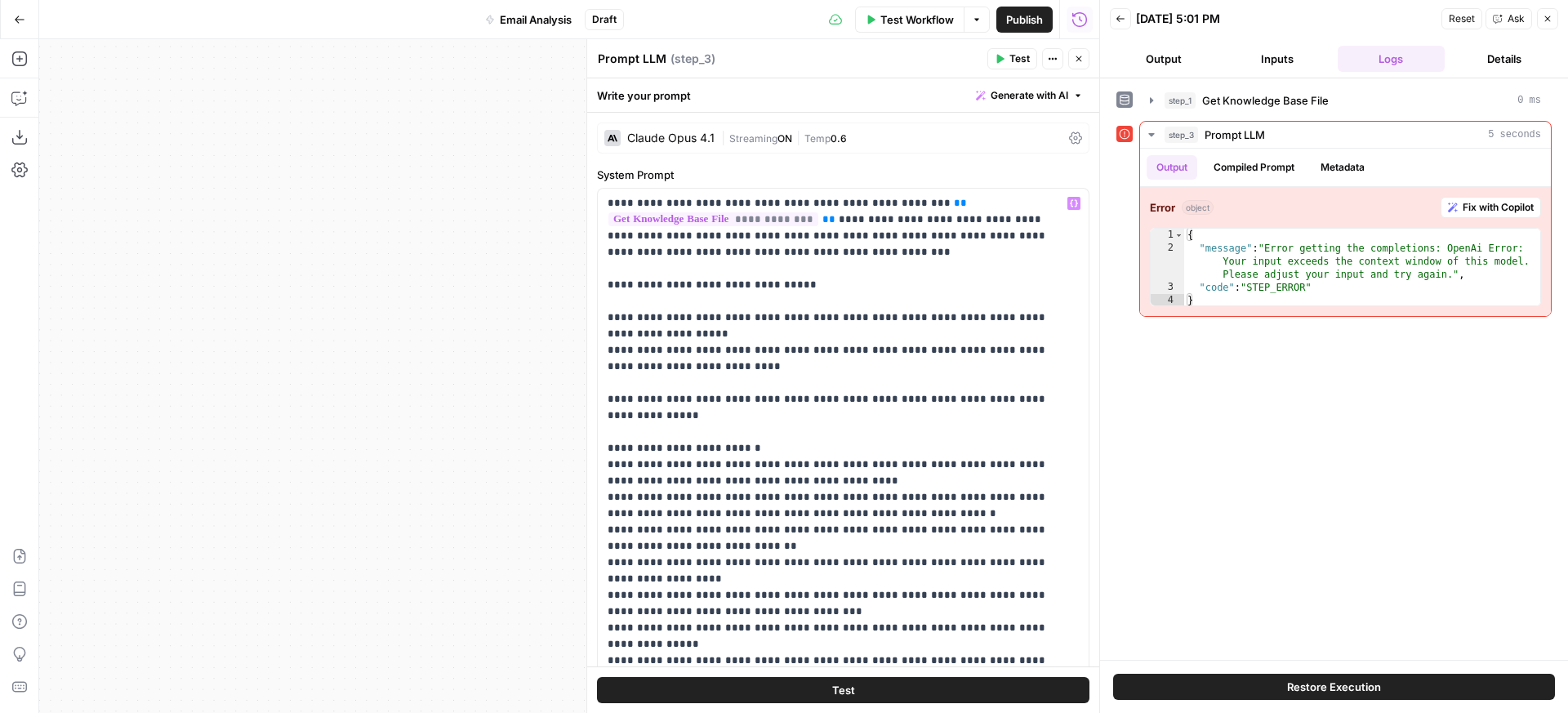
click at [847, 134] on span "0.6" at bounding box center [838, 138] width 17 height 12
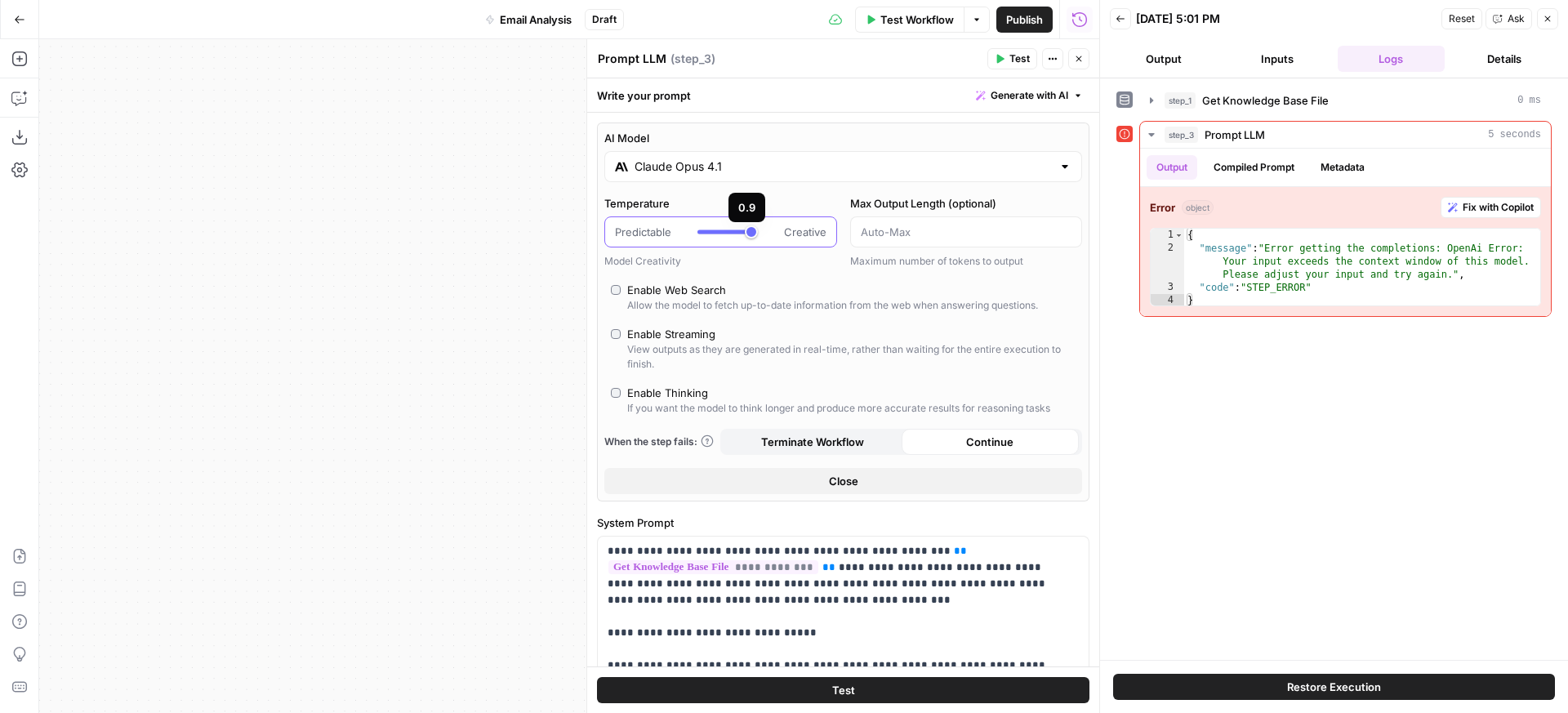
type input "*"
drag, startPoint x: 731, startPoint y: 230, endPoint x: 814, endPoint y: 244, distance: 84.2
click at [814, 244] on div "Predictable Creative" at bounding box center [721, 231] width 233 height 31
click at [944, 231] on input "Max Output Length (optional)" at bounding box center [966, 232] width 212 height 17
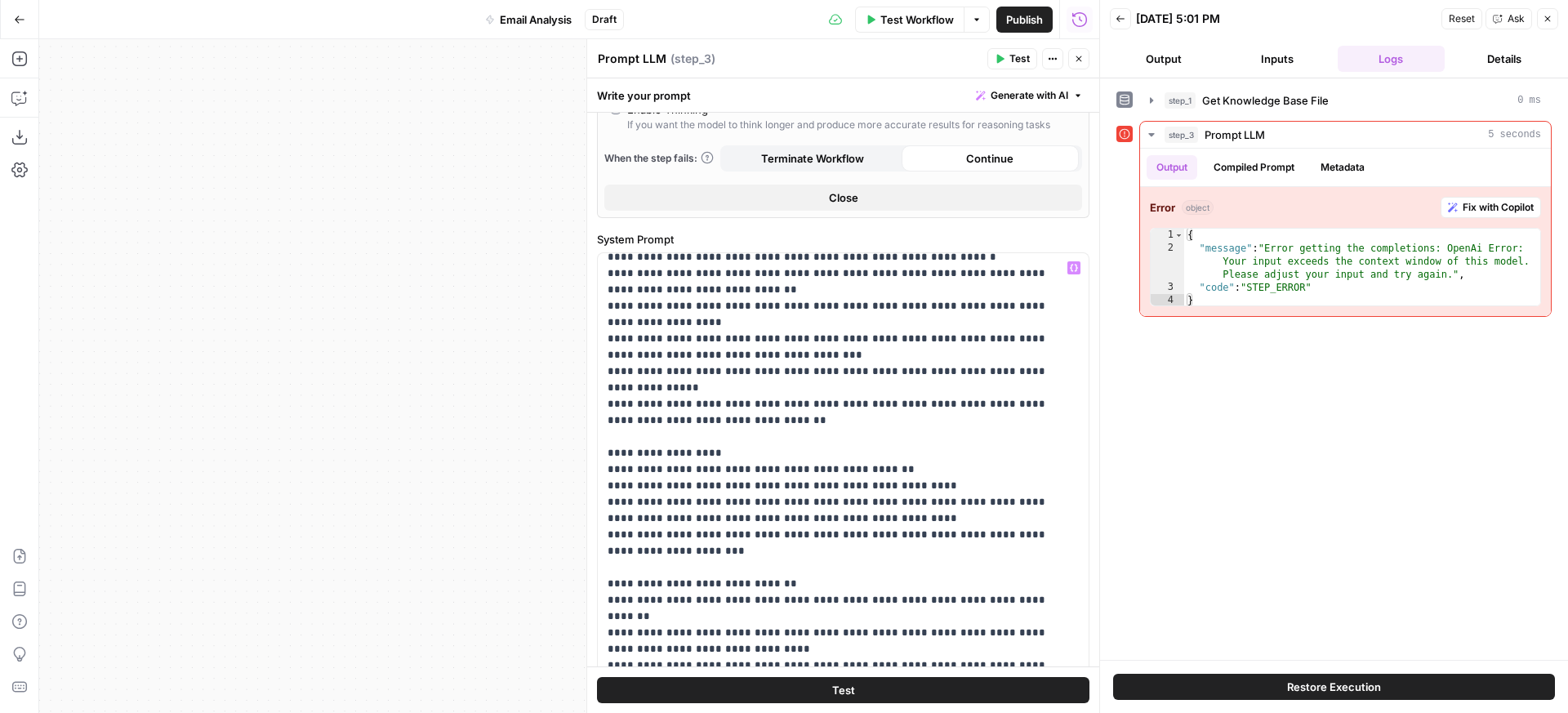
scroll to position [325, 0]
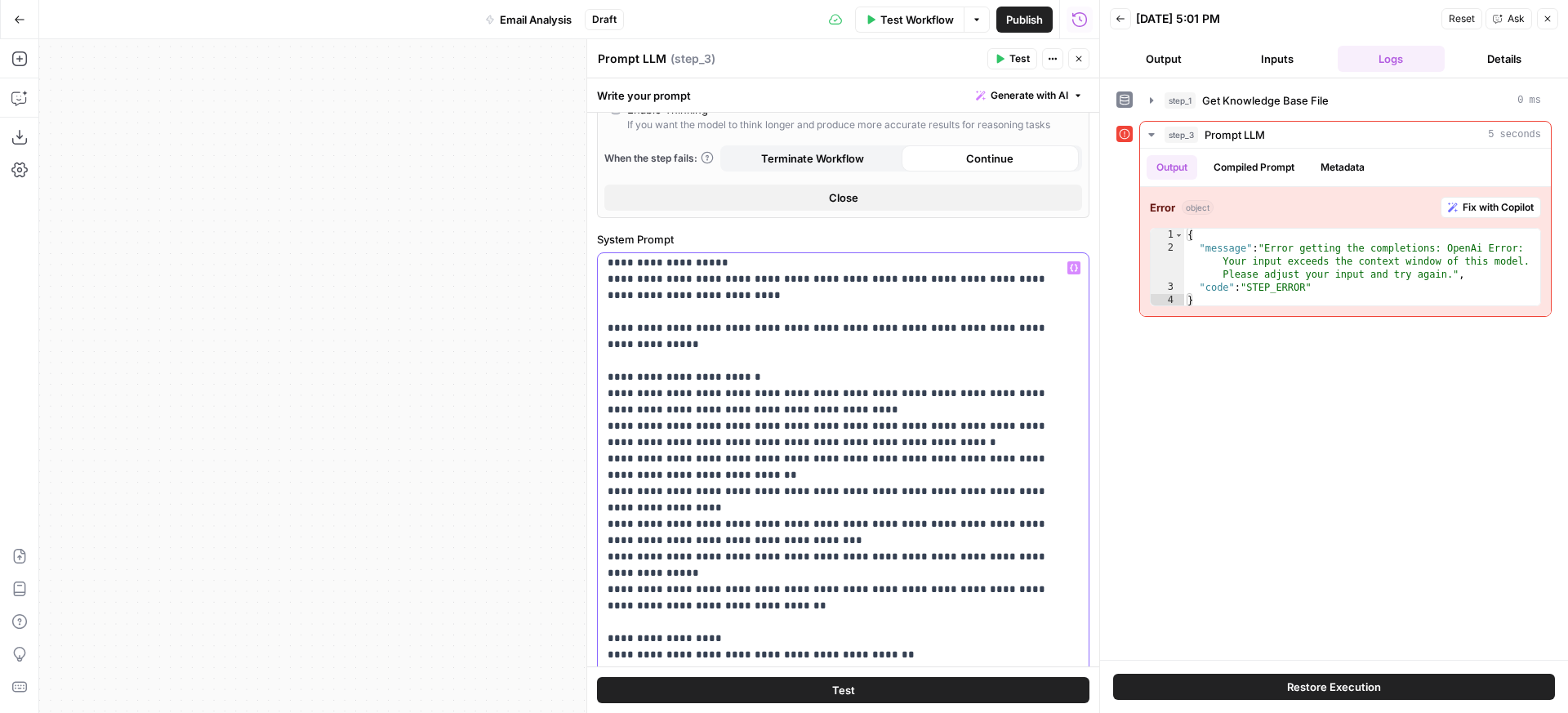
scroll to position [135, 0]
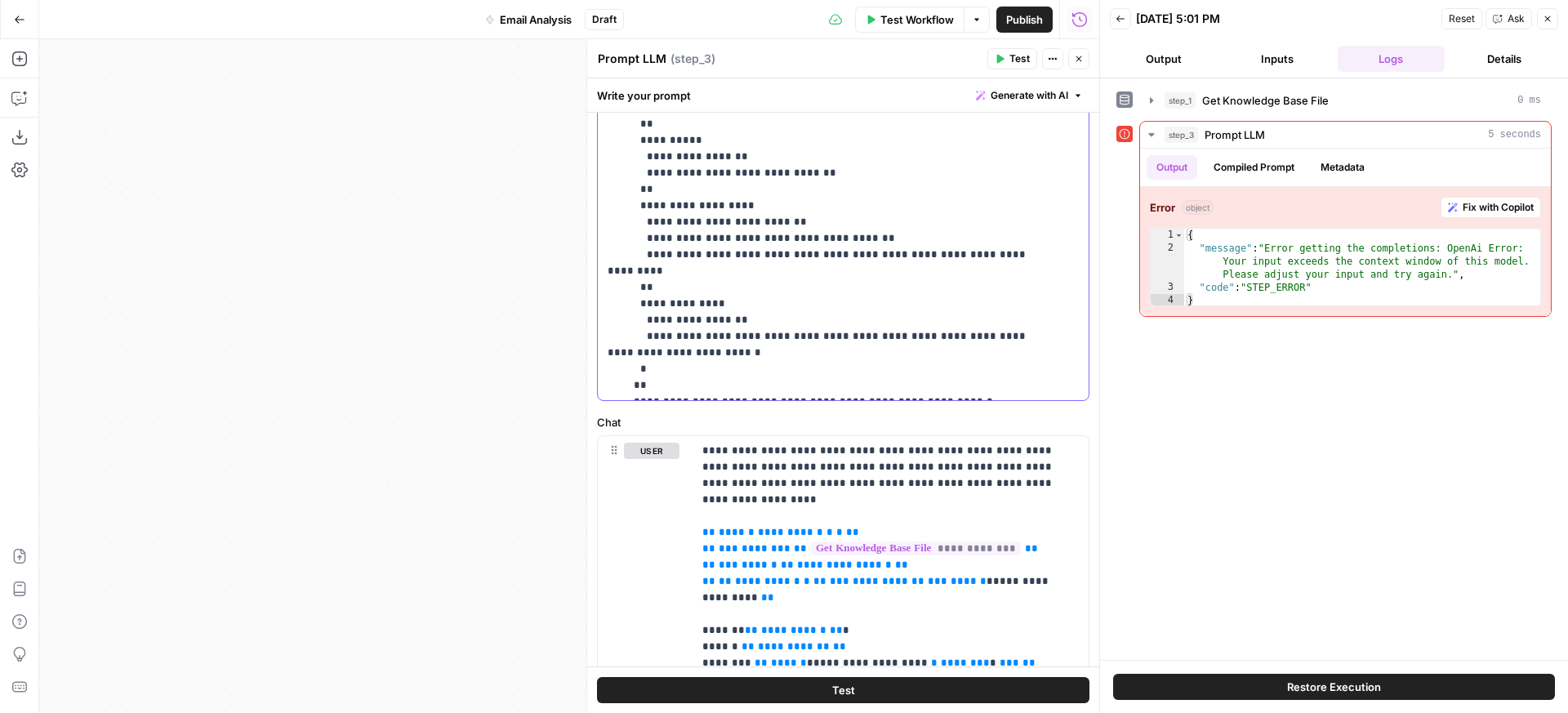
scroll to position [1112, 0]
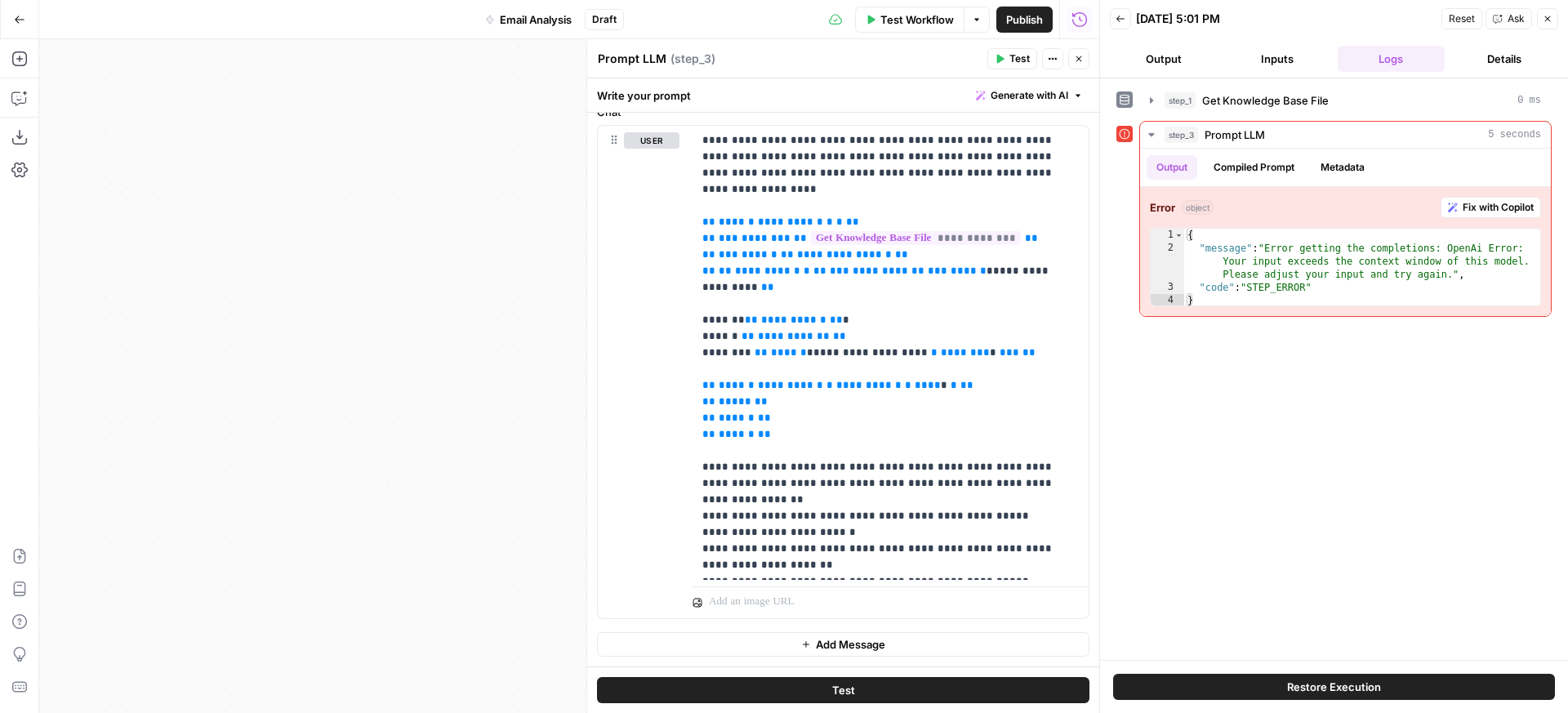
click at [876, 679] on button "Test" at bounding box center [842, 690] width 492 height 27
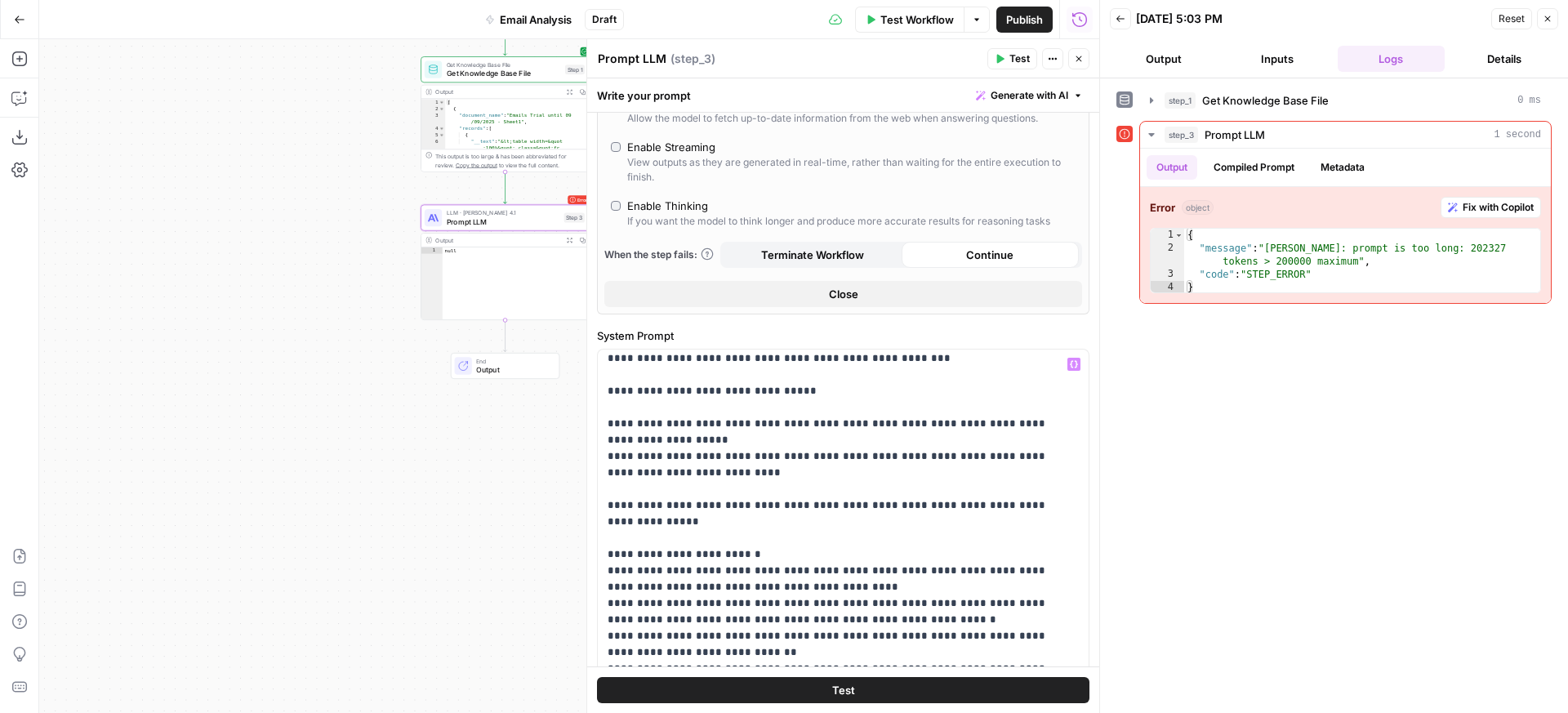
scroll to position [42, 0]
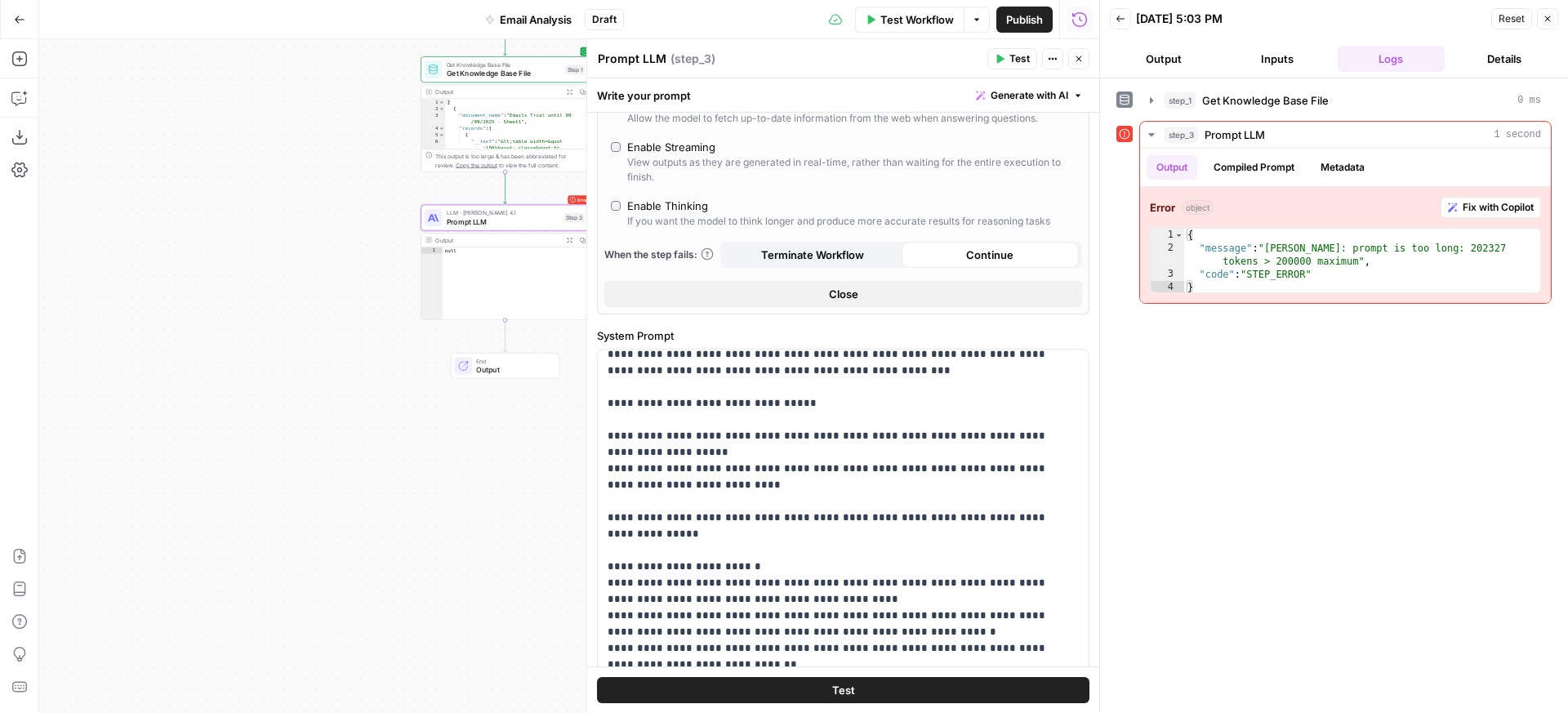
click at [497, 88] on div "Output" at bounding box center [497, 92] width 124 height 9
click at [522, 72] on span "Get Knowledge Base File" at bounding box center [504, 73] width 114 height 11
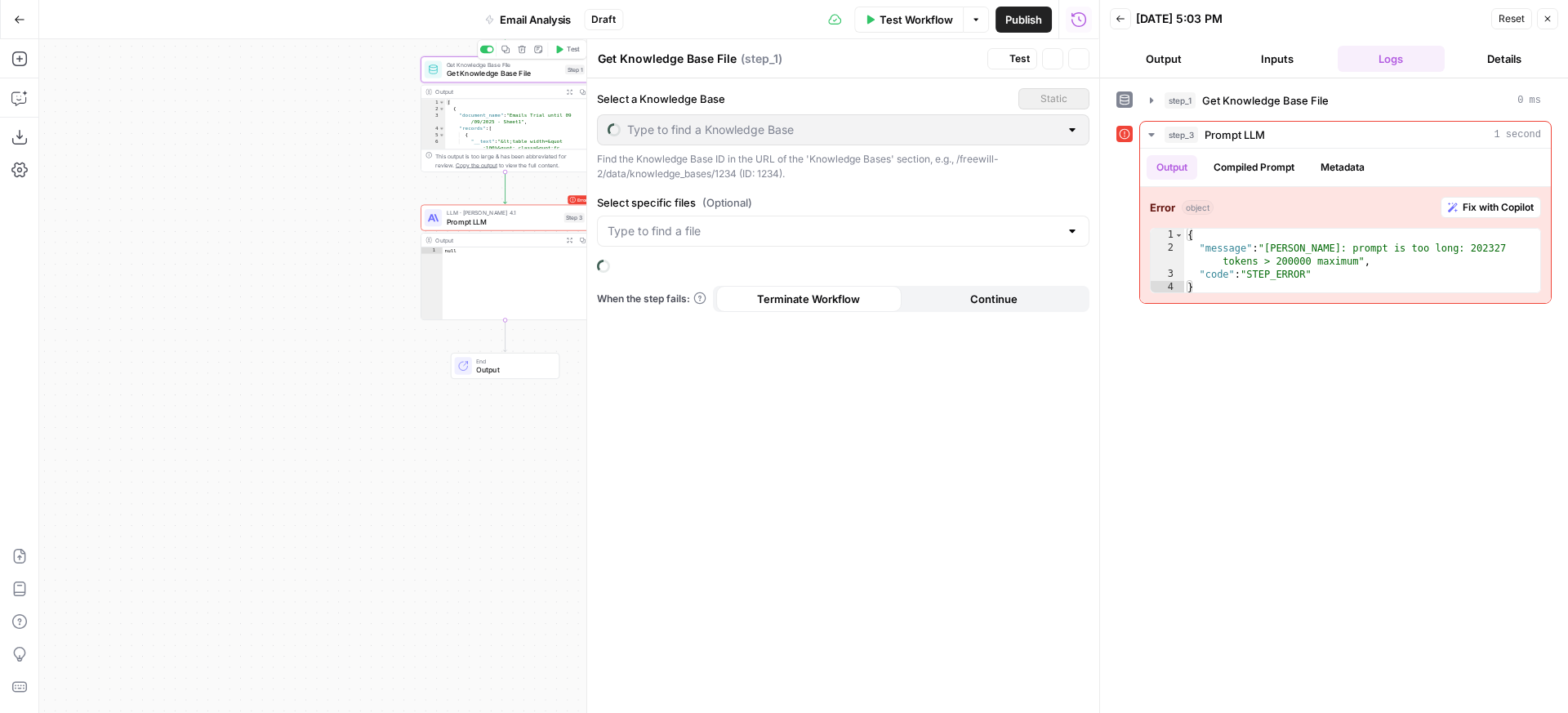
type input "Emails Trial until [DATE]"
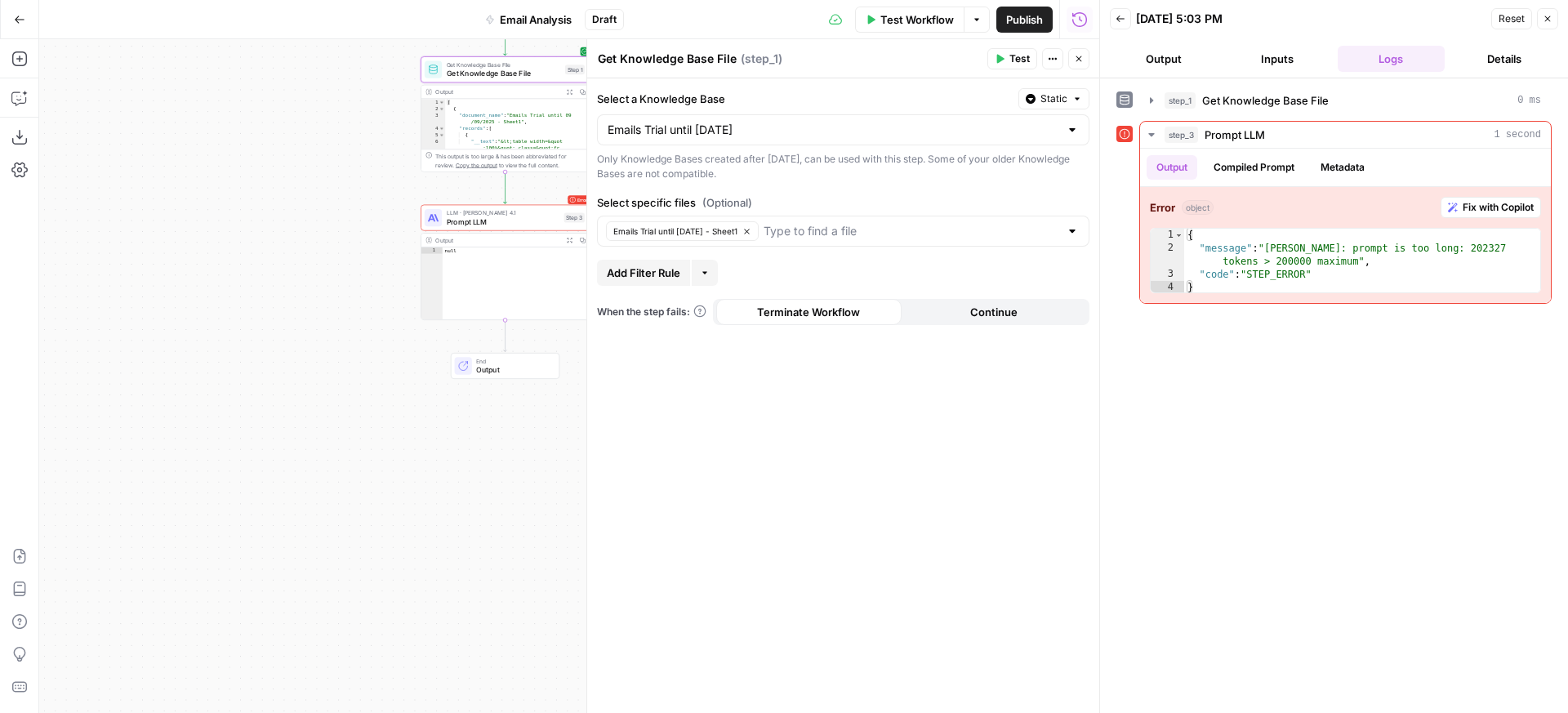
click at [687, 268] on button "Add Filter Rule" at bounding box center [643, 272] width 93 height 27
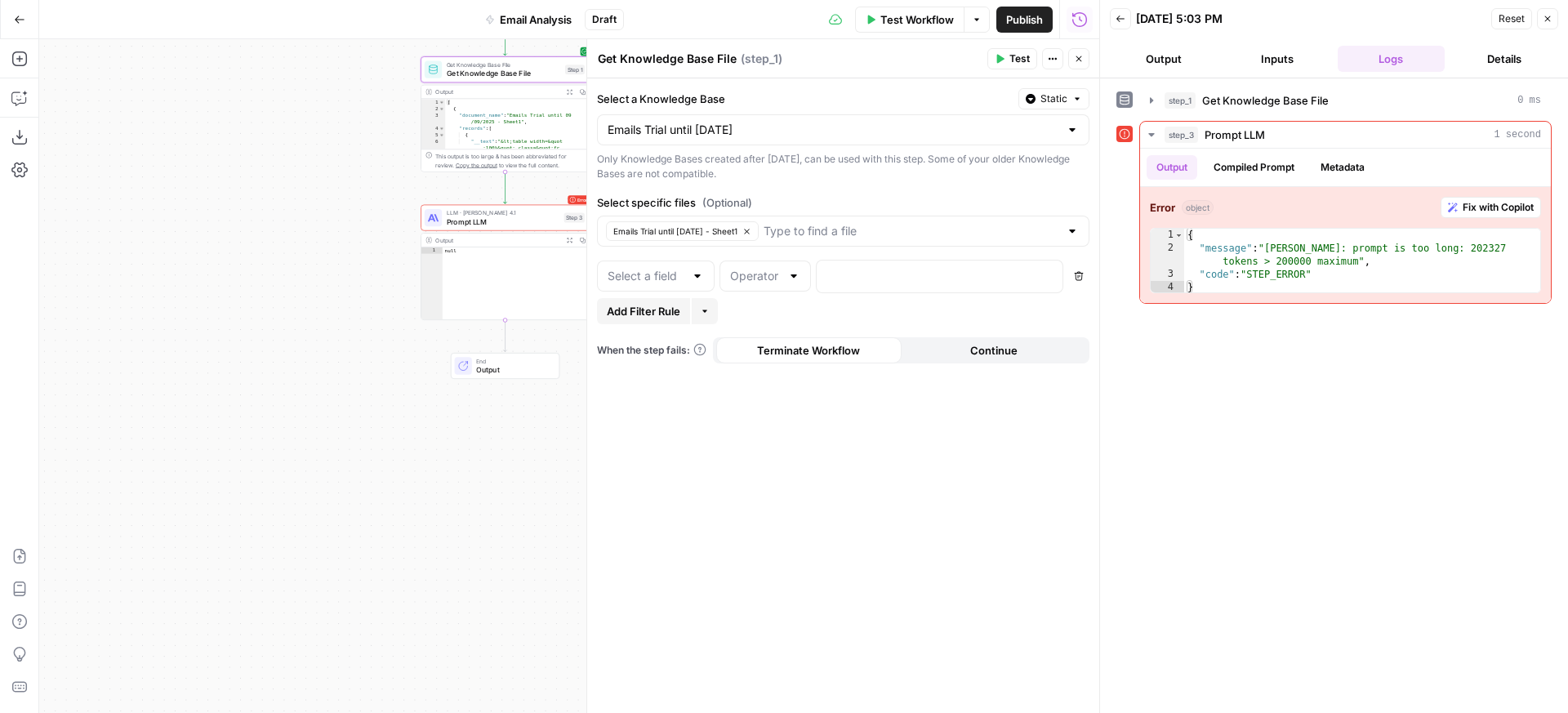
click at [701, 275] on div at bounding box center [697, 276] width 13 height 17
click at [742, 307] on div "Add Filter Rule More" at bounding box center [842, 311] width 492 height 27
click at [1057, 98] on span "Static" at bounding box center [1053, 99] width 27 height 15
click at [1010, 178] on span "Liquid" at bounding box center [1023, 171] width 93 height 17
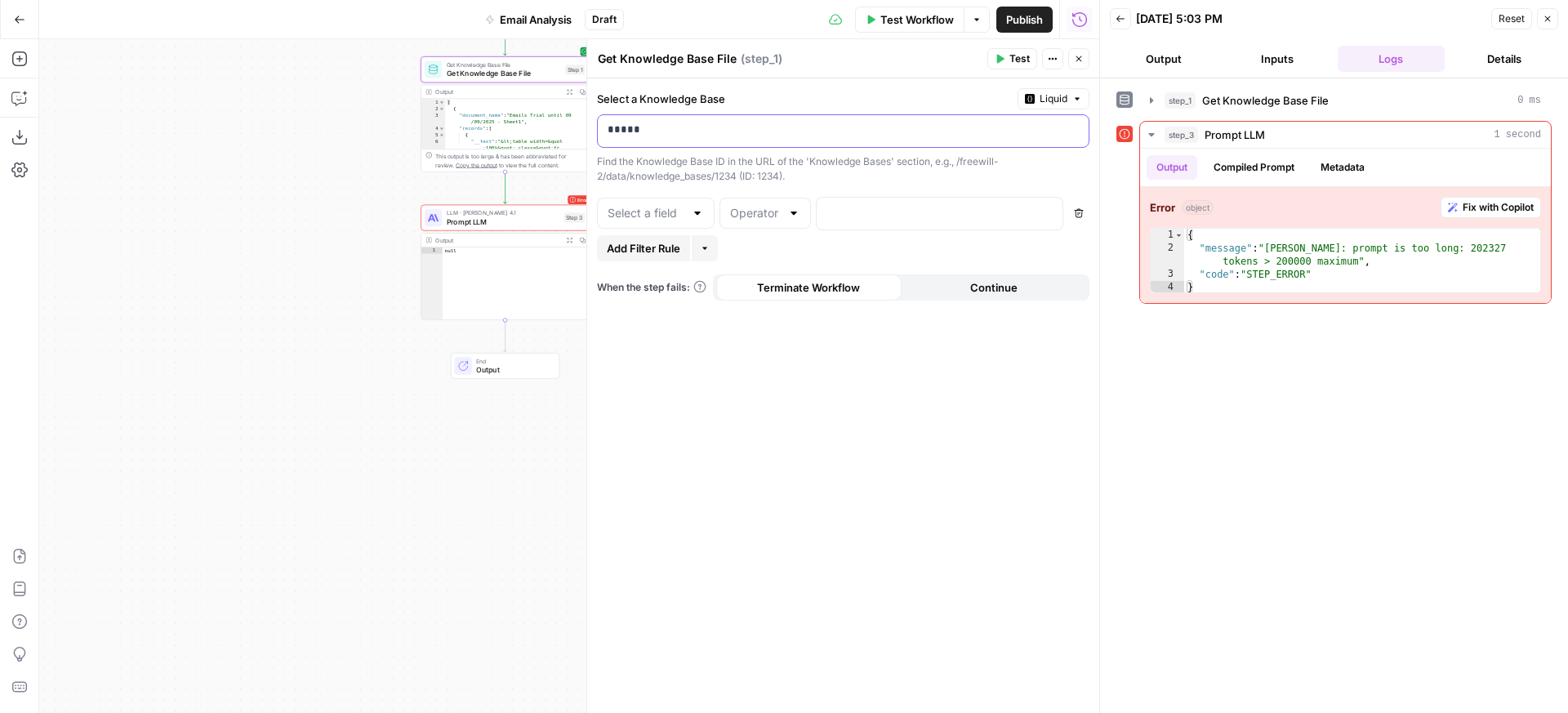
click at [809, 135] on p "*****" at bounding box center [843, 129] width 471 height 17
click at [1076, 131] on icon "button" at bounding box center [1074, 130] width 8 height 8
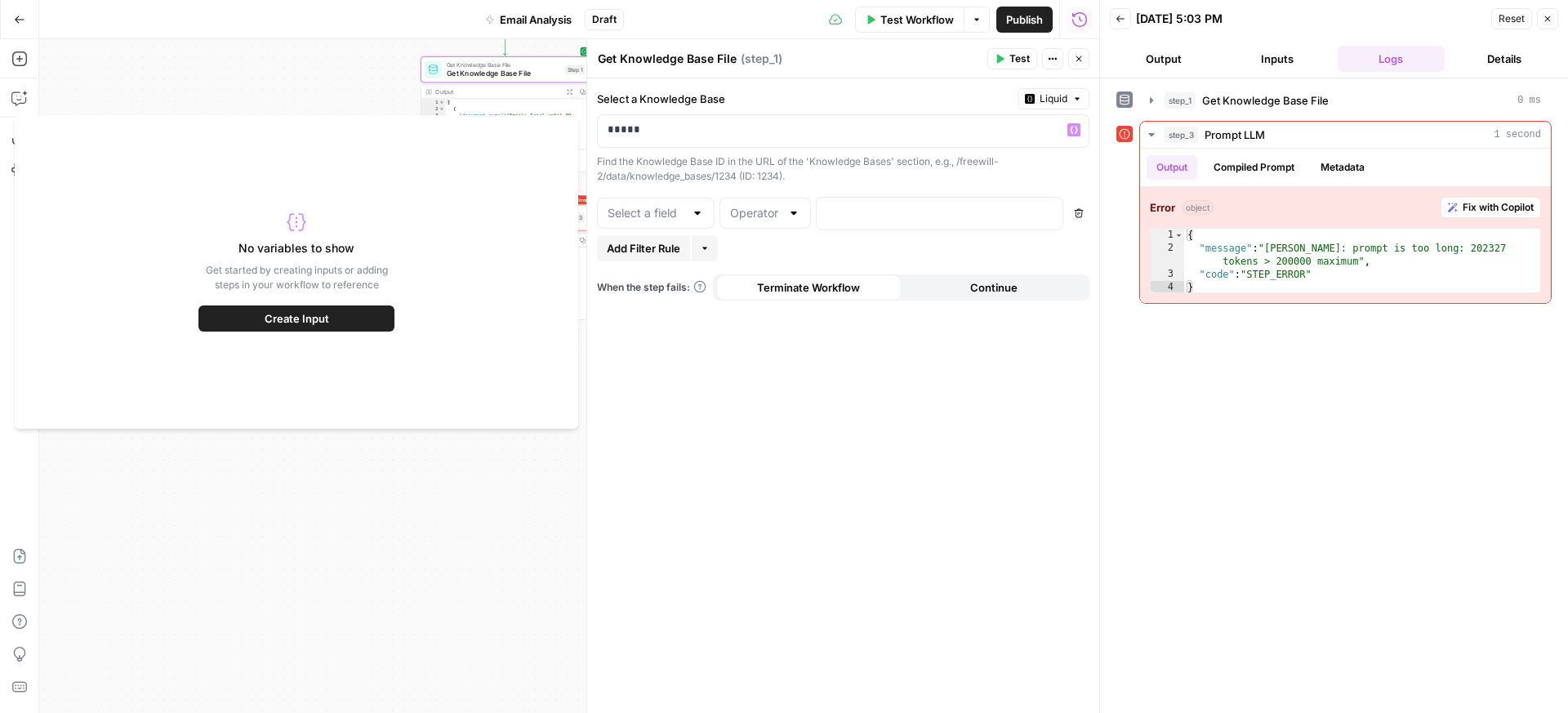
click at [797, 175] on div "Find the Knowledge Base ID in the URL of the 'Knowledge Bases' section, e.g., /…" at bounding box center [842, 170] width 492 height 30
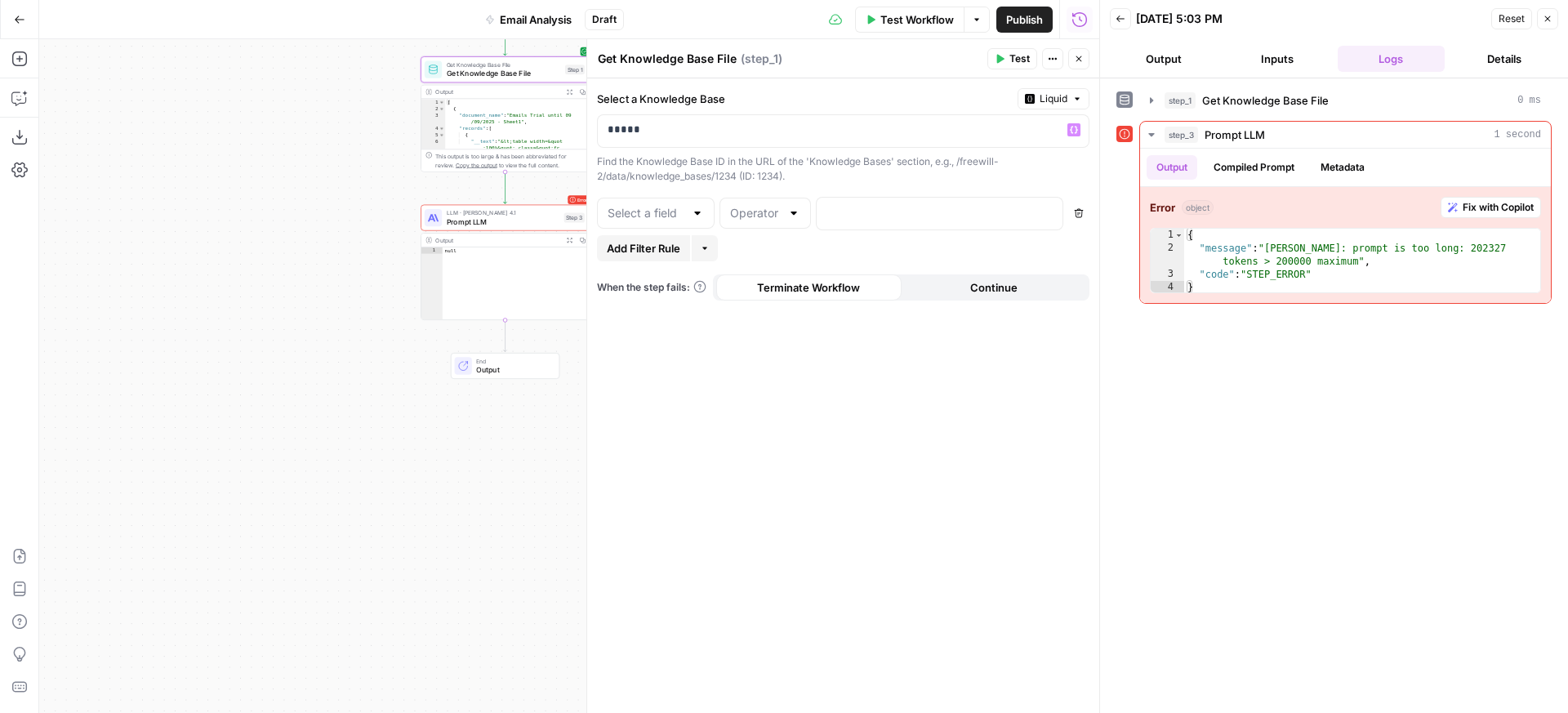
drag, startPoint x: 762, startPoint y: 147, endPoint x: 604, endPoint y: 138, distance: 158.3
click at [604, 138] on div "***** Variables Menu" at bounding box center [842, 131] width 492 height 34
click at [678, 207] on input "text" at bounding box center [646, 213] width 77 height 17
click at [793, 163] on div "Find the Knowledge Base ID in the URL of the 'Knowledge Bases' section, e.g., /…" at bounding box center [842, 170] width 492 height 30
click at [1056, 103] on span "Liquid" at bounding box center [1053, 99] width 28 height 15
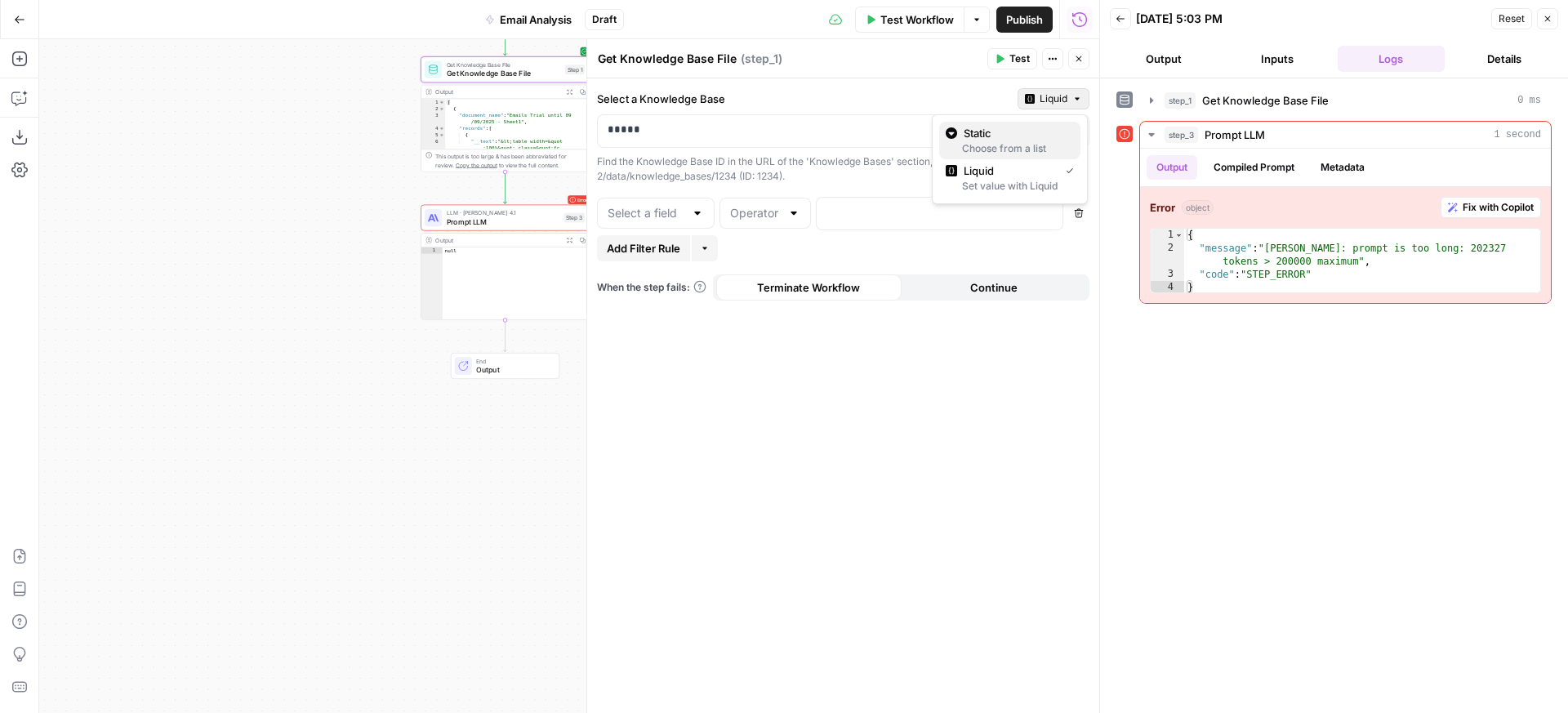
click at [1043, 125] on span "Static" at bounding box center [1015, 133] width 104 height 17
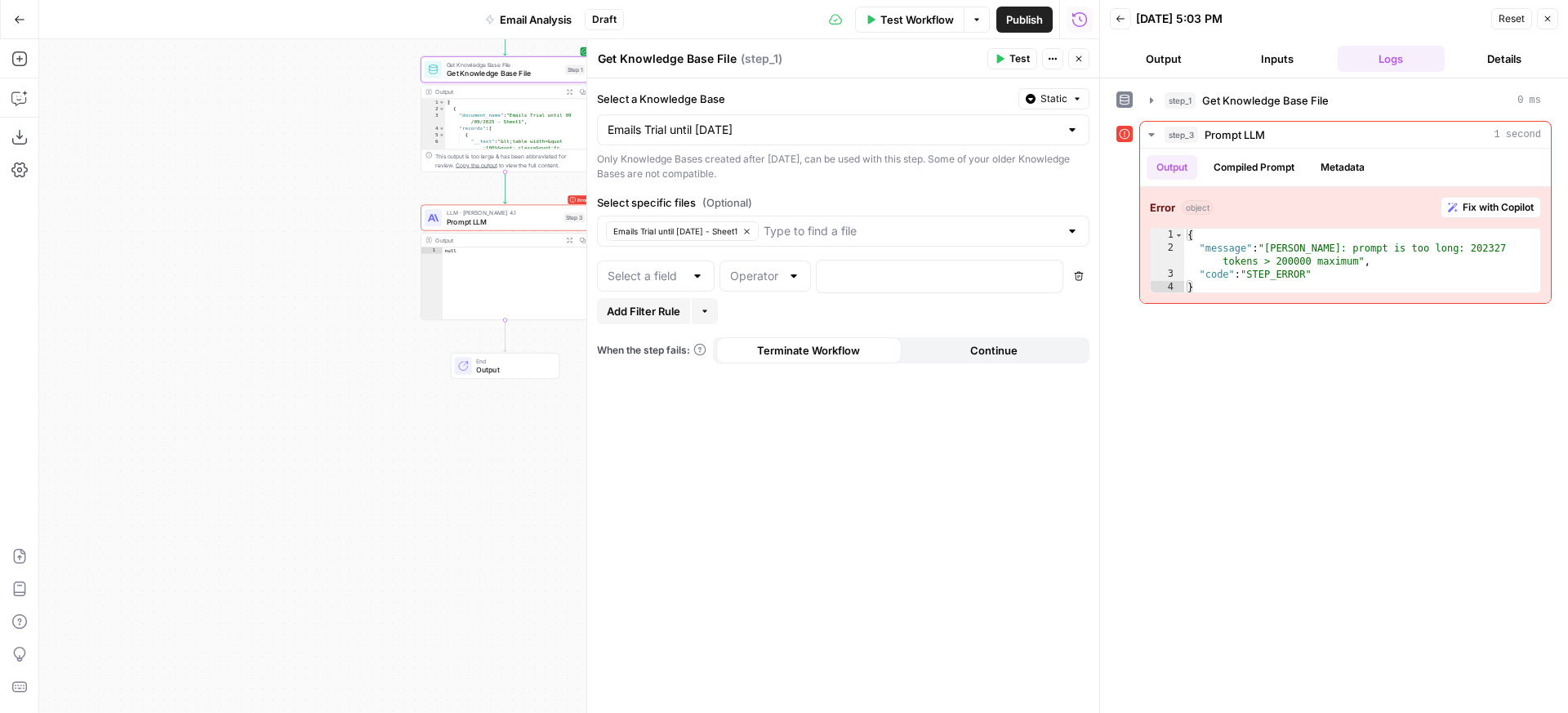
click at [856, 138] on div "Emails Trial until [DATE]" at bounding box center [842, 129] width 492 height 31
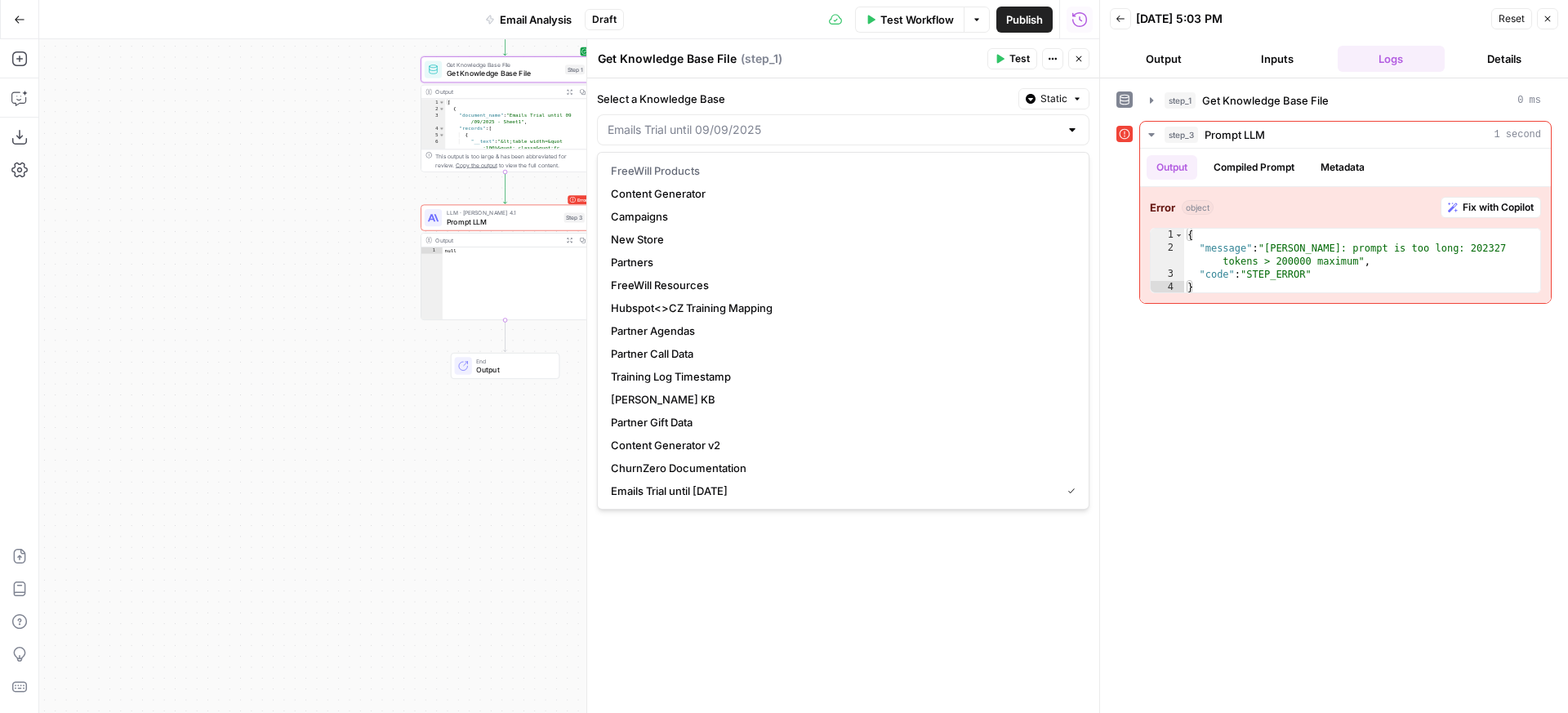
type input "Emails Trial until [DATE]"
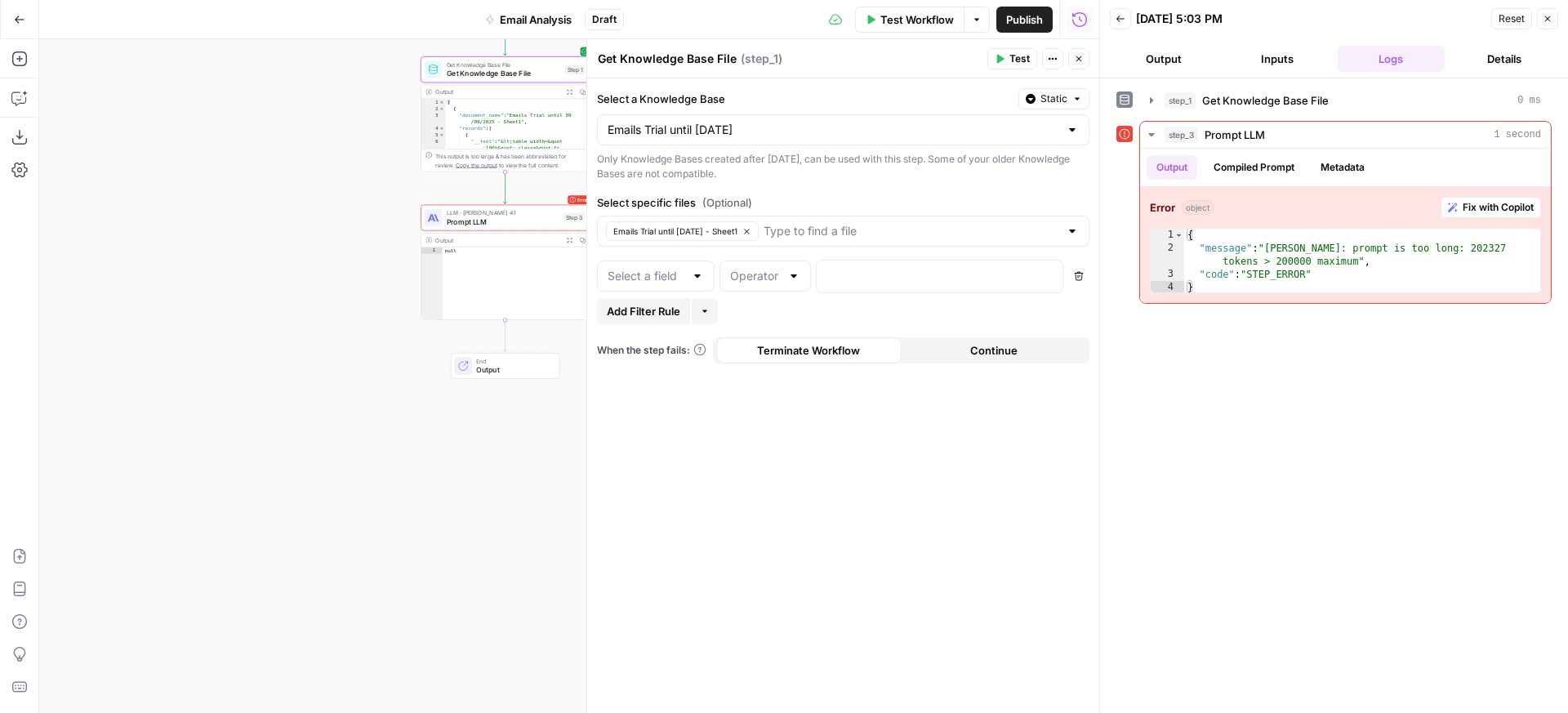
click at [889, 99] on label "Select a Knowledge Base" at bounding box center [804, 99] width 415 height 17
click at [889, 121] on input "Emails Trial until [DATE]" at bounding box center [833, 129] width 452 height 17
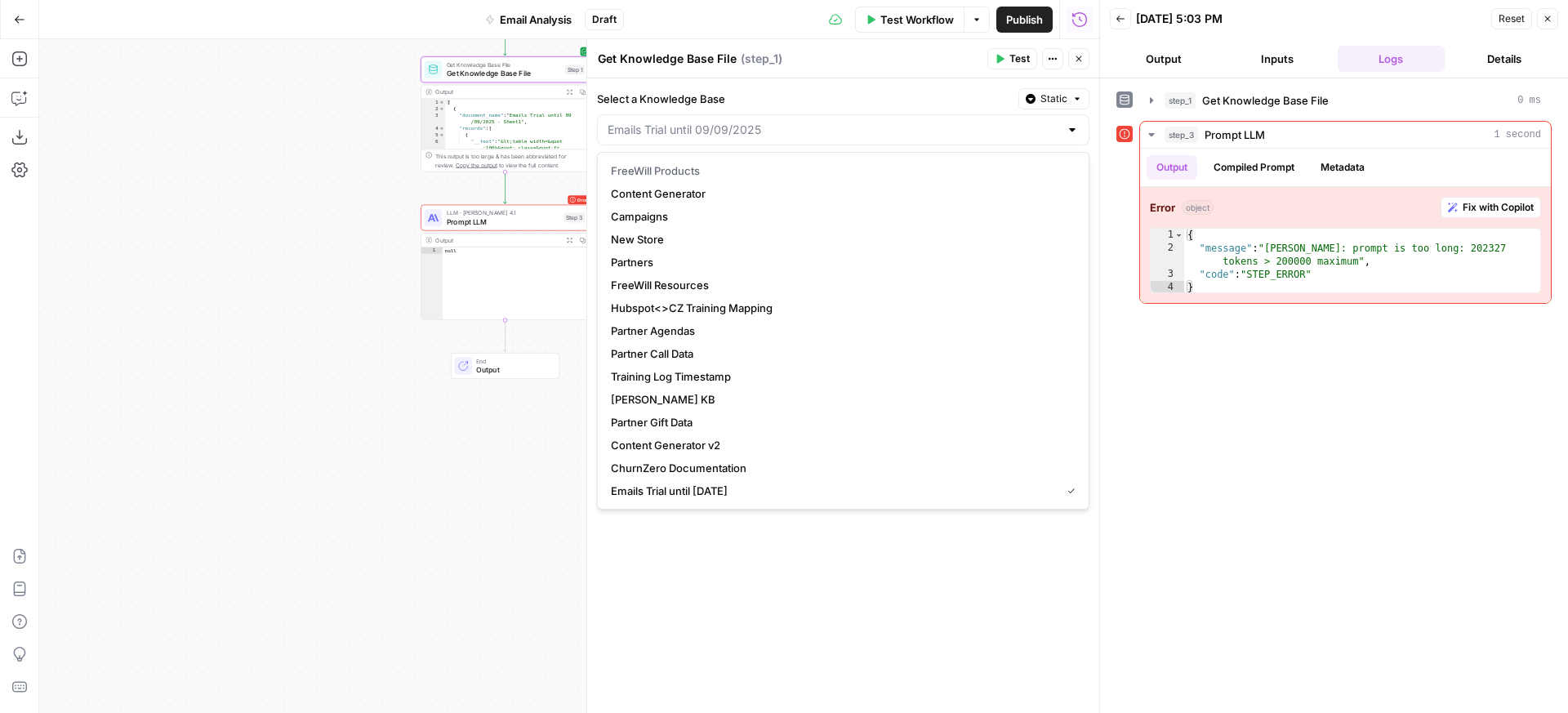
type input "Emails Trial until [DATE]"
click at [953, 82] on div "Select a Knowledge Base Static Emails Trial until [DATE] Only Knowledge Bases c…" at bounding box center [843, 396] width 512 height 635
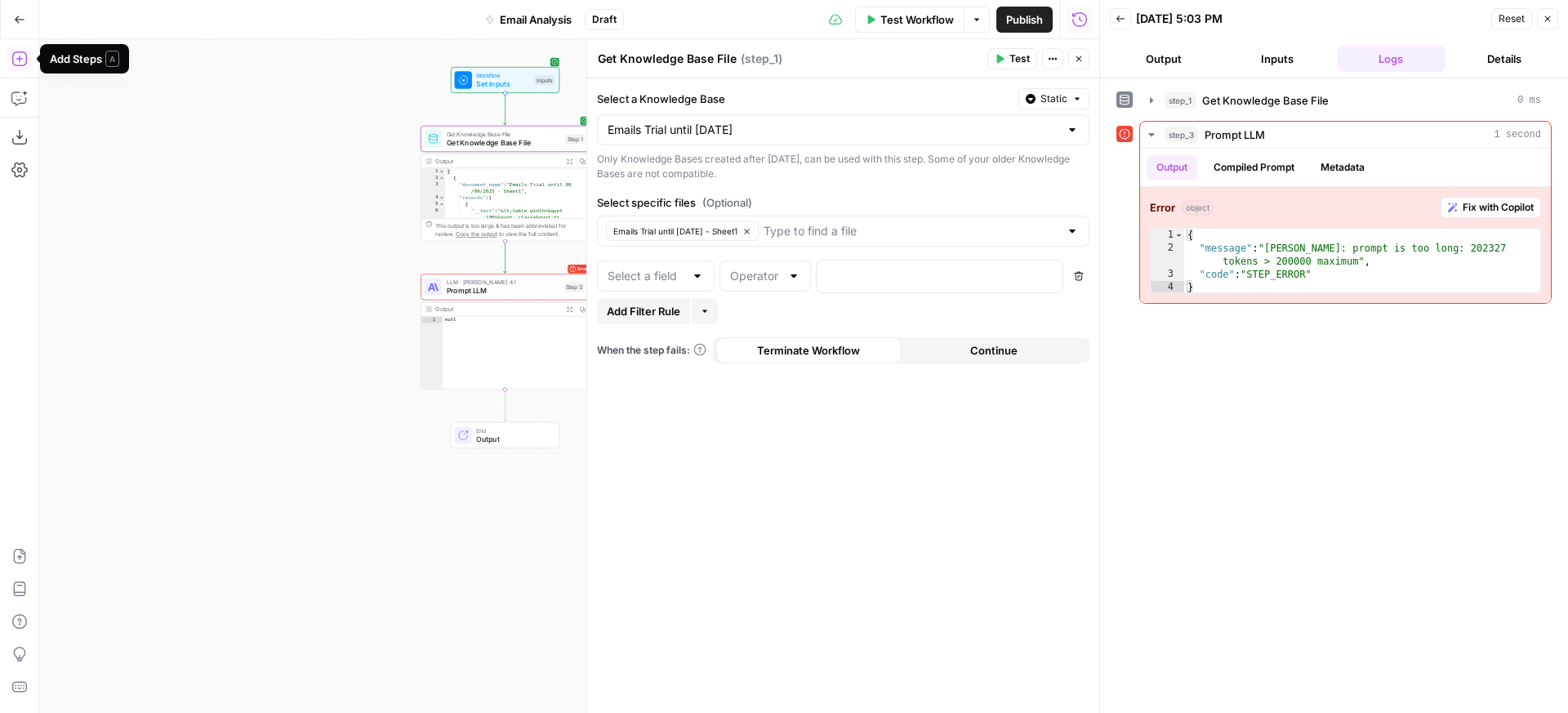
click at [21, 58] on icon "button" at bounding box center [19, 58] width 15 height 15
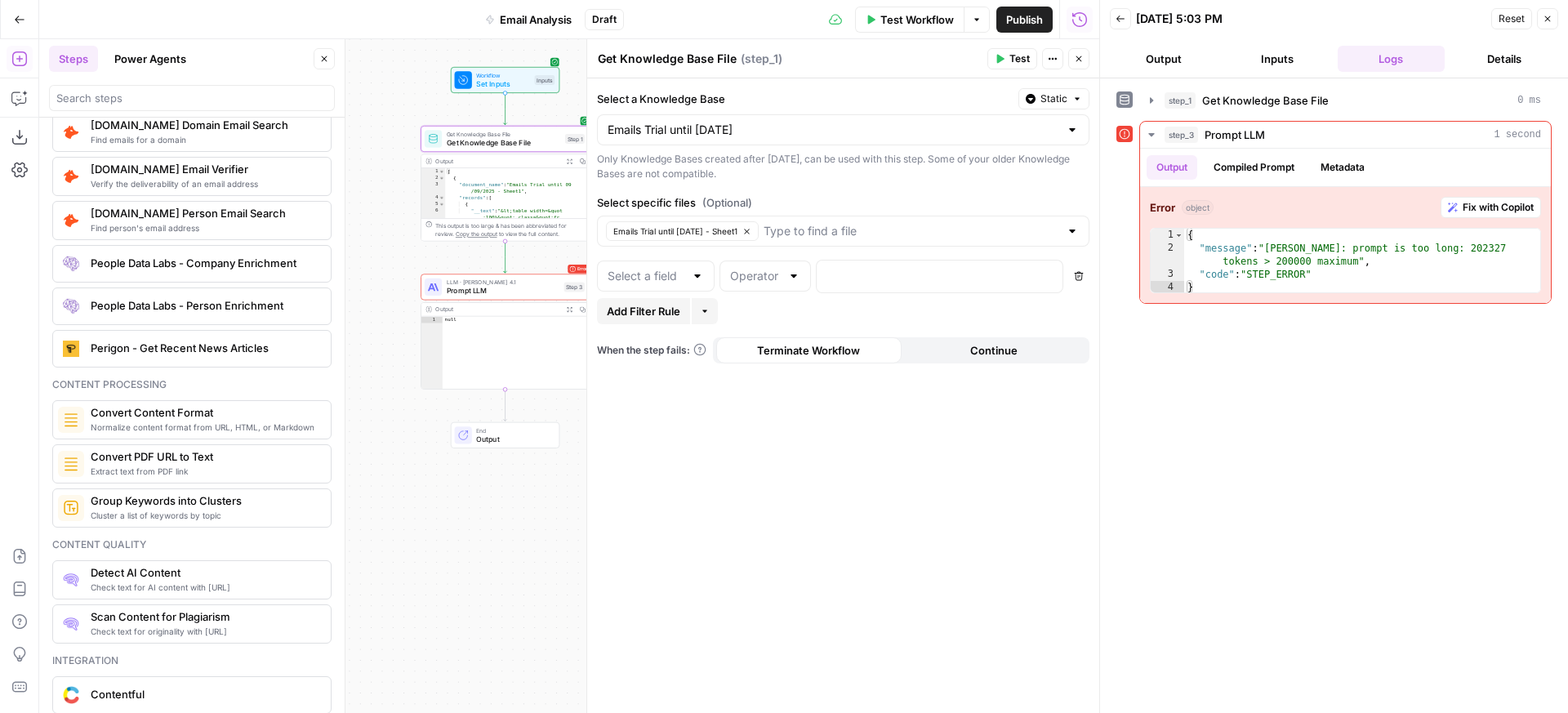
scroll to position [2396, 0]
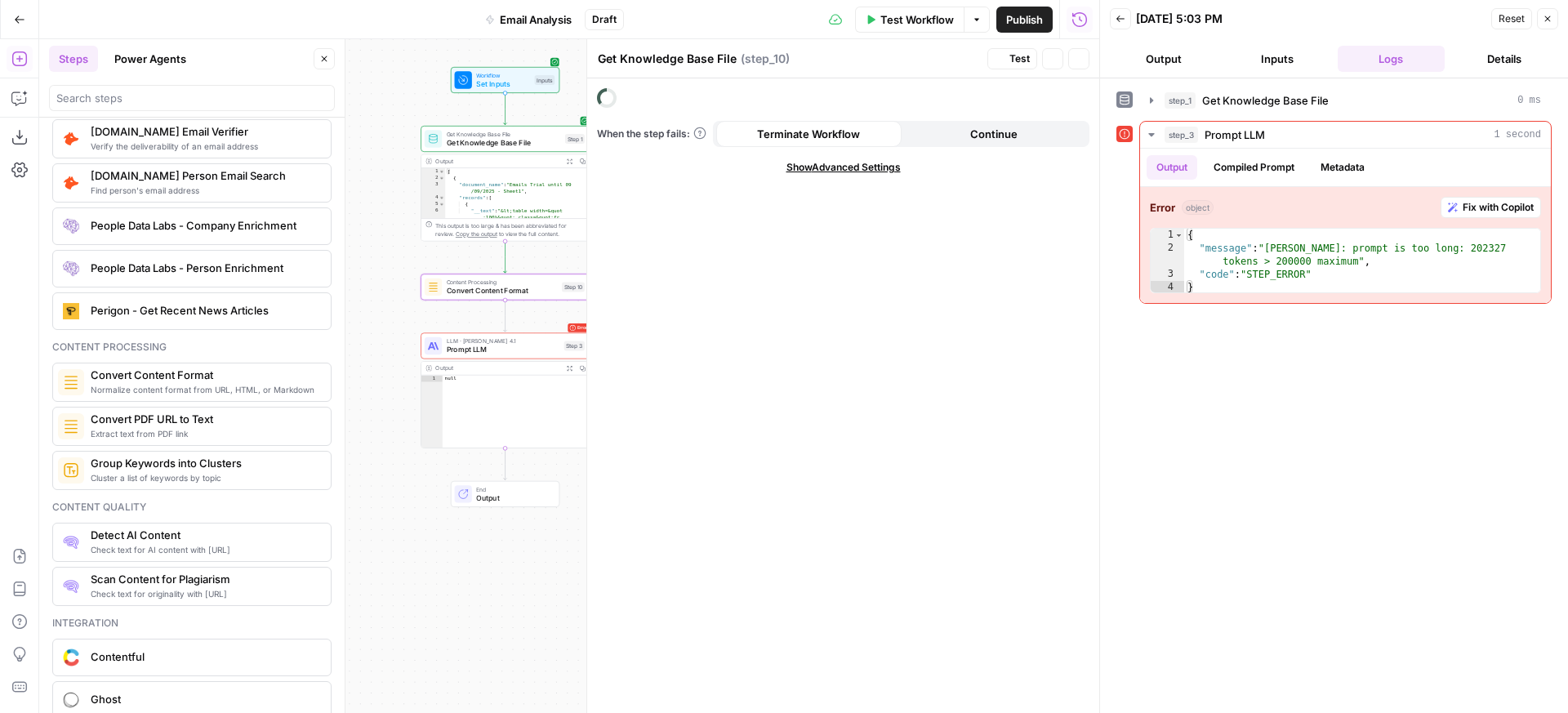
type textarea "Convert Content Format"
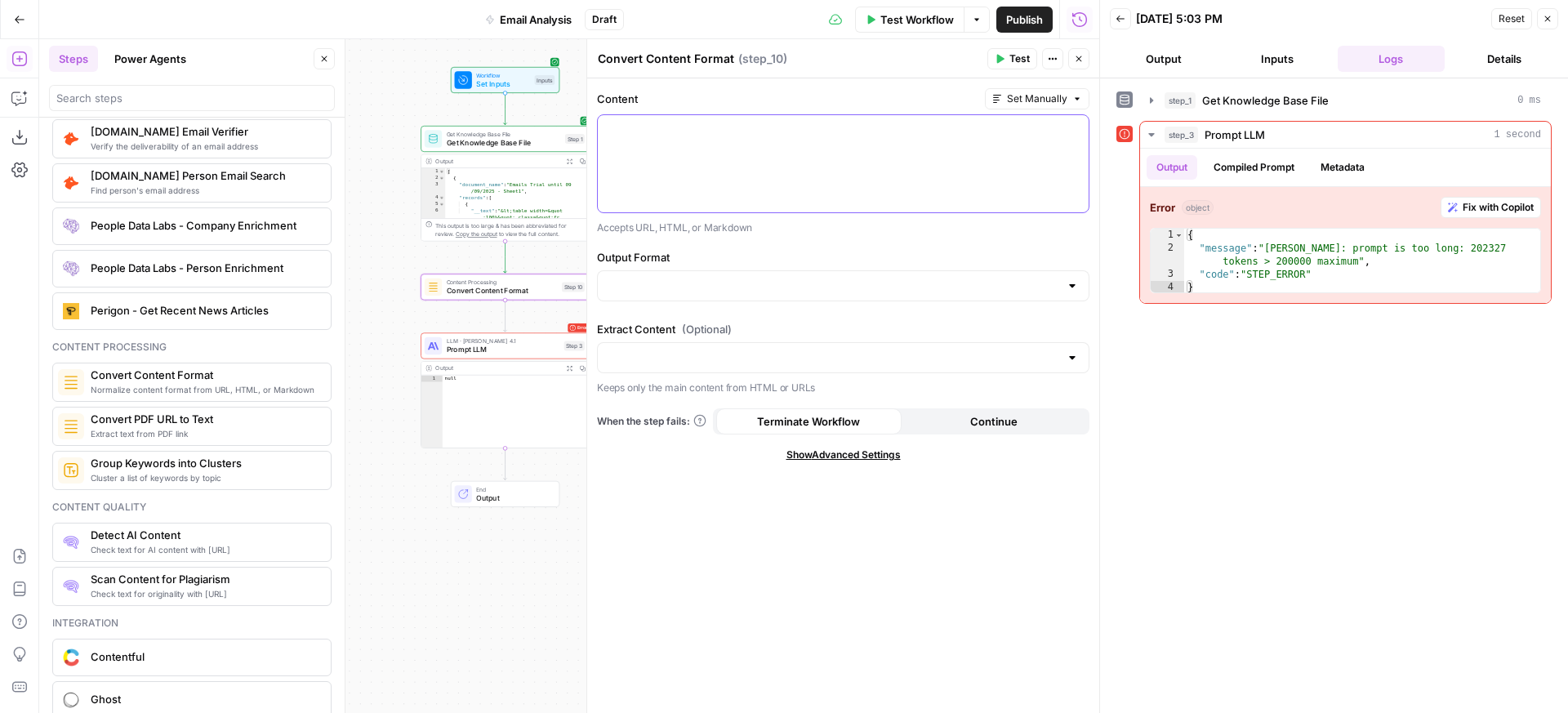
click at [766, 147] on div at bounding box center [843, 164] width 491 height 98
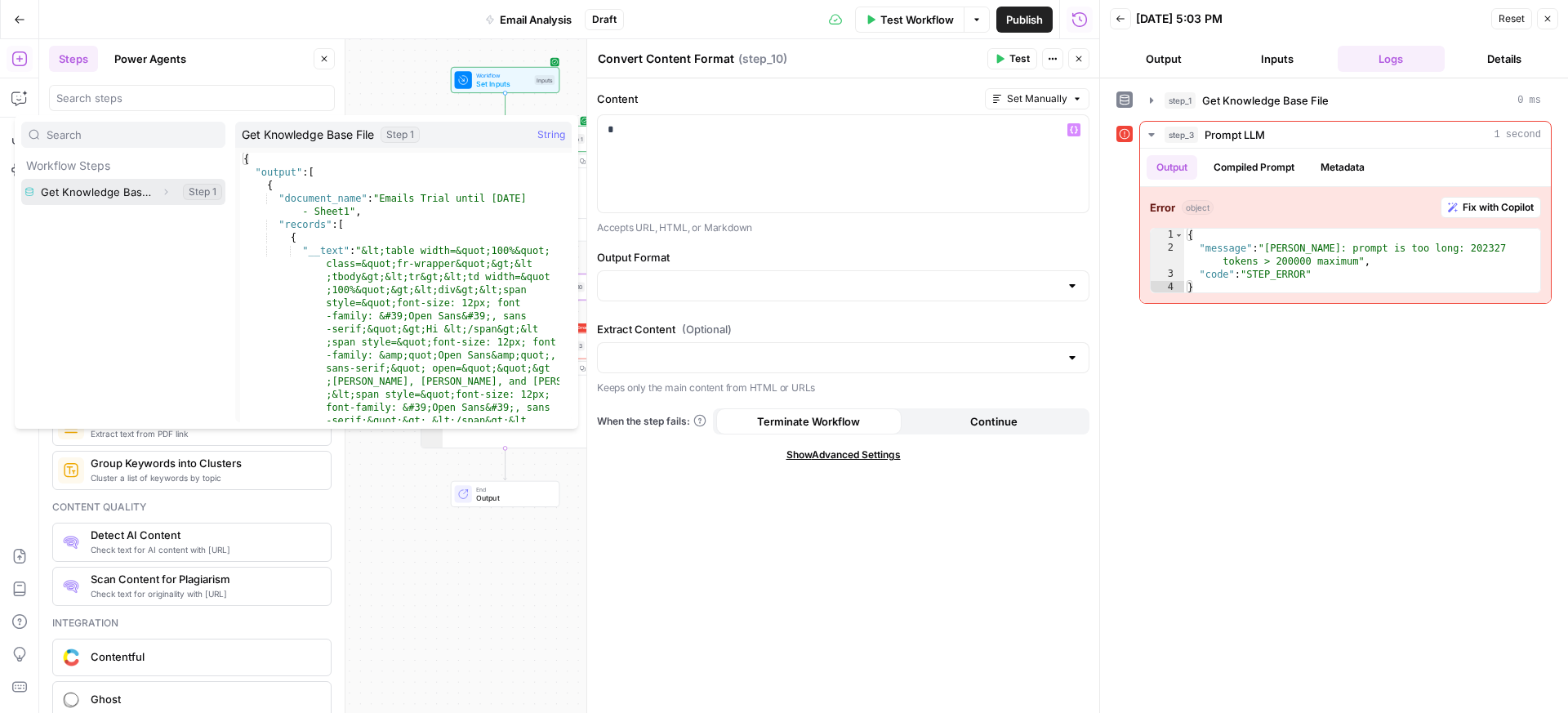
click at [143, 188] on button "Select variable Get Knowledge Base File" at bounding box center [123, 191] width 204 height 27
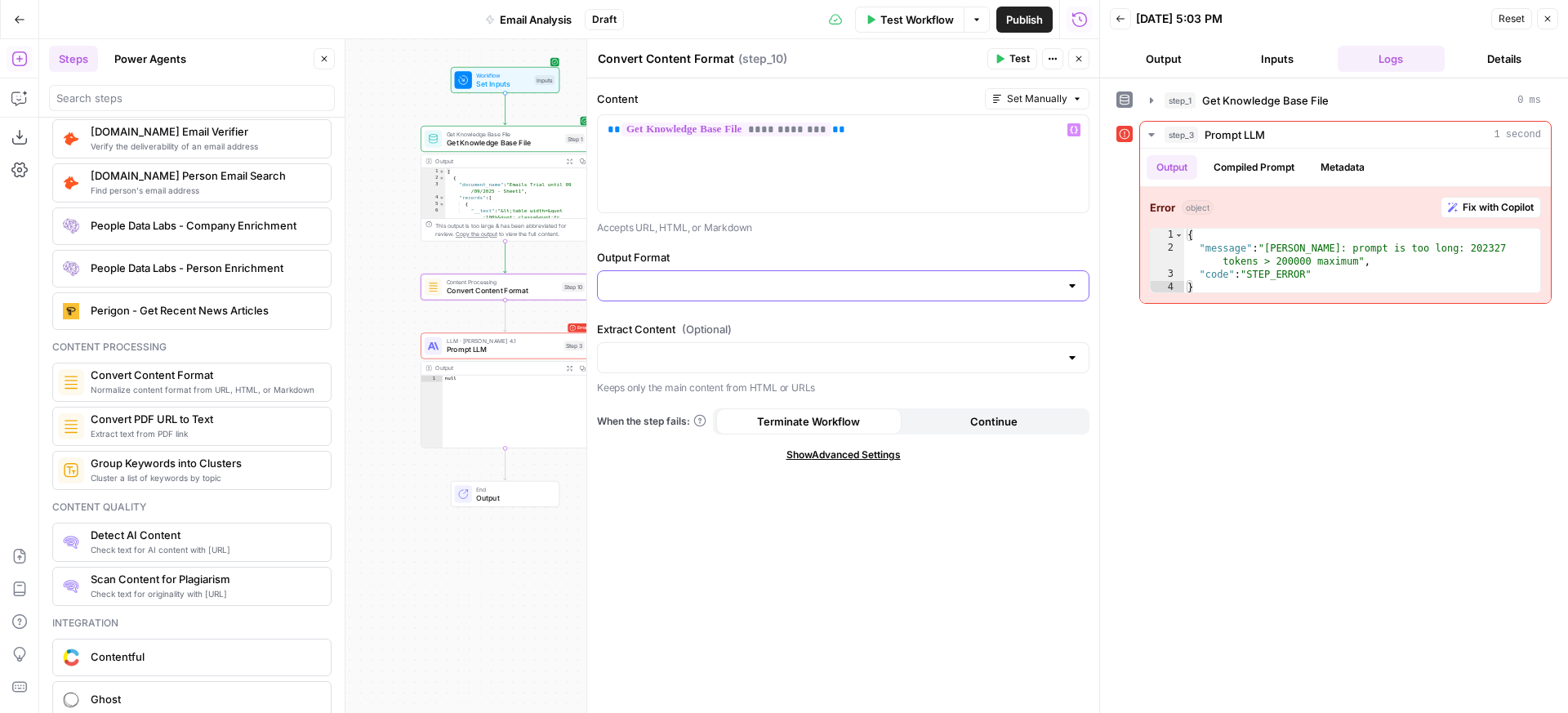
click at [816, 284] on input "Output Format" at bounding box center [833, 286] width 452 height 17
click at [817, 229] on p "Accepts URL, HTML, or Markdown" at bounding box center [842, 228] width 492 height 17
click at [756, 285] on input "Output Format" at bounding box center [833, 286] width 452 height 17
click at [710, 347] on span "Markdown" at bounding box center [840, 349] width 459 height 17
type input "Markdown"
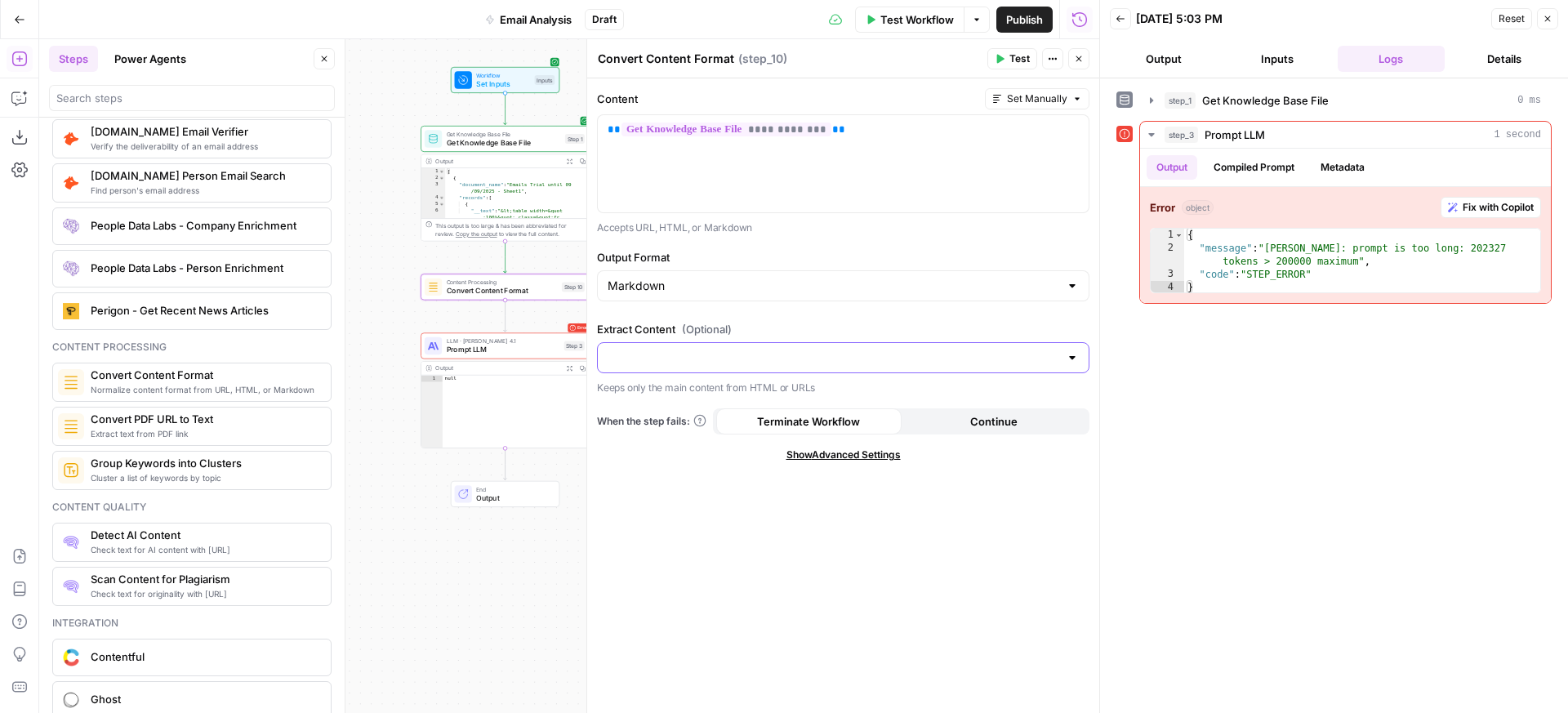
click at [856, 355] on input "Extract Content (Optional)" at bounding box center [833, 358] width 452 height 17
click at [906, 304] on div "Output Format Markdown" at bounding box center [842, 279] width 492 height 59
click at [844, 356] on input "Extract Content (Optional)" at bounding box center [833, 358] width 452 height 17
click at [720, 406] on button "Yes" at bounding box center [843, 398] width 478 height 23
type input "Yes"
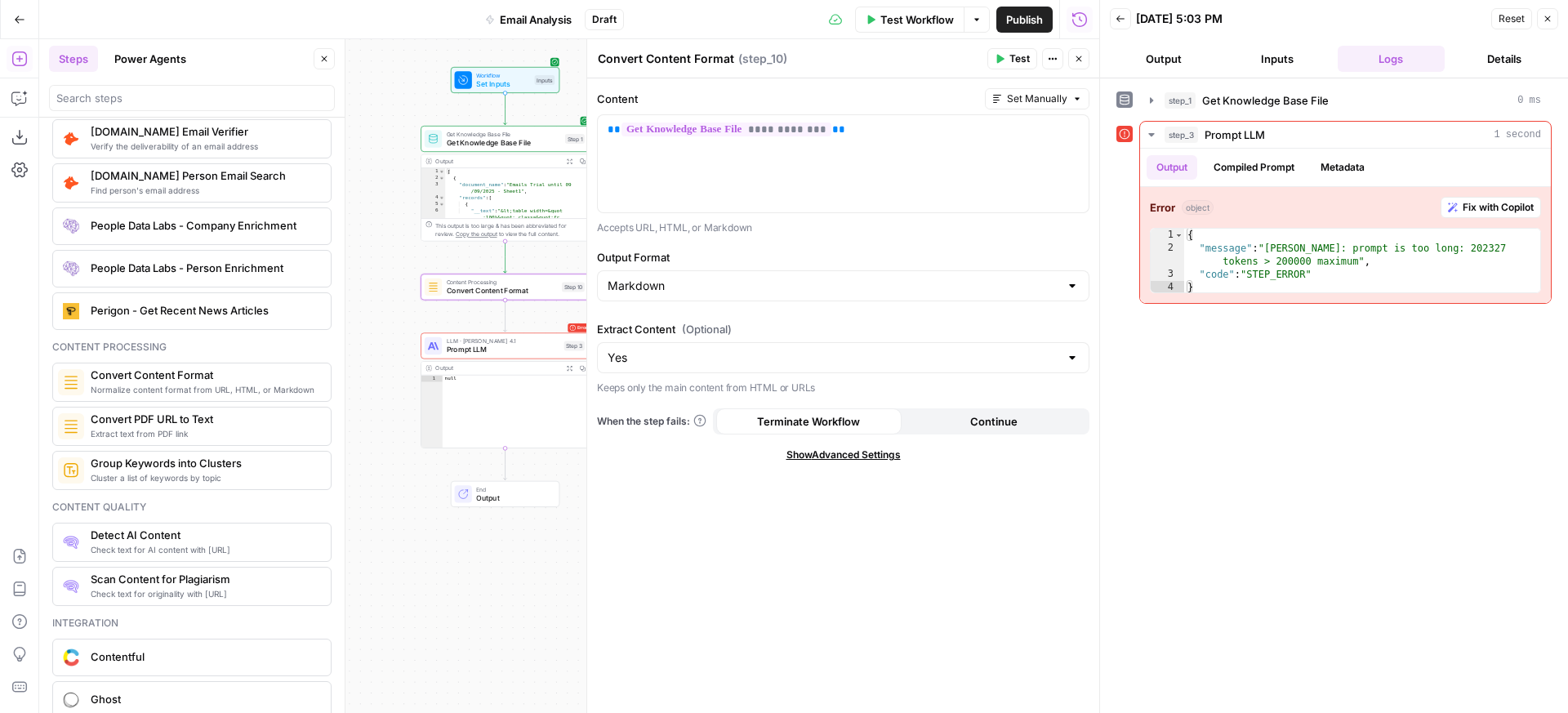
click at [983, 431] on button "Continue" at bounding box center [994, 421] width 185 height 27
click at [1018, 59] on span "Test" at bounding box center [1020, 58] width 21 height 15
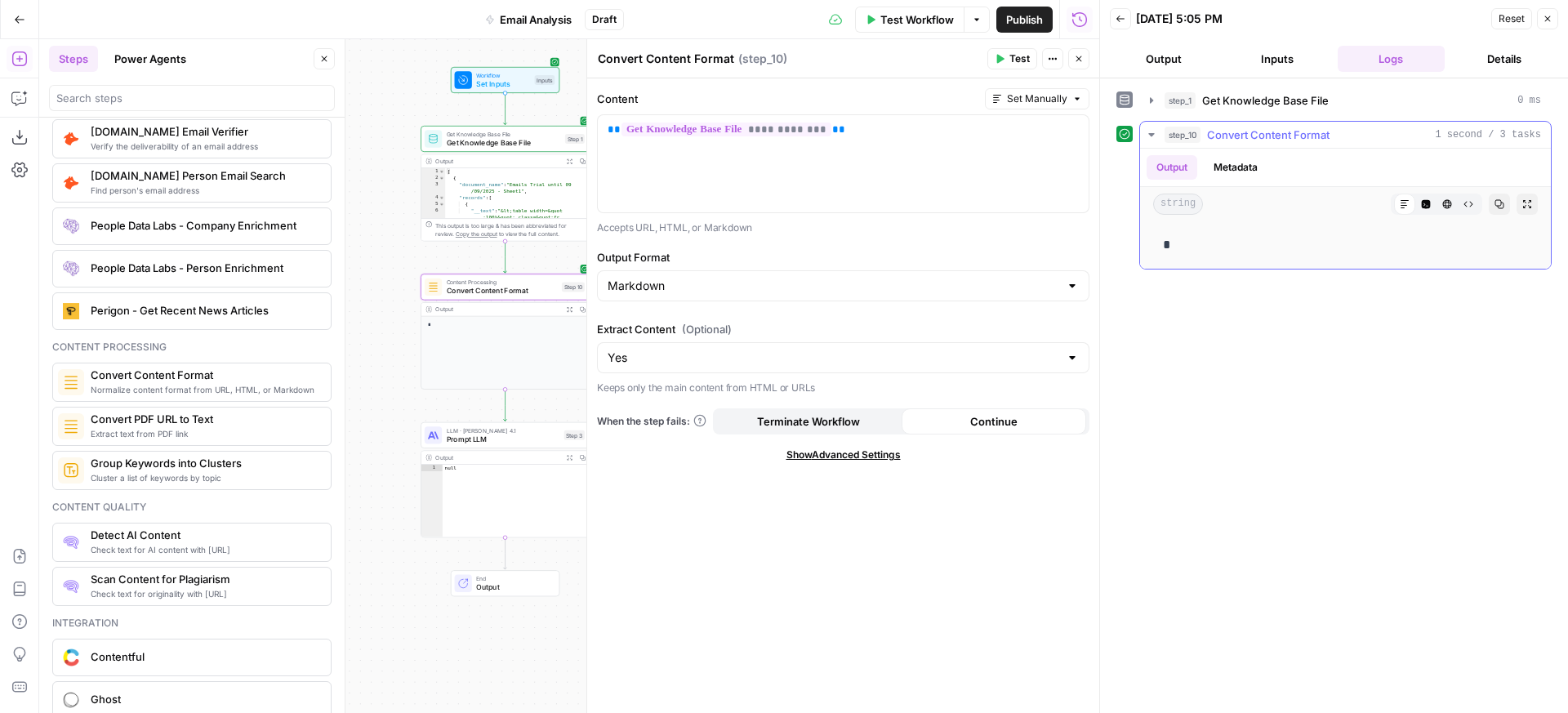
click at [1184, 244] on p "*" at bounding box center [1345, 246] width 365 height 22
click at [680, 289] on input "Output Format" at bounding box center [833, 286] width 452 height 17
click at [670, 324] on span "HTML" at bounding box center [840, 326] width 459 height 17
type input "HTML"
click at [1016, 54] on span "Test" at bounding box center [1020, 58] width 21 height 15
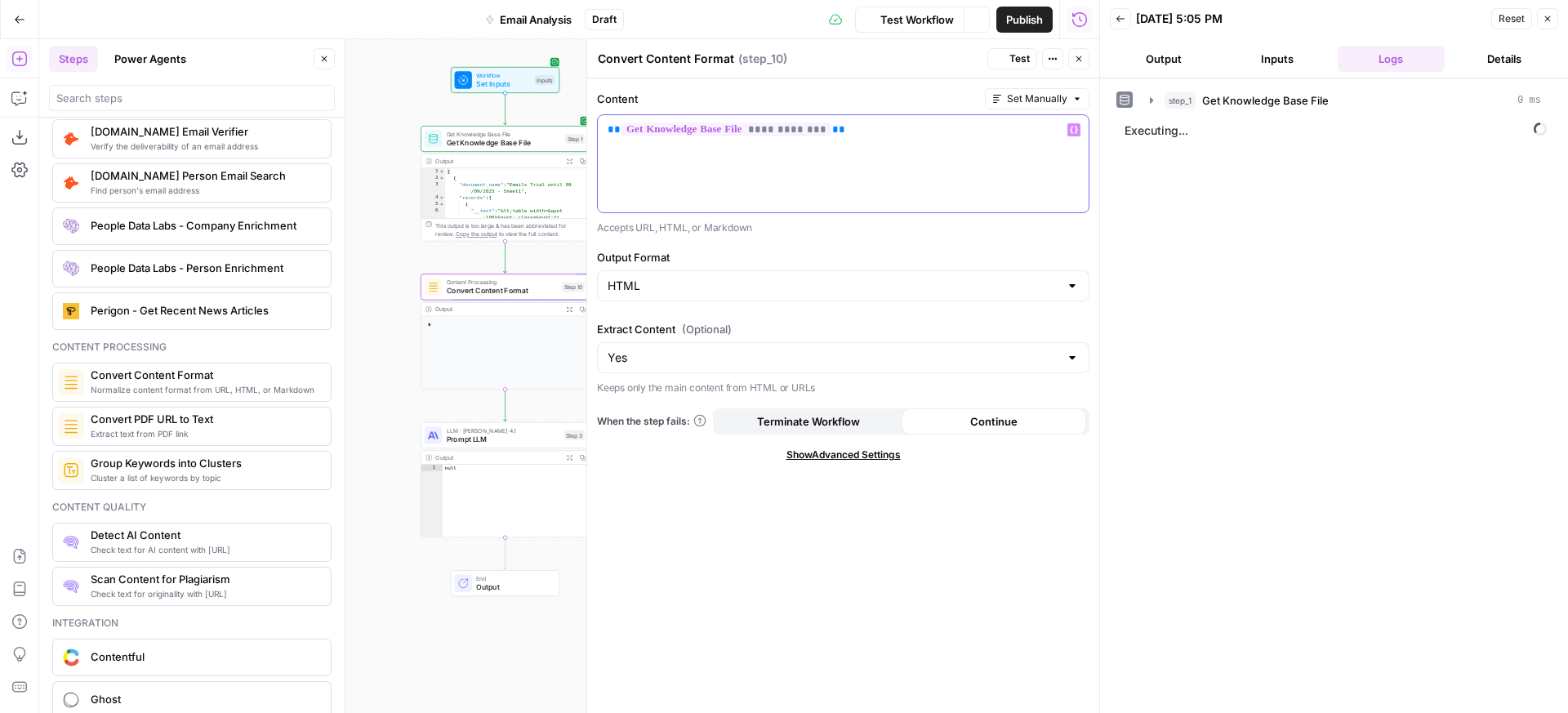
click at [948, 128] on p "**********" at bounding box center [843, 129] width 471 height 17
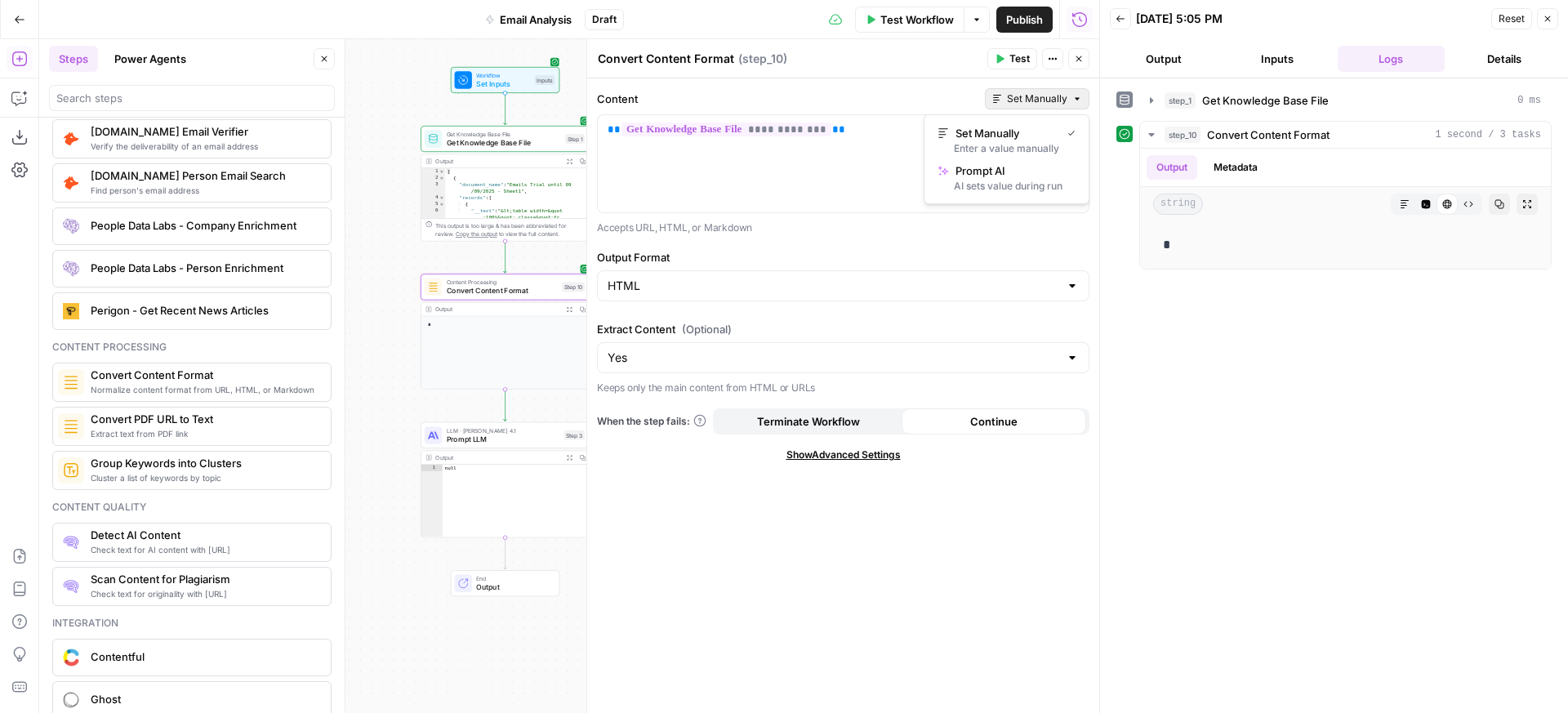
click at [1020, 89] on button "Set Manually" at bounding box center [1037, 99] width 105 height 22
click at [992, 175] on span "Prompt AI" at bounding box center [1012, 171] width 113 height 17
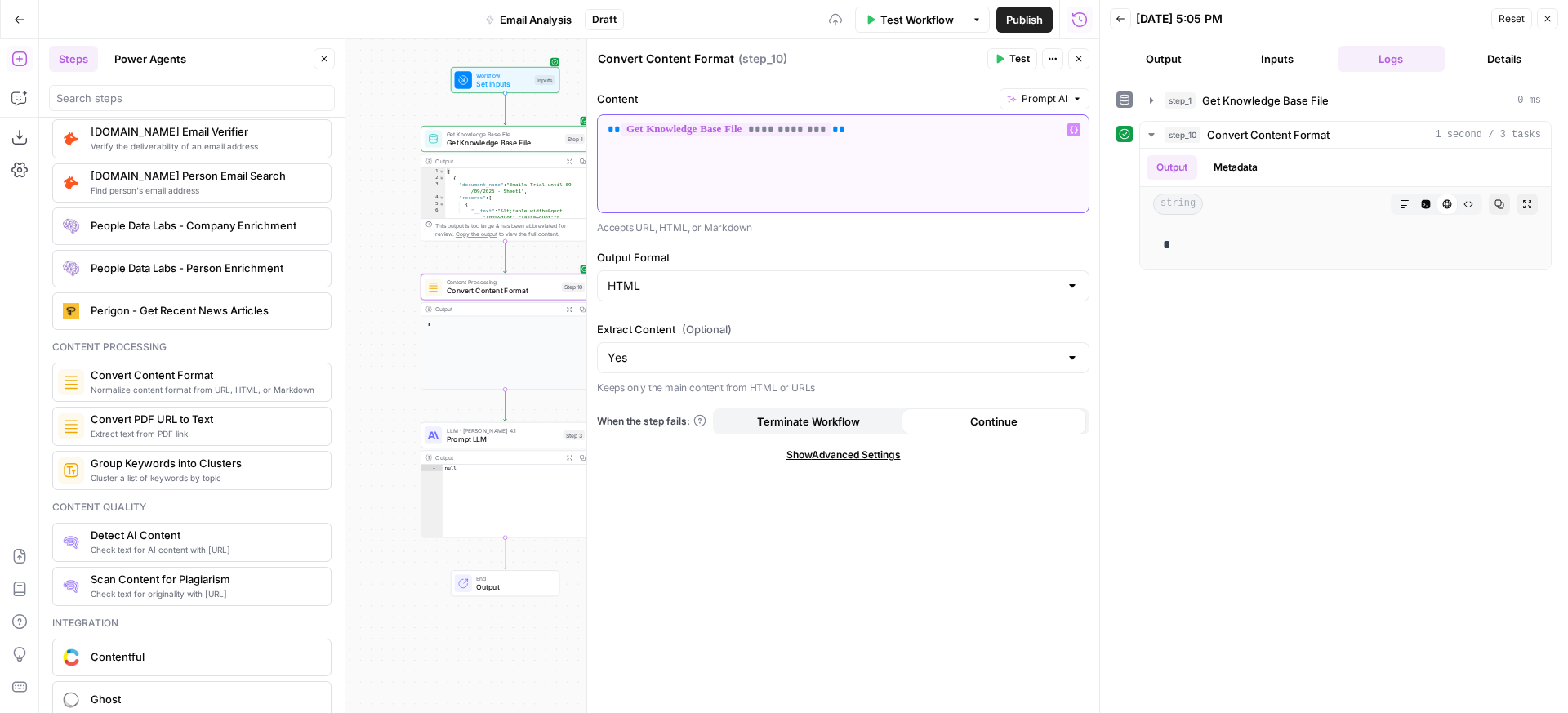
click at [960, 168] on div "**********" at bounding box center [843, 164] width 491 height 98
click at [999, 61] on icon "button" at bounding box center [1000, 58] width 7 height 9
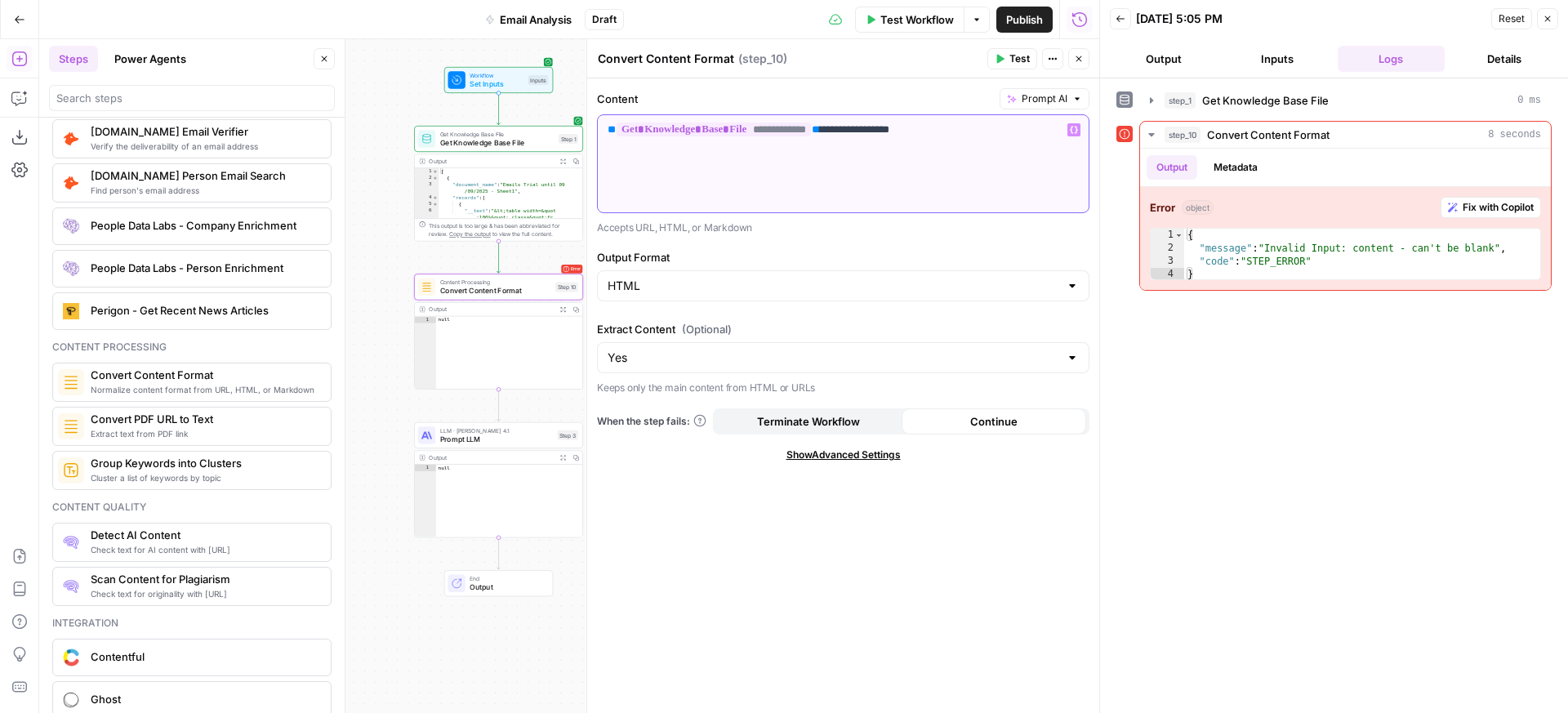
click at [886, 131] on p "**********" at bounding box center [843, 129] width 471 height 17
click at [1010, 56] on span "Test" at bounding box center [1020, 58] width 21 height 15
click at [1006, 126] on p "**********" at bounding box center [843, 129] width 471 height 17
click at [1003, 62] on icon "button" at bounding box center [1000, 59] width 10 height 10
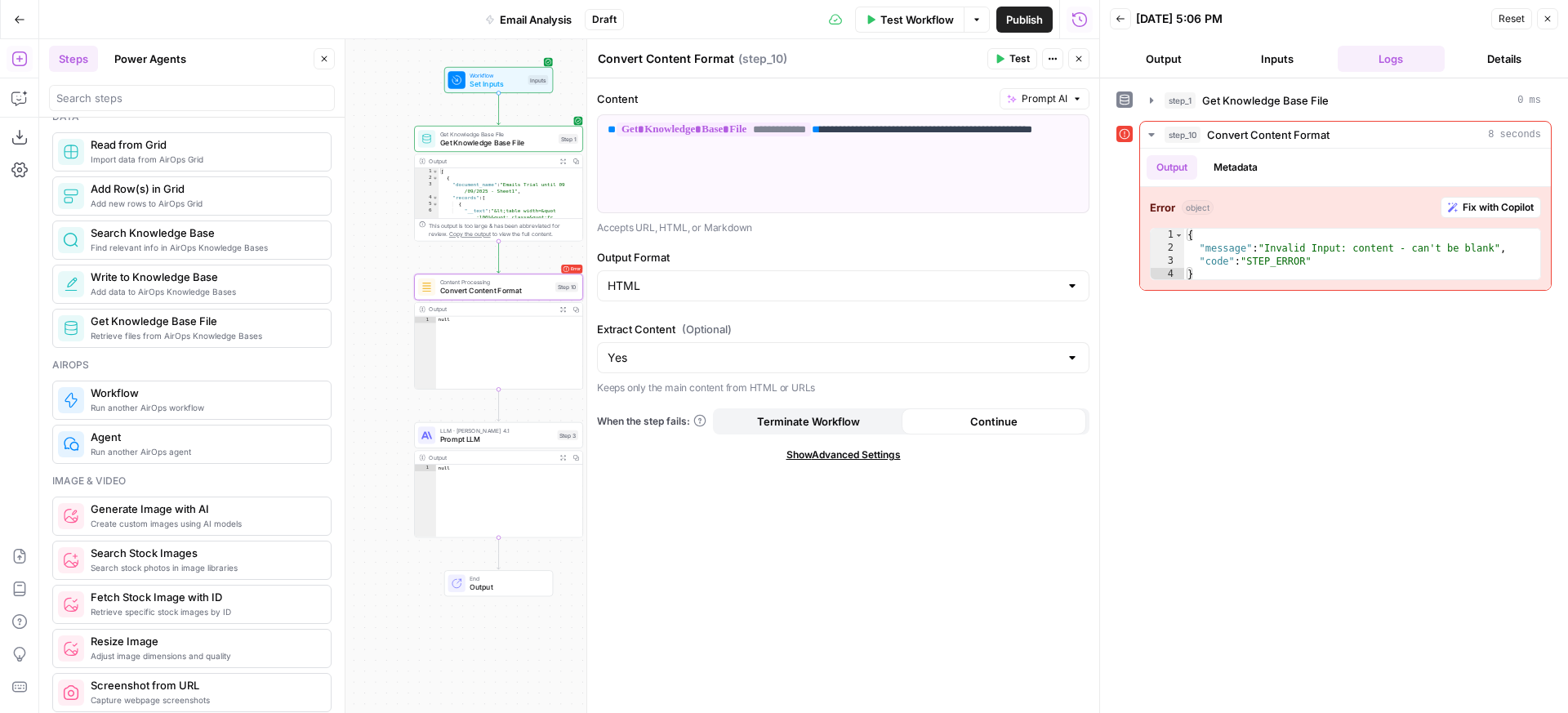
scroll to position [740, 0]
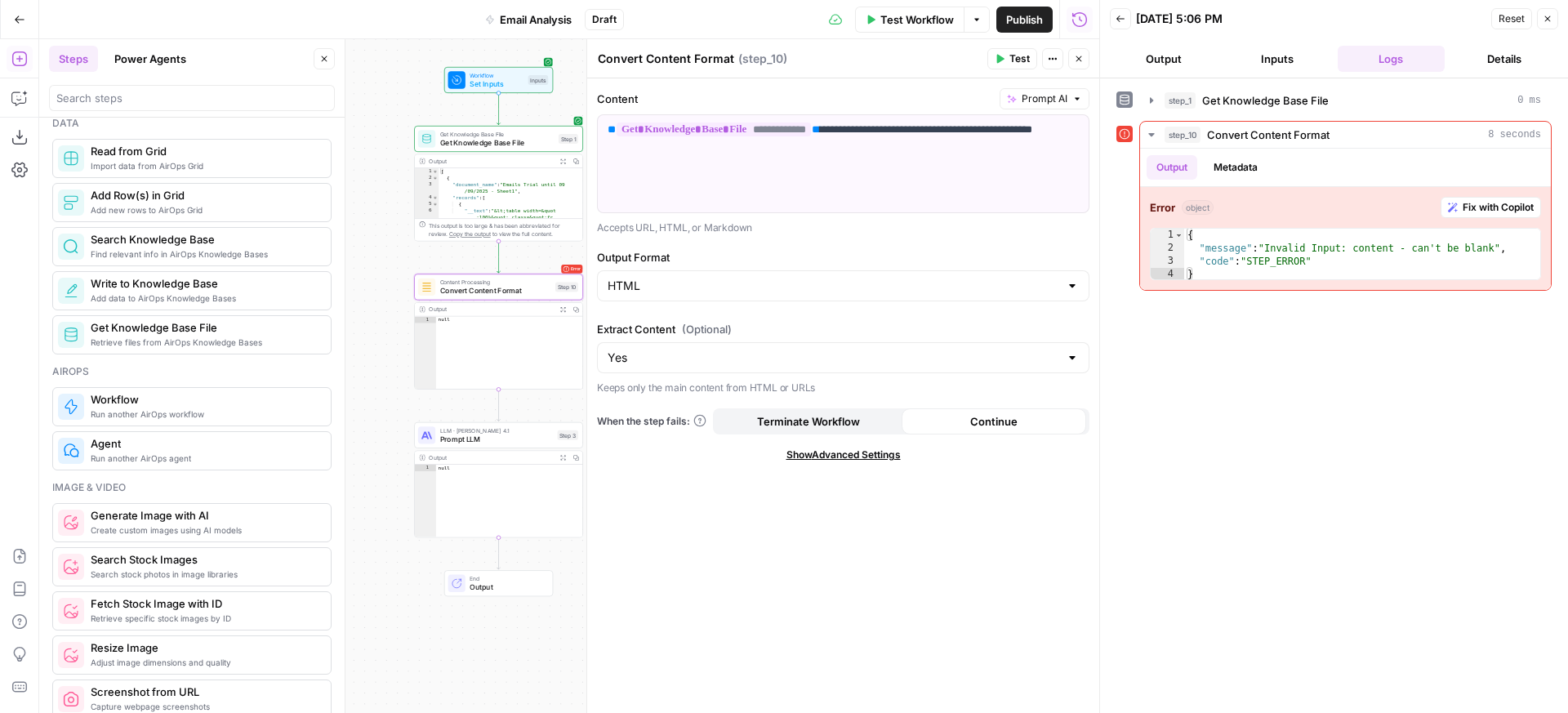
click at [257, 172] on span "Import data from AirOps Grid" at bounding box center [204, 166] width 227 height 13
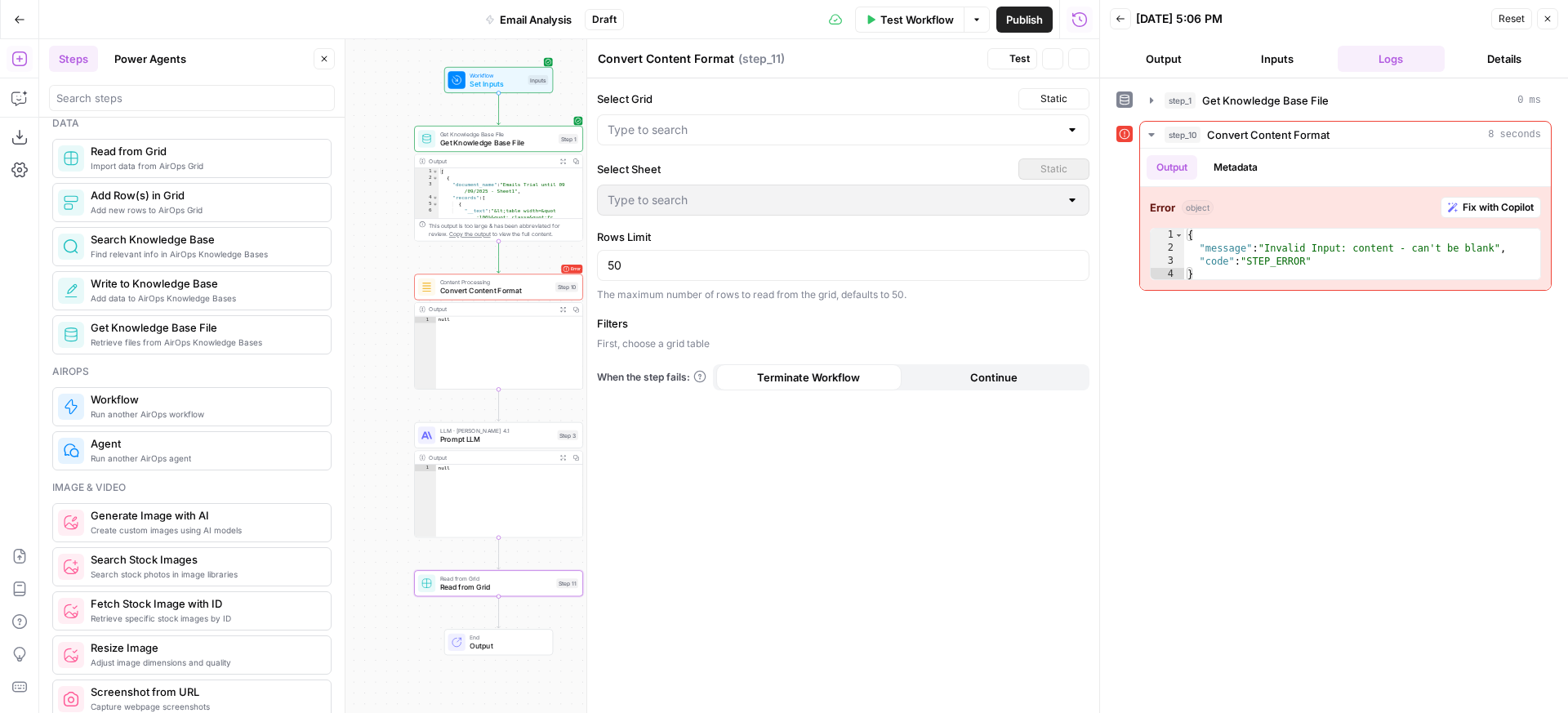
type textarea "Read from Grid"
click at [736, 141] on div at bounding box center [842, 129] width 492 height 31
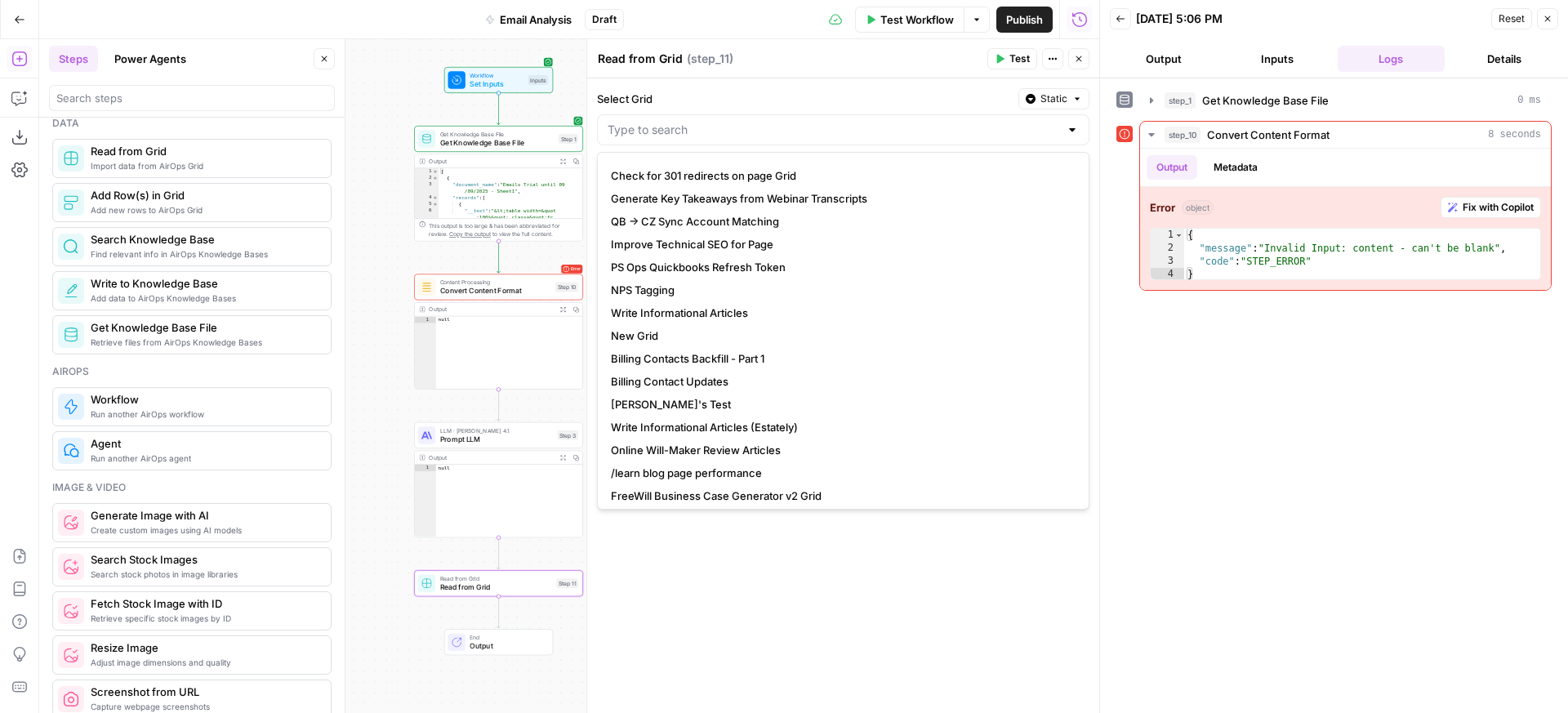
scroll to position [0, 0]
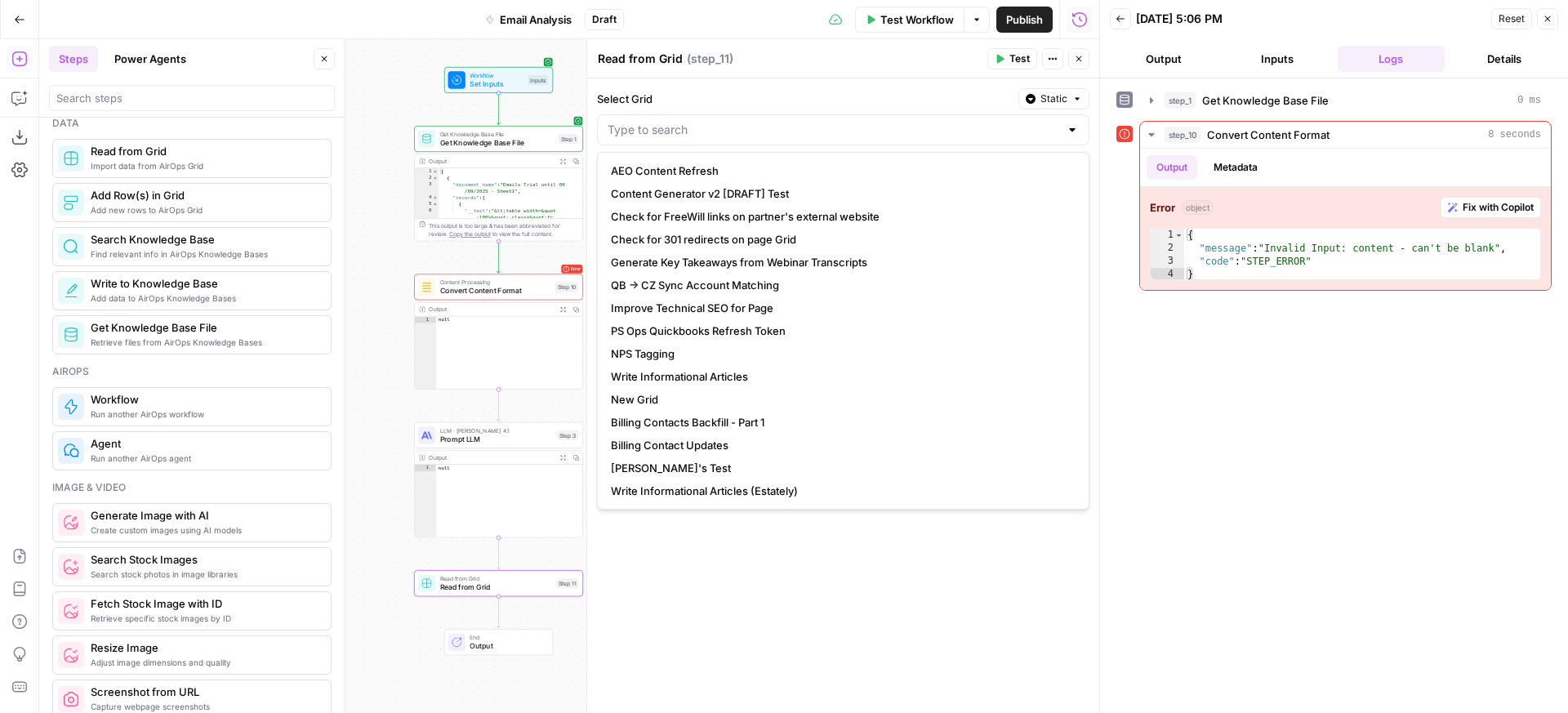
click at [778, 100] on label "Select Grid" at bounding box center [804, 99] width 415 height 17
click at [778, 121] on input "Select Grid" at bounding box center [833, 129] width 452 height 17
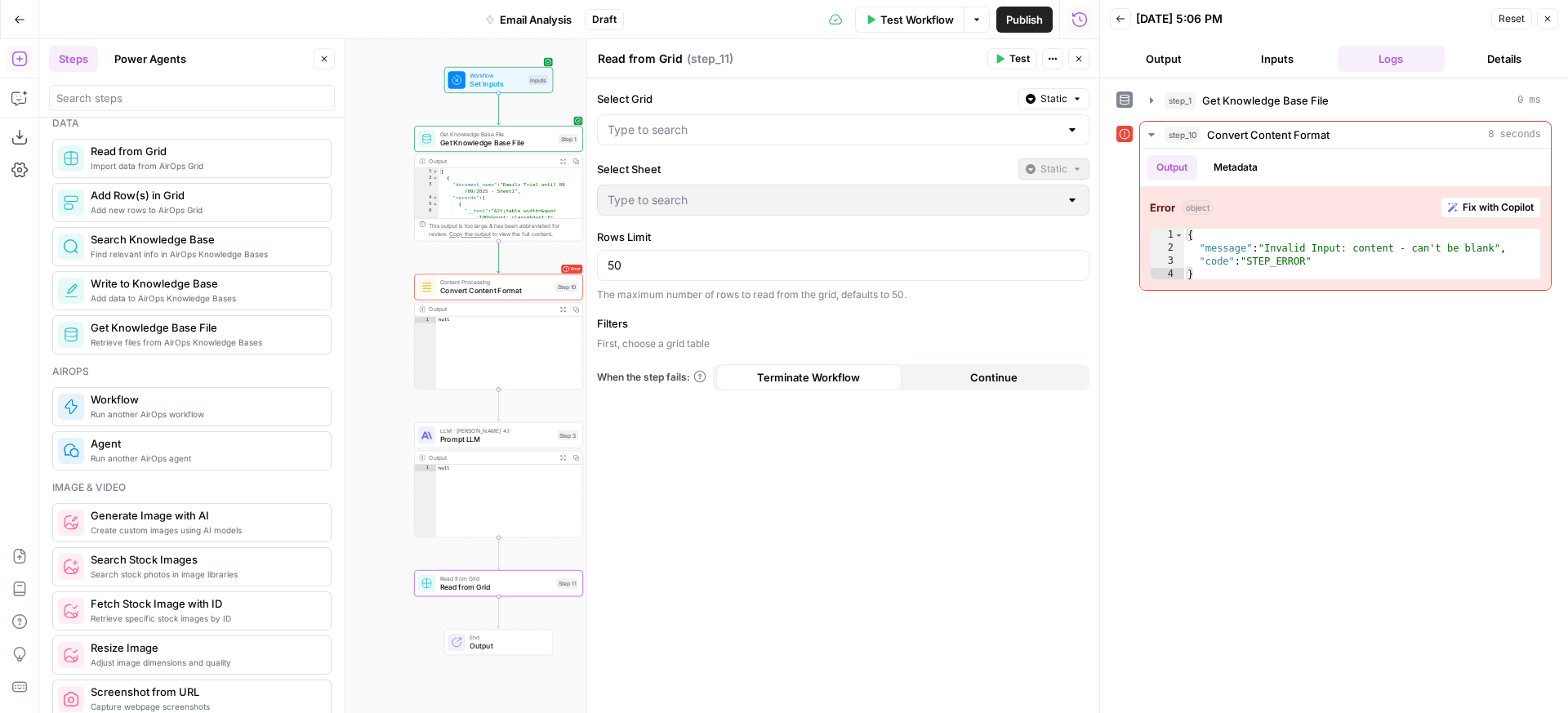
click at [898, 96] on label "Select Grid" at bounding box center [804, 99] width 415 height 17
click at [898, 121] on input "Select Grid" at bounding box center [833, 129] width 452 height 17
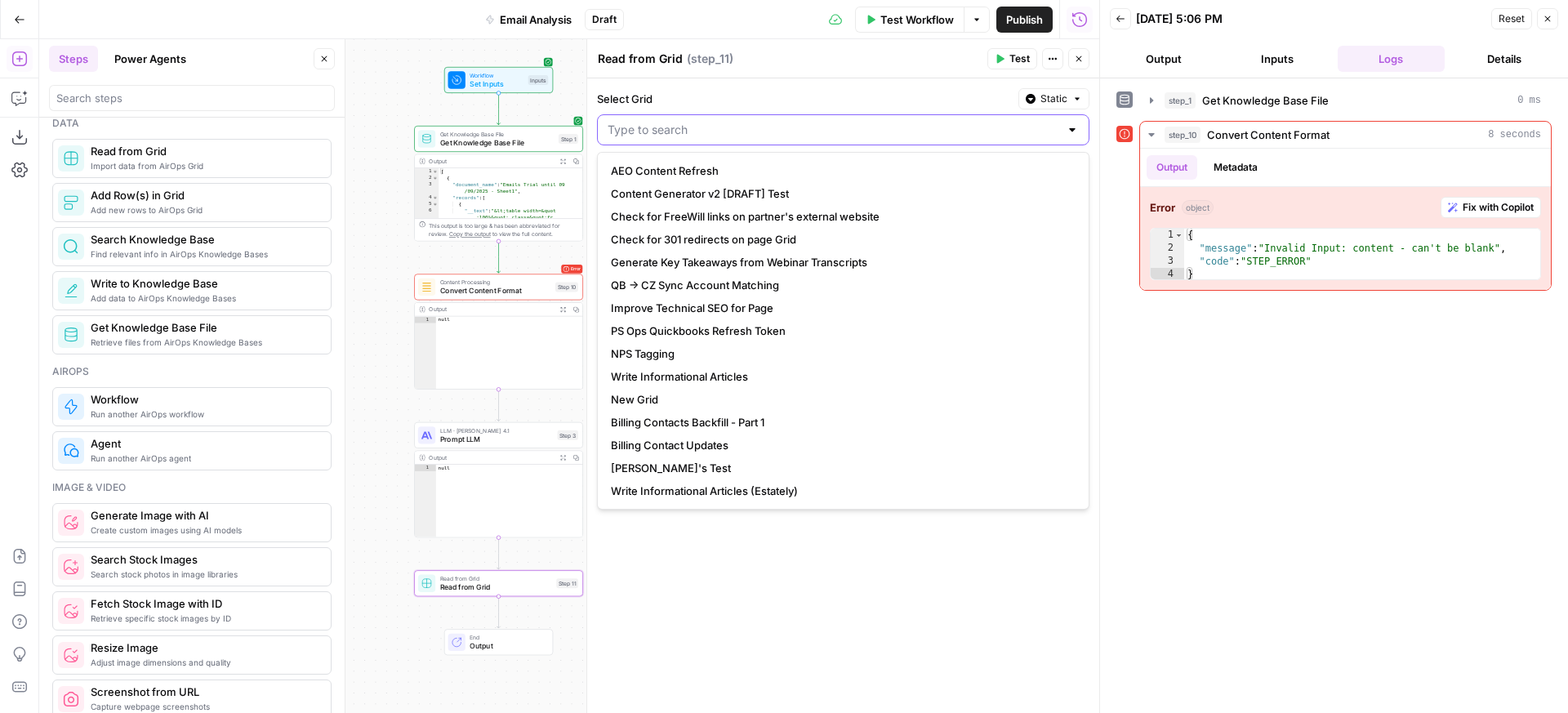
click at [1051, 128] on input "Select Grid" at bounding box center [833, 129] width 452 height 17
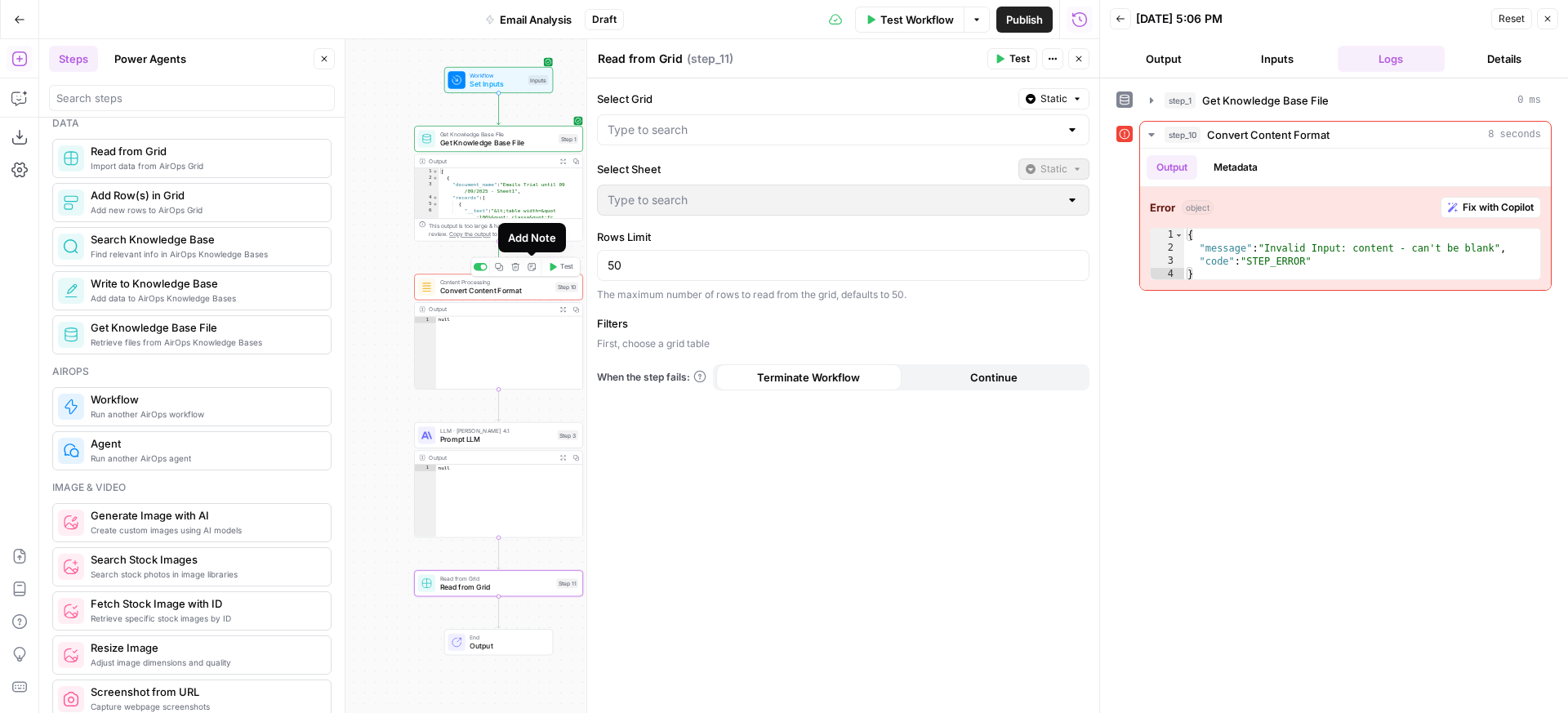
click at [520, 266] on span "Delete step" at bounding box center [520, 266] width 1 height 1
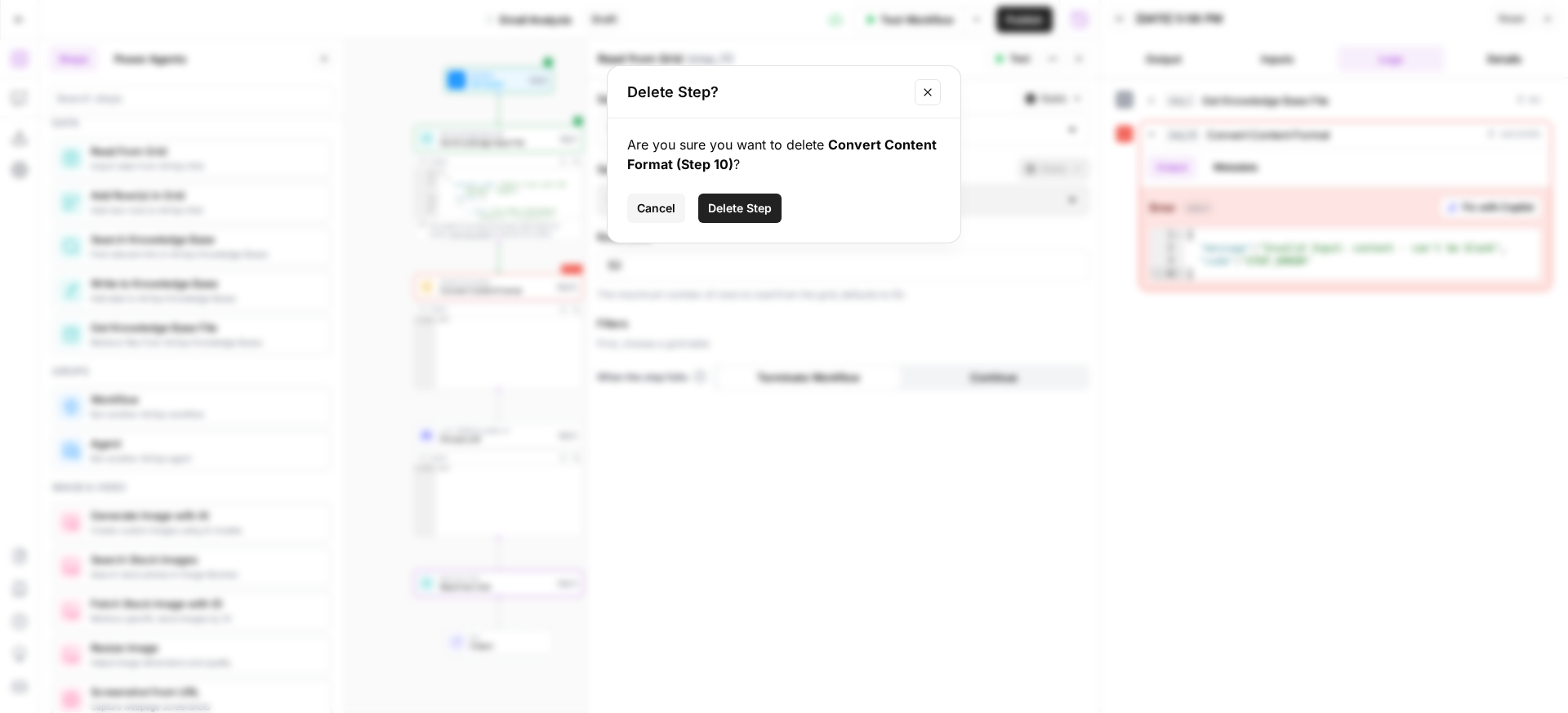
click at [760, 206] on span "Delete Step" at bounding box center [740, 208] width 64 height 17
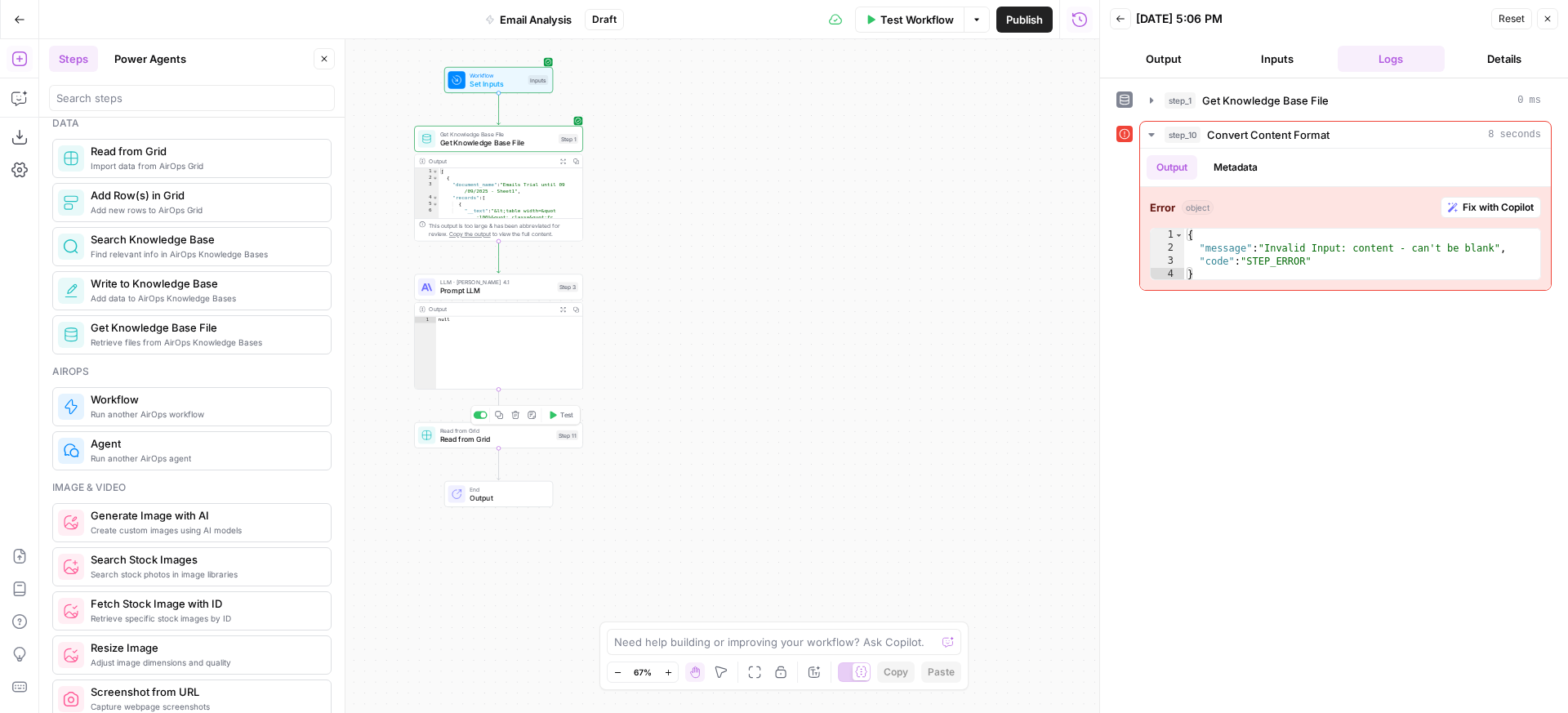
click at [516, 416] on icon "button" at bounding box center [516, 415] width 9 height 9
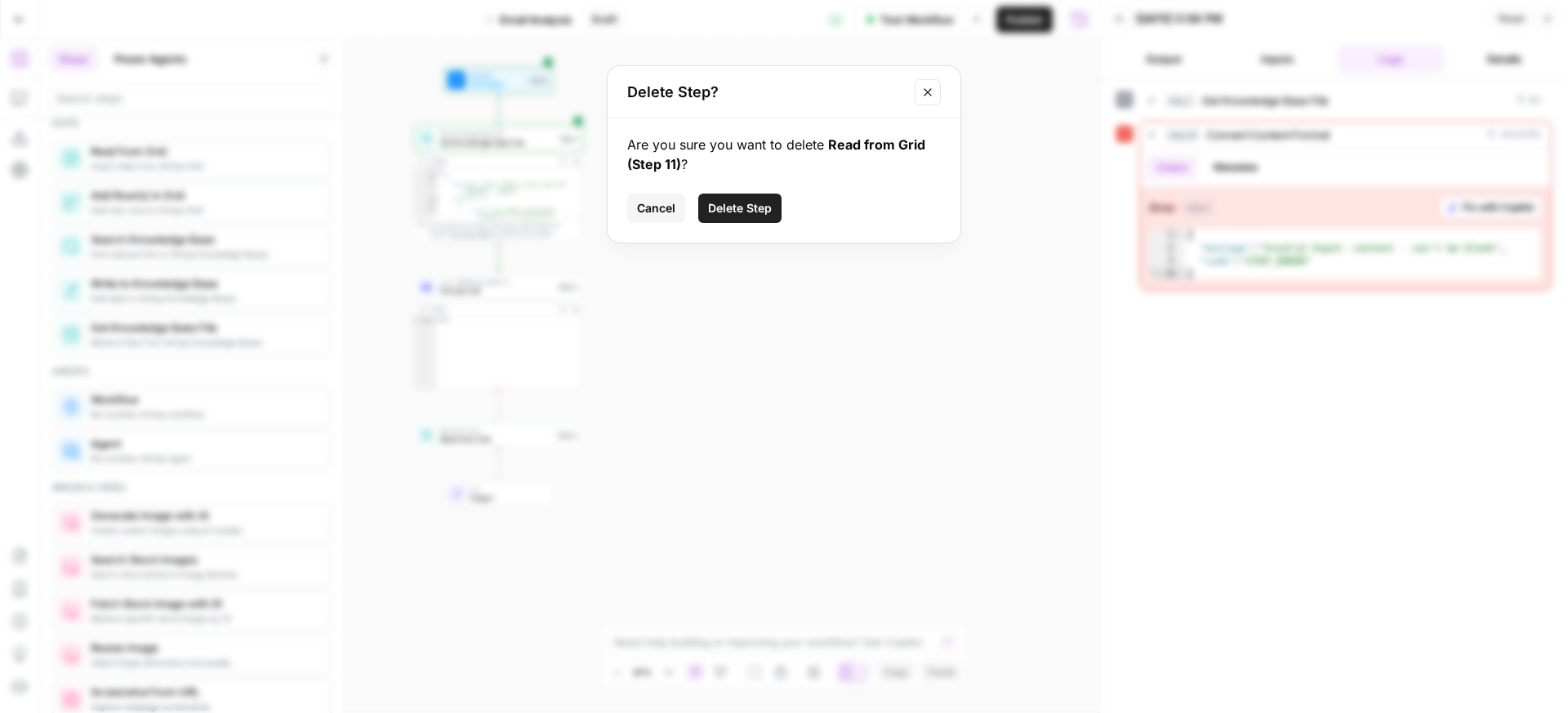
click at [764, 200] on span "Delete Step" at bounding box center [740, 208] width 64 height 17
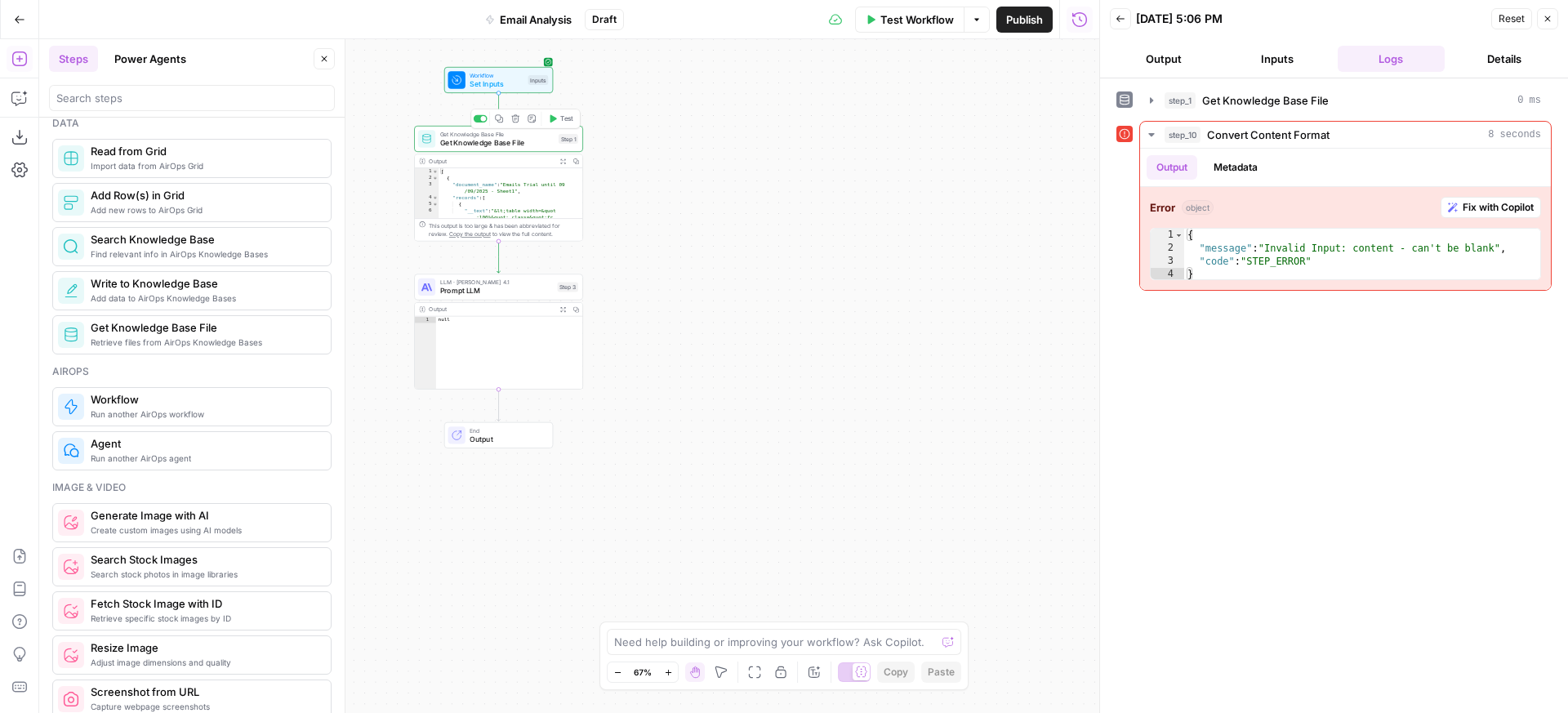
click at [505, 140] on span "Get Knowledge Base File" at bounding box center [497, 142] width 114 height 11
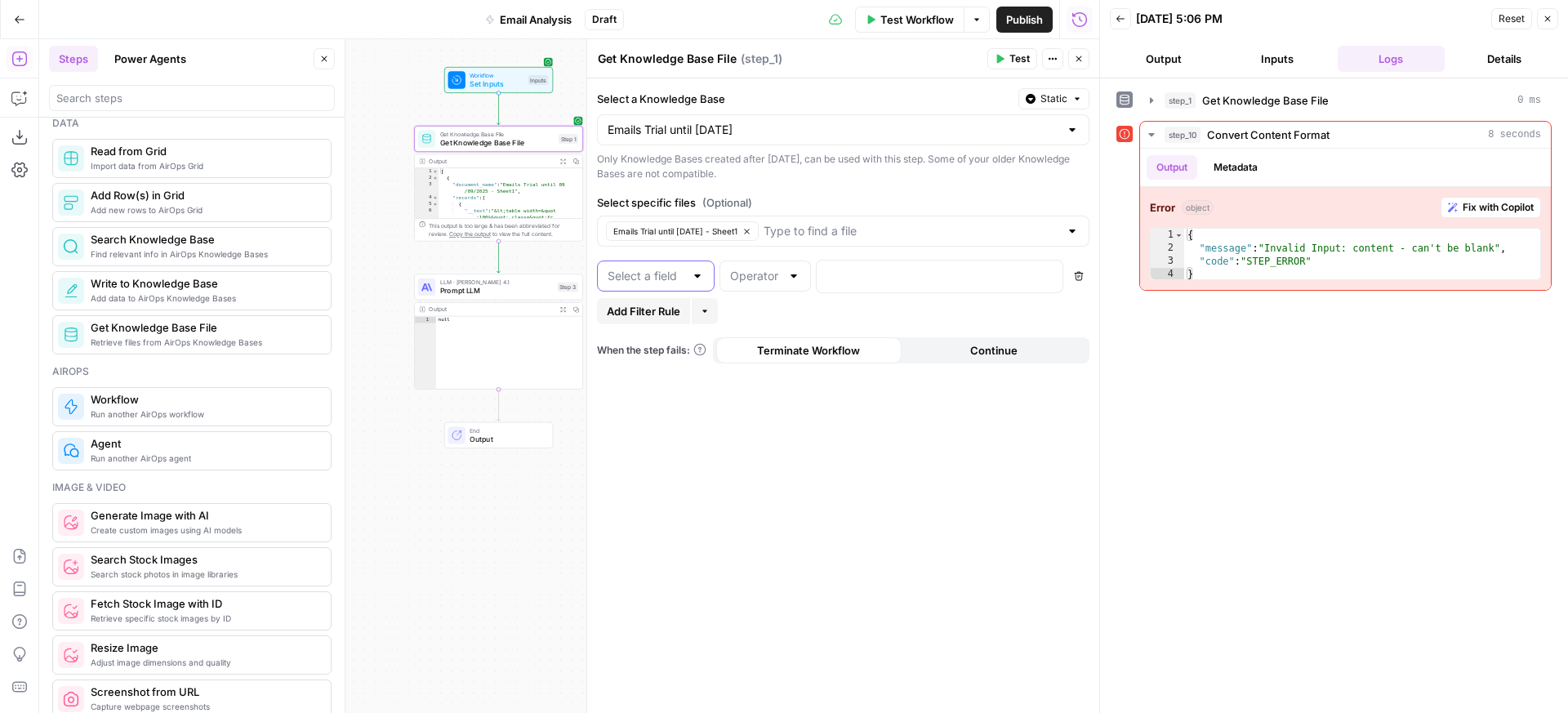
click at [682, 277] on input "text" at bounding box center [646, 276] width 77 height 17
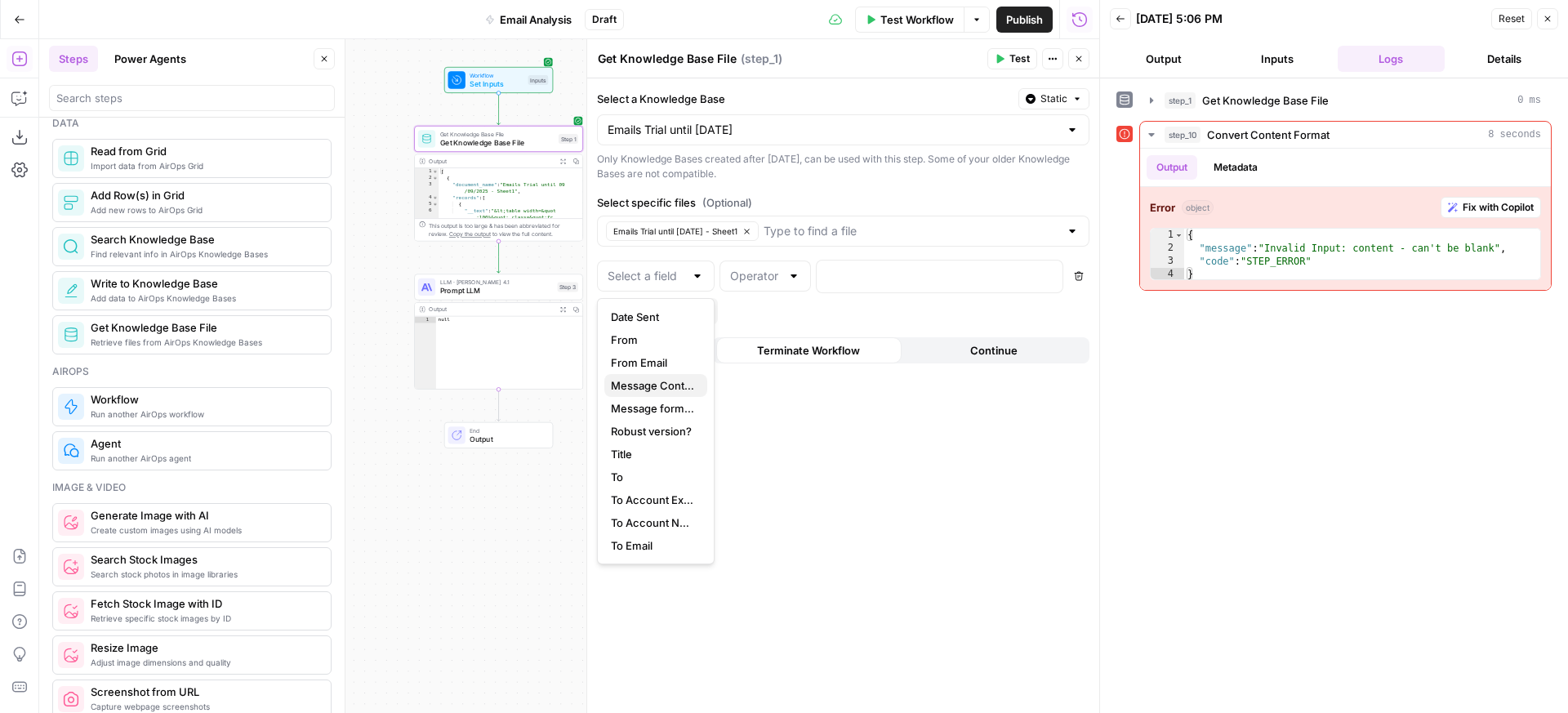
click at [653, 388] on span "Message Content" at bounding box center [653, 386] width 83 height 17
type input "Message Content"
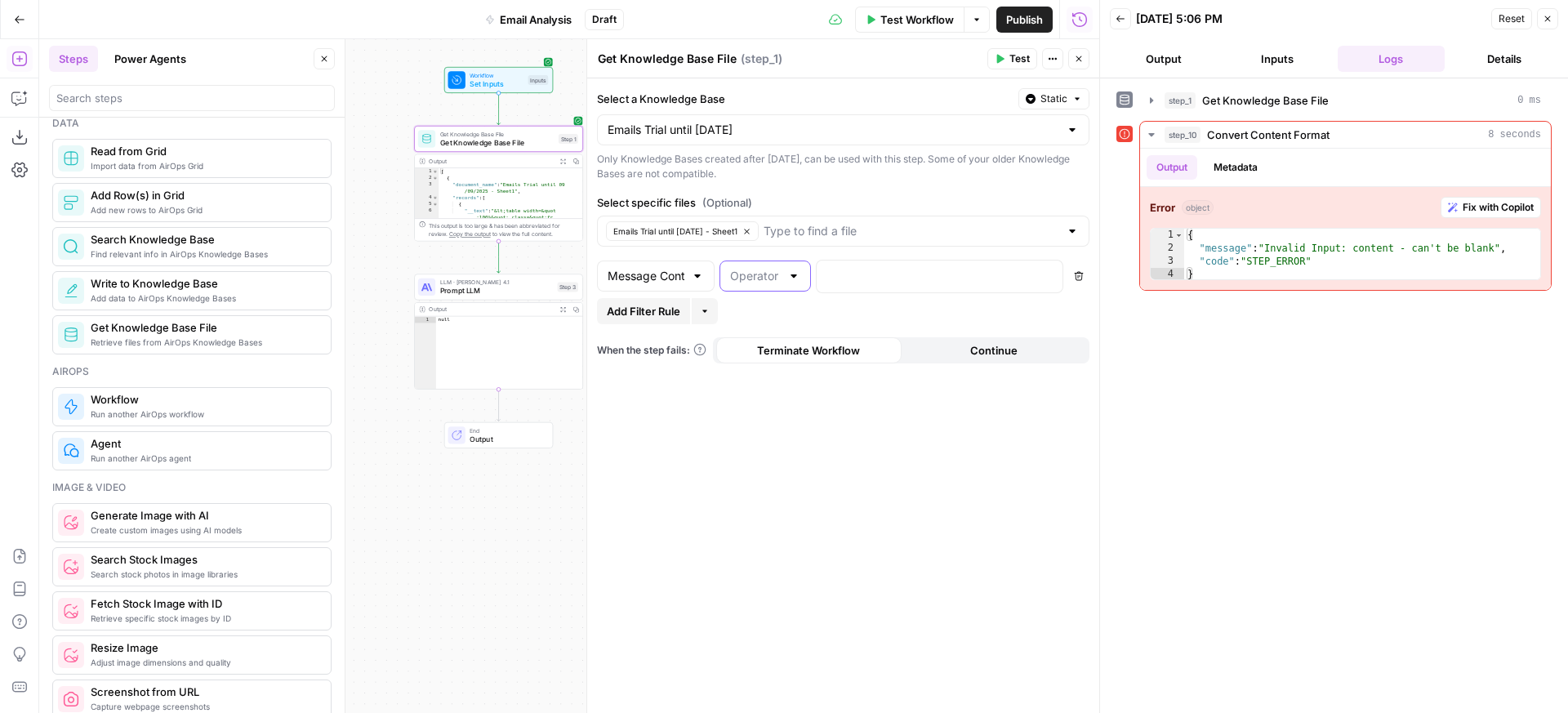
click at [754, 279] on input "text" at bounding box center [754, 276] width 50 height 17
click at [760, 430] on span "not equal" at bounding box center [762, 431] width 57 height 17
type input "not equal"
click at [839, 285] on div at bounding box center [926, 276] width 220 height 32
click at [1021, 281] on p at bounding box center [926, 275] width 200 height 17
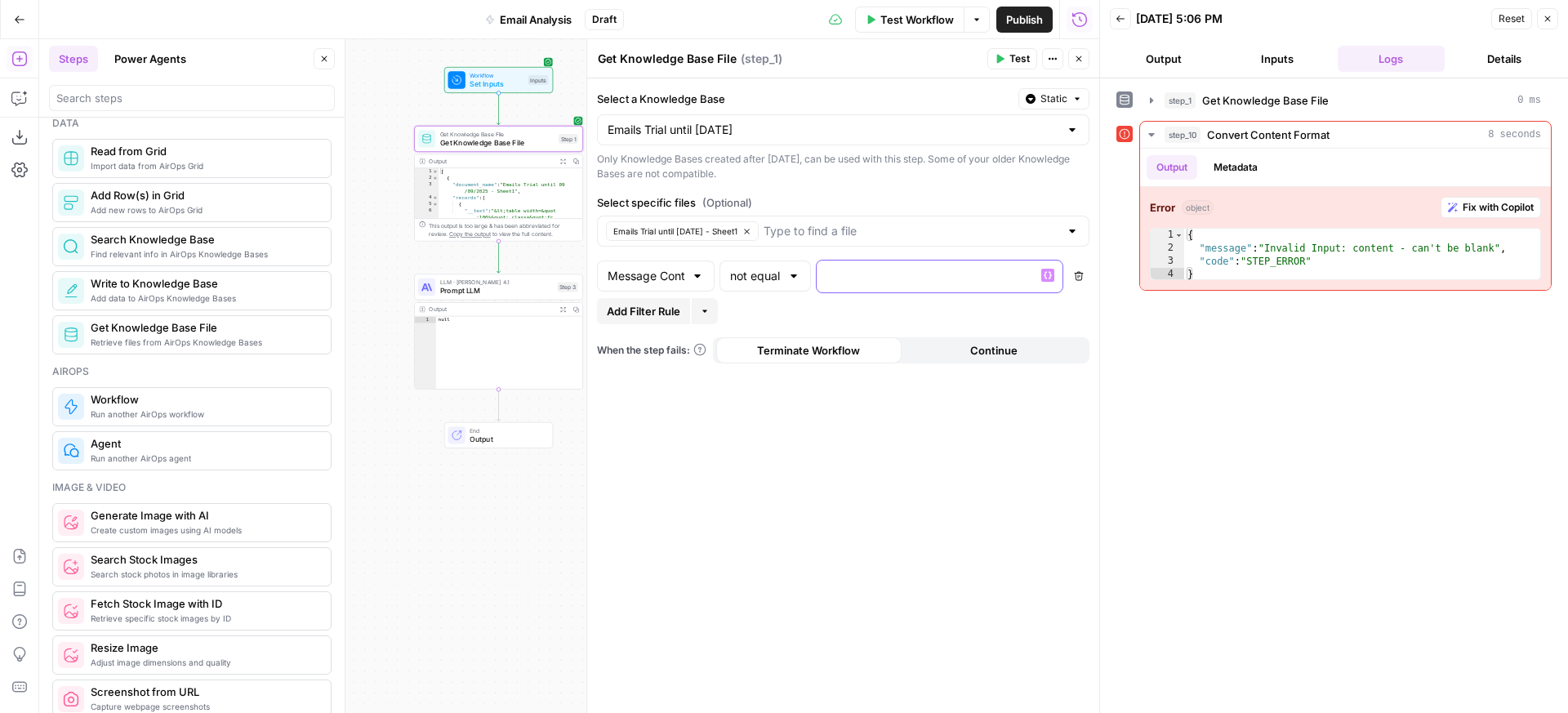
click at [1041, 277] on button "Variables Menu" at bounding box center [1047, 275] width 13 height 13
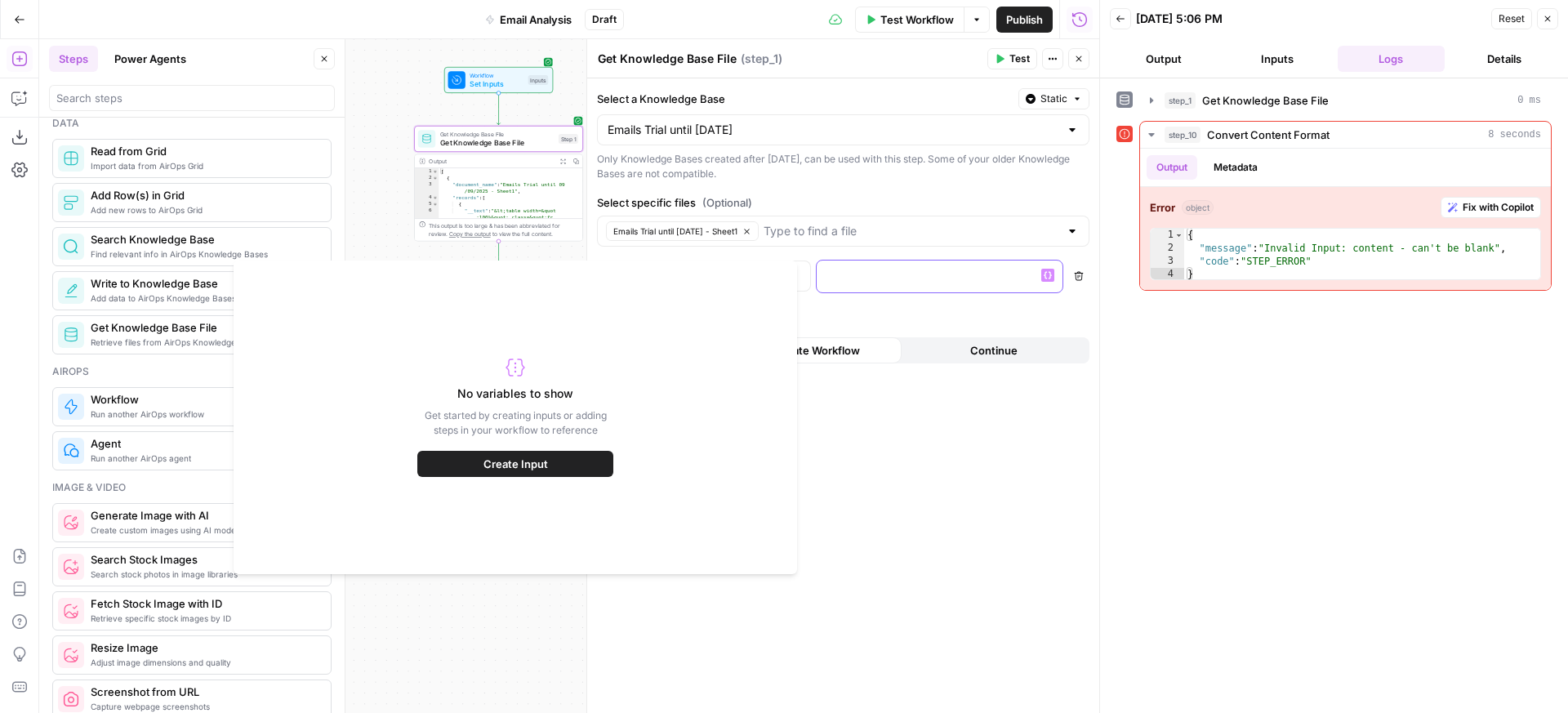
click at [1025, 278] on p at bounding box center [926, 275] width 200 height 17
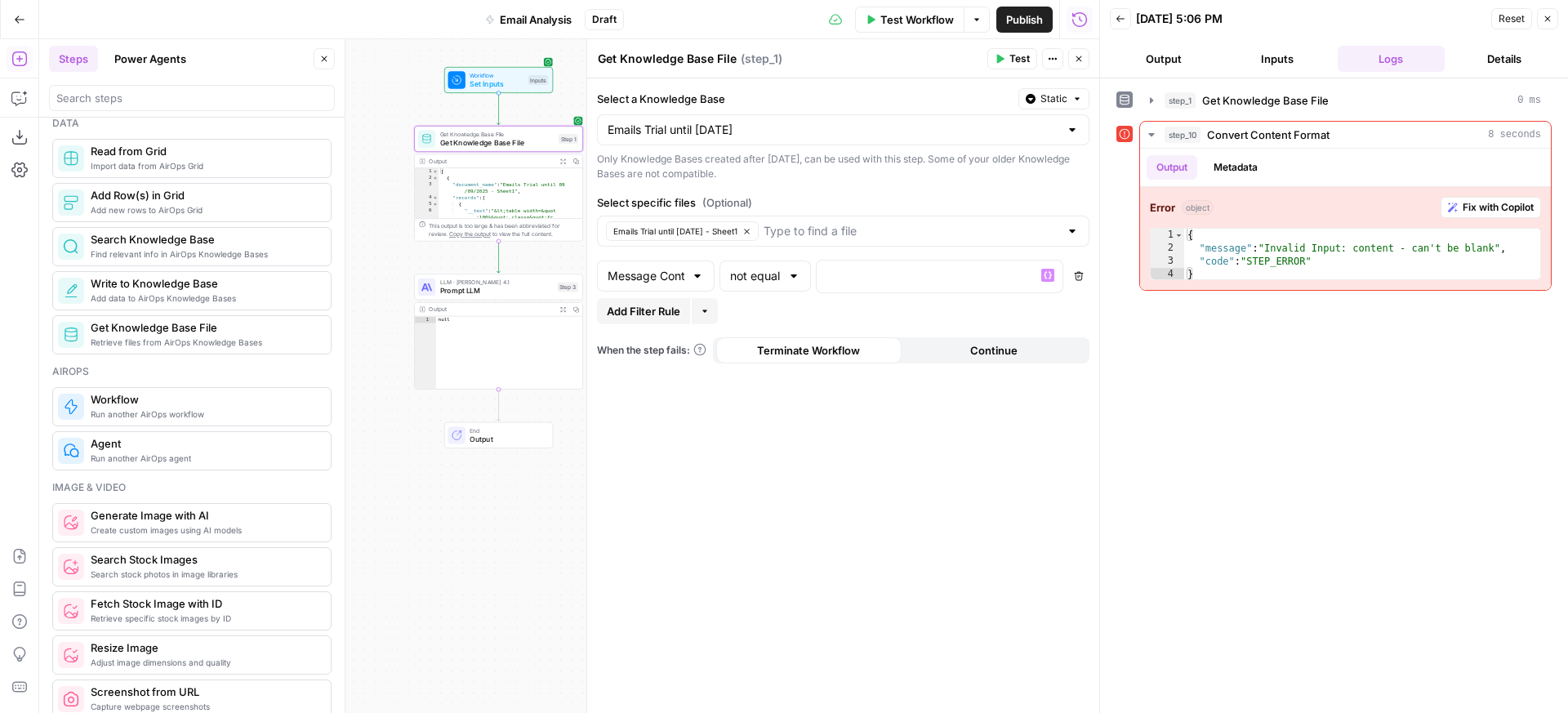
click at [906, 444] on div "Select a Knowledge Base Static Emails Trial until 09/09/2025 Only Knowledge Bas…" at bounding box center [843, 396] width 512 height 635
click at [1003, 63] on icon "button" at bounding box center [1000, 59] width 10 height 10
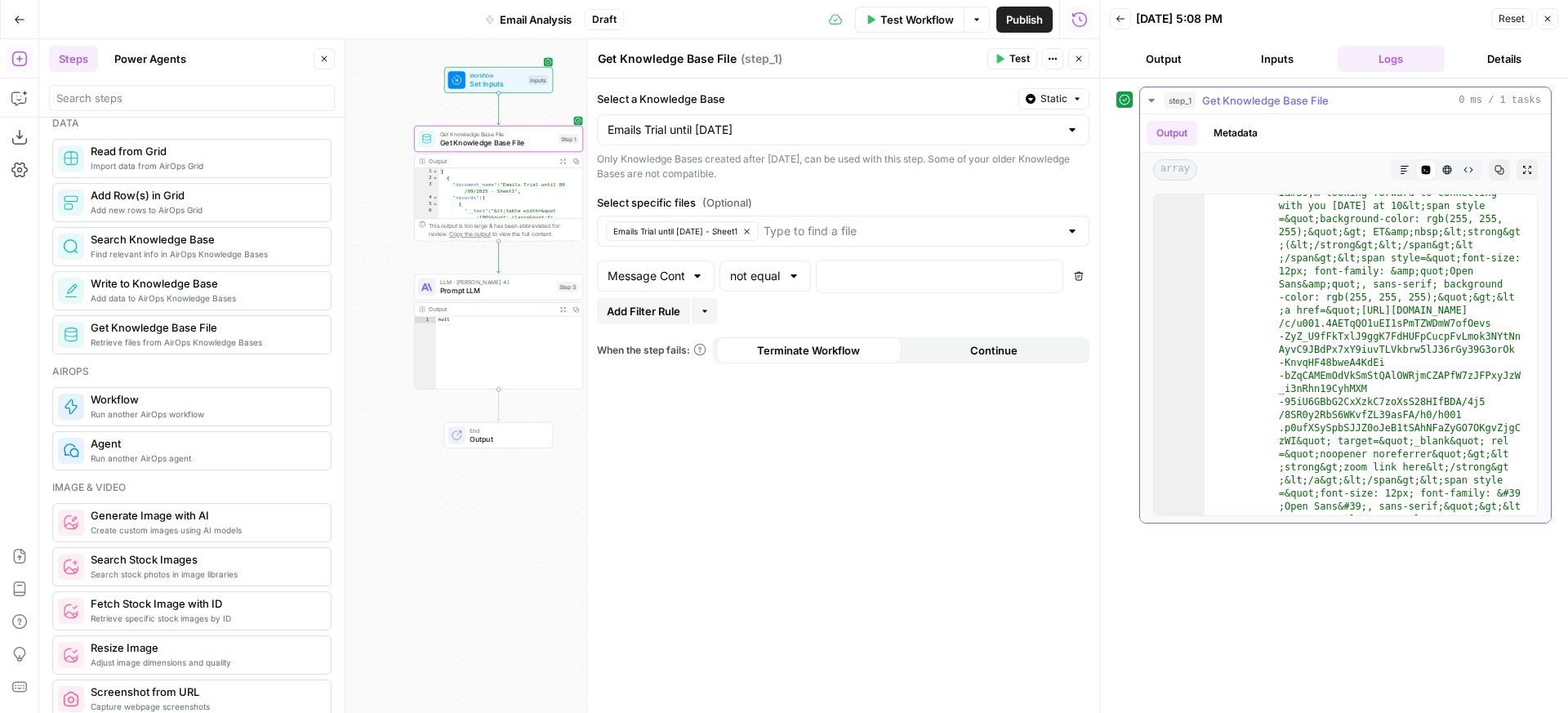
scroll to position [431, 0]
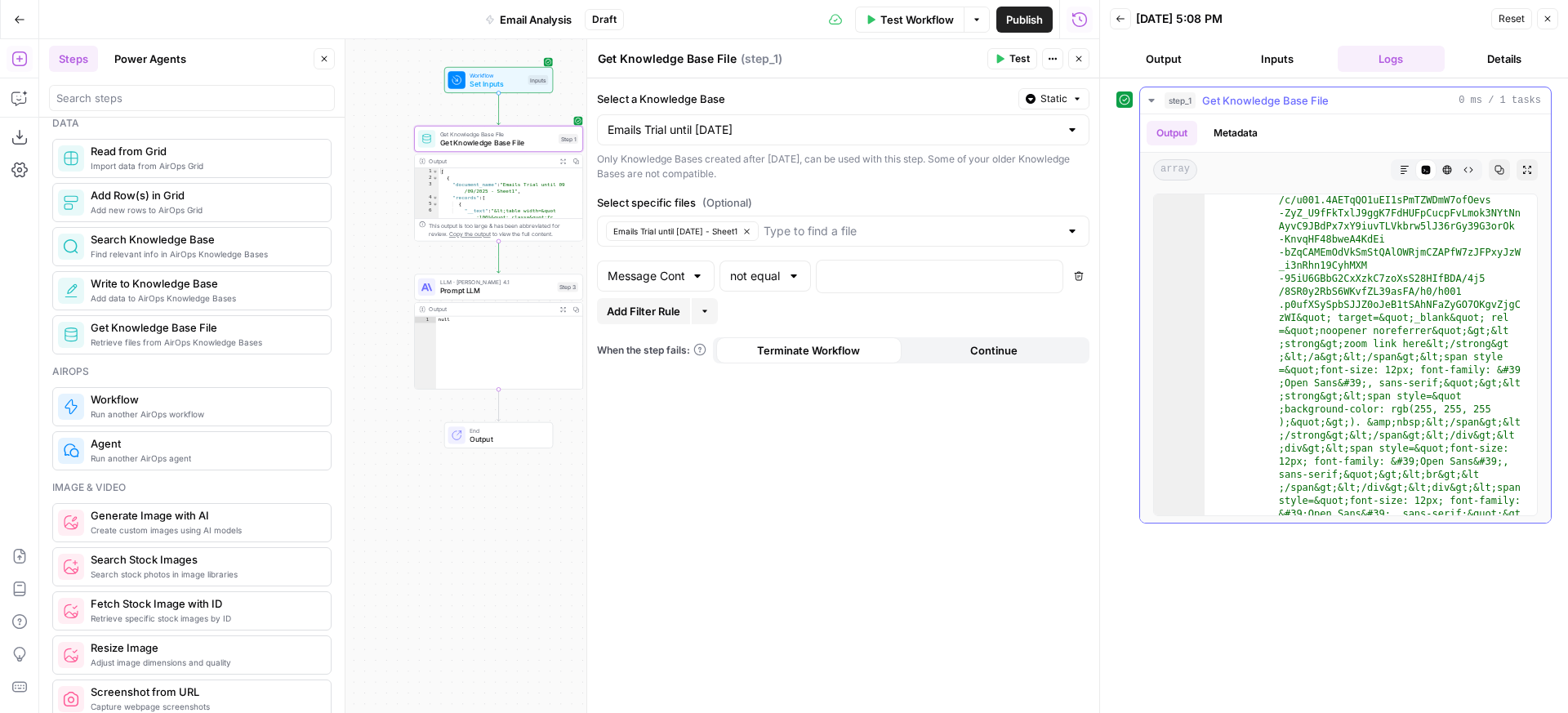
click at [1231, 141] on button "Metadata" at bounding box center [1236, 133] width 64 height 25
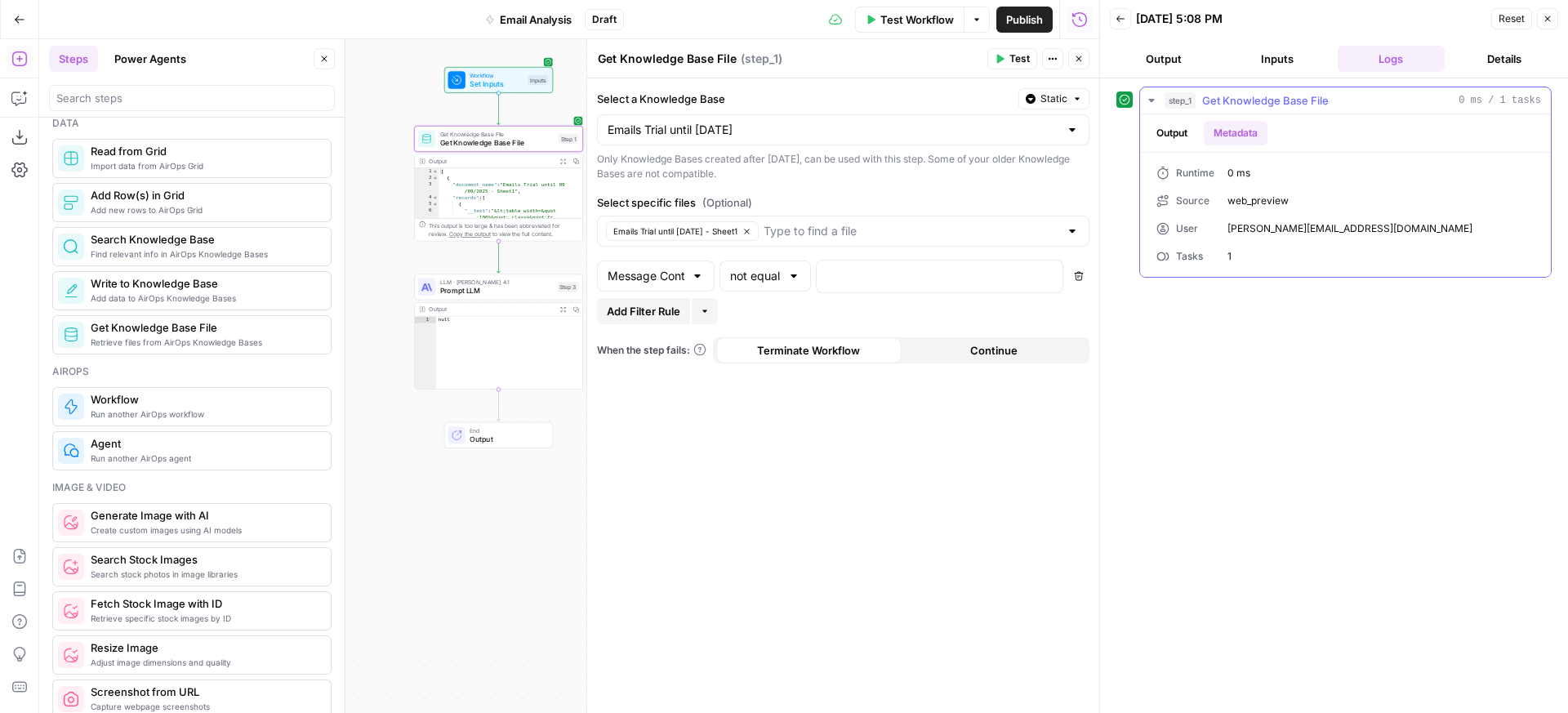
click at [1177, 138] on button "Output" at bounding box center [1172, 133] width 50 height 25
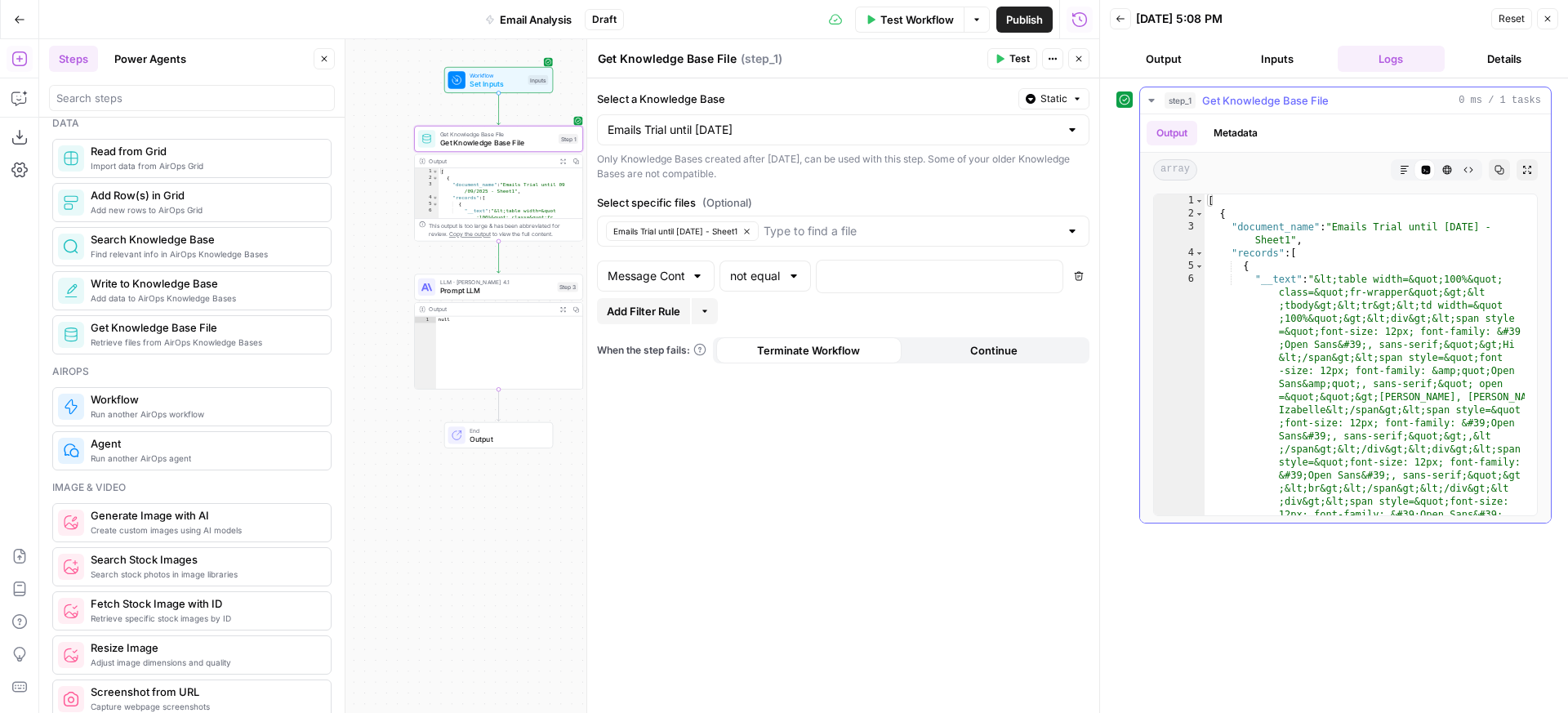
click at [1184, 172] on span "array" at bounding box center [1176, 171] width 44 height 22
click at [151, 103] on input "search" at bounding box center [191, 98] width 271 height 17
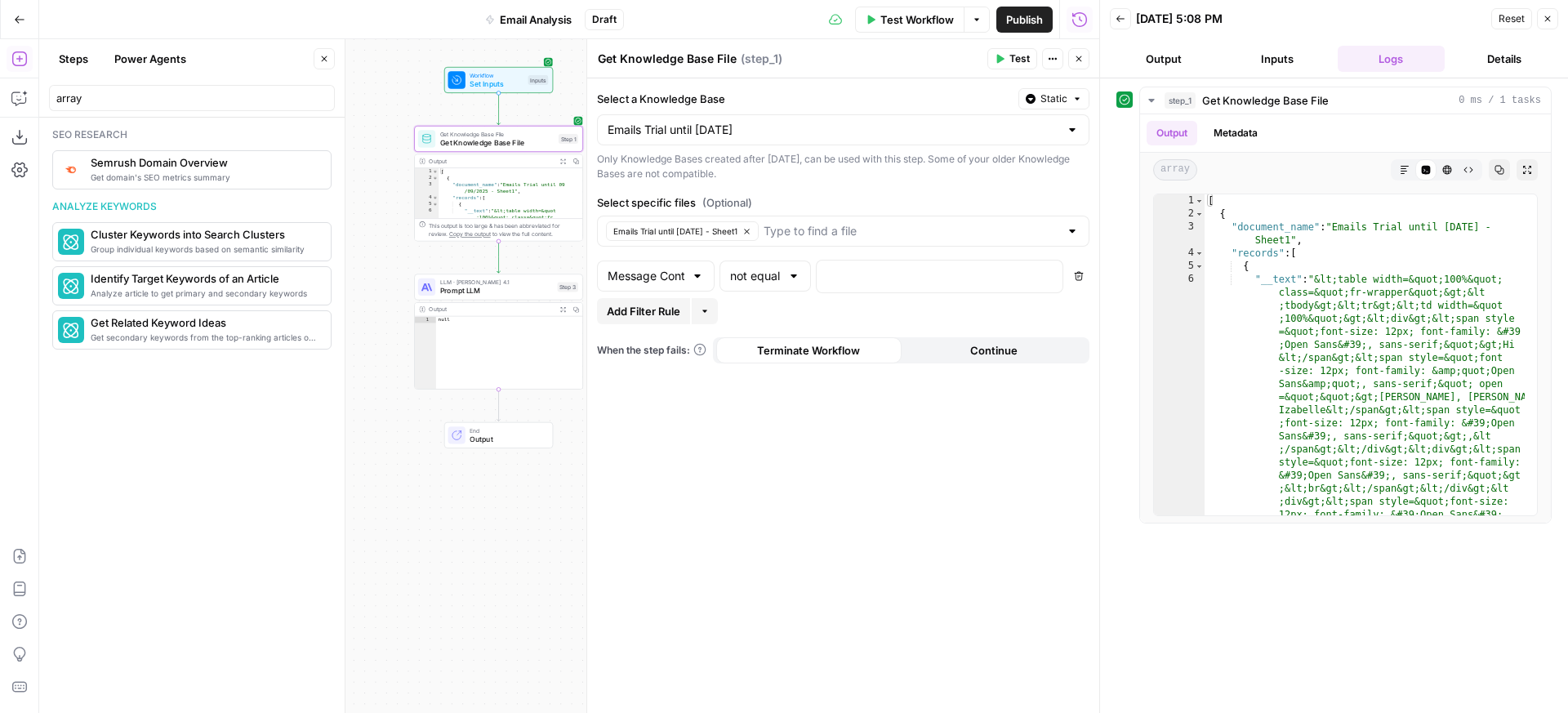
click at [133, 107] on div "array" at bounding box center [192, 98] width 286 height 27
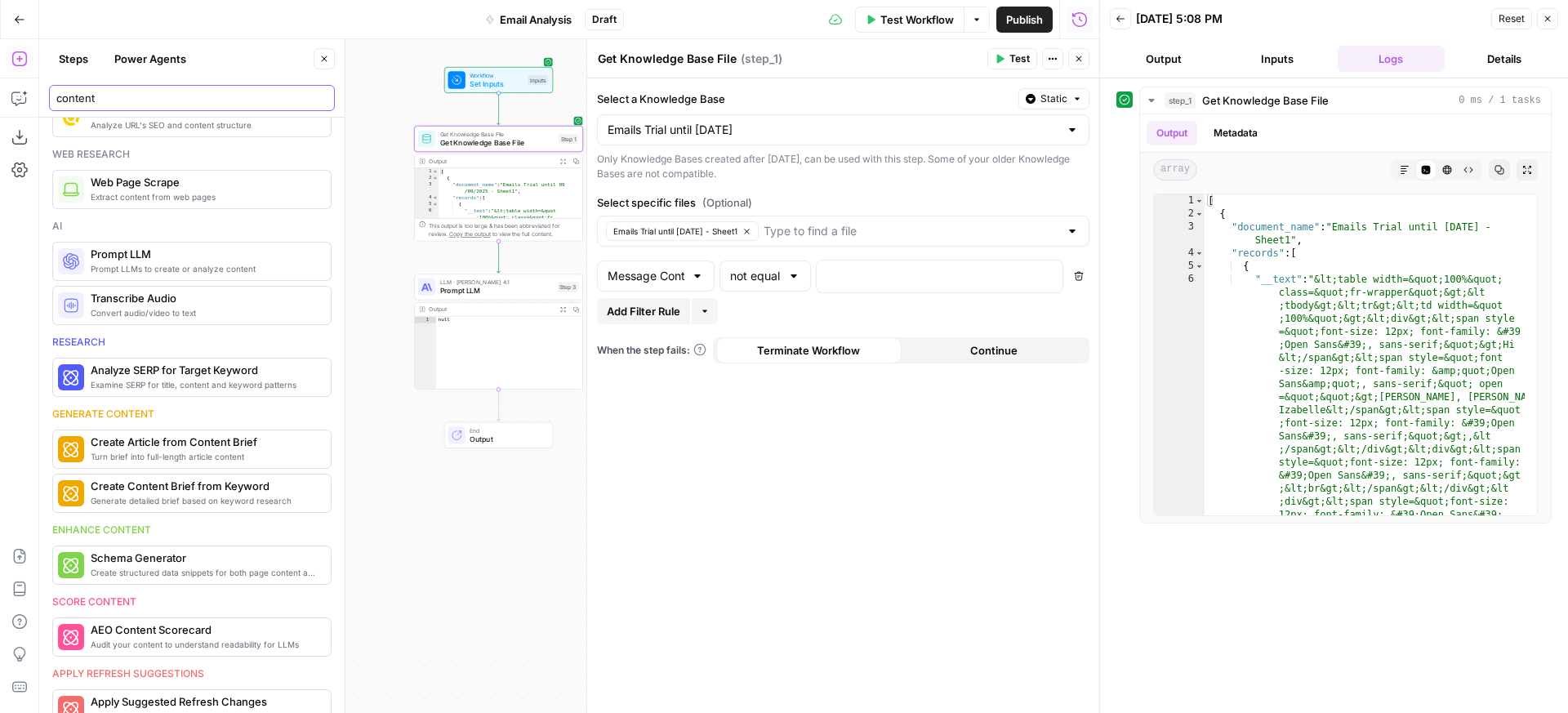
scroll to position [472, 0]
type input "content"
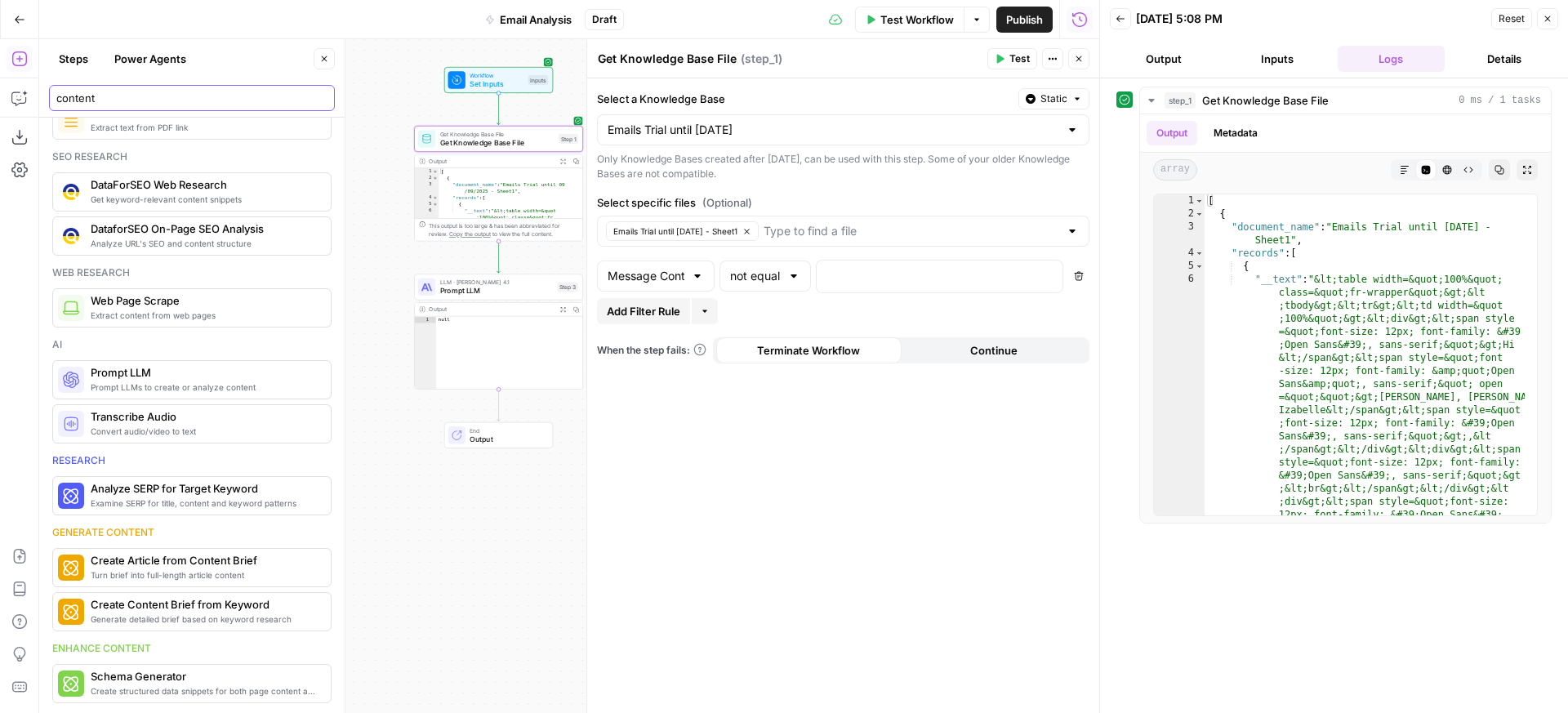
scroll to position [215, 0]
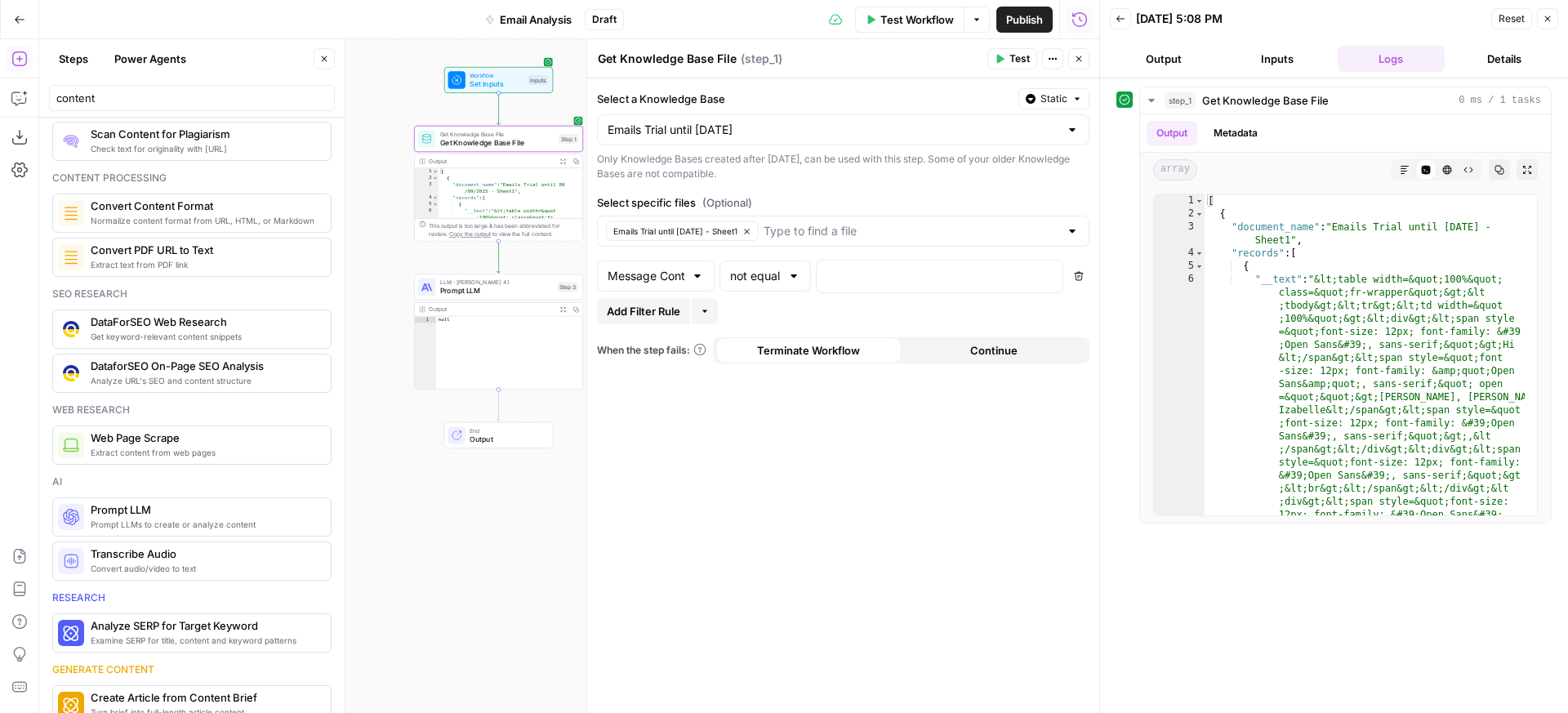
click at [152, 45] on button "Power Agents" at bounding box center [150, 58] width 92 height 27
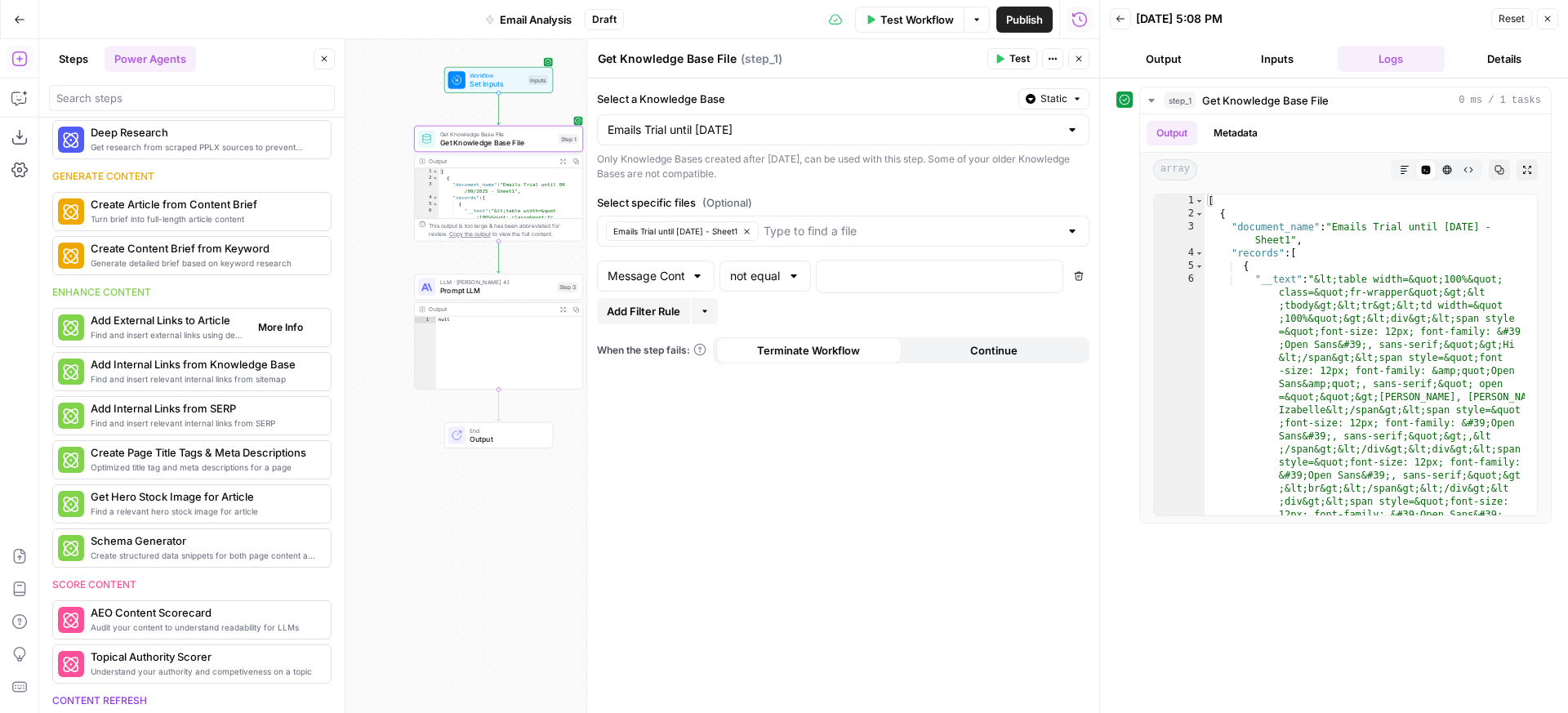
scroll to position [0, 0]
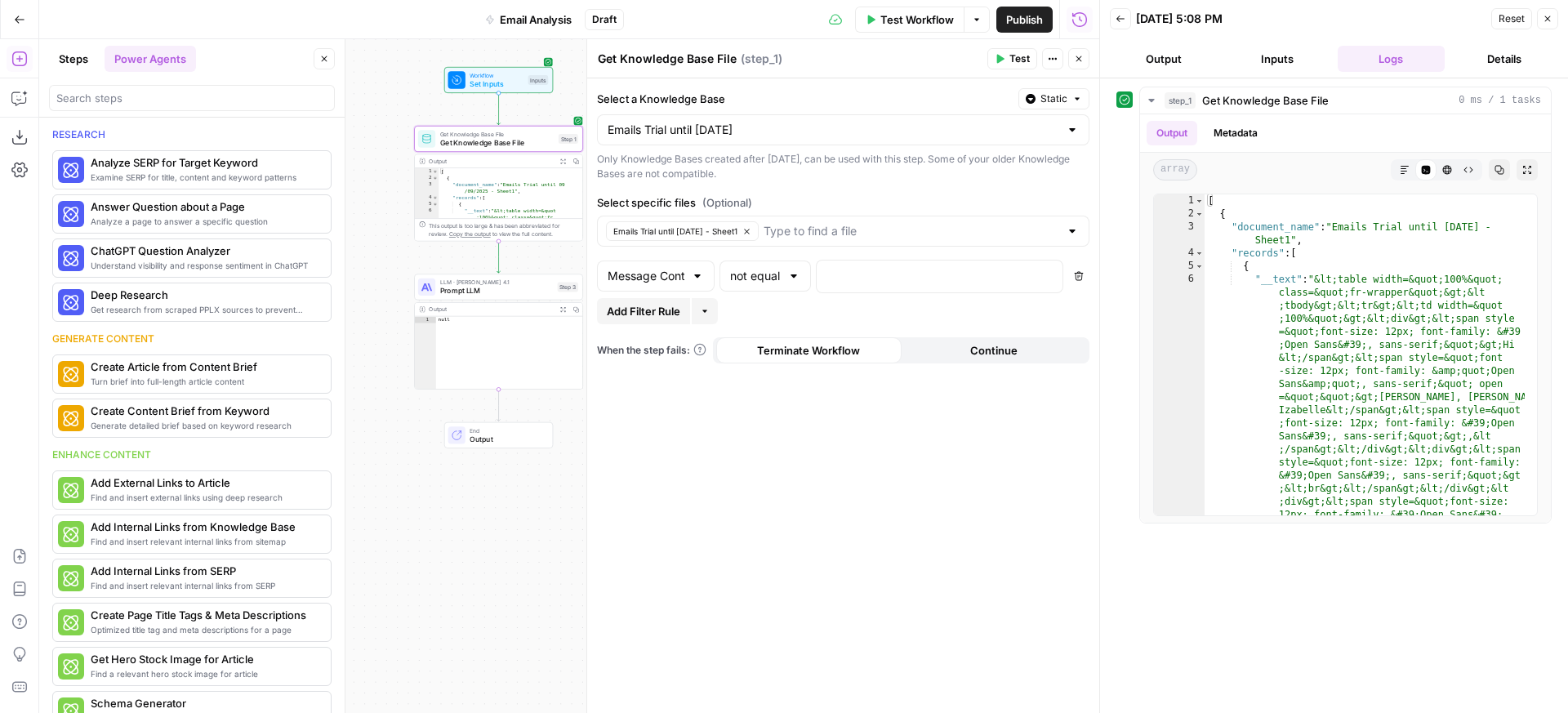
type textarea "**********"
click at [492, 229] on div "This output is too large & has been abbreviated for review. Copy the output to …" at bounding box center [504, 229] width 150 height 17
click at [487, 297] on div "LLM · Claude Opus 4.1 Prompt LLM Step 3 Copy step Delete step Add Note Test" at bounding box center [498, 286] width 169 height 27
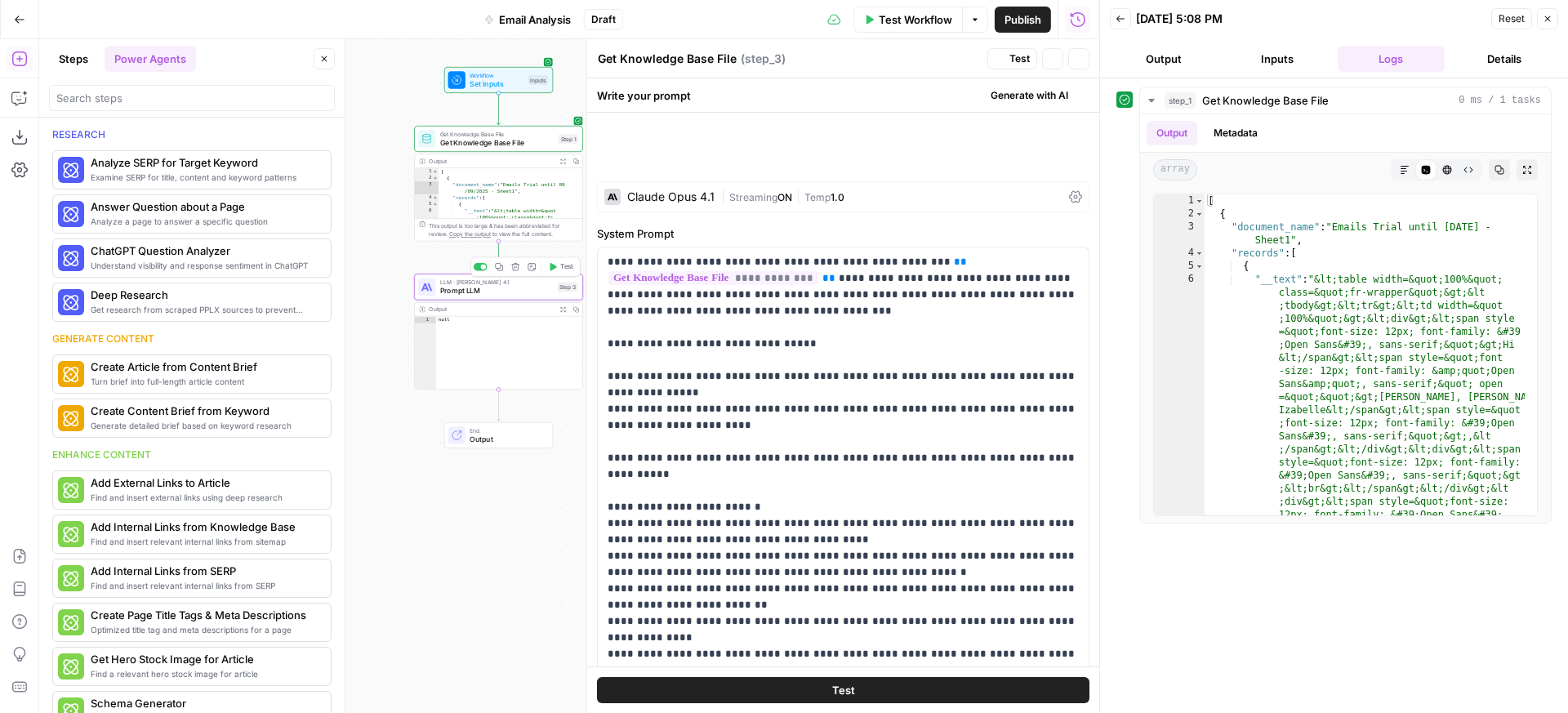
type textarea "Prompt LLM"
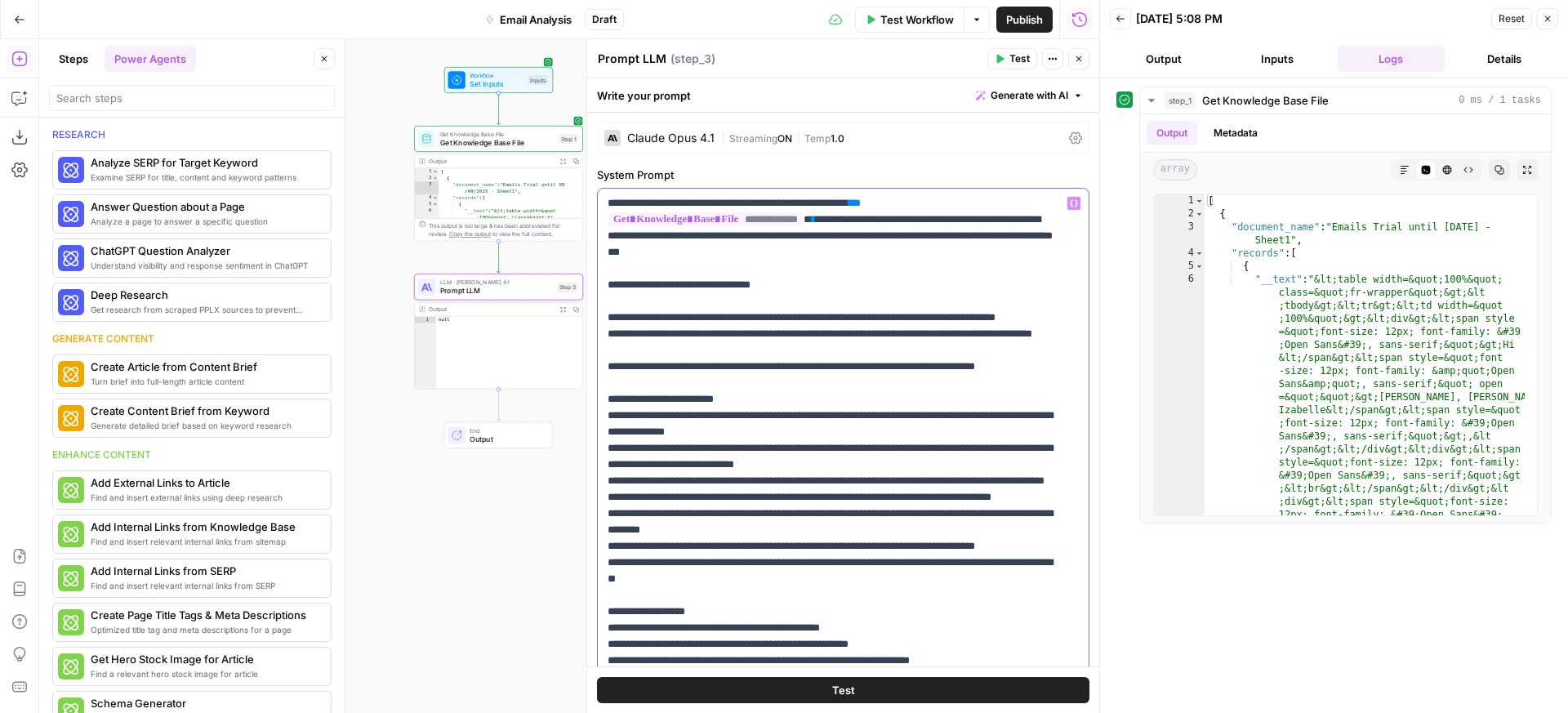
click at [78, 60] on button "Steps" at bounding box center [74, 58] width 49 height 27
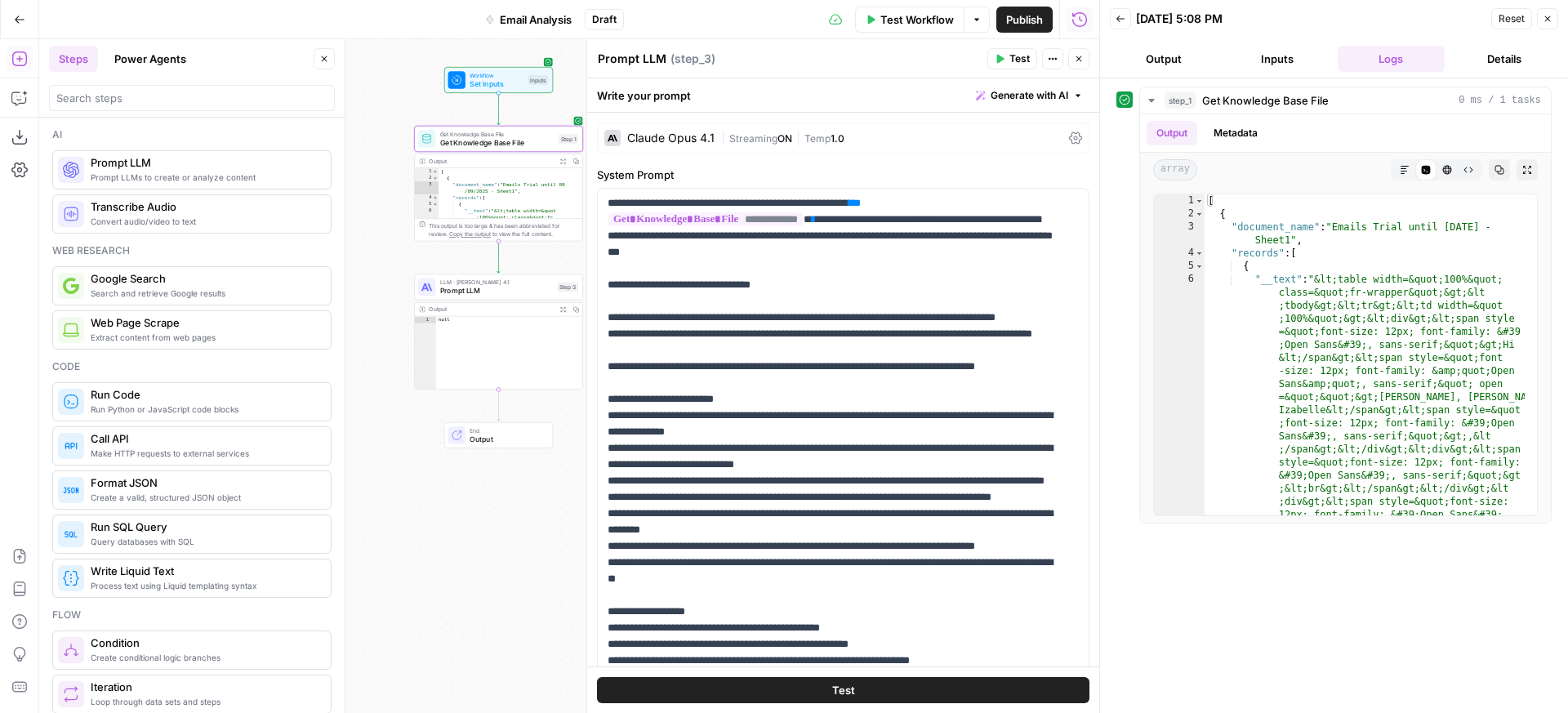
click at [152, 173] on span "Prompt LLMs to create or analyze content" at bounding box center [204, 177] width 227 height 13
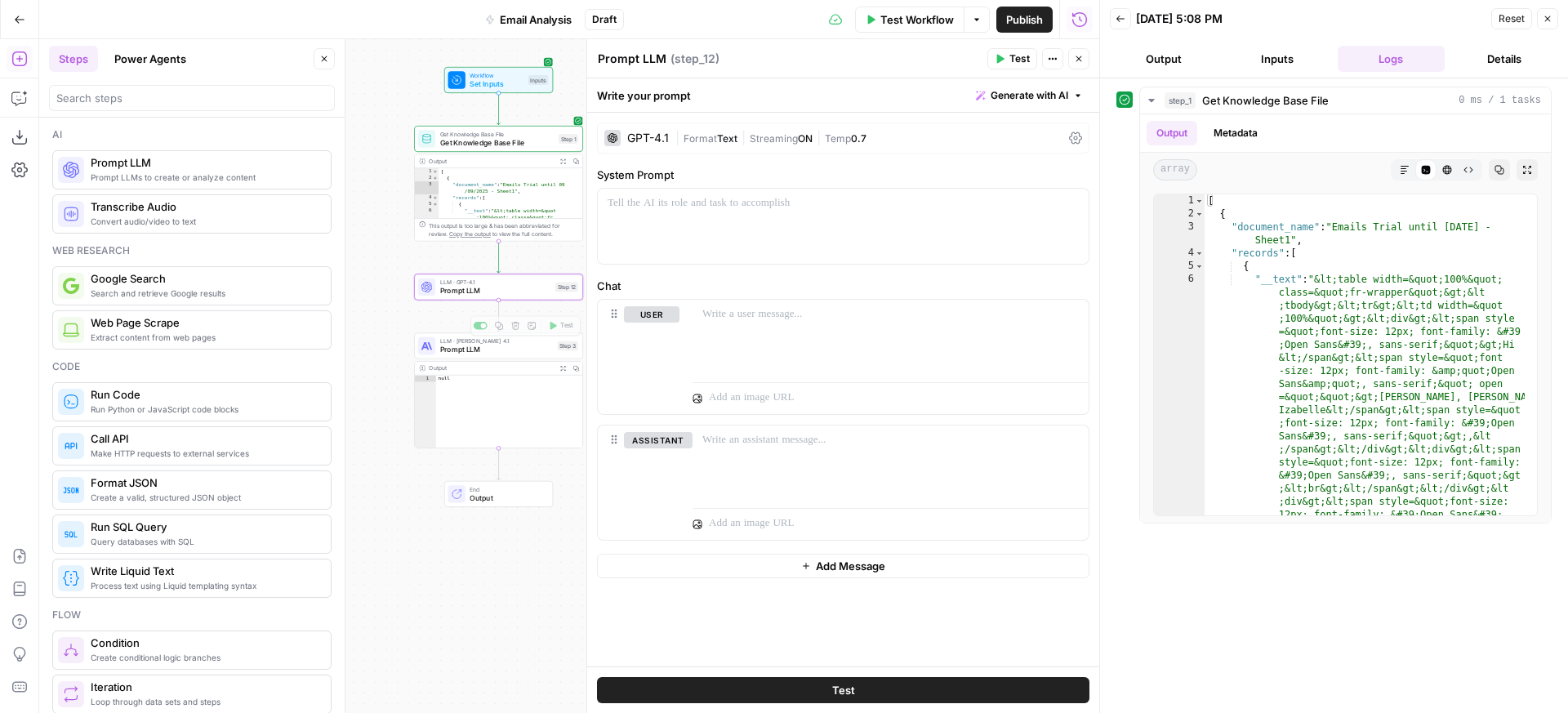
click at [500, 288] on span "Prompt LLM" at bounding box center [495, 290] width 111 height 11
click at [645, 232] on div at bounding box center [843, 226] width 491 height 75
click at [1038, 101] on span "Generate with AI" at bounding box center [1030, 95] width 78 height 15
click at [1003, 140] on div "Use AI to build your prompt" at bounding box center [1011, 147] width 126 height 15
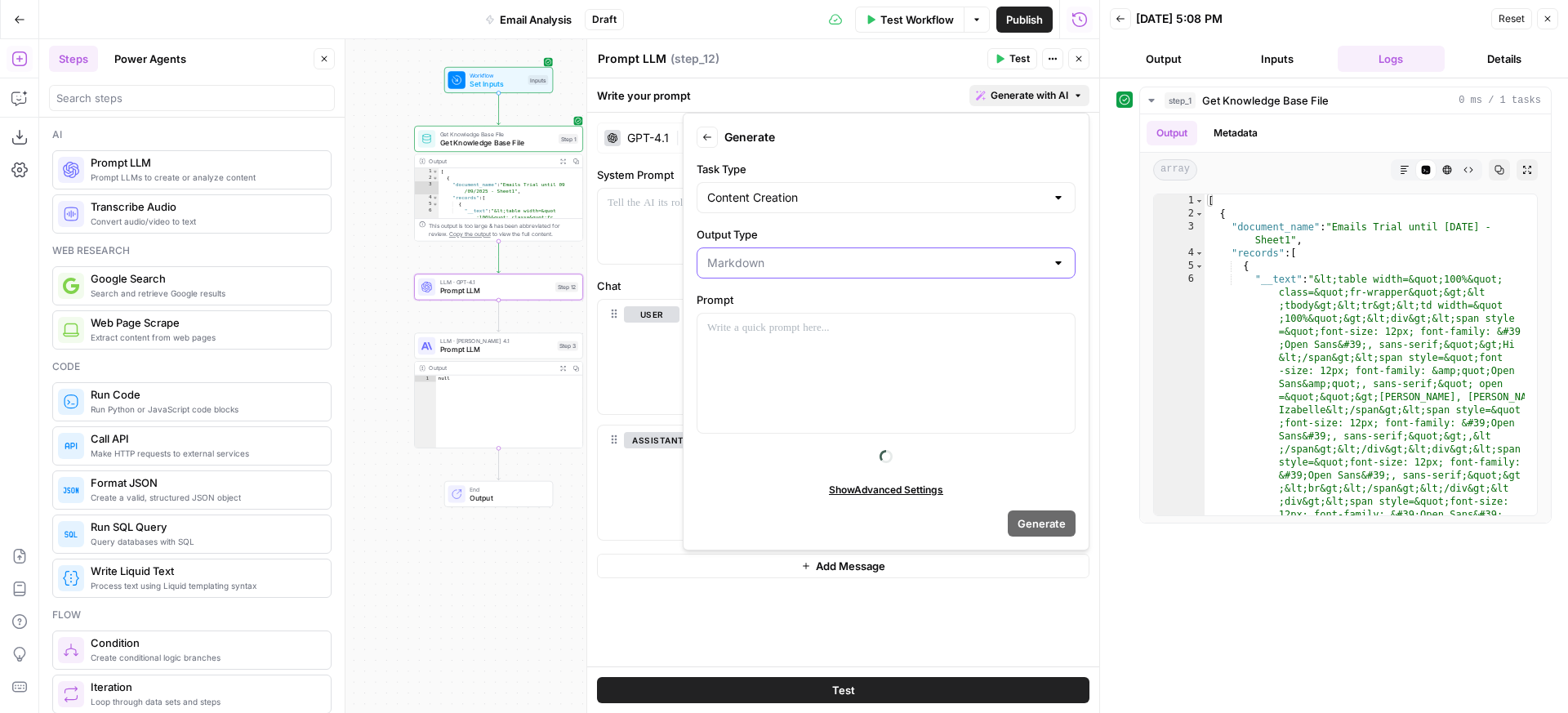
click at [791, 264] on input "Output Type" at bounding box center [876, 262] width 338 height 17
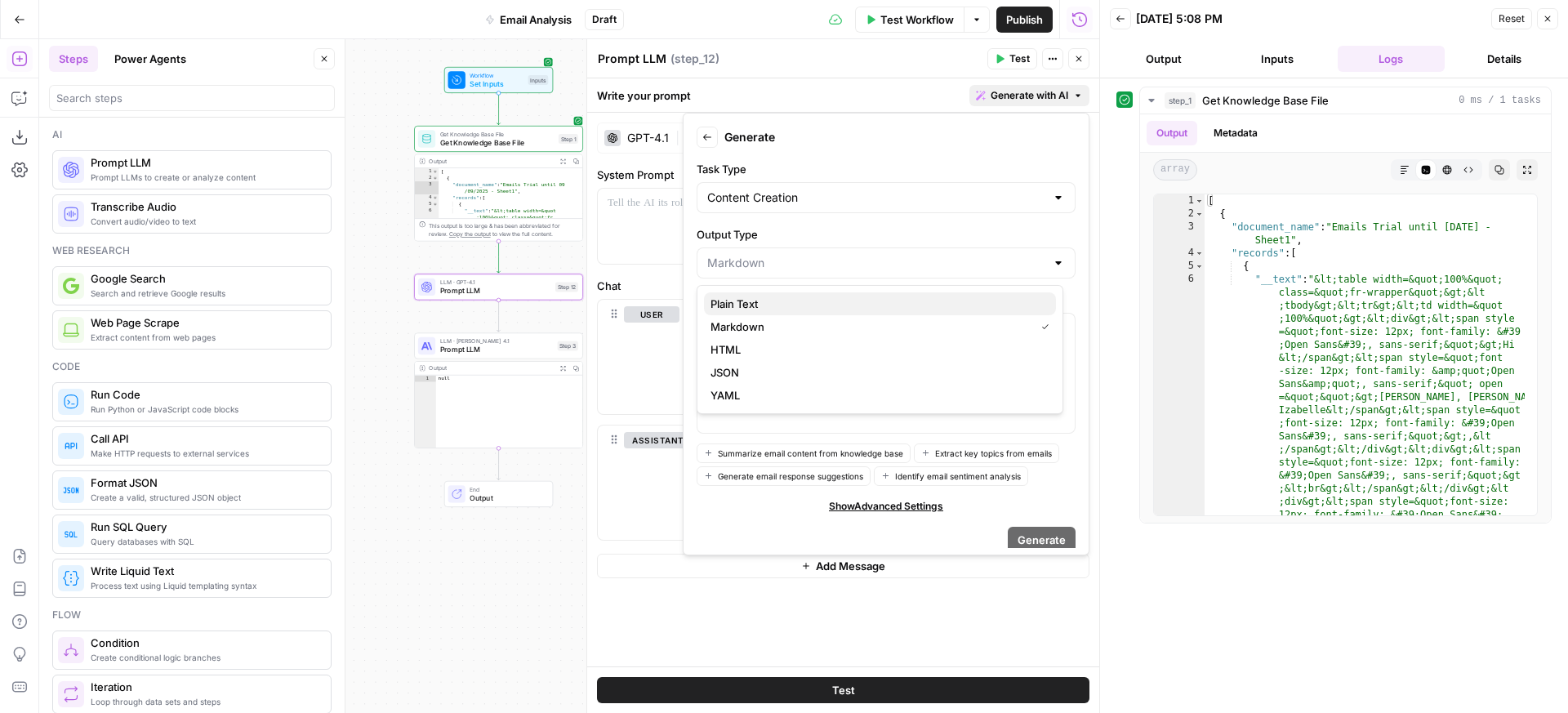
click at [768, 307] on span "Plain Text" at bounding box center [877, 304] width 332 height 17
type input "Plain Text"
click at [855, 197] on input "Task Type" at bounding box center [876, 197] width 338 height 17
click at [787, 306] on span "Text Extraction" at bounding box center [877, 307] width 332 height 17
type input "Text Extraction"
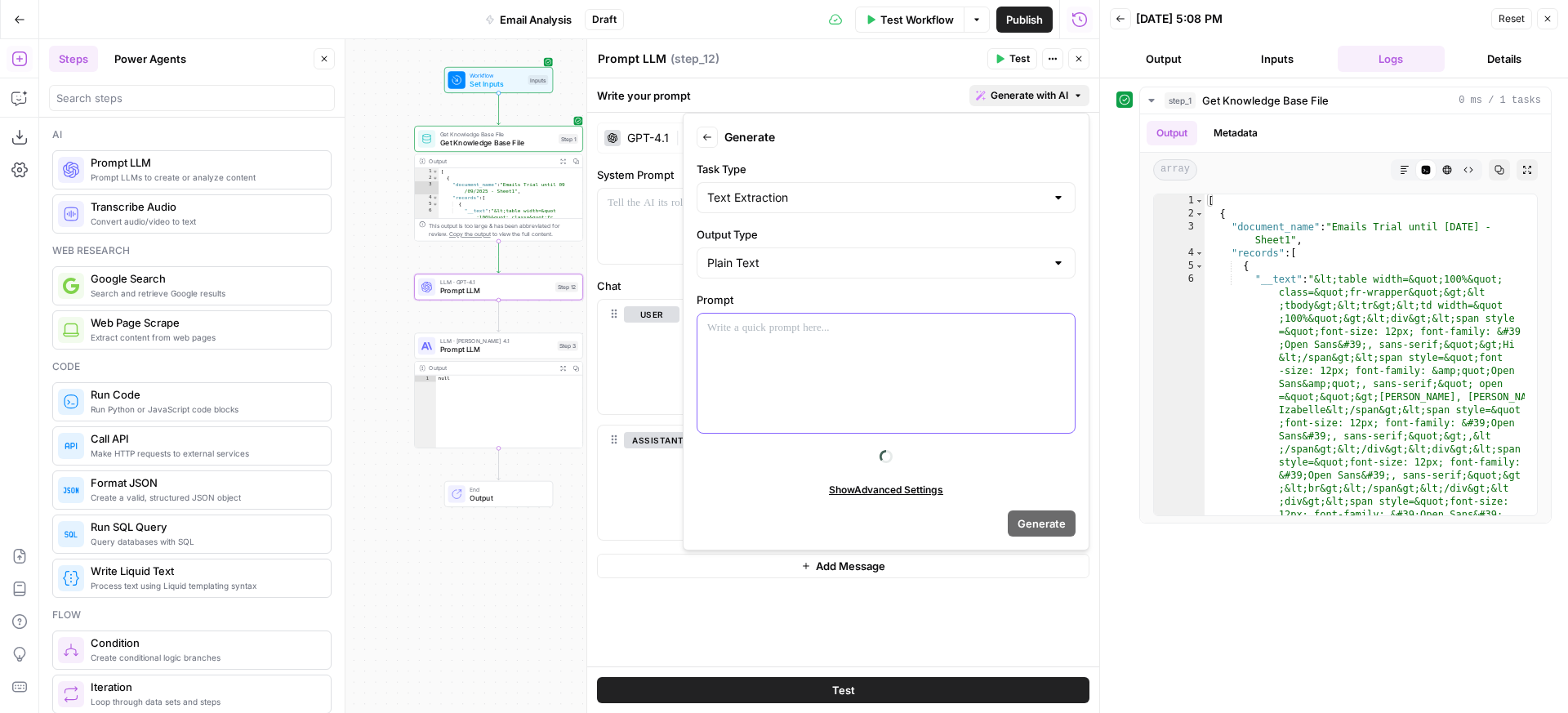
click at [802, 344] on div at bounding box center [886, 373] width 378 height 119
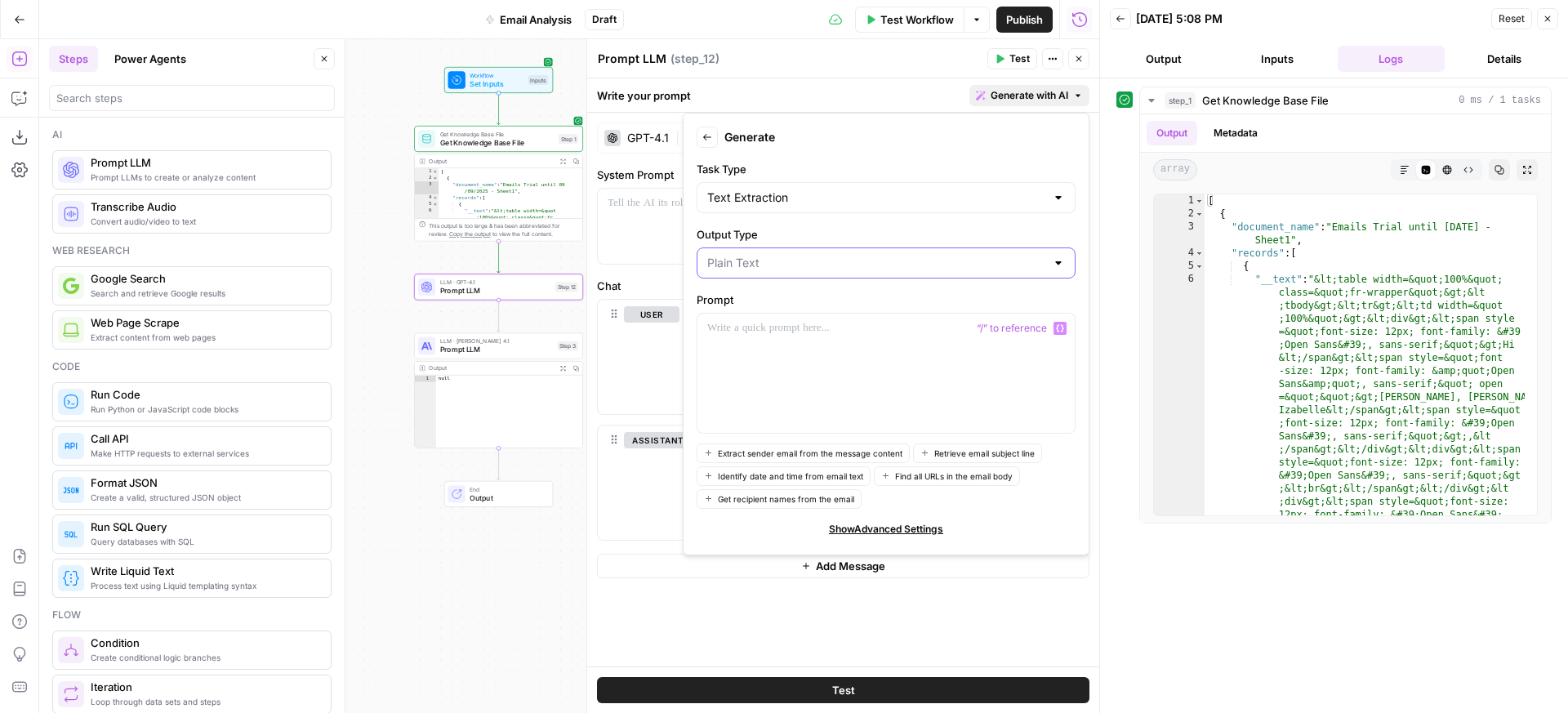
click at [813, 264] on input "Output Type" at bounding box center [876, 262] width 338 height 17
click at [797, 297] on span "Plain Text" at bounding box center [870, 304] width 318 height 17
type input "Plain Text"
click at [775, 347] on div at bounding box center [886, 373] width 378 height 119
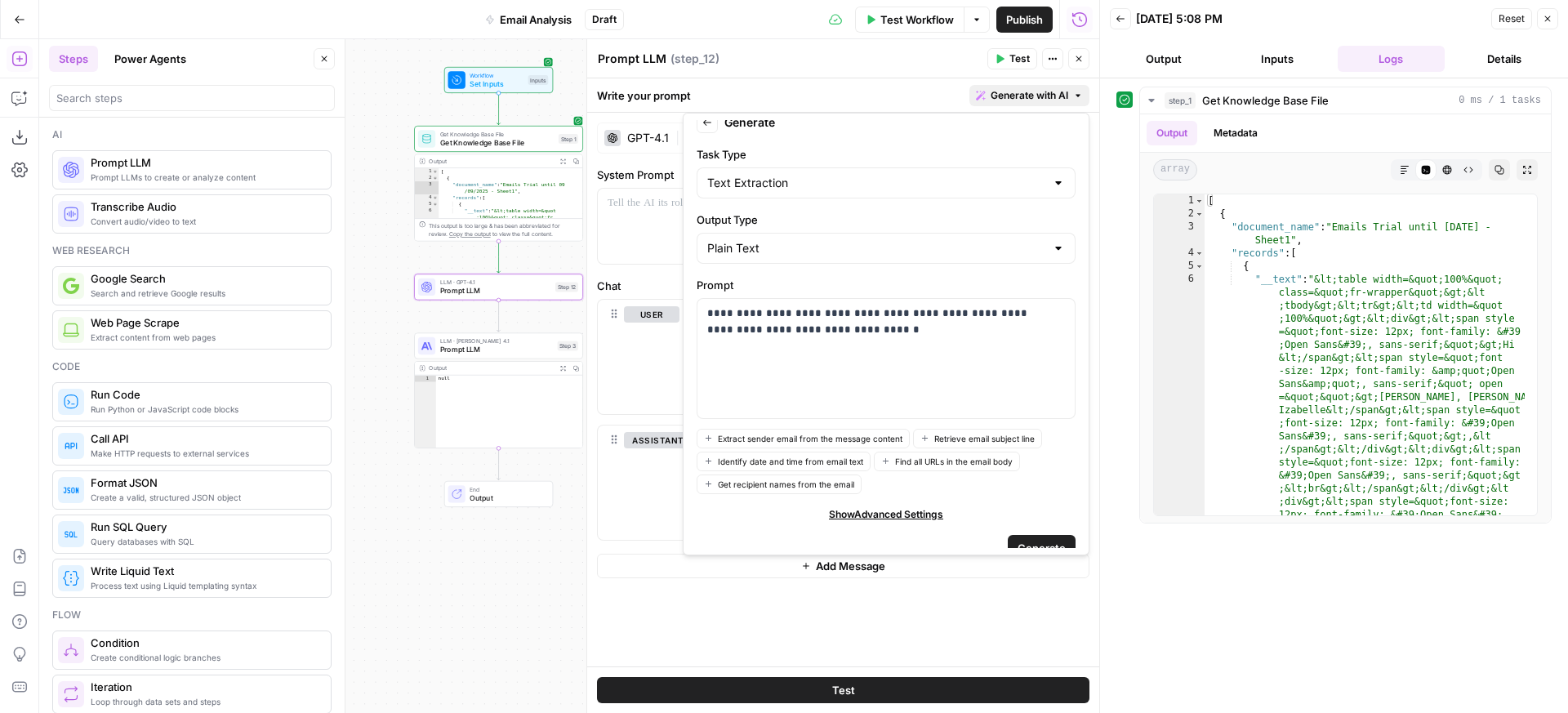
scroll to position [35, 0]
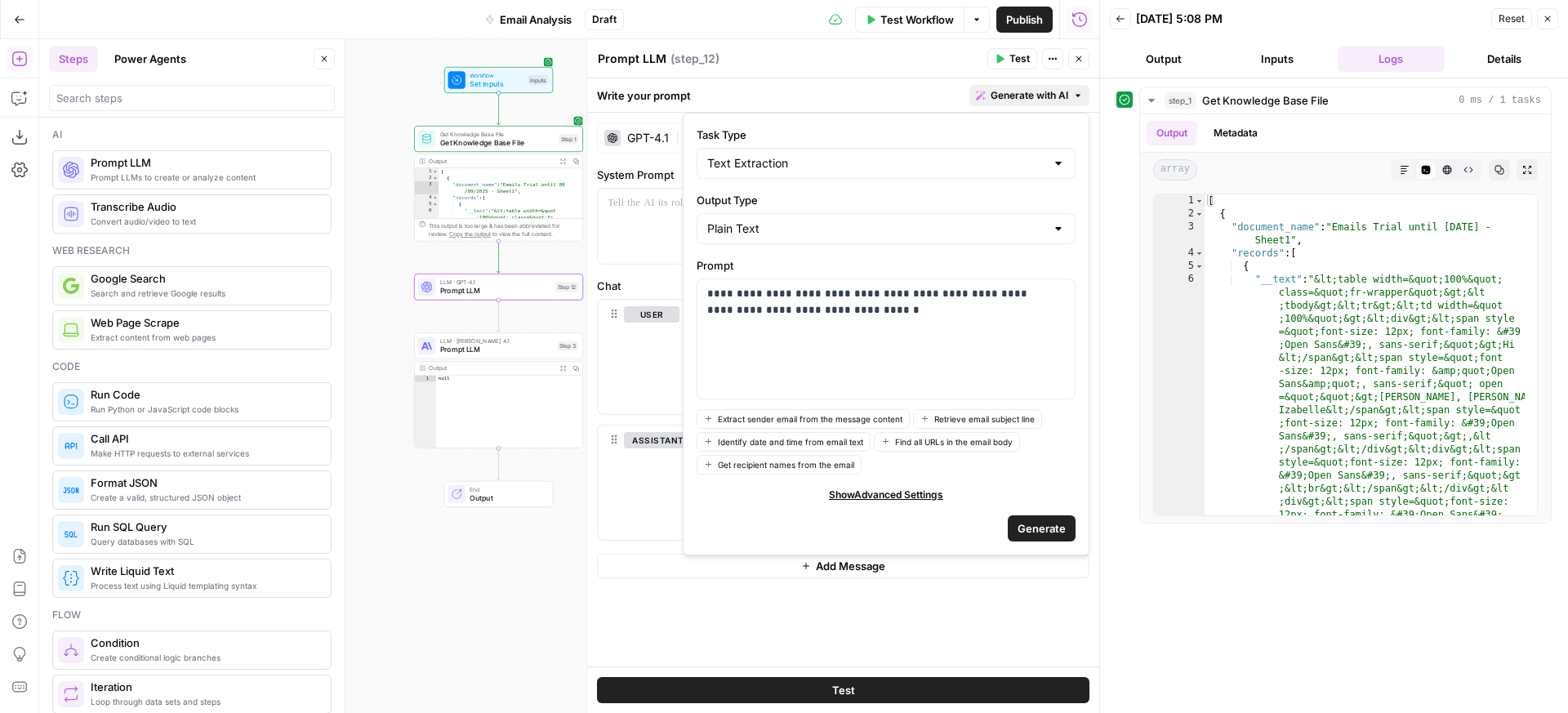
click at [1022, 531] on span "Generate" at bounding box center [1041, 529] width 48 height 17
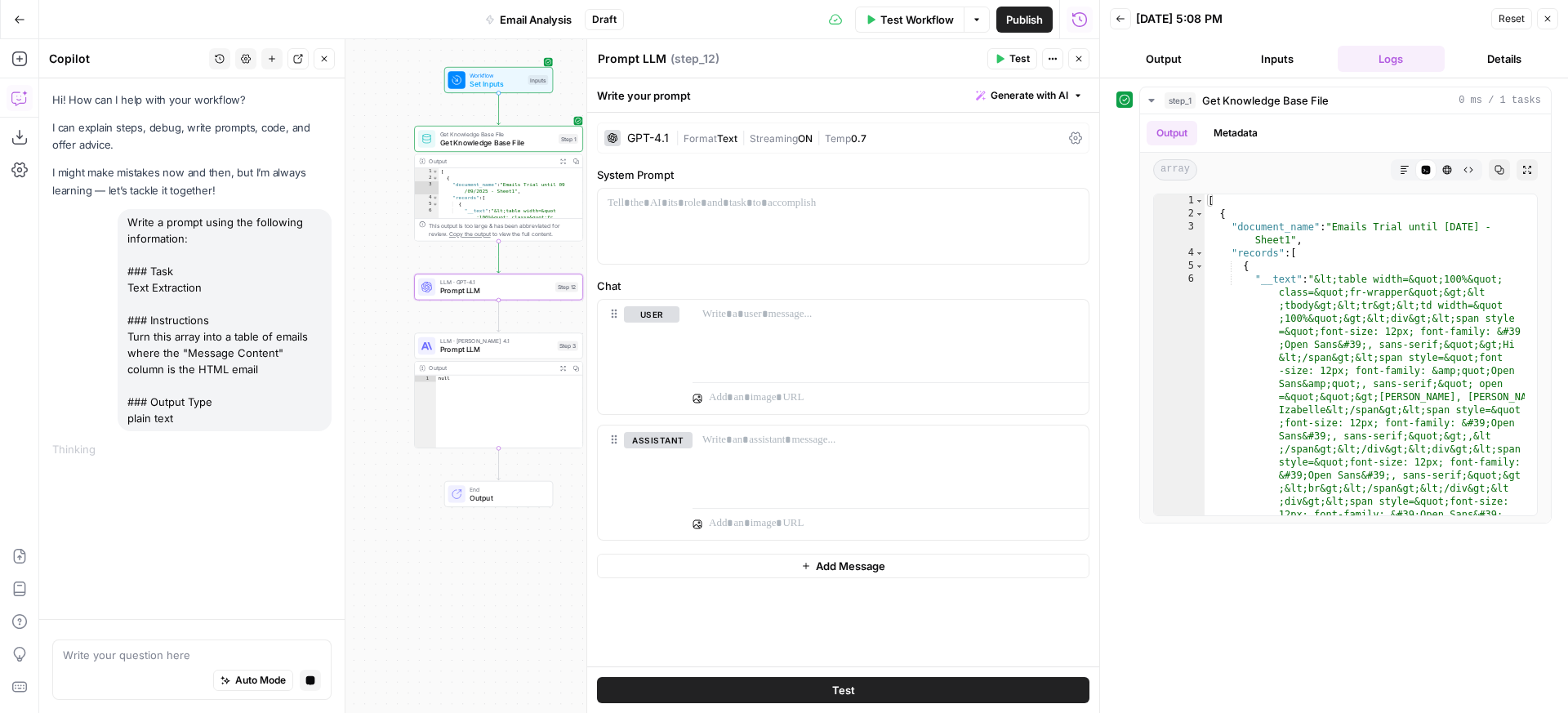
click at [129, 661] on textarea at bounding box center [192, 655] width 258 height 17
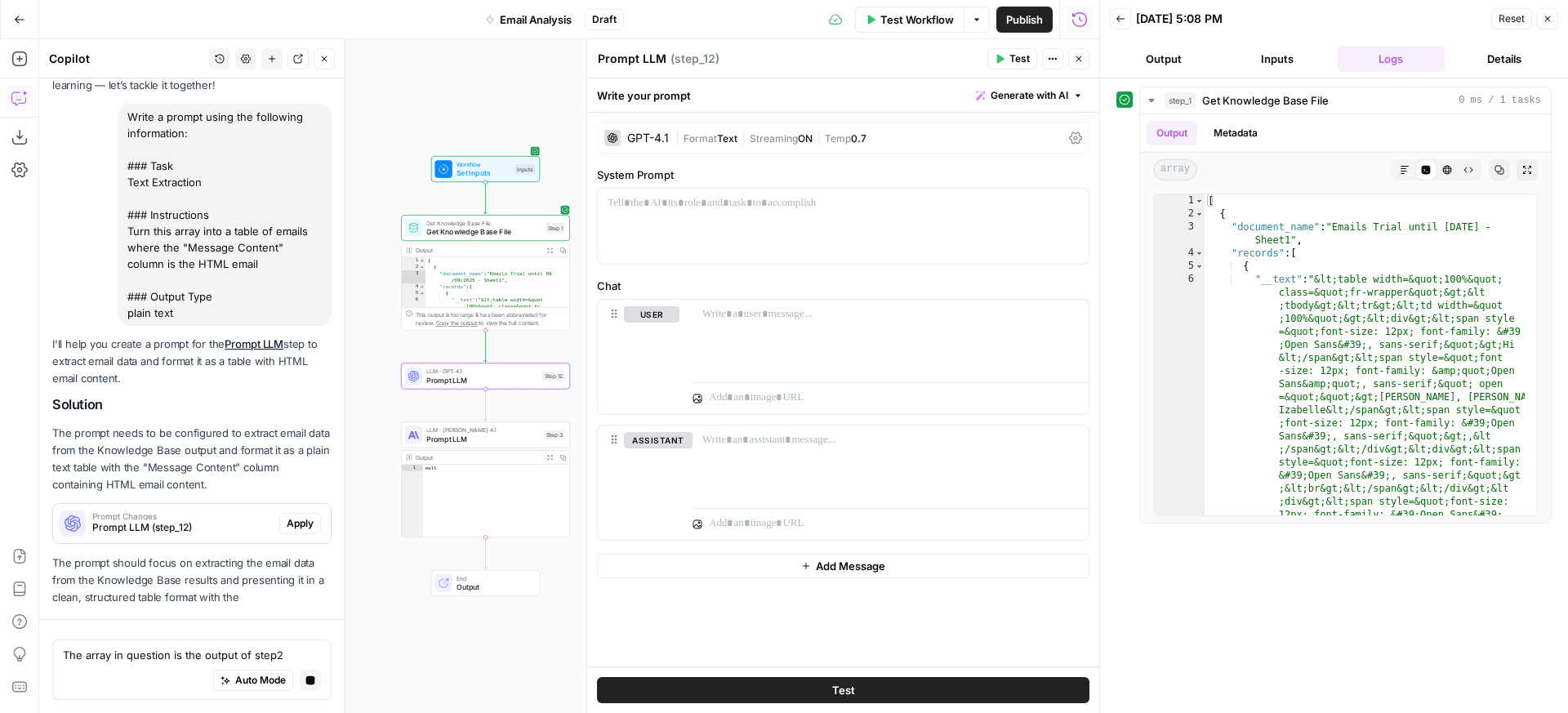
scroll to position [123, 0]
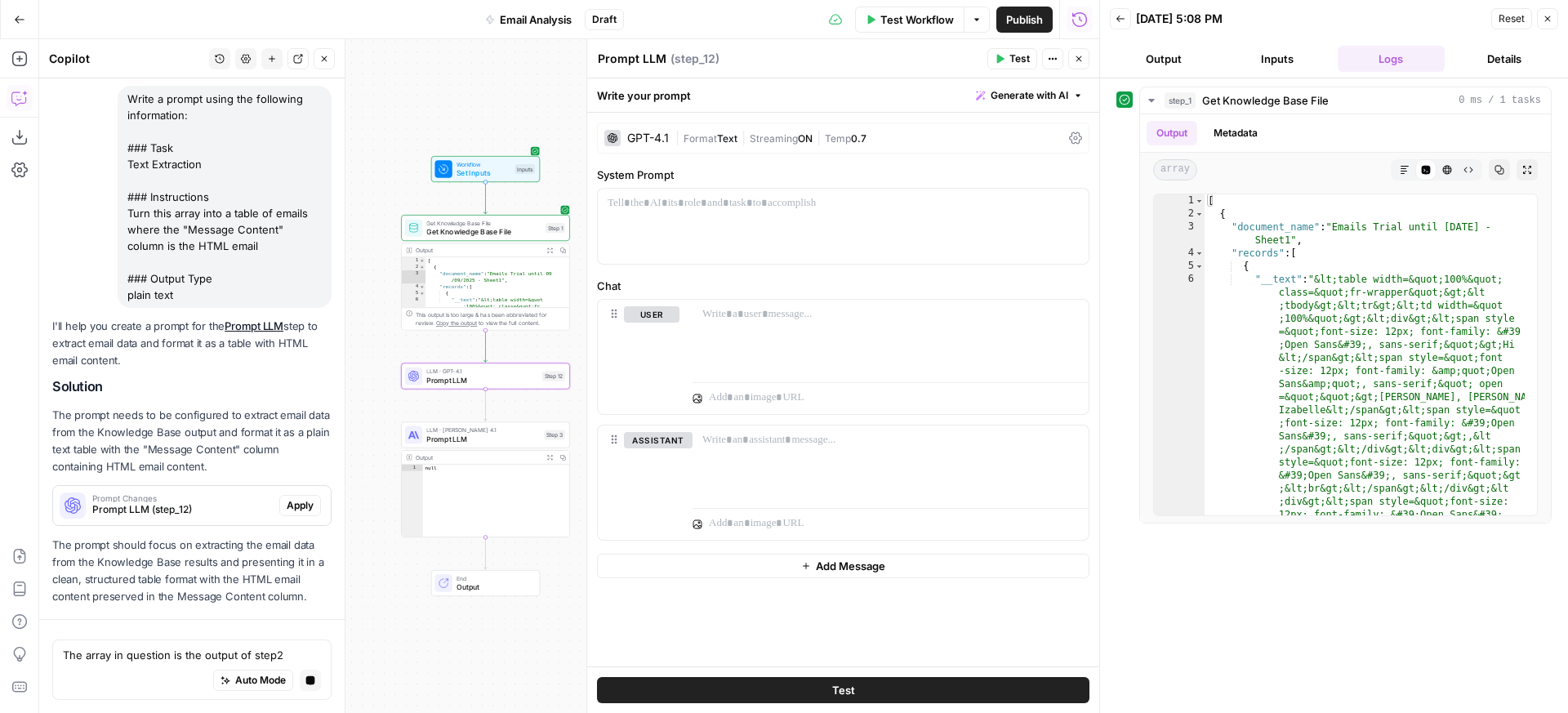
type textarea "The array in question is the output of step2"
click at [290, 510] on span "Apply" at bounding box center [300, 505] width 27 height 15
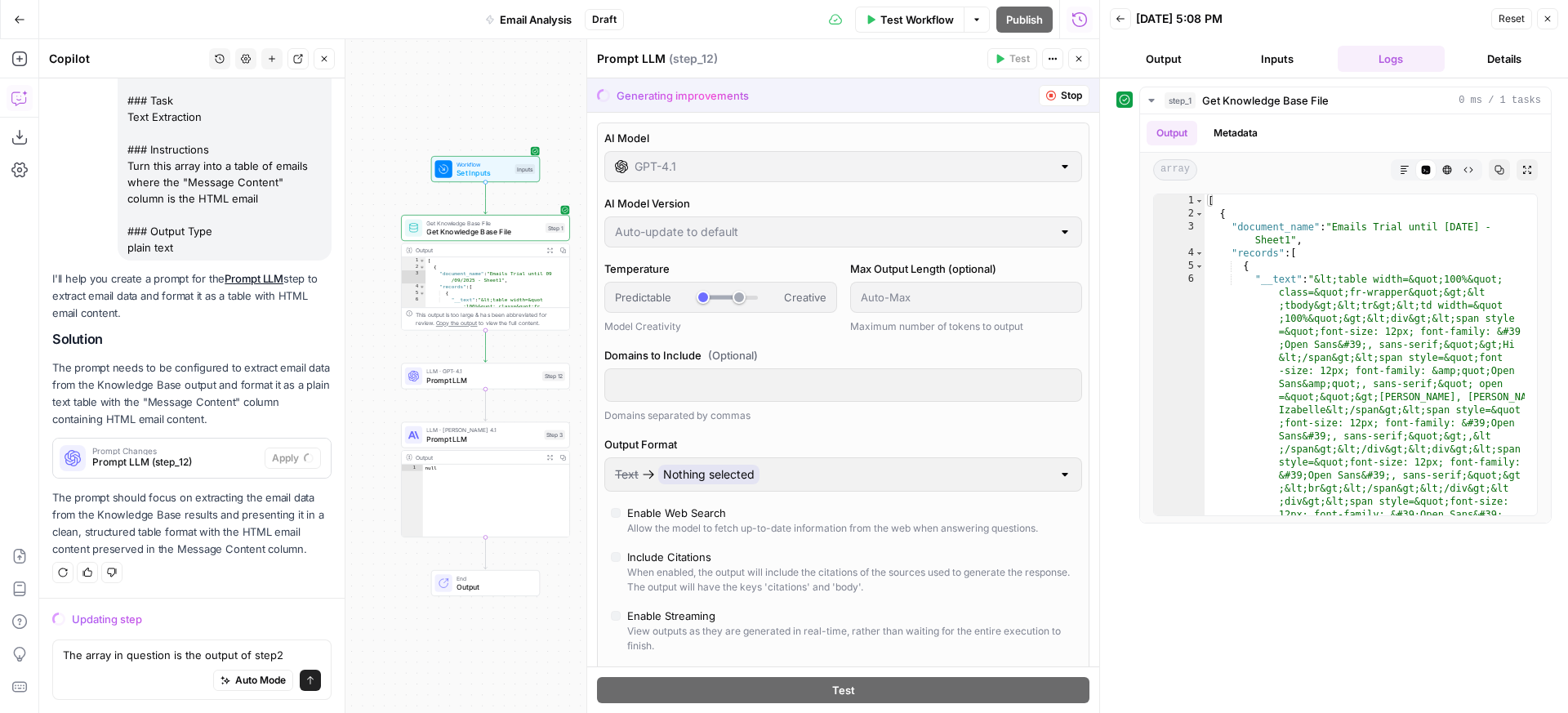
scroll to position [31, 0]
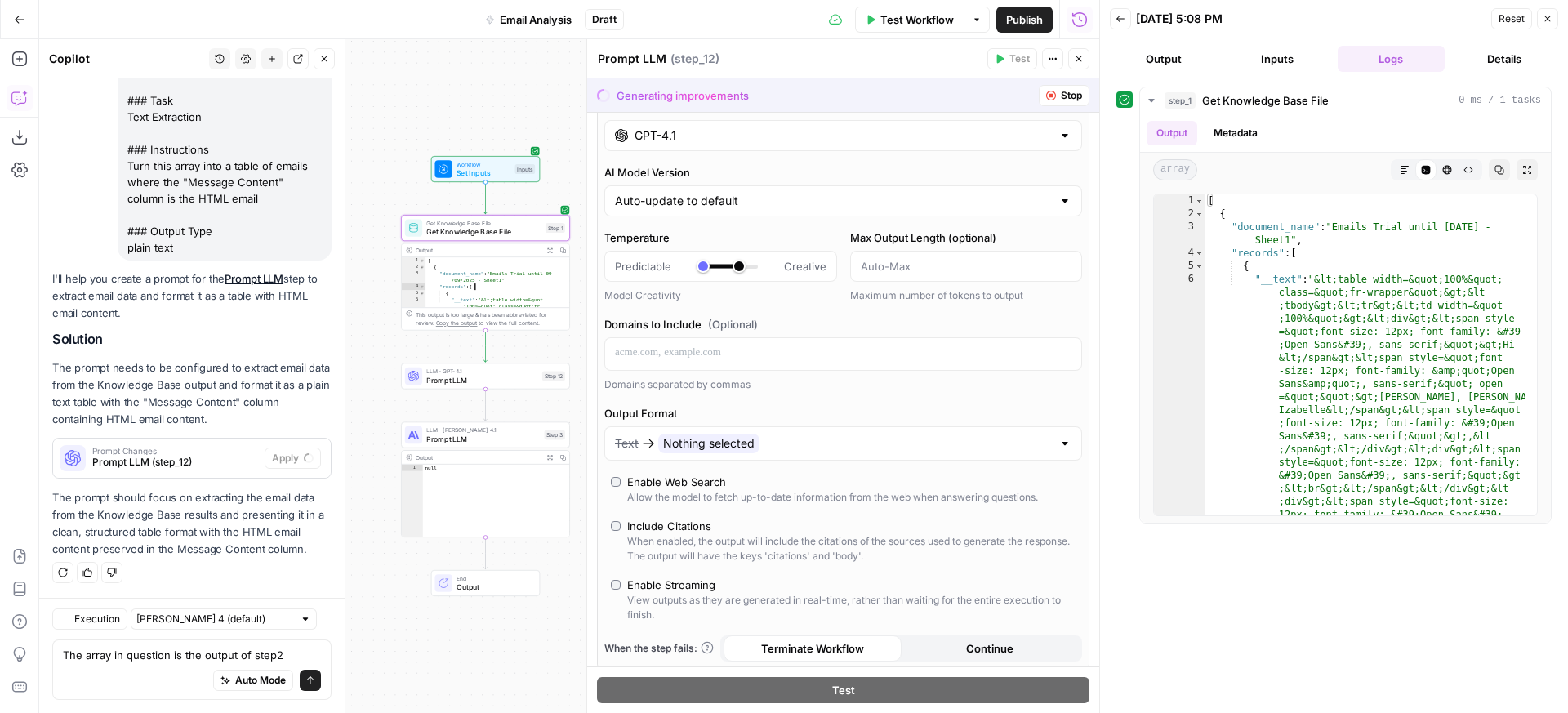
type textarea "**********"
click at [497, 369] on span "LLM · GPT-4.1" at bounding box center [481, 371] width 111 height 9
click at [493, 378] on span "Prompt LLM" at bounding box center [481, 379] width 111 height 11
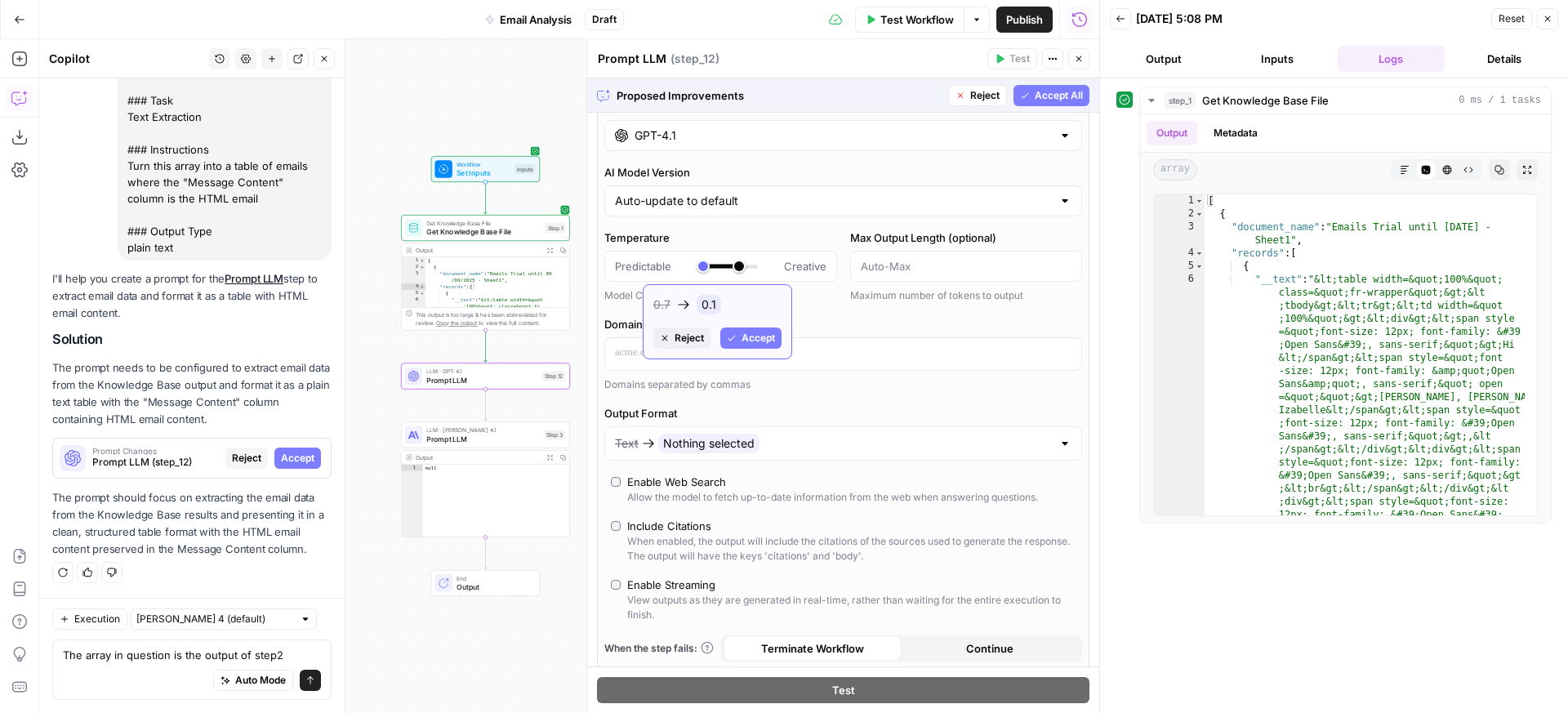
click at [742, 339] on span "Accept" at bounding box center [758, 337] width 34 height 15
type input "***"
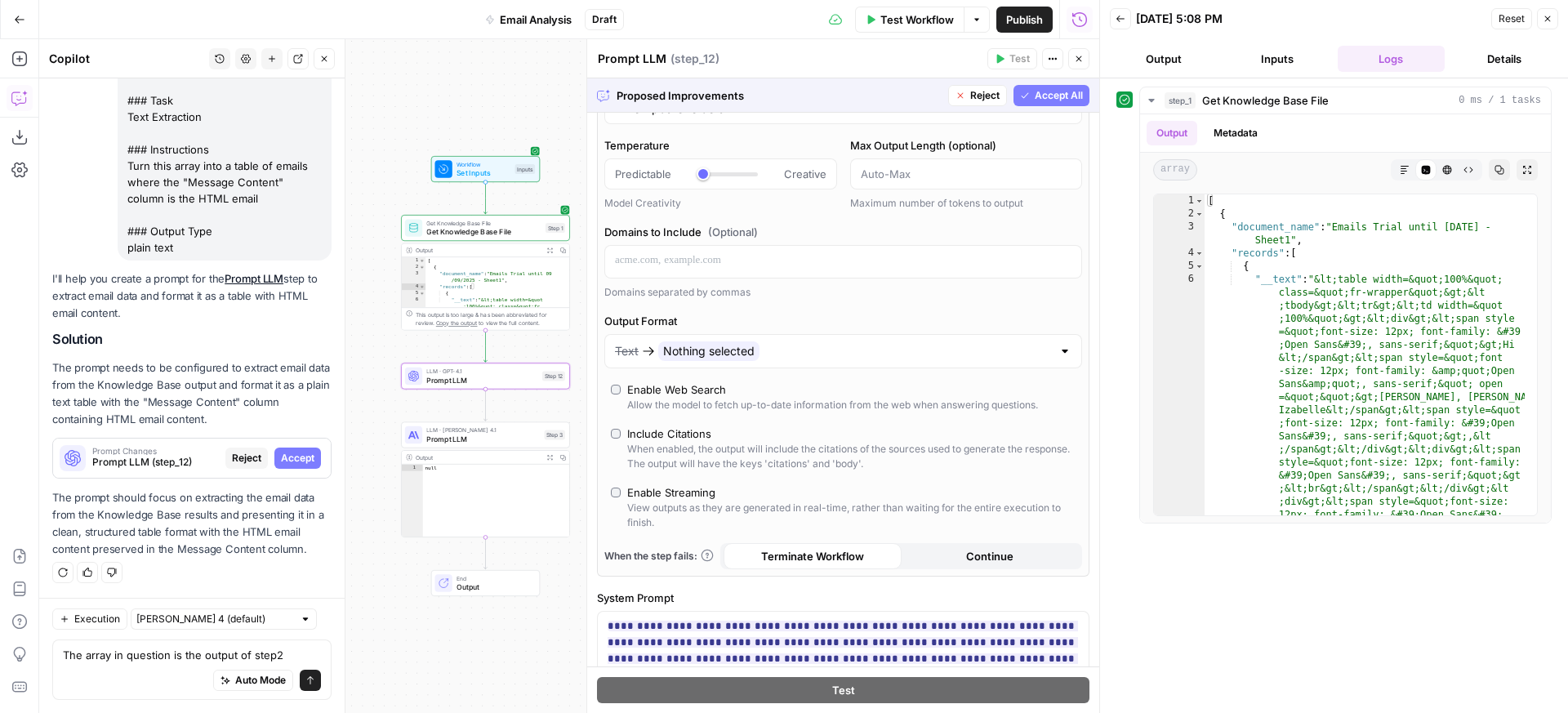
scroll to position [152, 0]
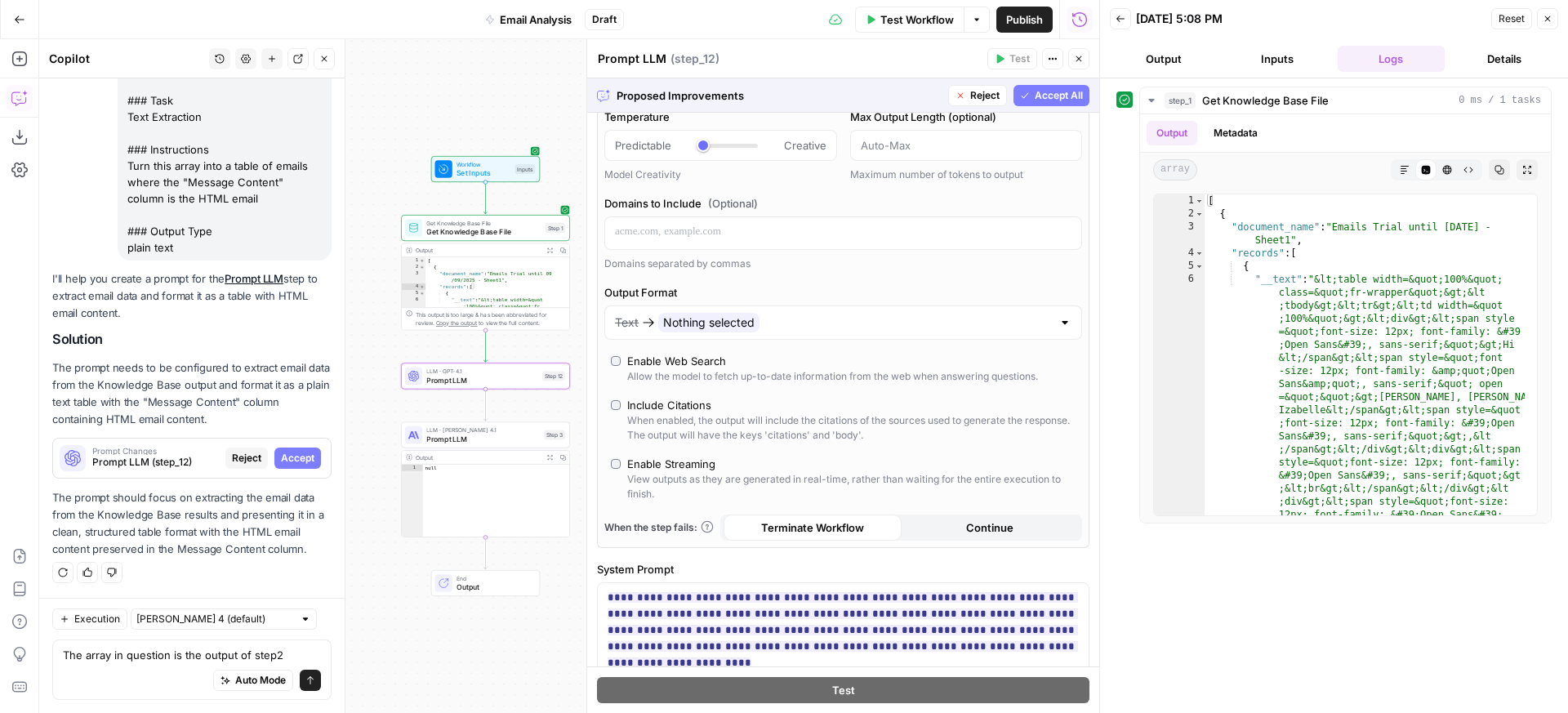
click at [802, 319] on div "Text Nothing selected" at bounding box center [833, 322] width 437 height 20
click at [1033, 329] on div "Text Nothing selected" at bounding box center [833, 322] width 437 height 20
click at [1041, 321] on div "Text Nothing selected" at bounding box center [843, 322] width 478 height 35
click at [880, 360] on span "Accept" at bounding box center [868, 360] width 34 height 15
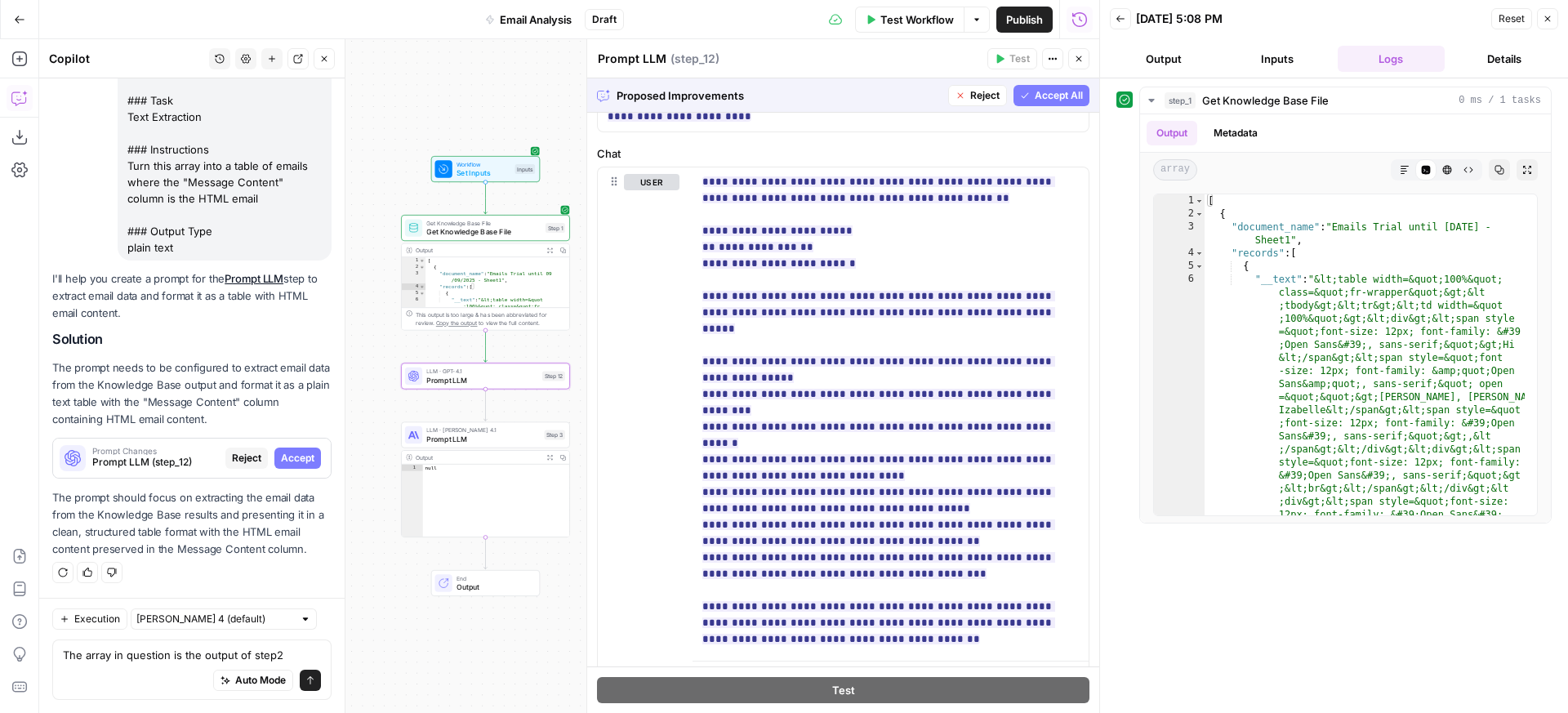
scroll to position [0, 0]
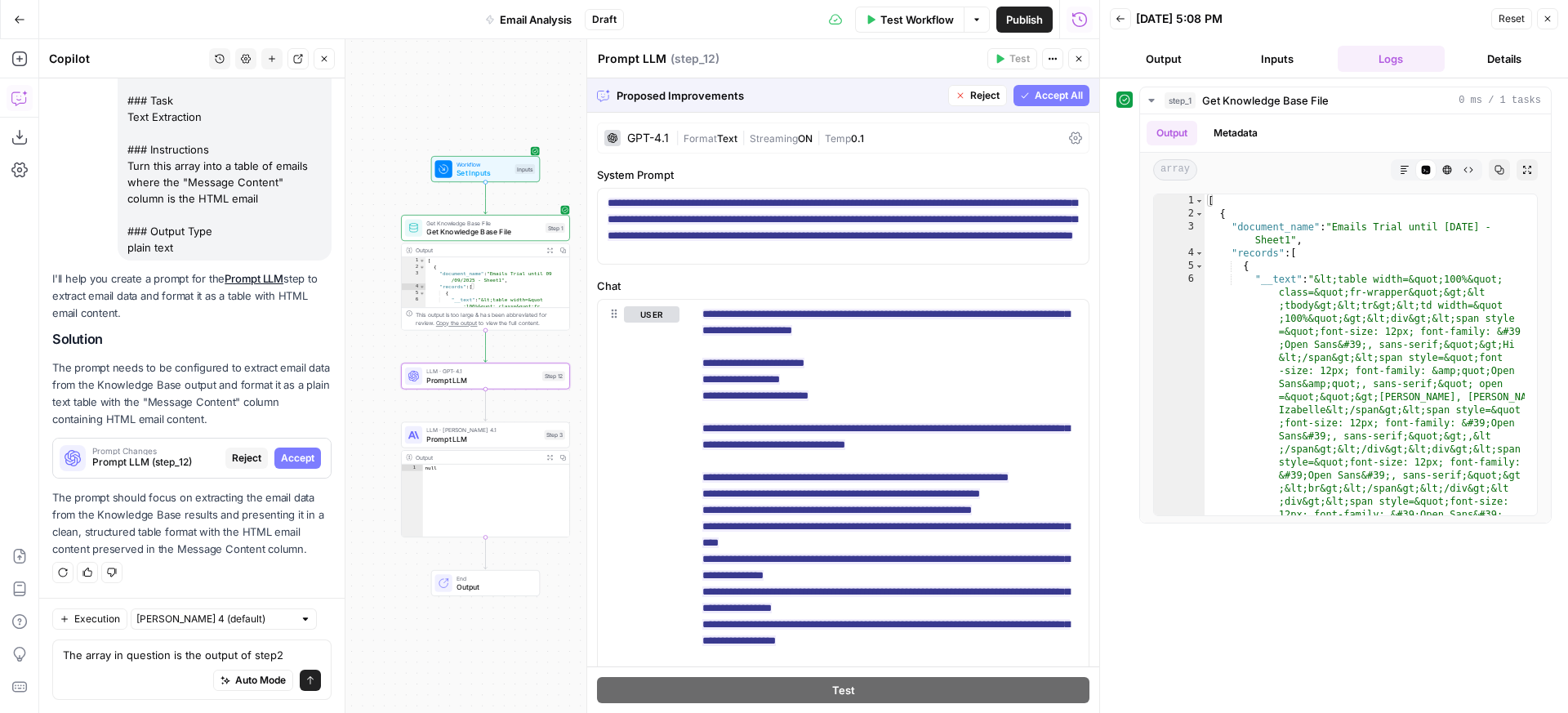
click at [1037, 95] on span "Accept All" at bounding box center [1058, 95] width 48 height 15
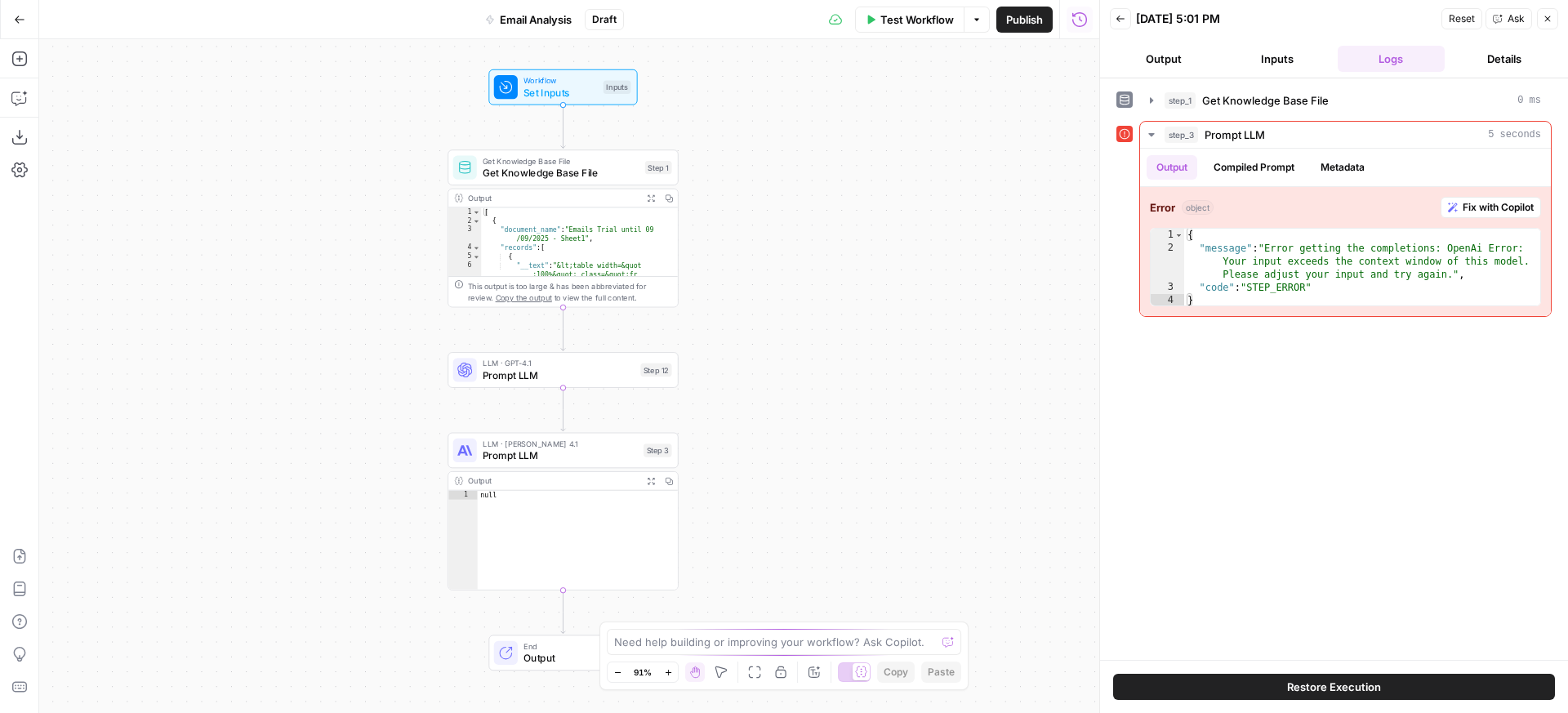
click at [920, 24] on span "Test Workflow" at bounding box center [917, 20] width 74 height 17
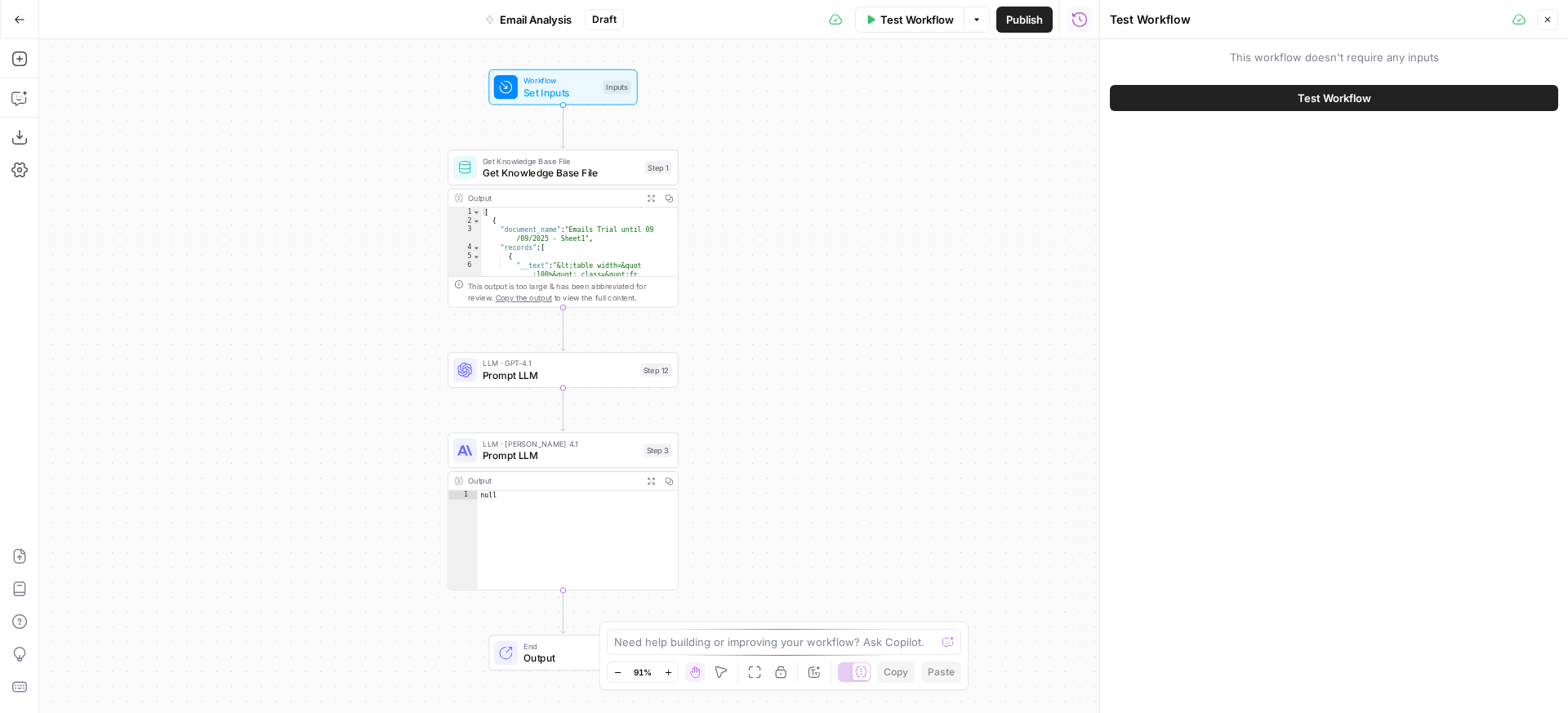
click at [1304, 103] on span "Test Workflow" at bounding box center [1334, 98] width 74 height 17
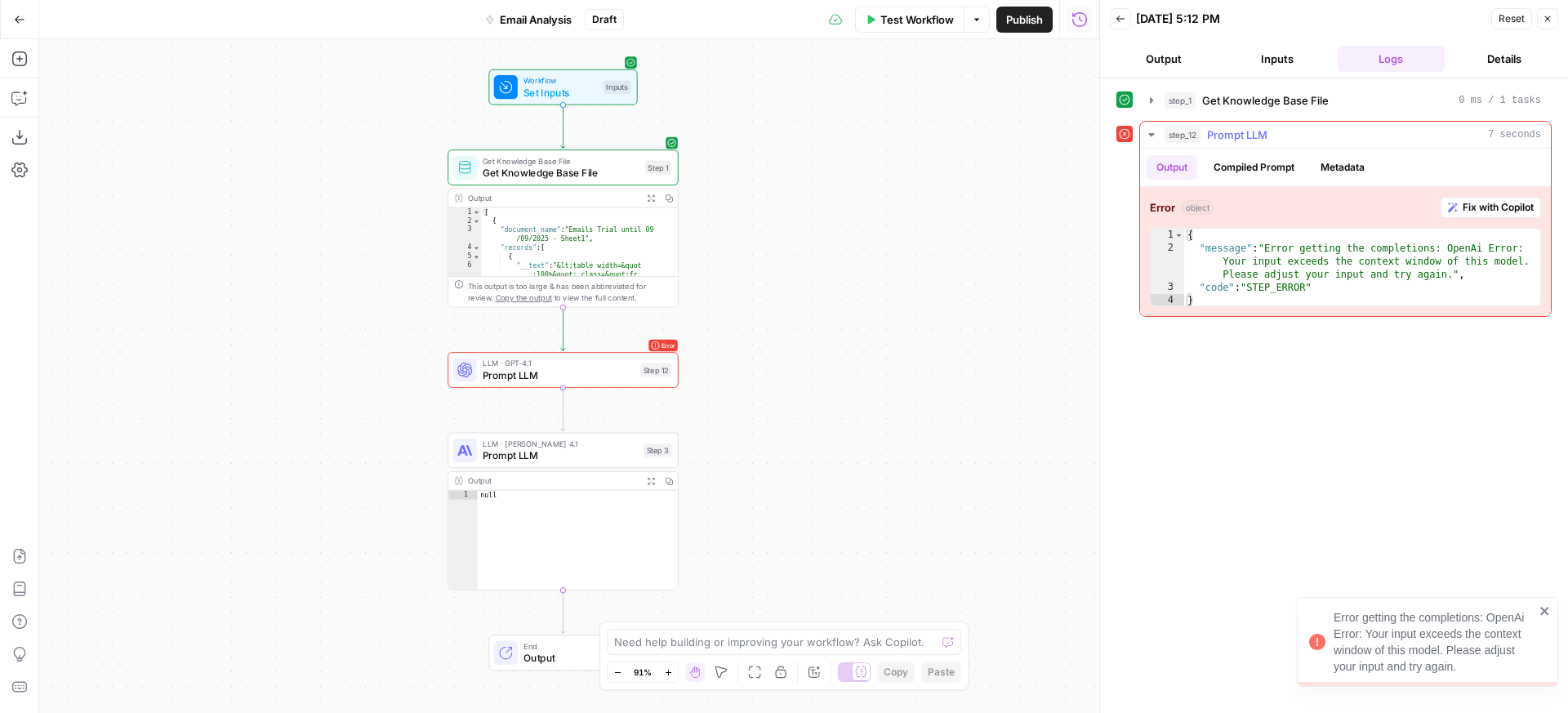
click at [1472, 204] on span "Fix with Copilot" at bounding box center [1498, 207] width 71 height 15
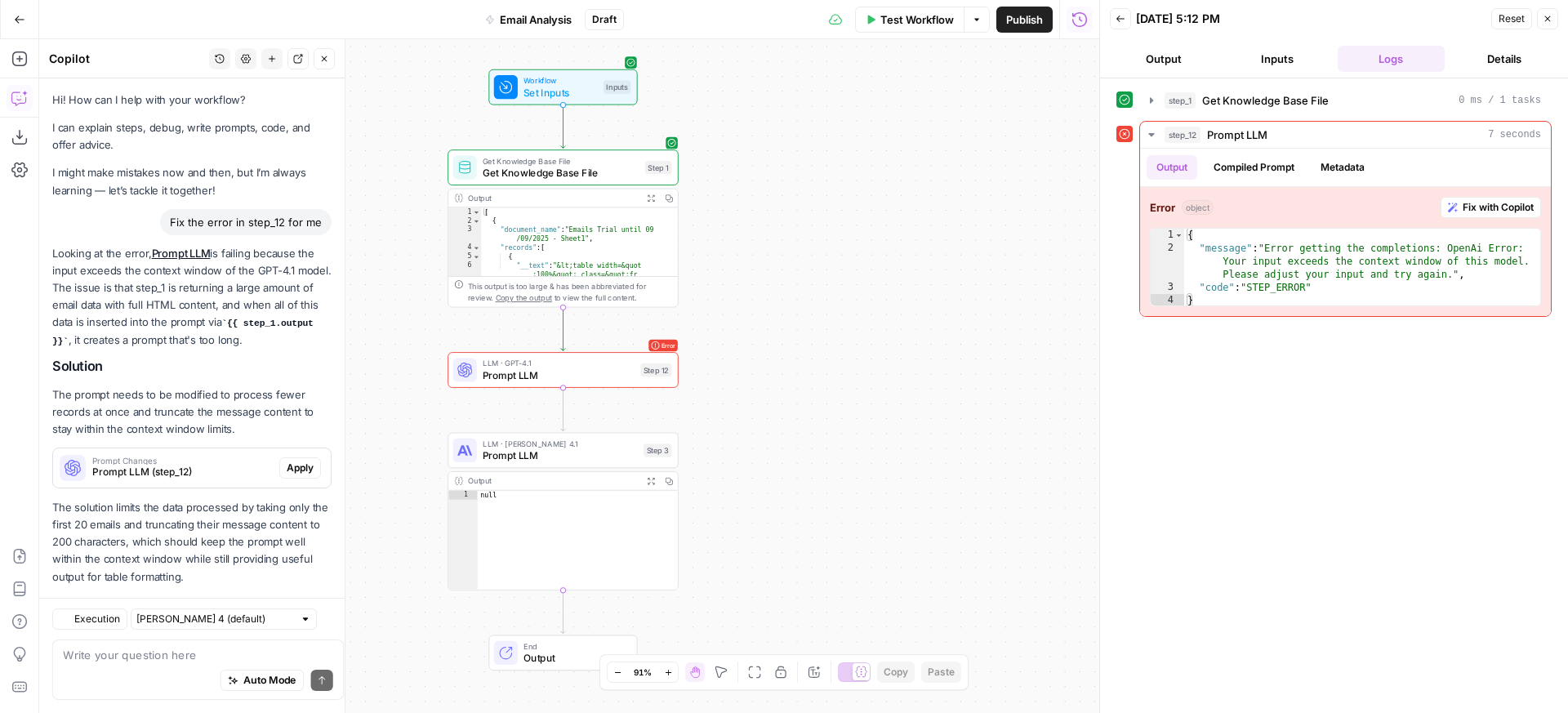
scroll to position [27, 0]
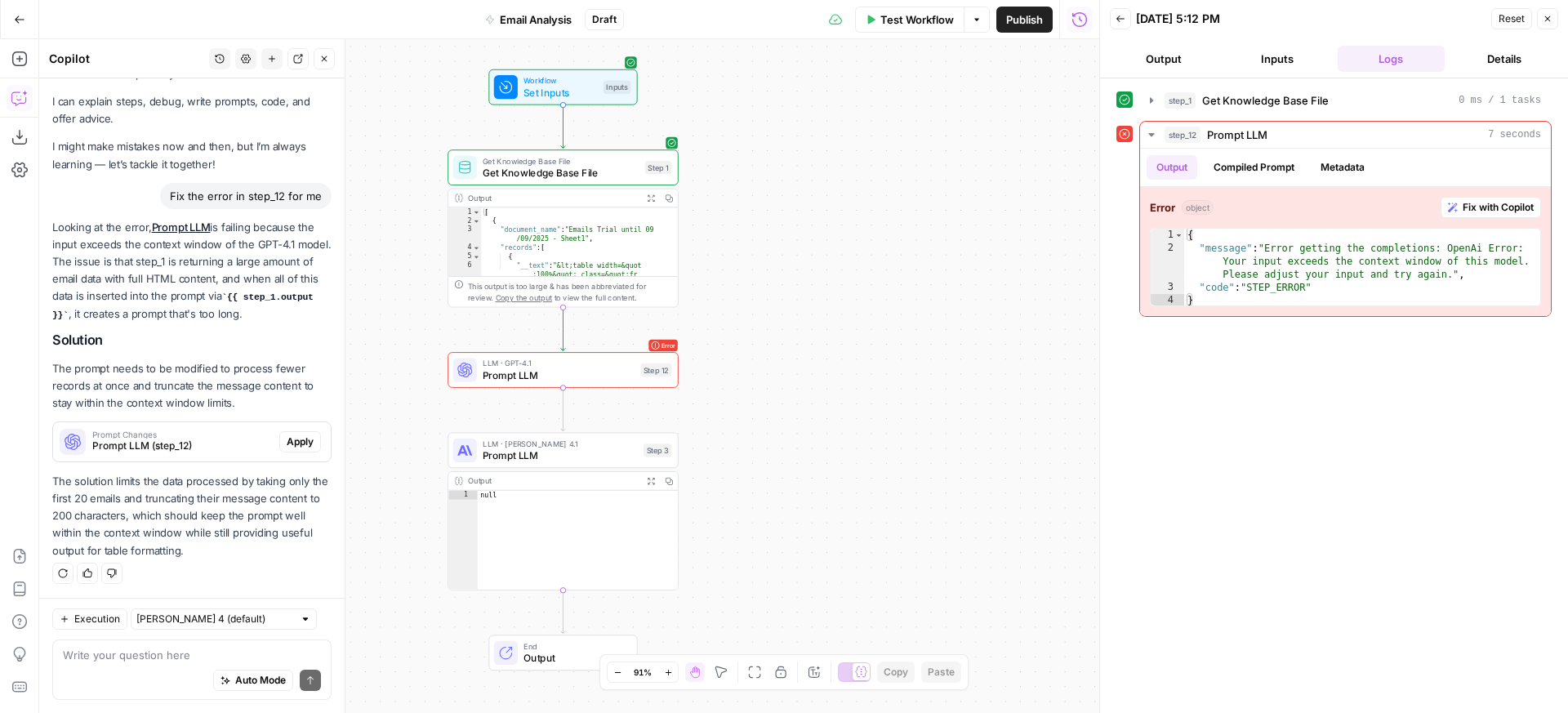
click at [586, 171] on span "Get Knowledge Base File" at bounding box center [561, 172] width 156 height 15
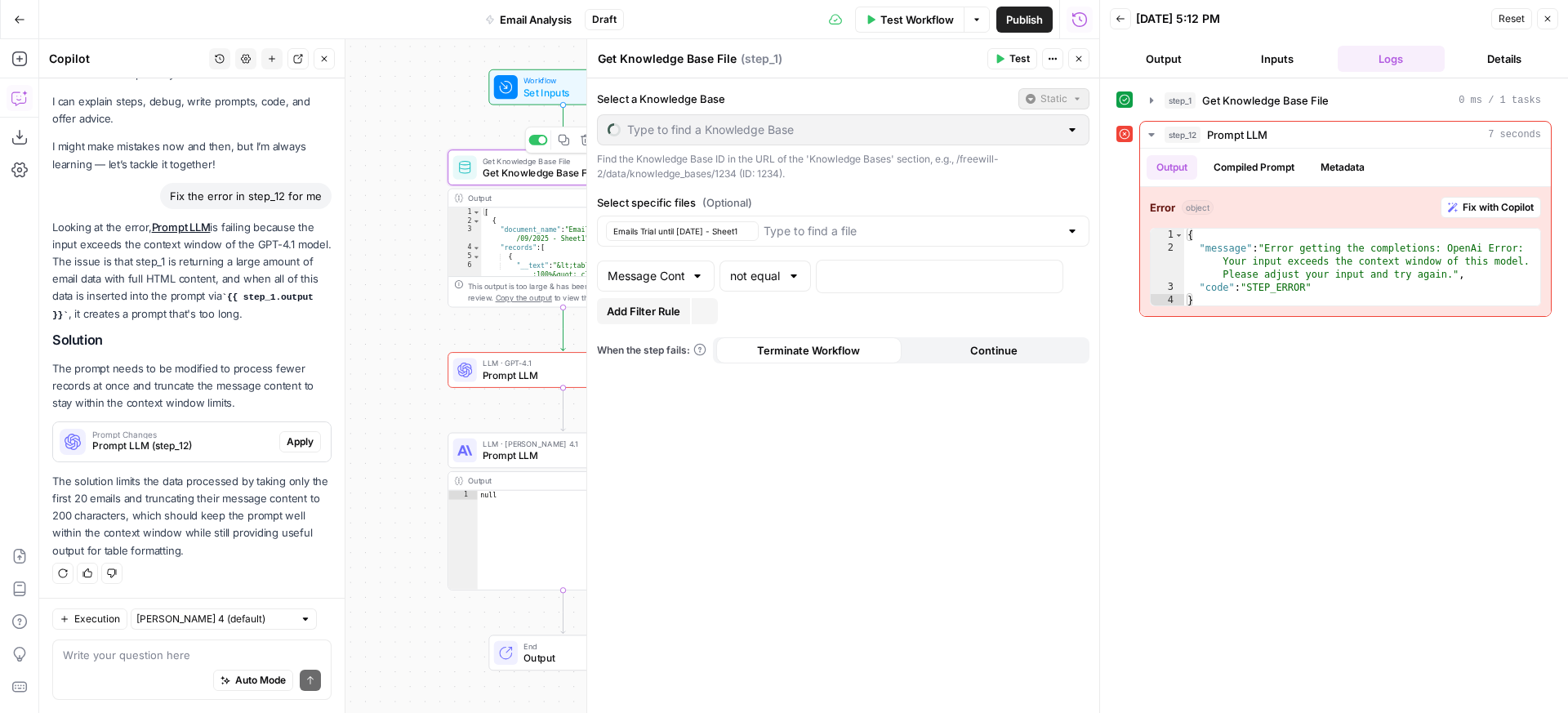
type input "Emails Trial until [DATE]"
click at [500, 369] on span "Prompt LLM" at bounding box center [559, 375] width 152 height 15
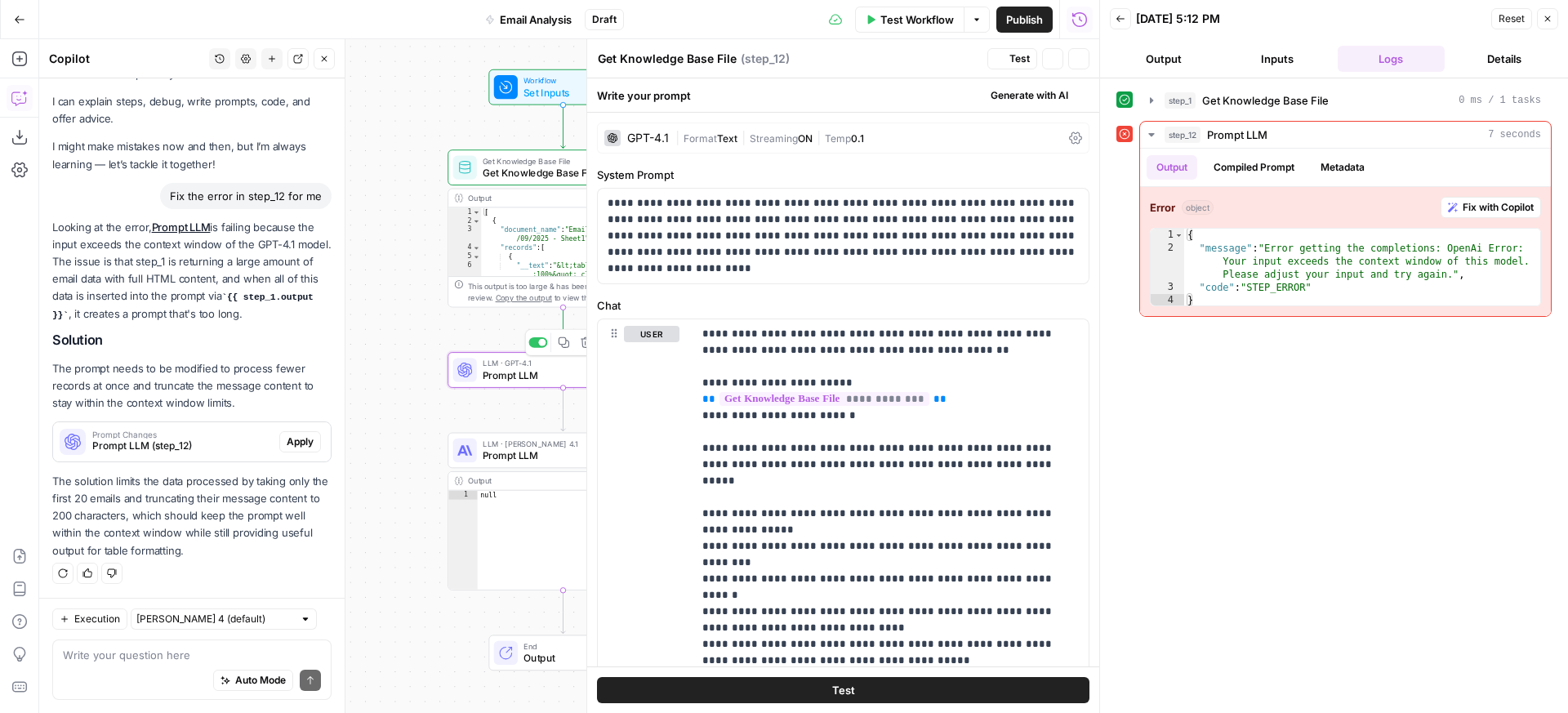
type textarea "Prompt LLM"
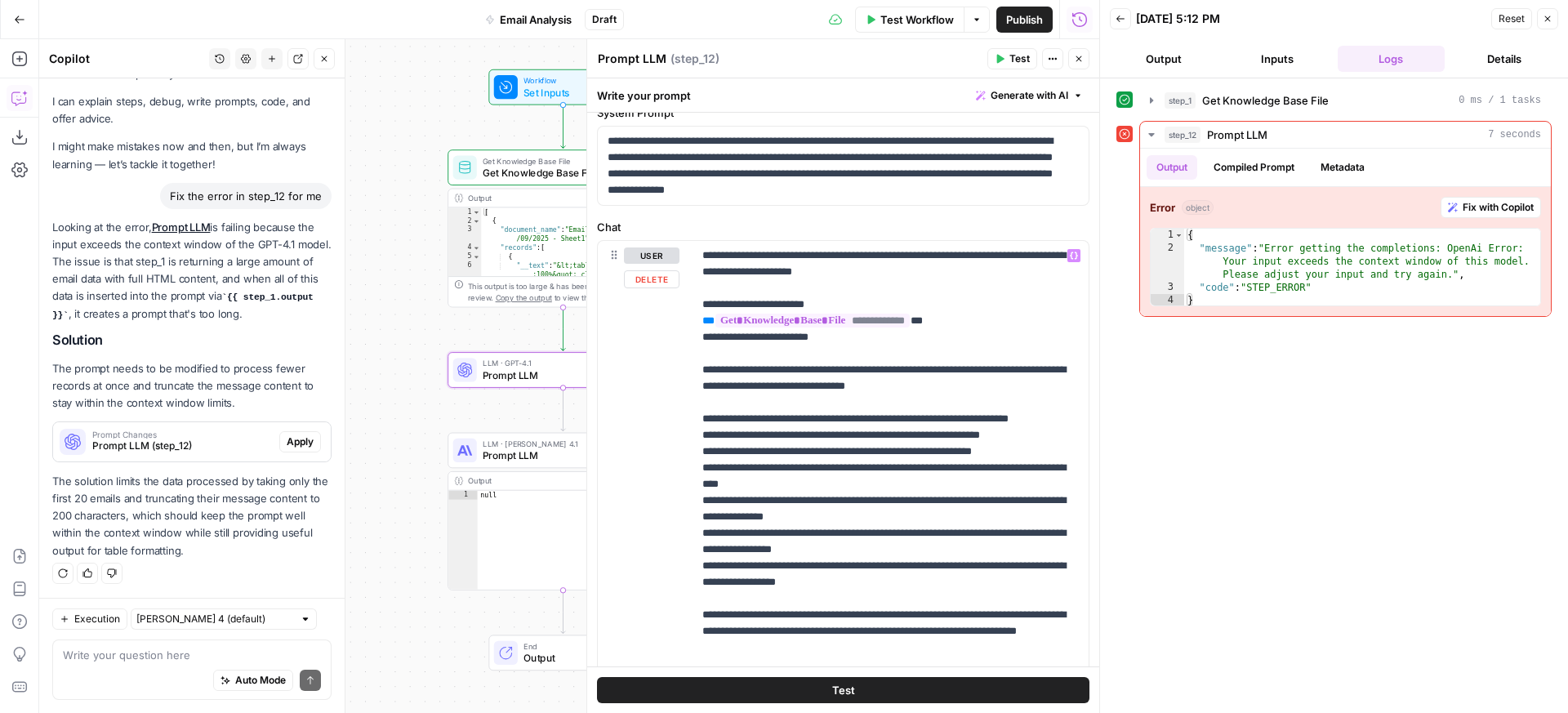
scroll to position [112, 0]
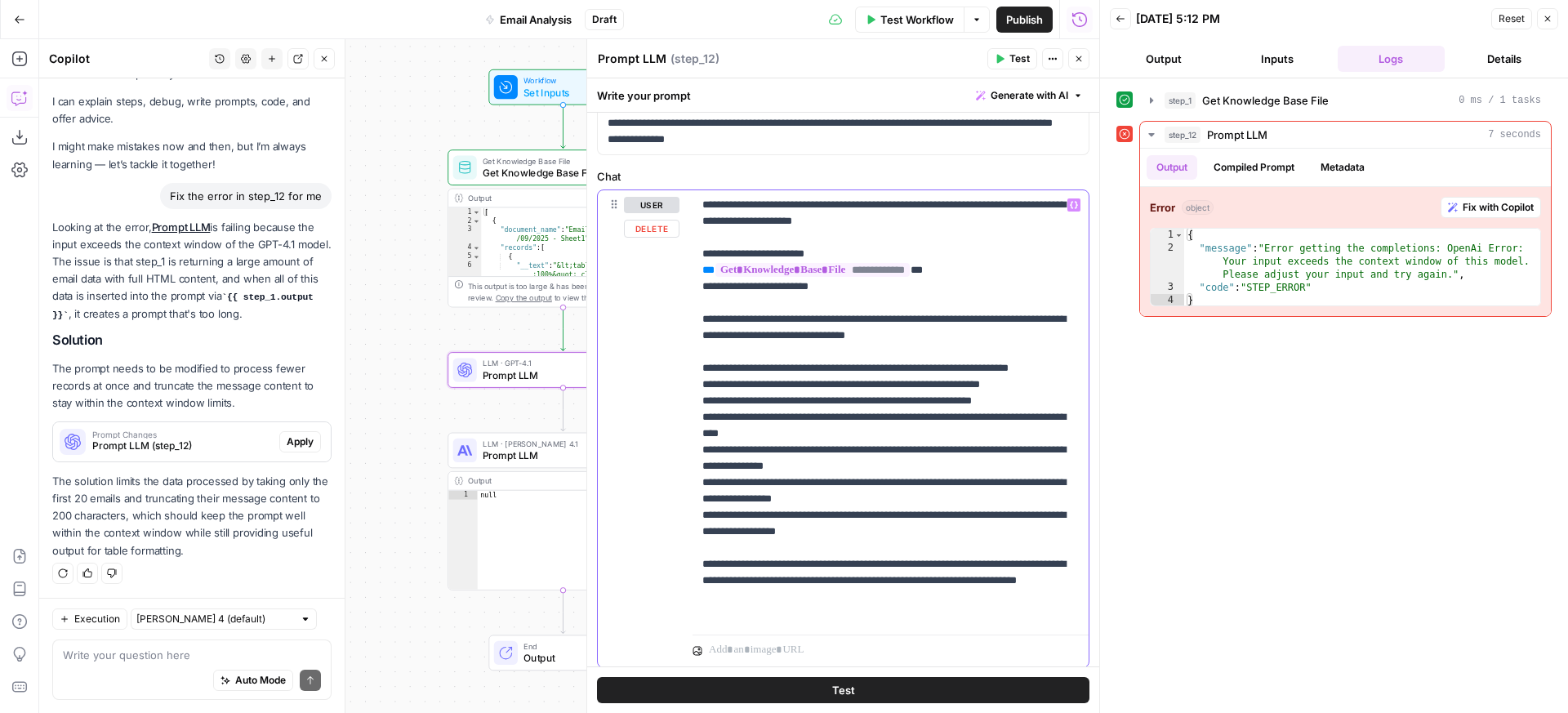
drag, startPoint x: 738, startPoint y: 433, endPoint x: 759, endPoint y: 431, distance: 21.1
click at [751, 431] on p "**********" at bounding box center [884, 409] width 364 height 425
click at [808, 432] on p "**********" at bounding box center [884, 409] width 364 height 425
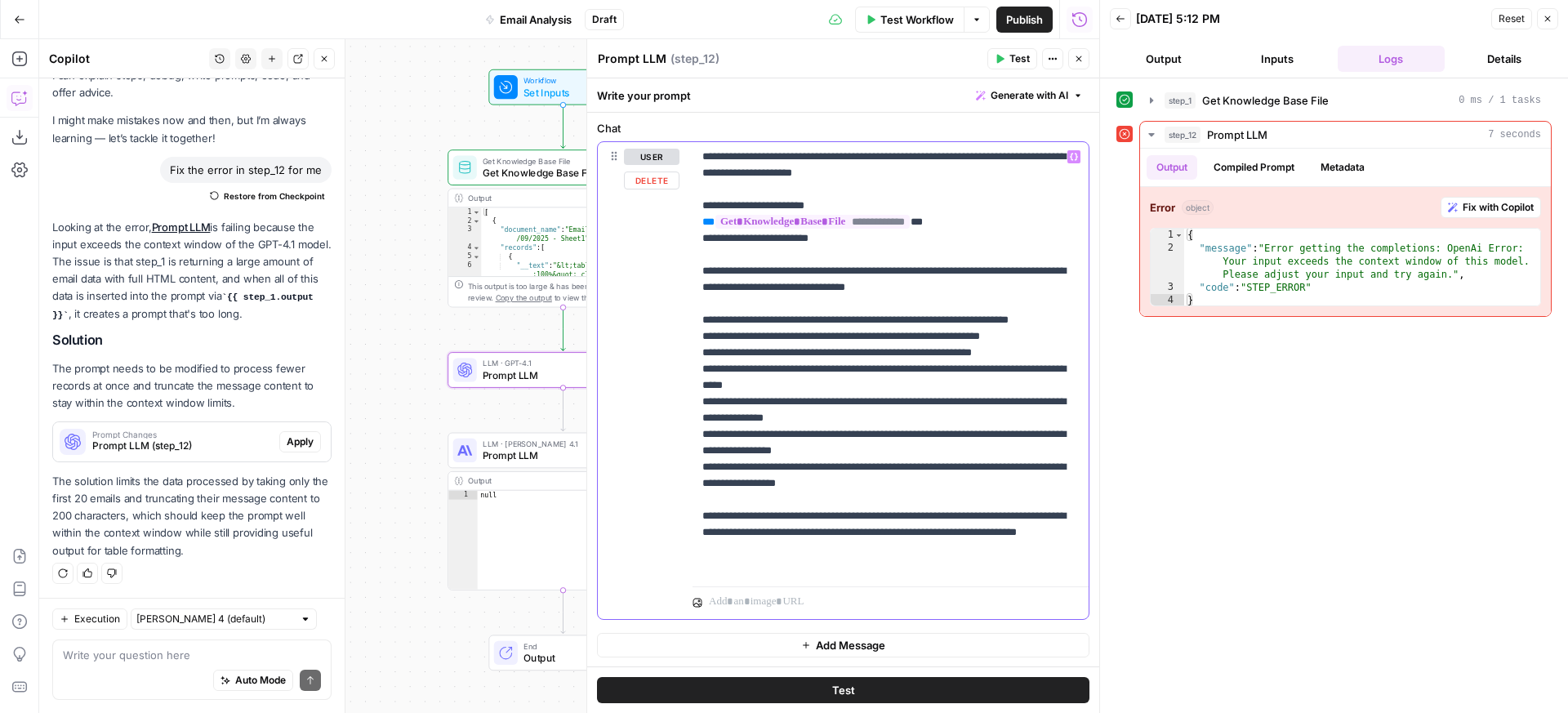
scroll to position [162, 0]
click at [863, 682] on button "Test" at bounding box center [842, 690] width 492 height 27
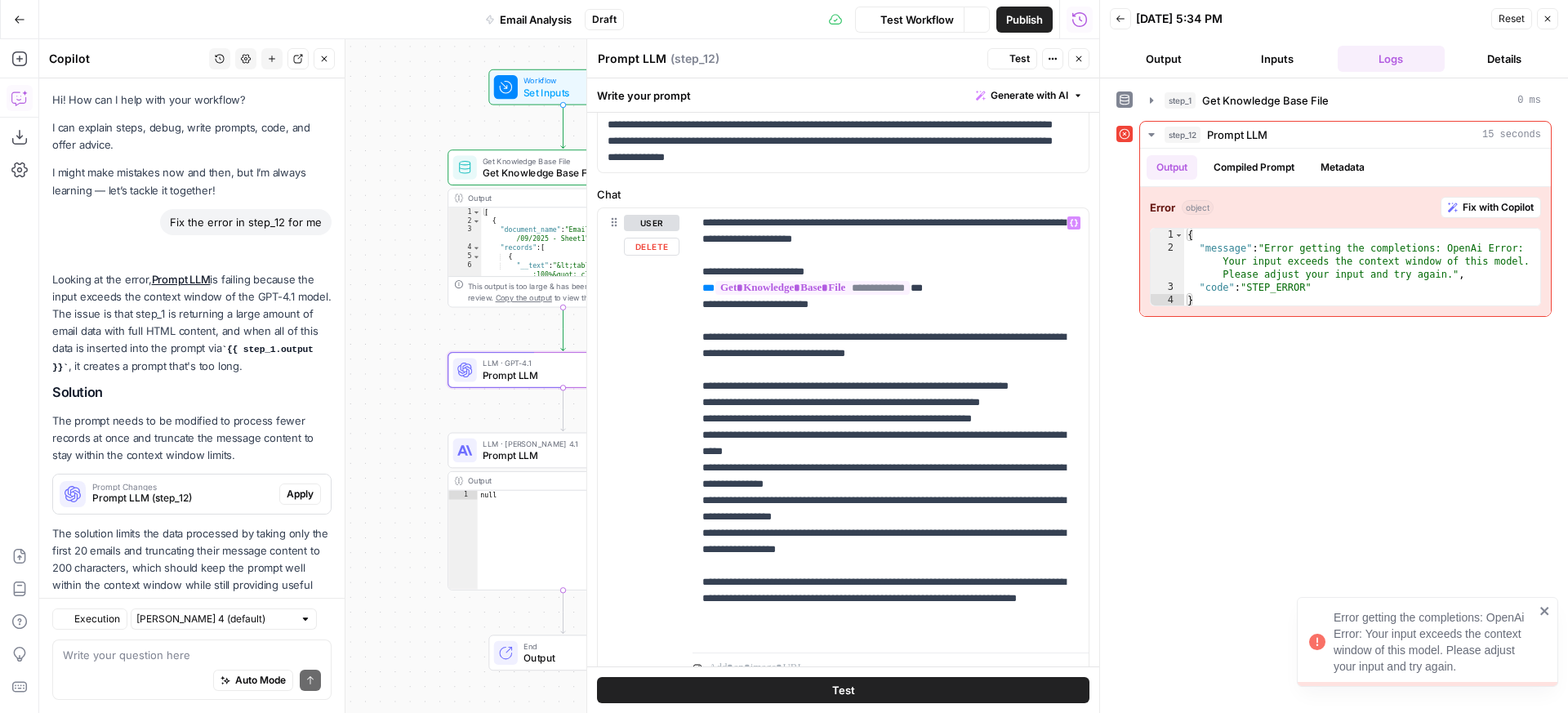
scroll to position [52, 0]
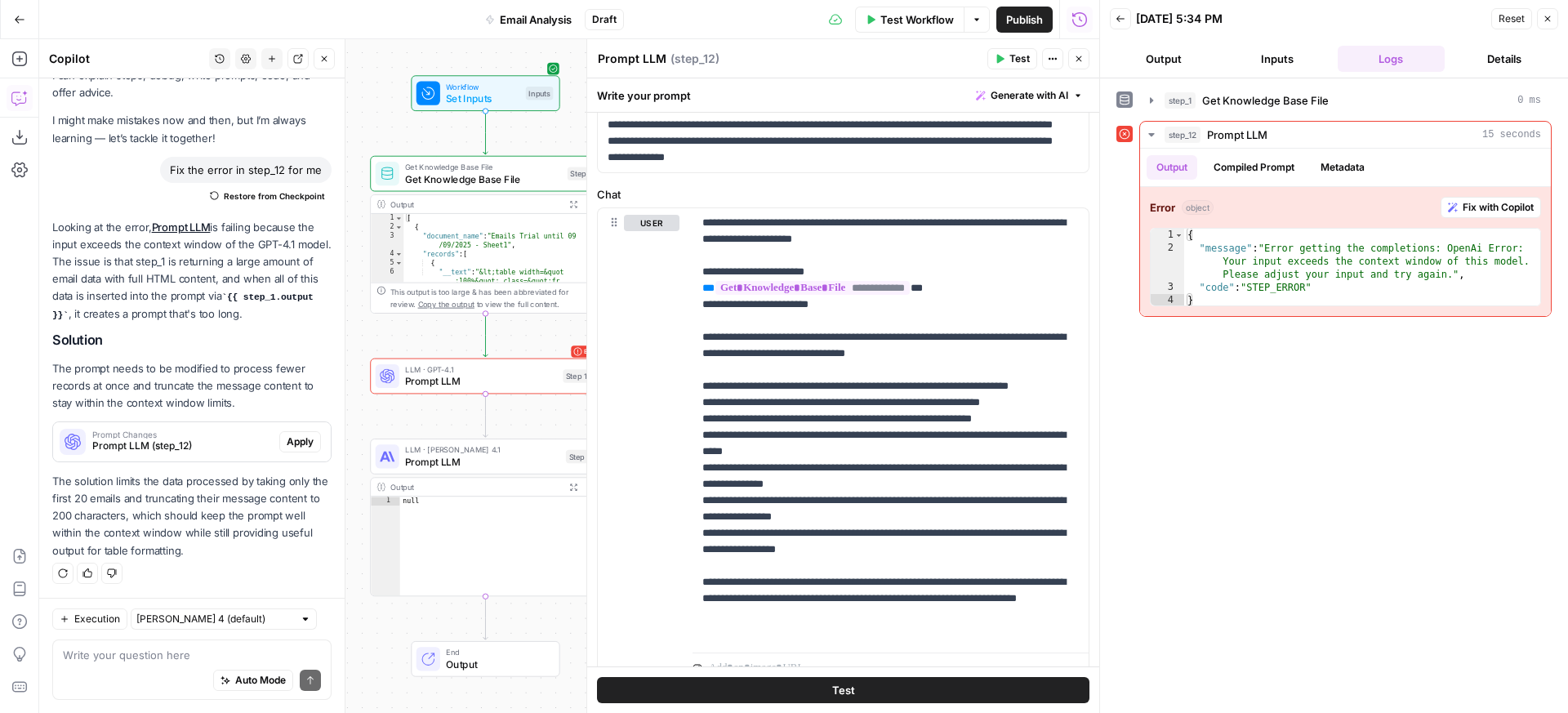
click at [1024, 56] on span "Test" at bounding box center [1020, 58] width 21 height 15
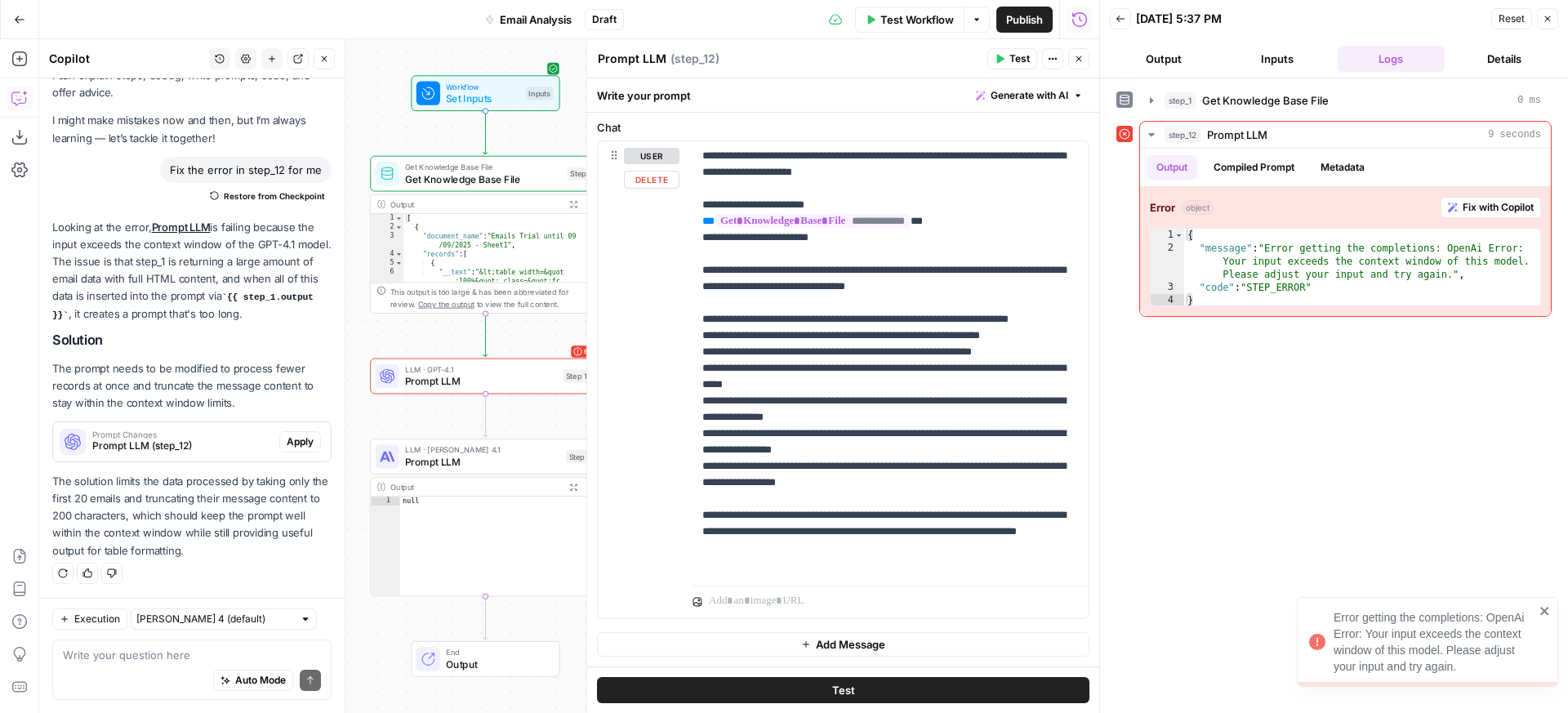
click at [495, 98] on span "Set Inputs" at bounding box center [482, 98] width 74 height 15
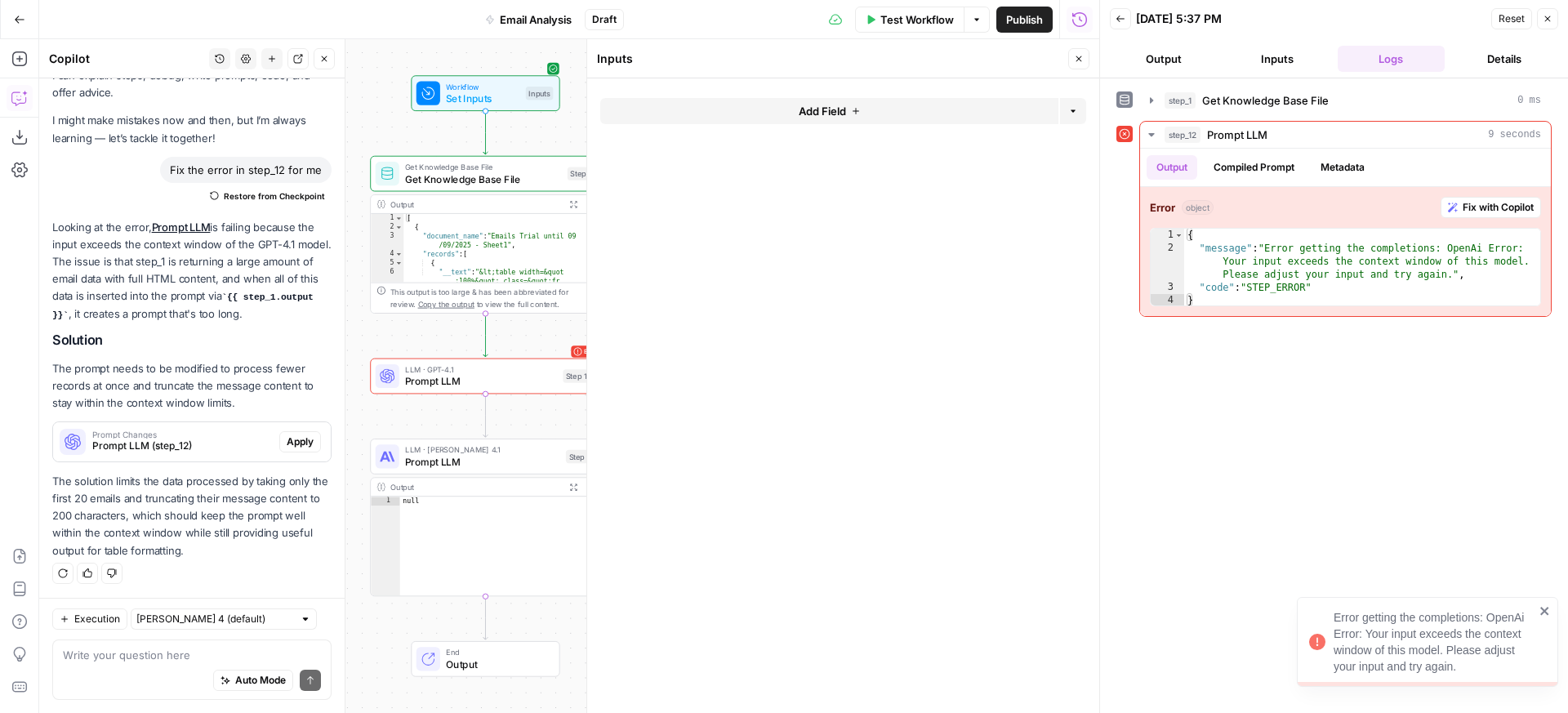
click at [901, 22] on span "Test Workflow" at bounding box center [917, 20] width 74 height 17
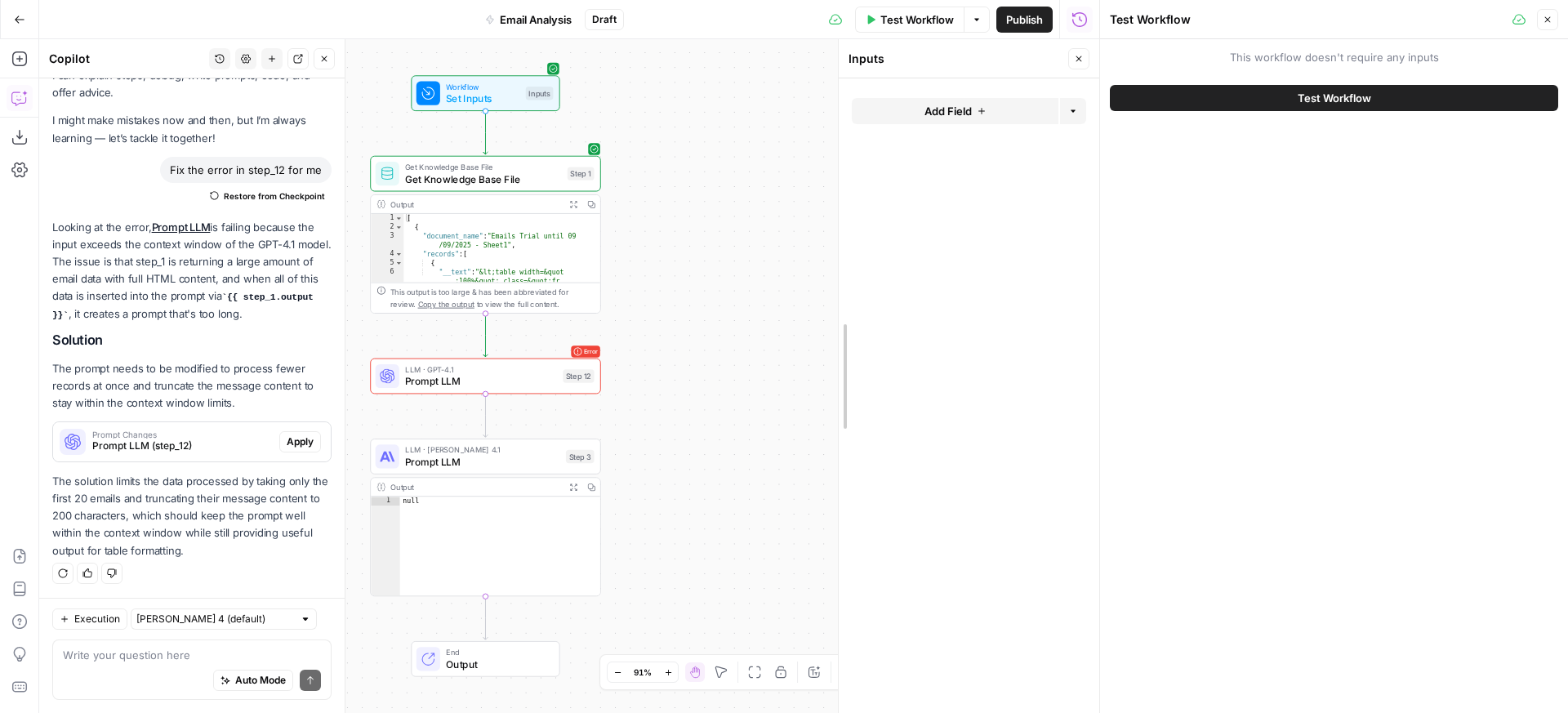
drag, startPoint x: 585, startPoint y: 263, endPoint x: 873, endPoint y: 288, distance: 289.1
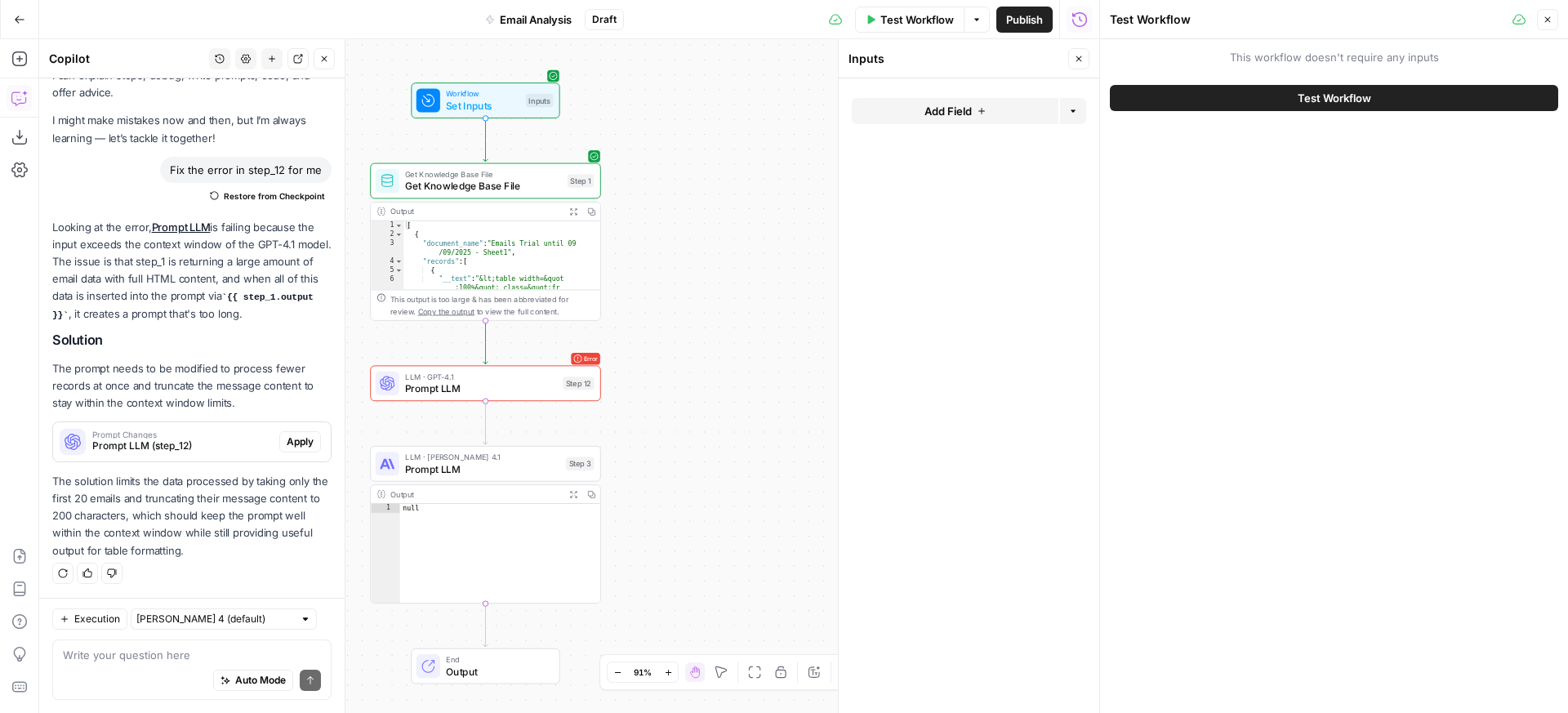
click at [893, 17] on span "Test Workflow" at bounding box center [917, 20] width 74 height 17
click at [463, 93] on span "Workflow" at bounding box center [482, 94] width 74 height 12
click at [1346, 96] on span "Test Workflow" at bounding box center [1334, 98] width 74 height 17
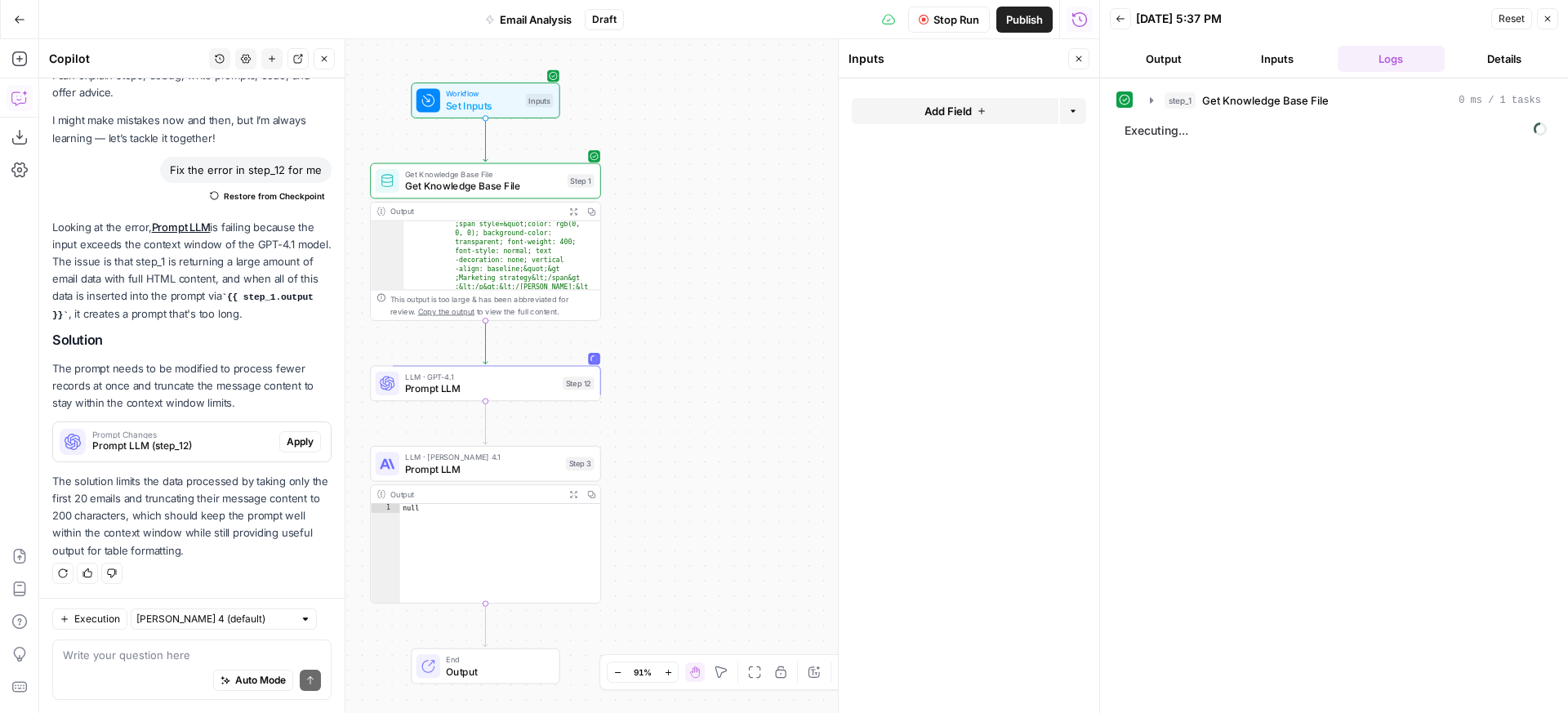
scroll to position [933, 0]
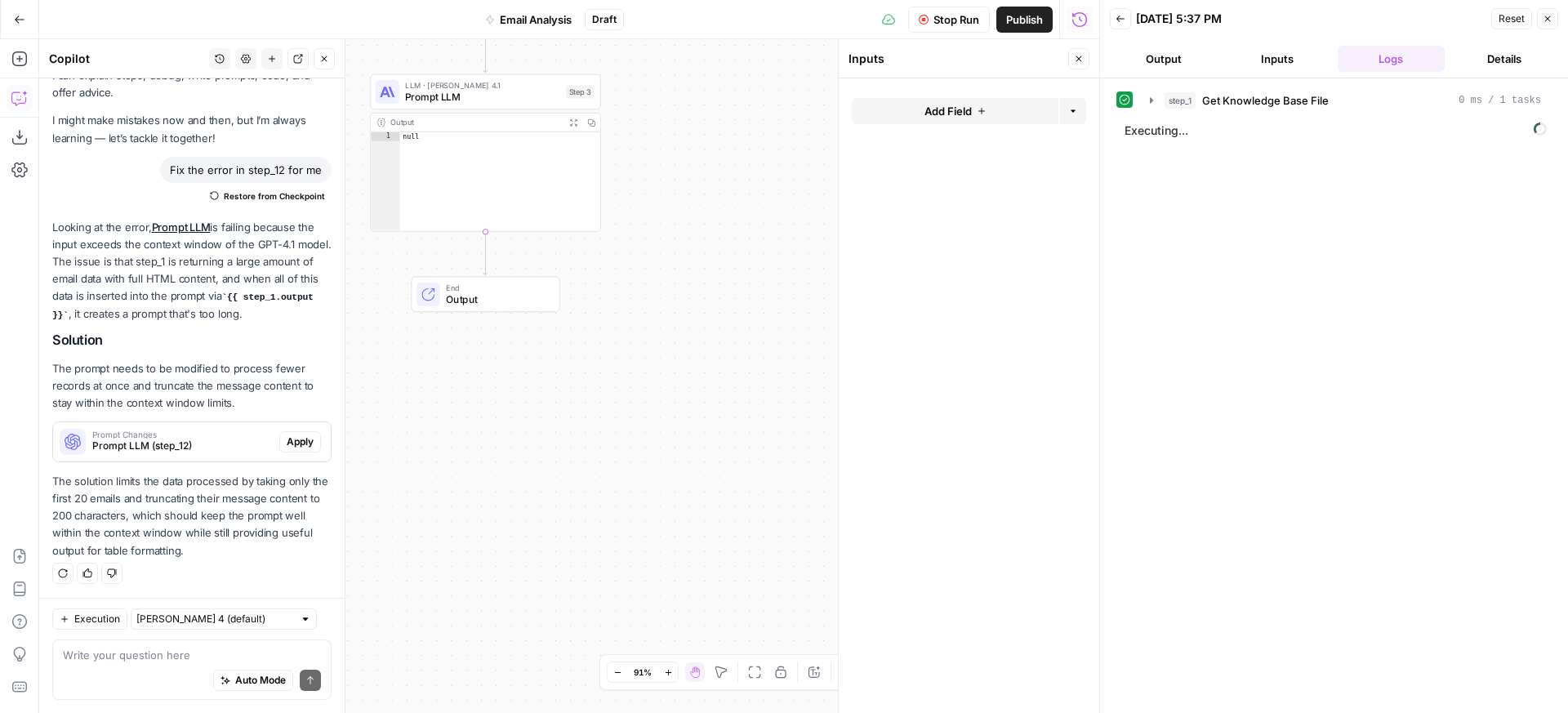
drag, startPoint x: 630, startPoint y: 307, endPoint x: 686, endPoint y: 447, distance: 150.8
click at [686, 447] on div "Workflow Set Inputs Inputs Get Knowledge Base File Get Knowledge Base File Step…" at bounding box center [569, 376] width 1060 height 674
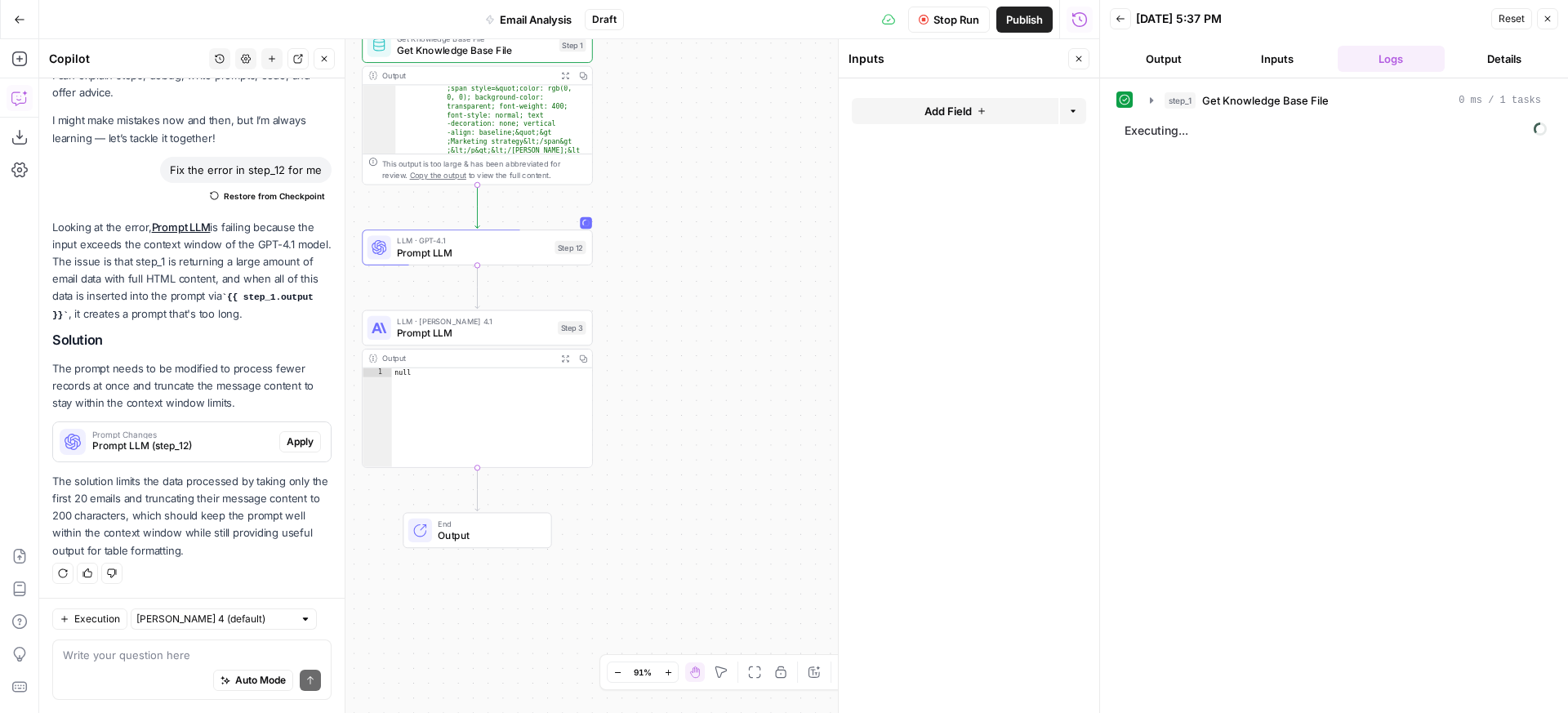
drag, startPoint x: 709, startPoint y: 269, endPoint x: 701, endPoint y: 505, distance: 236.1
click at [701, 505] on div "Workflow Set Inputs Inputs Get Knowledge Base File Get Knowledge Base File Step…" at bounding box center [569, 376] width 1060 height 674
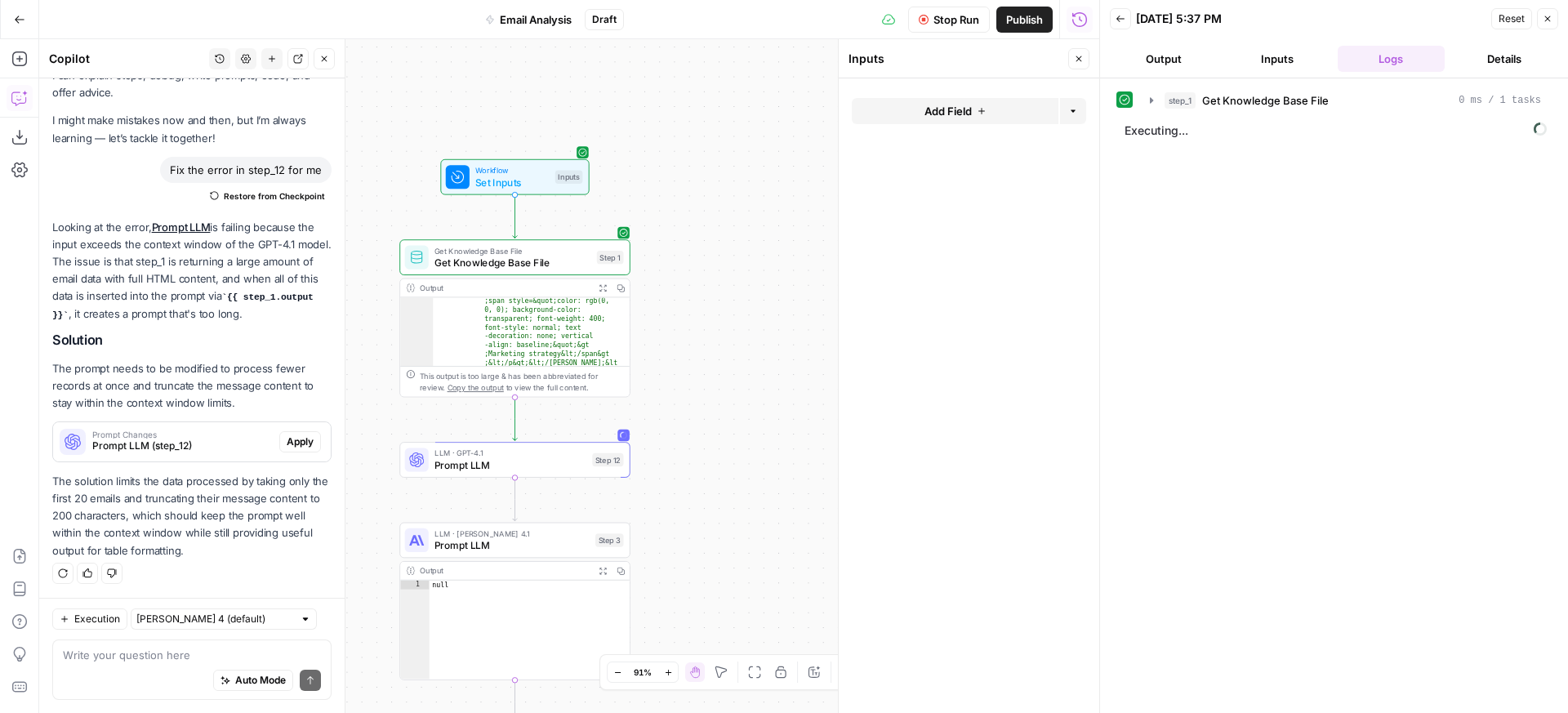
drag, startPoint x: 738, startPoint y: 302, endPoint x: 775, endPoint y: 514, distance: 215.2
click at [775, 514] on div "Workflow Set Inputs Inputs Get Knowledge Base File Get Knowledge Base File Step…" at bounding box center [569, 376] width 1060 height 674
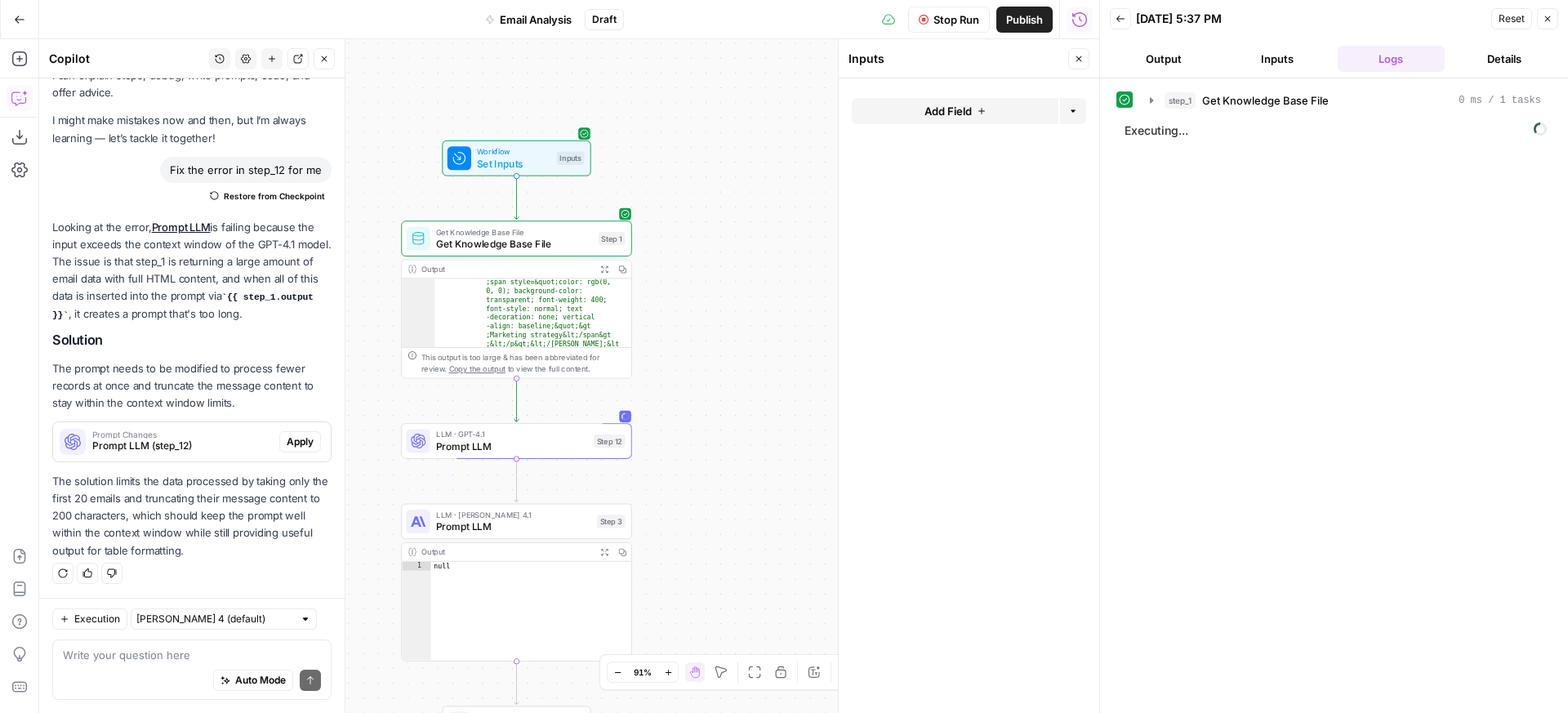
drag, startPoint x: 747, startPoint y: 463, endPoint x: 748, endPoint y: 432, distance: 31.0
click at [748, 432] on div "Workflow Set Inputs Inputs Get Knowledge Base File Get Knowledge Base File Step…" at bounding box center [569, 376] width 1060 height 674
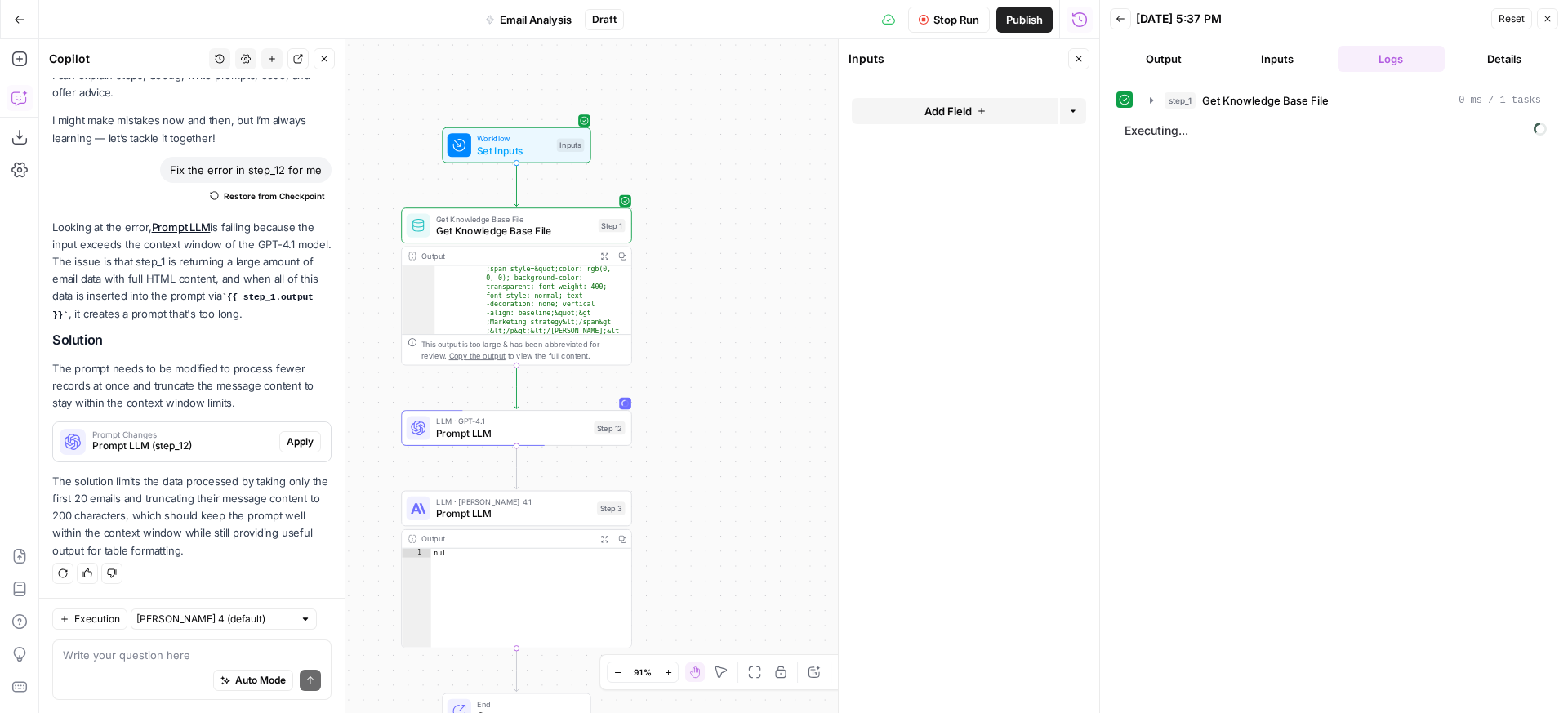
click at [321, 59] on icon "button" at bounding box center [324, 59] width 10 height 10
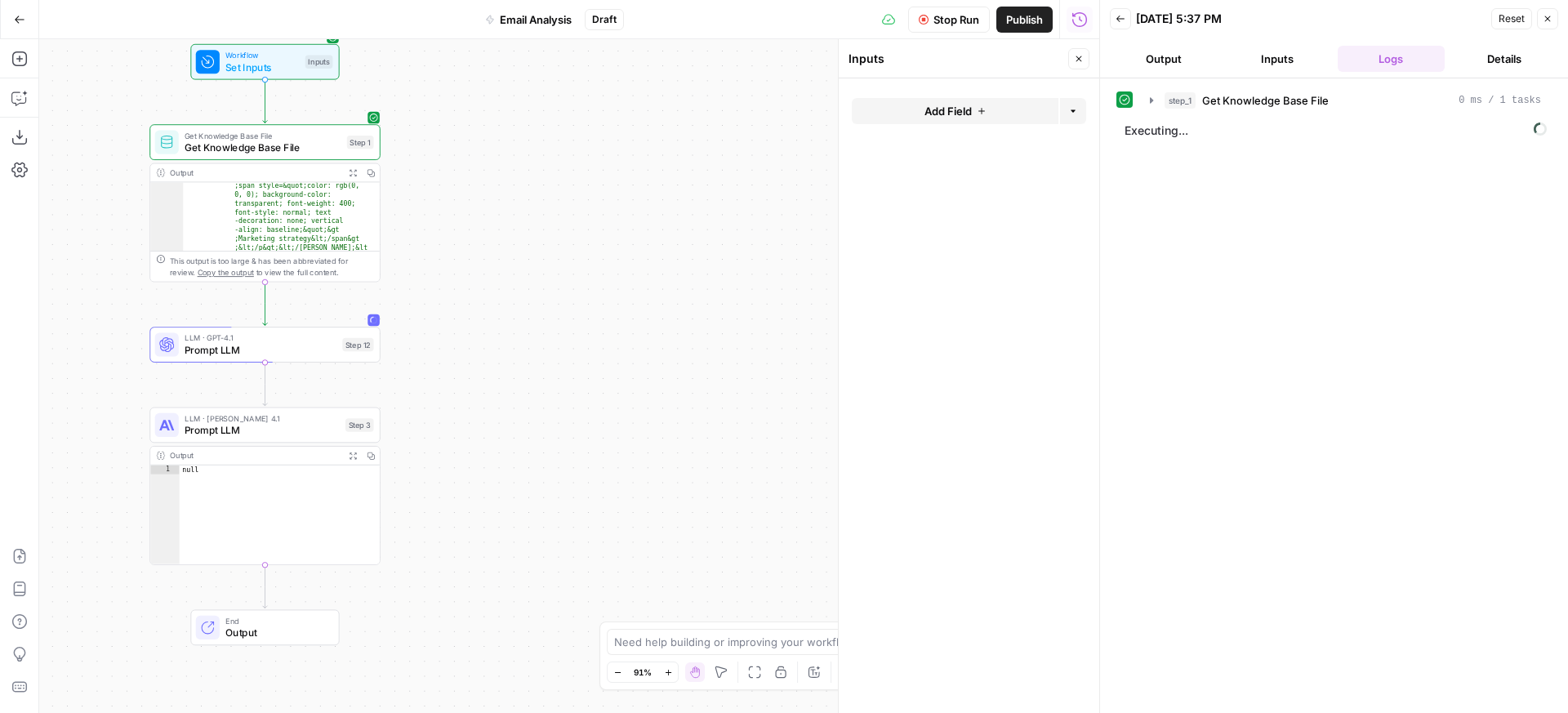
drag, startPoint x: 753, startPoint y: 396, endPoint x: 502, endPoint y: 313, distance: 264.4
click at [502, 313] on div "Workflow Set Inputs Inputs Get Knowledge Base File Get Knowledge Base File Step…" at bounding box center [569, 376] width 1060 height 674
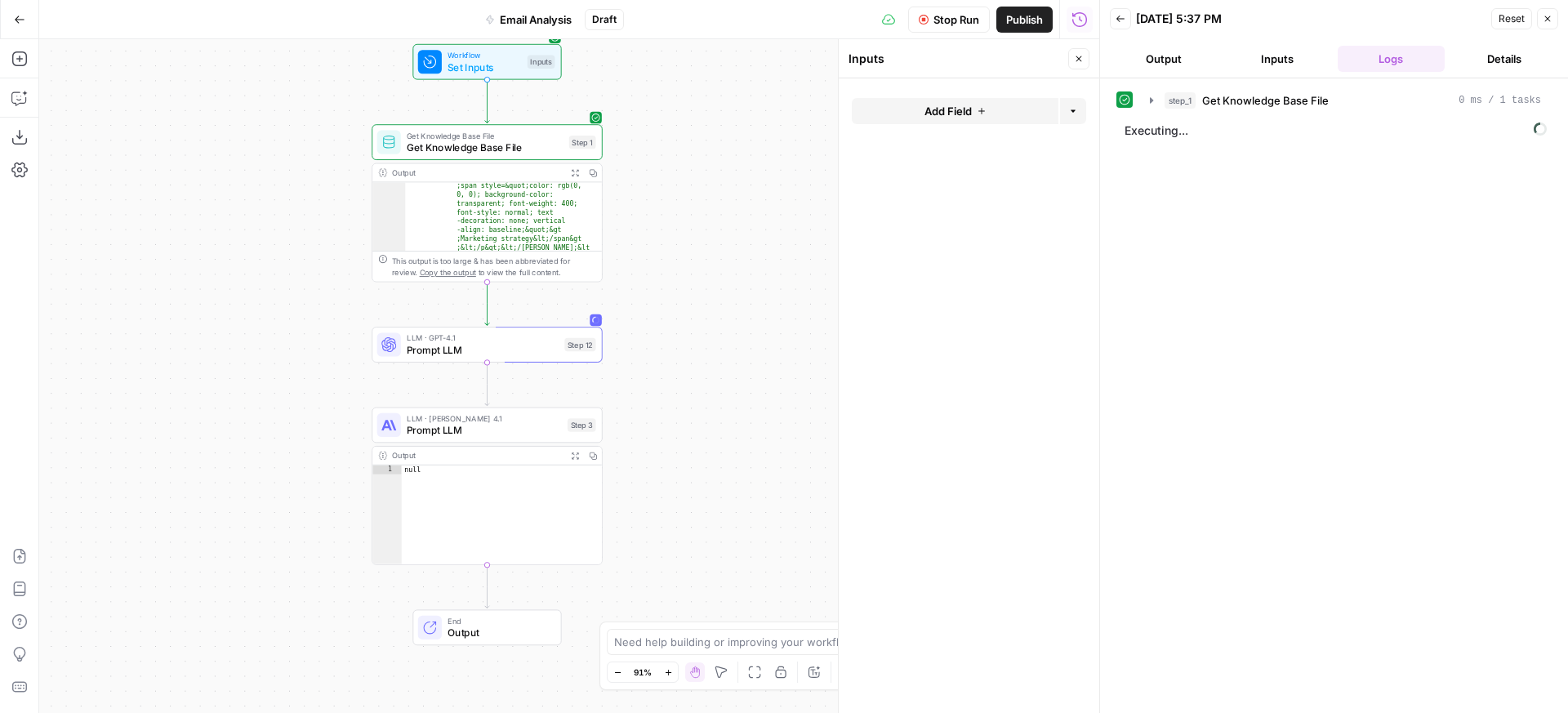
drag, startPoint x: 573, startPoint y: 309, endPoint x: 801, endPoint y: 309, distance: 228.0
click at [801, 309] on div "Workflow Set Inputs Inputs Get Knowledge Base File Get Knowledge Base File Step…" at bounding box center [569, 376] width 1060 height 674
click at [1190, 98] on span "step_1" at bounding box center [1179, 101] width 31 height 17
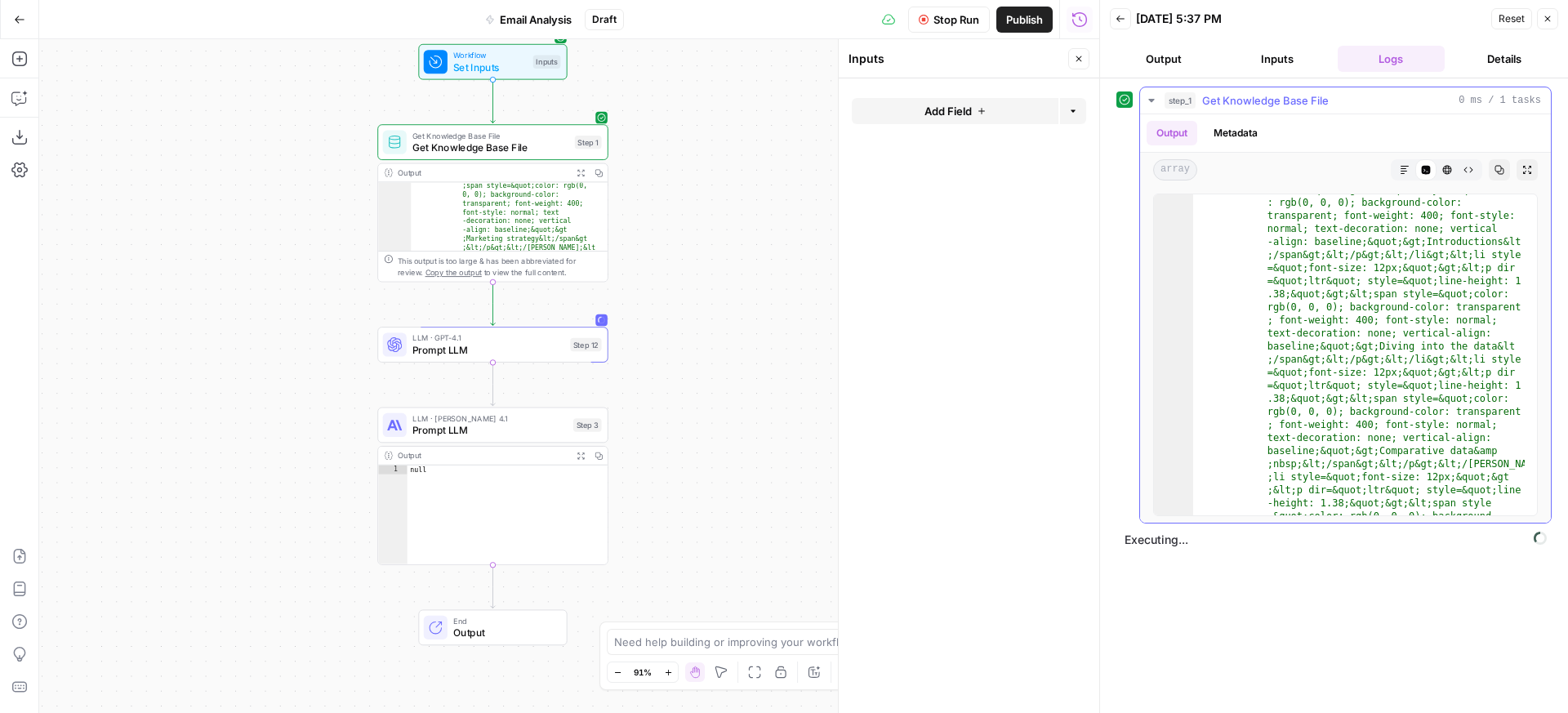
scroll to position [416, 0]
click at [1207, 94] on span "Get Knowledge Base File" at bounding box center [1265, 101] width 126 height 17
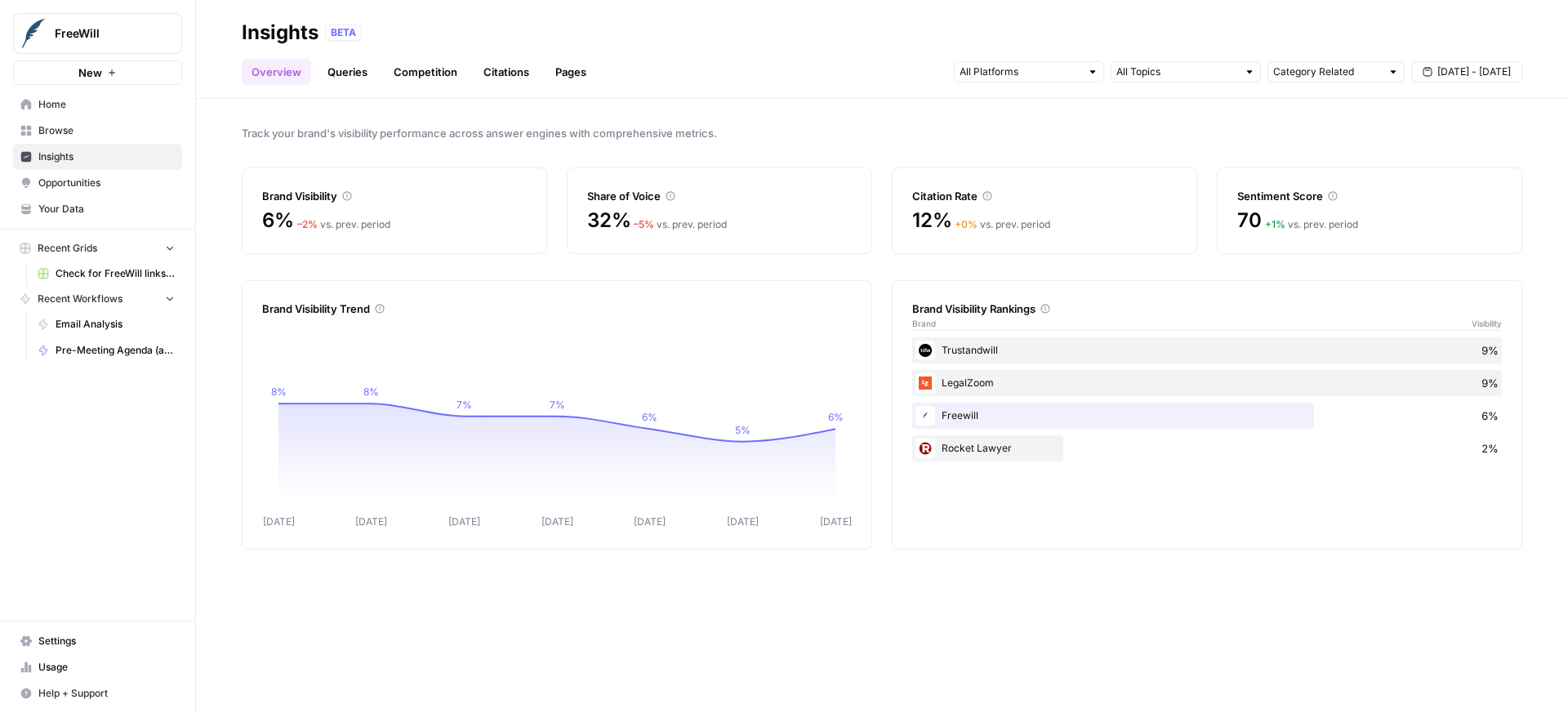
click at [339, 79] on link "Queries" at bounding box center [347, 72] width 59 height 27
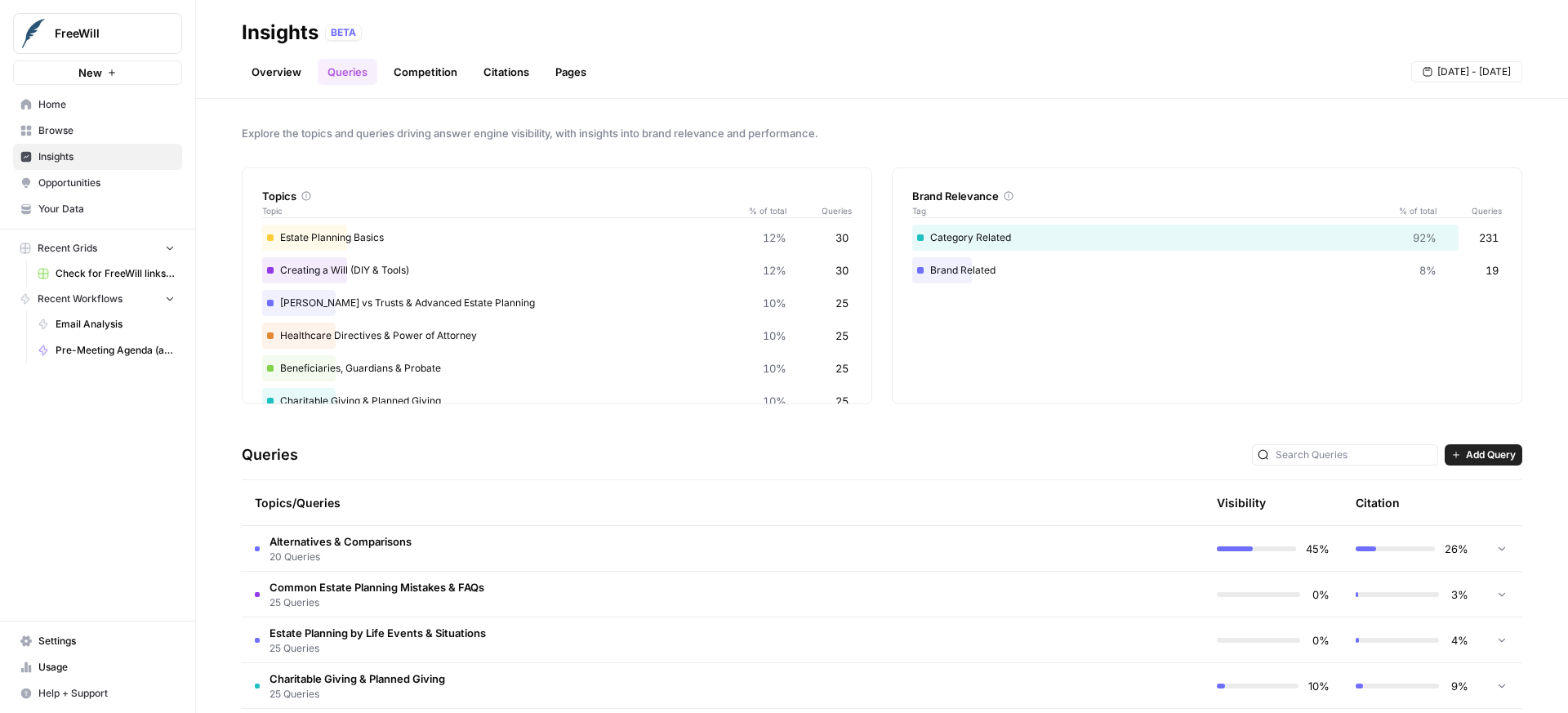
click at [407, 72] on link "Competition" at bounding box center [425, 72] width 83 height 27
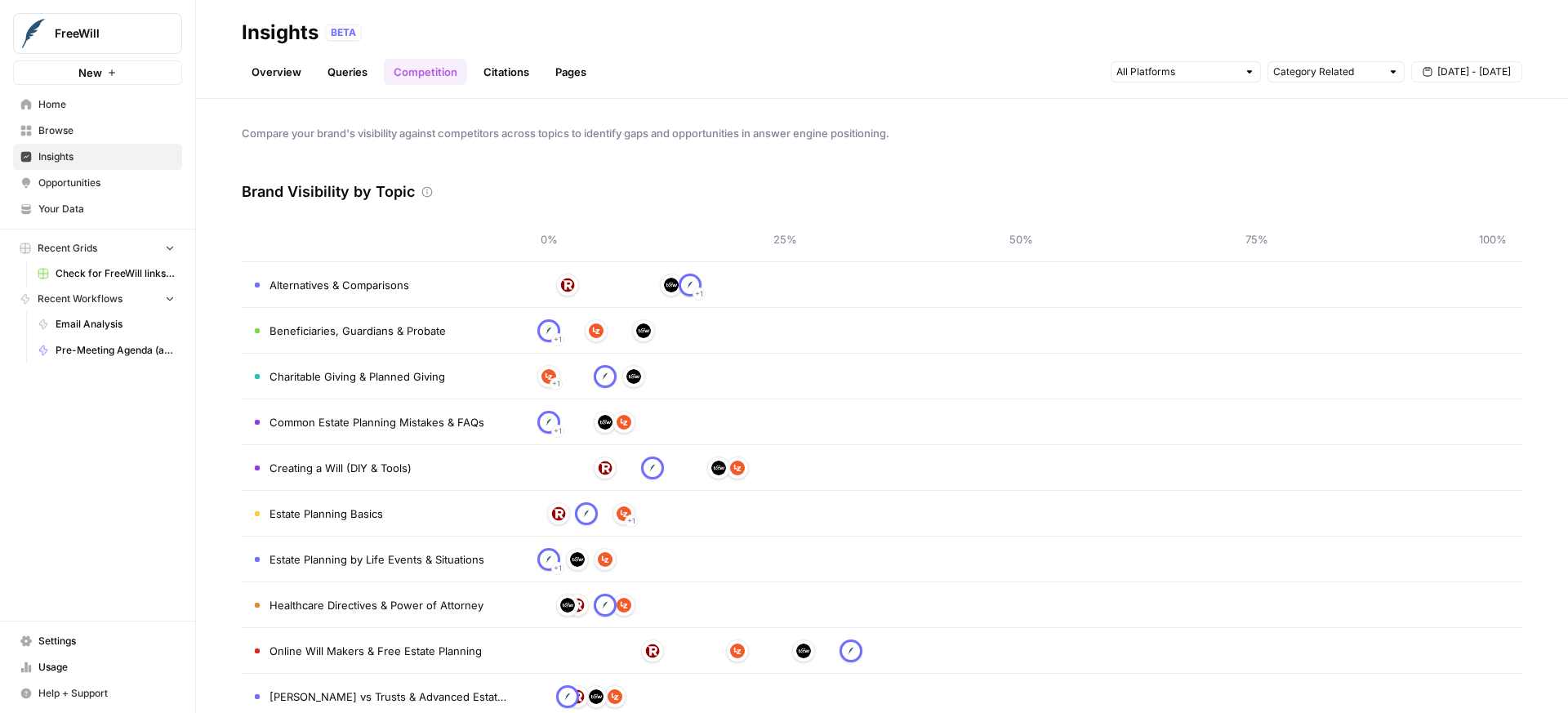
click at [481, 74] on link "Citations" at bounding box center [506, 72] width 65 height 27
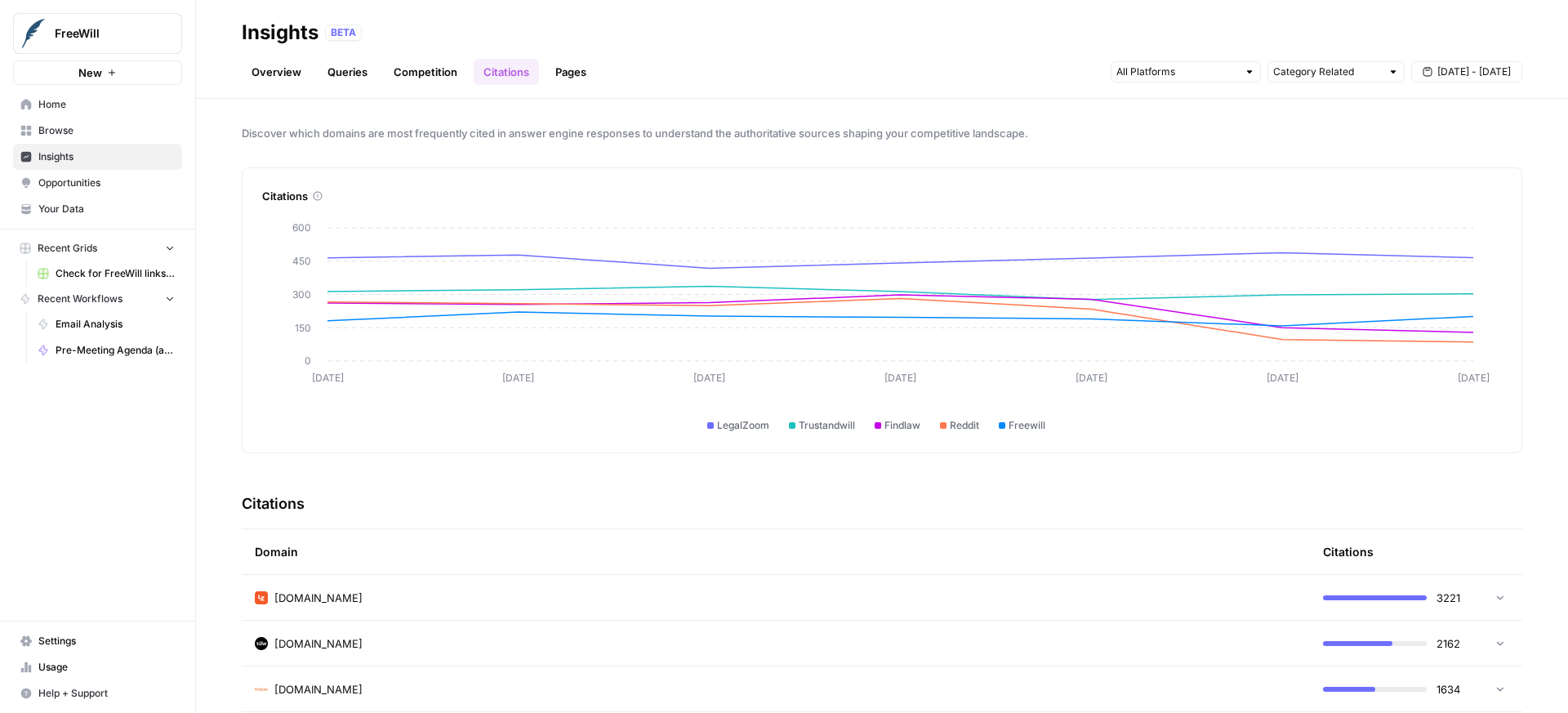
click at [578, 77] on link "Pages" at bounding box center [570, 72] width 50 height 27
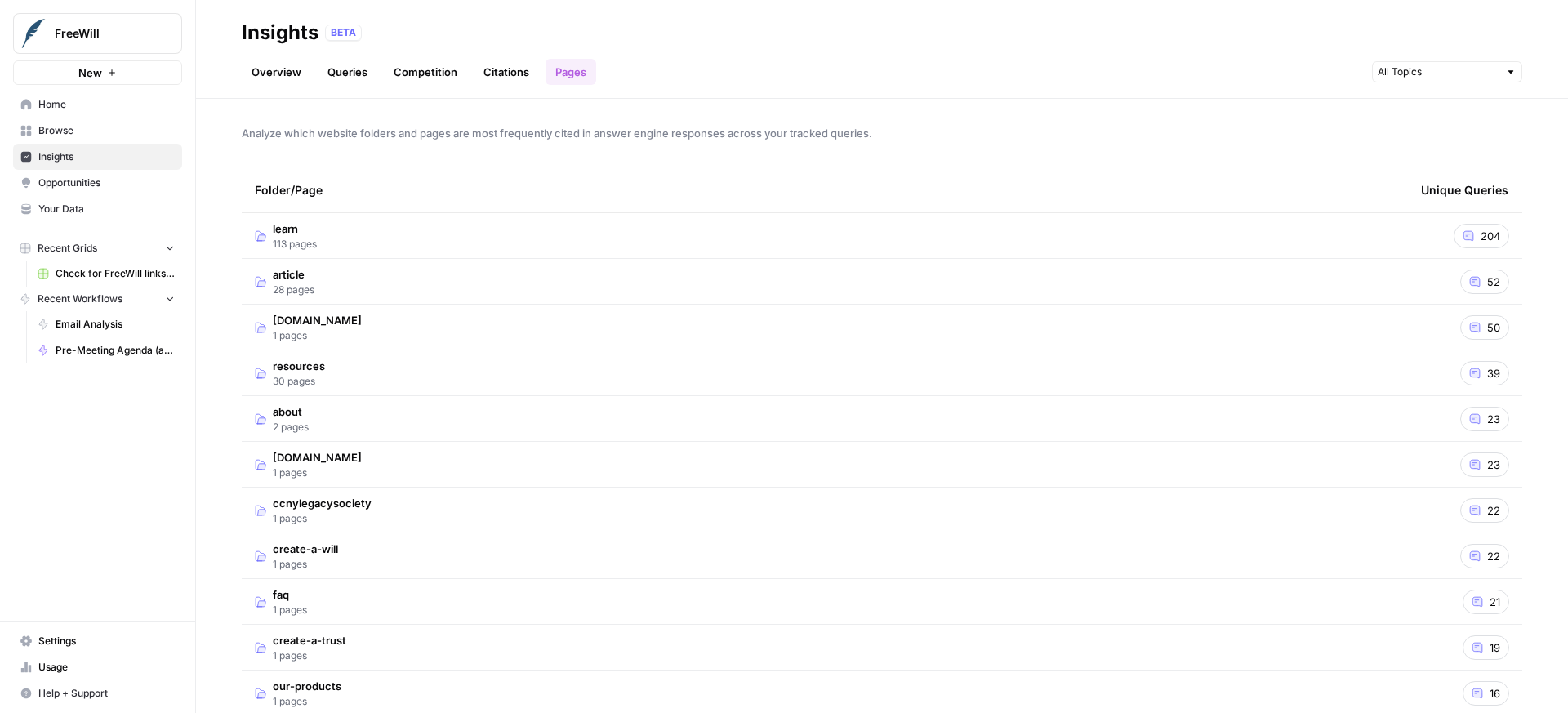
click at [85, 212] on span "Your Data" at bounding box center [107, 209] width 136 height 15
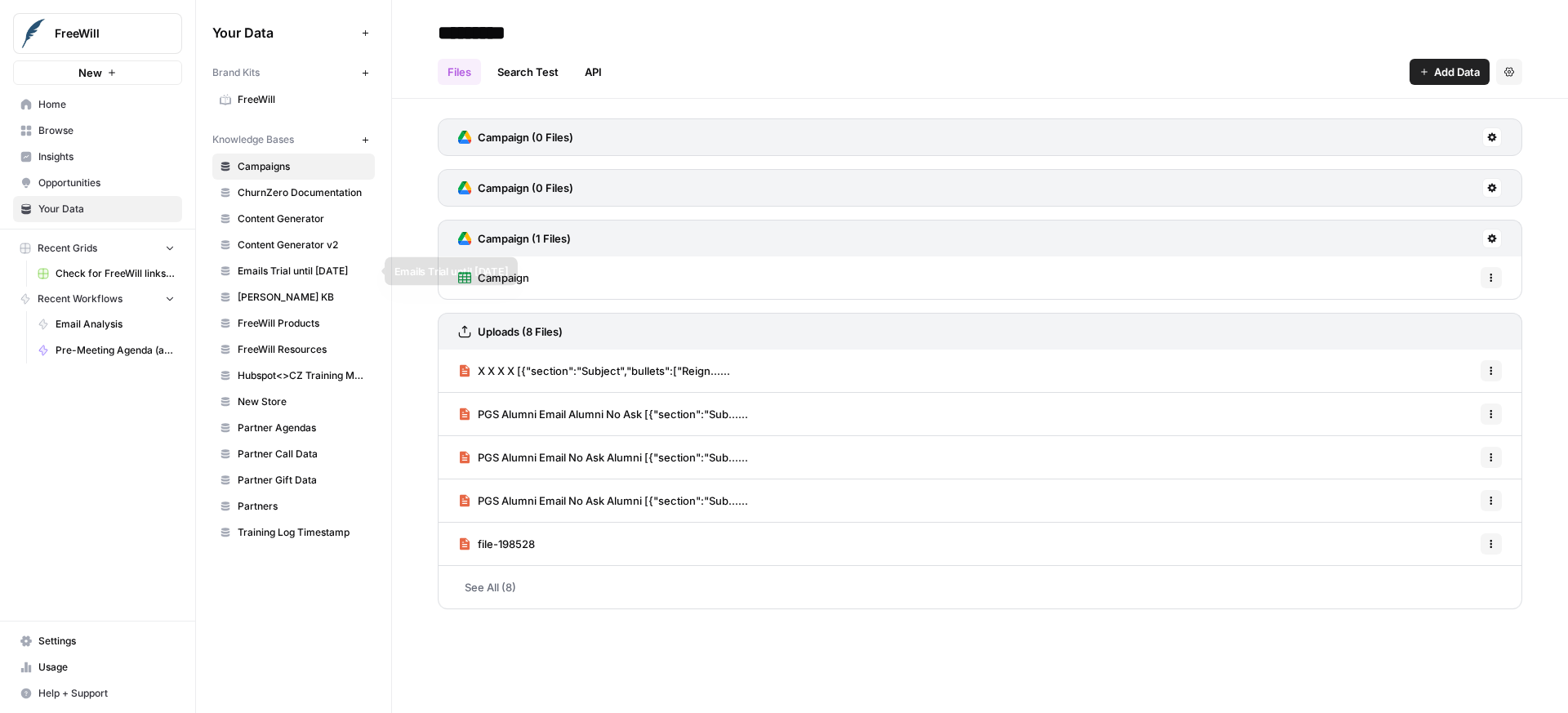
click at [297, 268] on span "Emails Trial until [DATE]" at bounding box center [303, 271] width 130 height 15
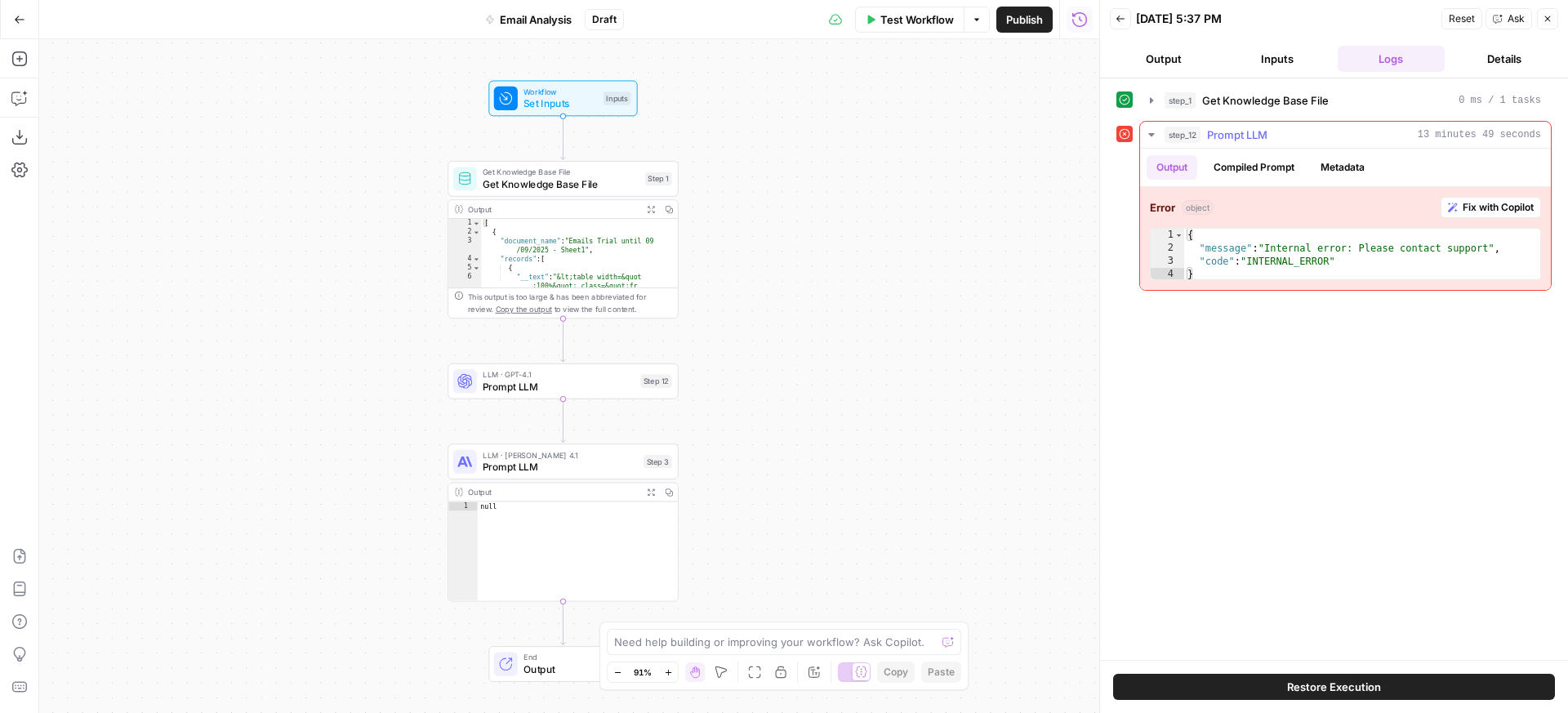
click at [1469, 203] on span "Fix with Copilot" at bounding box center [1498, 207] width 71 height 15
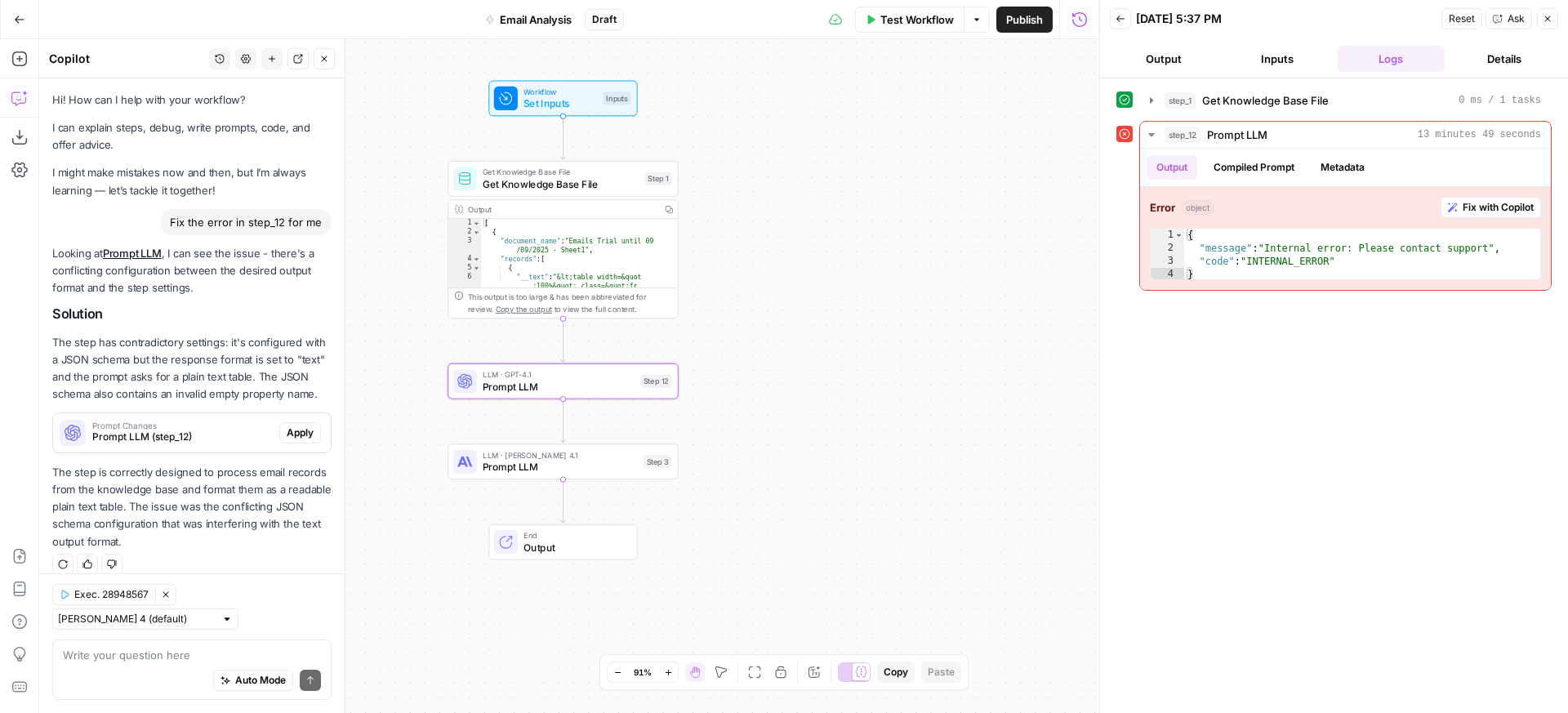
click at [302, 435] on span "Apply" at bounding box center [300, 433] width 27 height 15
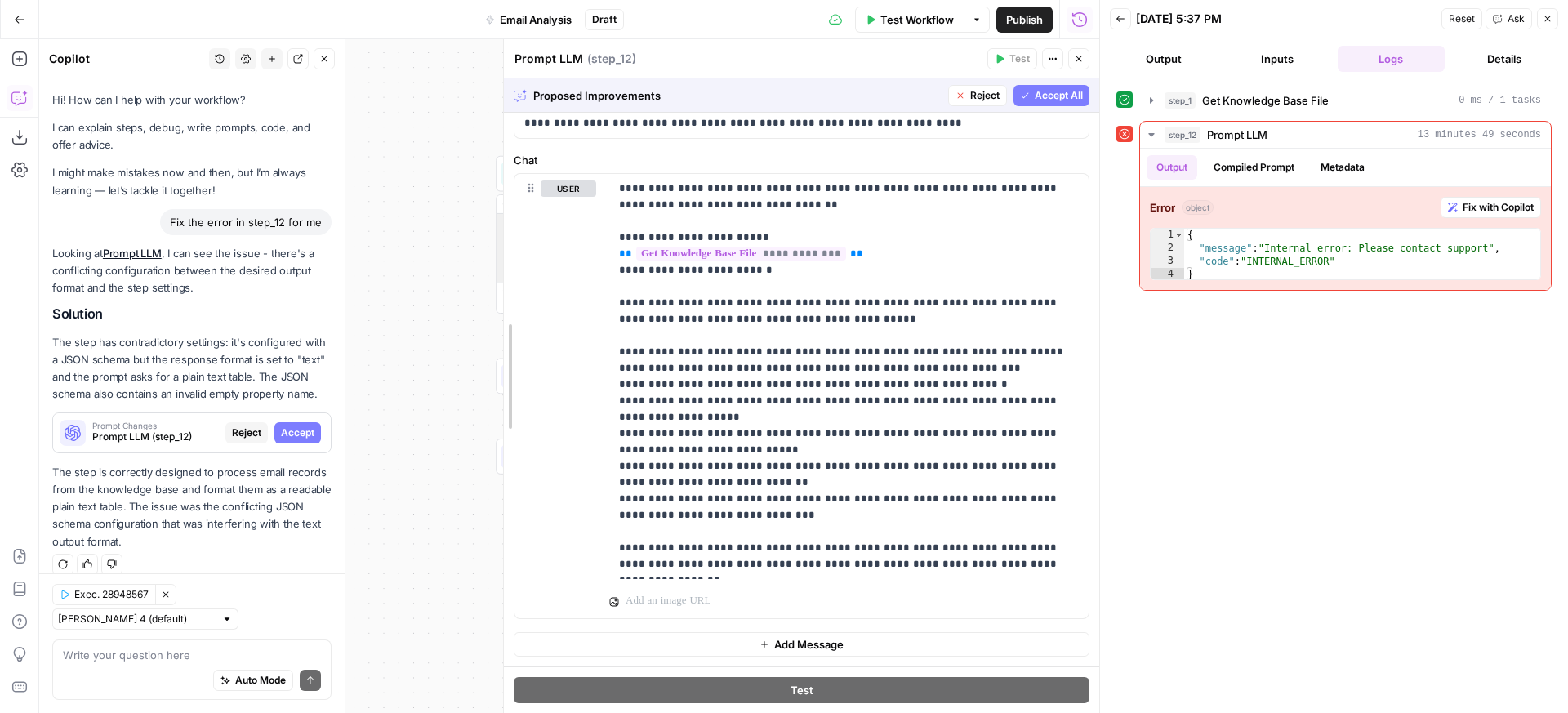
drag, startPoint x: 837, startPoint y: 357, endPoint x: 502, endPoint y: 353, distance: 335.0
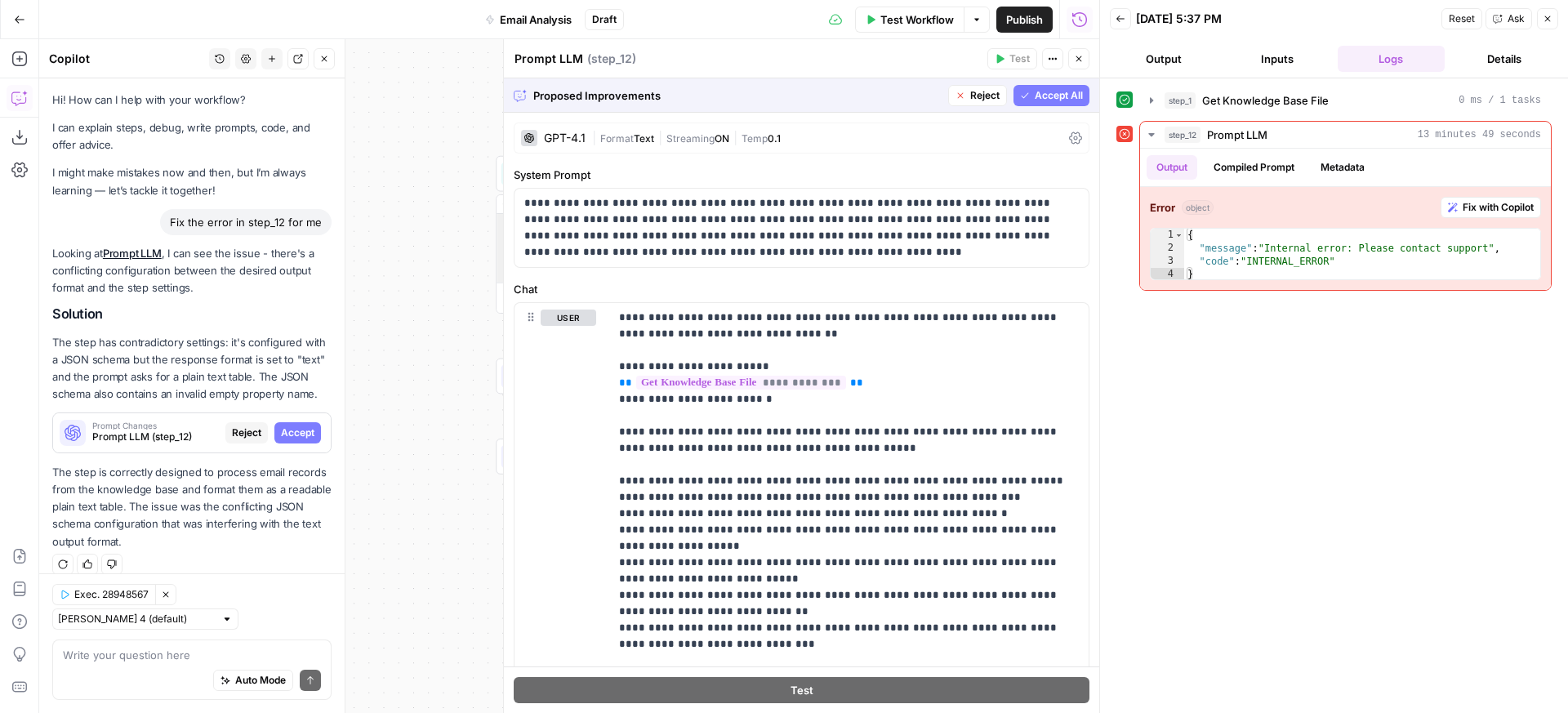
click at [1044, 100] on span "Accept All" at bounding box center [1058, 95] width 48 height 15
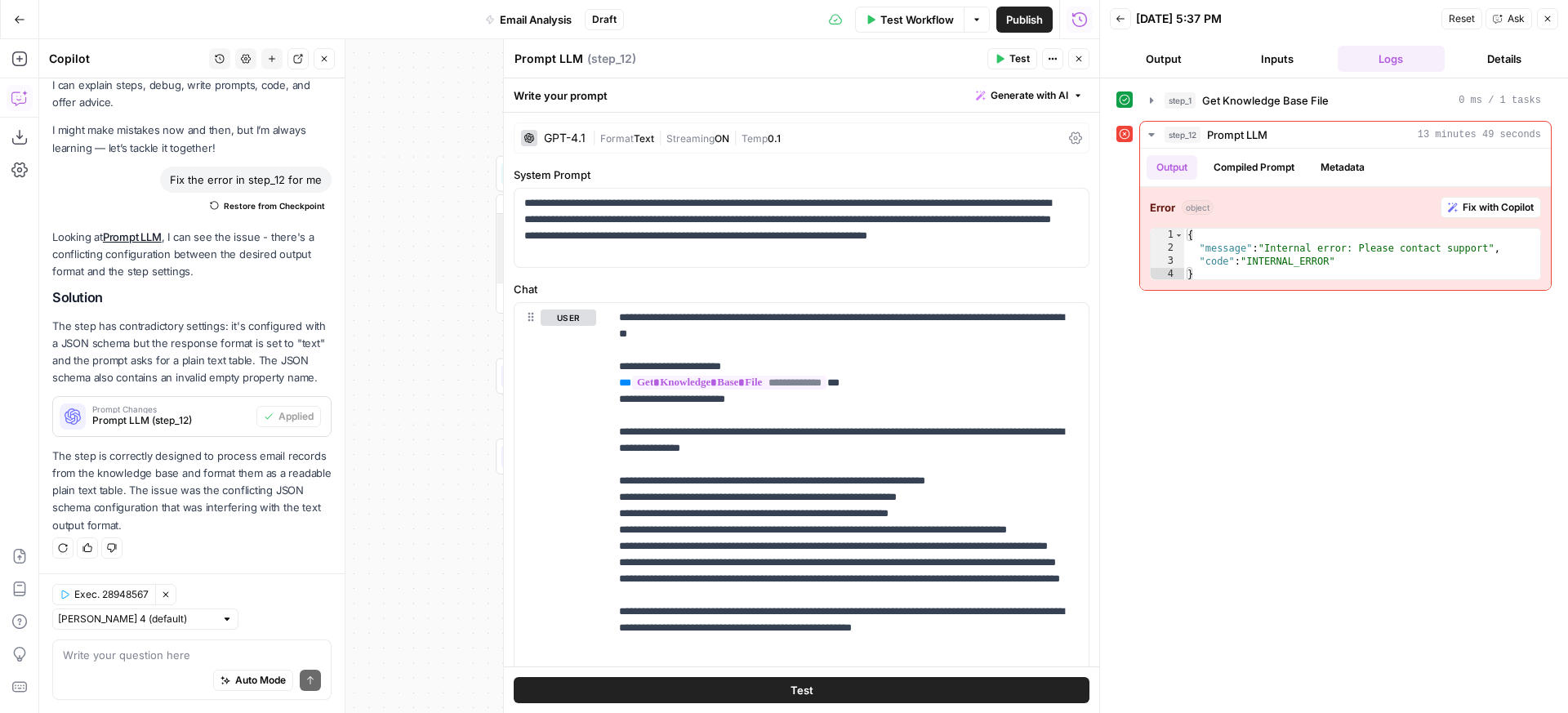
click at [642, 135] on span "Text" at bounding box center [644, 138] width 21 height 12
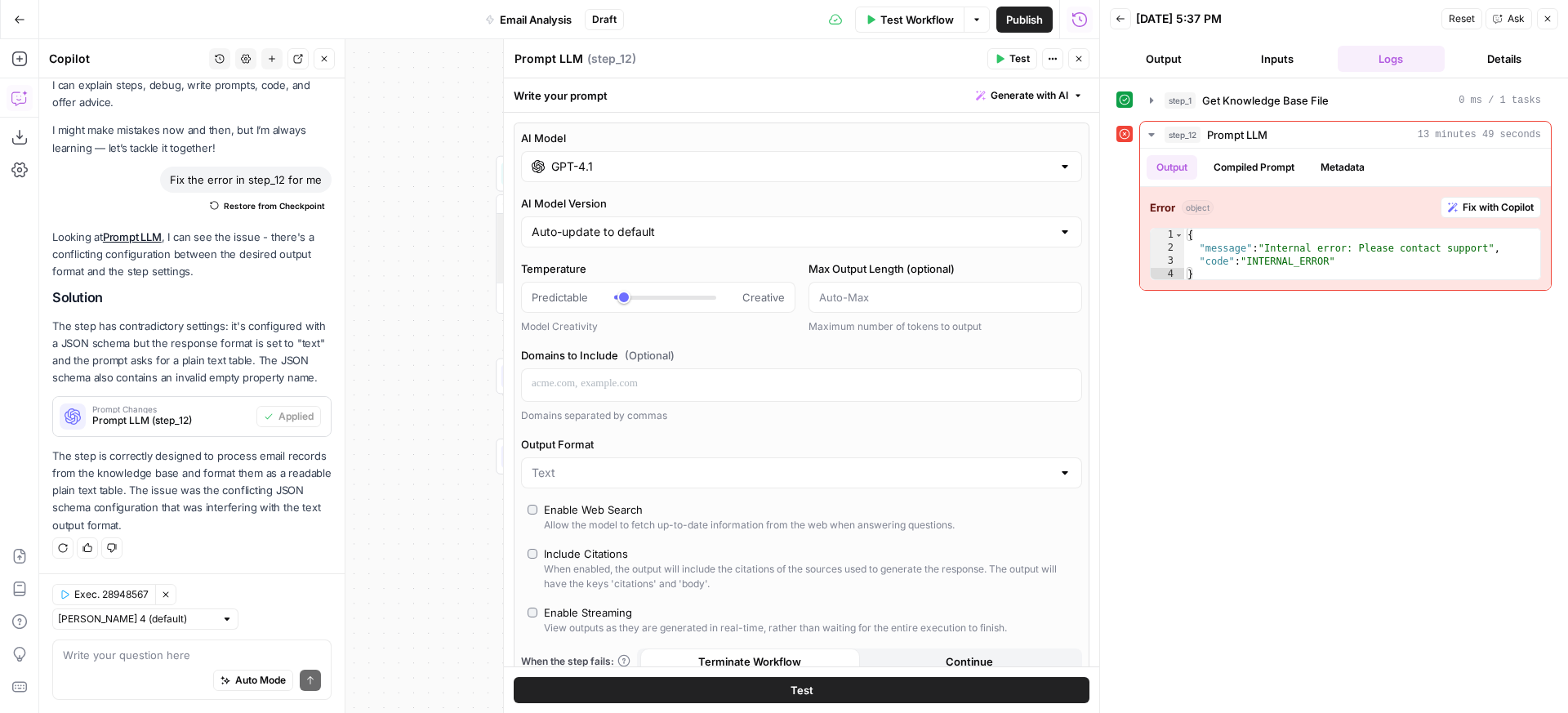
click at [1040, 134] on label "AI Model" at bounding box center [801, 138] width 561 height 17
click at [1040, 159] on input "GPT-4.1" at bounding box center [802, 167] width 501 height 17
click at [953, 127] on div "AI Model GPT-4.1 AI Model Version Auto-update to default Temperature Predictabl…" at bounding box center [802, 421] width 576 height 599
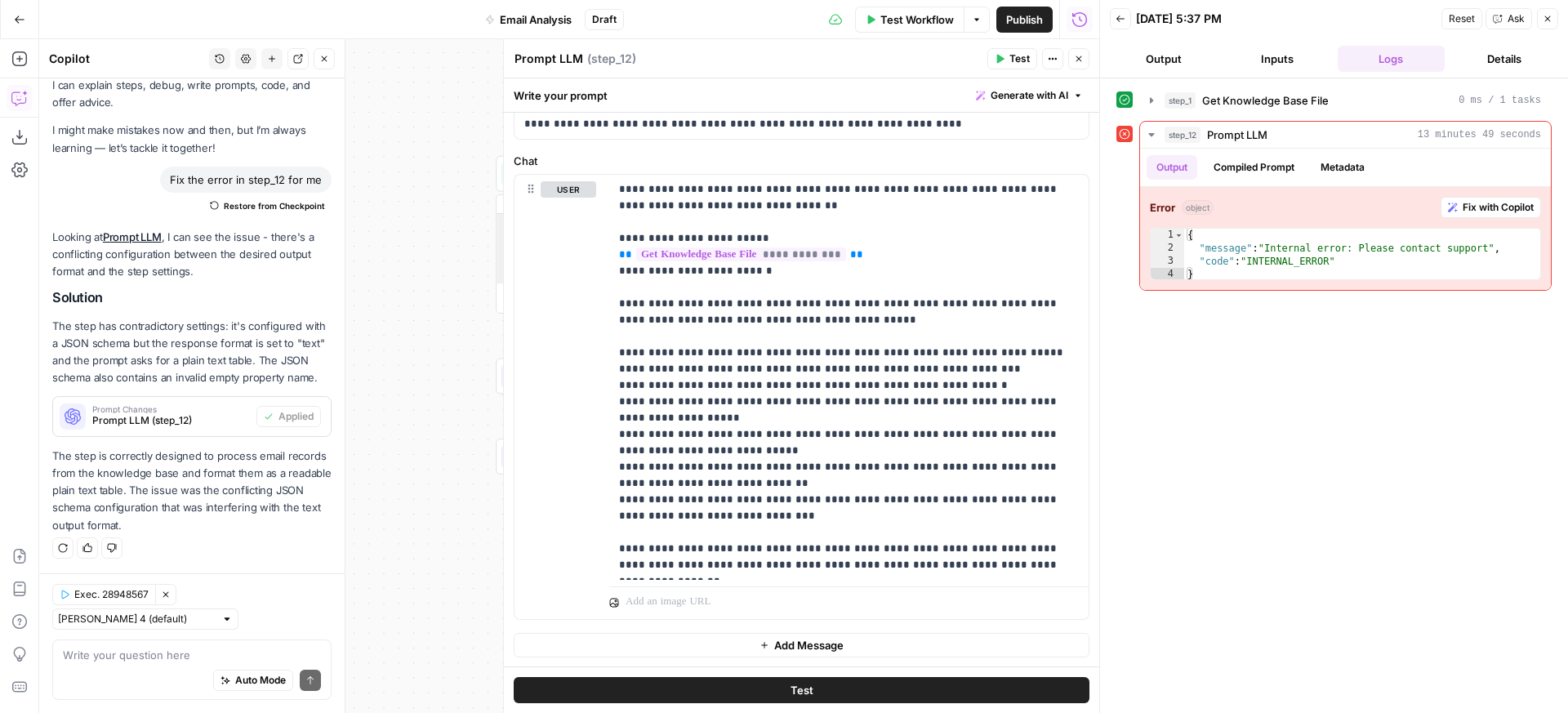
scroll to position [697, 0]
click at [811, 688] on button "Test" at bounding box center [802, 690] width 576 height 27
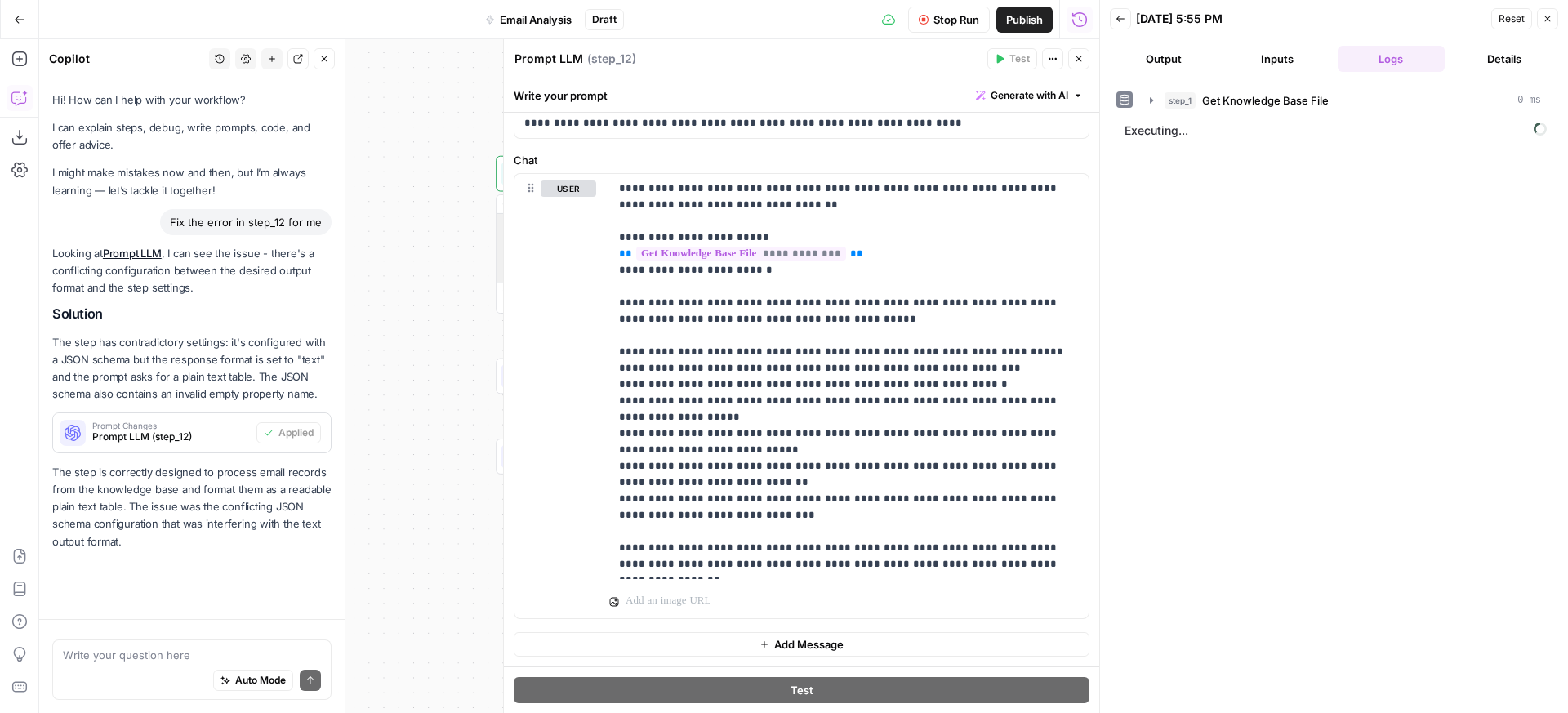
scroll to position [59, 0]
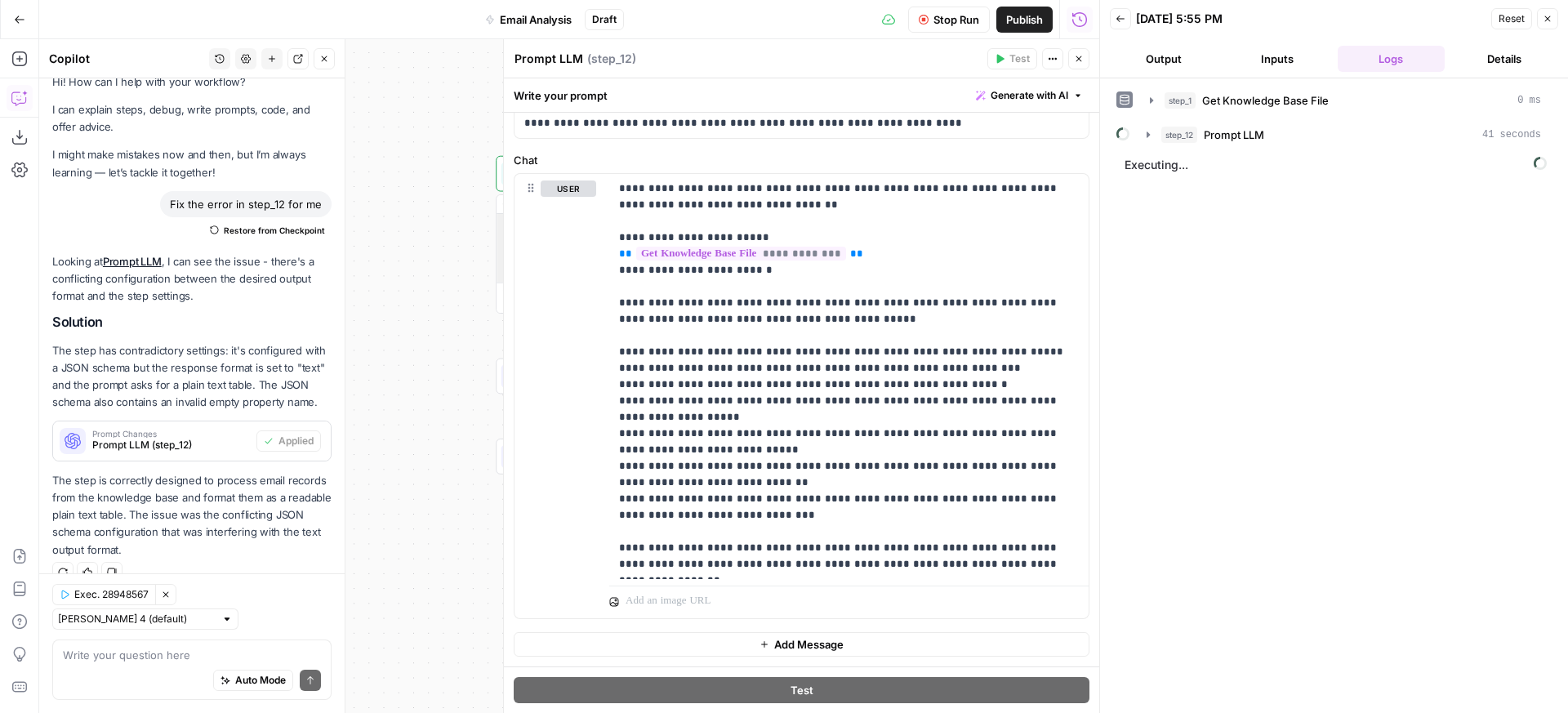
scroll to position [59, 0]
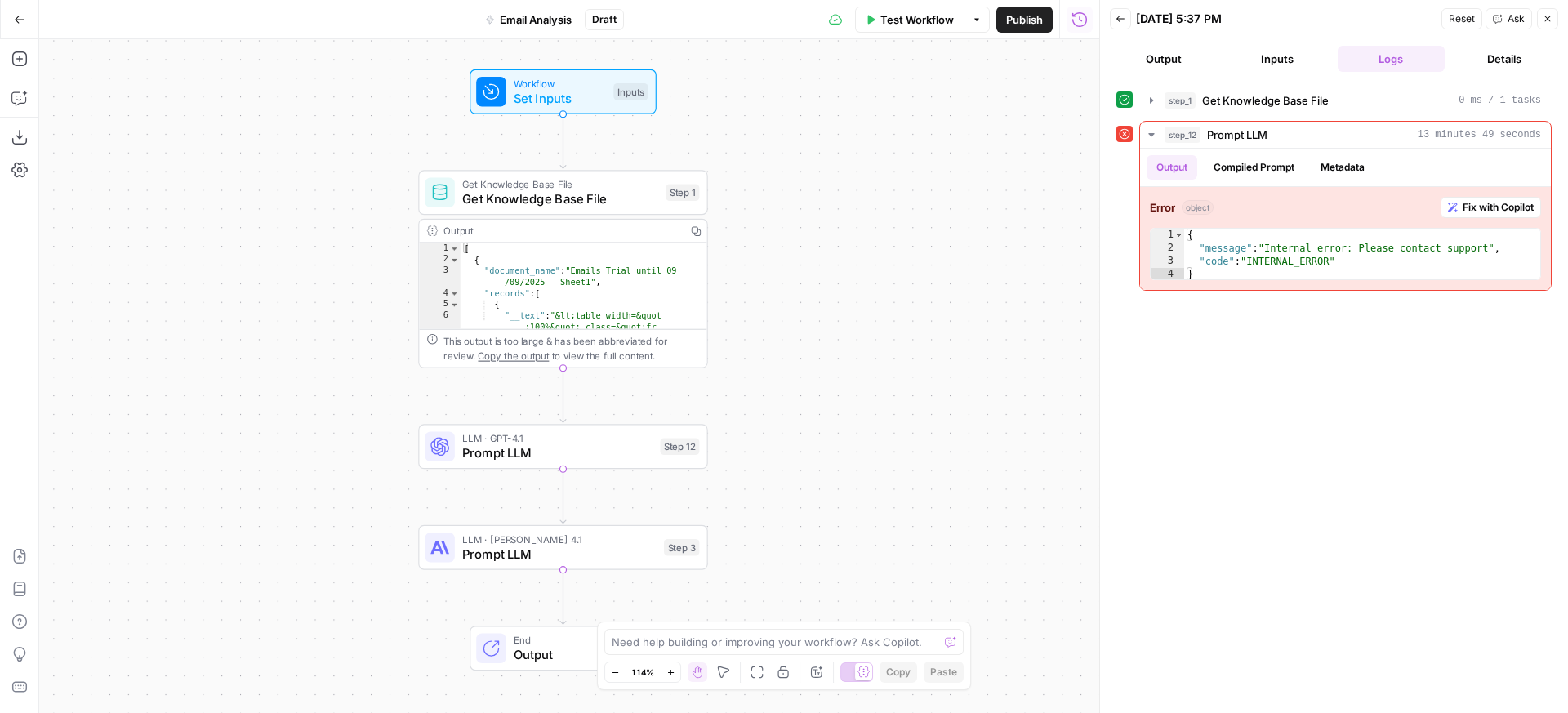
click at [553, 461] on span "Prompt LLM" at bounding box center [557, 453] width 190 height 19
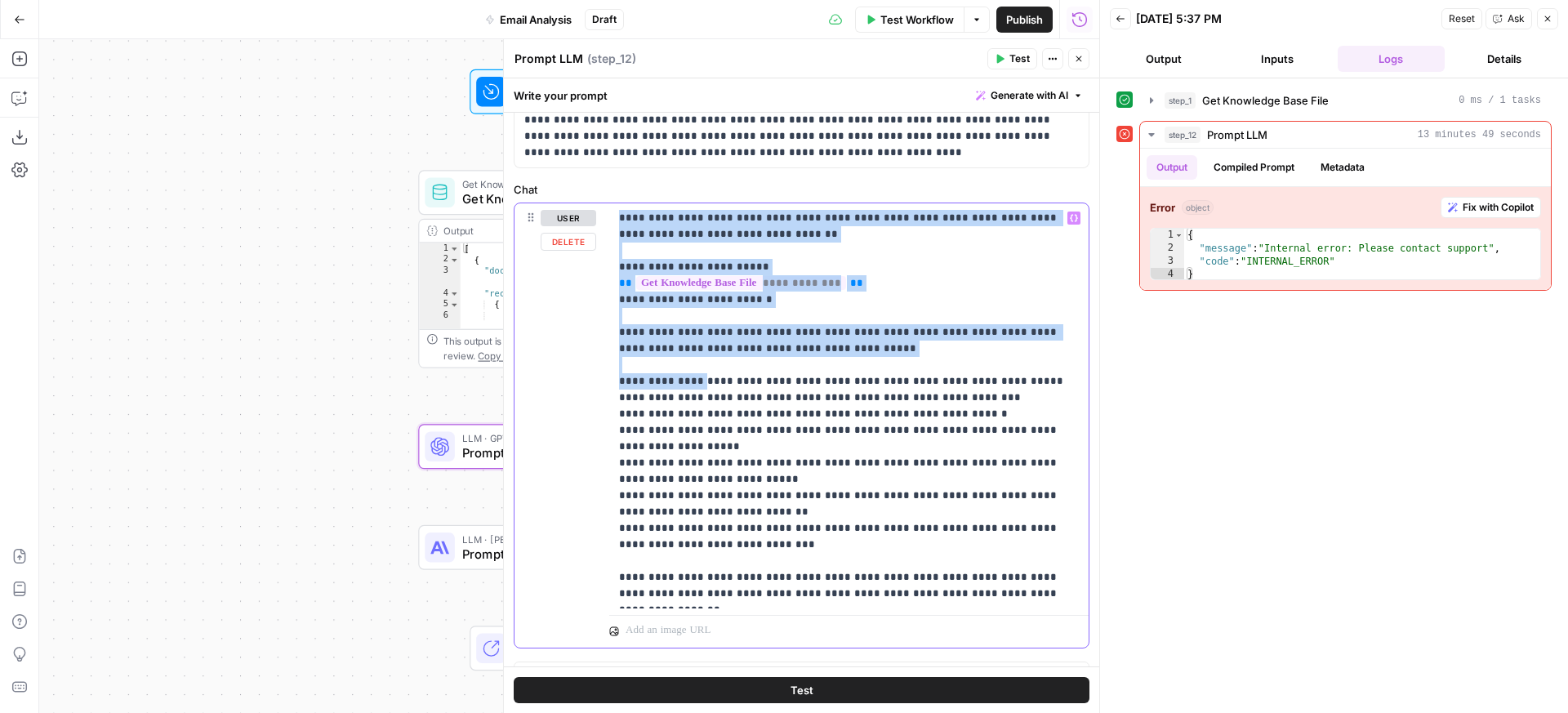
scroll to position [129, 0]
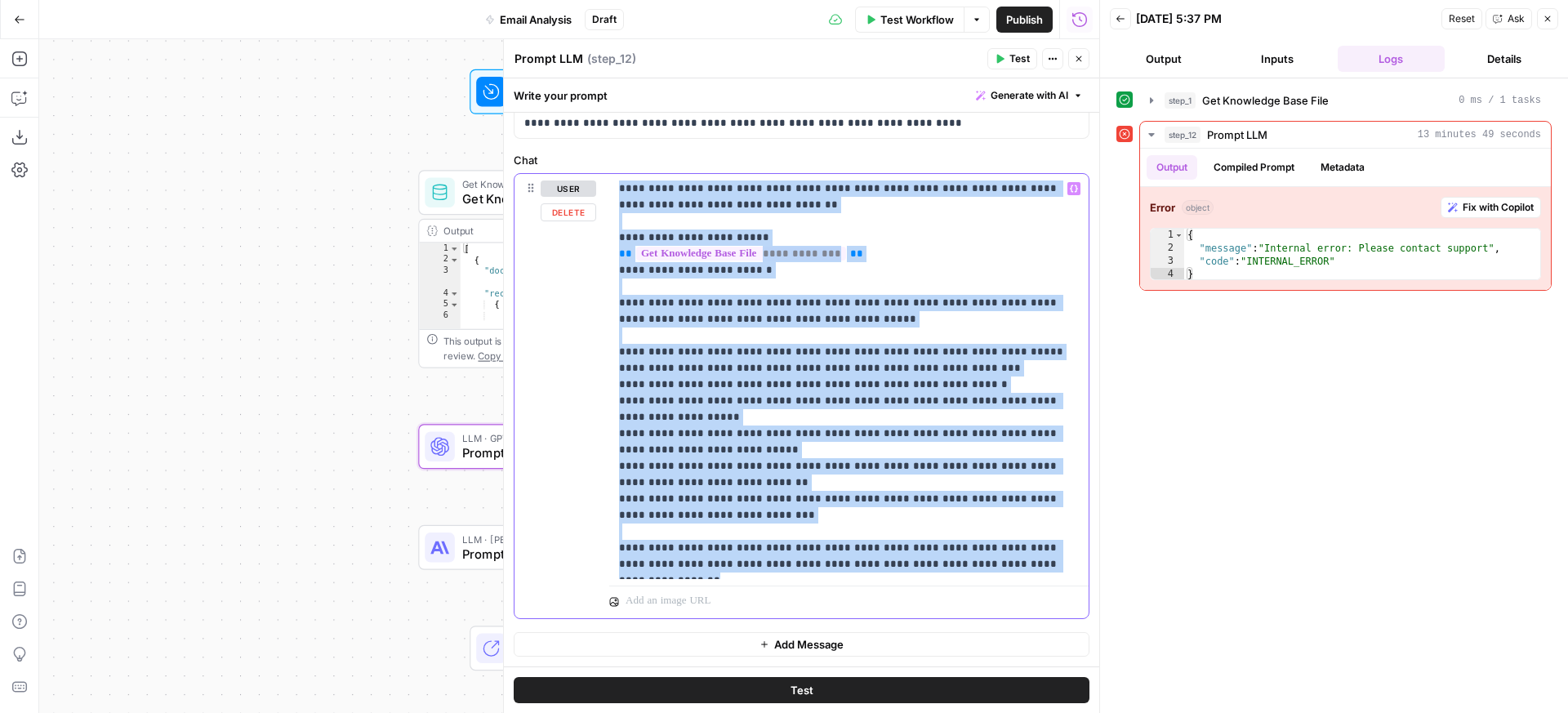
drag, startPoint x: 618, startPoint y: 319, endPoint x: 1078, endPoint y: 589, distance: 533.4
click at [1078, 589] on div "**********" at bounding box center [802, 324] width 596 height 682
copy p "**********"
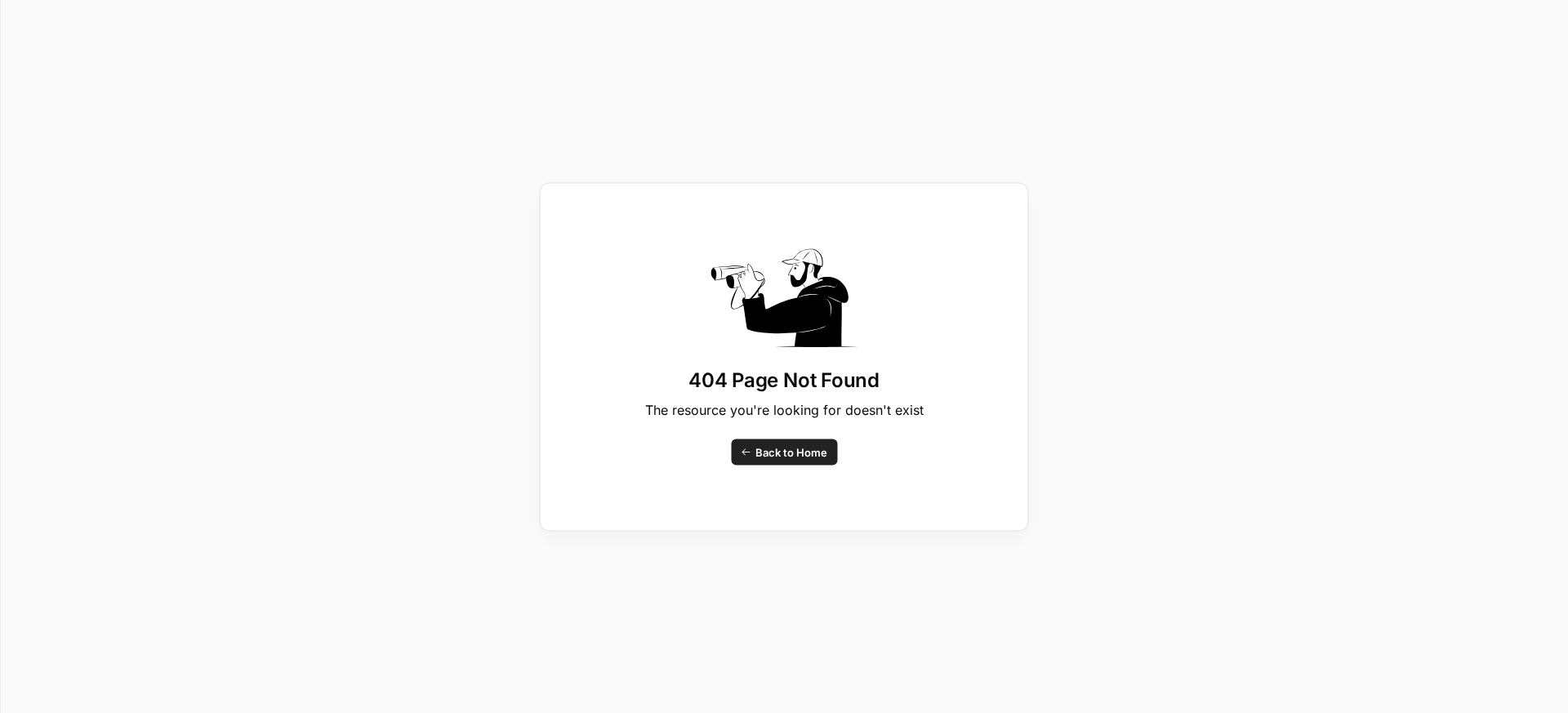
click at [790, 453] on span "Back to Home" at bounding box center [791, 452] width 72 height 17
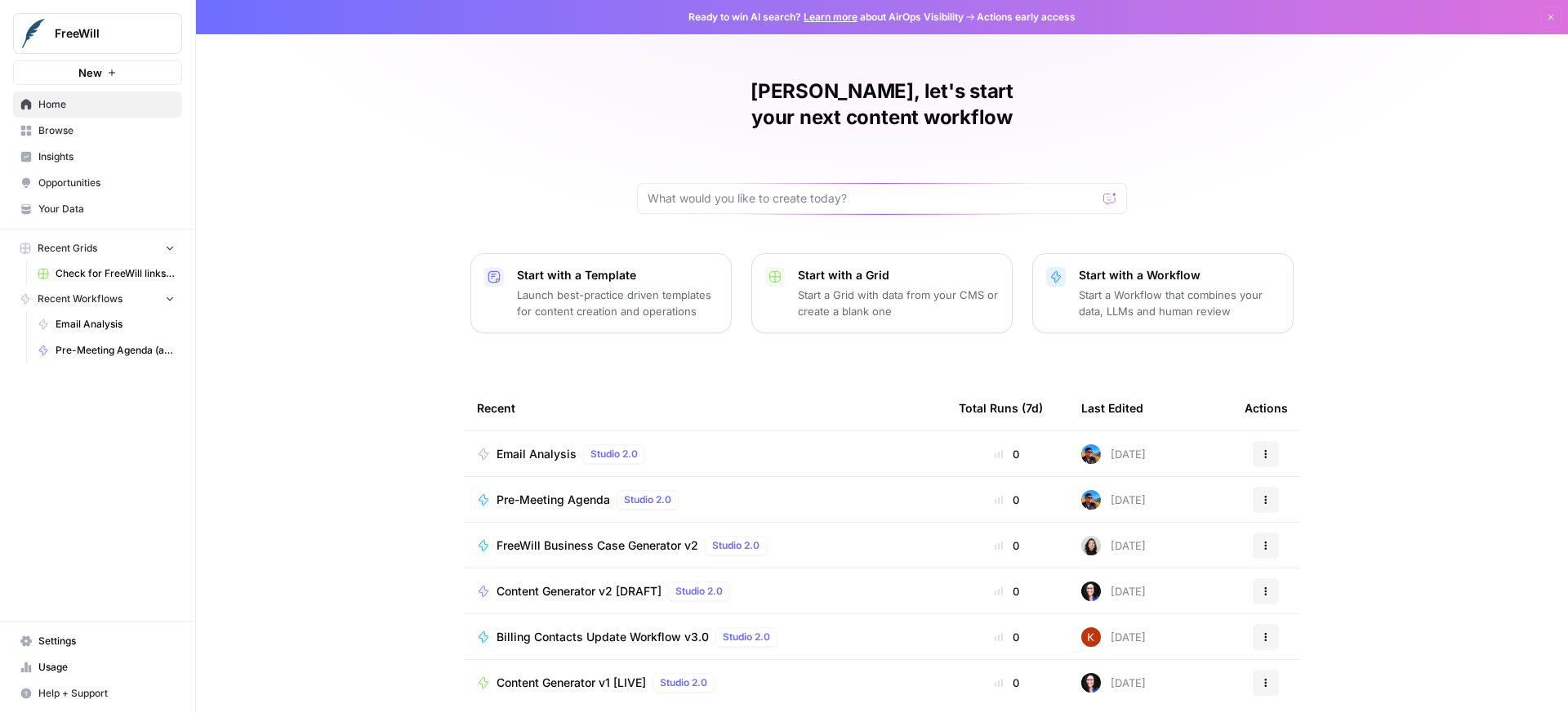
click at [742, 445] on div "Email Analysis Studio 2.0" at bounding box center [705, 455] width 456 height 20
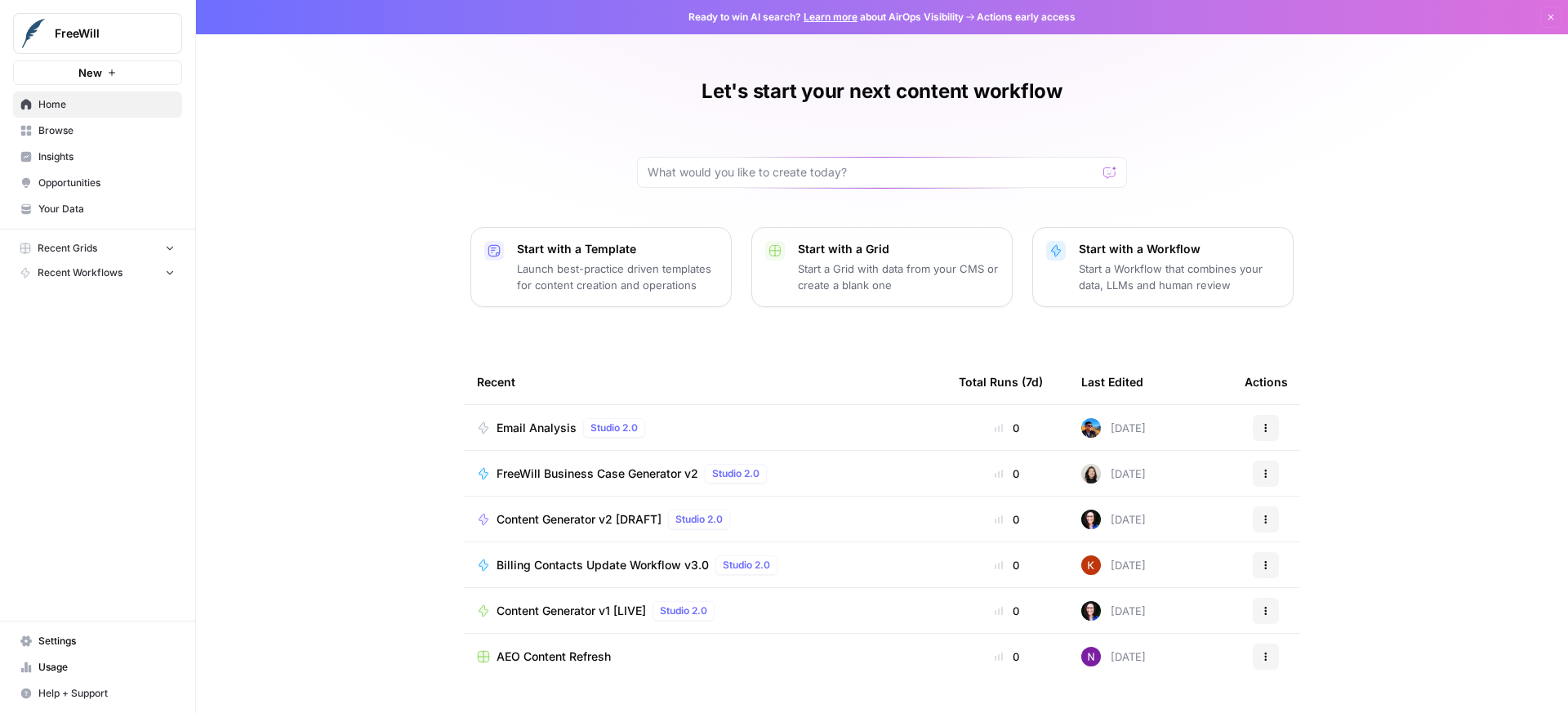
click at [750, 440] on td "Email Analysis Studio 2.0" at bounding box center [704, 428] width 482 height 45
click at [669, 429] on div "Email Analysis Studio 2.0" at bounding box center [705, 428] width 456 height 20
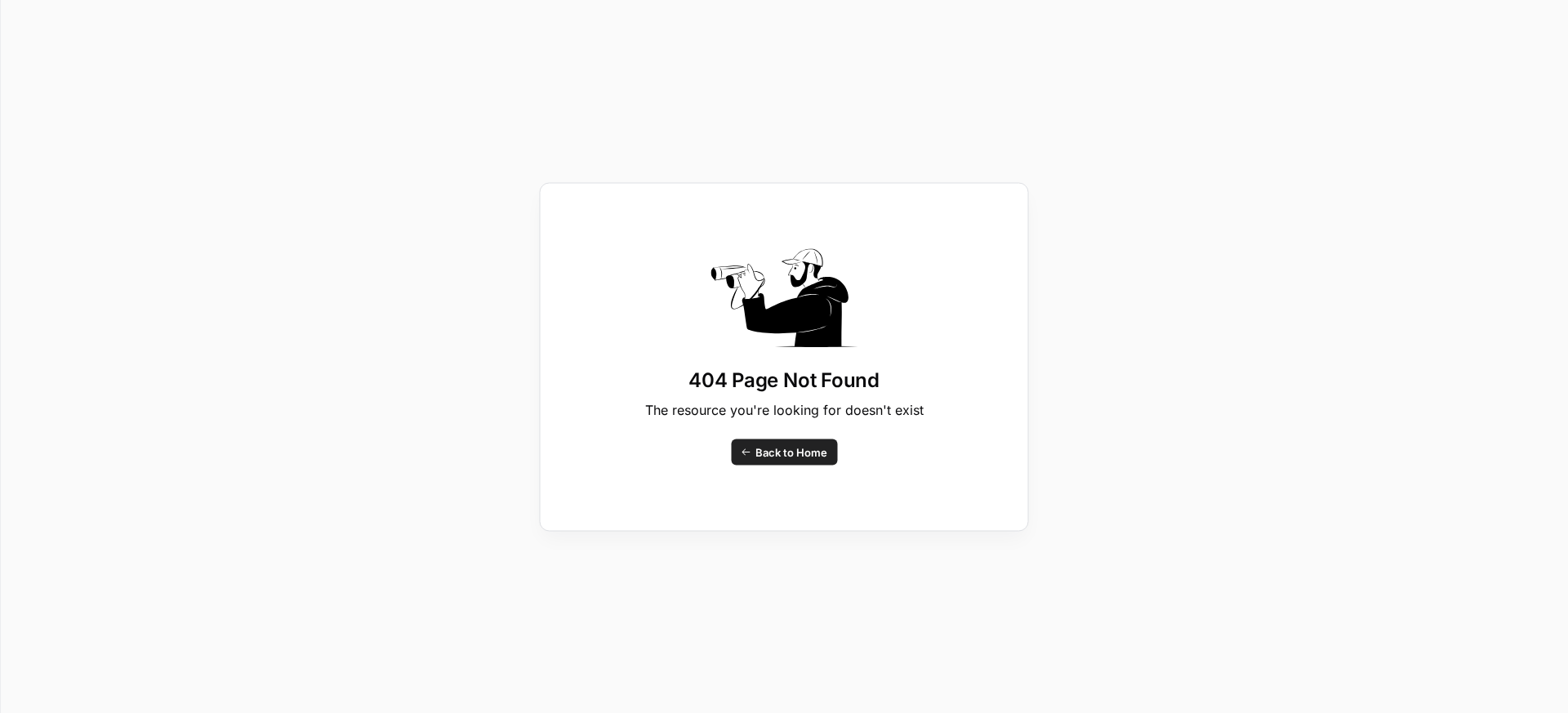
click at [782, 444] on span "Back to Home" at bounding box center [791, 452] width 72 height 17
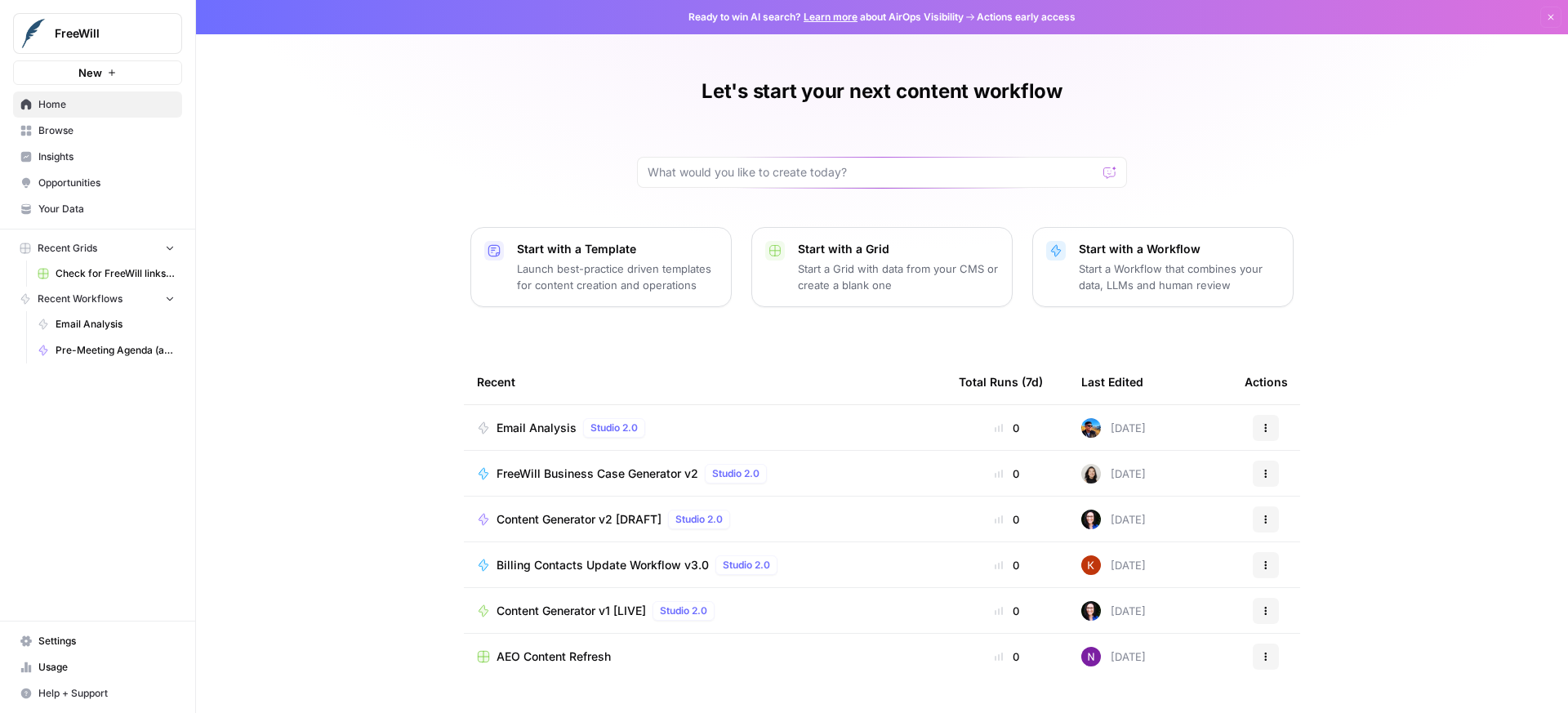
click at [1264, 431] on button "Actions" at bounding box center [1266, 428] width 27 height 27
click at [1276, 468] on div "Edit in Studio" at bounding box center [1338, 466] width 155 height 17
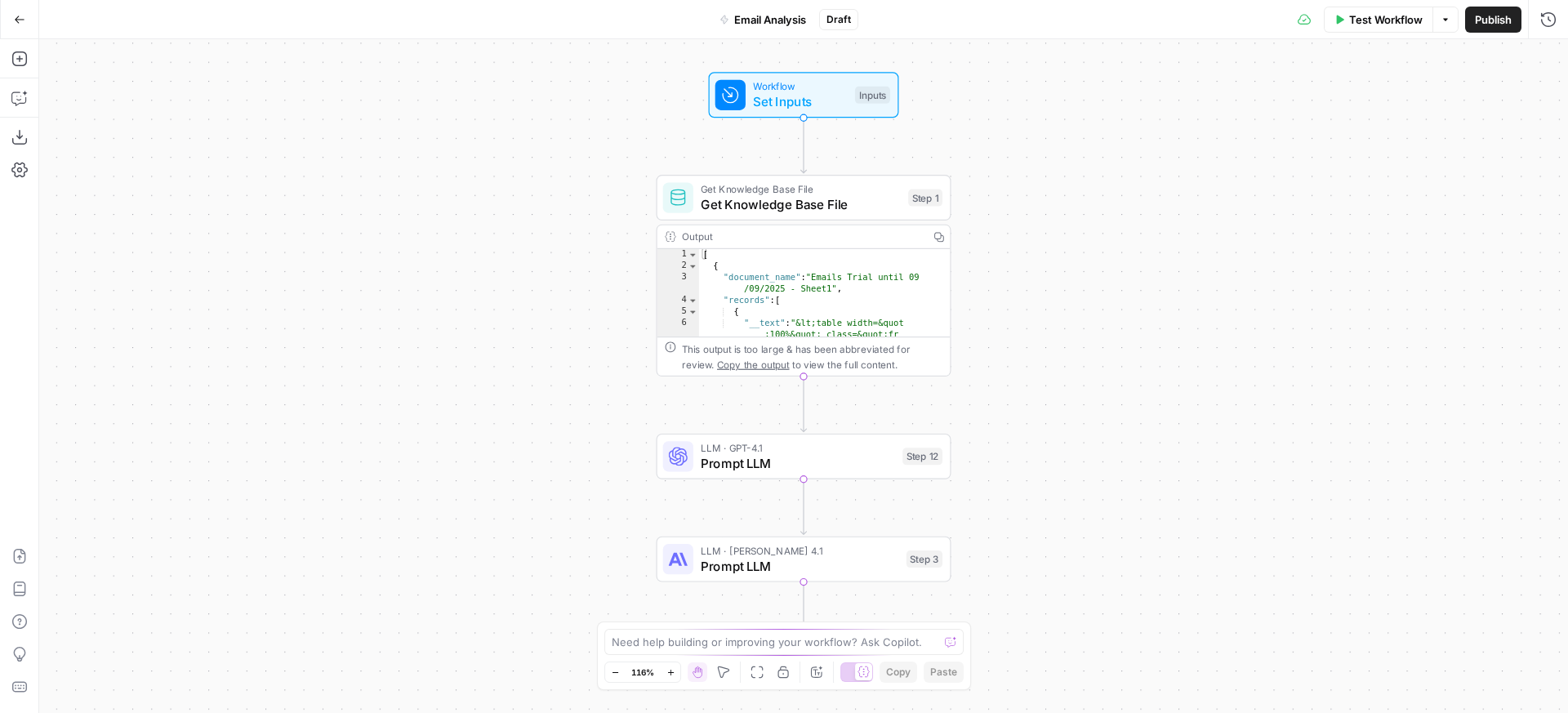
click at [794, 465] on span "Prompt LLM" at bounding box center [798, 463] width 194 height 19
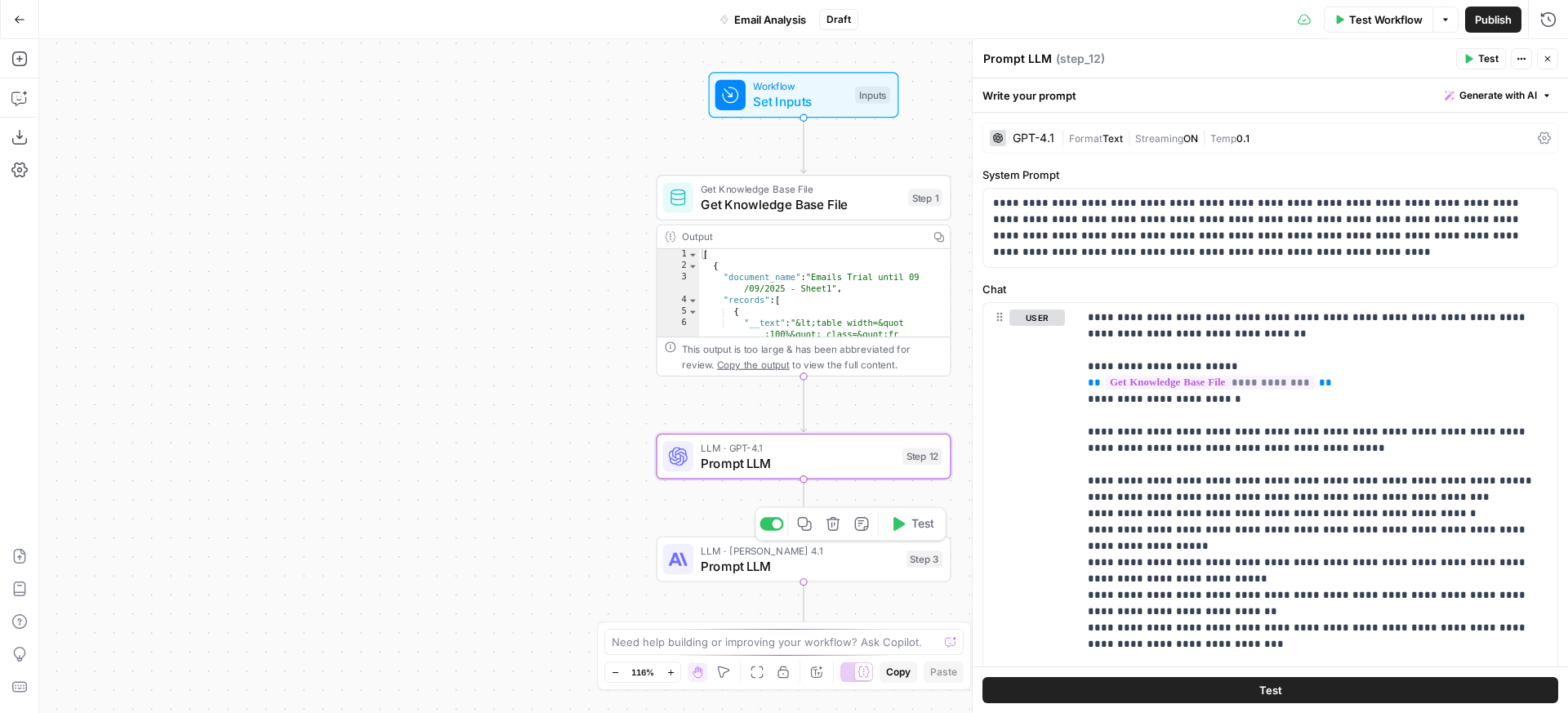
click at [811, 558] on span "Prompt LLM" at bounding box center [800, 565] width 197 height 19
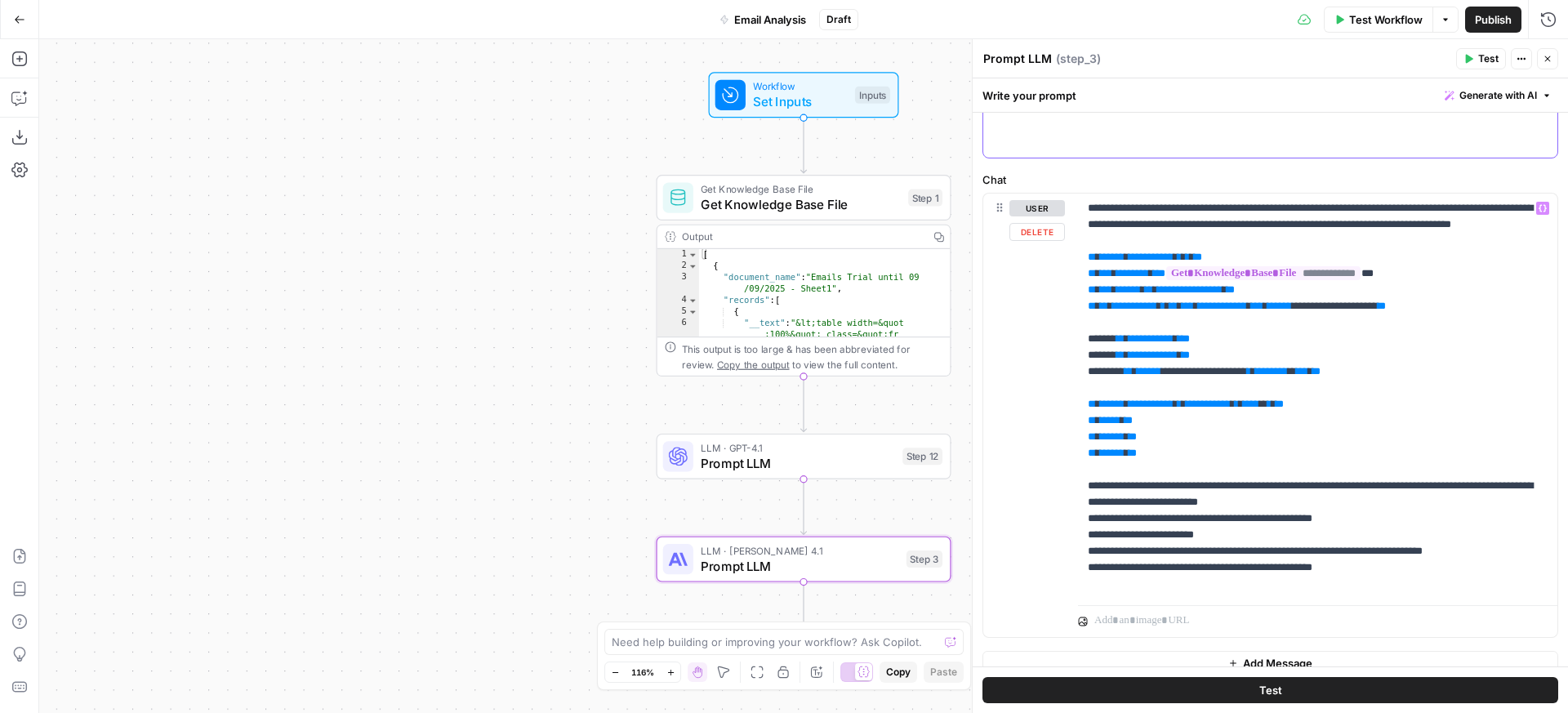
scroll to position [693, 0]
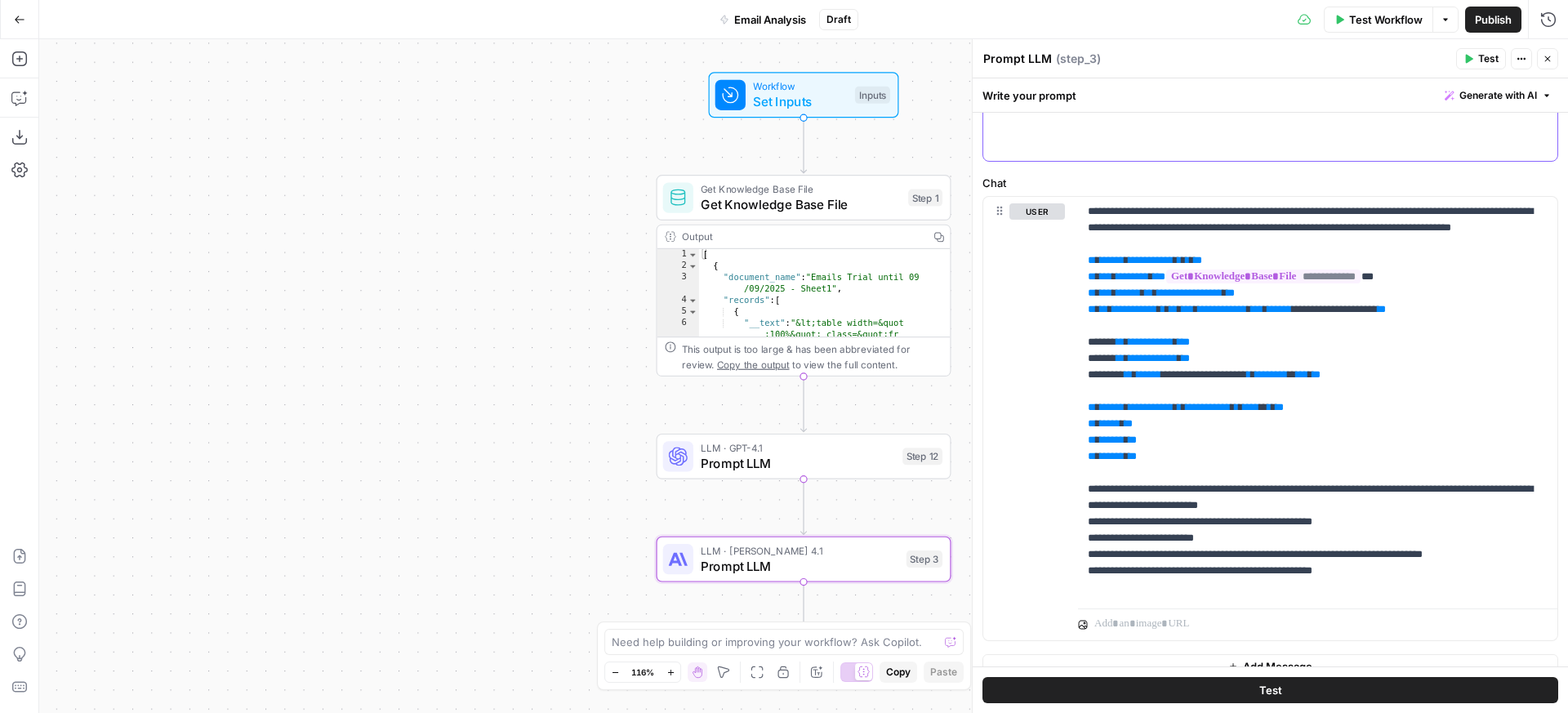
drag, startPoint x: 993, startPoint y: 202, endPoint x: 1139, endPoint y: 151, distance: 154.7
drag, startPoint x: 1017, startPoint y: 145, endPoint x: 1014, endPoint y: 121, distance: 24.2
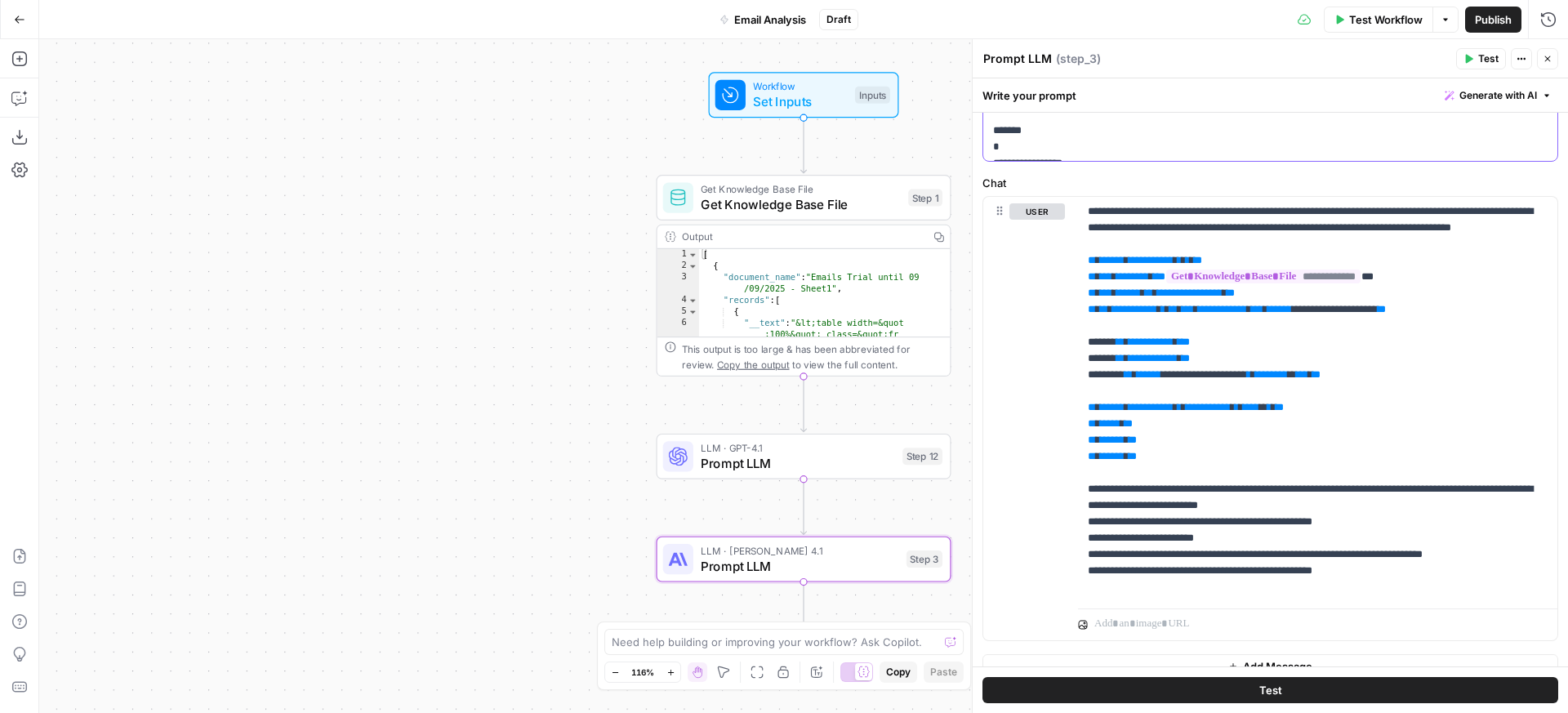
click at [1014, 121] on p "**********" at bounding box center [1258, 392] width 531 height 1781
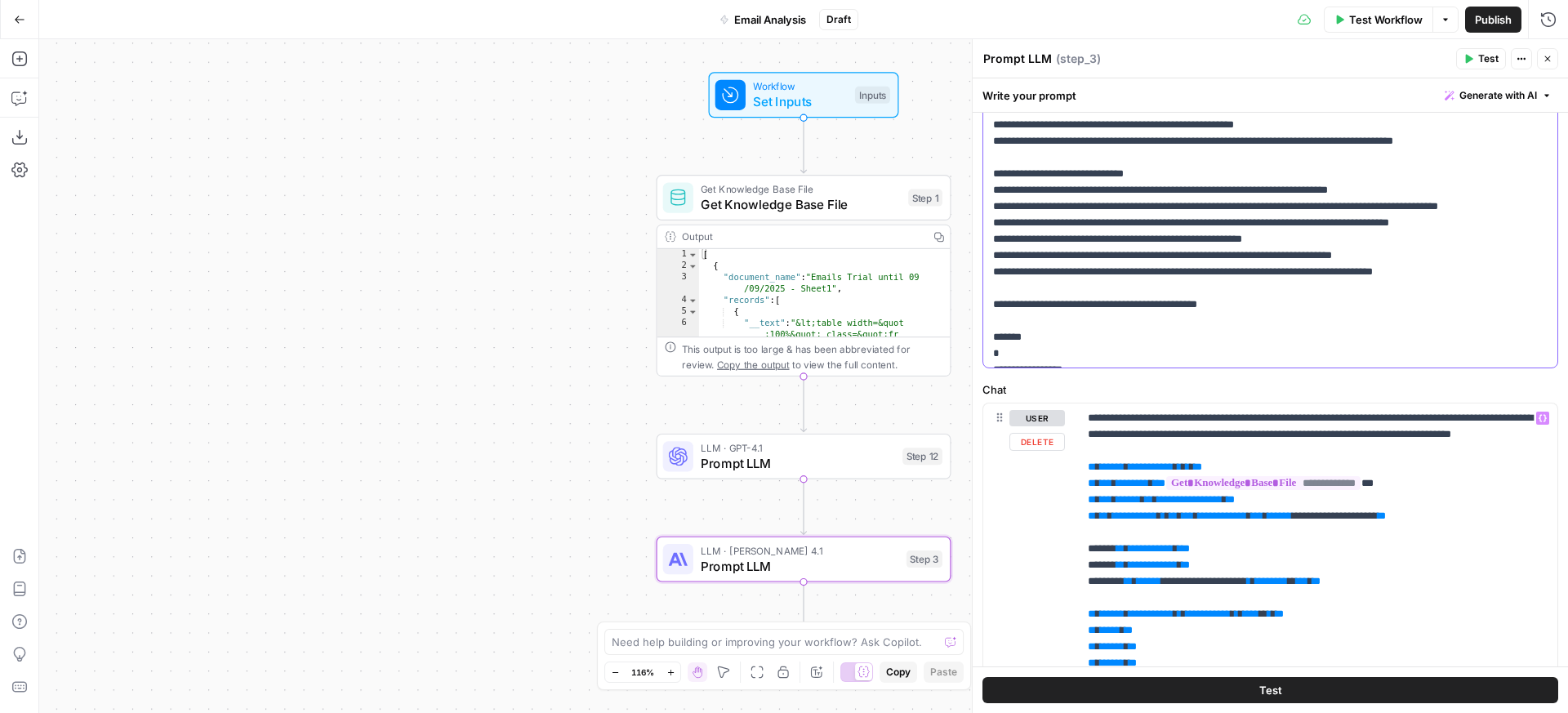
scroll to position [379, 0]
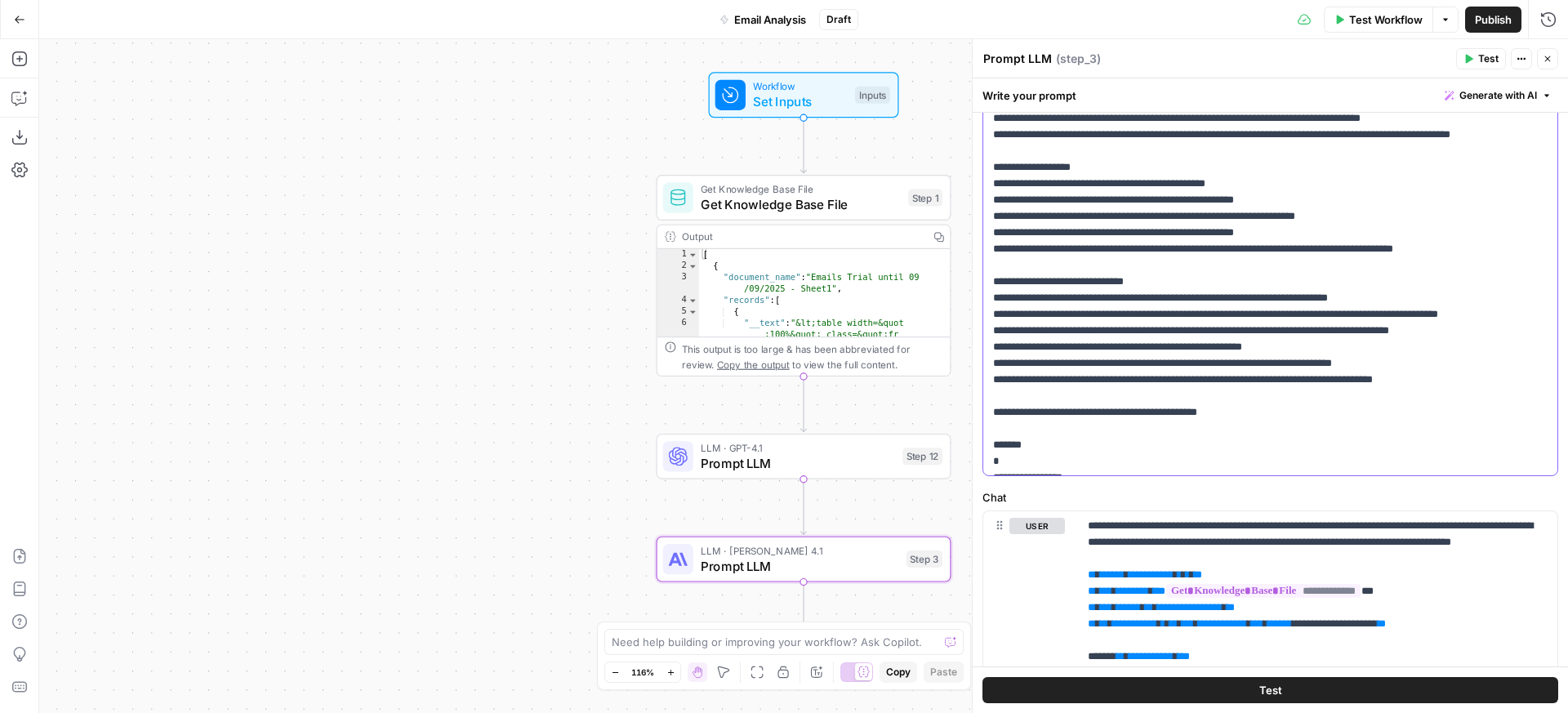
click at [1317, 304] on p "**********" at bounding box center [1258, 707] width 531 height 1781
